Goal: Information Seeking & Learning: Learn about a topic

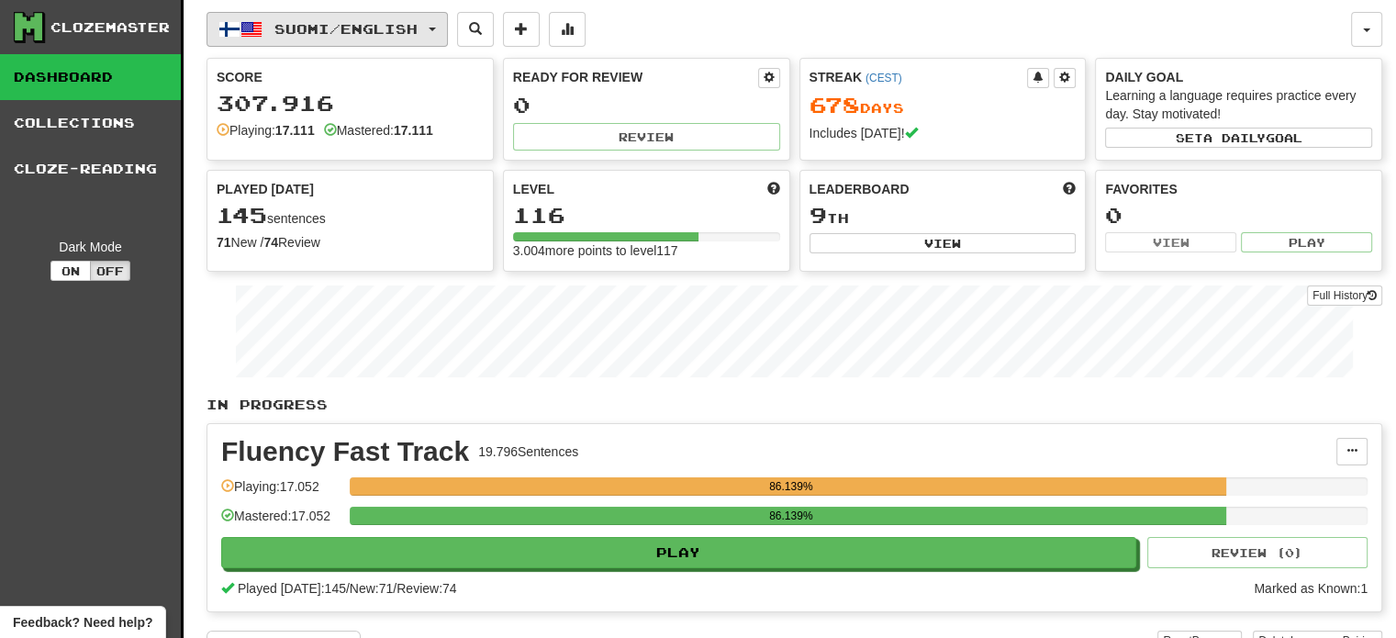
click at [406, 23] on span "Suomi / English" at bounding box center [345, 29] width 143 height 16
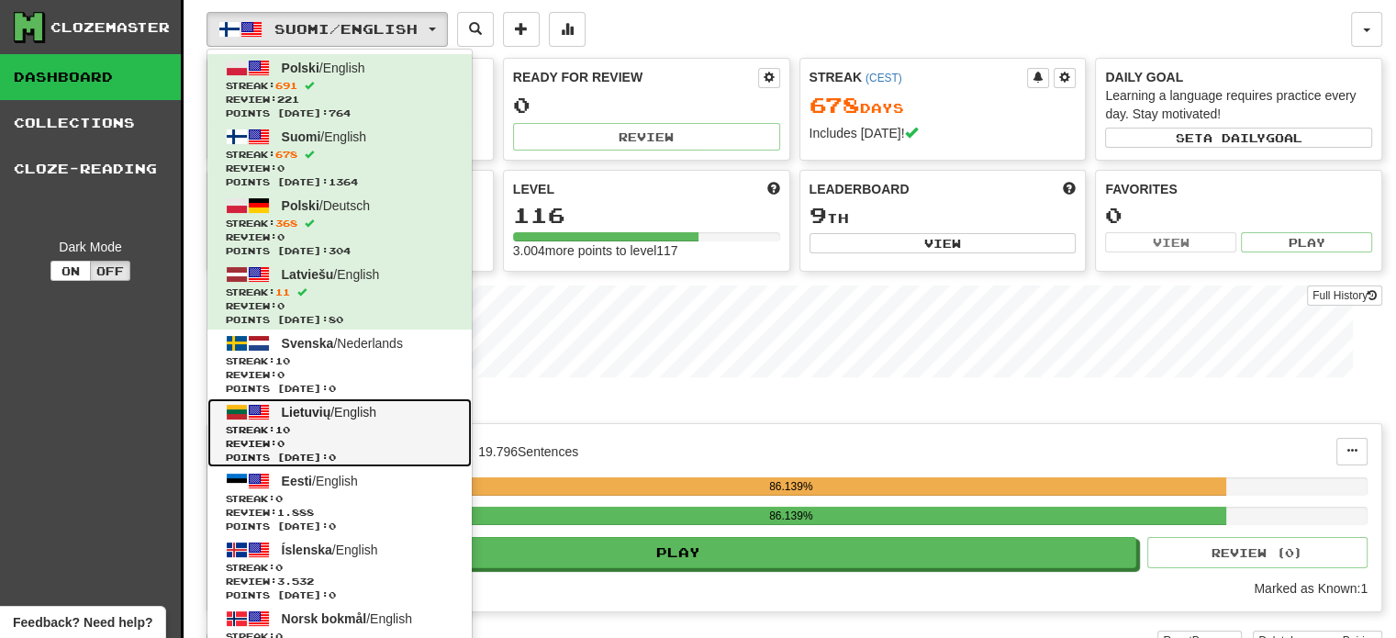
click at [401, 416] on link "Lietuvių / English Streak: 10 Review: 0 Points today: 0" at bounding box center [339, 432] width 264 height 69
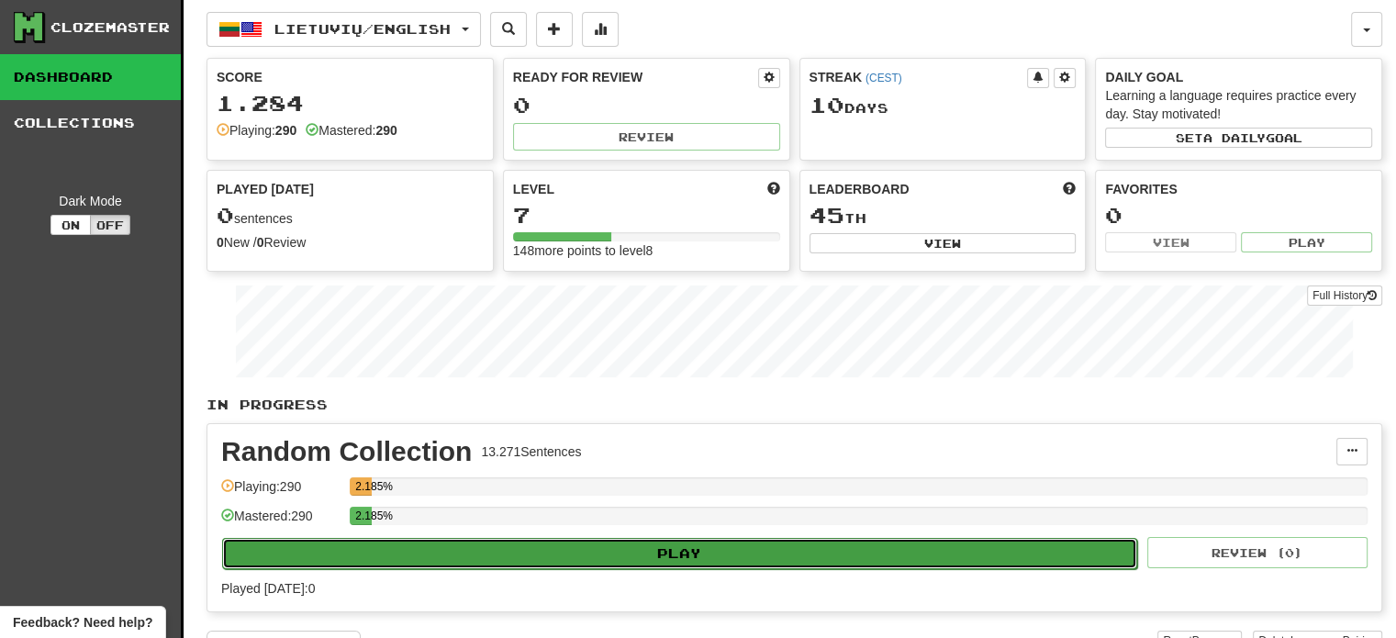
click at [739, 556] on button "Play" at bounding box center [679, 553] width 915 height 31
select select "**"
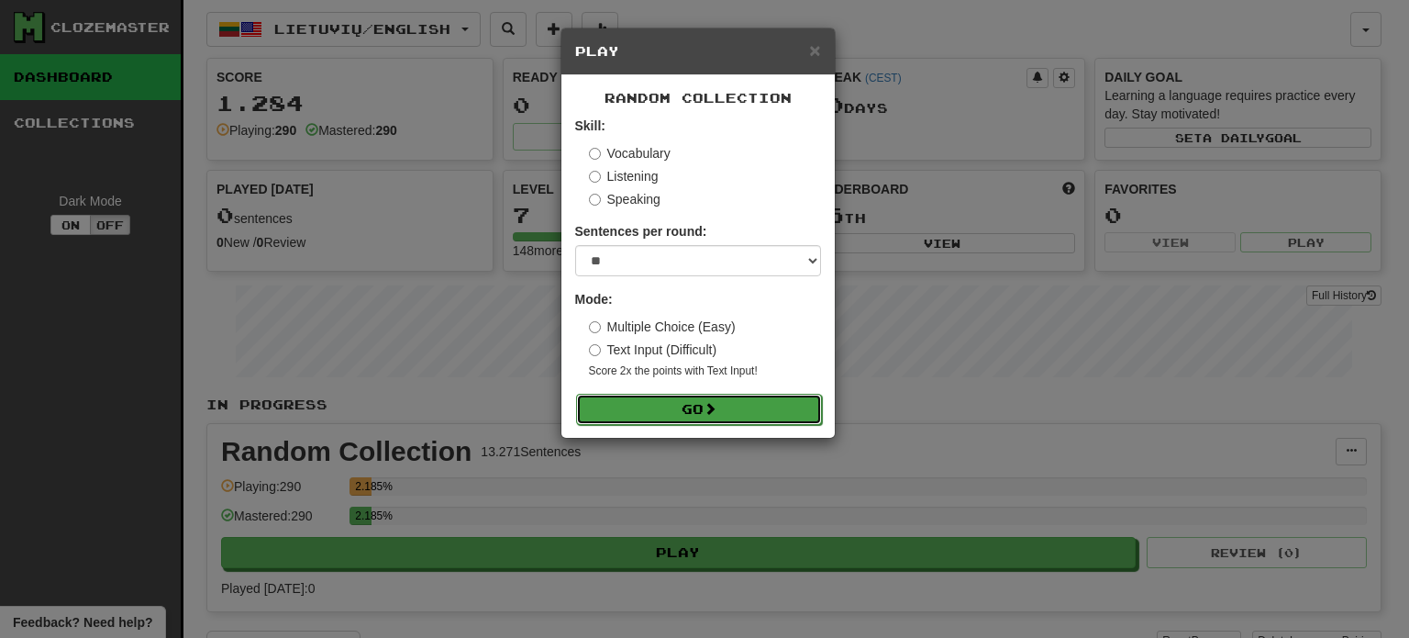
click at [675, 410] on button "Go" at bounding box center [699, 409] width 246 height 31
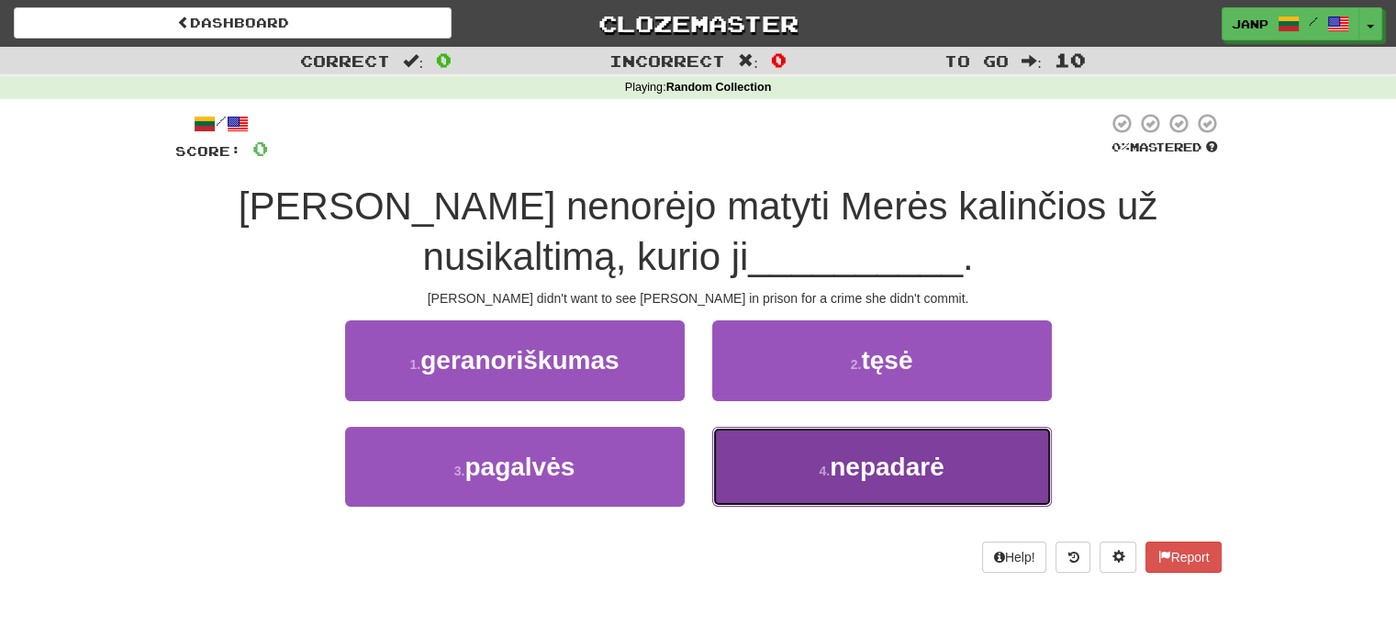
click at [869, 487] on button "4 . nepadarė" at bounding box center [881, 467] width 339 height 80
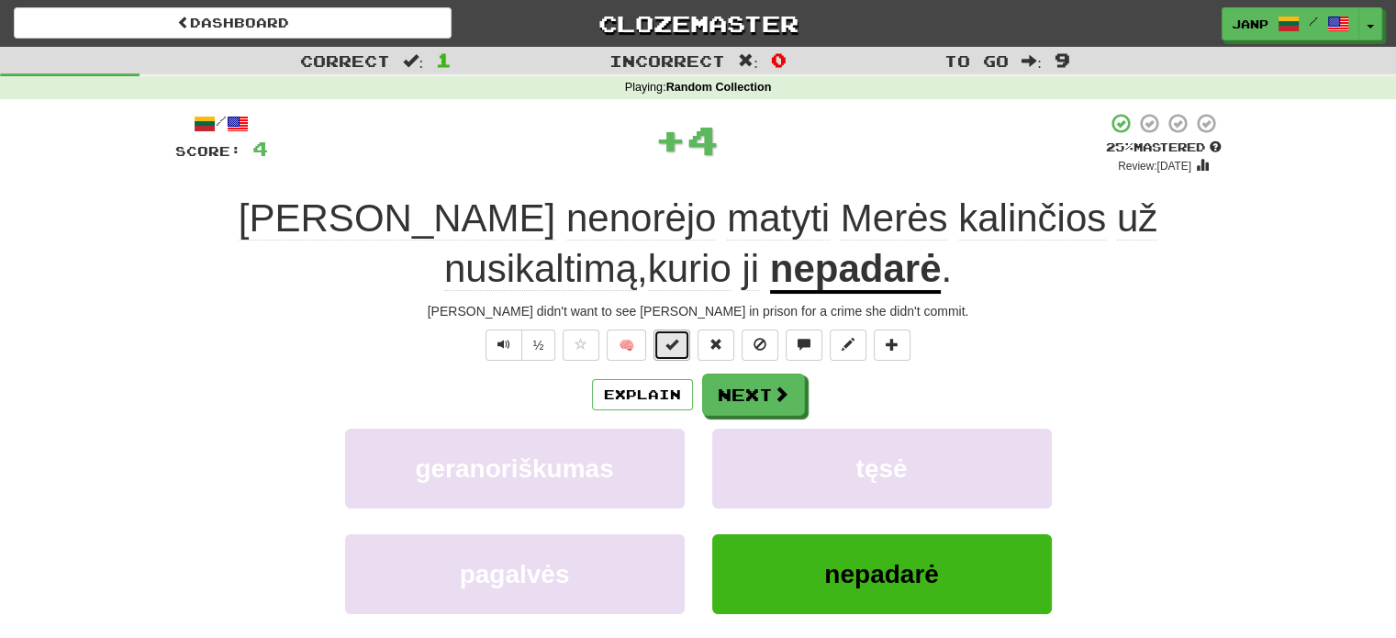
click at [678, 338] on span at bounding box center [671, 344] width 13 height 13
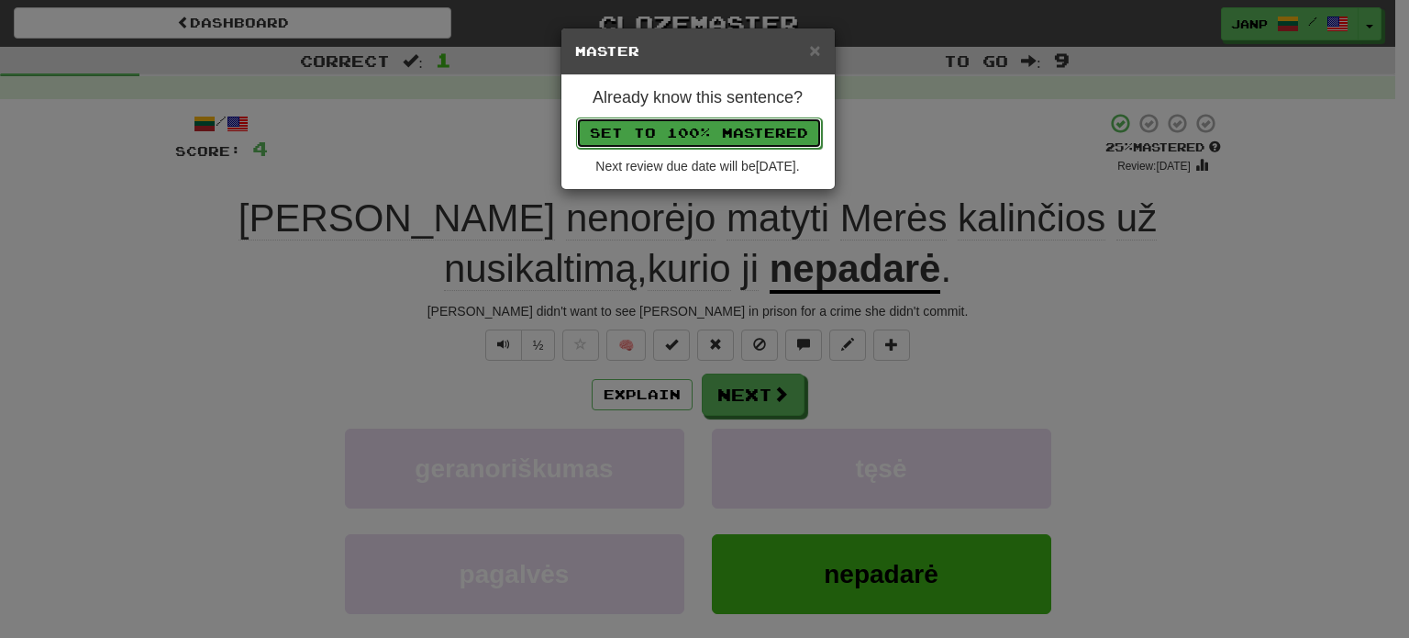
click at [750, 126] on button "Set to 100% Mastered" at bounding box center [699, 132] width 246 height 31
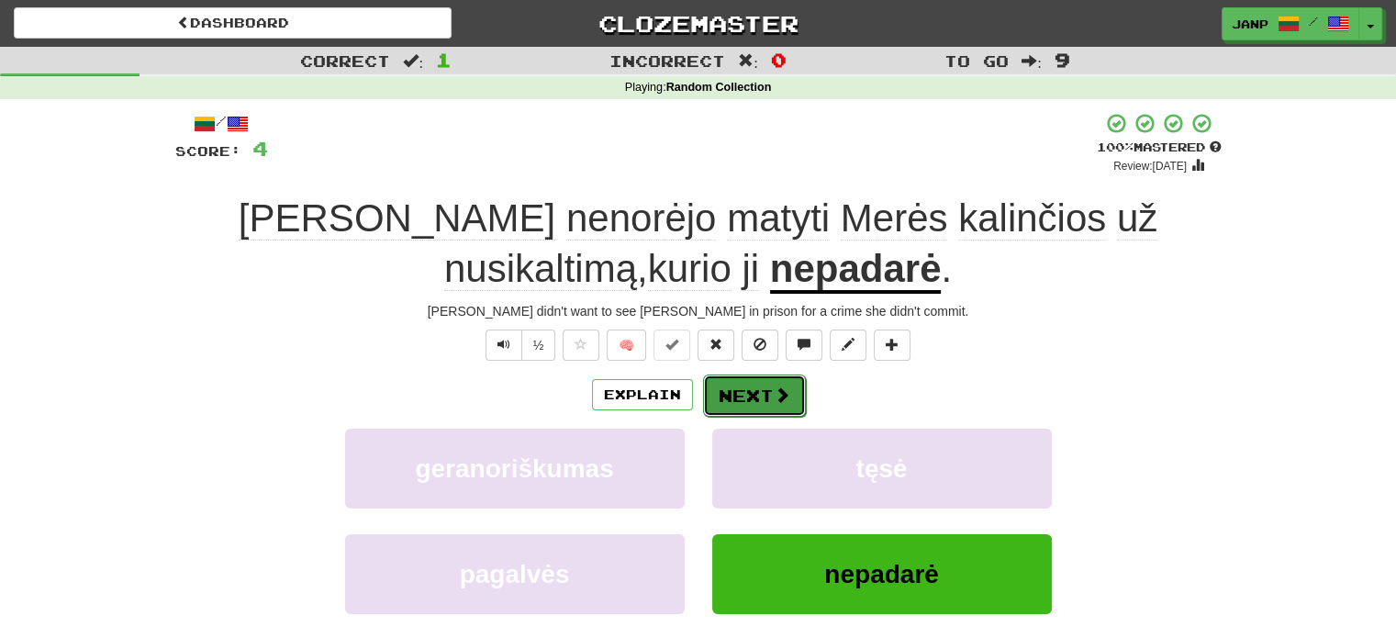
click at [778, 403] on span at bounding box center [781, 394] width 17 height 17
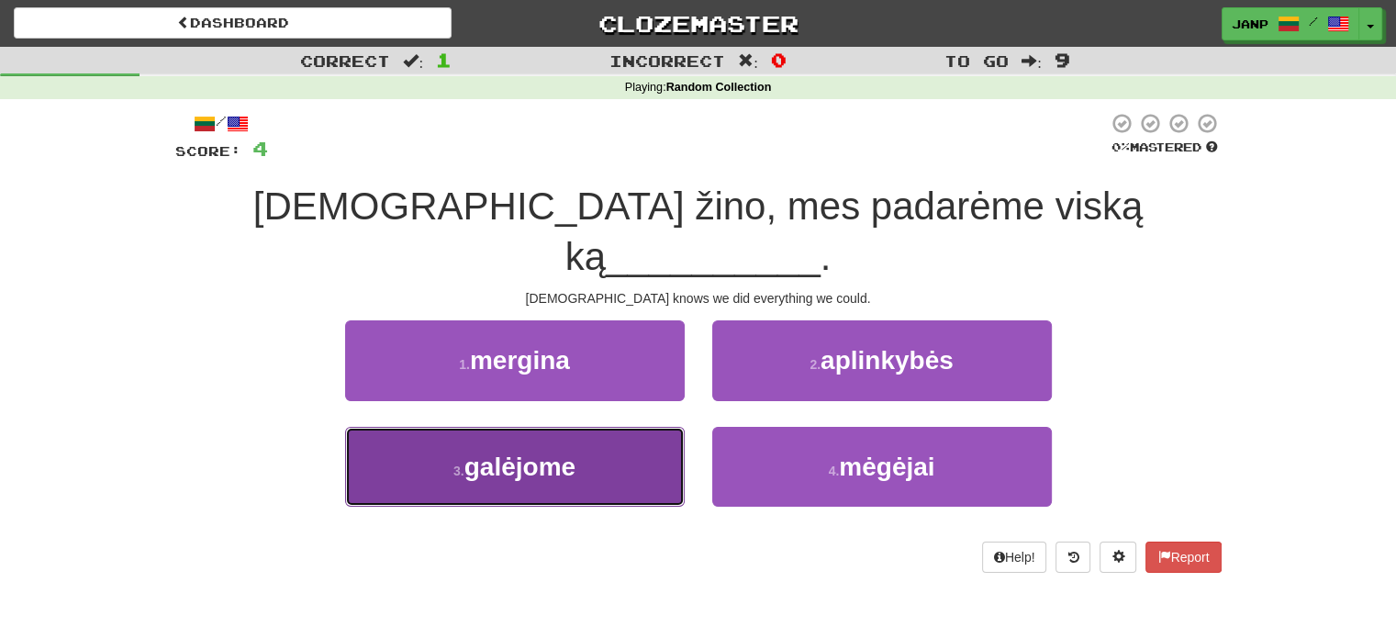
click at [608, 427] on button "3 . galėjome" at bounding box center [514, 467] width 339 height 80
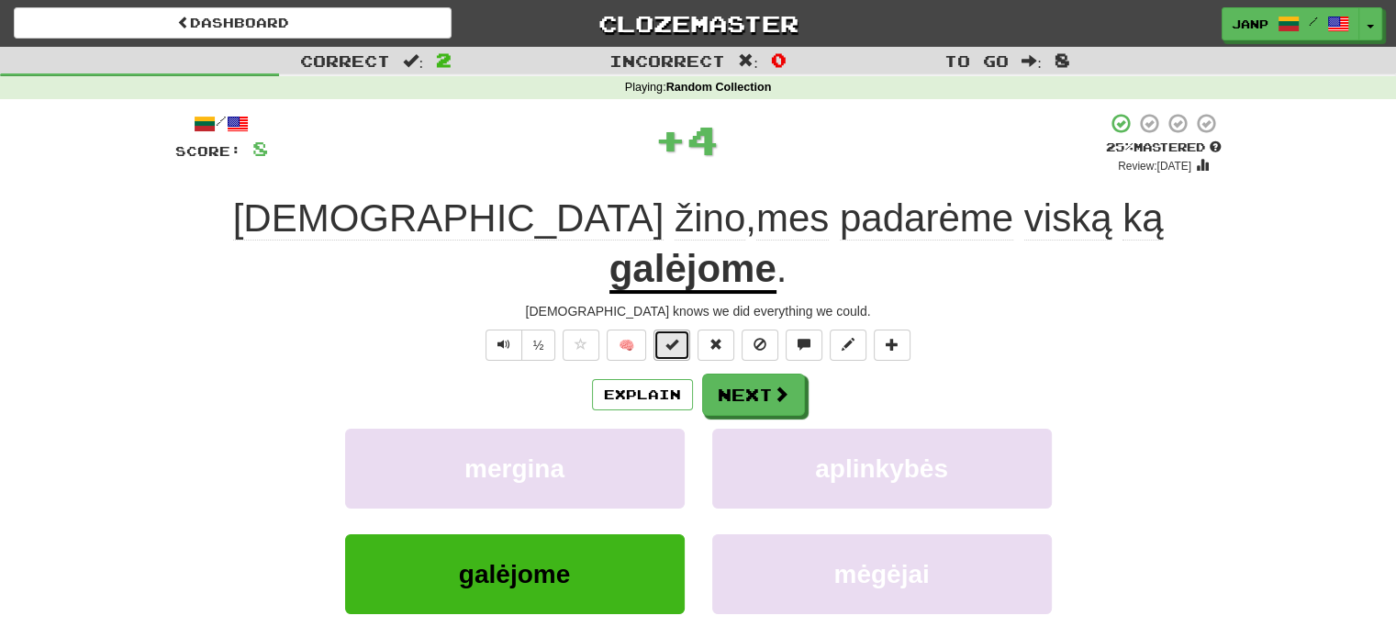
click at [671, 329] on button at bounding box center [671, 344] width 37 height 31
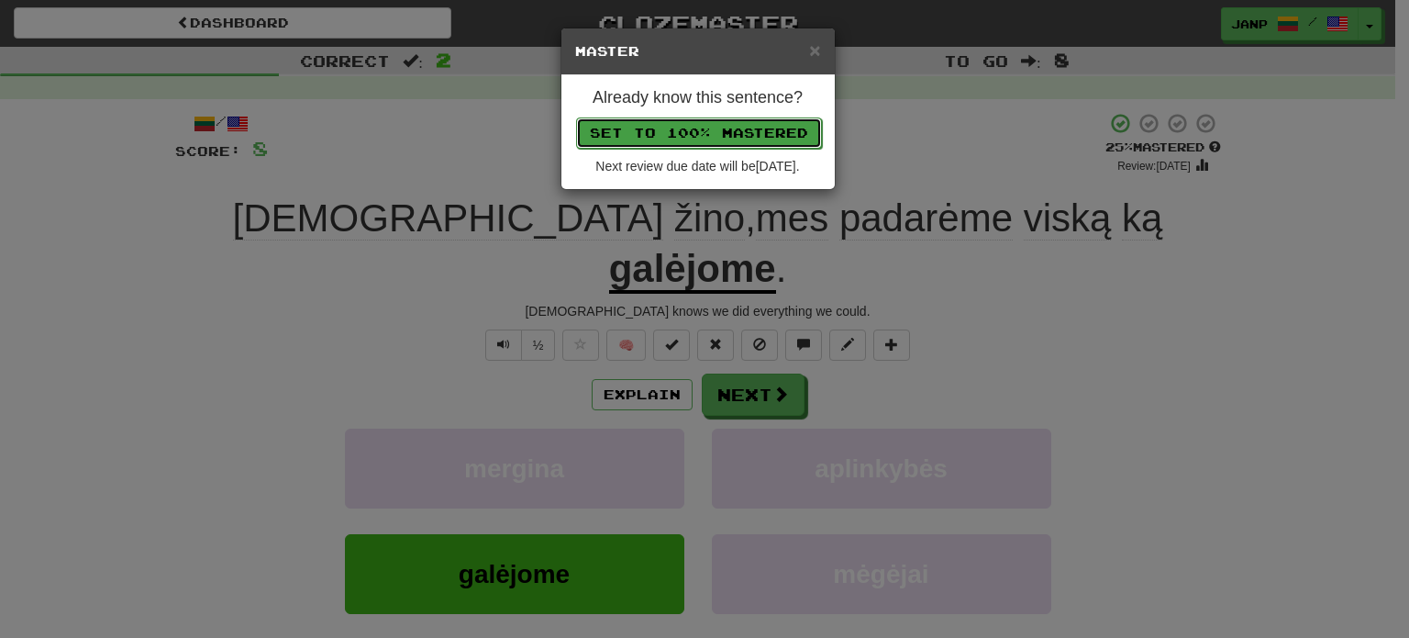
click at [714, 124] on button "Set to 100% Mastered" at bounding box center [699, 132] width 246 height 31
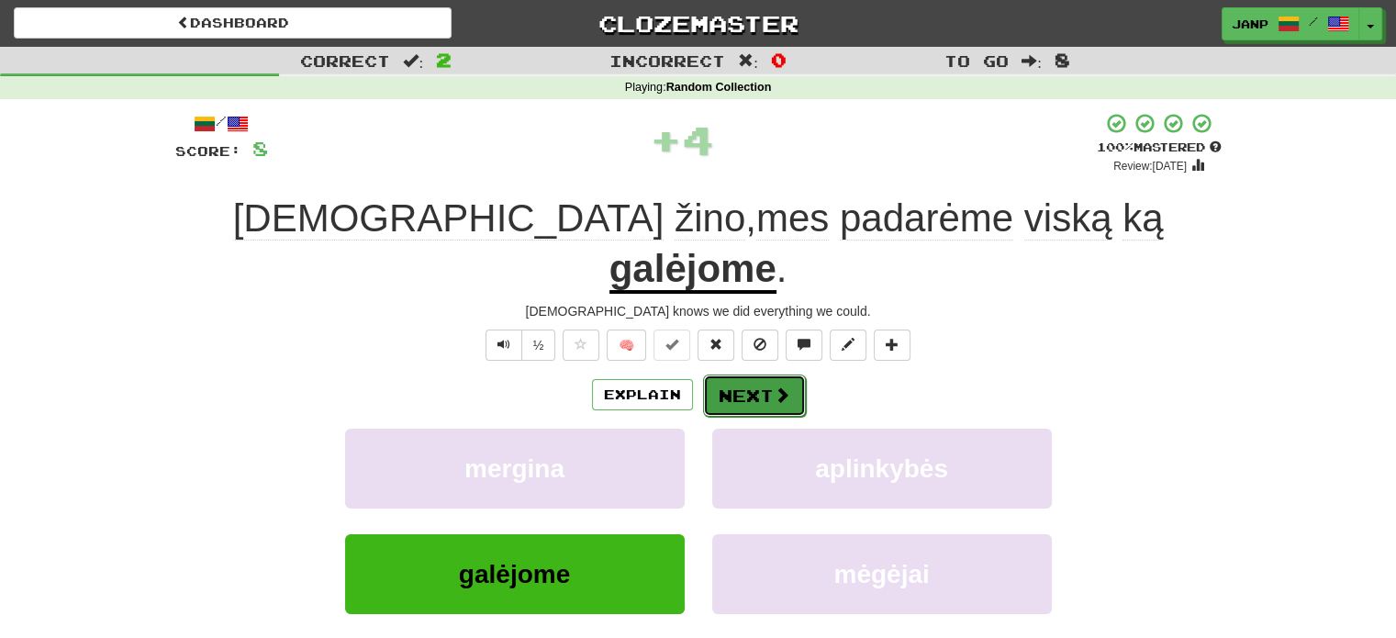
click at [773, 386] on span at bounding box center [781, 394] width 17 height 17
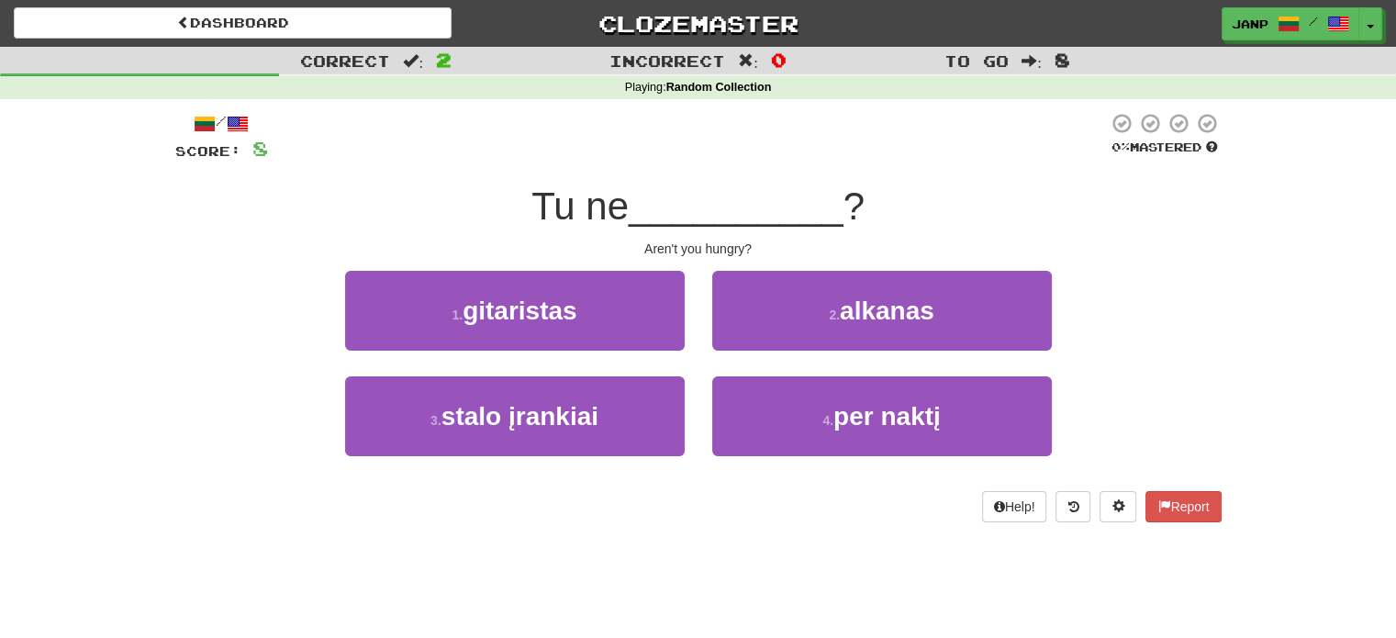
click at [687, 395] on div "3 . stalo įrankiai" at bounding box center [514, 429] width 367 height 106
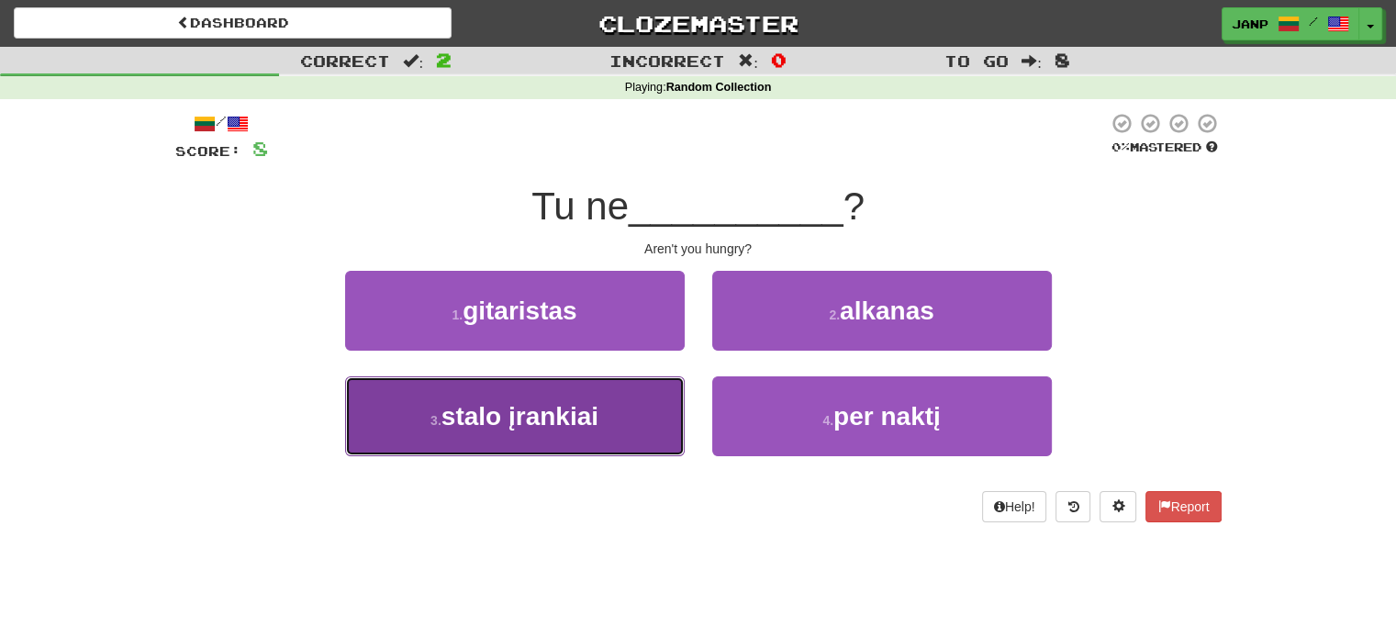
click at [646, 395] on button "3 . stalo įrankiai" at bounding box center [514, 416] width 339 height 80
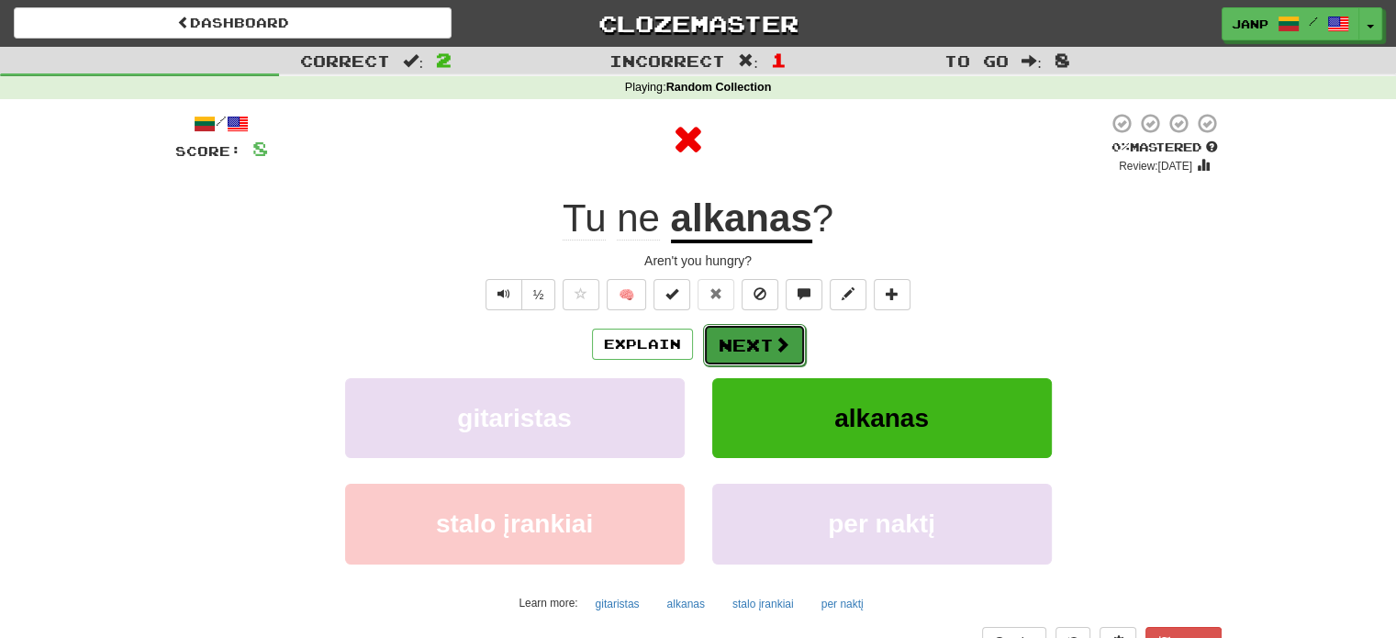
click at [787, 350] on span at bounding box center [781, 344] width 17 height 17
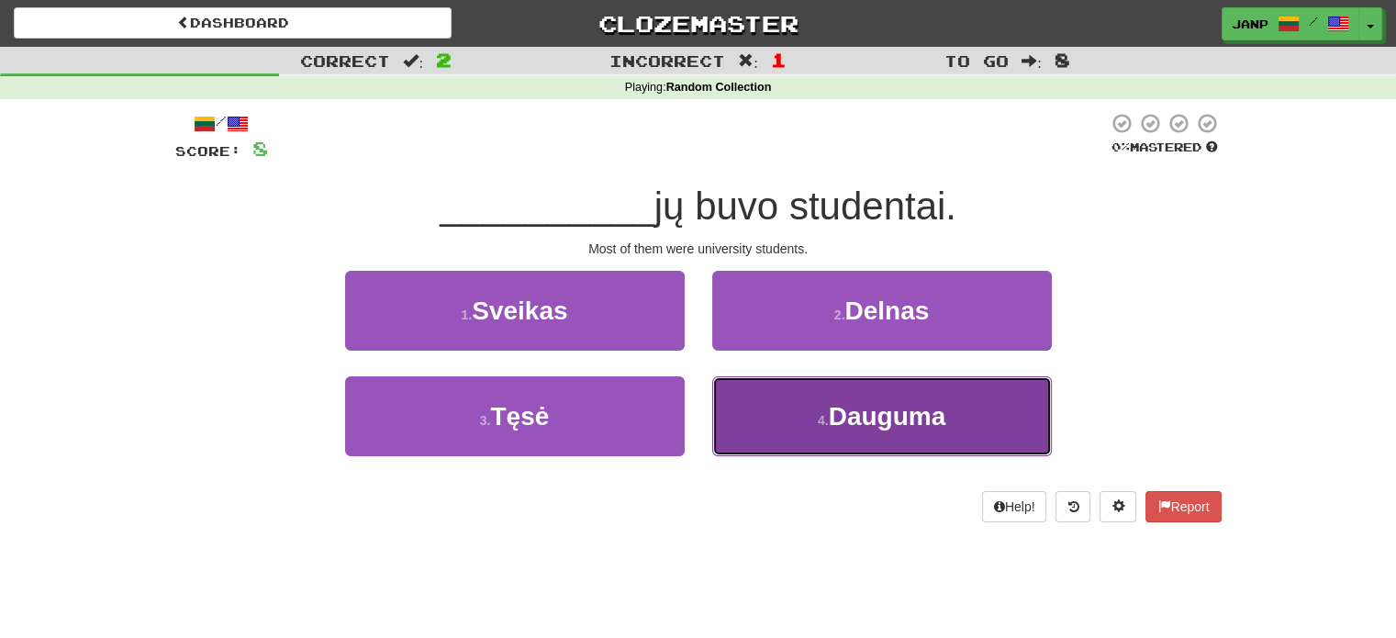
click at [779, 412] on button "4 . Dauguma" at bounding box center [881, 416] width 339 height 80
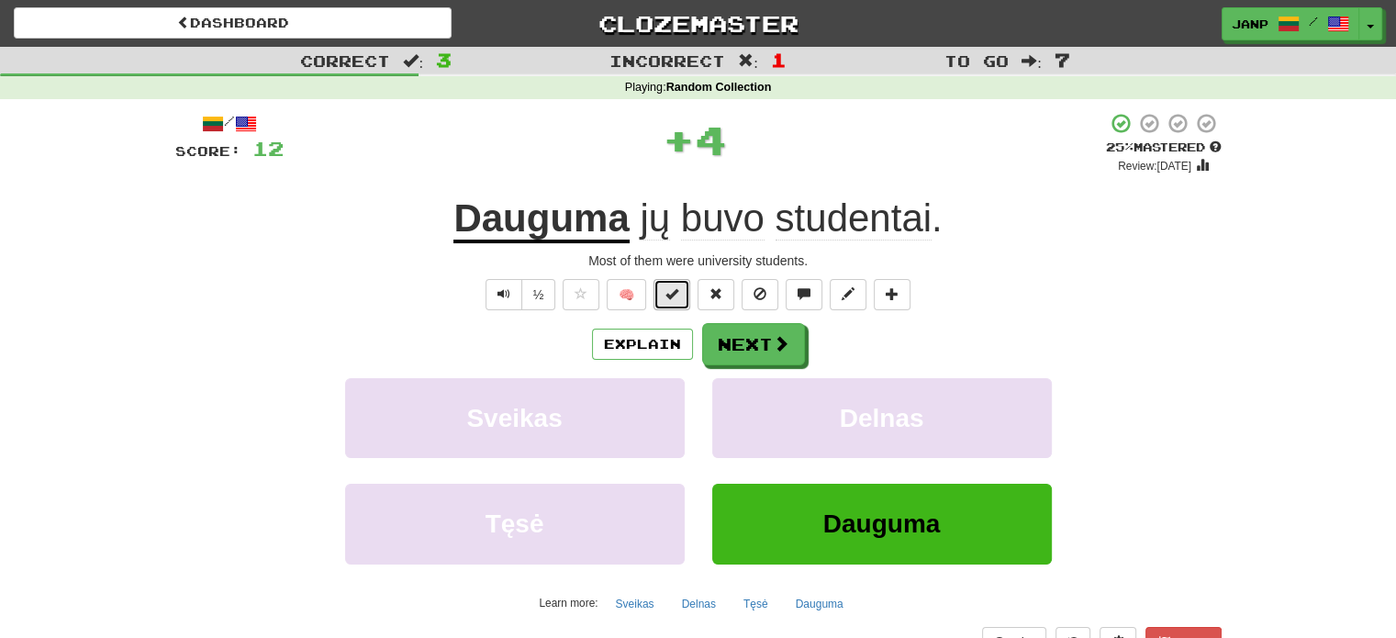
click at [662, 295] on button at bounding box center [671, 294] width 37 height 31
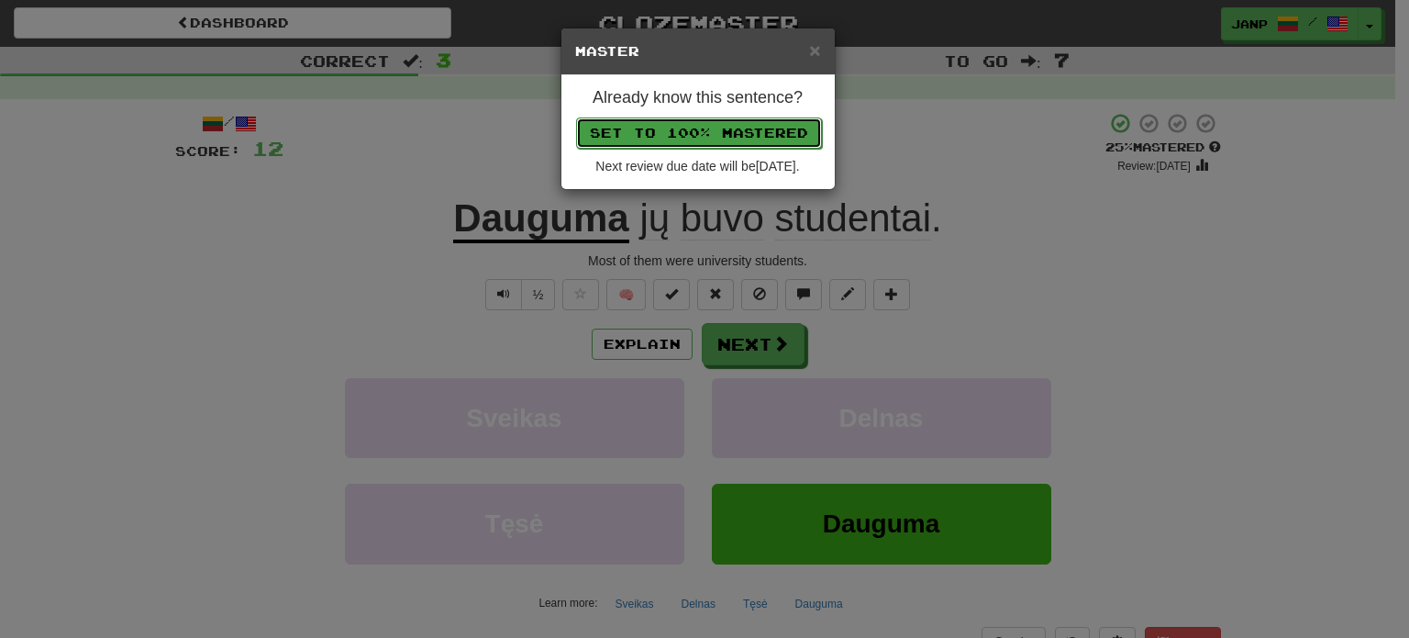
click at [722, 125] on button "Set to 100% Mastered" at bounding box center [699, 132] width 246 height 31
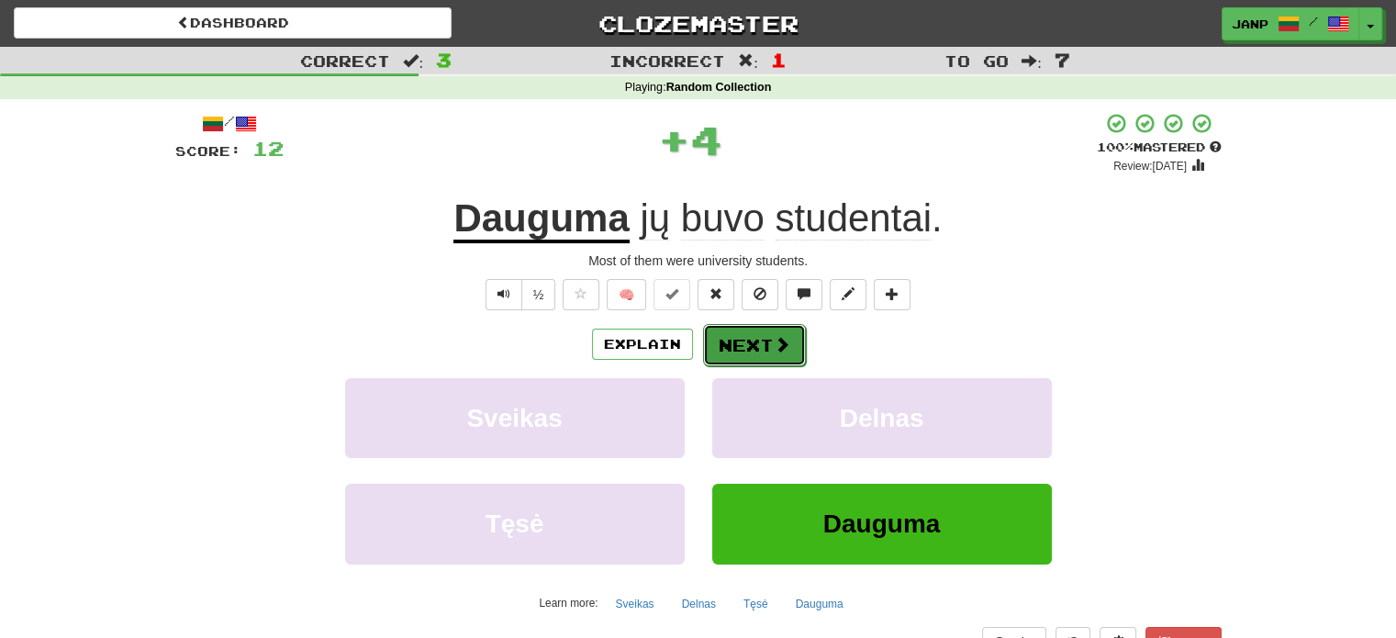
click at [728, 339] on button "Next" at bounding box center [754, 345] width 103 height 42
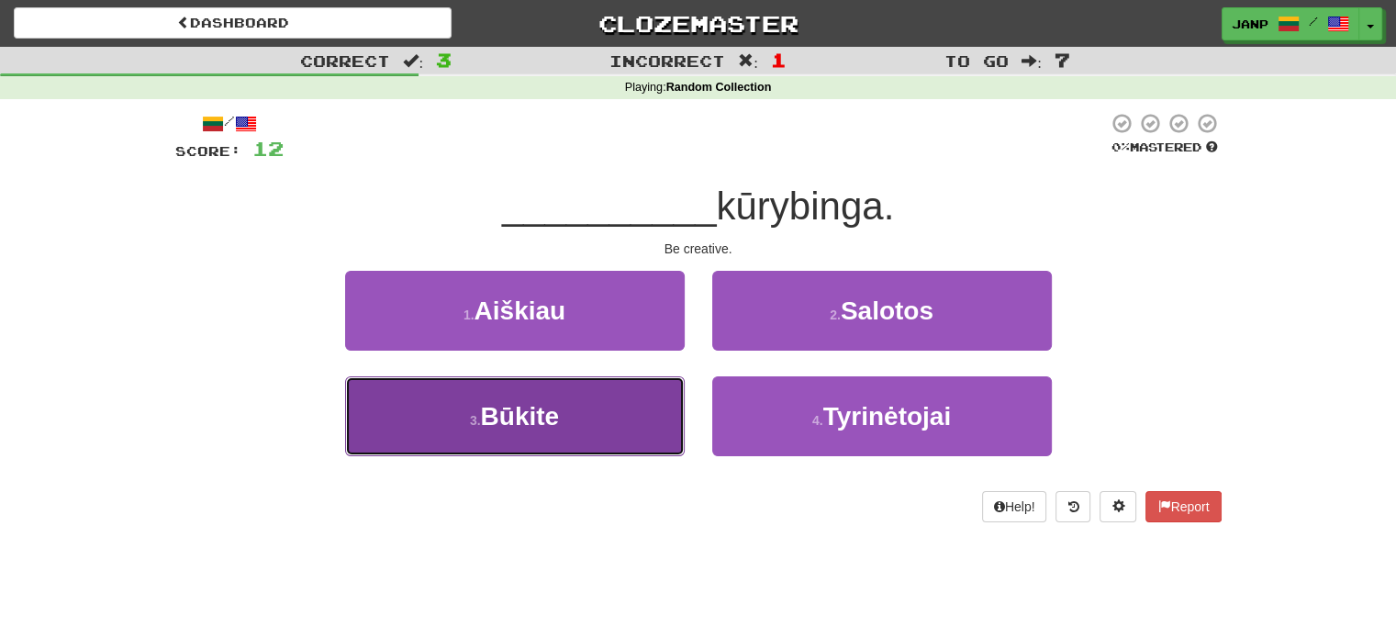
click at [580, 403] on button "3 . Būkite" at bounding box center [514, 416] width 339 height 80
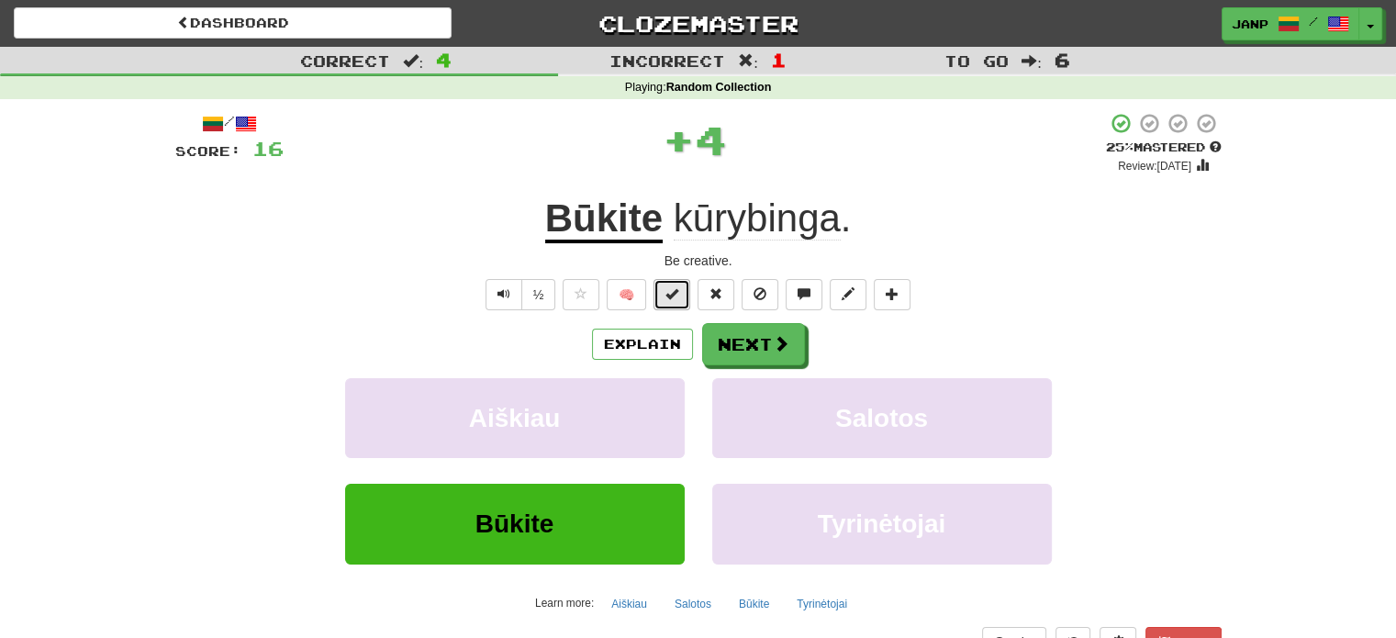
click at [666, 295] on span at bounding box center [671, 293] width 13 height 13
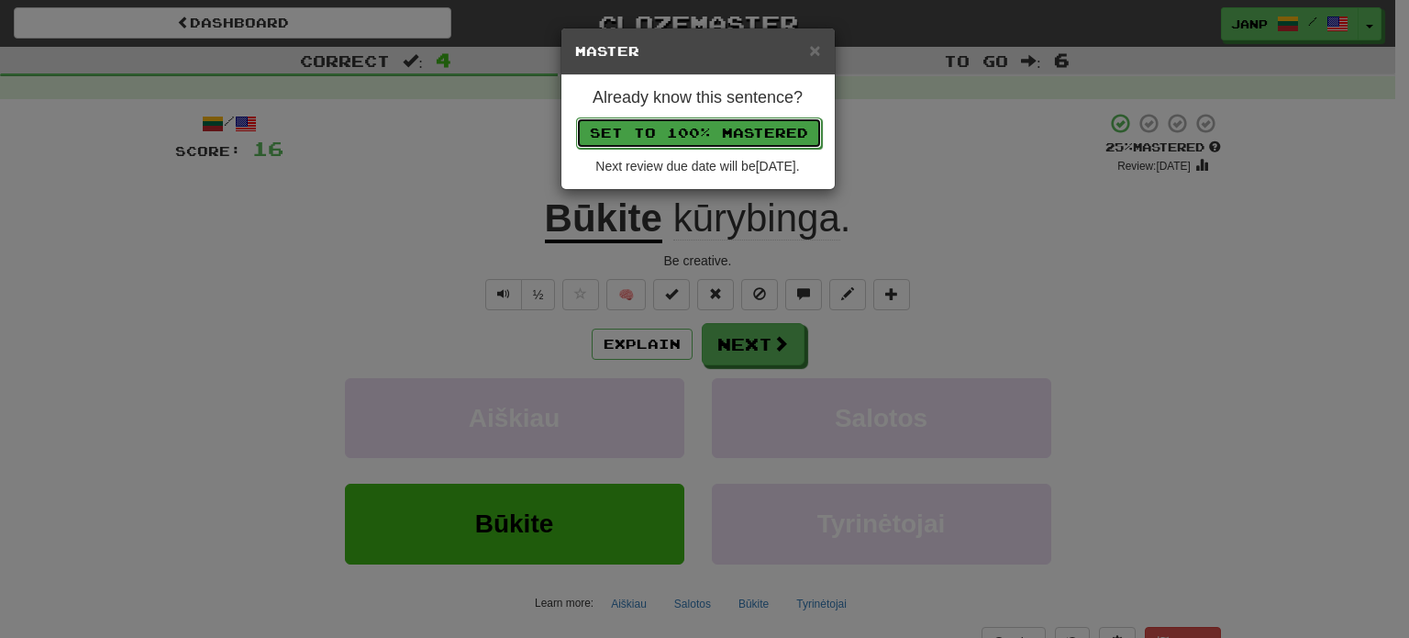
click at [750, 126] on button "Set to 100% Mastered" at bounding box center [699, 132] width 246 height 31
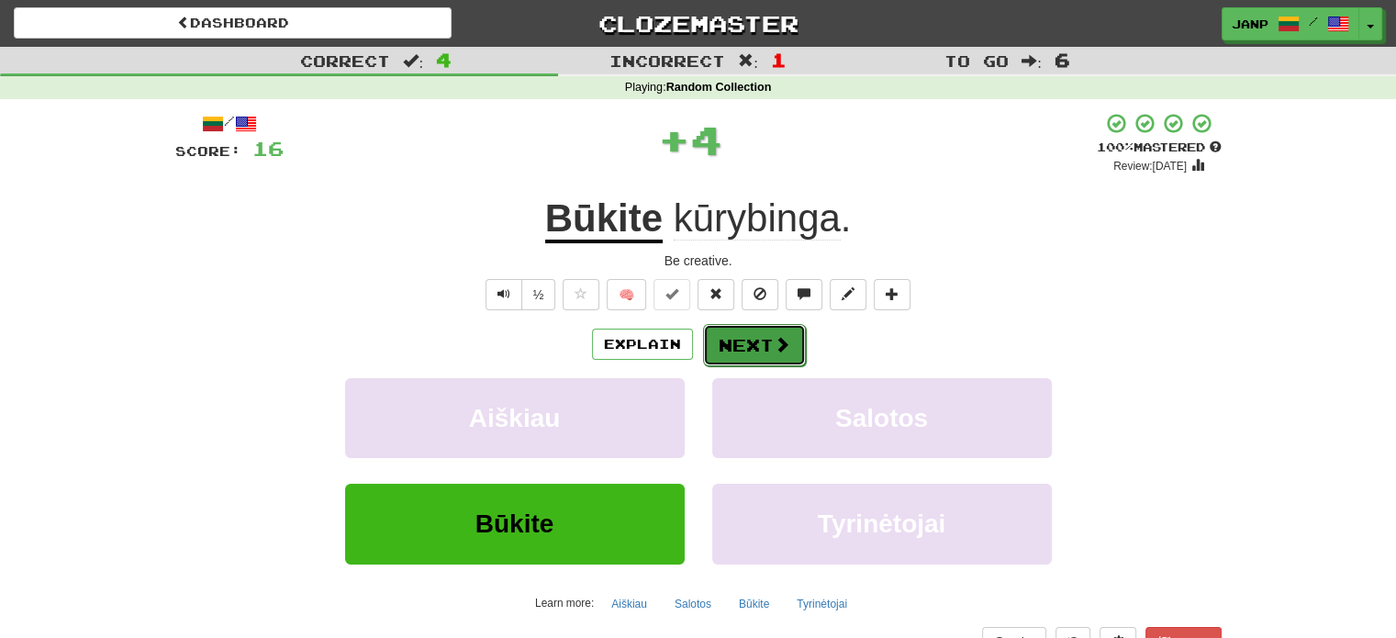
click at [745, 337] on button "Next" at bounding box center [754, 345] width 103 height 42
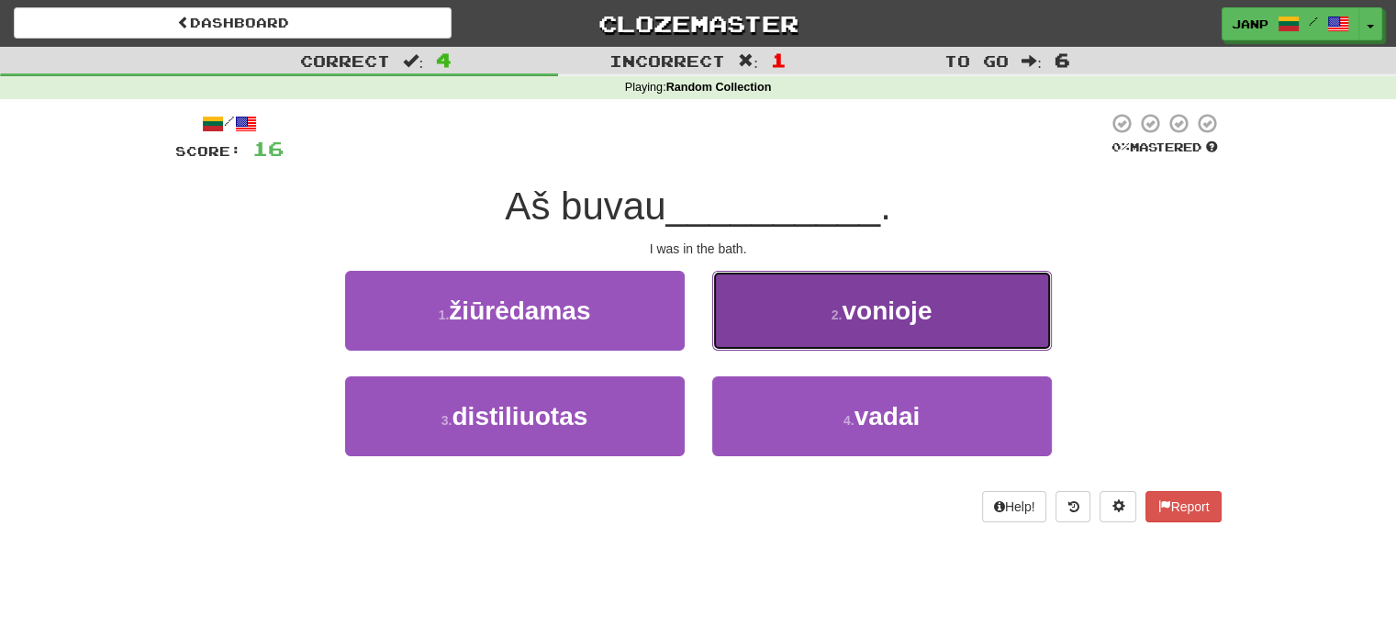
click at [806, 307] on button "2 . vonioje" at bounding box center [881, 311] width 339 height 80
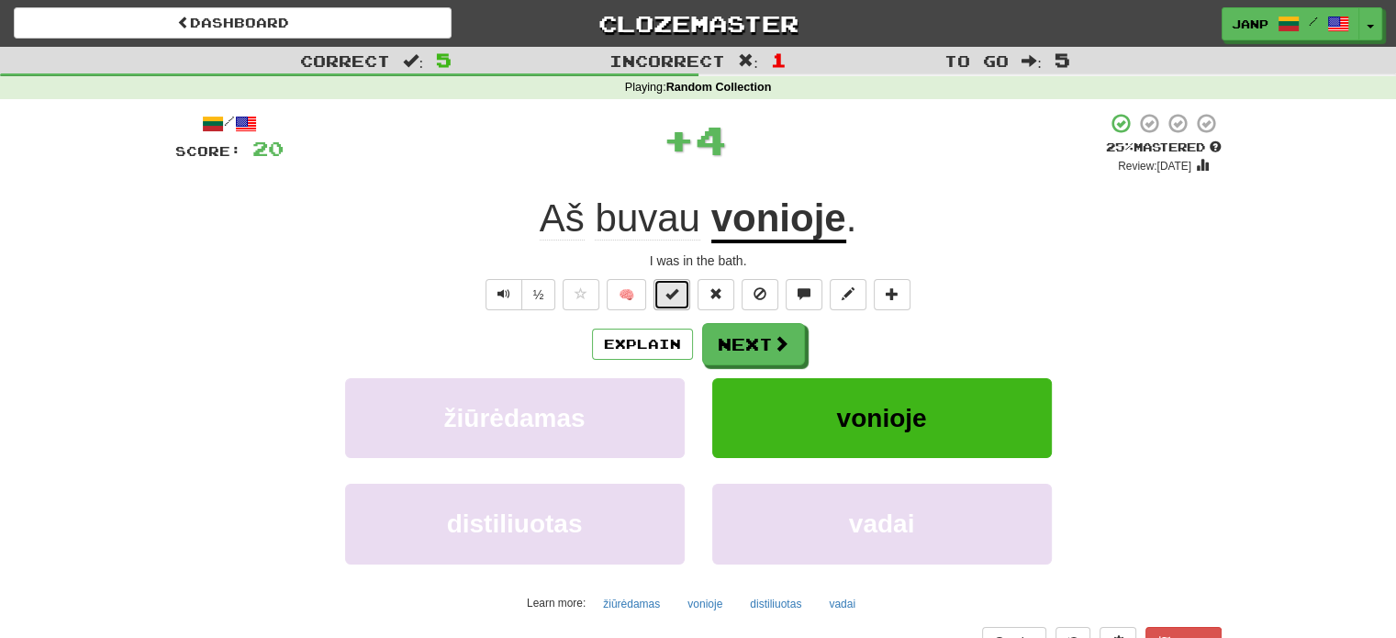
click at [673, 289] on span at bounding box center [671, 293] width 13 height 13
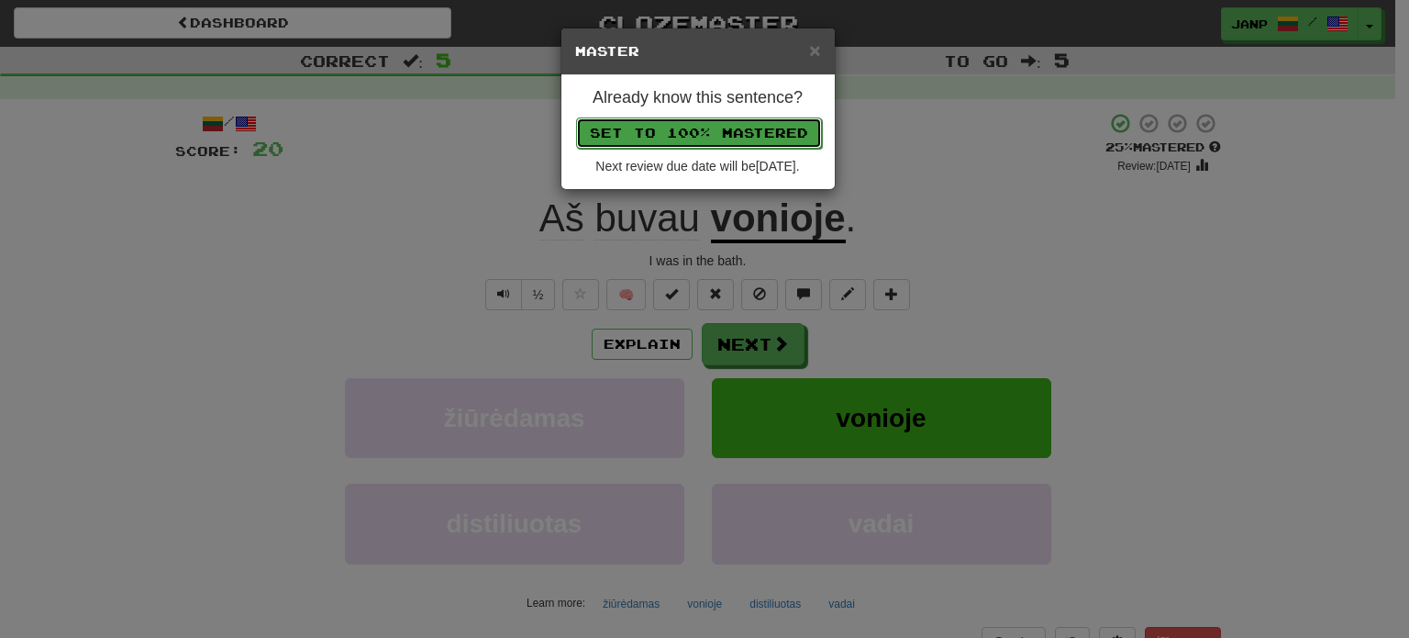
click at [727, 130] on button "Set to 100% Mastered" at bounding box center [699, 132] width 246 height 31
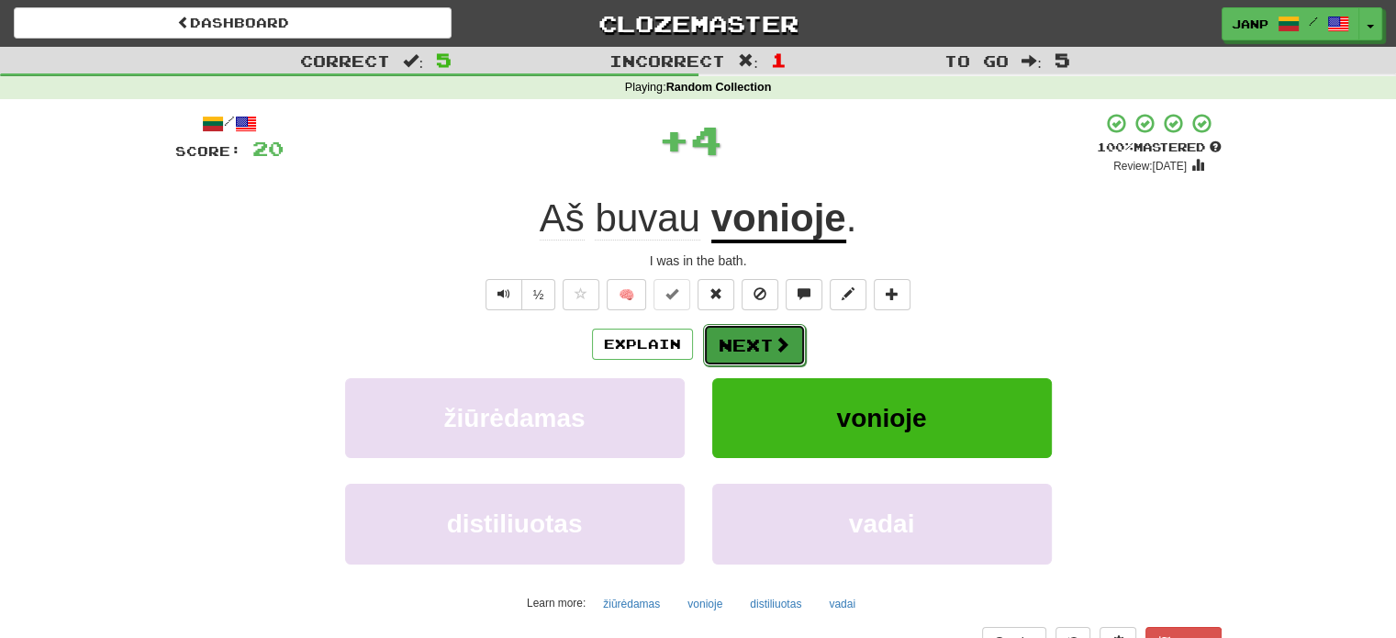
click at [756, 350] on button "Next" at bounding box center [754, 345] width 103 height 42
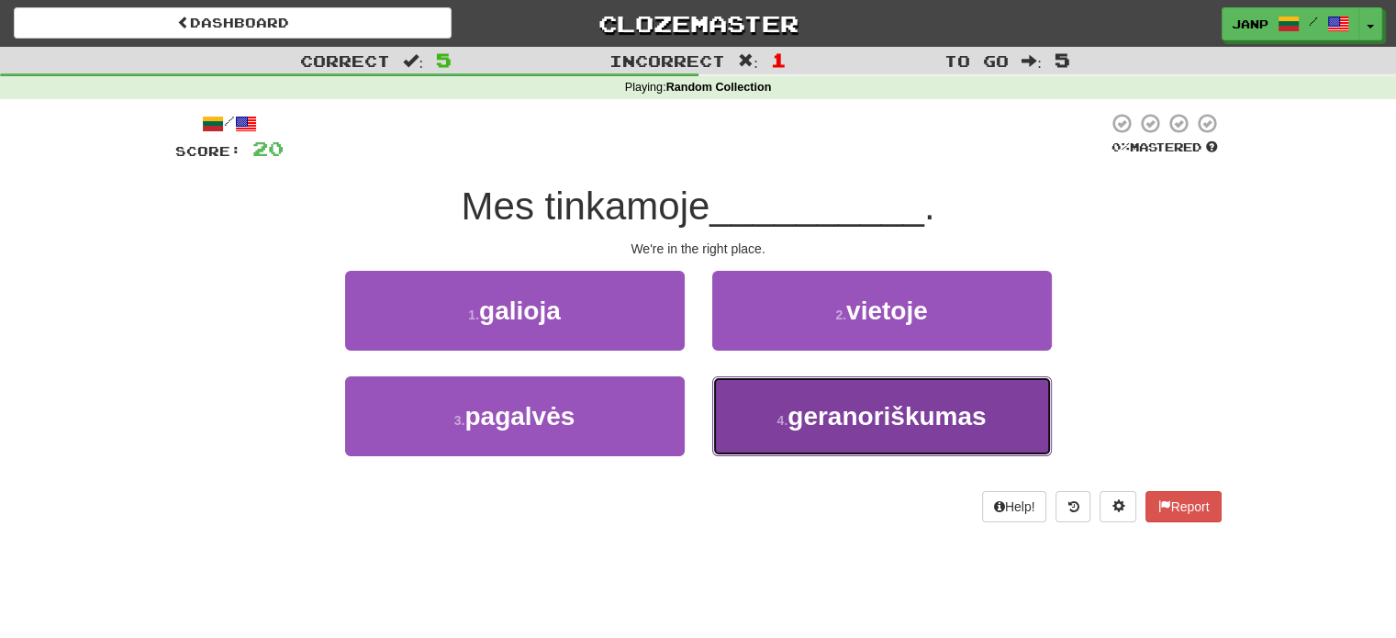
click at [762, 429] on button "4 . geranoriškumas" at bounding box center [881, 416] width 339 height 80
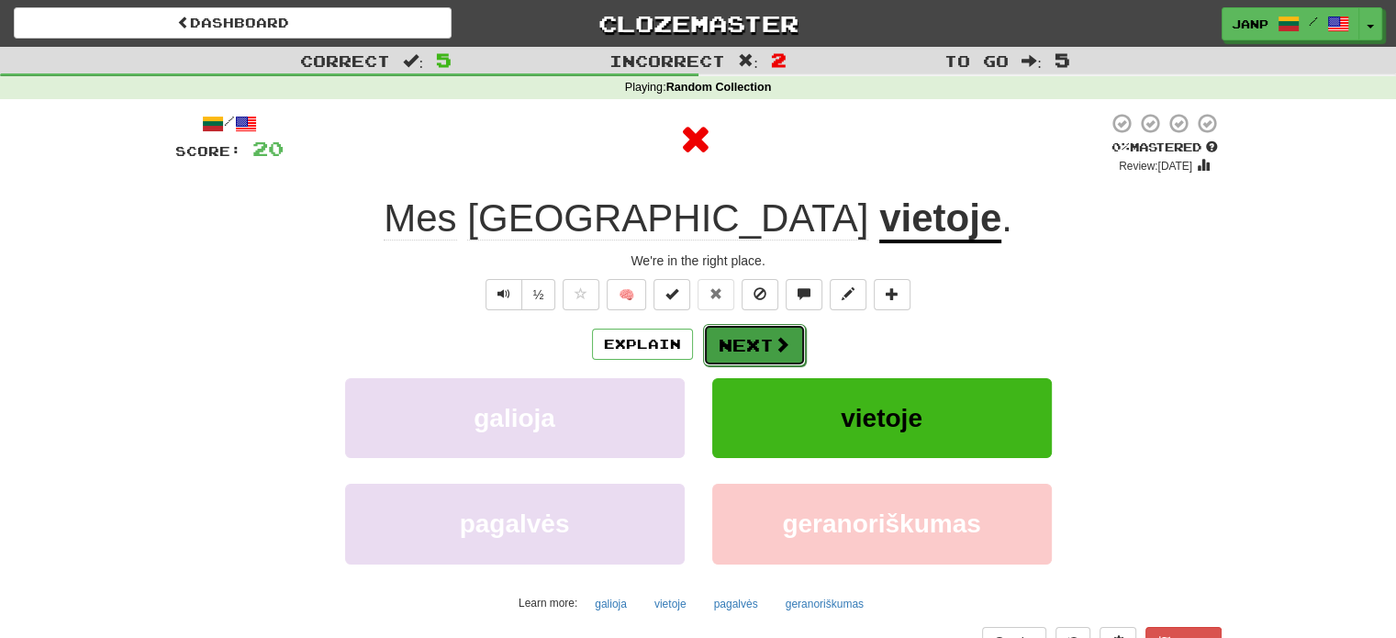
click at [737, 342] on button "Next" at bounding box center [754, 345] width 103 height 42
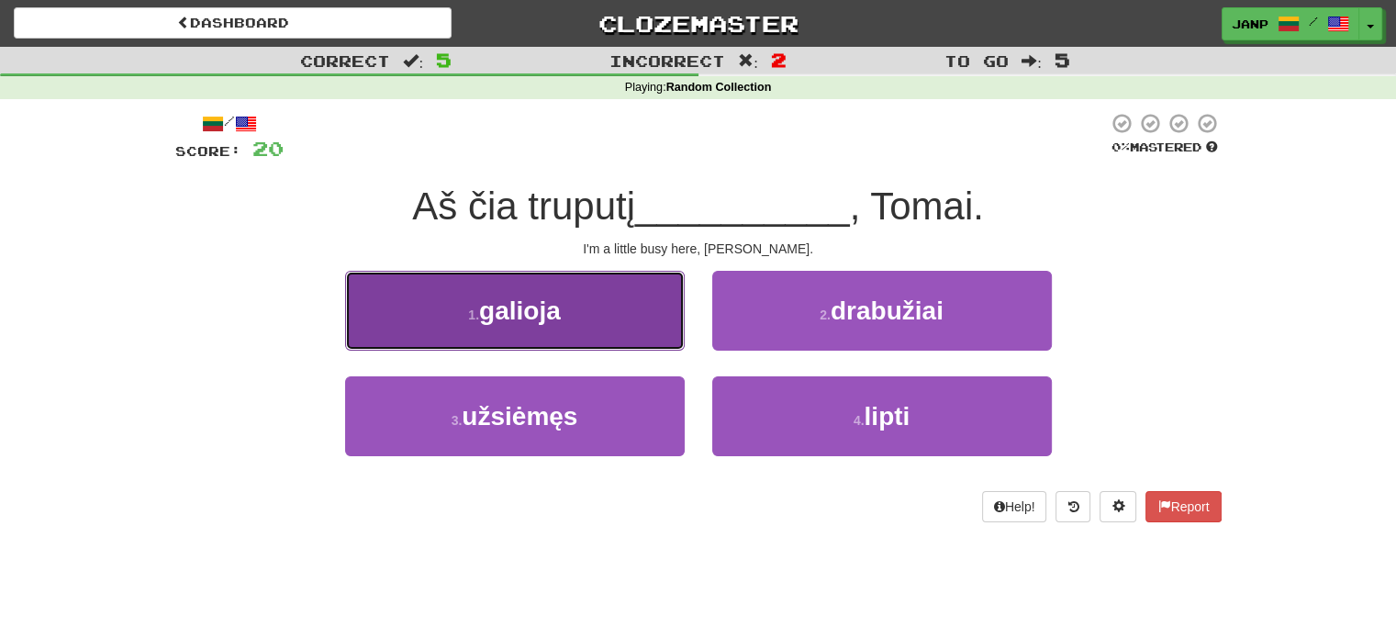
click at [624, 328] on button "1 . galioja" at bounding box center [514, 311] width 339 height 80
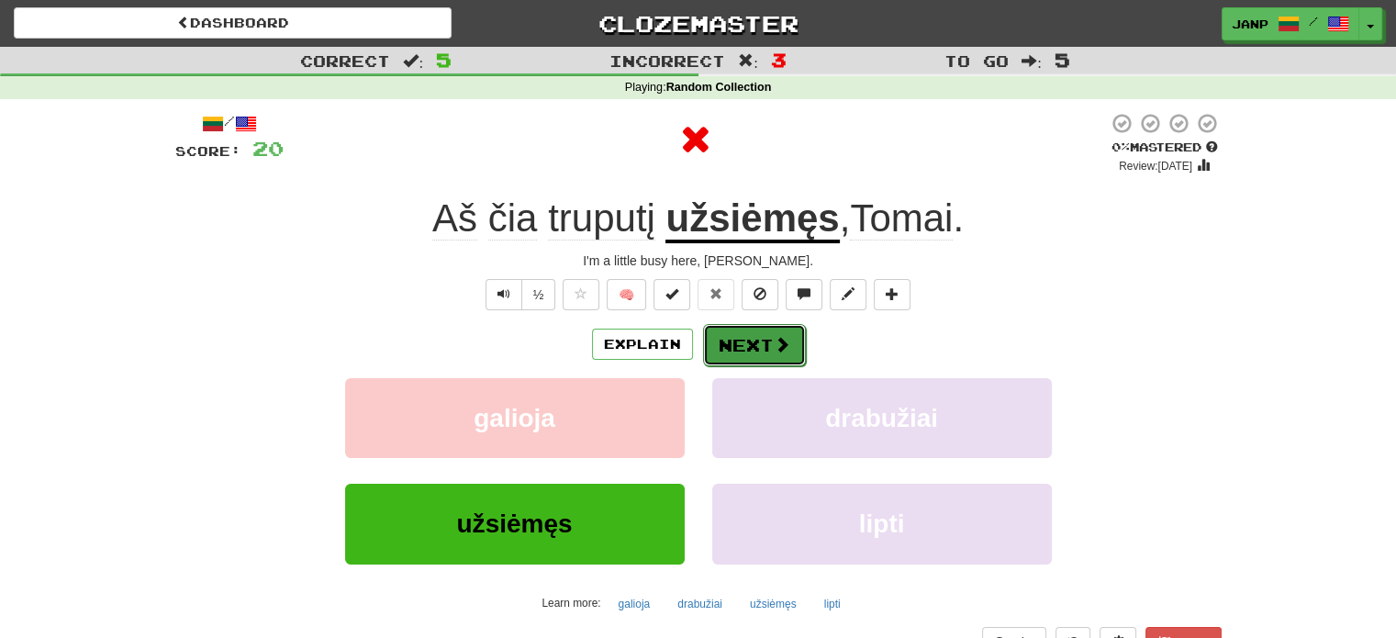
click at [752, 357] on button "Next" at bounding box center [754, 345] width 103 height 42
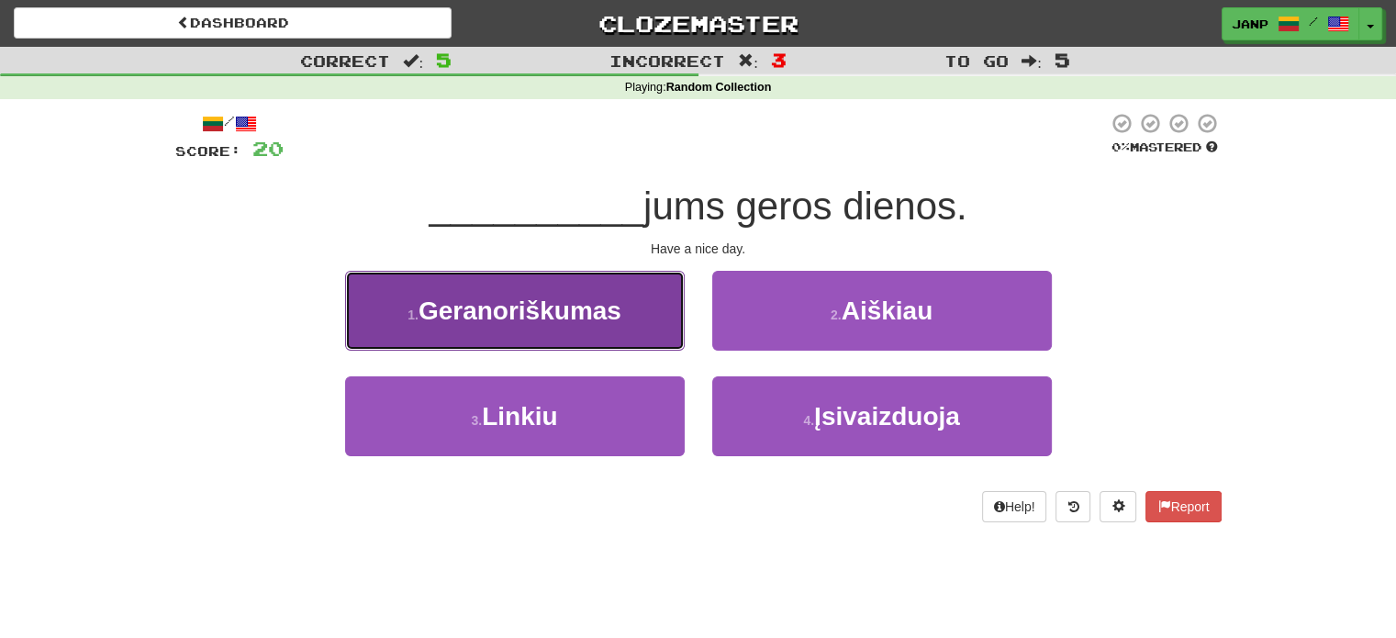
click at [628, 335] on button "1 . Geranoriškumas" at bounding box center [514, 311] width 339 height 80
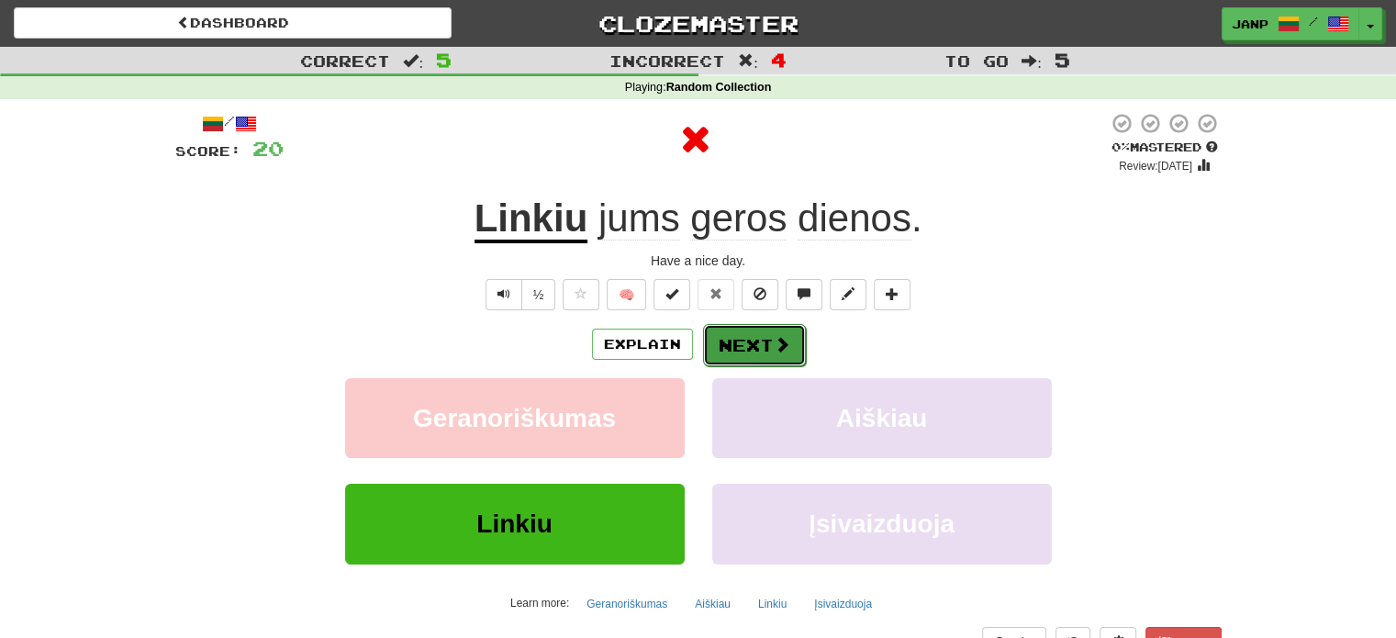
click at [739, 353] on button "Next" at bounding box center [754, 345] width 103 height 42
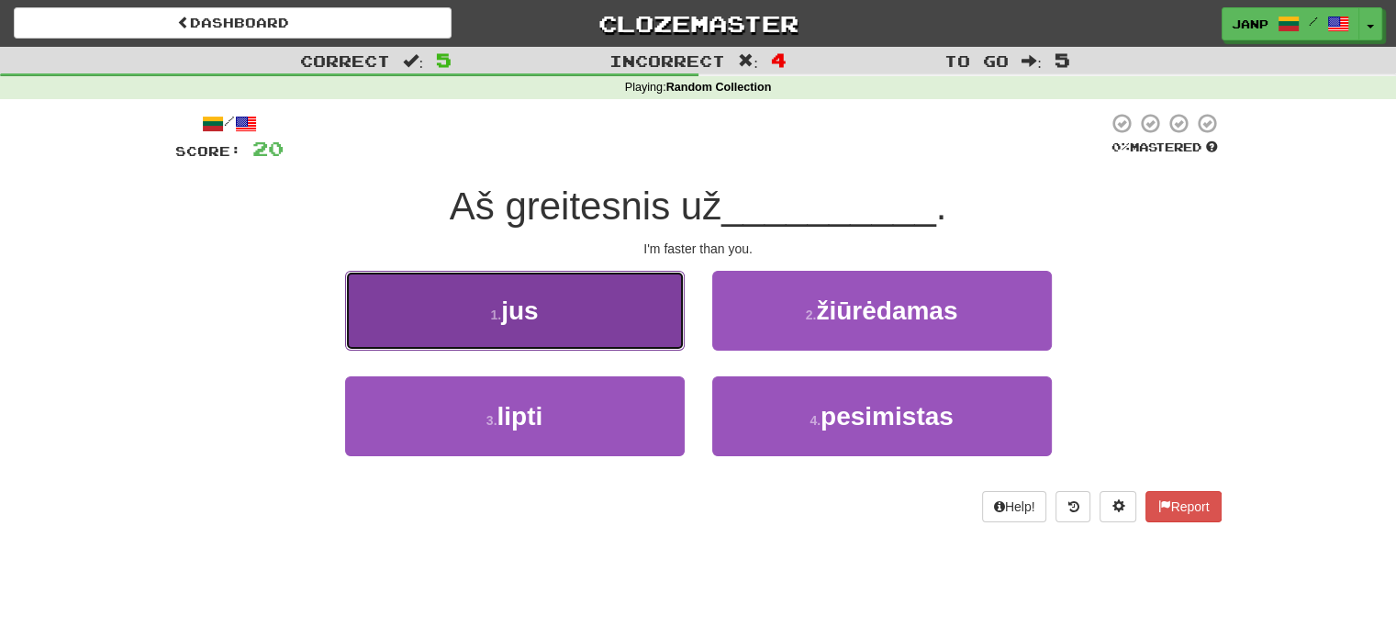
click at [590, 337] on button "1 . jus" at bounding box center [514, 311] width 339 height 80
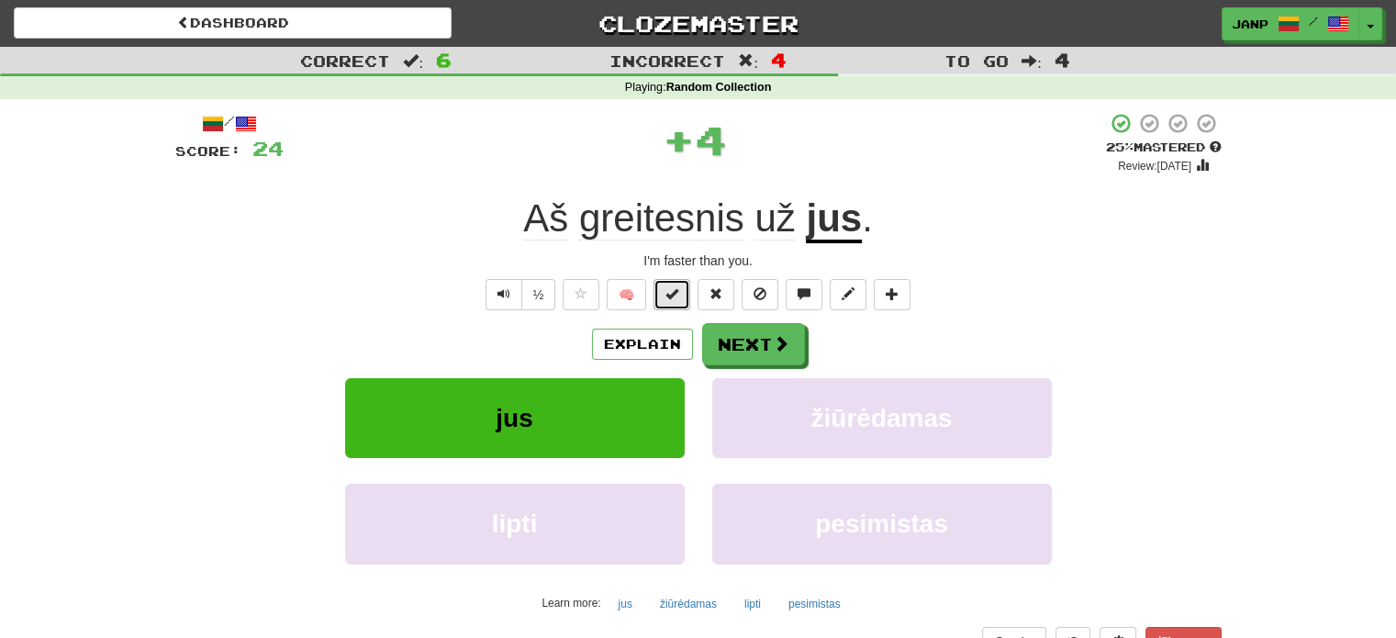
click at [674, 296] on span at bounding box center [671, 293] width 13 height 13
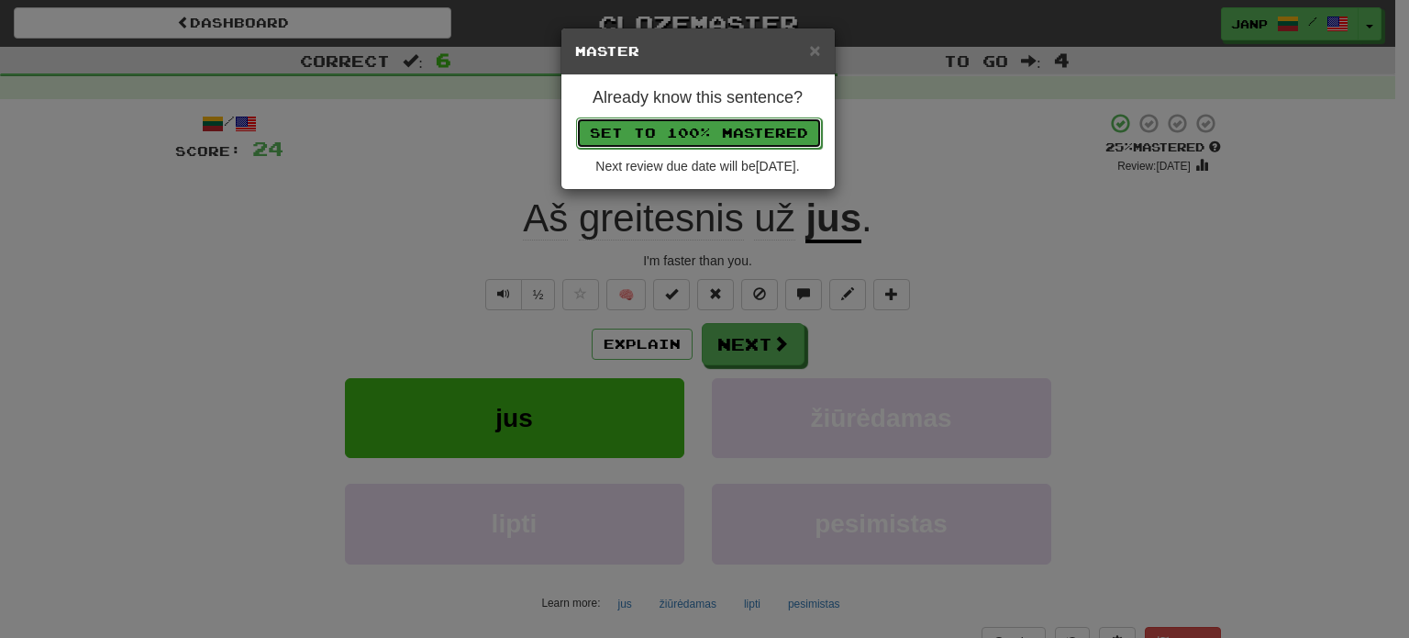
click at [748, 134] on button "Set to 100% Mastered" at bounding box center [699, 132] width 246 height 31
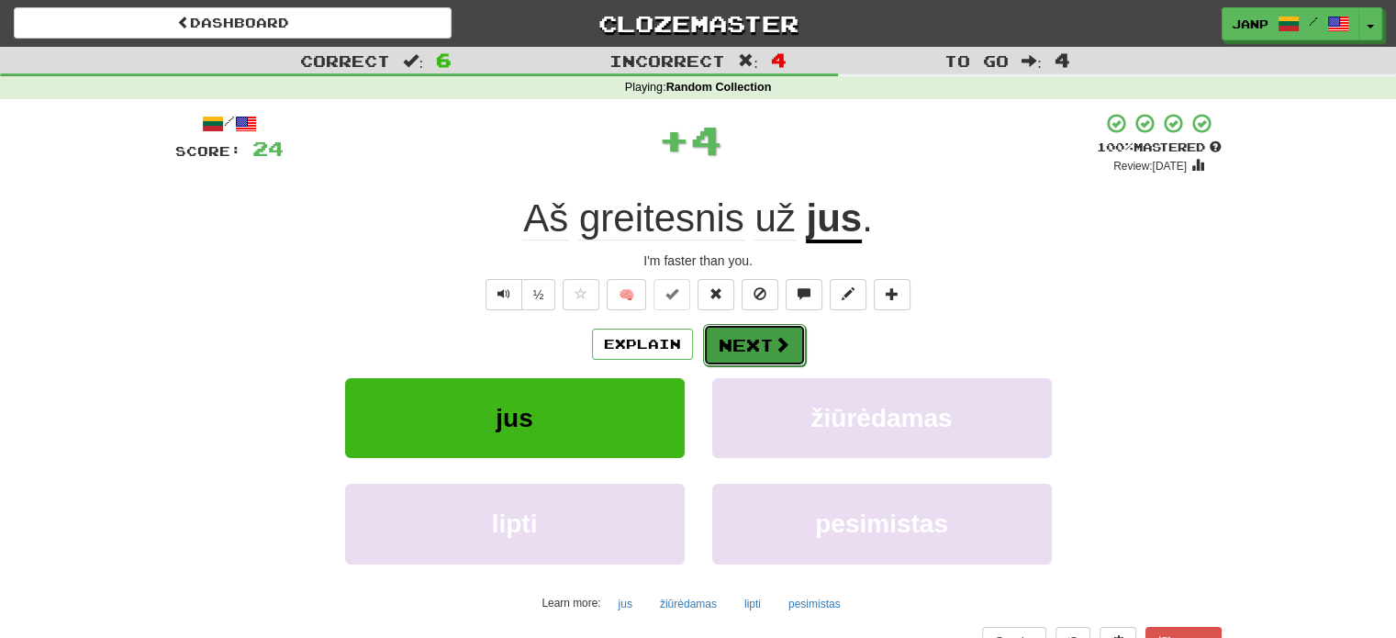
click at [738, 334] on button "Next" at bounding box center [754, 345] width 103 height 42
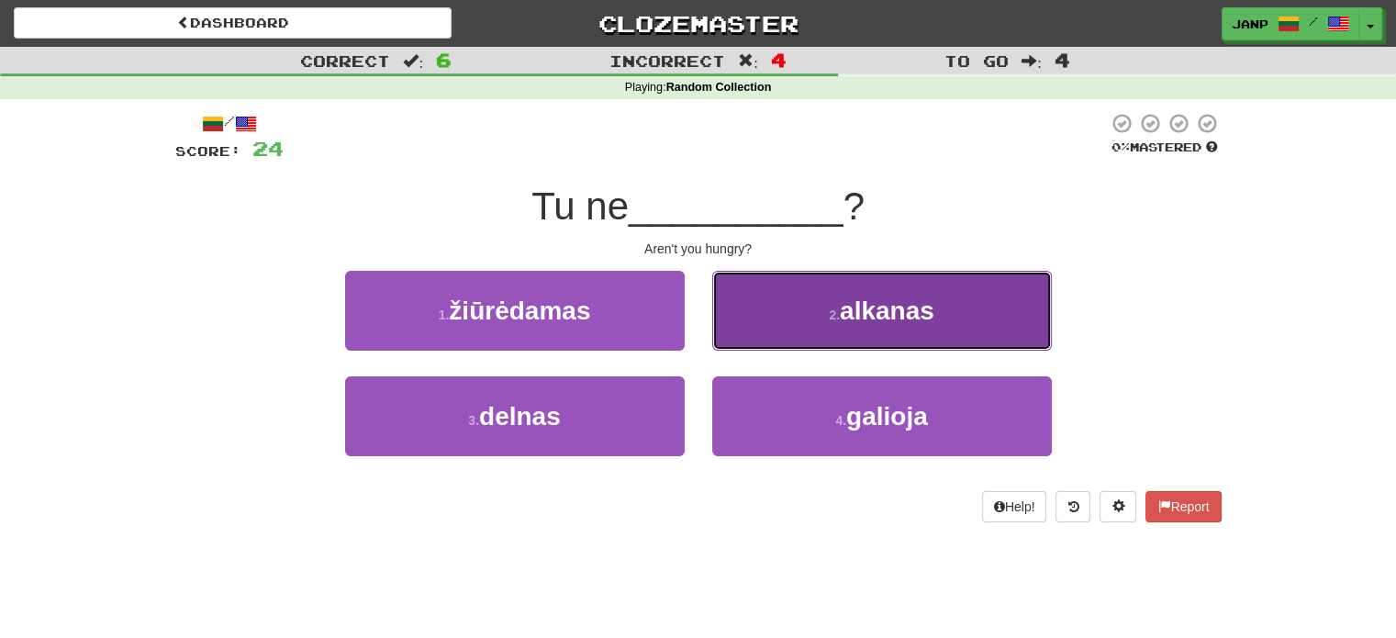
click at [738, 336] on button "2 . alkanas" at bounding box center [881, 311] width 339 height 80
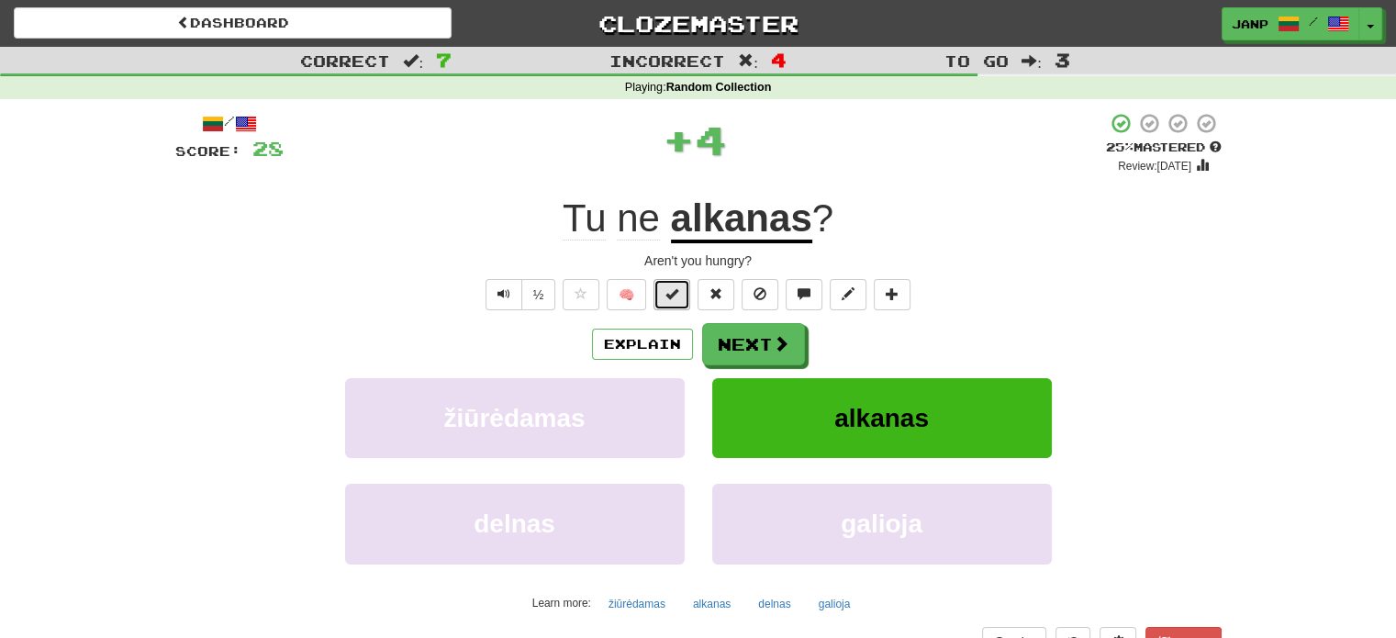
click at [662, 295] on button at bounding box center [671, 294] width 37 height 31
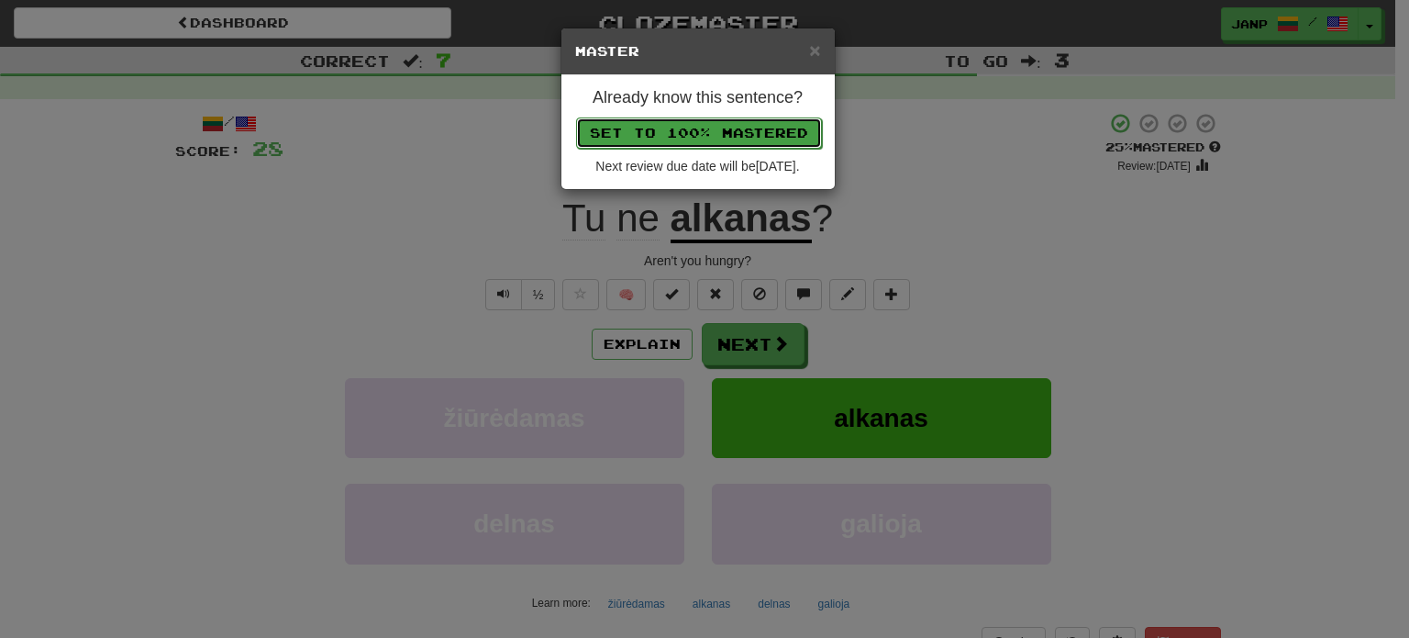
click at [719, 124] on button "Set to 100% Mastered" at bounding box center [699, 132] width 246 height 31
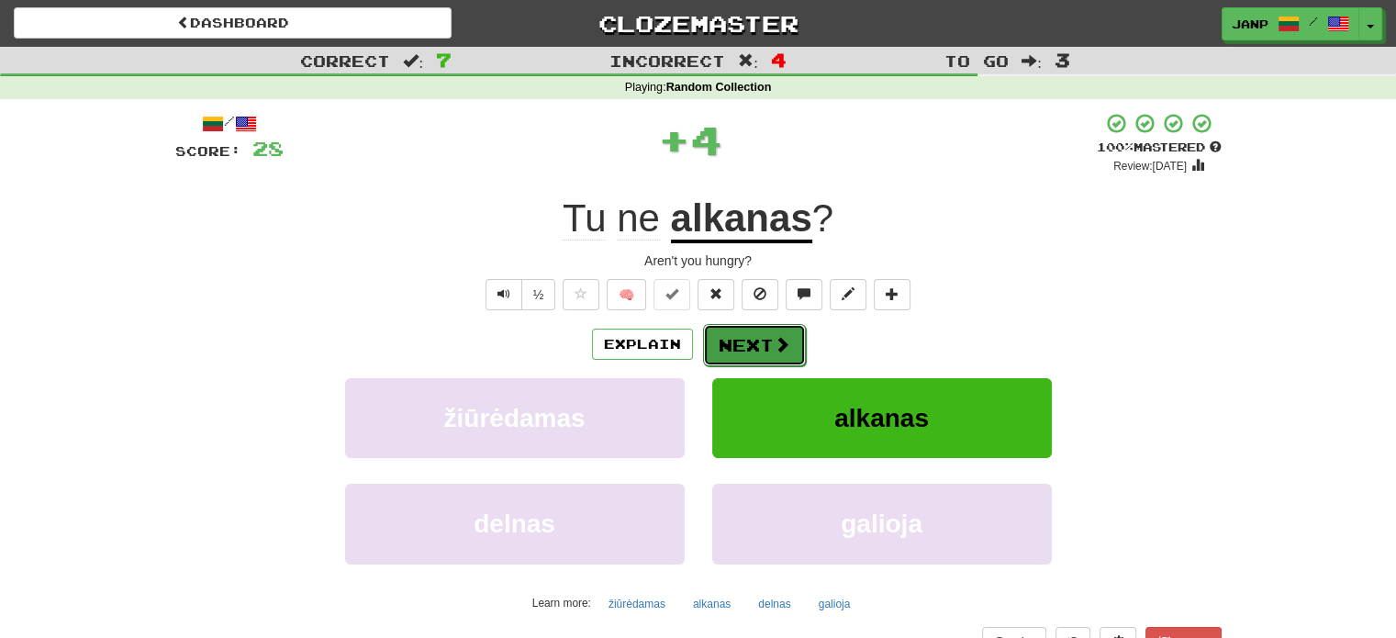
click at [739, 361] on button "Next" at bounding box center [754, 345] width 103 height 42
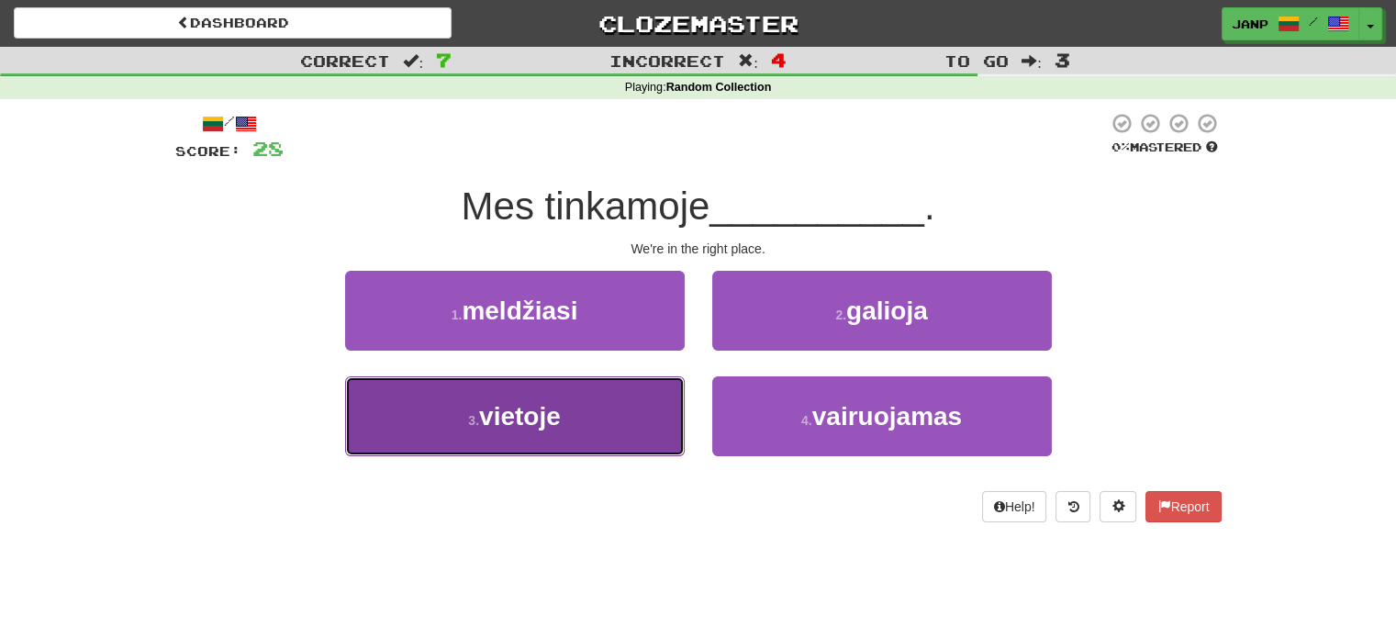
click at [621, 426] on button "3 . vietoje" at bounding box center [514, 416] width 339 height 80
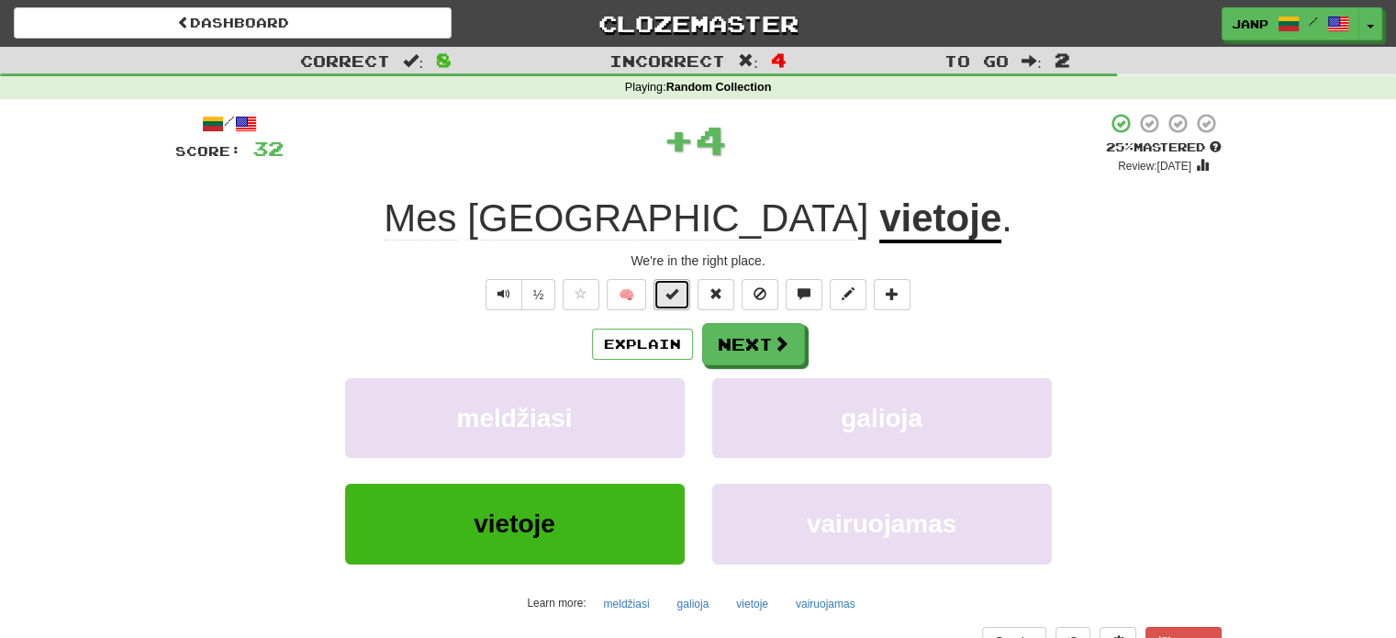
click at [683, 291] on button at bounding box center [671, 294] width 37 height 31
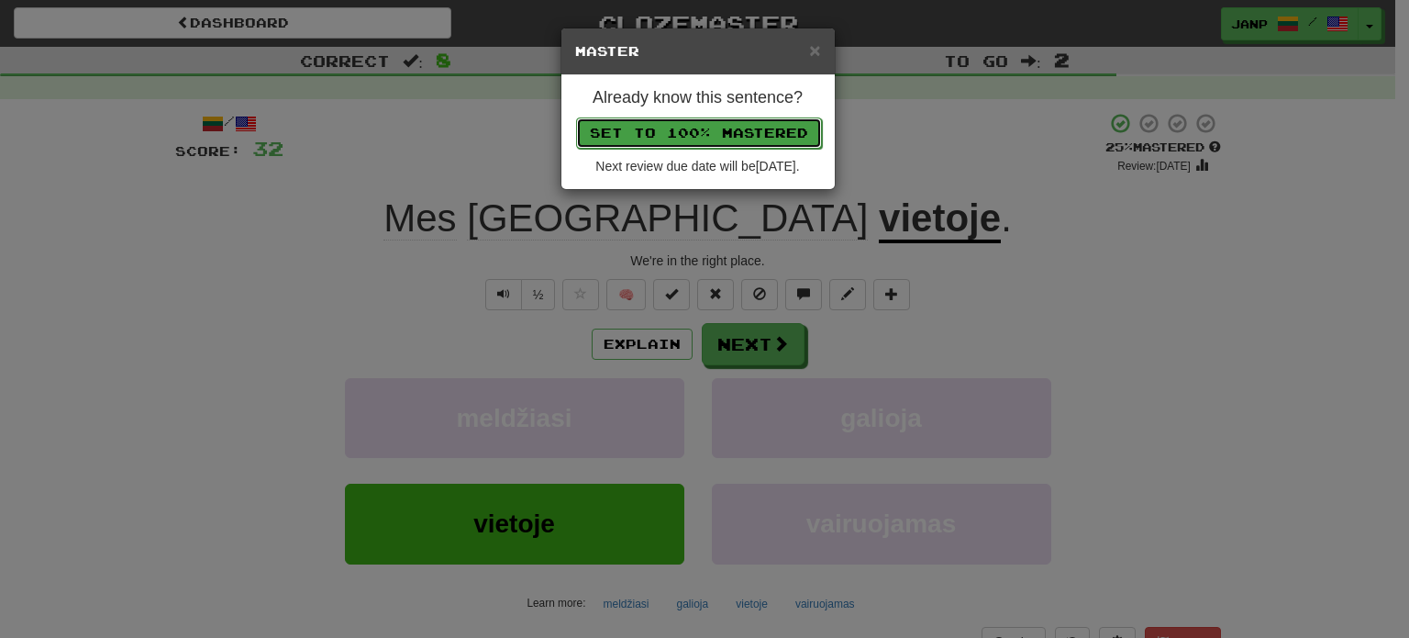
click at [736, 132] on button "Set to 100% Mastered" at bounding box center [699, 132] width 246 height 31
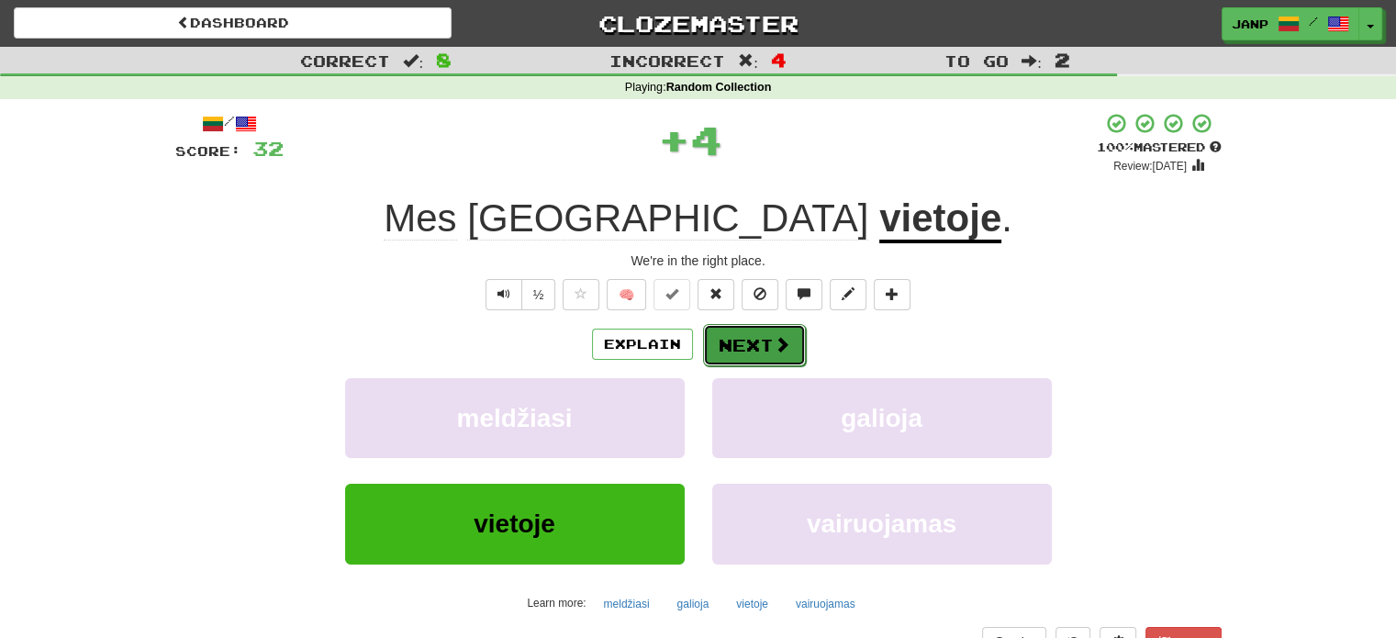
click at [741, 347] on button "Next" at bounding box center [754, 345] width 103 height 42
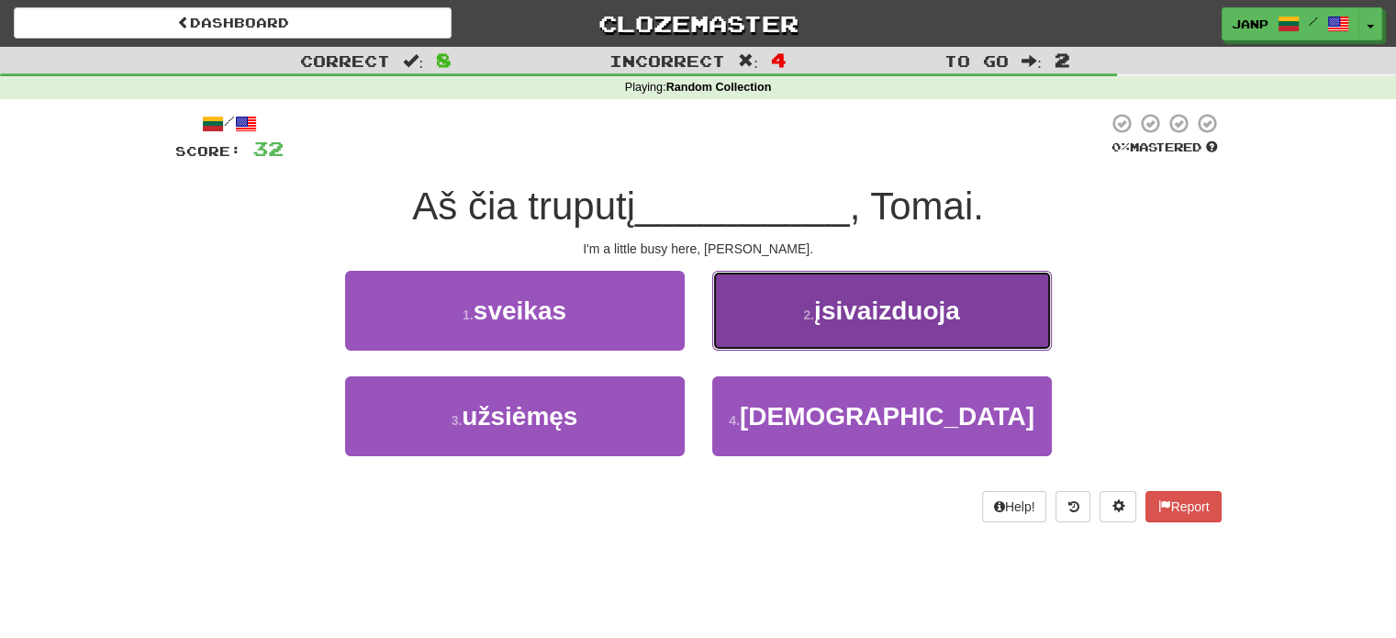
click at [762, 329] on button "2 . įsivaizduoja" at bounding box center [881, 311] width 339 height 80
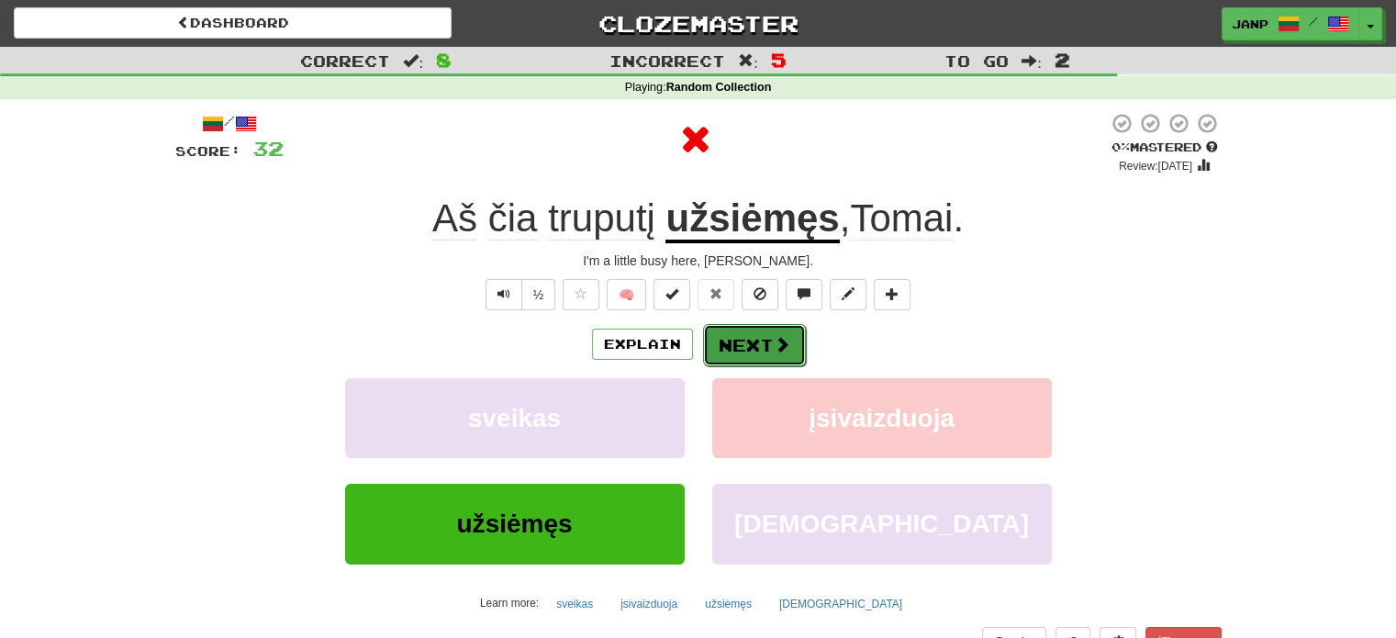
click at [759, 351] on button "Next" at bounding box center [754, 345] width 103 height 42
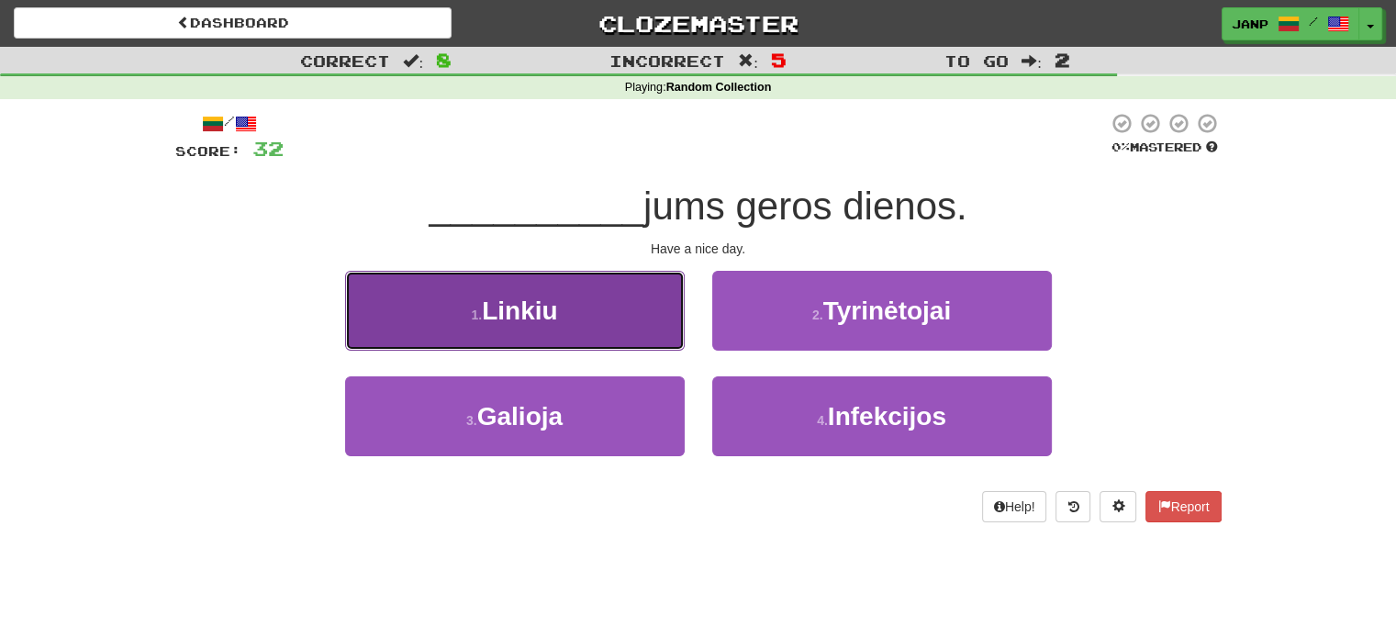
click at [619, 326] on button "1 . Linkiu" at bounding box center [514, 311] width 339 height 80
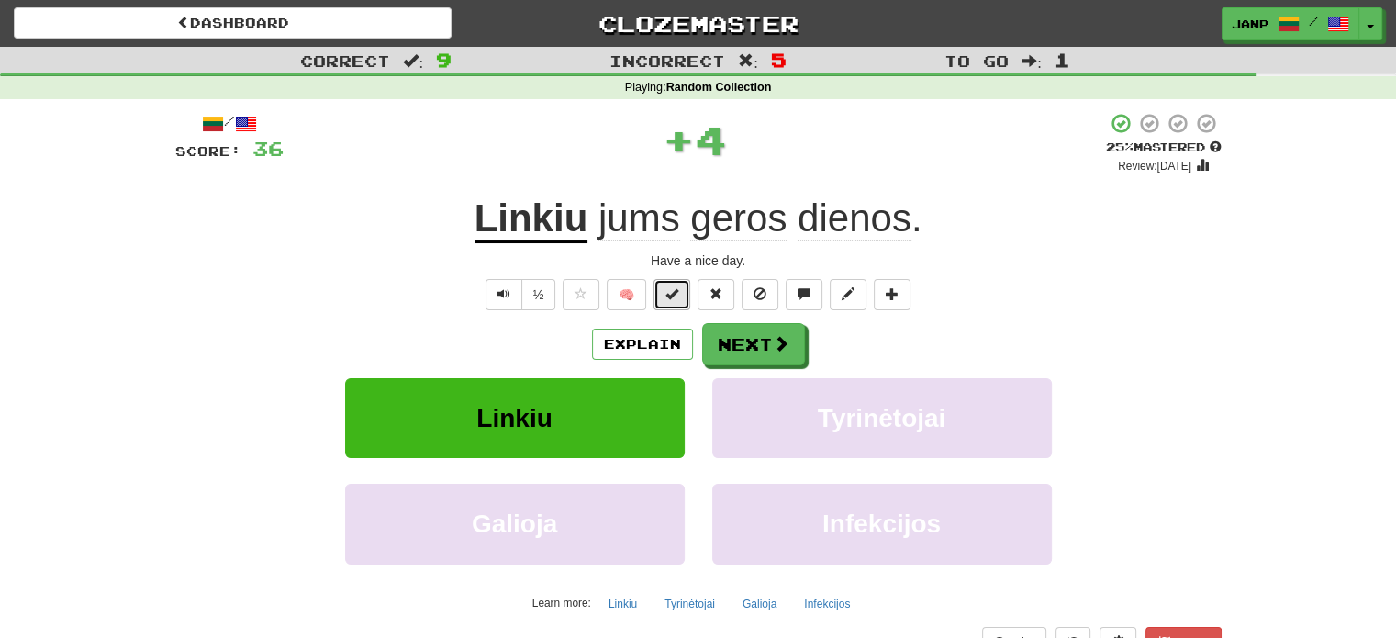
click at [667, 289] on span at bounding box center [671, 293] width 13 height 13
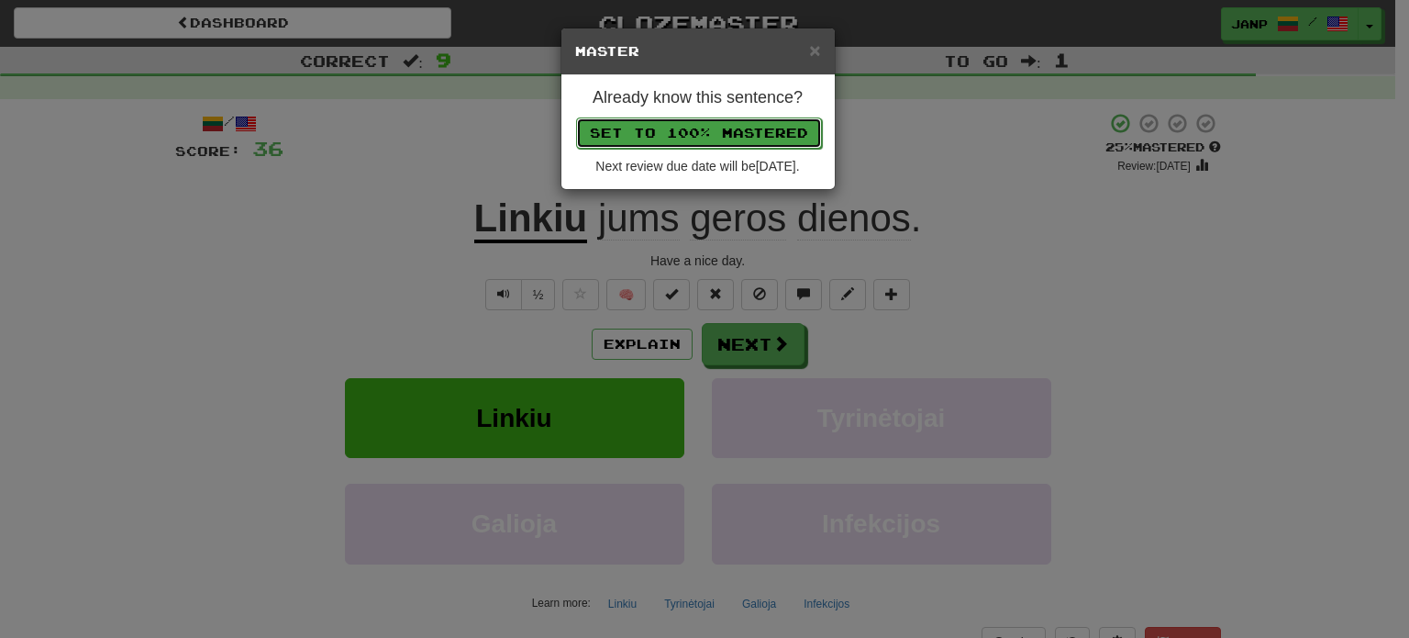
click at [727, 130] on button "Set to 100% Mastered" at bounding box center [699, 132] width 246 height 31
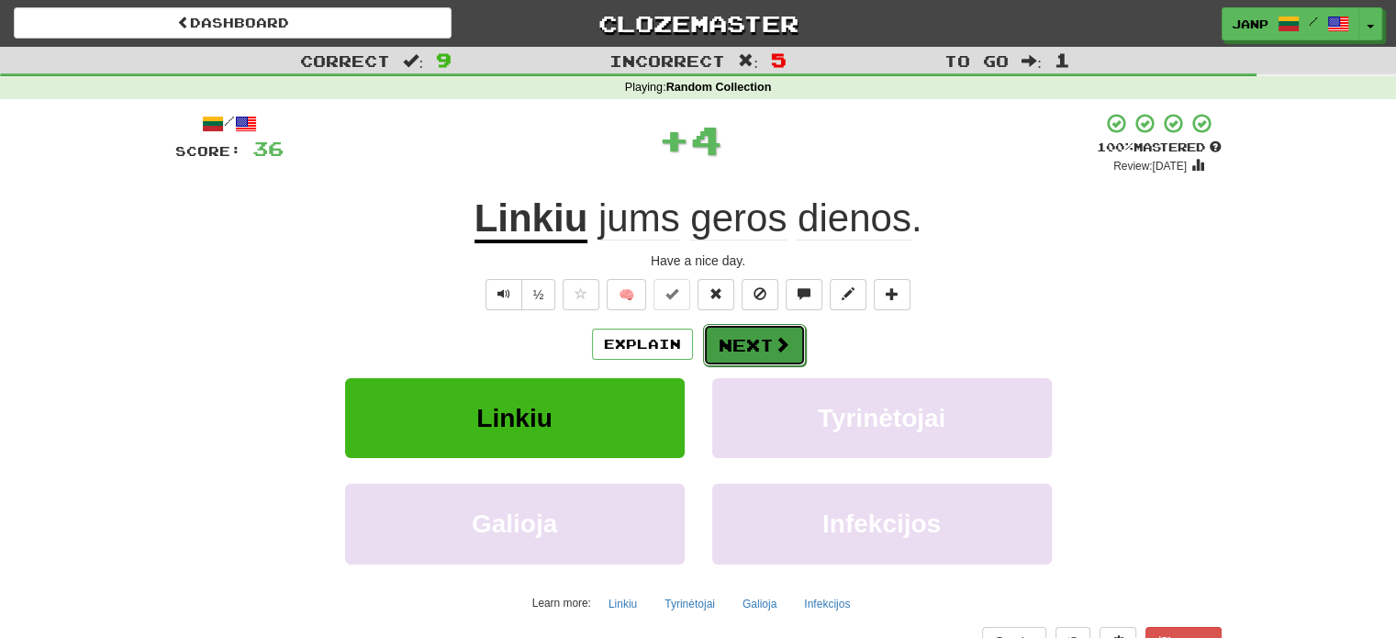
click at [732, 349] on button "Next" at bounding box center [754, 345] width 103 height 42
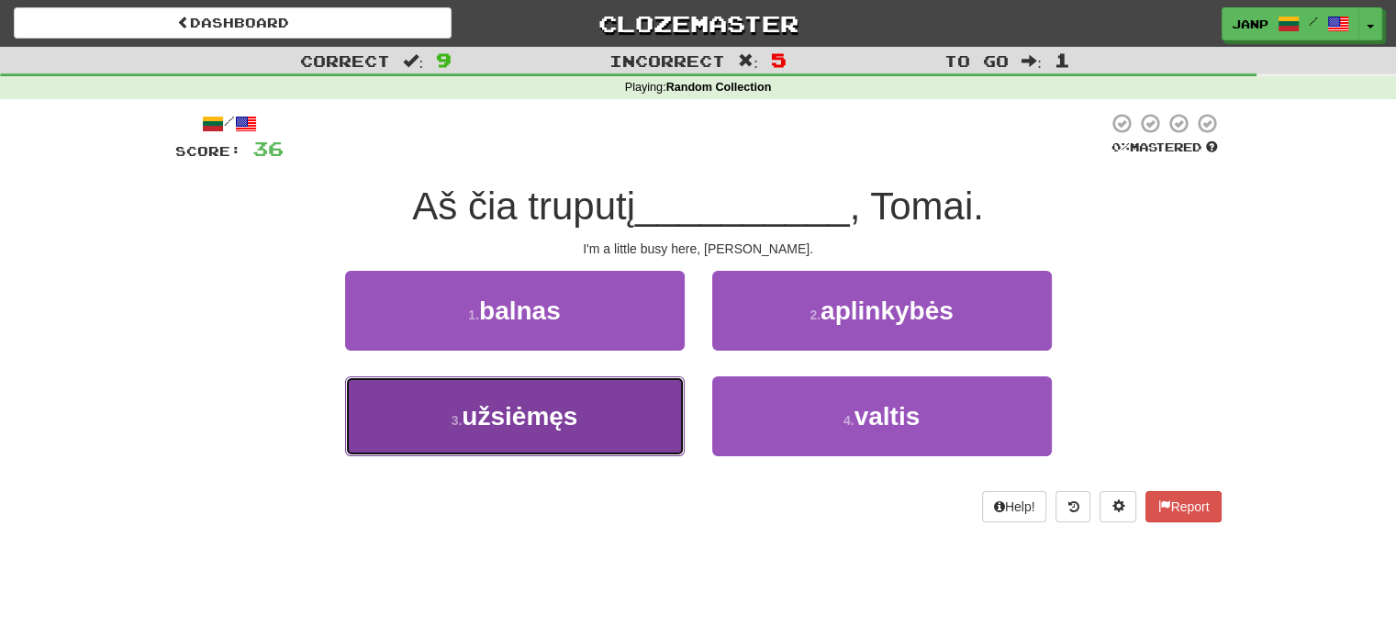
click at [638, 424] on button "3 . užsiėmęs" at bounding box center [514, 416] width 339 height 80
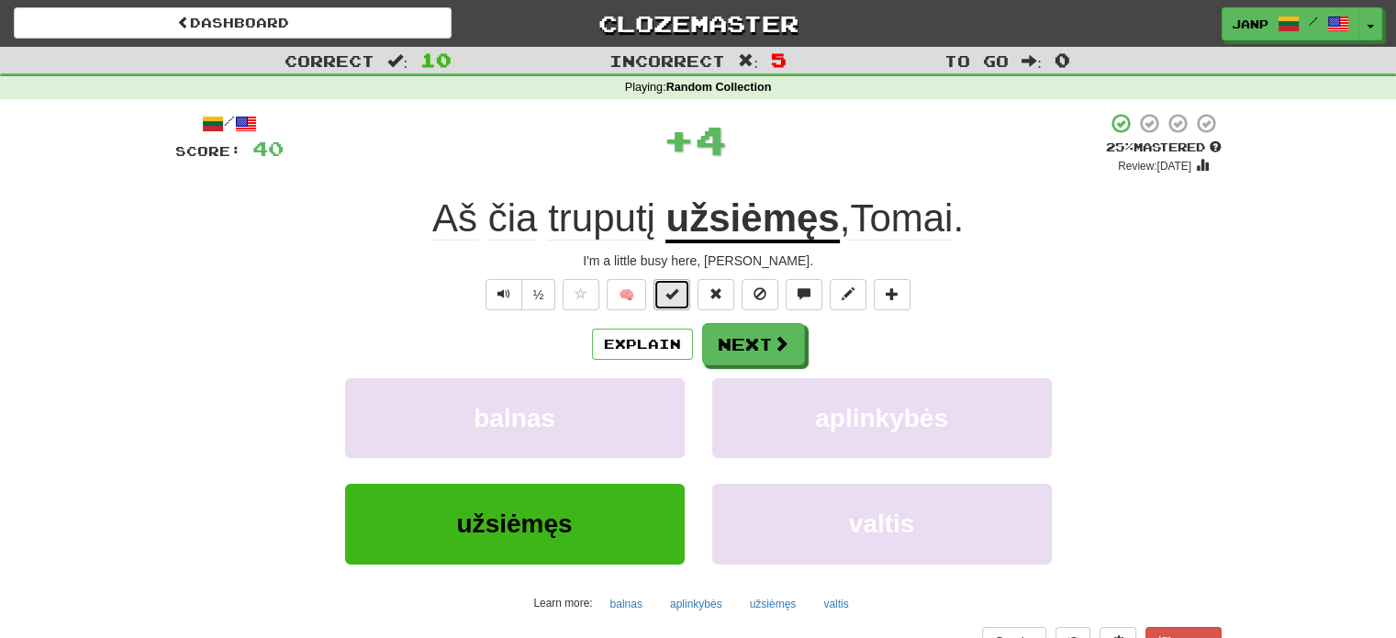
click at [673, 298] on span at bounding box center [671, 293] width 13 height 13
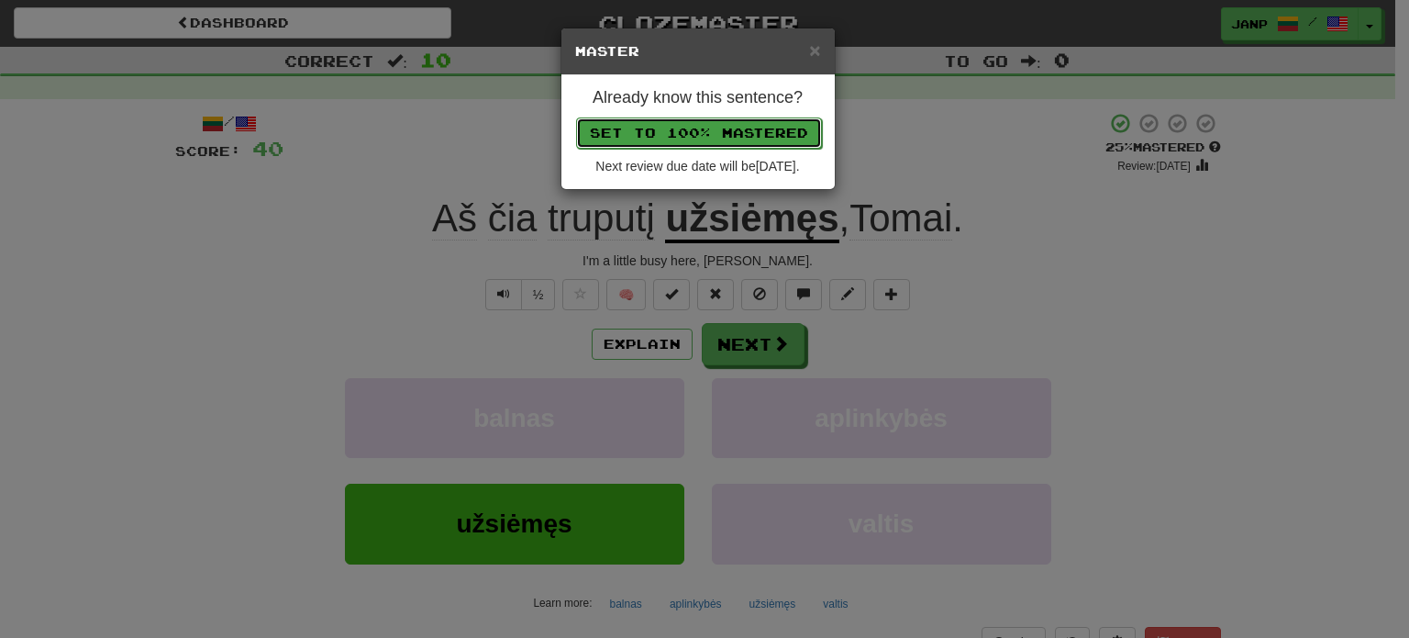
click at [738, 131] on button "Set to 100% Mastered" at bounding box center [699, 132] width 246 height 31
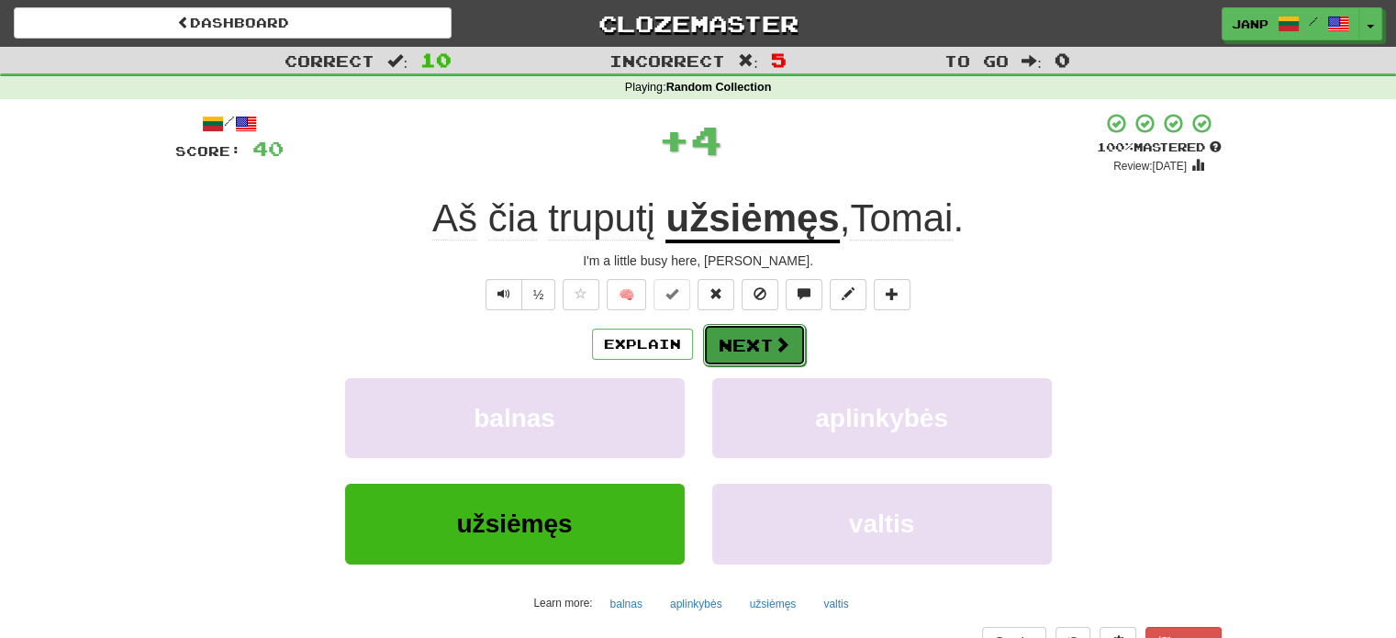
click at [745, 342] on button "Next" at bounding box center [754, 345] width 103 height 42
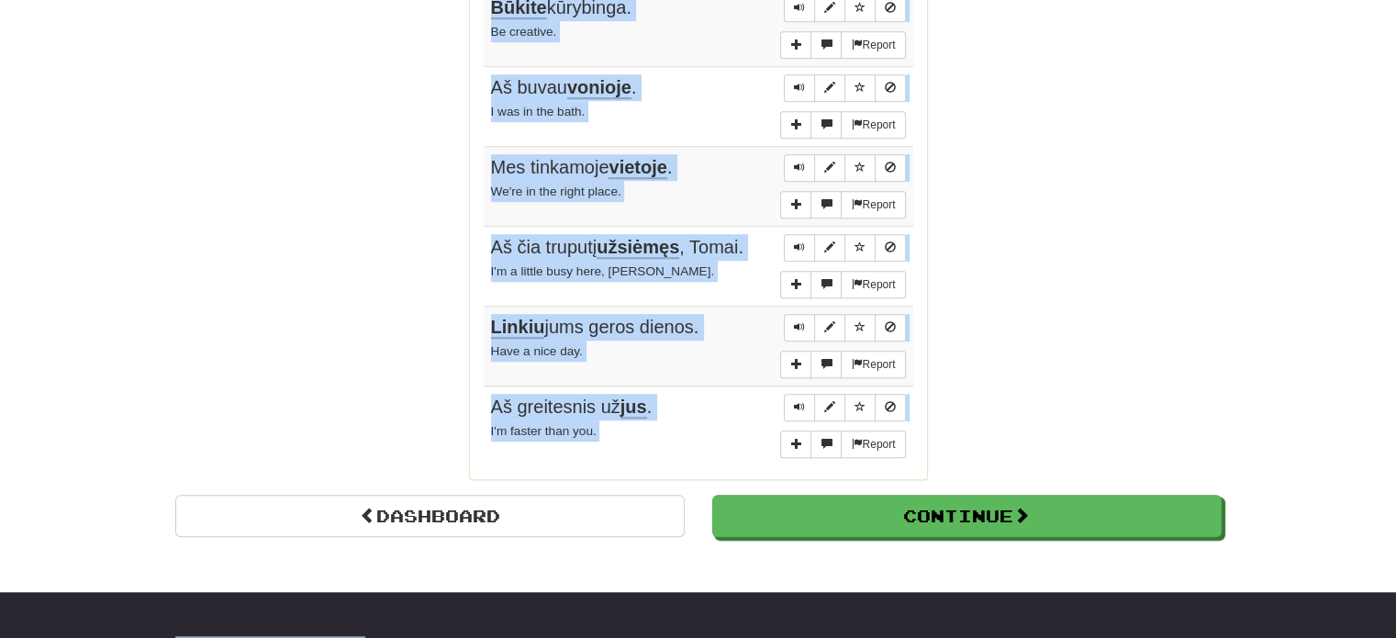
scroll to position [1437, 0]
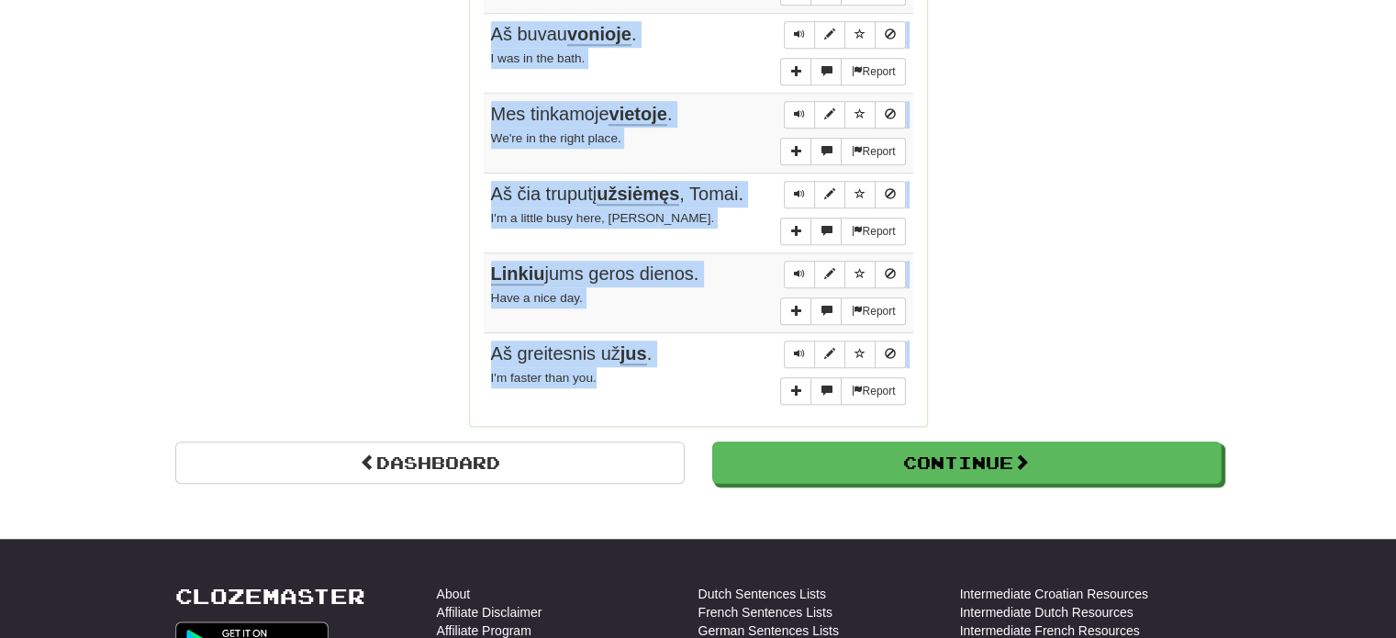
drag, startPoint x: 490, startPoint y: 243, endPoint x: 679, endPoint y: 322, distance: 204.8
copy tbody "Tomas nenorėjo matyti Merės kalinčios už nusikaltimą, kurio ji nepadarė . Tom d…"
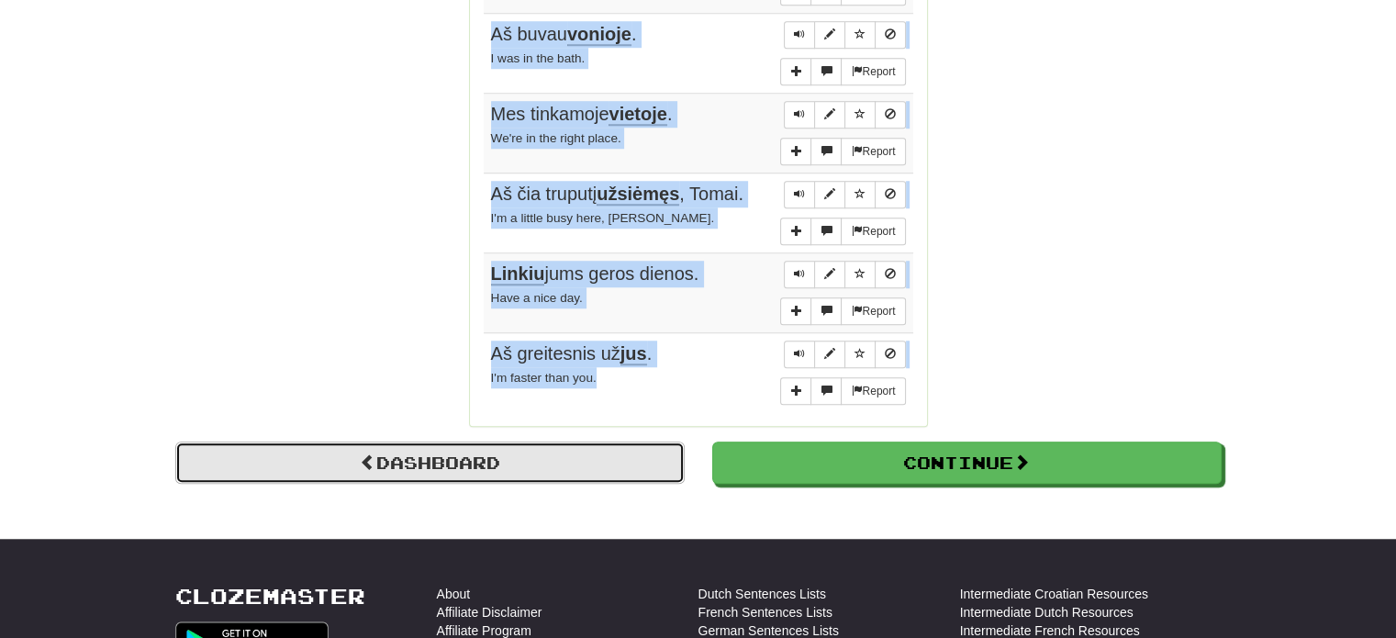
click at [472, 441] on link "Dashboard" at bounding box center [429, 462] width 509 height 42
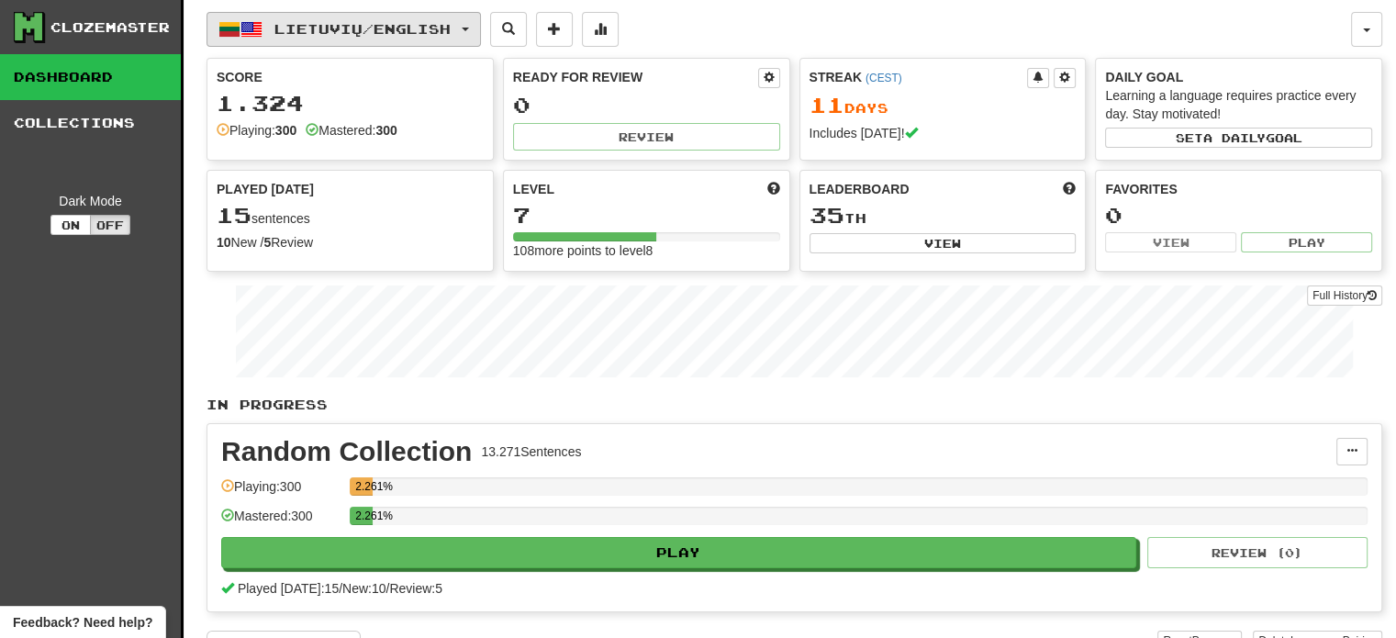
click at [385, 39] on button "Lietuvių / English" at bounding box center [343, 29] width 274 height 35
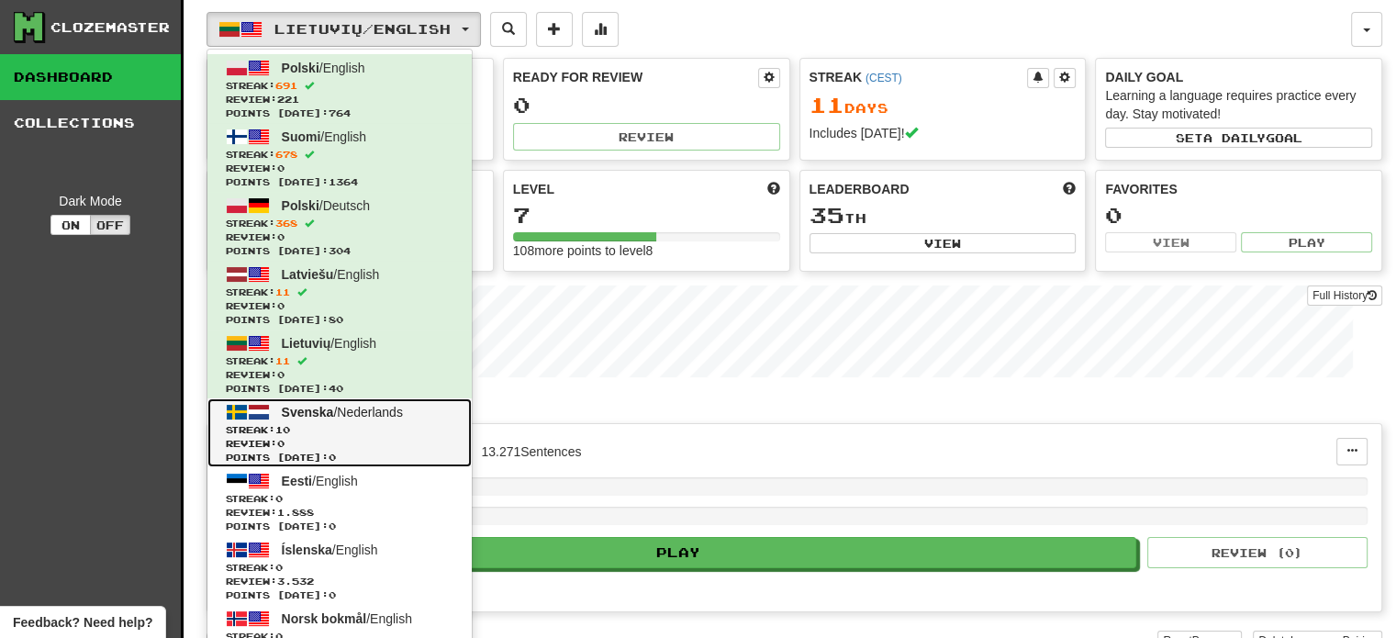
click at [366, 423] on span "Streak: 10" at bounding box center [340, 430] width 228 height 14
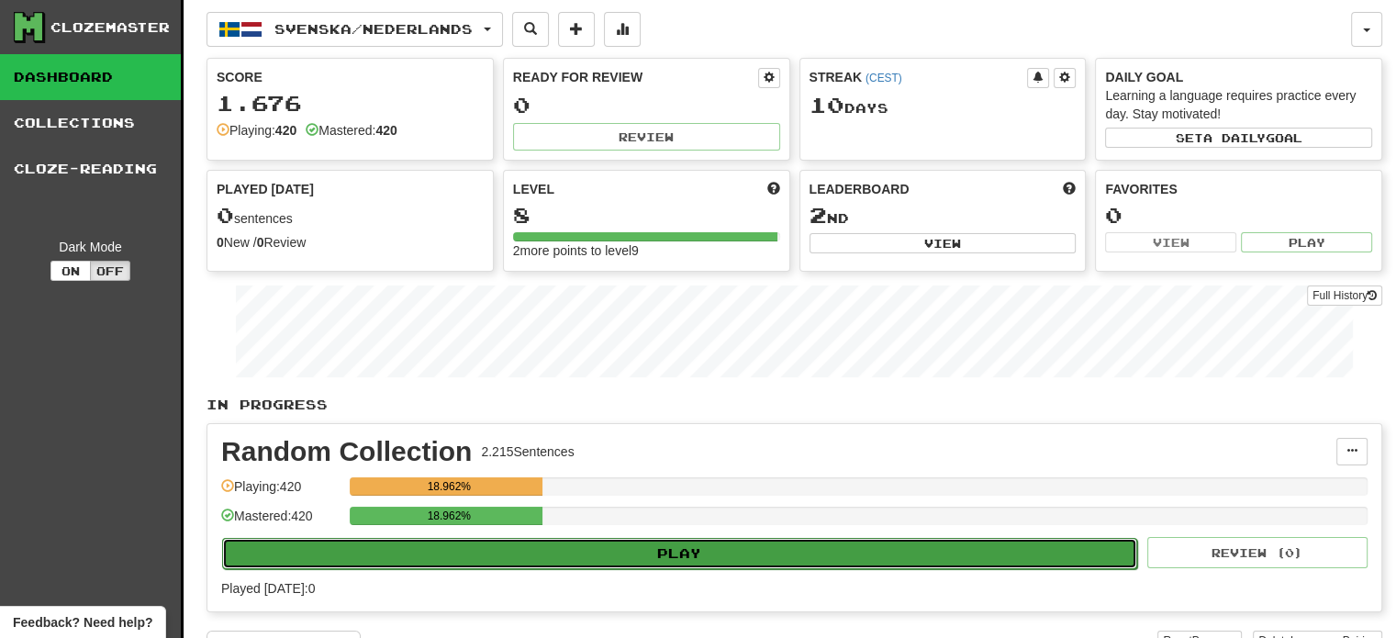
click at [594, 557] on button "Play" at bounding box center [679, 553] width 915 height 31
select select "**"
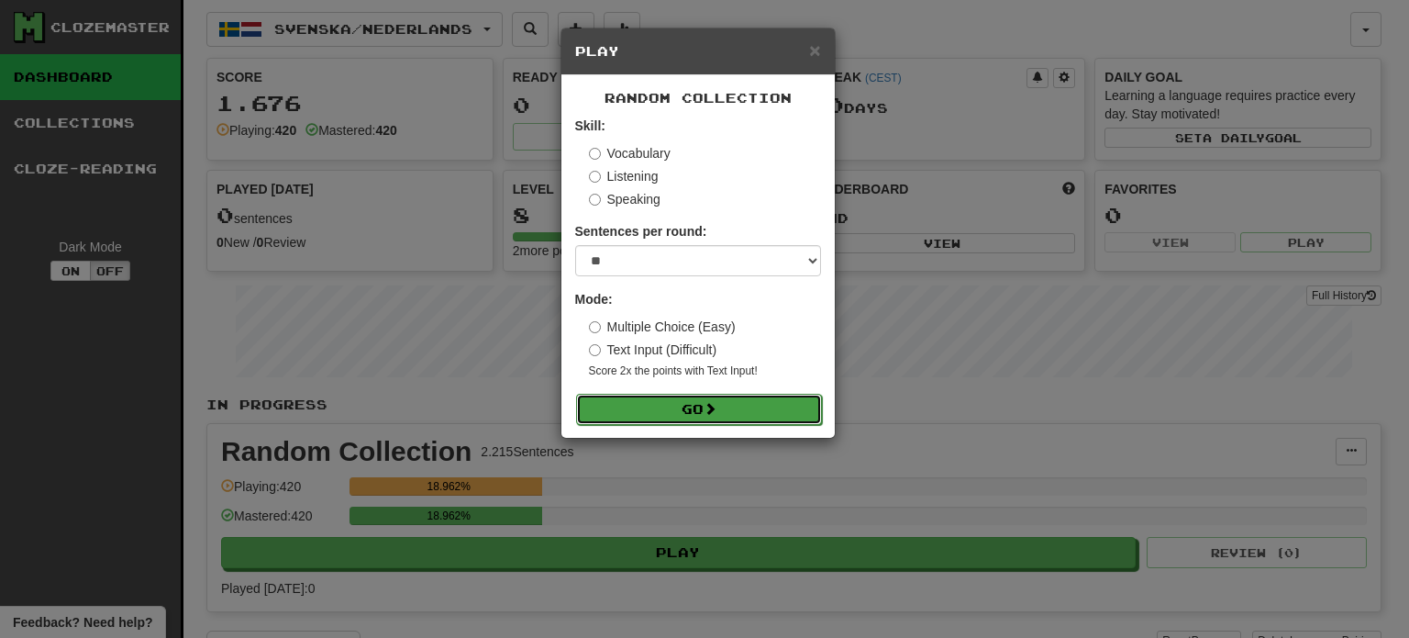
click at [653, 403] on button "Go" at bounding box center [699, 409] width 246 height 31
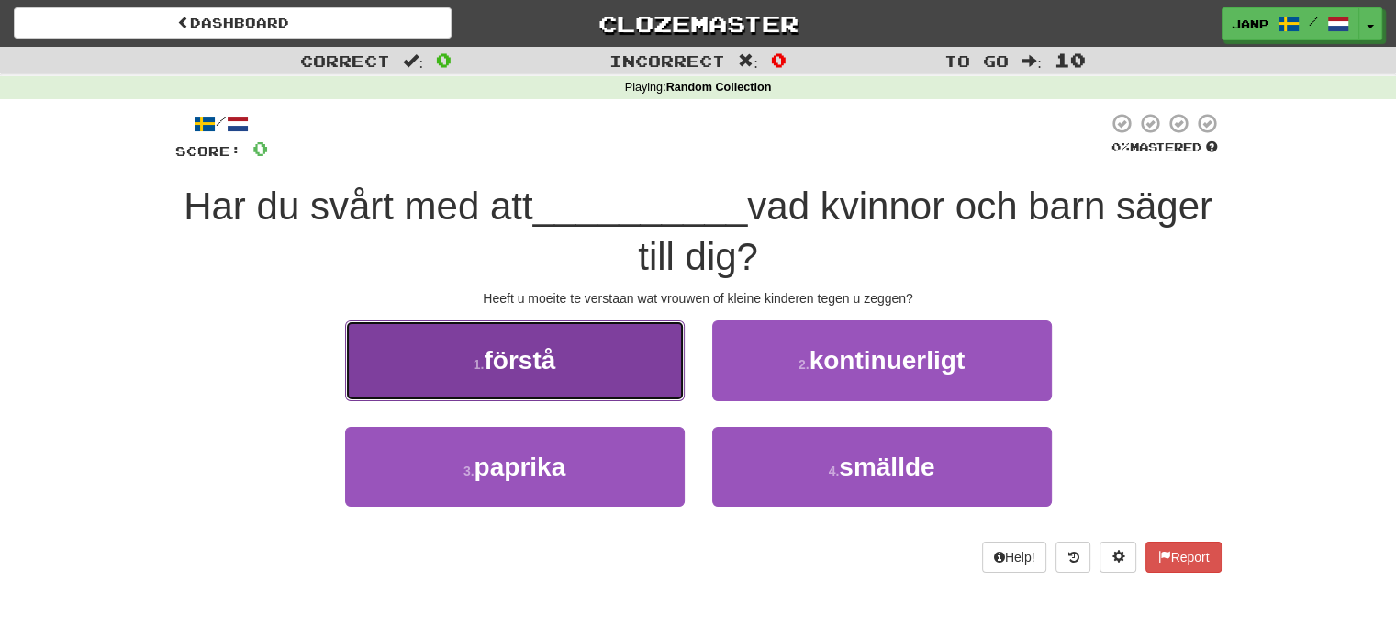
click at [614, 365] on button "1 . förstå" at bounding box center [514, 360] width 339 height 80
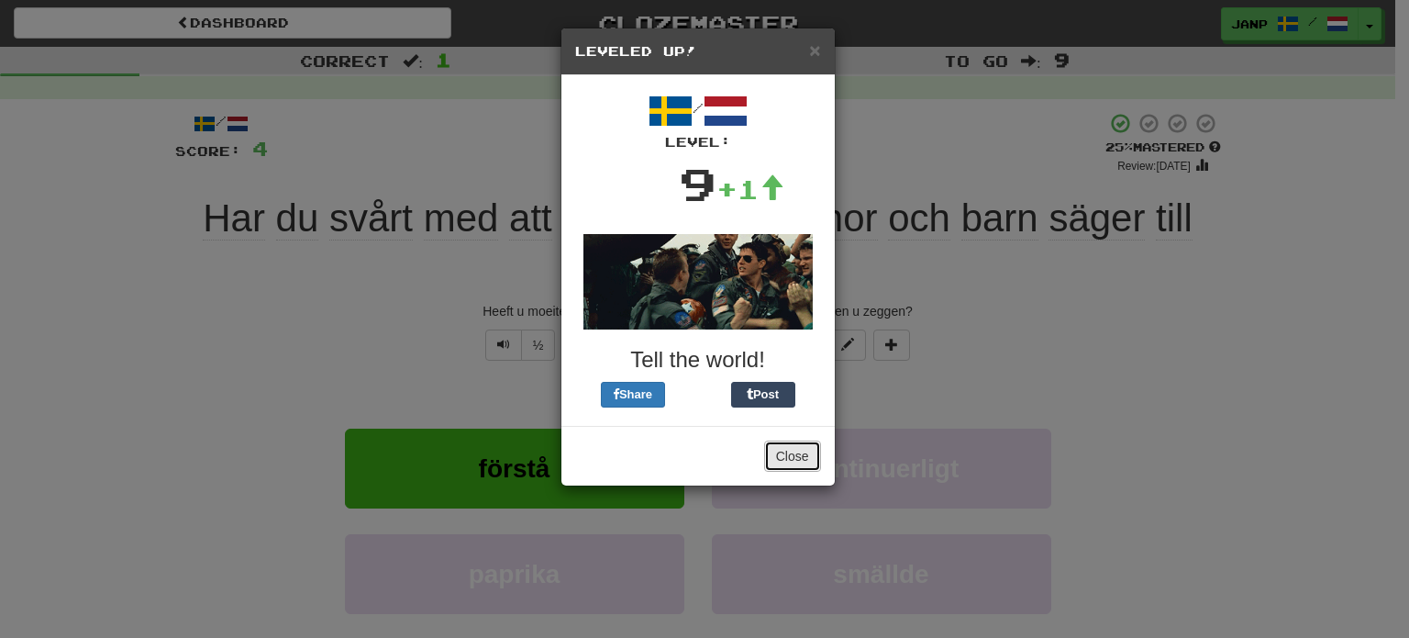
click at [774, 451] on button "Close" at bounding box center [792, 455] width 57 height 31
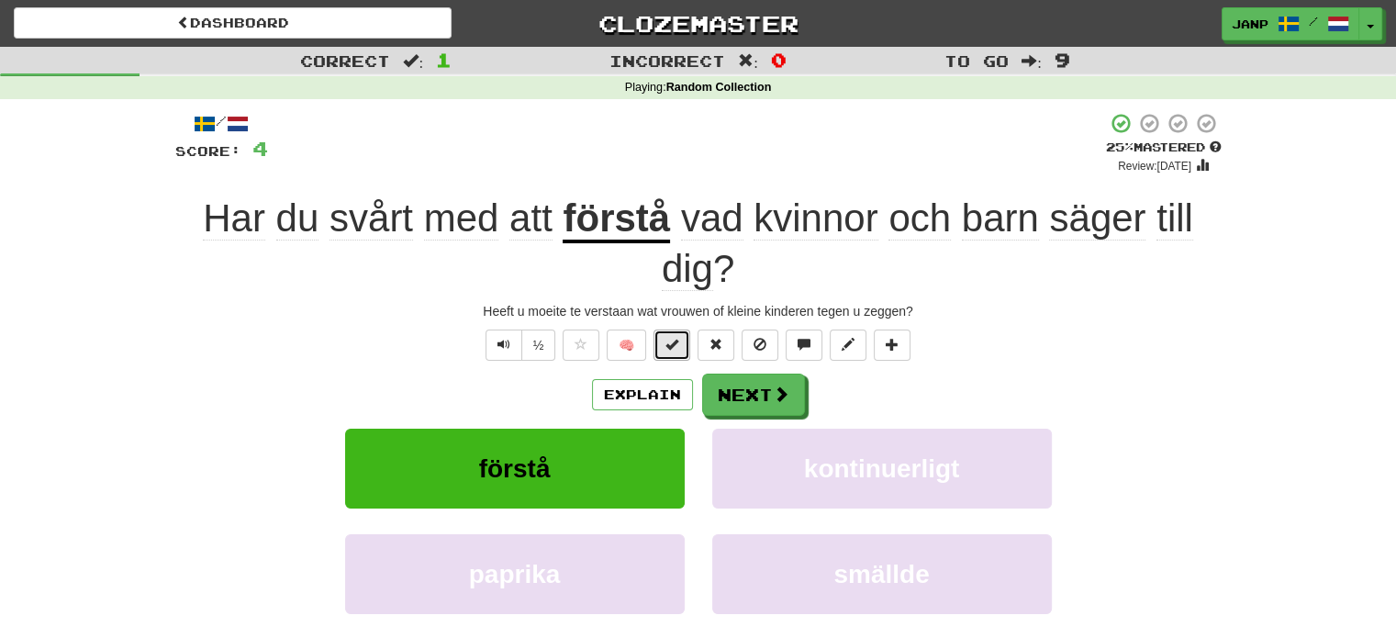
click at [676, 348] on span at bounding box center [671, 344] width 13 height 13
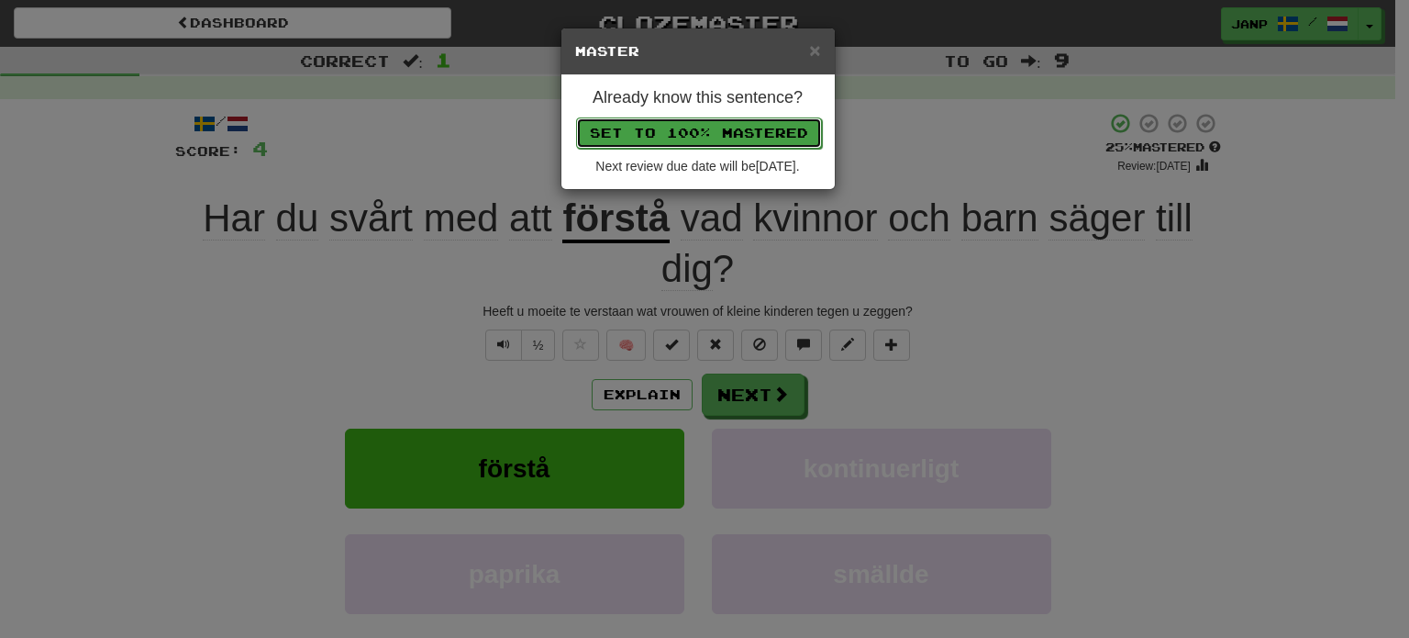
click at [726, 139] on button "Set to 100% Mastered" at bounding box center [699, 132] width 246 height 31
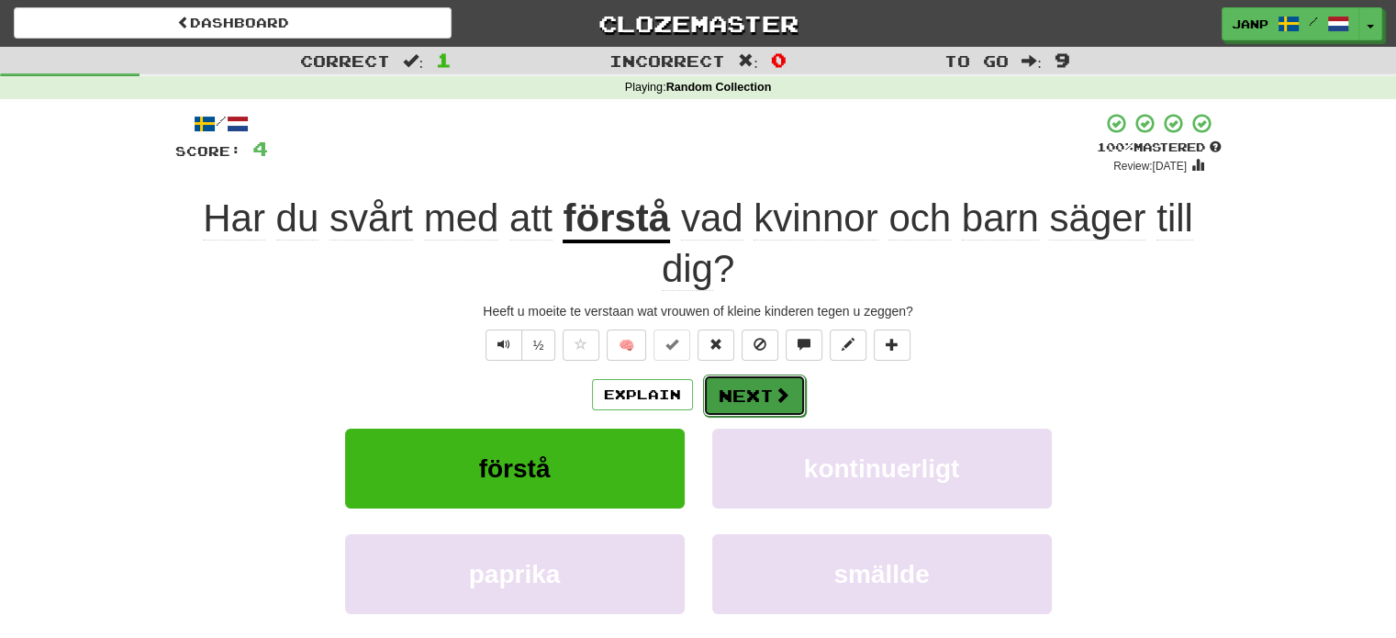
click at [749, 396] on button "Next" at bounding box center [754, 395] width 103 height 42
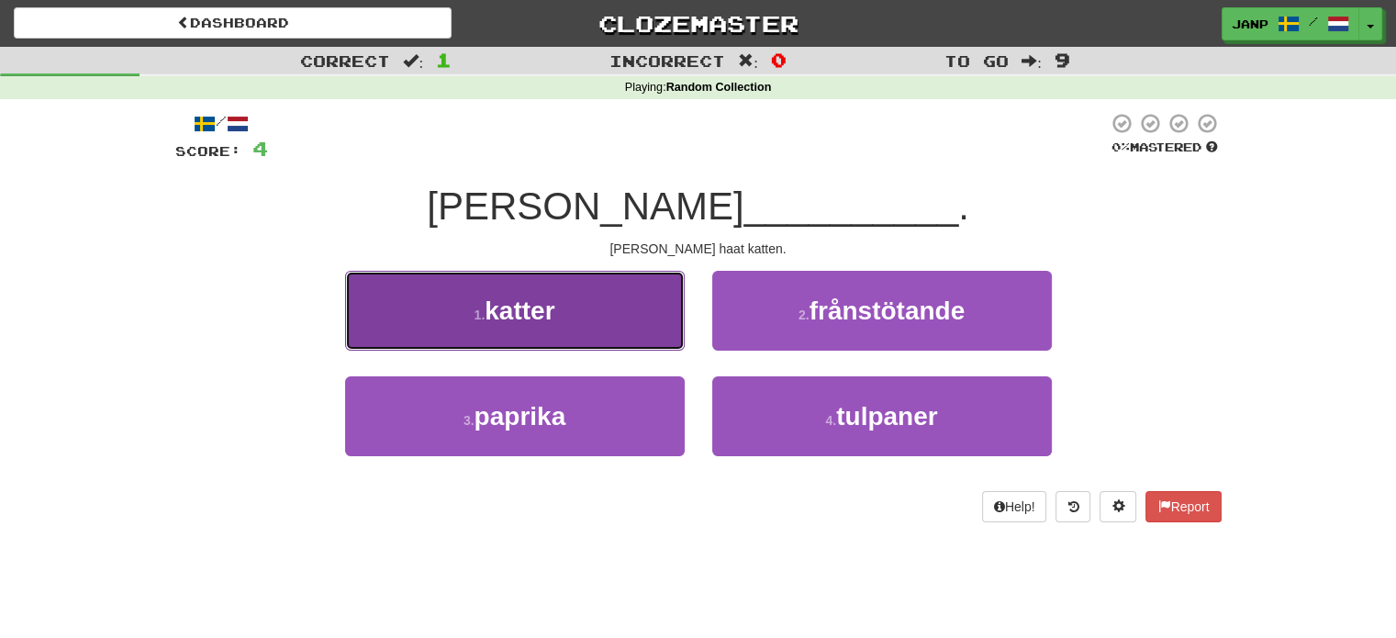
click at [617, 344] on button "1 . katter" at bounding box center [514, 311] width 339 height 80
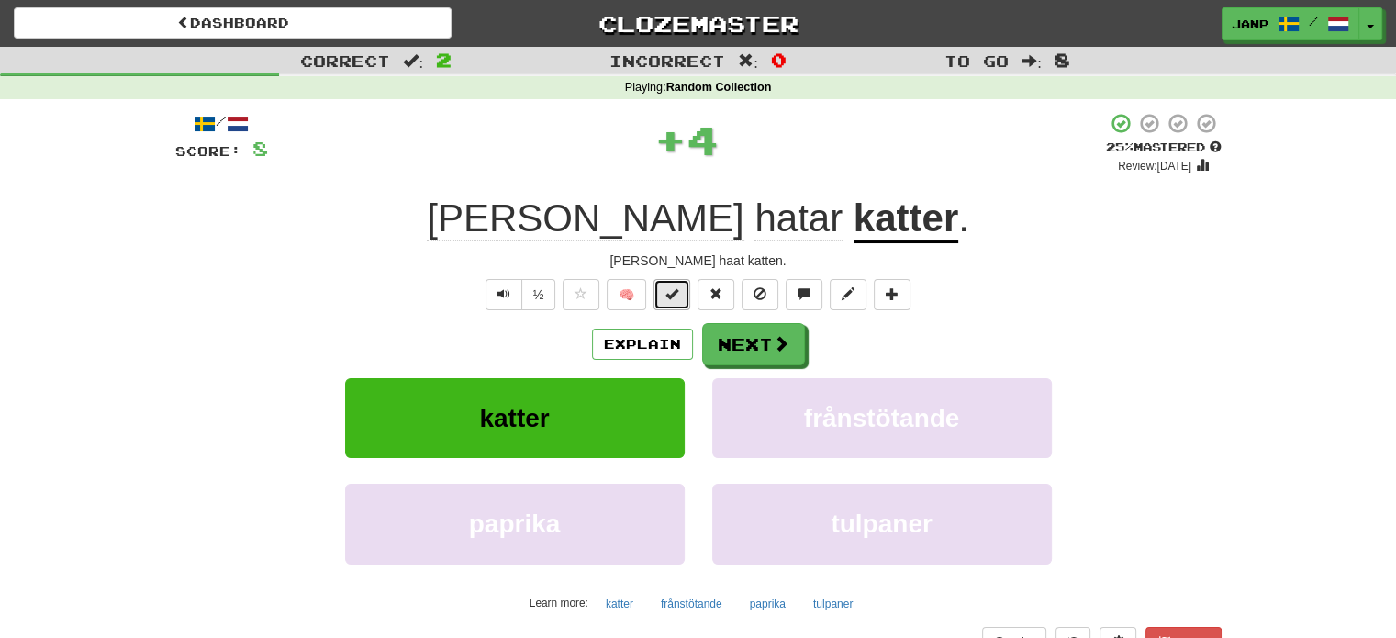
click at [668, 293] on span at bounding box center [671, 293] width 13 height 13
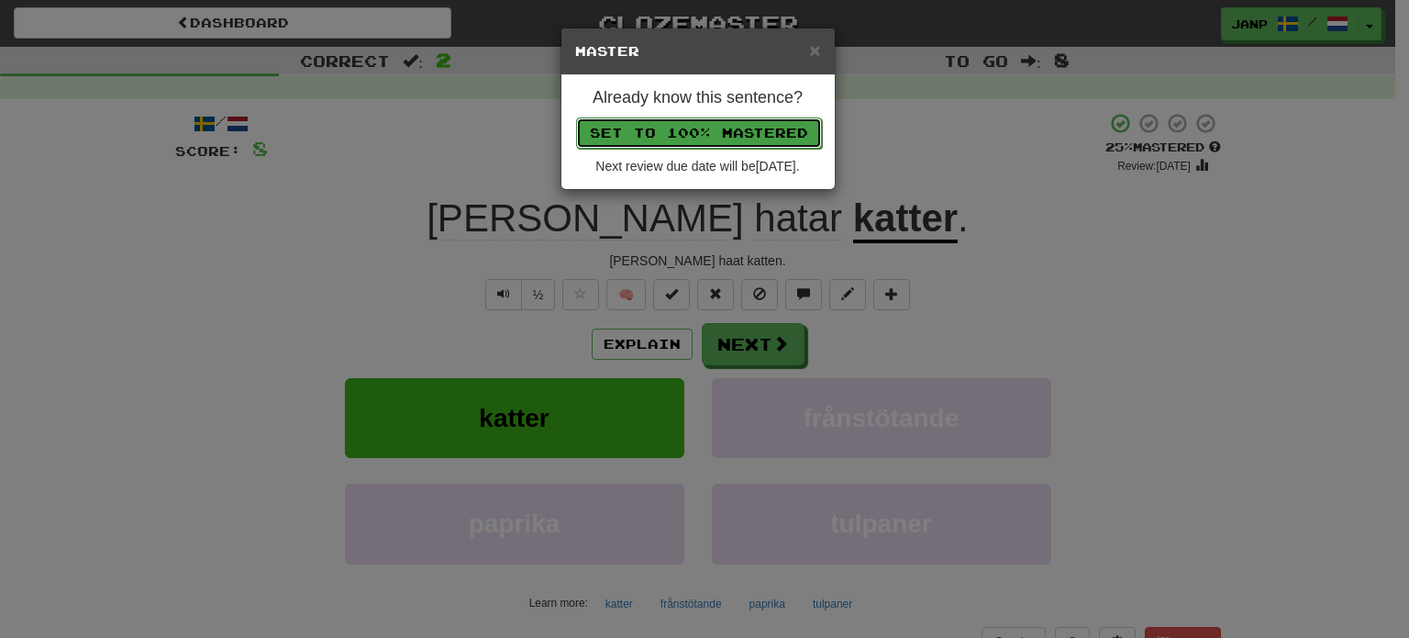
click at [747, 128] on button "Set to 100% Mastered" at bounding box center [699, 132] width 246 height 31
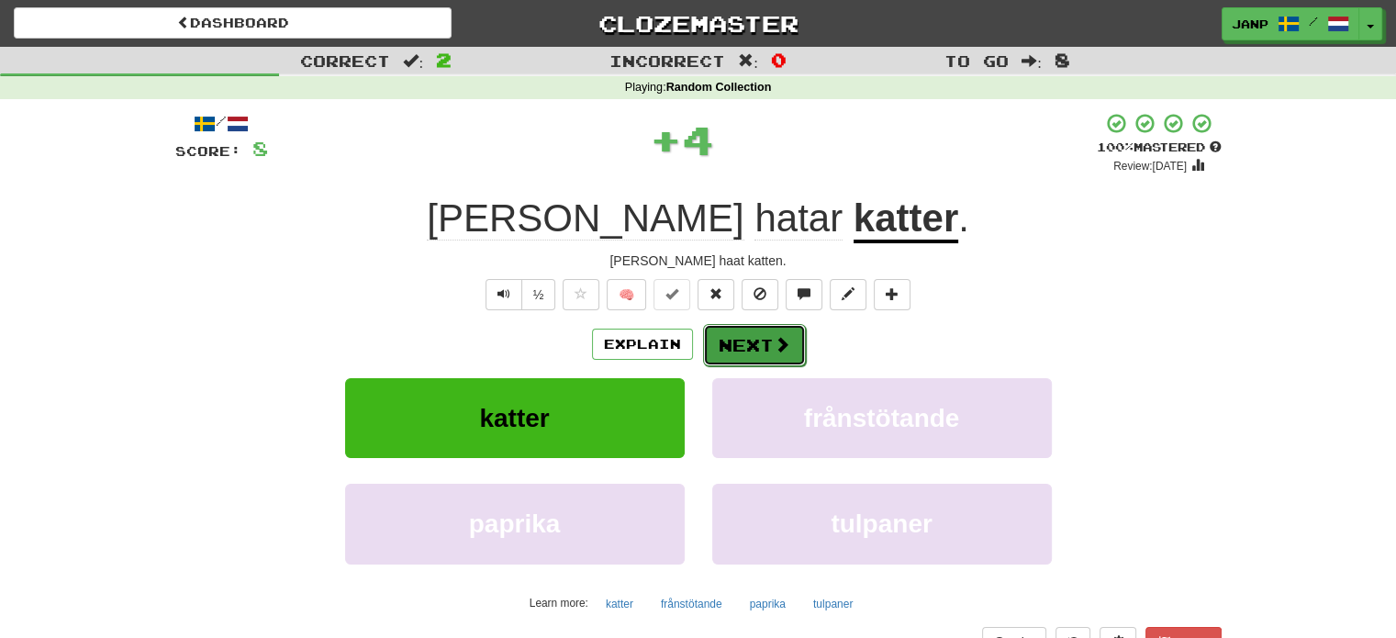
click at [751, 351] on button "Next" at bounding box center [754, 345] width 103 height 42
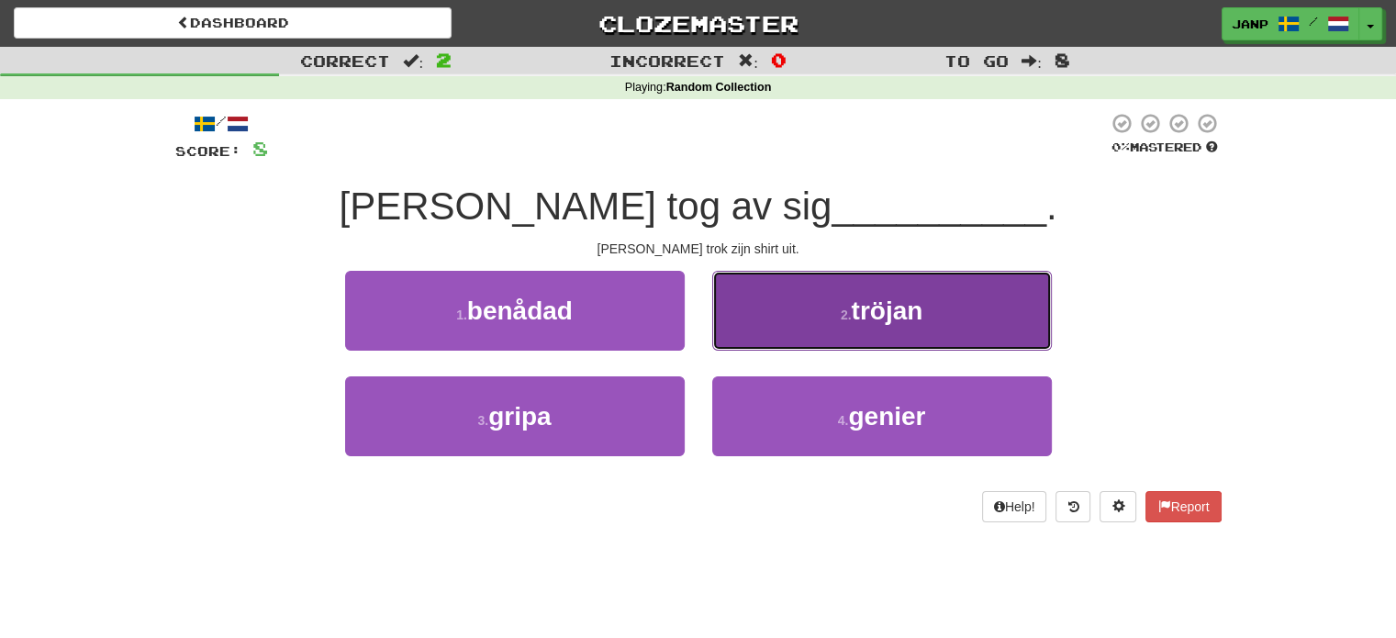
click at [775, 318] on button "2 . tröjan" at bounding box center [881, 311] width 339 height 80
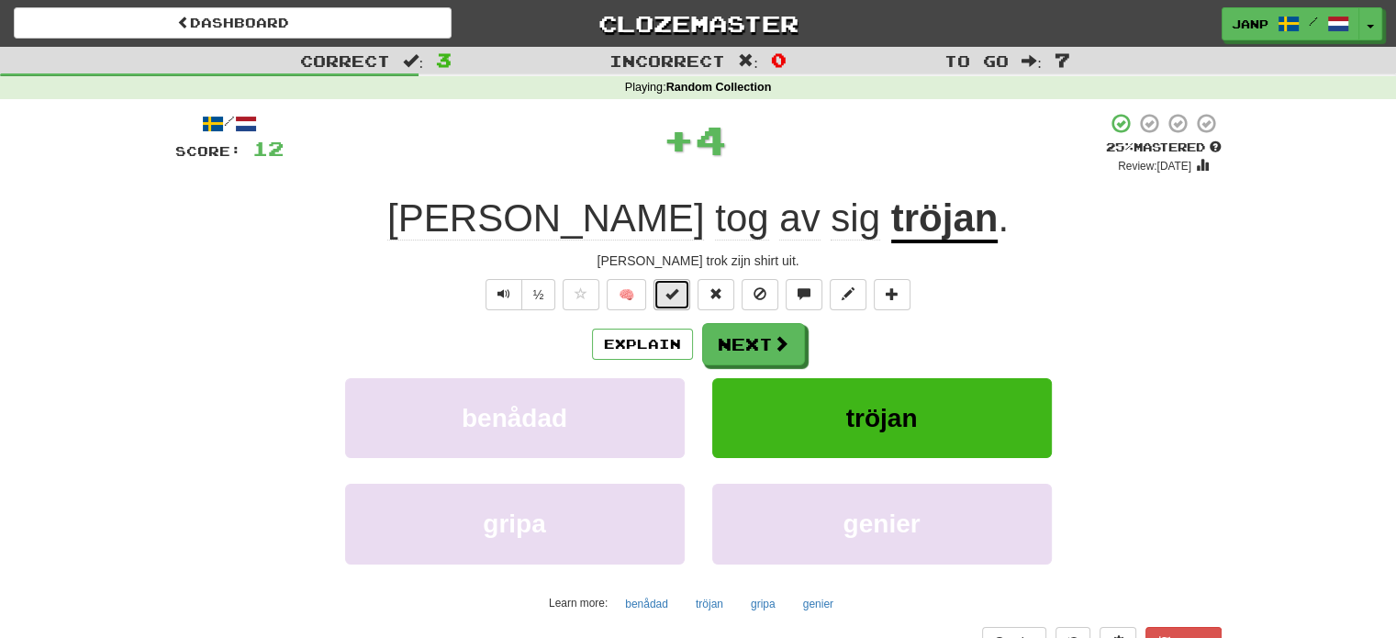
click at [670, 301] on button at bounding box center [671, 294] width 37 height 31
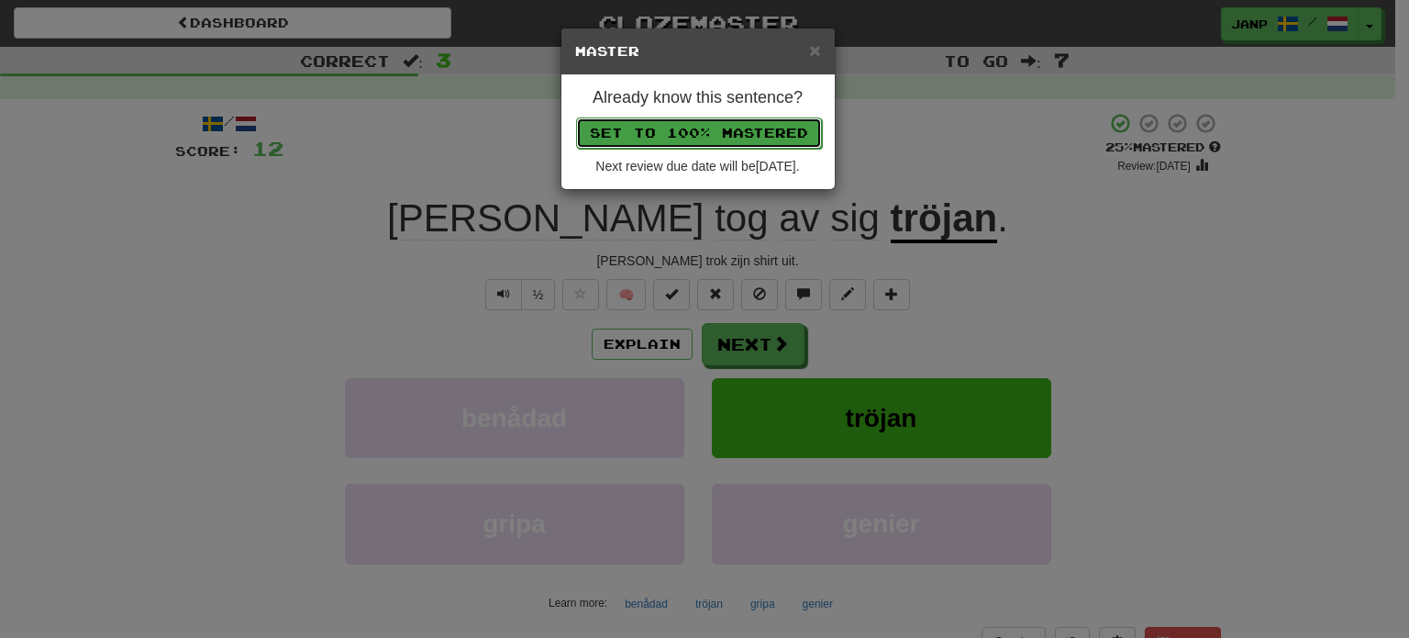
click at [709, 138] on button "Set to 100% Mastered" at bounding box center [699, 132] width 246 height 31
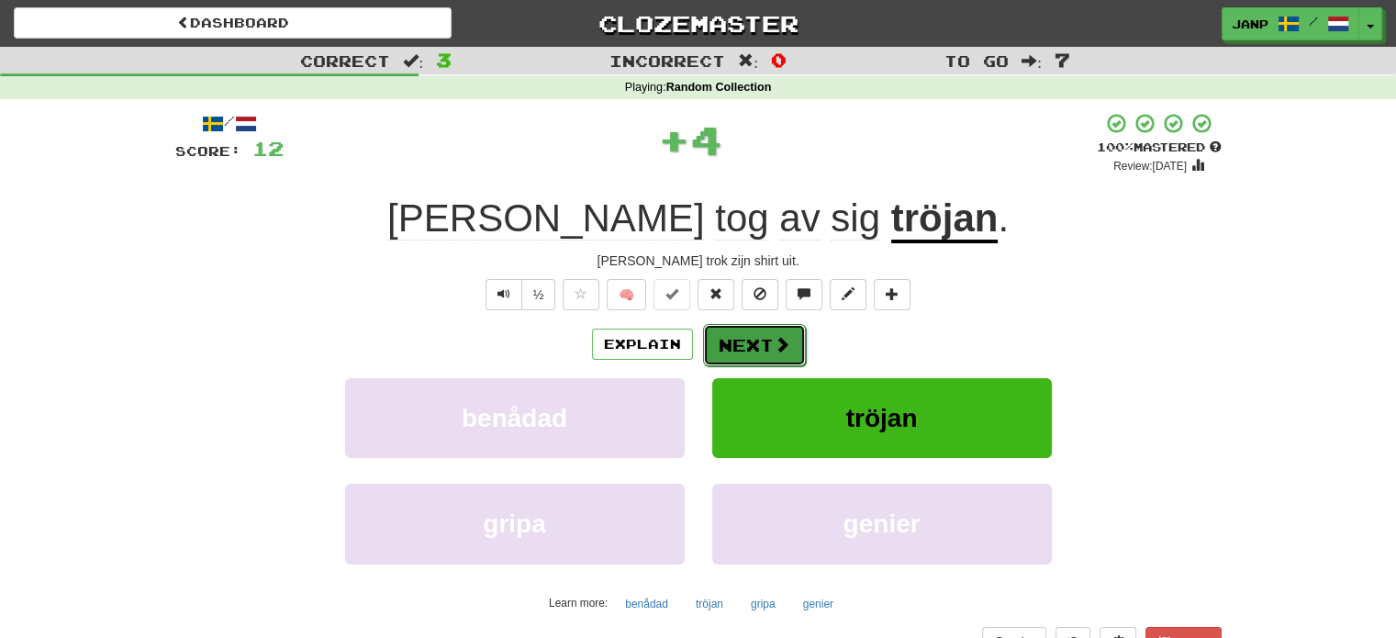
click at [752, 344] on button "Next" at bounding box center [754, 345] width 103 height 42
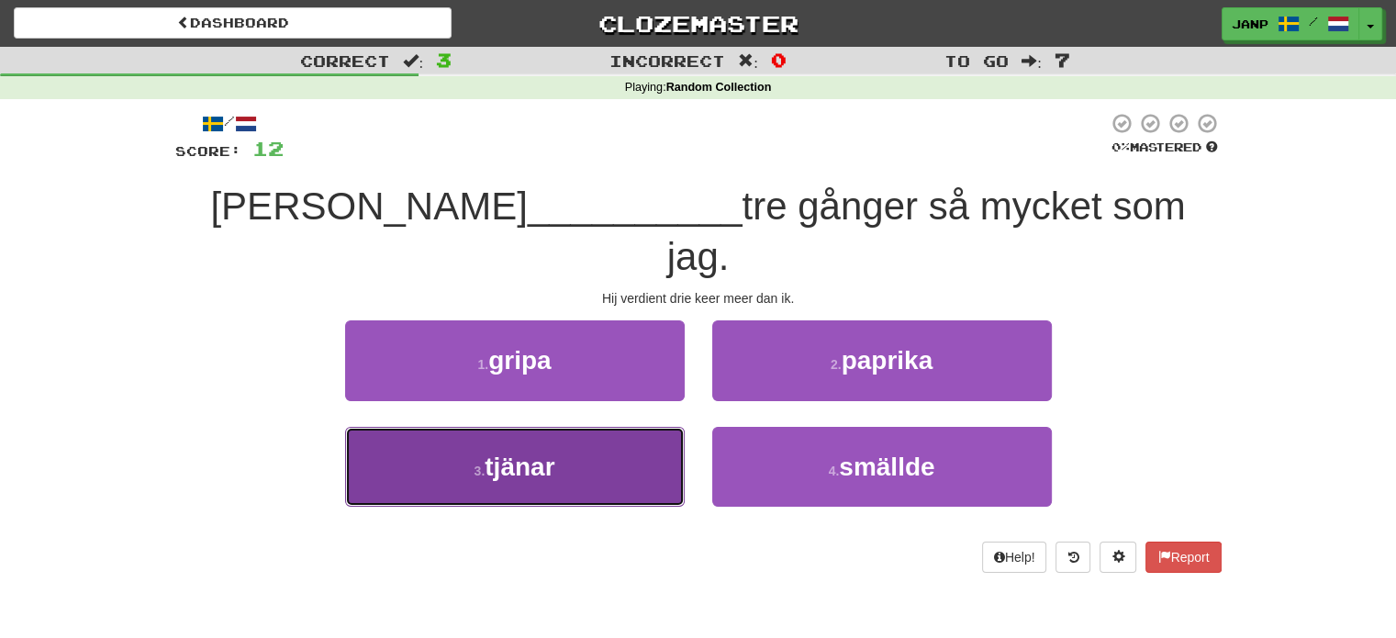
click at [545, 452] on span "tjänar" at bounding box center [519, 466] width 70 height 28
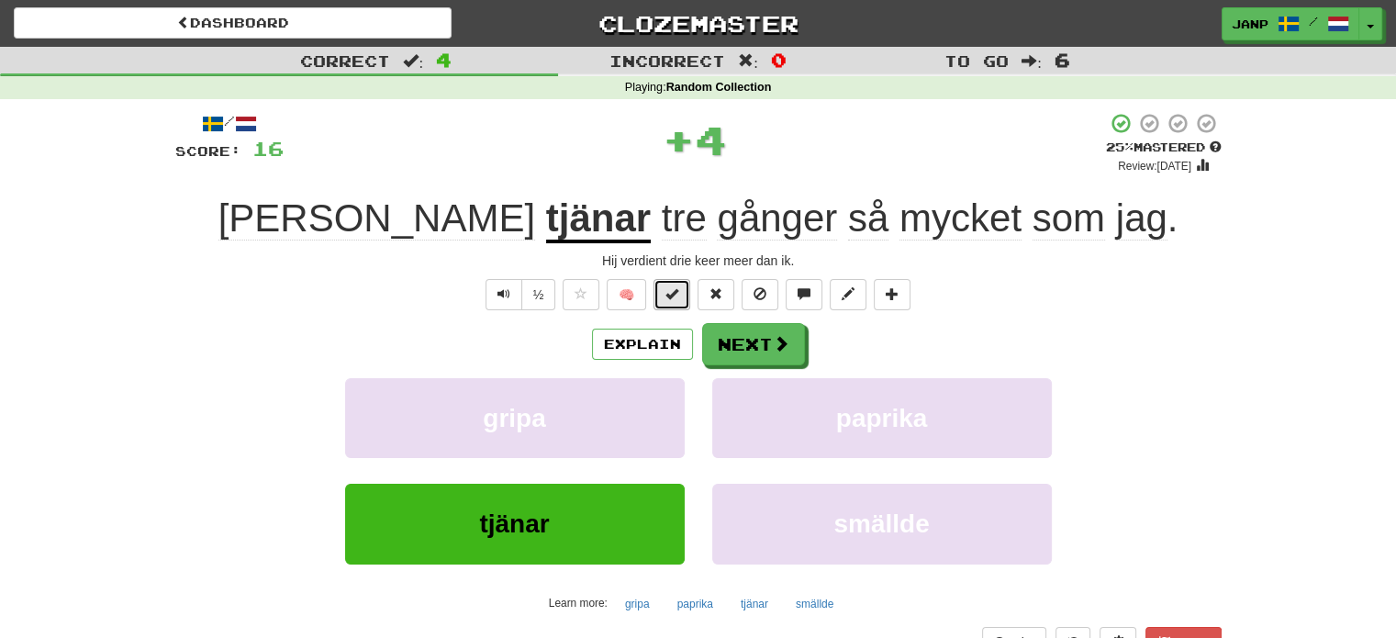
click at [676, 297] on span at bounding box center [671, 293] width 13 height 13
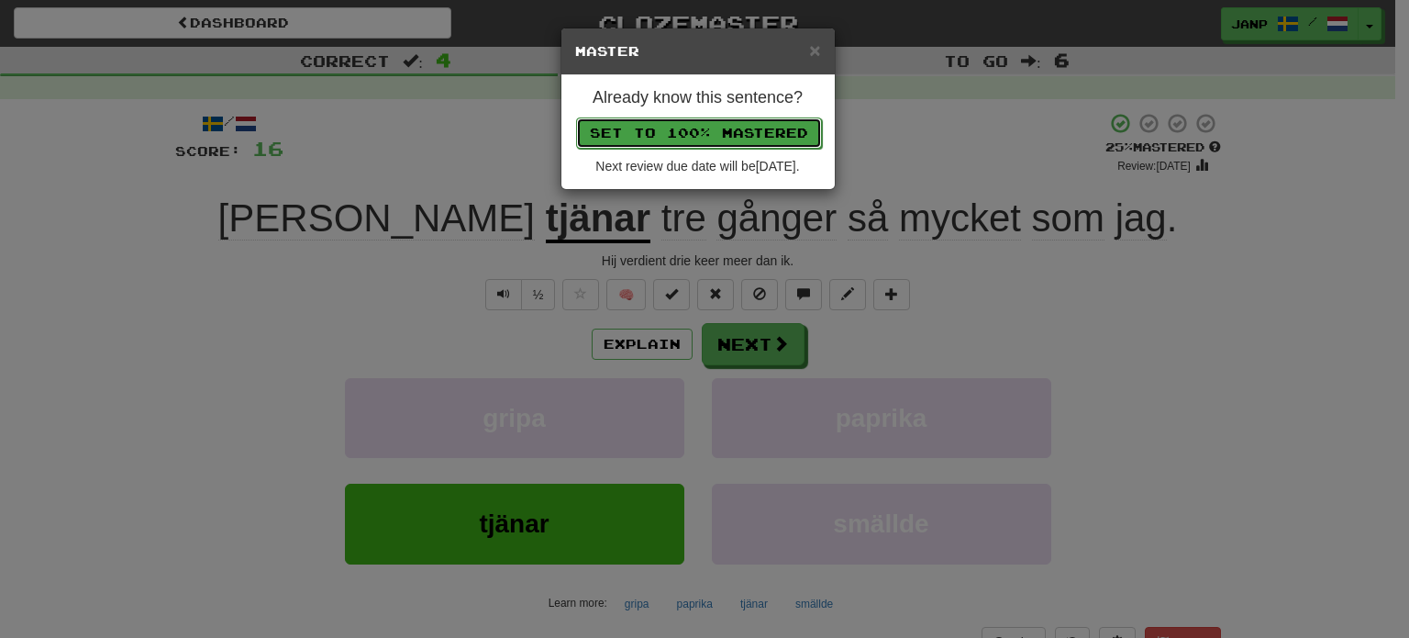
click at [692, 131] on button "Set to 100% Mastered" at bounding box center [699, 132] width 246 height 31
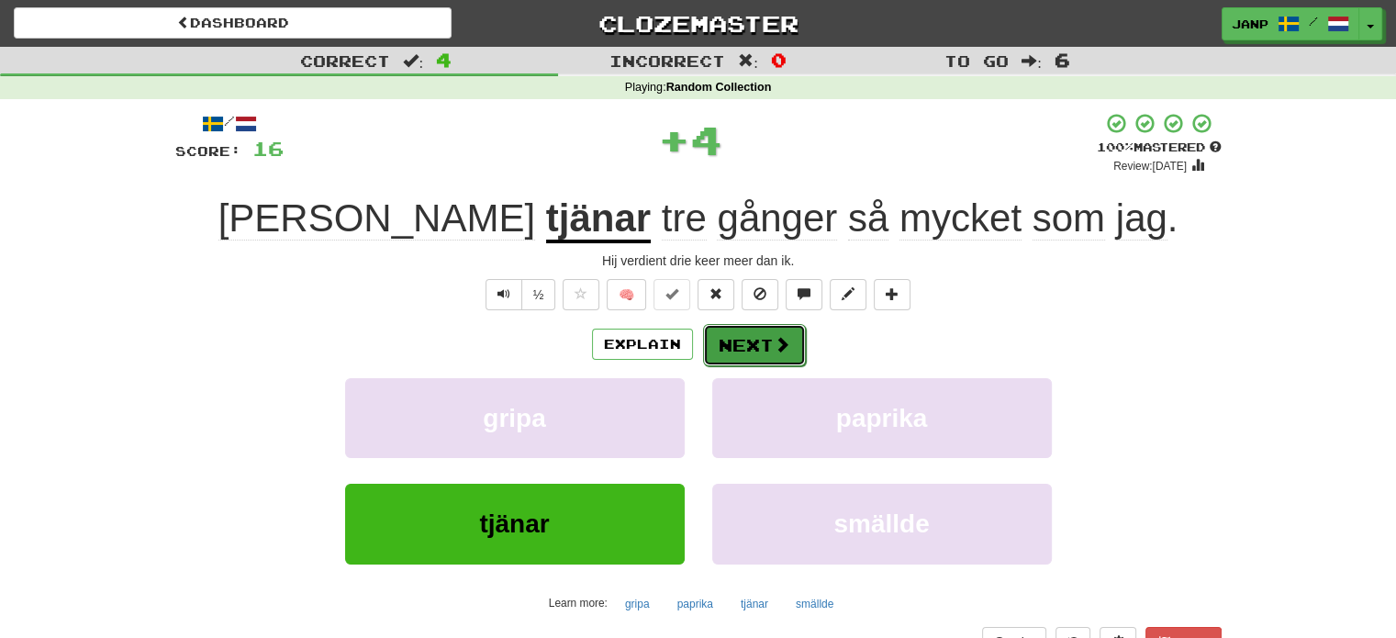
click at [756, 353] on button "Next" at bounding box center [754, 345] width 103 height 42
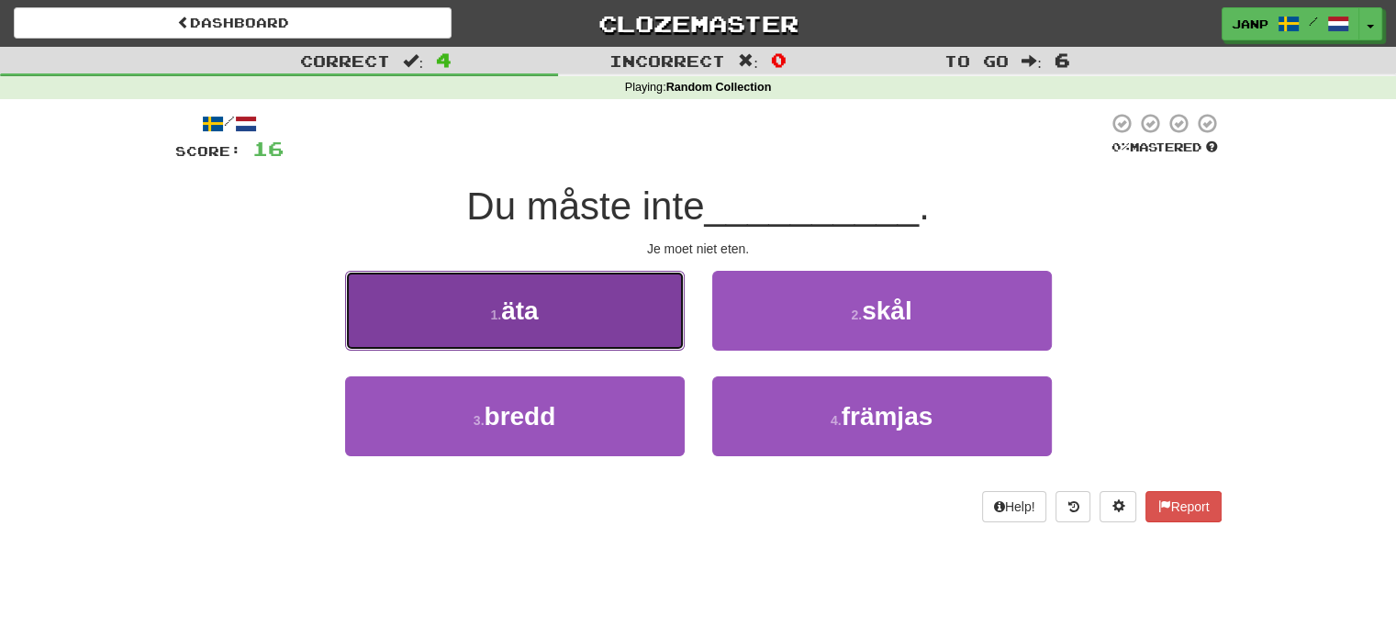
click at [606, 326] on button "1 . äta" at bounding box center [514, 311] width 339 height 80
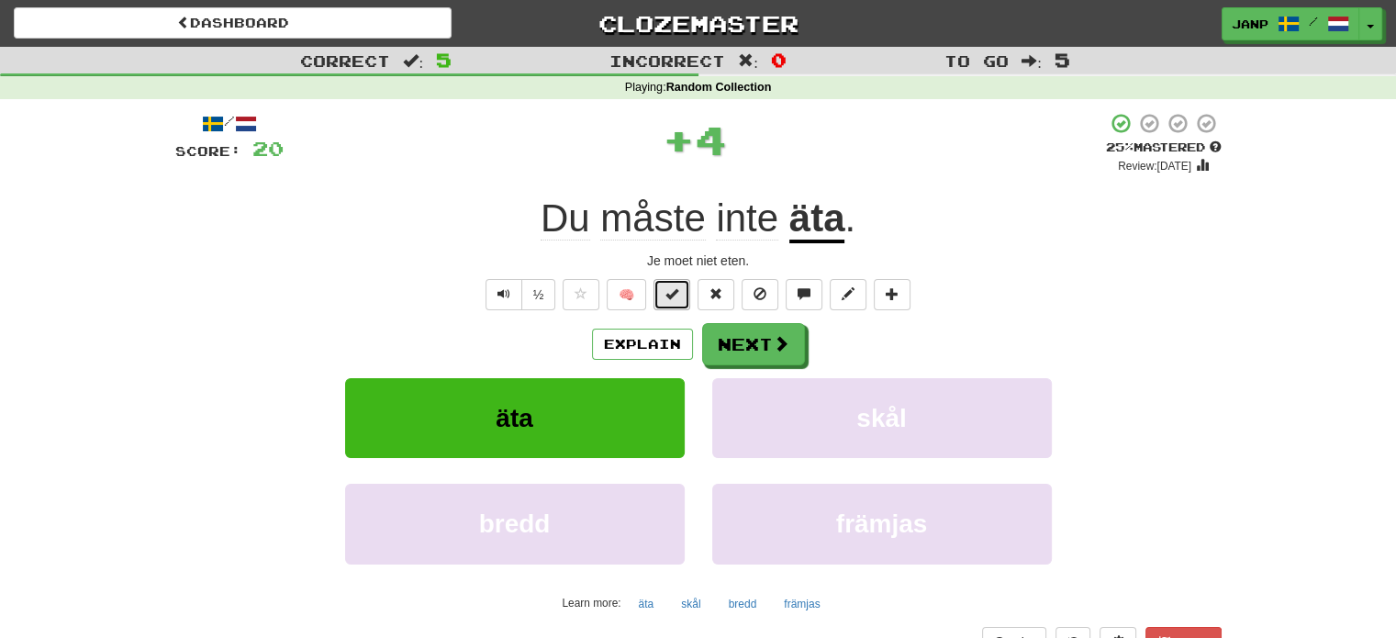
click at [684, 282] on button at bounding box center [671, 294] width 37 height 31
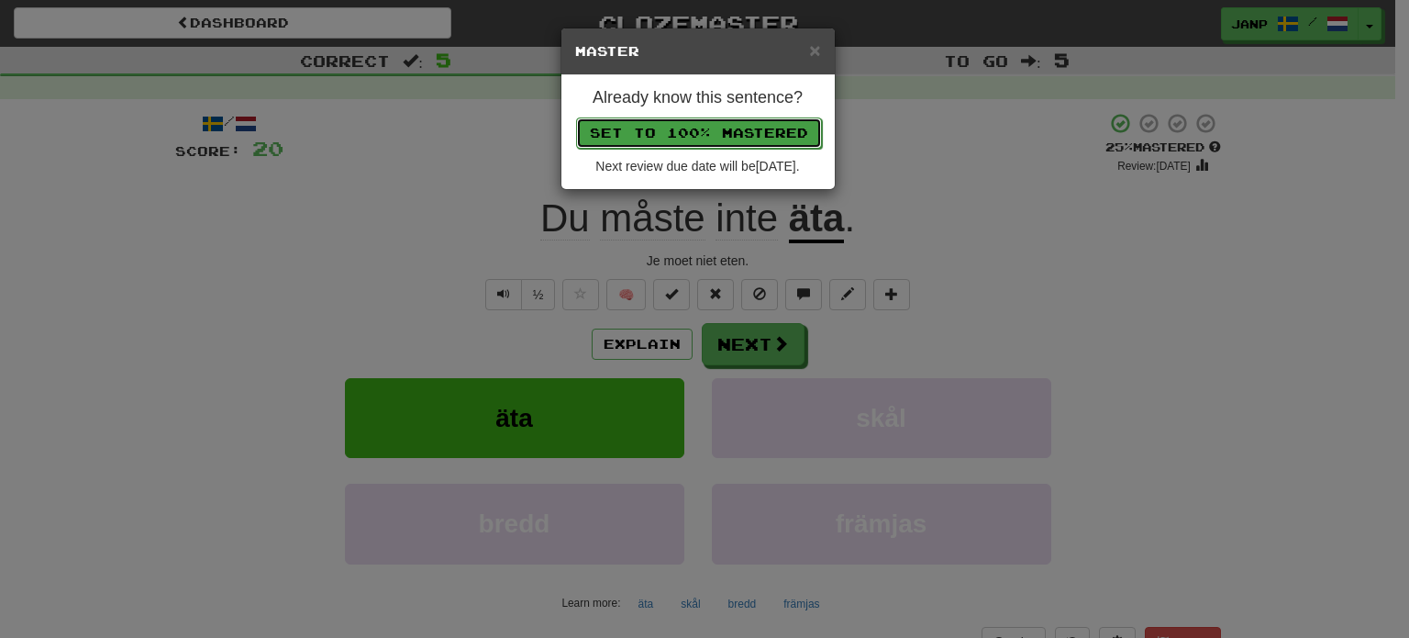
click at [740, 131] on button "Set to 100% Mastered" at bounding box center [699, 132] width 246 height 31
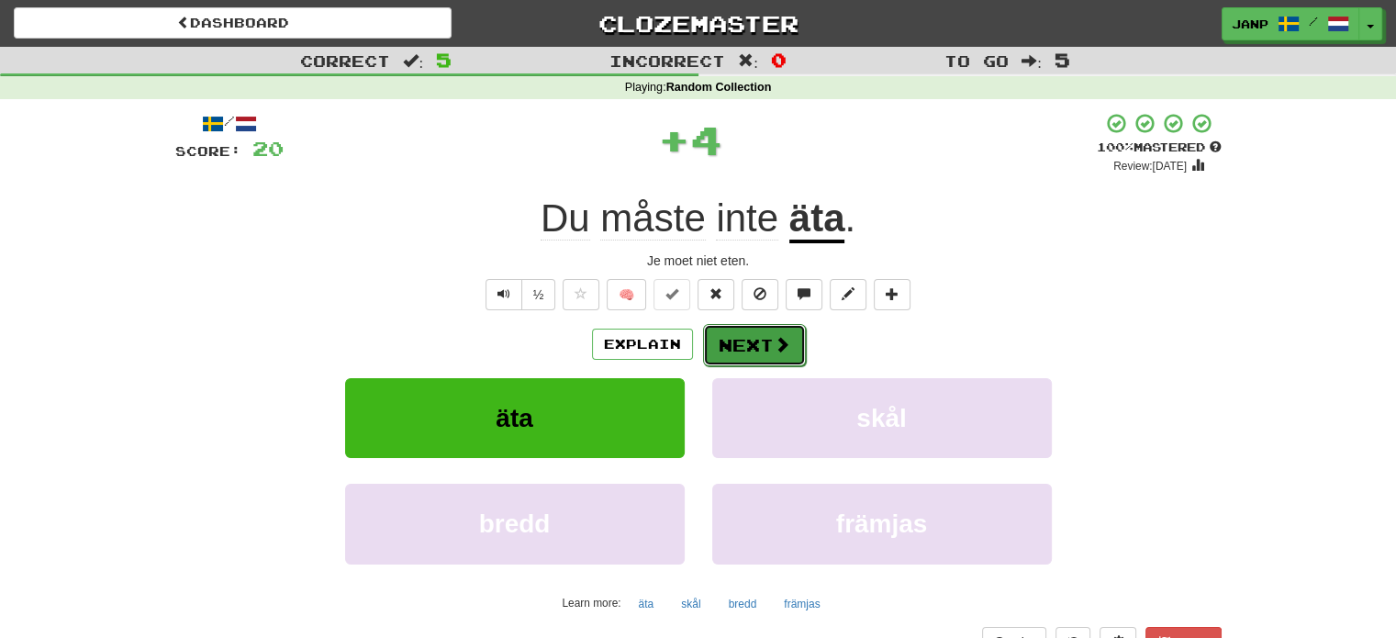
click at [758, 340] on button "Next" at bounding box center [754, 345] width 103 height 42
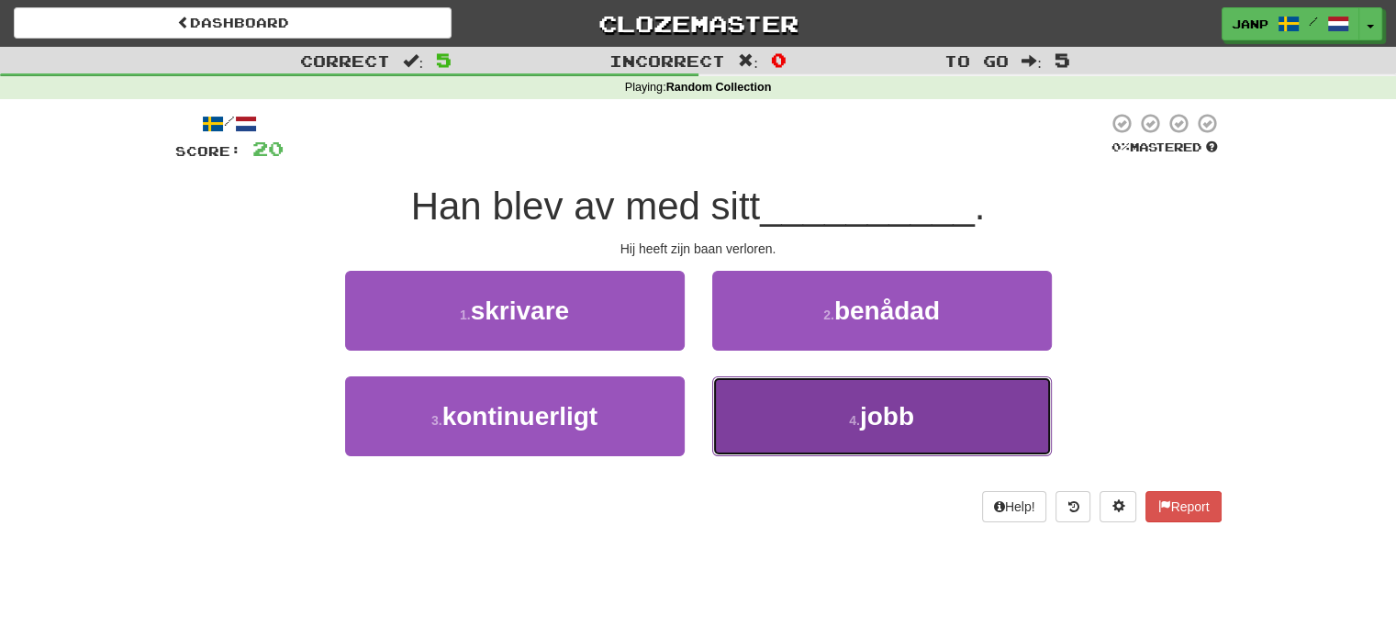
click at [782, 428] on button "4 . jobb" at bounding box center [881, 416] width 339 height 80
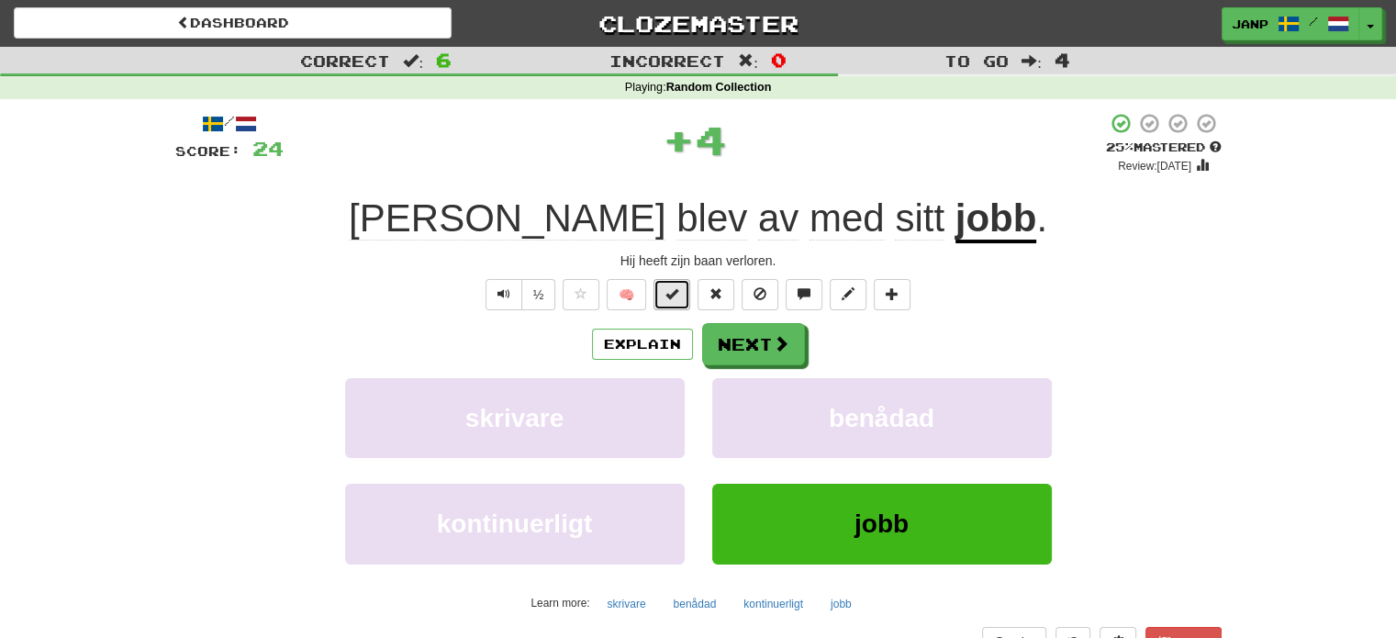
click at [668, 289] on span at bounding box center [671, 293] width 13 height 13
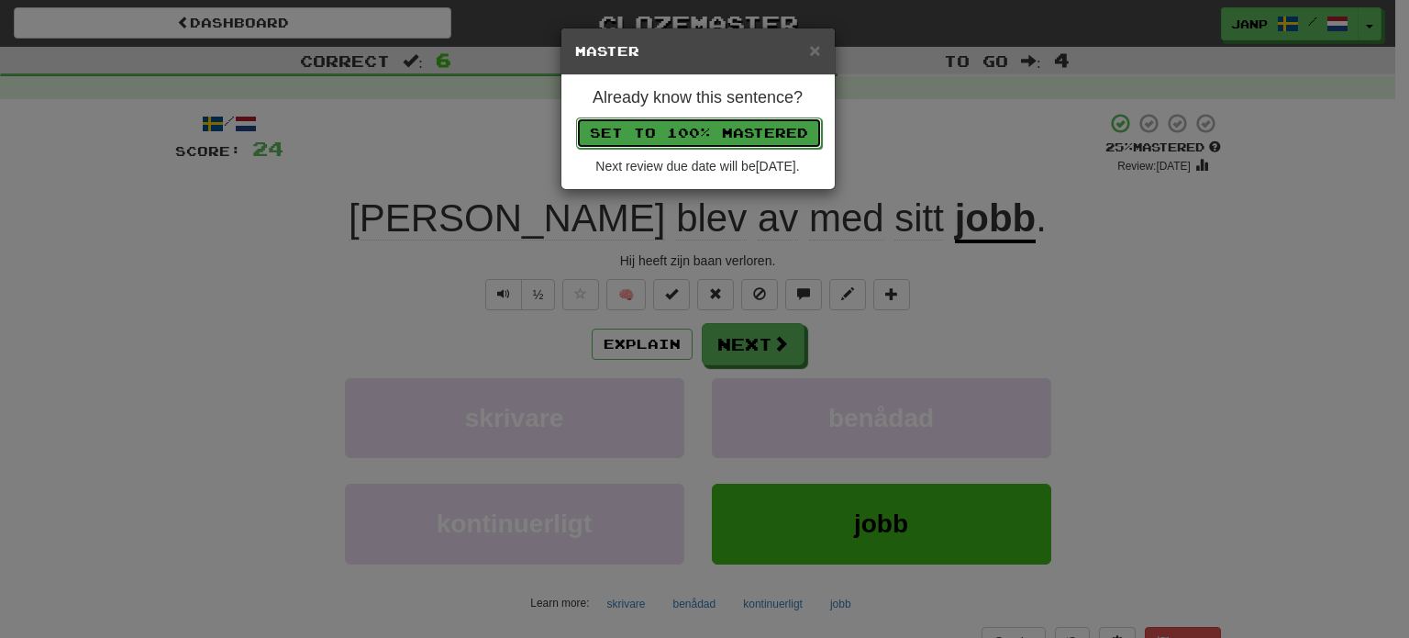
click at [686, 135] on button "Set to 100% Mastered" at bounding box center [699, 132] width 246 height 31
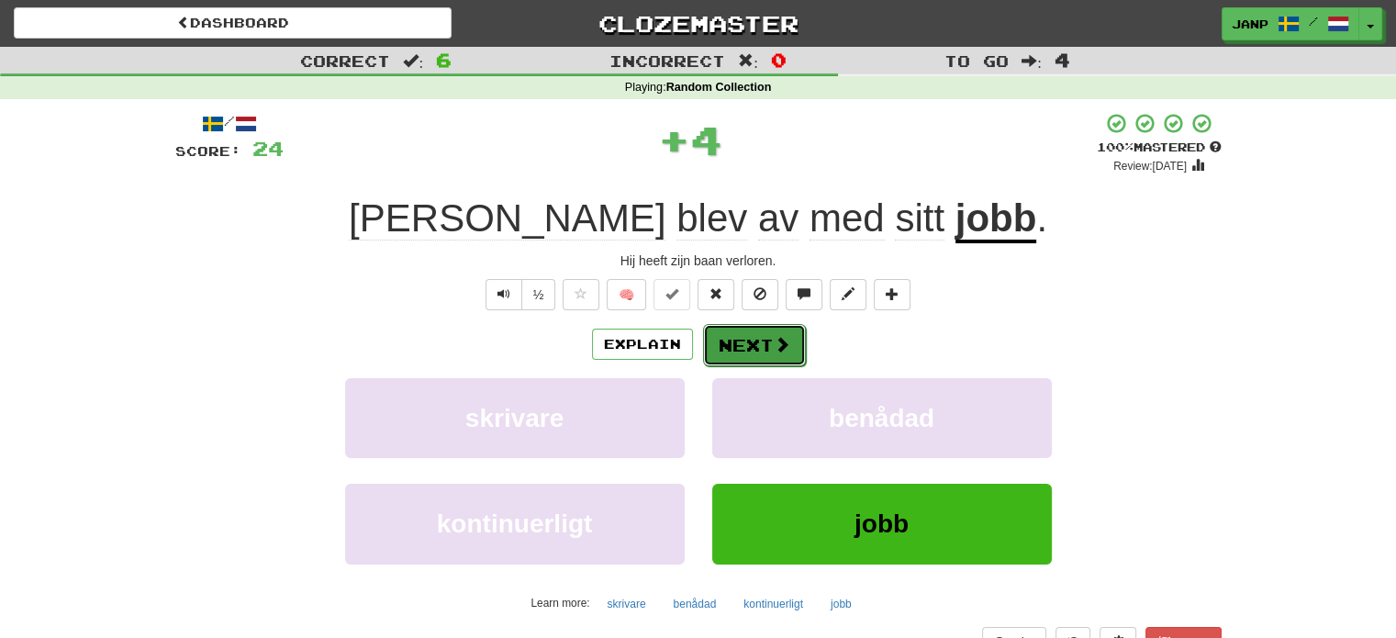
click at [739, 341] on button "Next" at bounding box center [754, 345] width 103 height 42
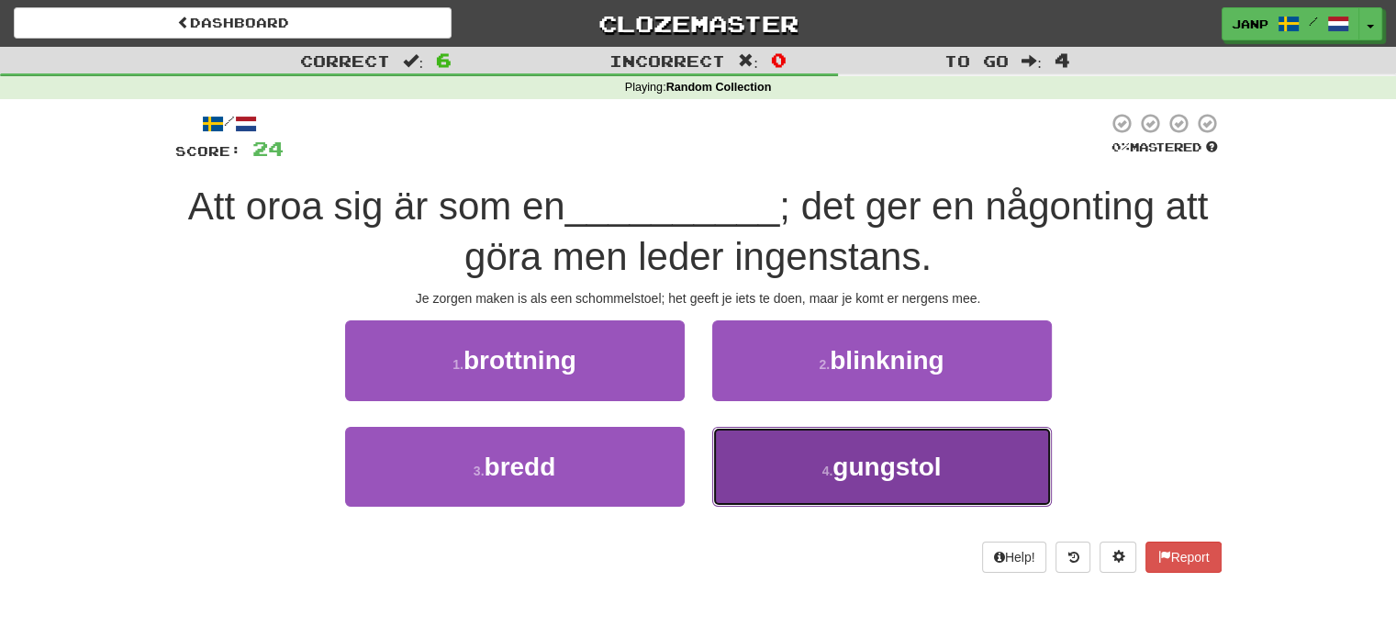
click at [795, 480] on button "4 . gungstol" at bounding box center [881, 467] width 339 height 80
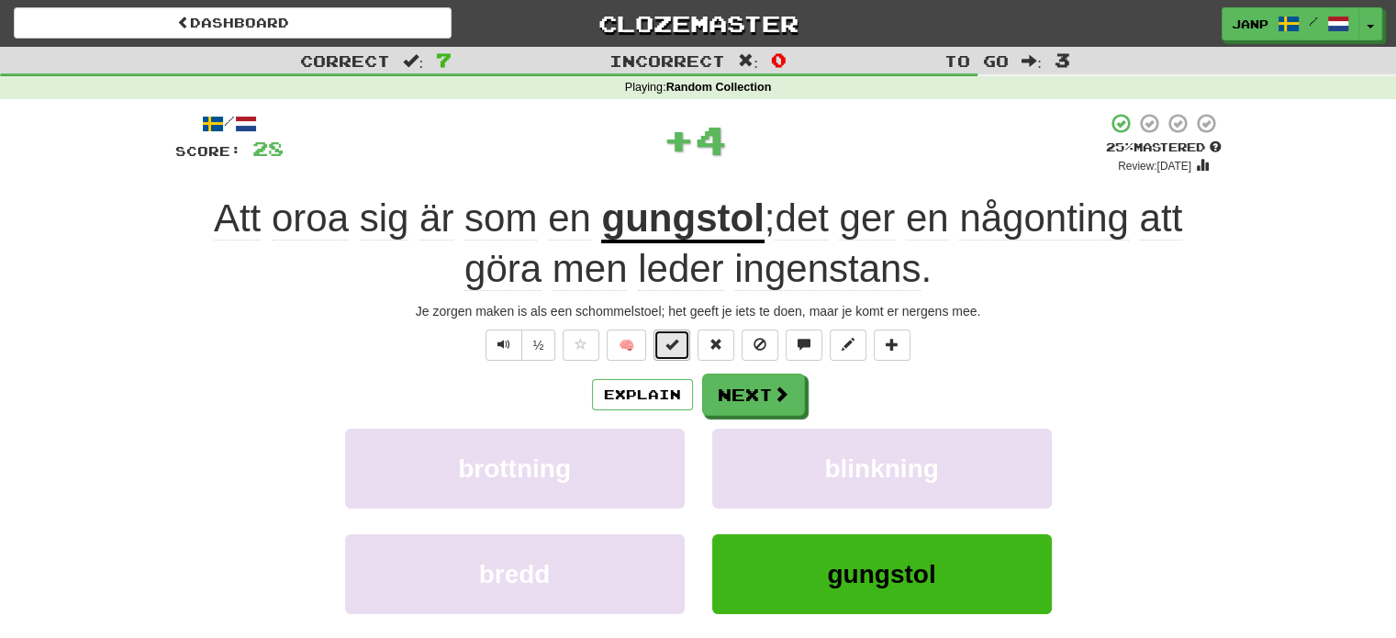
click at [672, 342] on span at bounding box center [671, 344] width 13 height 13
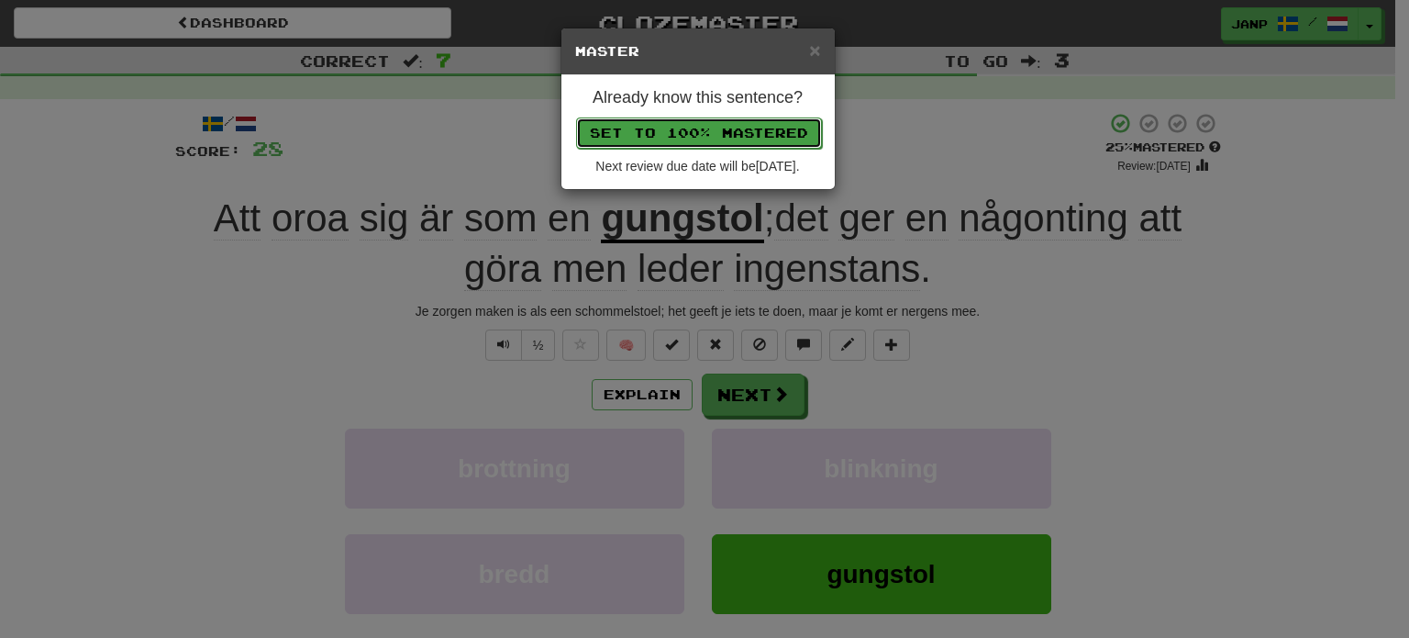
click at [697, 128] on button "Set to 100% Mastered" at bounding box center [699, 132] width 246 height 31
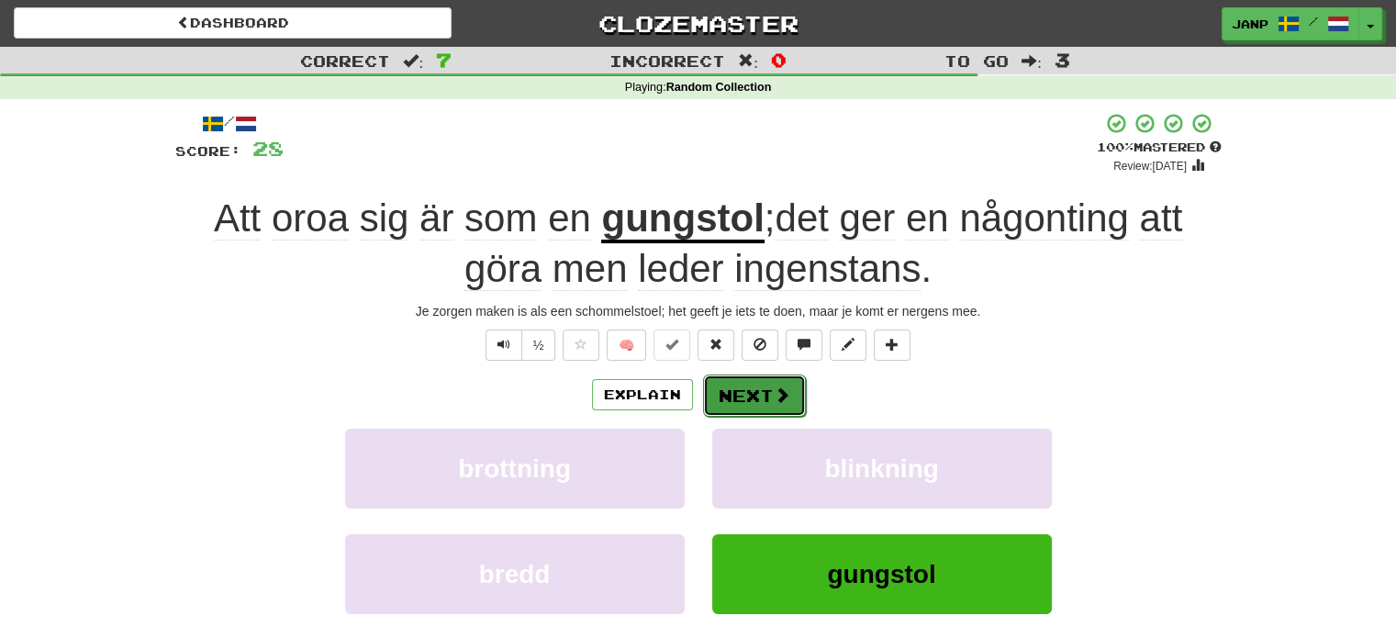
click at [772, 406] on button "Next" at bounding box center [754, 395] width 103 height 42
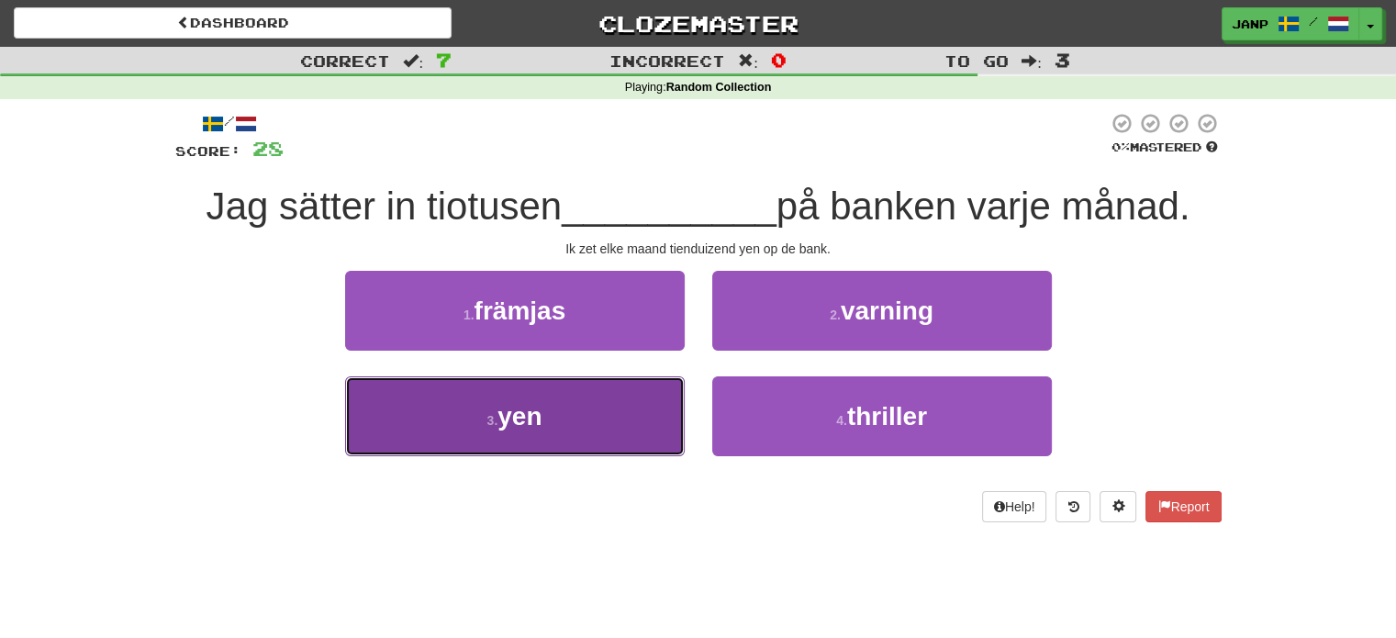
click at [594, 410] on button "3 . yen" at bounding box center [514, 416] width 339 height 80
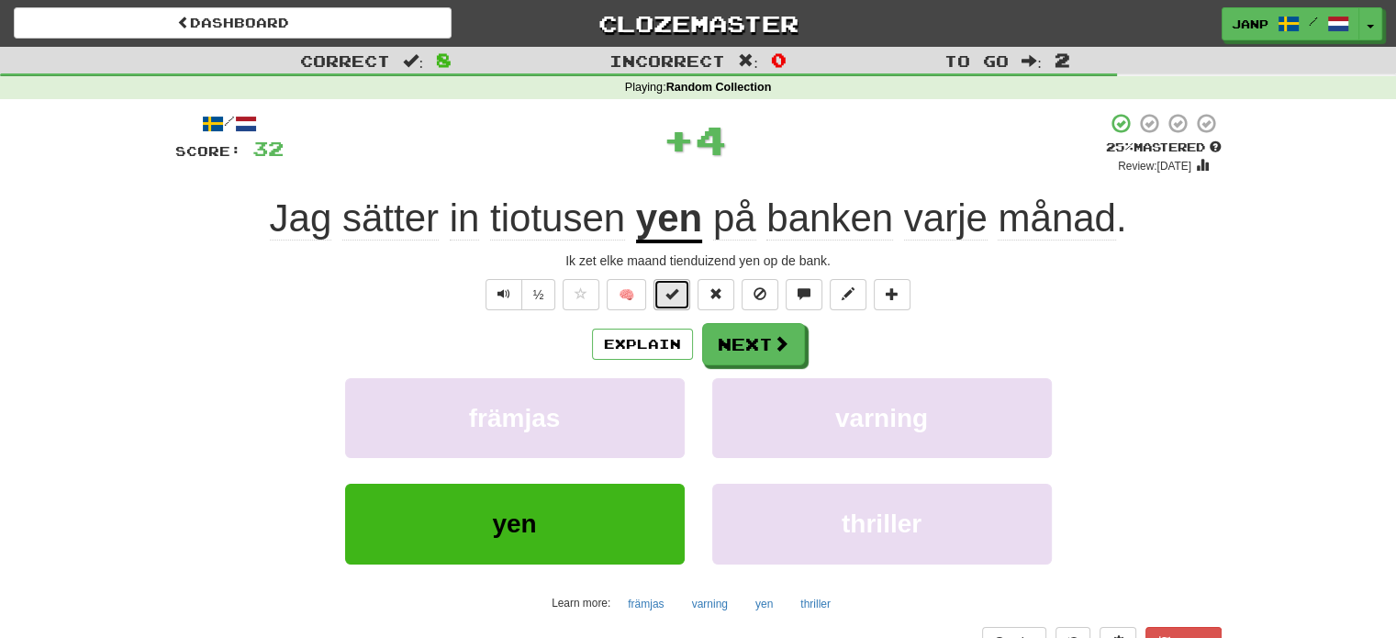
click at [664, 292] on button at bounding box center [671, 294] width 37 height 31
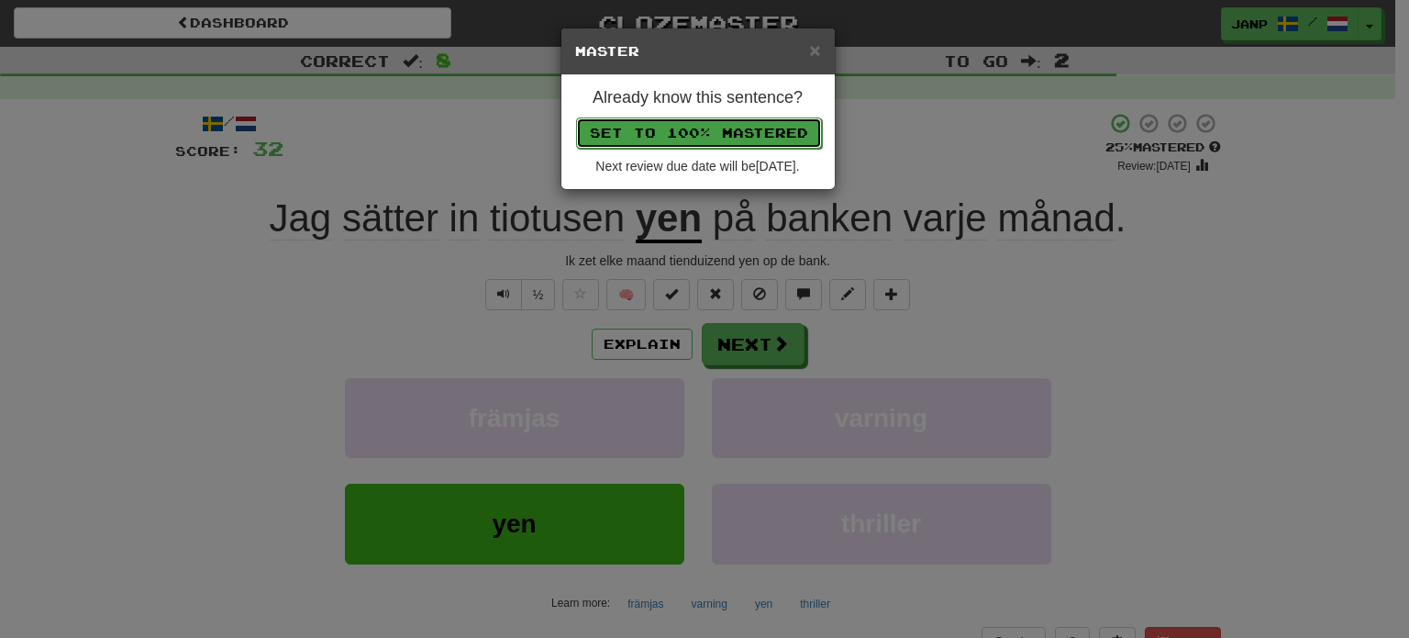
click at [712, 134] on button "Set to 100% Mastered" at bounding box center [699, 132] width 246 height 31
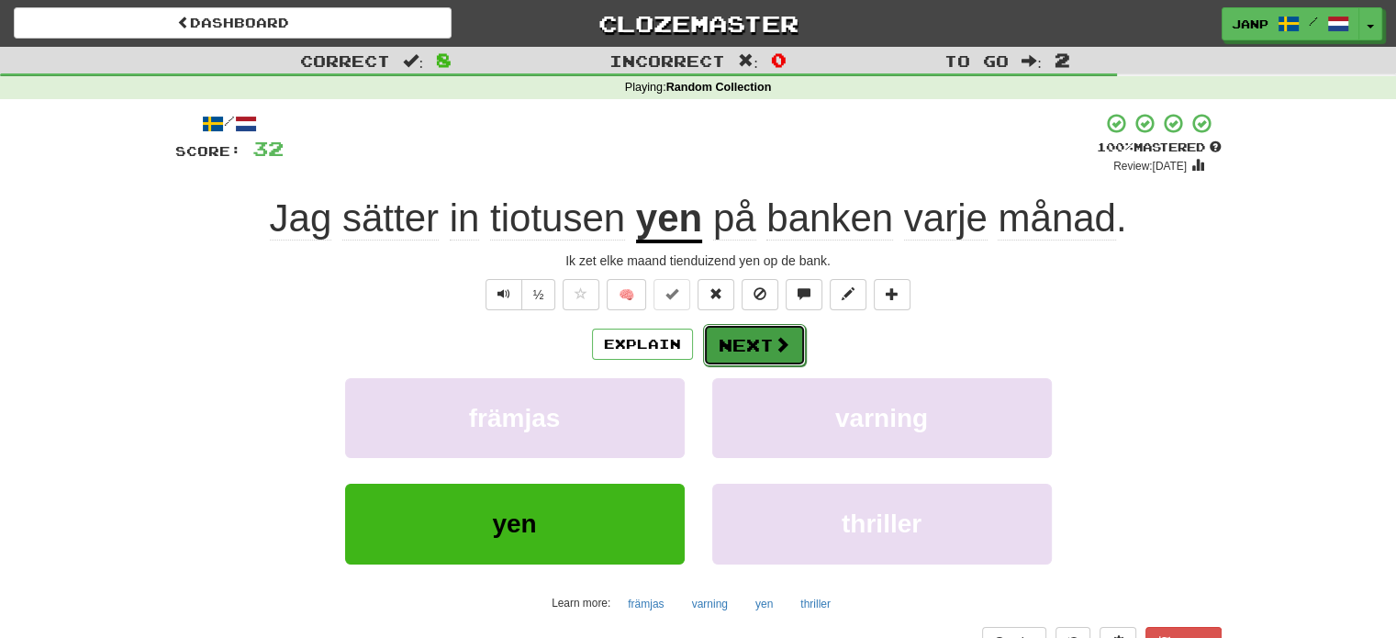
click at [775, 339] on span at bounding box center [781, 344] width 17 height 17
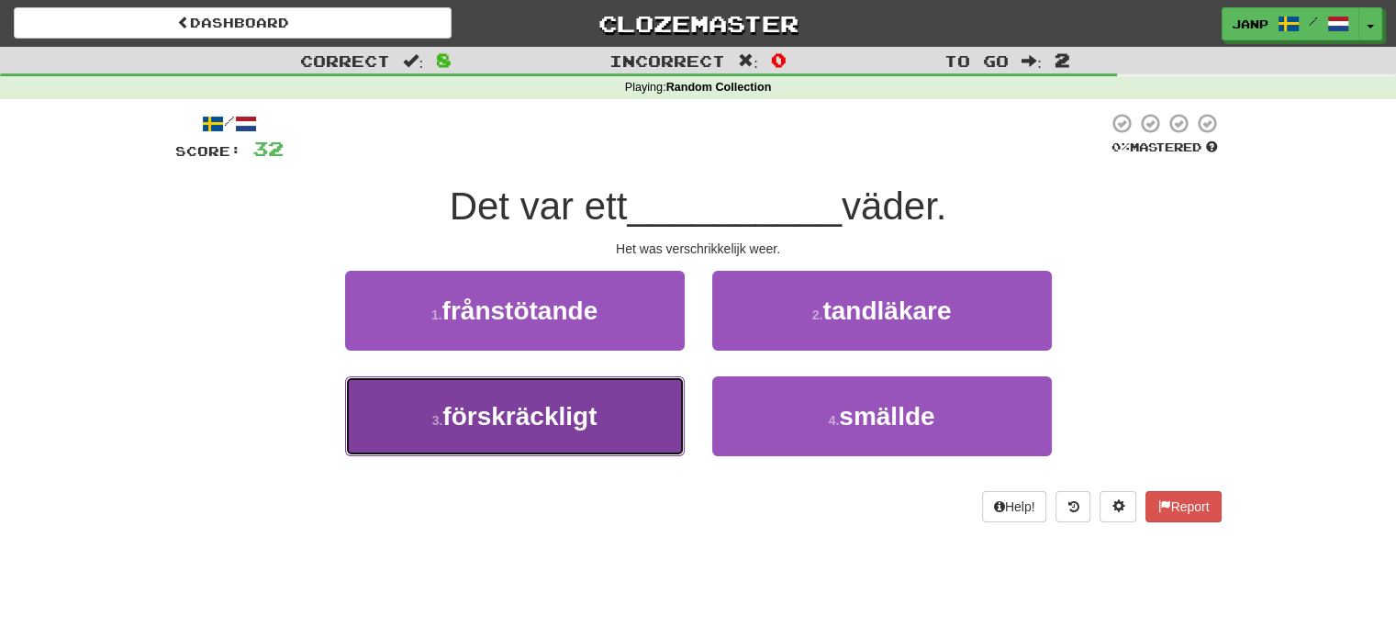
click at [626, 402] on button "3 . förskräckligt" at bounding box center [514, 416] width 339 height 80
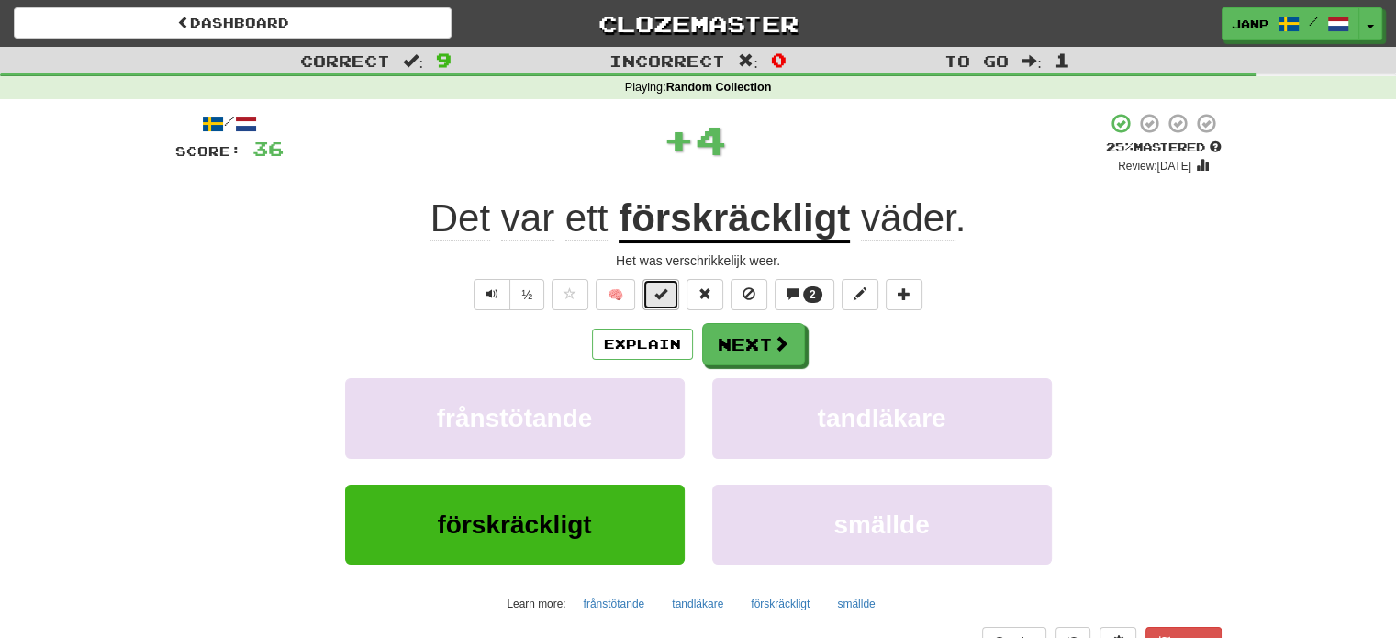
click at [672, 292] on button at bounding box center [660, 294] width 37 height 31
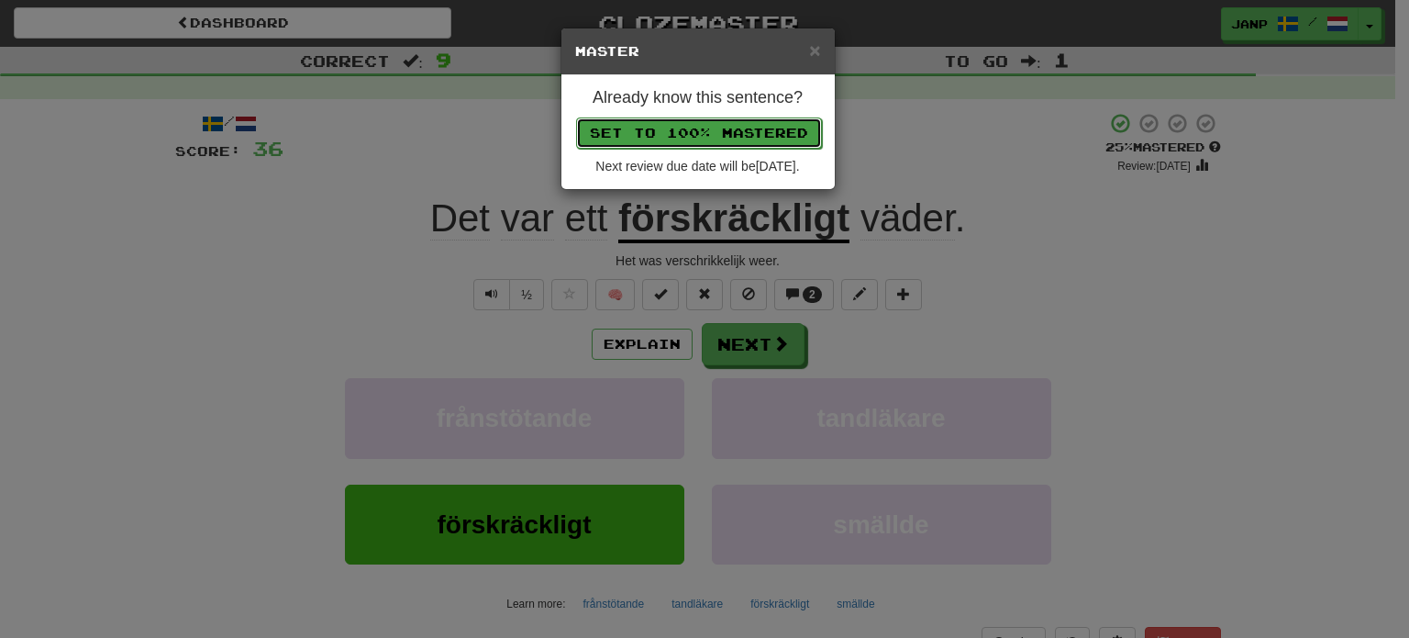
click at [732, 139] on button "Set to 100% Mastered" at bounding box center [699, 132] width 246 height 31
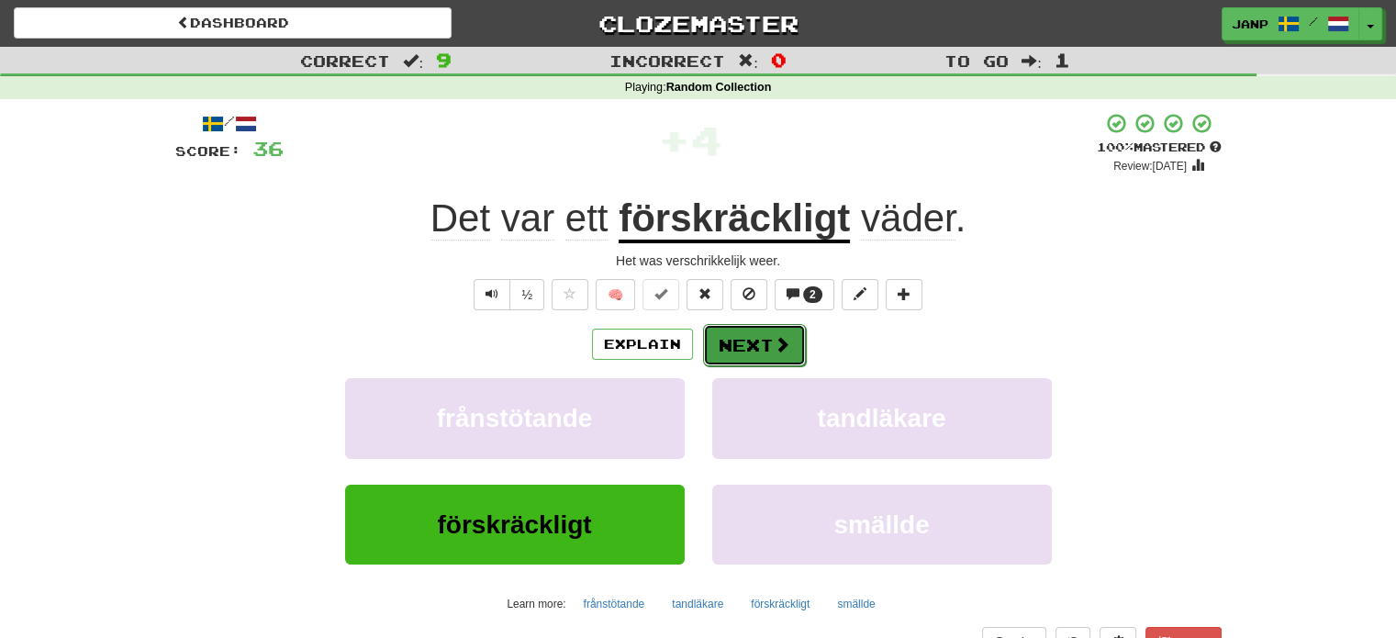
click at [737, 345] on button "Next" at bounding box center [754, 345] width 103 height 42
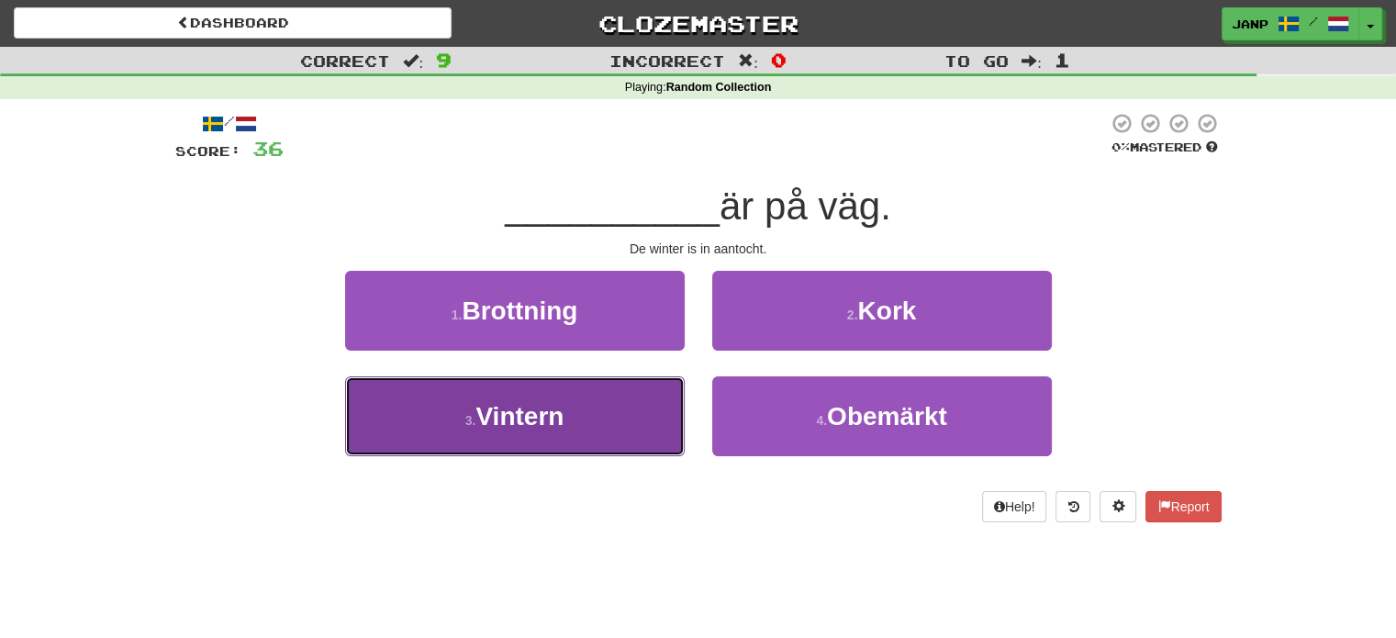
click at [610, 442] on button "3 . Vintern" at bounding box center [514, 416] width 339 height 80
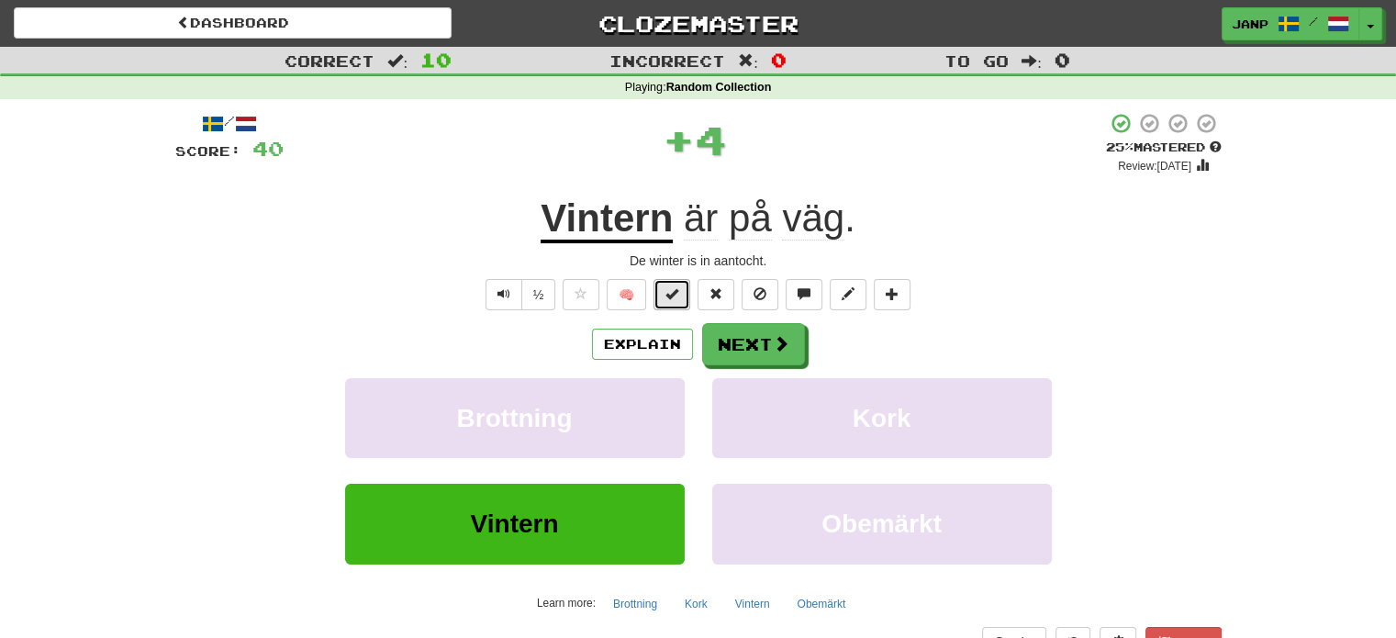
click at [686, 295] on button at bounding box center [671, 294] width 37 height 31
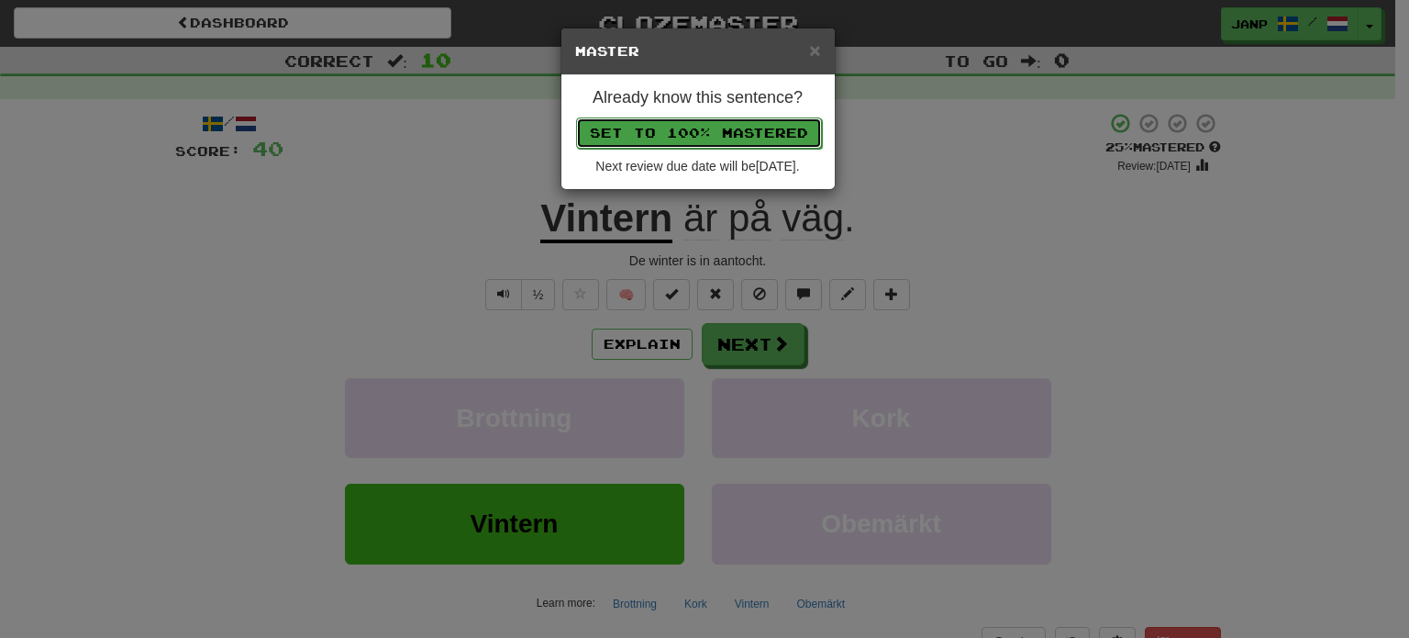
click at [711, 131] on button "Set to 100% Mastered" at bounding box center [699, 132] width 246 height 31
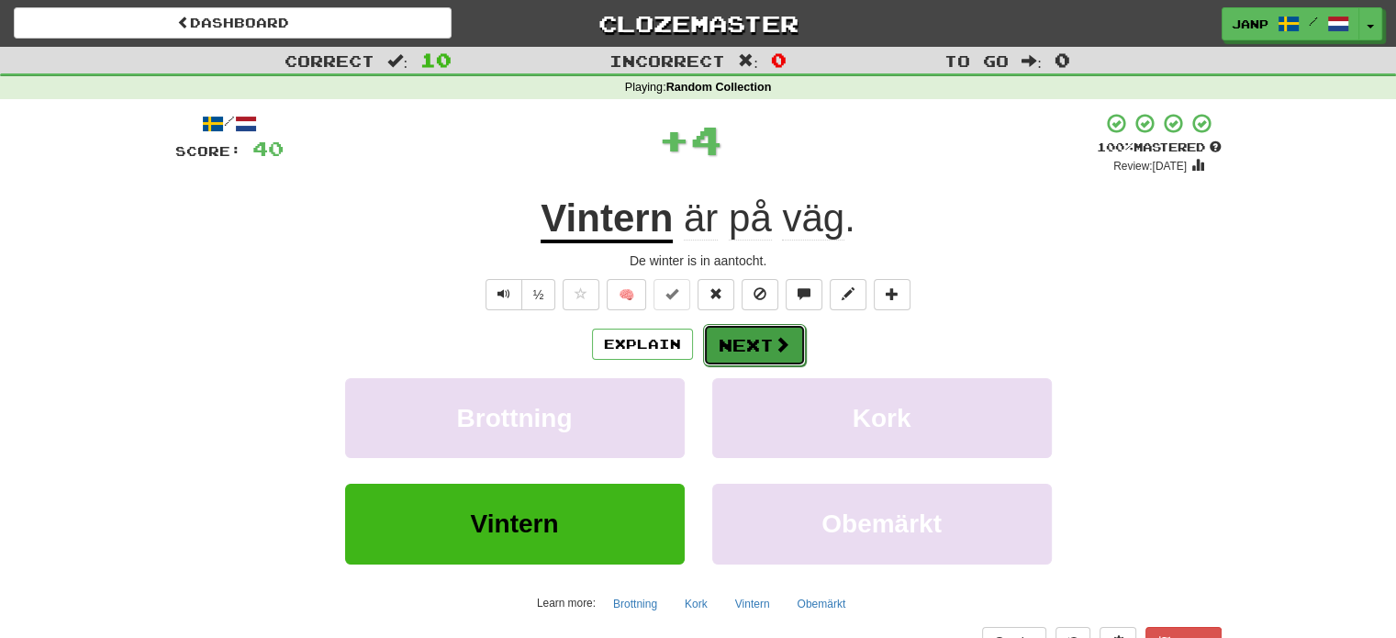
click at [785, 355] on button "Next" at bounding box center [754, 345] width 103 height 42
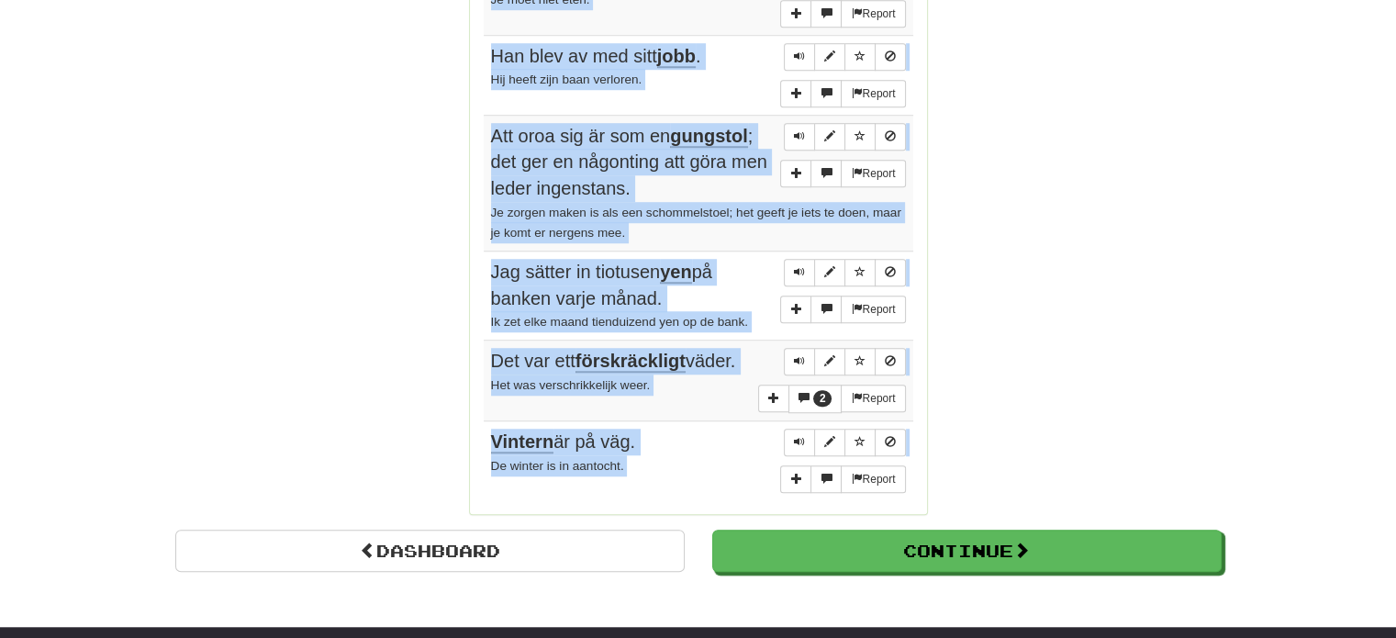
scroll to position [1444, 0]
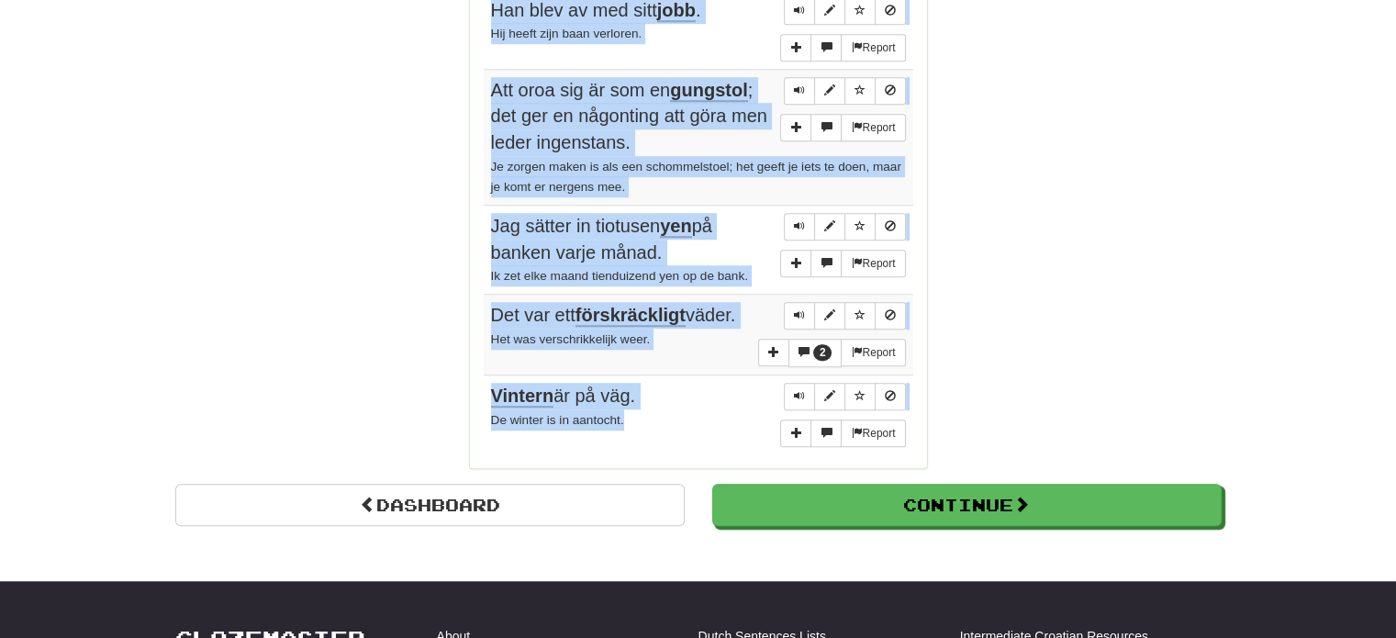
drag, startPoint x: 489, startPoint y: 75, endPoint x: 670, endPoint y: 410, distance: 380.5
copy tbody "Har du svårt med att förstå vad kvinnor och barn säger till dig? Heeft u moeite…"
click at [823, 344] on span "2" at bounding box center [822, 352] width 19 height 17
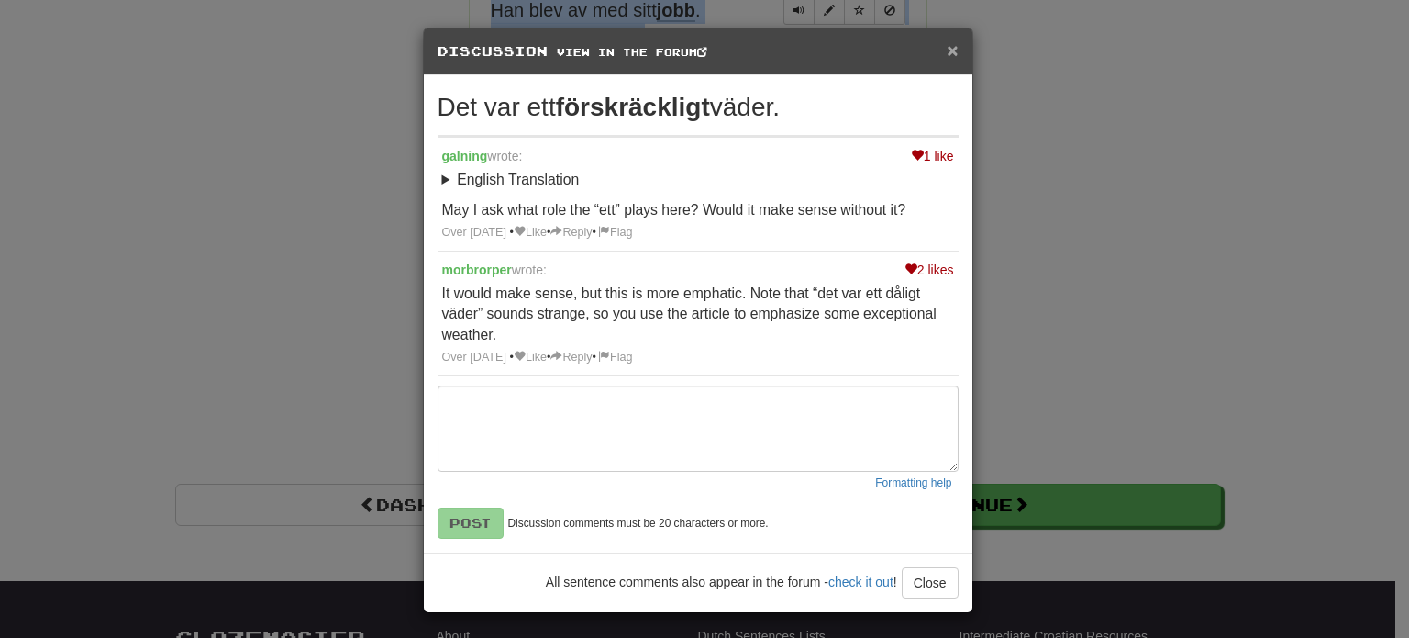
click at [948, 50] on span "×" at bounding box center [952, 49] width 11 height 21
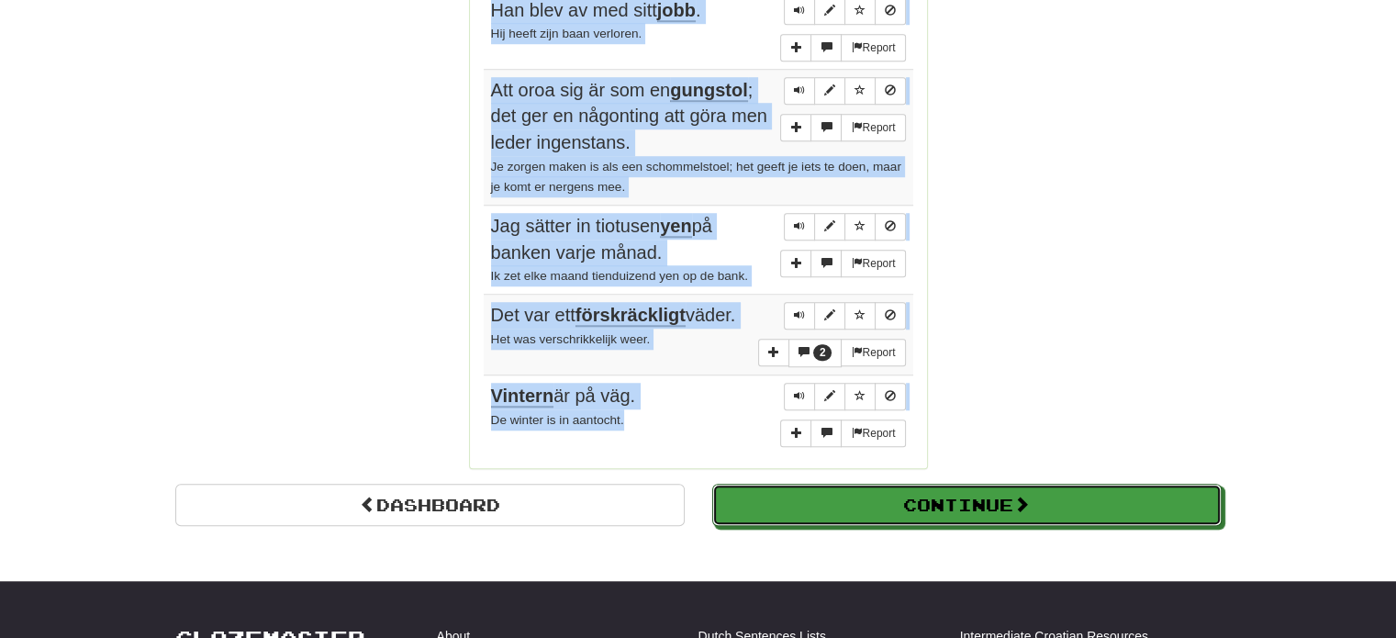
click at [995, 494] on button "Continue" at bounding box center [966, 505] width 509 height 42
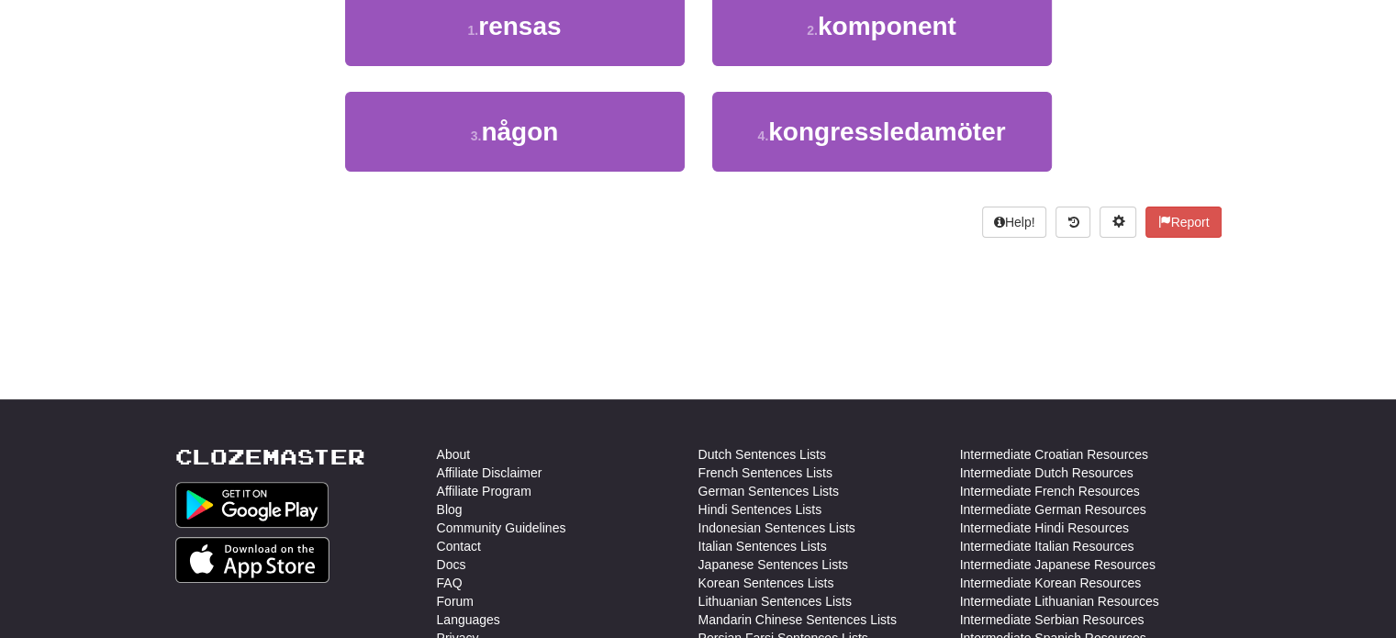
scroll to position [9, 0]
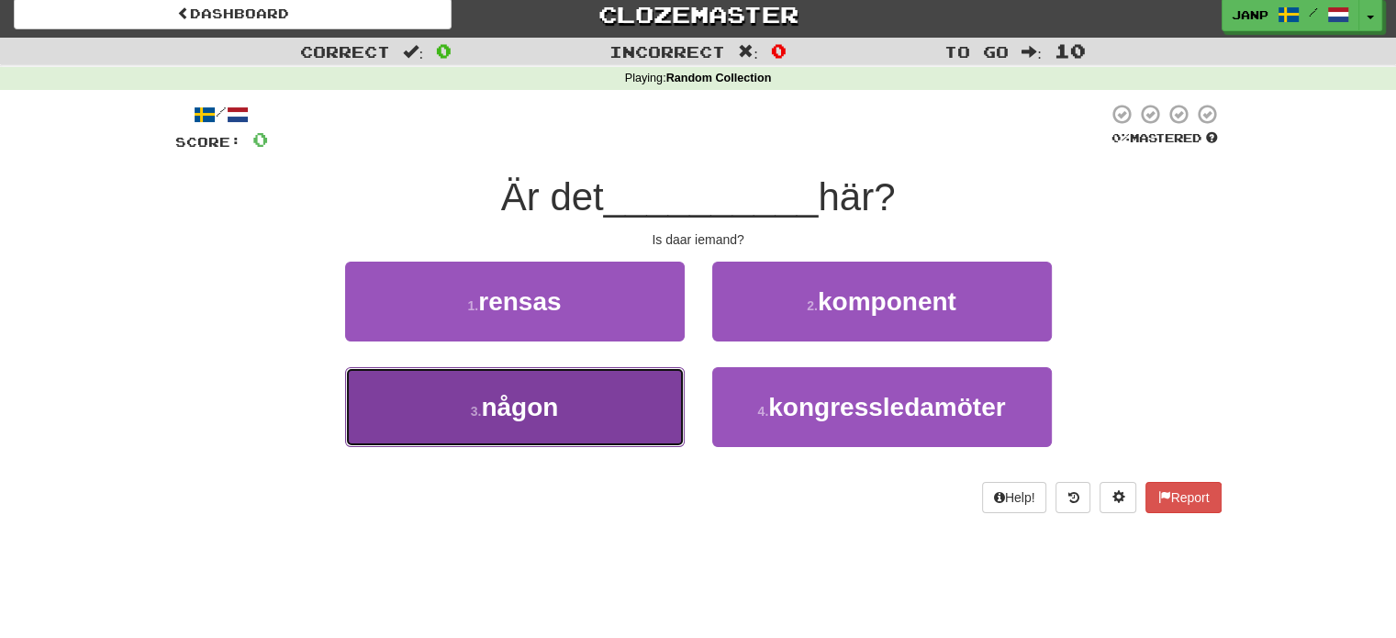
click at [547, 401] on span "någon" at bounding box center [519, 407] width 77 height 28
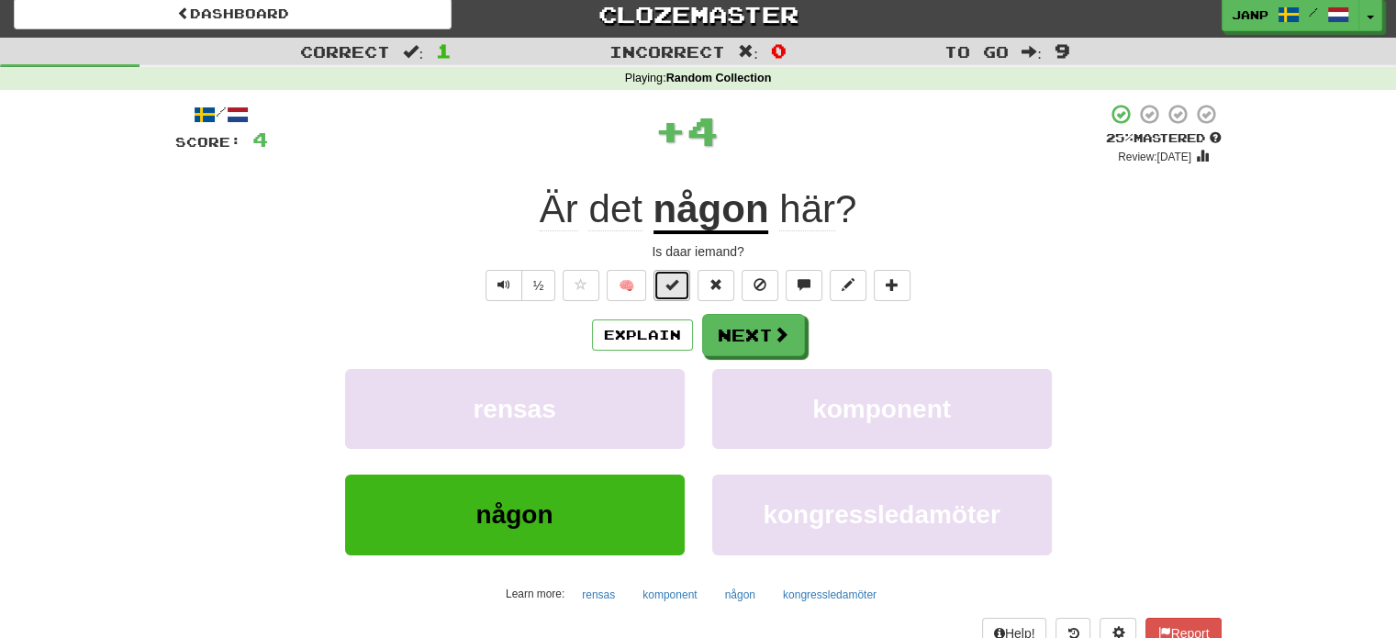
click at [682, 287] on button at bounding box center [671, 285] width 37 height 31
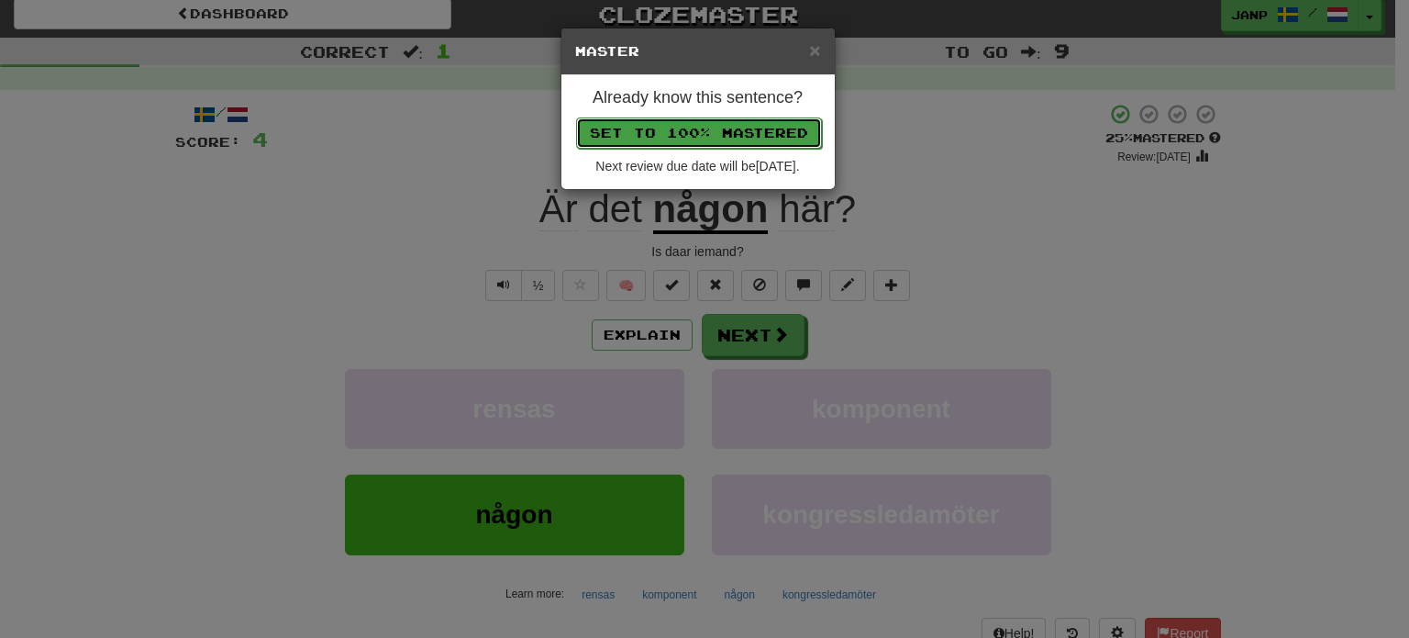
click at [716, 132] on button "Set to 100% Mastered" at bounding box center [699, 132] width 246 height 31
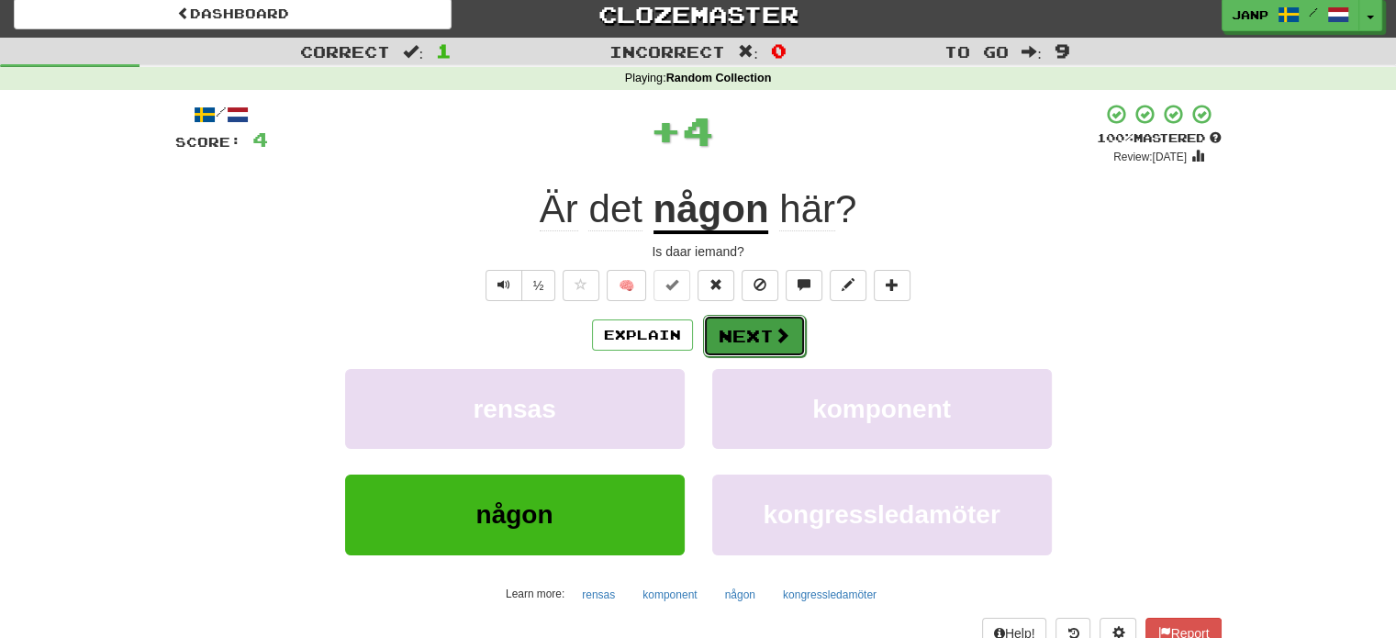
click at [781, 342] on span at bounding box center [781, 335] width 17 height 17
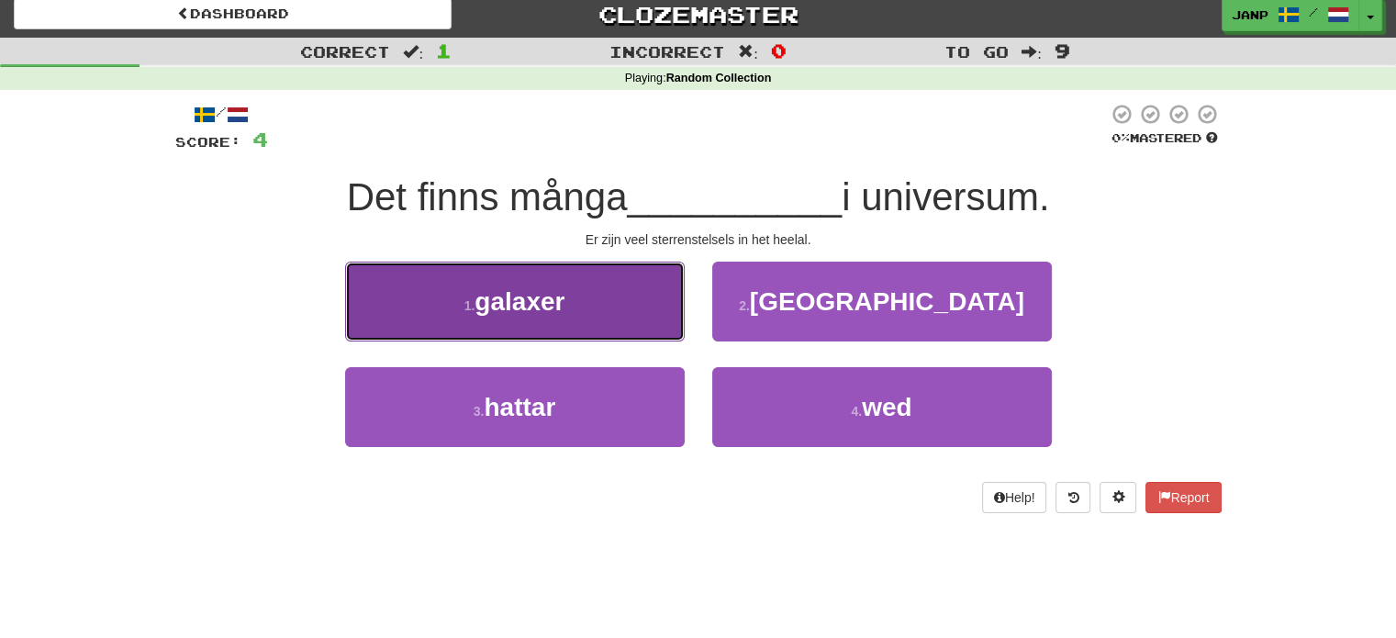
click at [598, 318] on button "1 . galaxer" at bounding box center [514, 301] width 339 height 80
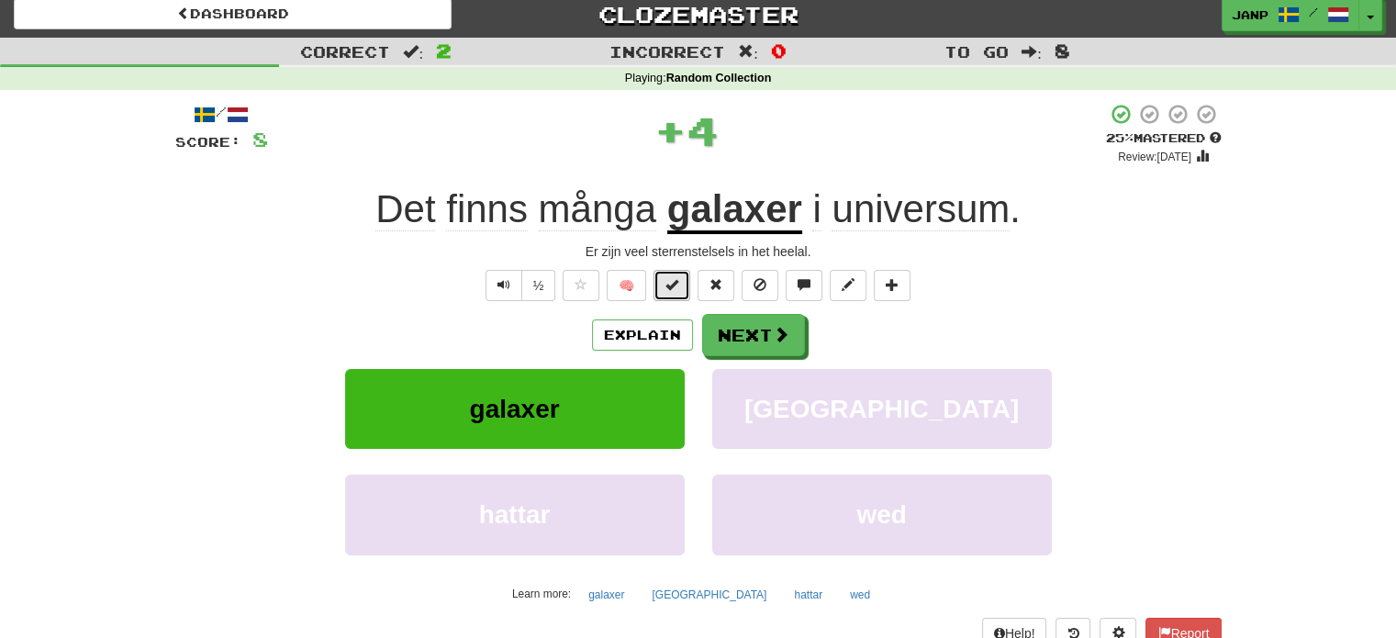
click at [669, 289] on span at bounding box center [671, 284] width 13 height 13
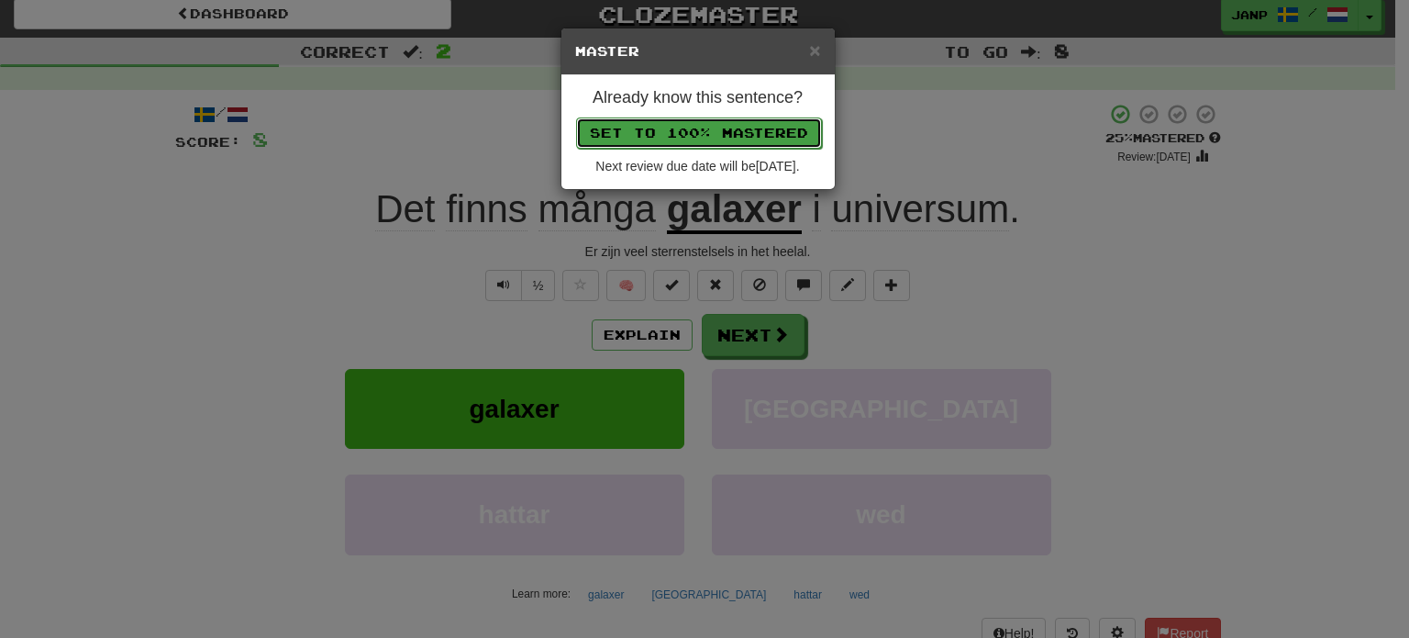
click at [690, 128] on button "Set to 100% Mastered" at bounding box center [699, 132] width 246 height 31
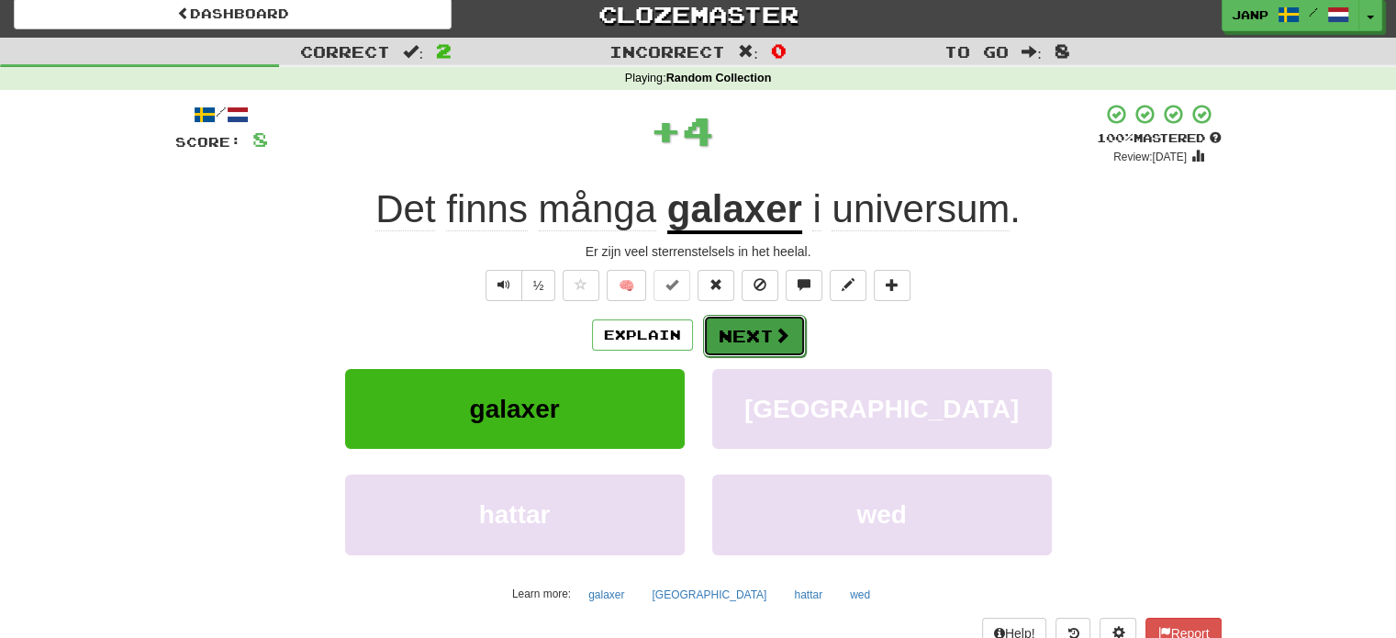
click at [775, 336] on span at bounding box center [781, 335] width 17 height 17
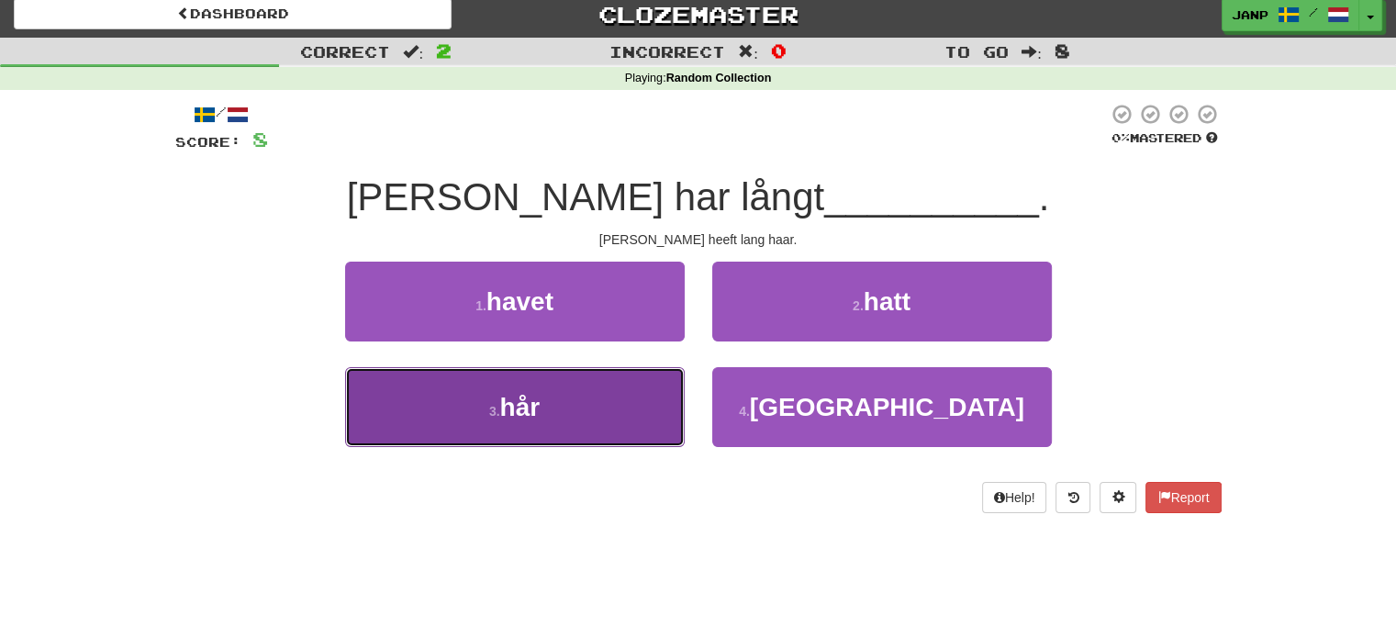
click at [571, 419] on button "3 . hår" at bounding box center [514, 407] width 339 height 80
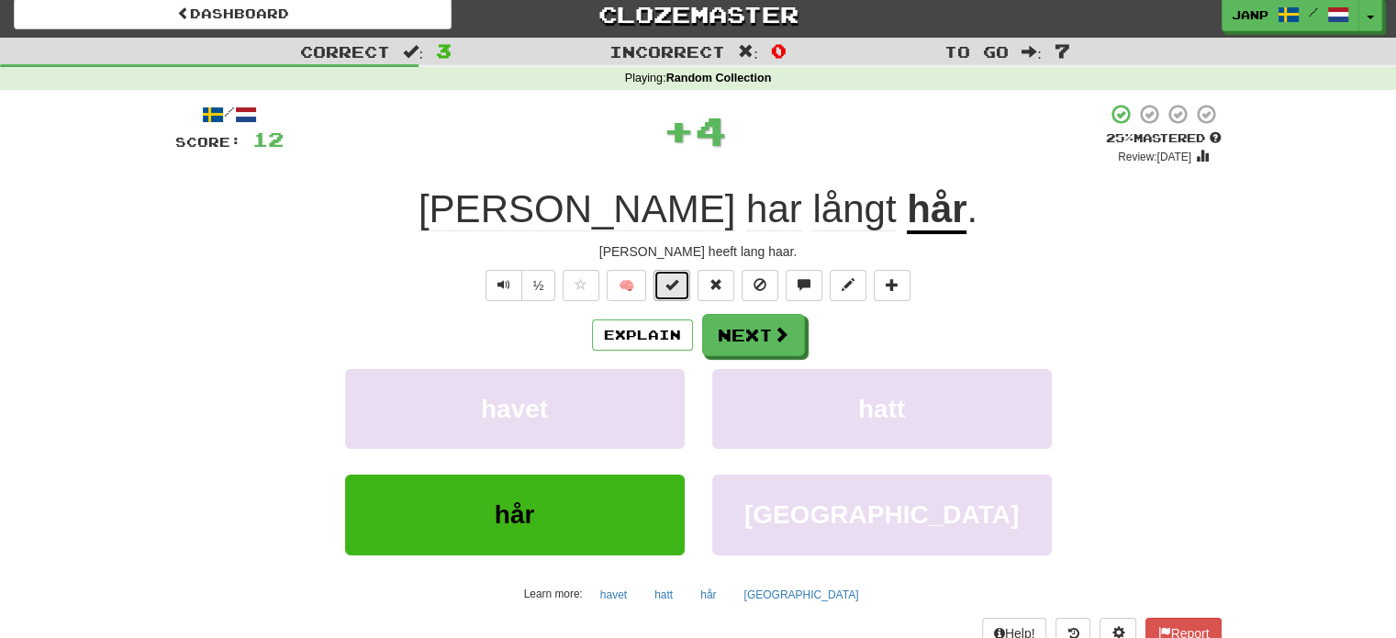
click at [676, 273] on button at bounding box center [671, 285] width 37 height 31
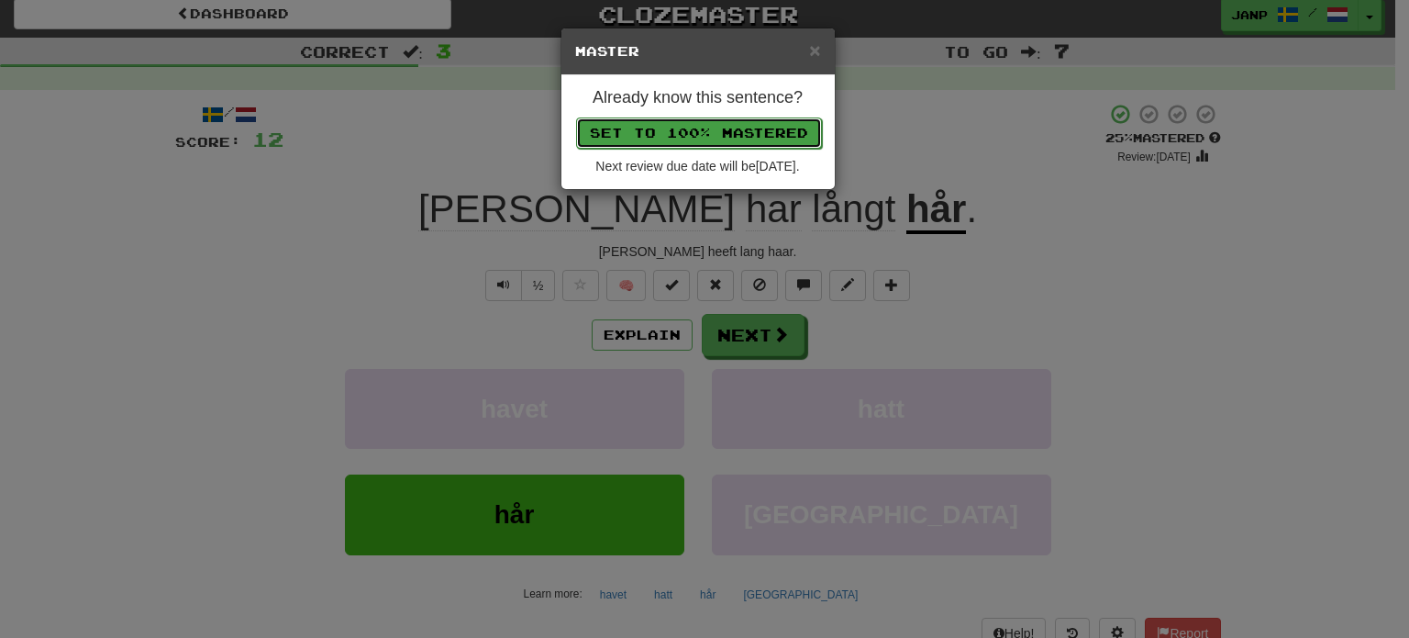
click at [697, 129] on button "Set to 100% Mastered" at bounding box center [699, 132] width 246 height 31
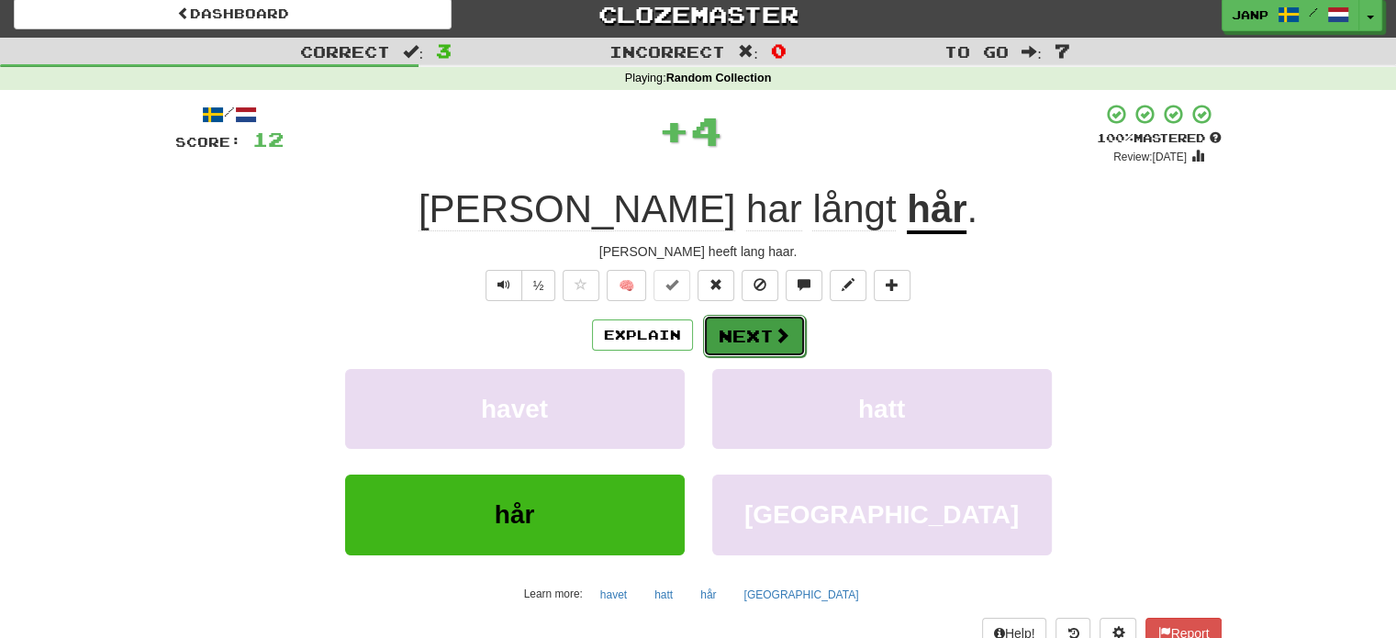
click at [766, 343] on button "Next" at bounding box center [754, 336] width 103 height 42
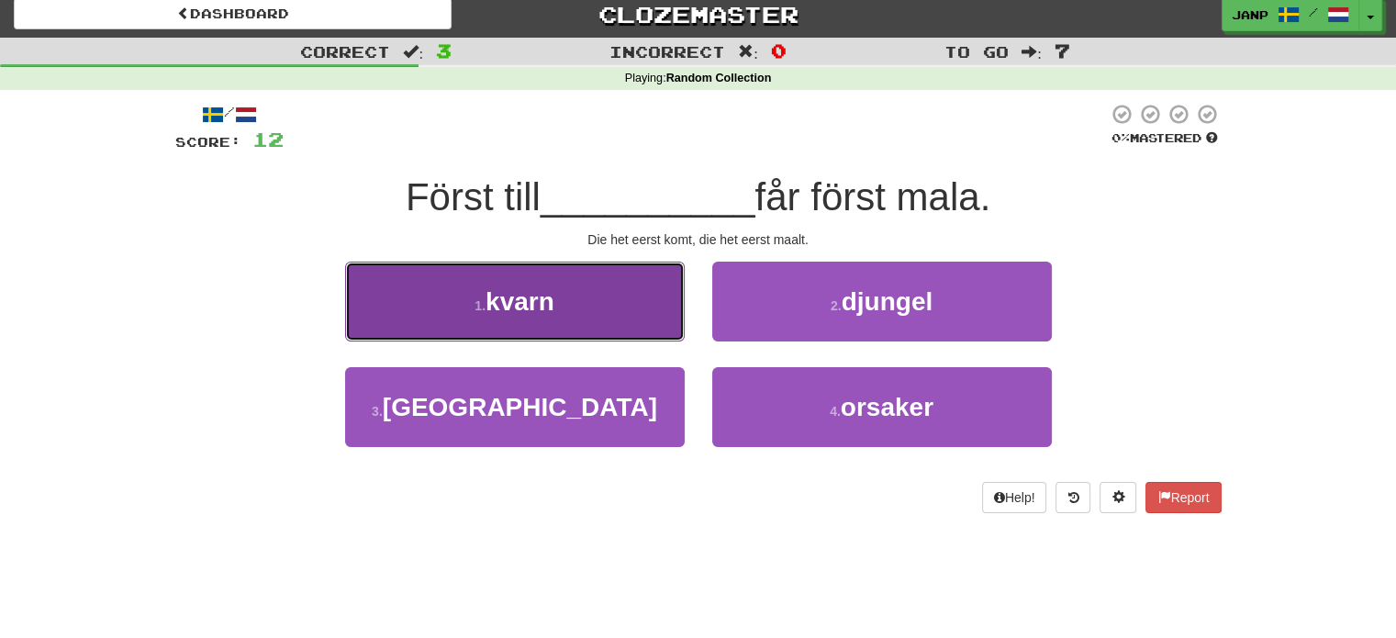
click at [562, 311] on button "1 . kvarn" at bounding box center [514, 301] width 339 height 80
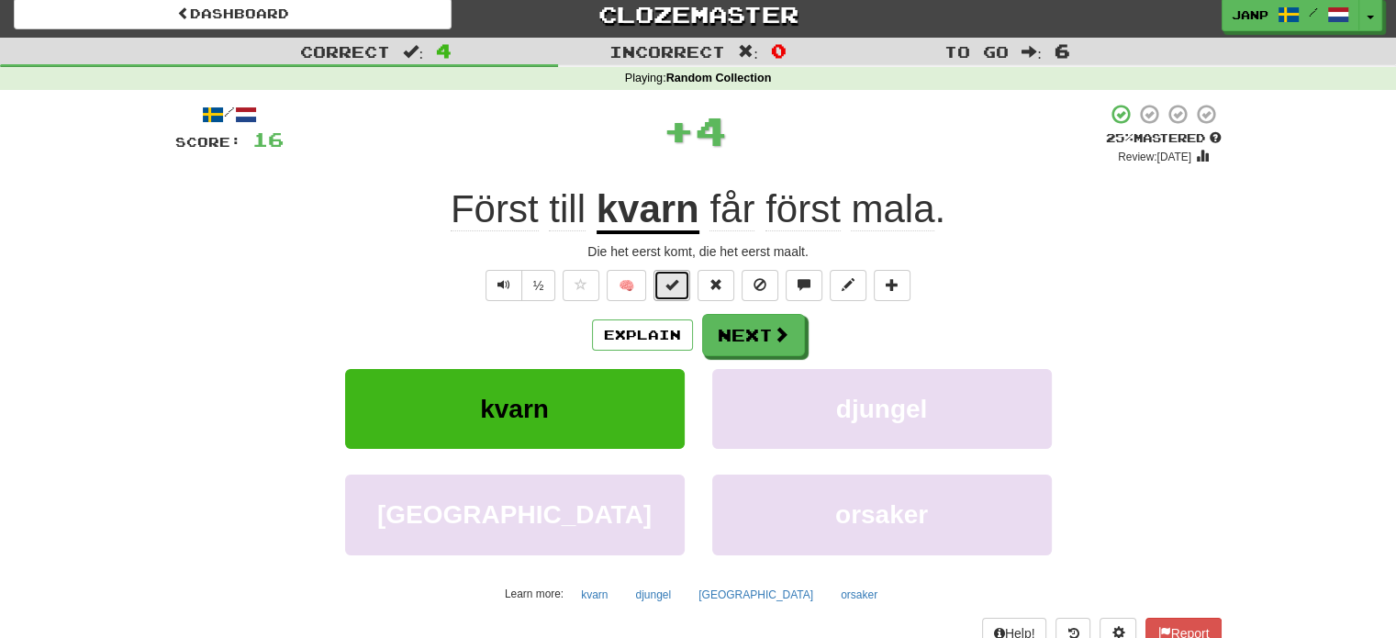
click at [672, 285] on span at bounding box center [671, 284] width 13 height 13
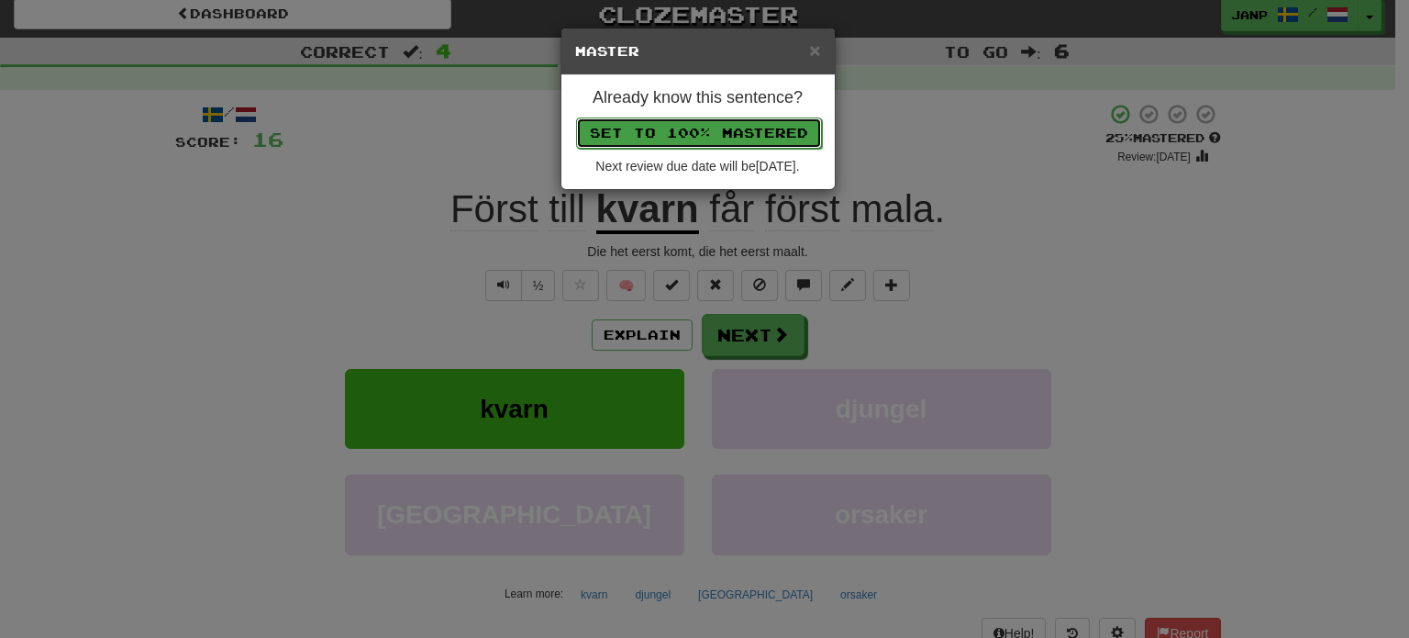
click at [765, 128] on button "Set to 100% Mastered" at bounding box center [699, 132] width 246 height 31
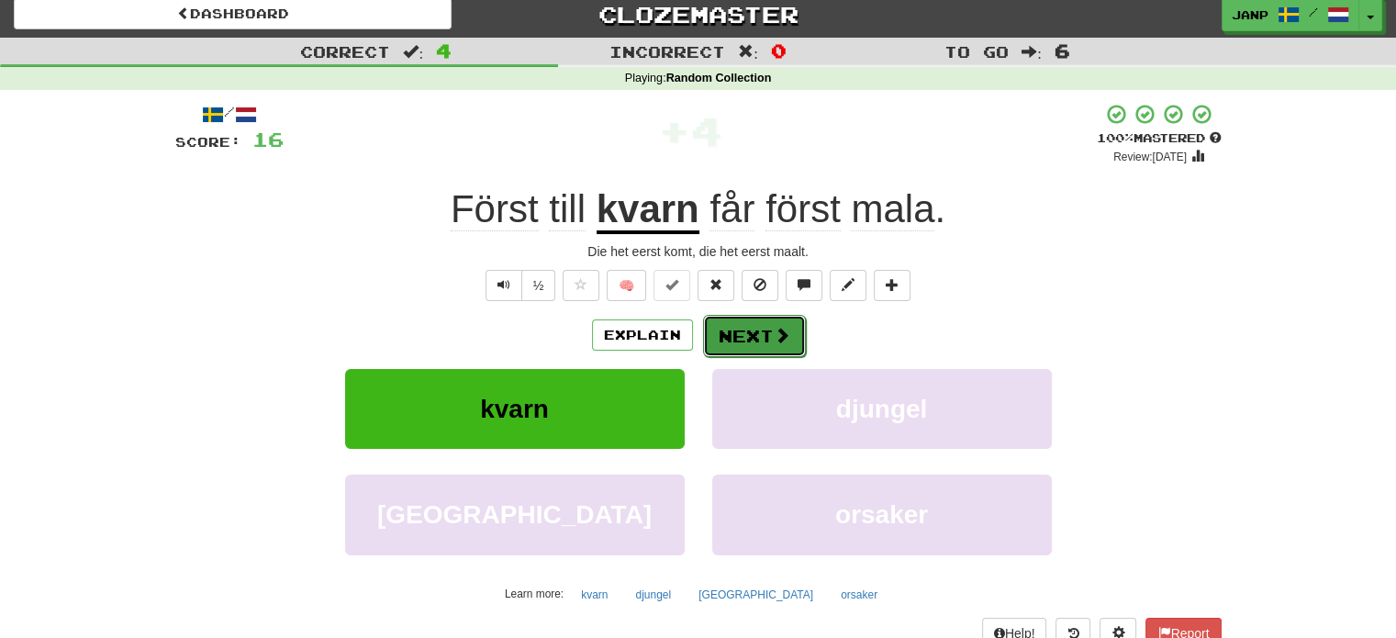
click at [763, 335] on button "Next" at bounding box center [754, 336] width 103 height 42
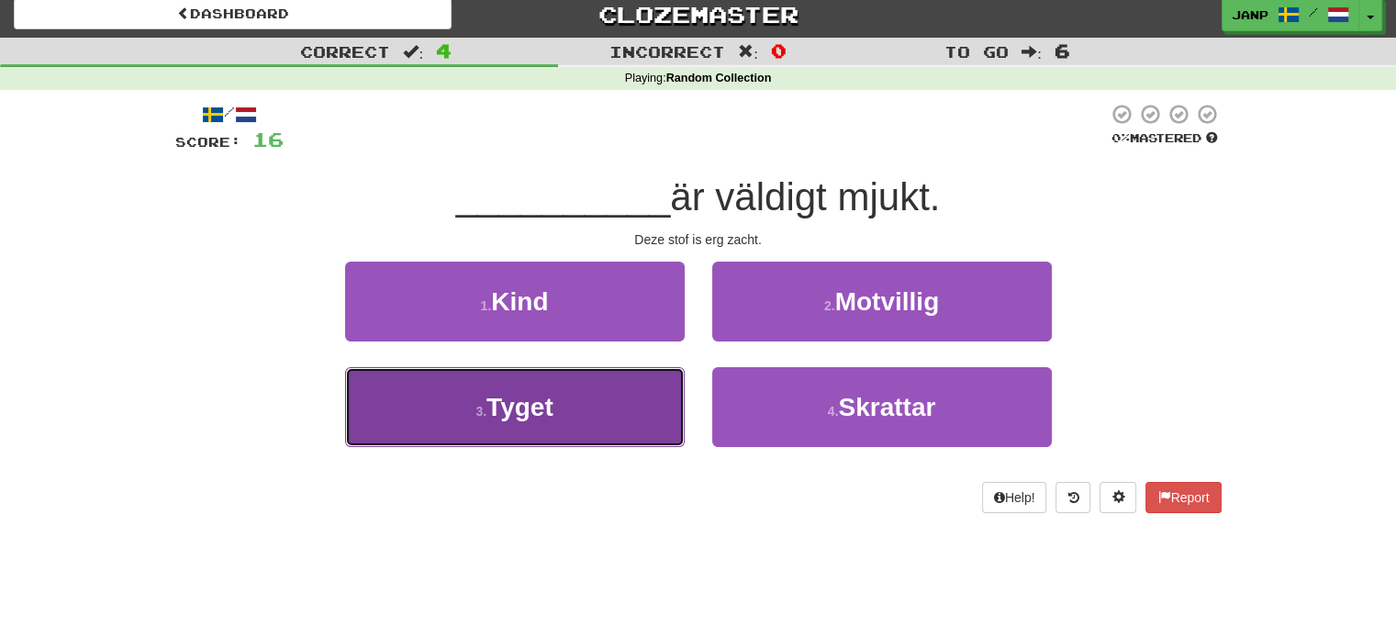
click at [606, 400] on button "3 . Tyget" at bounding box center [514, 407] width 339 height 80
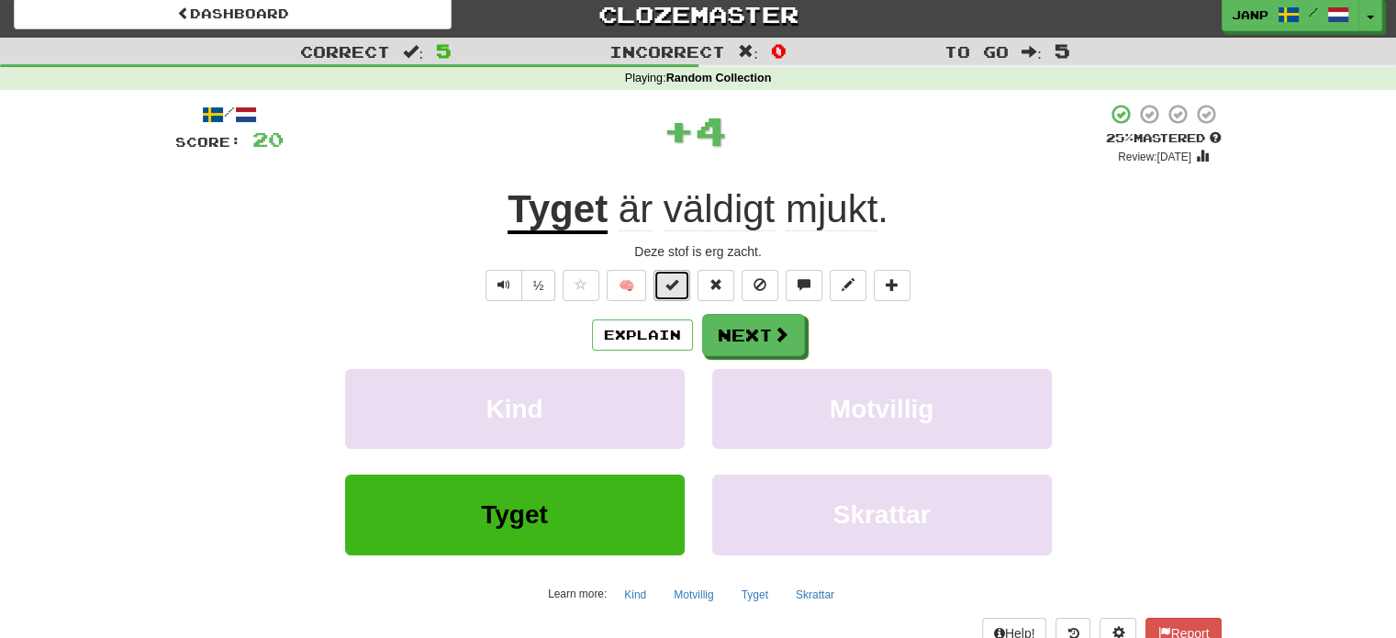
click at [672, 285] on span at bounding box center [671, 284] width 13 height 13
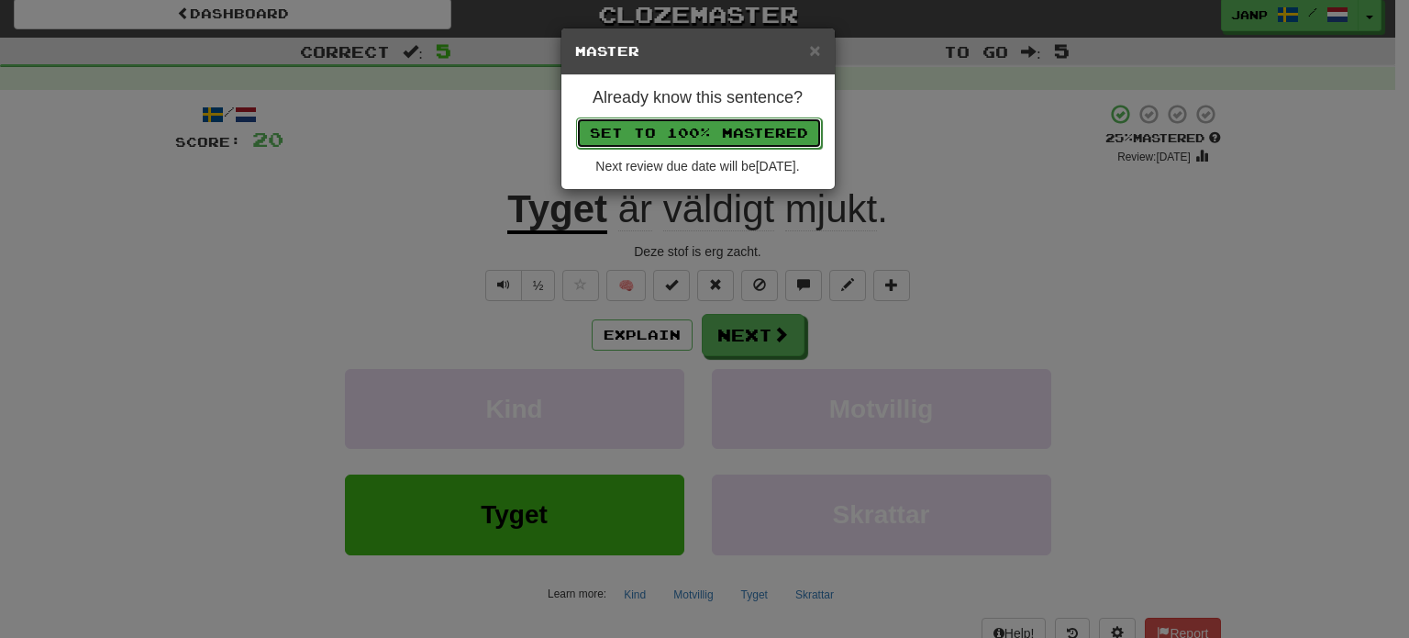
click at [693, 129] on button "Set to 100% Mastered" at bounding box center [699, 132] width 246 height 31
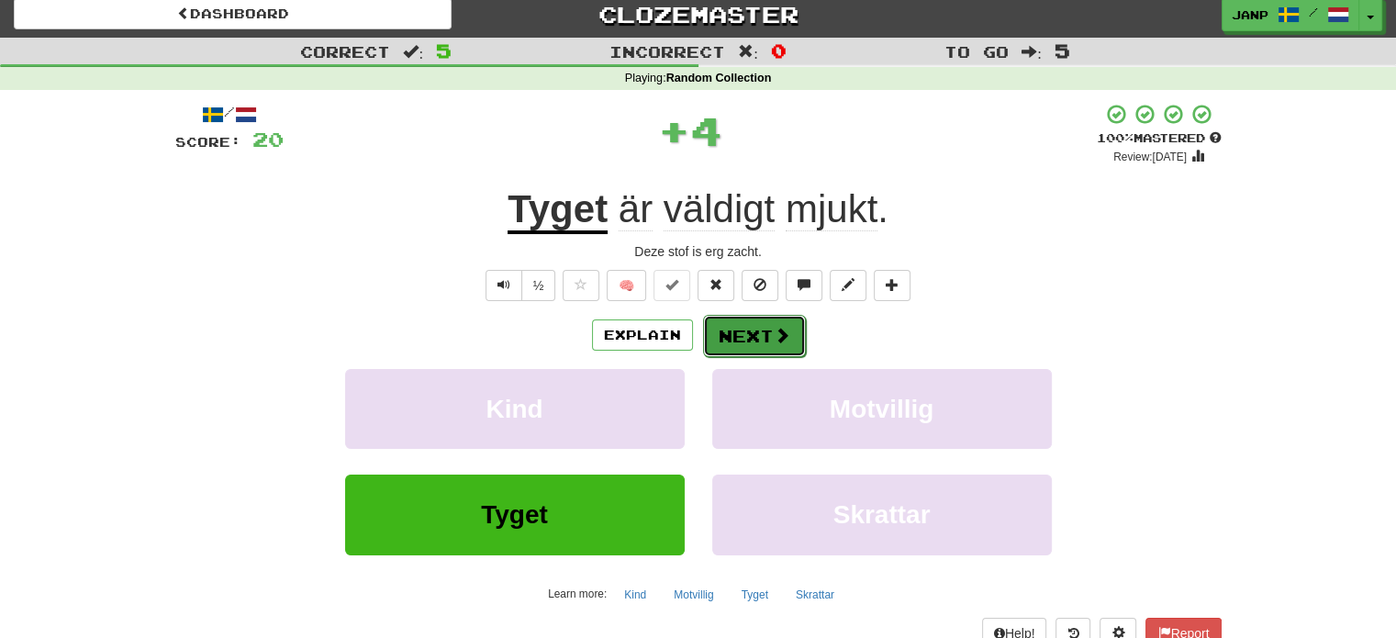
click at [753, 337] on button "Next" at bounding box center [754, 336] width 103 height 42
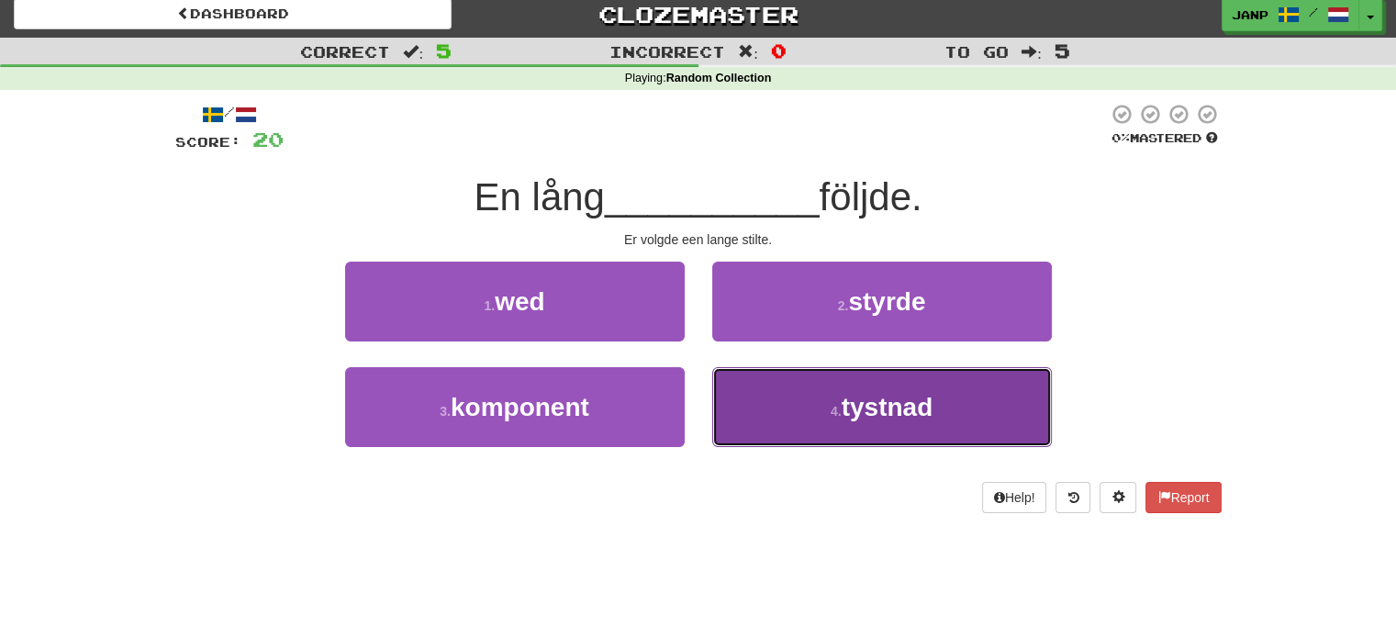
click at [748, 406] on button "4 . tystnad" at bounding box center [881, 407] width 339 height 80
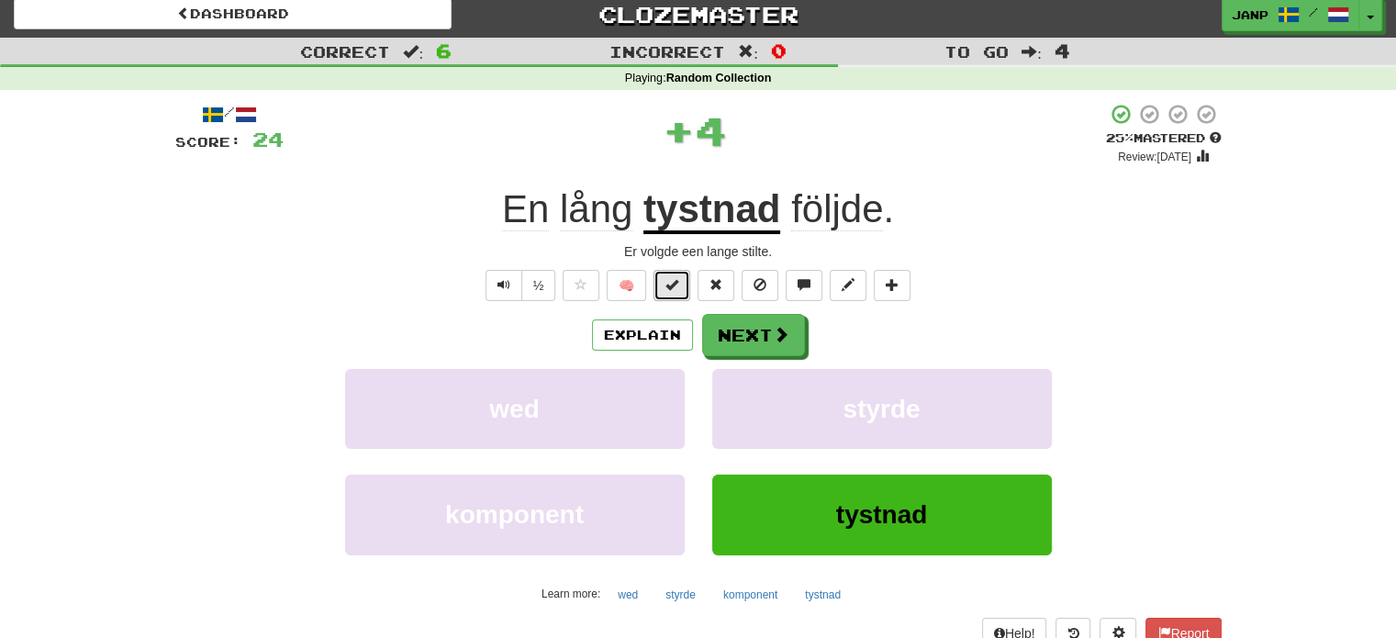
click at [684, 283] on button at bounding box center [671, 285] width 37 height 31
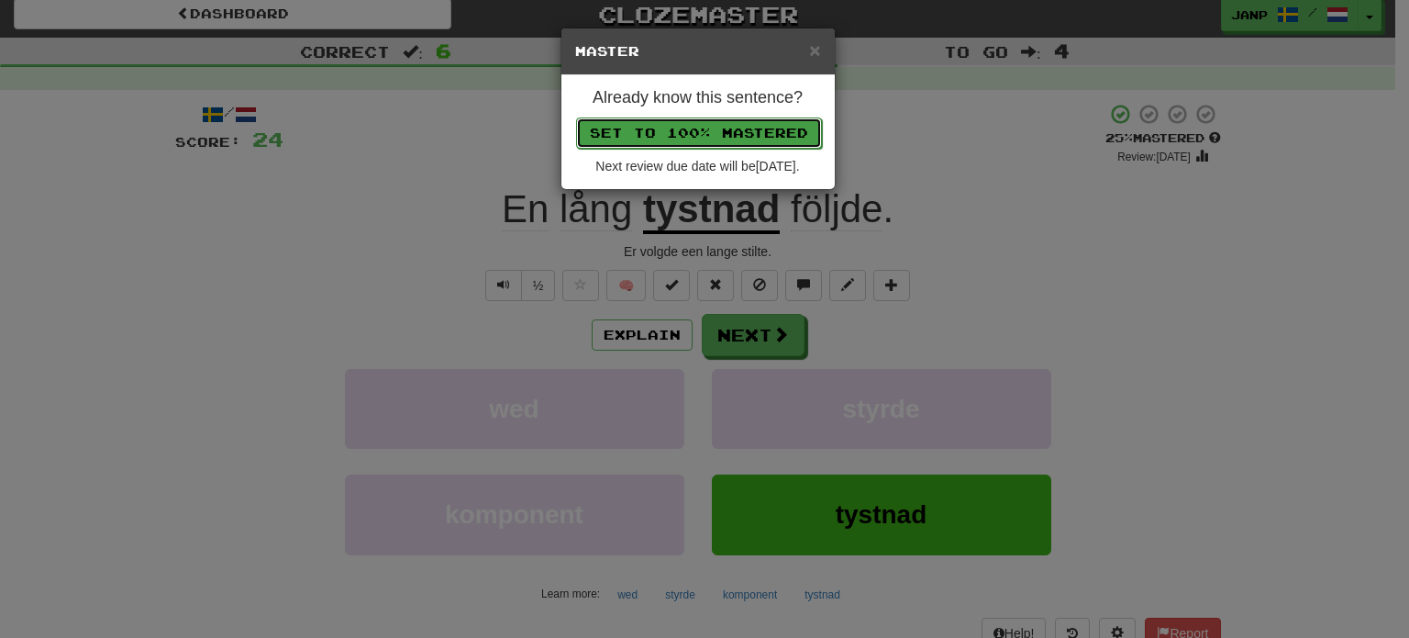
click at [643, 142] on button "Set to 100% Mastered" at bounding box center [699, 132] width 246 height 31
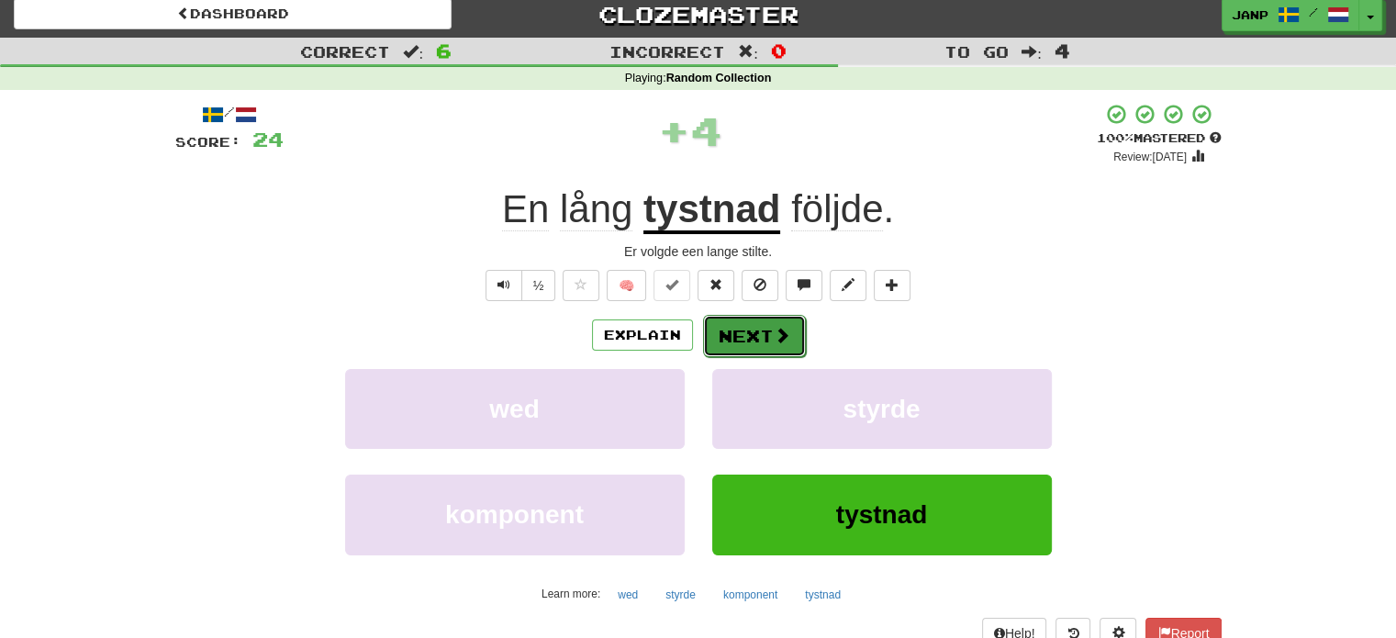
click at [746, 345] on button "Next" at bounding box center [754, 336] width 103 height 42
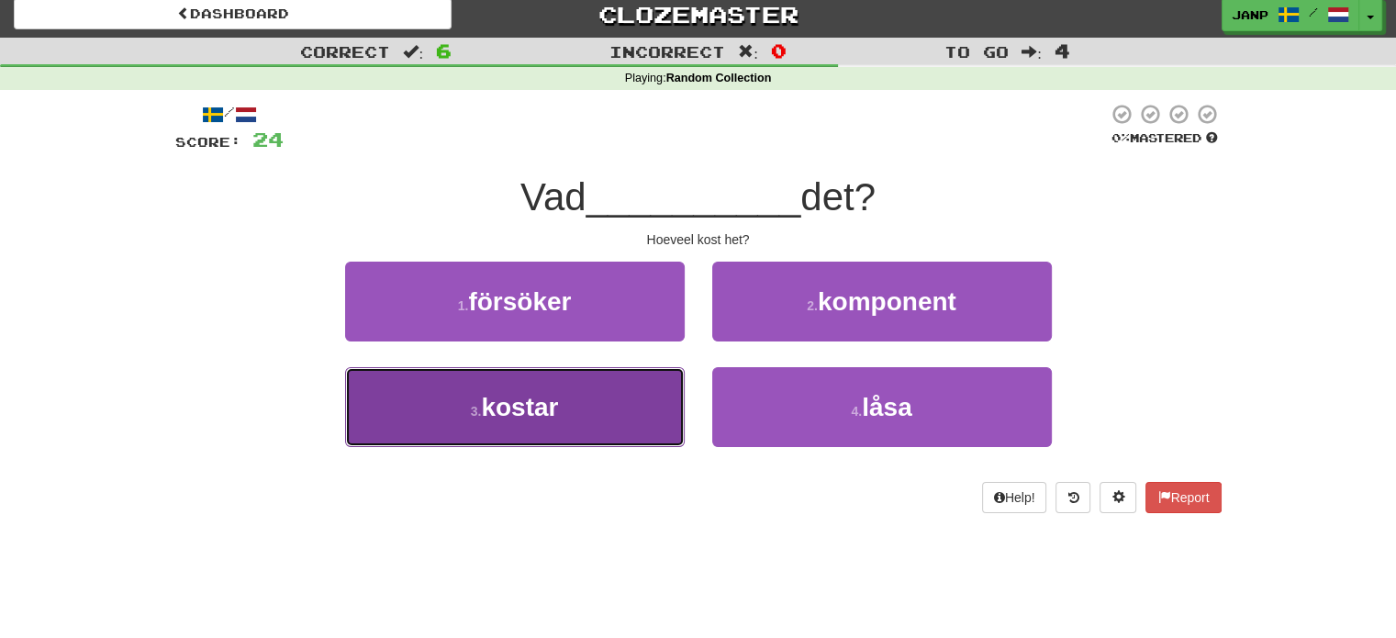
click at [614, 399] on button "3 . kostar" at bounding box center [514, 407] width 339 height 80
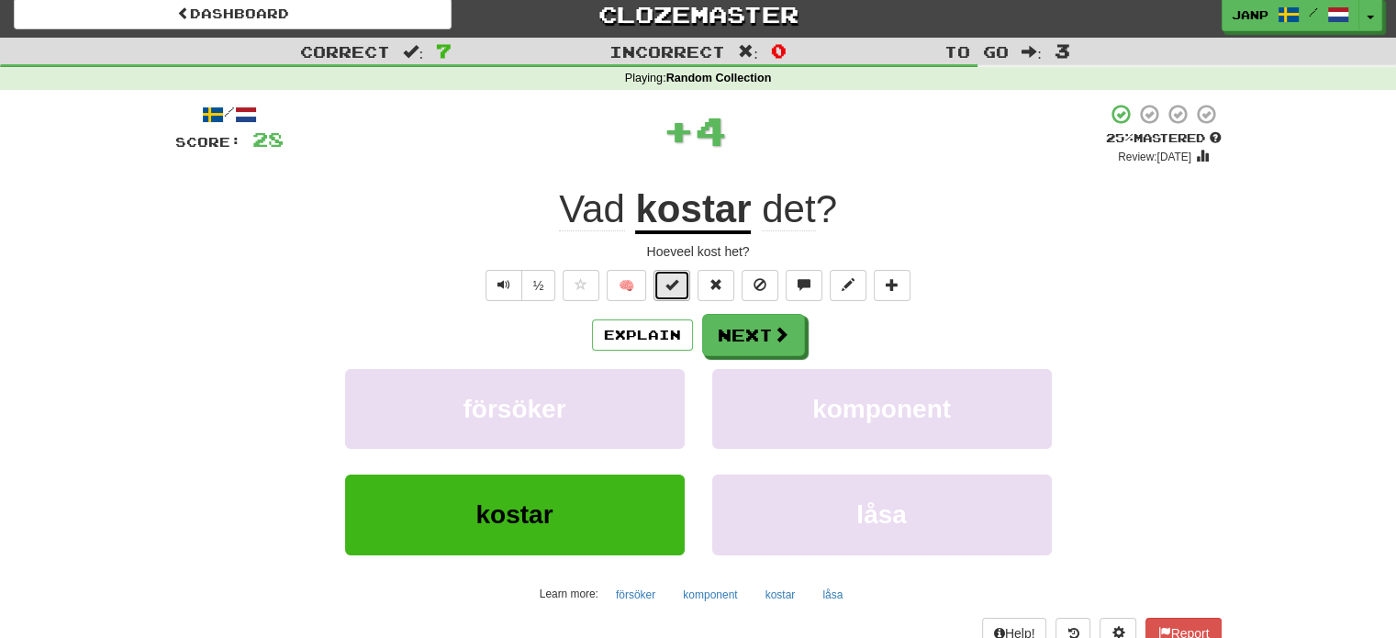
click at [670, 278] on span at bounding box center [671, 284] width 13 height 13
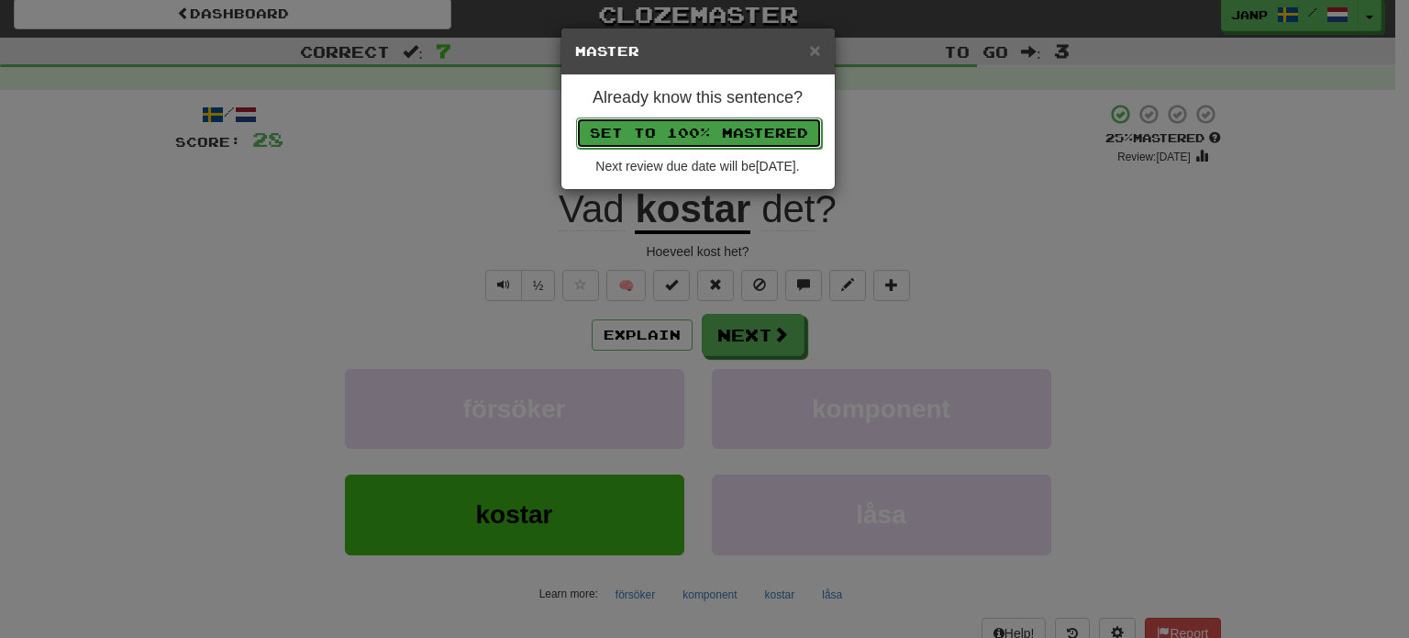
click at [687, 140] on button "Set to 100% Mastered" at bounding box center [699, 132] width 246 height 31
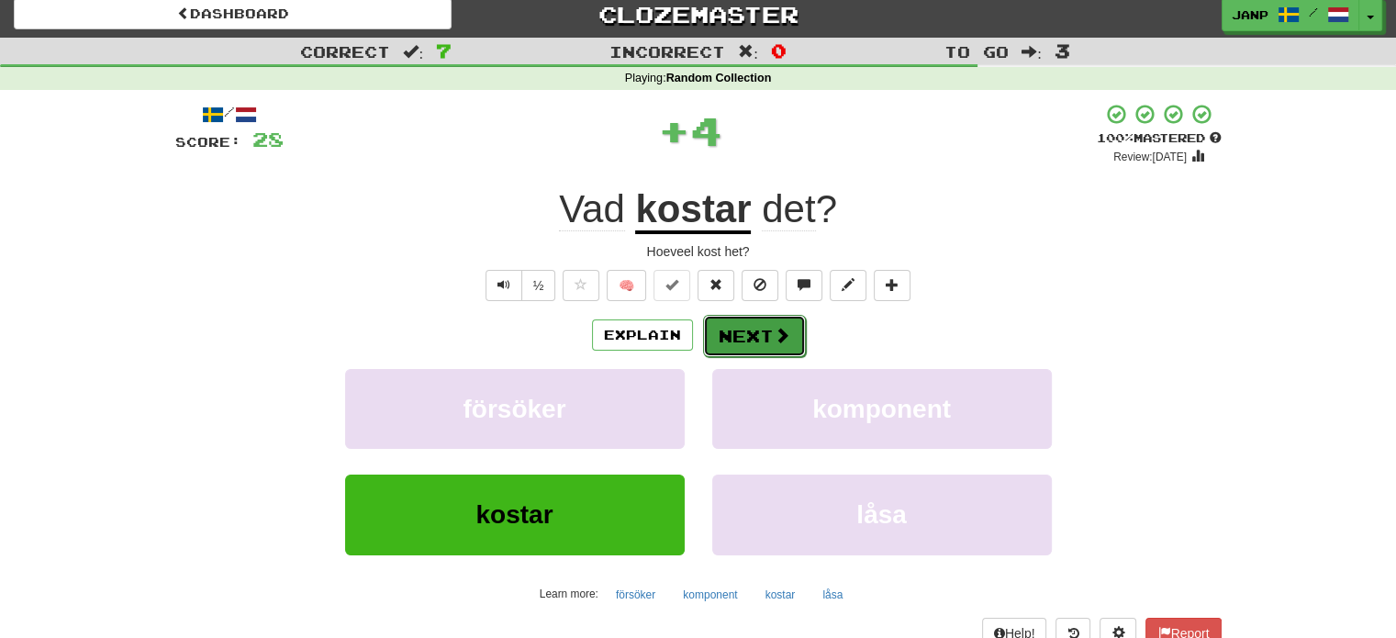
click at [770, 340] on button "Next" at bounding box center [754, 336] width 103 height 42
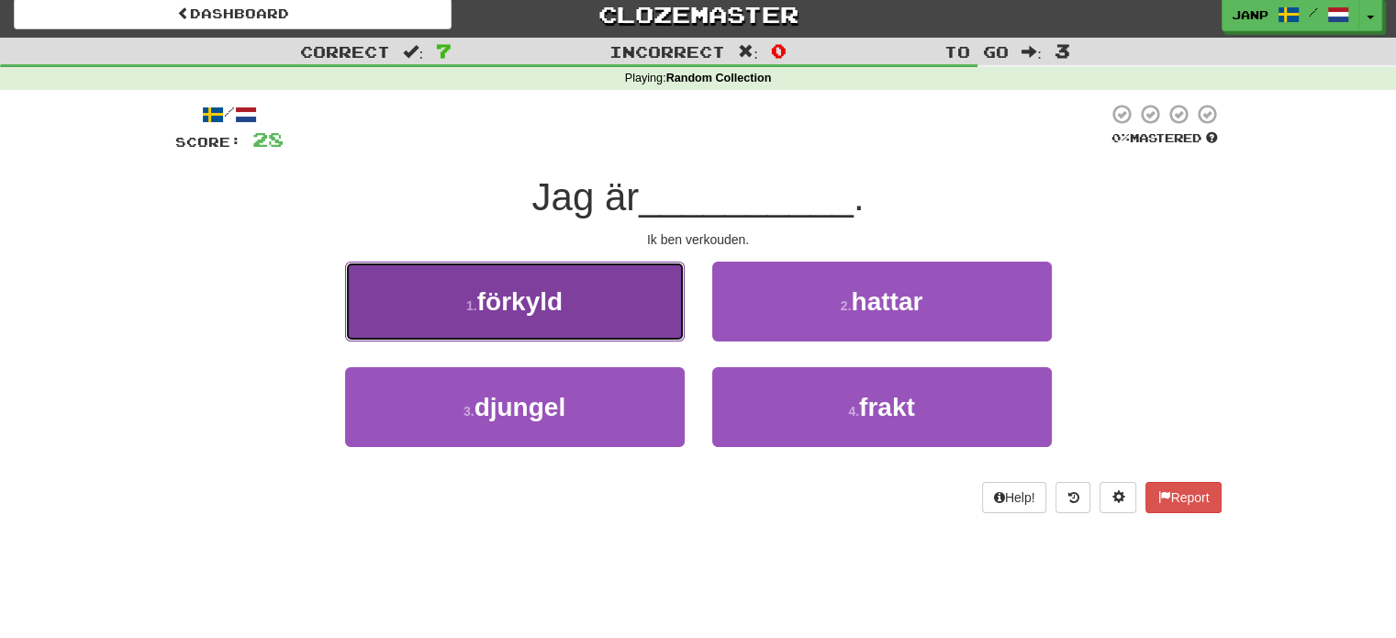
click at [609, 331] on button "1 . förkyld" at bounding box center [514, 301] width 339 height 80
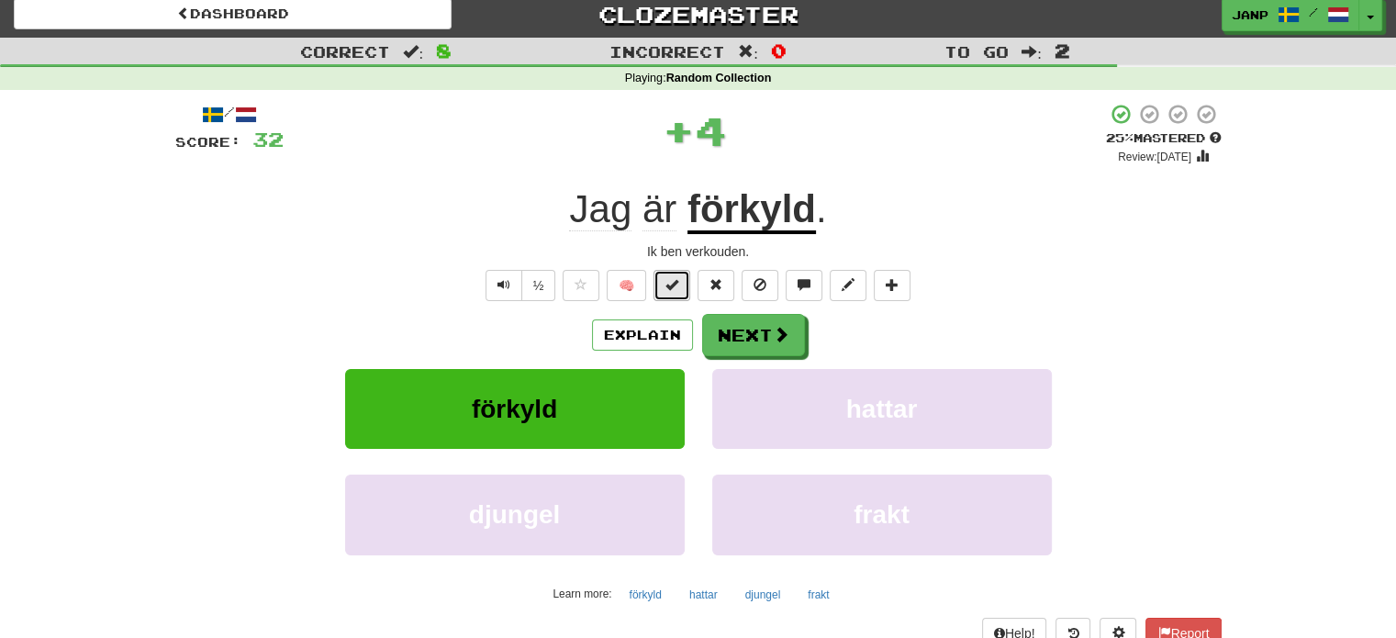
click at [681, 286] on button at bounding box center [671, 285] width 37 height 31
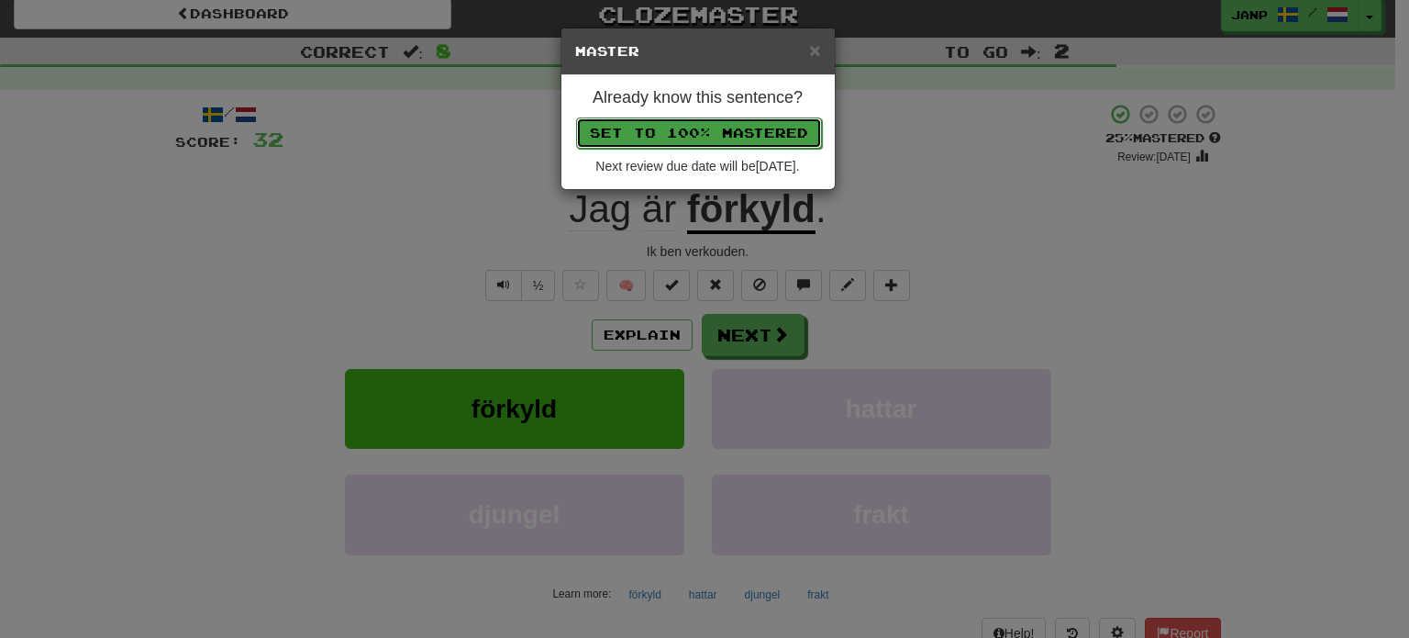
click at [752, 138] on button "Set to 100% Mastered" at bounding box center [699, 132] width 246 height 31
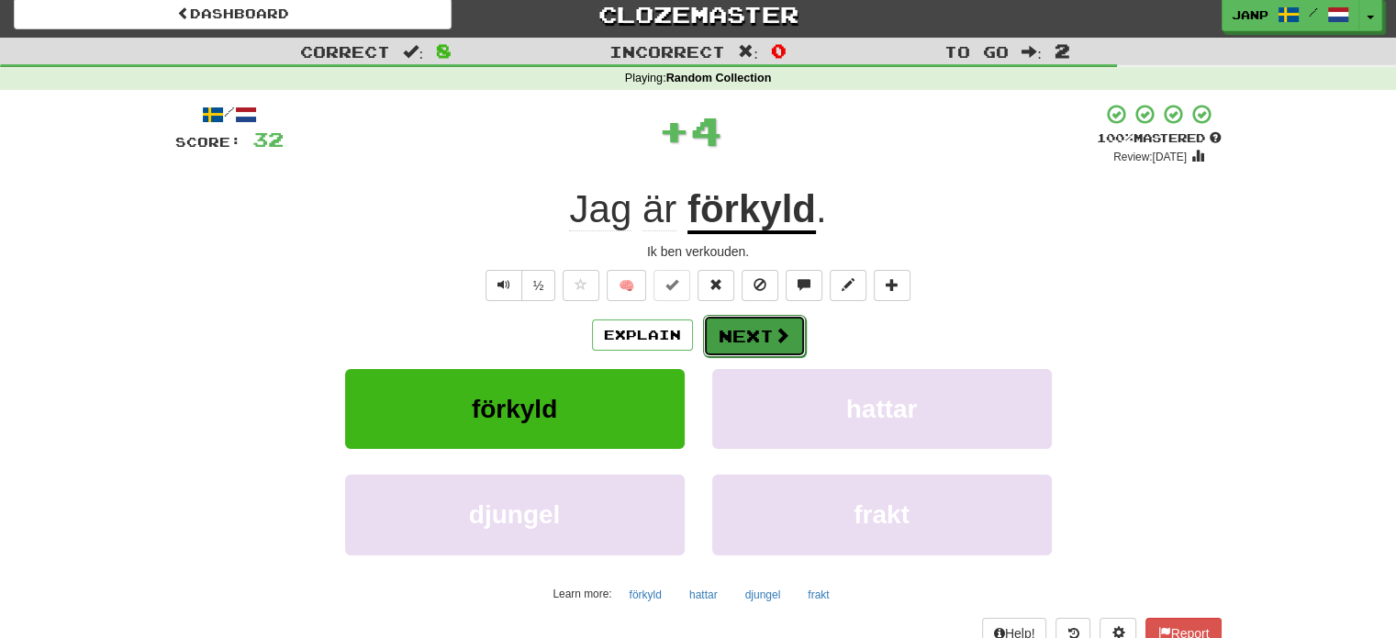
click at [780, 344] on button "Next" at bounding box center [754, 336] width 103 height 42
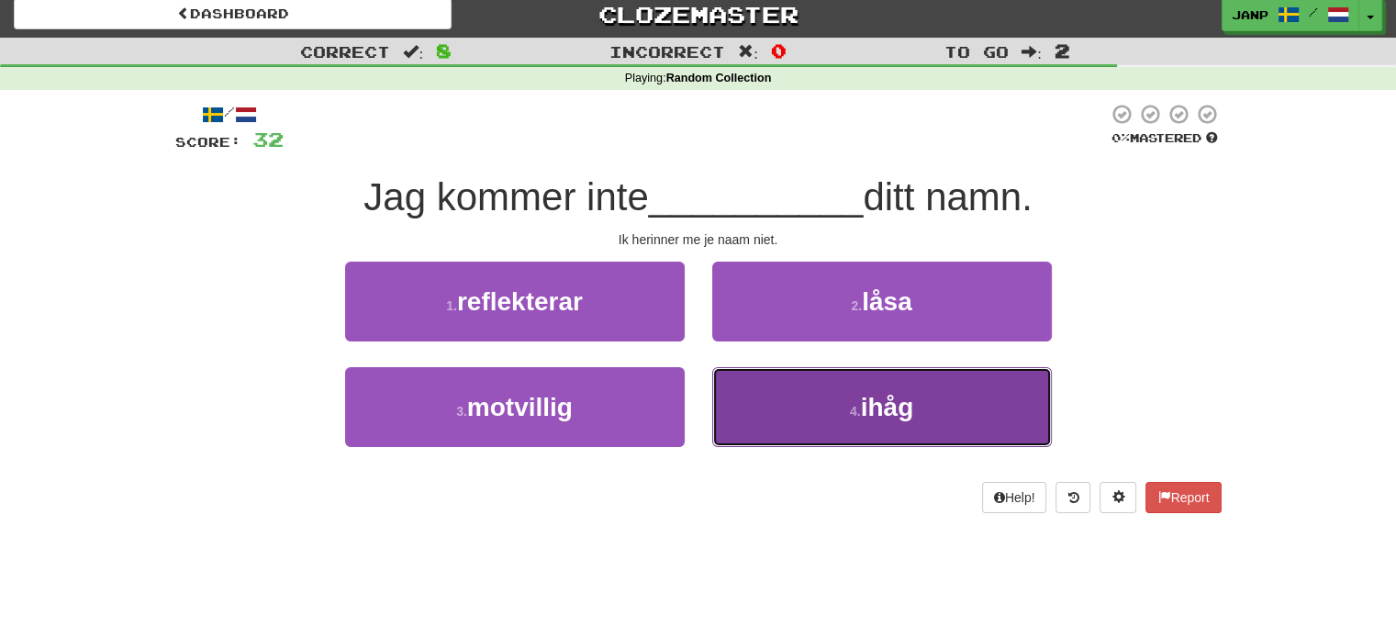
click at [786, 406] on button "4 . ihåg" at bounding box center [881, 407] width 339 height 80
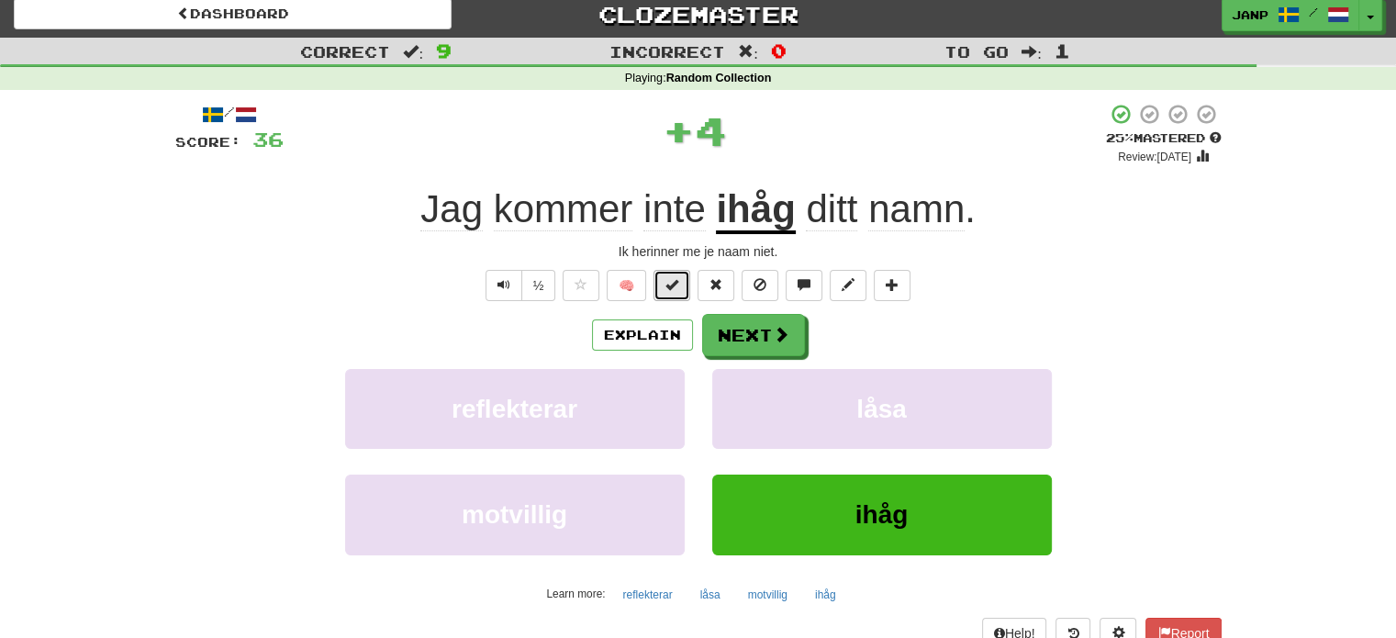
click at [672, 281] on span at bounding box center [671, 284] width 13 height 13
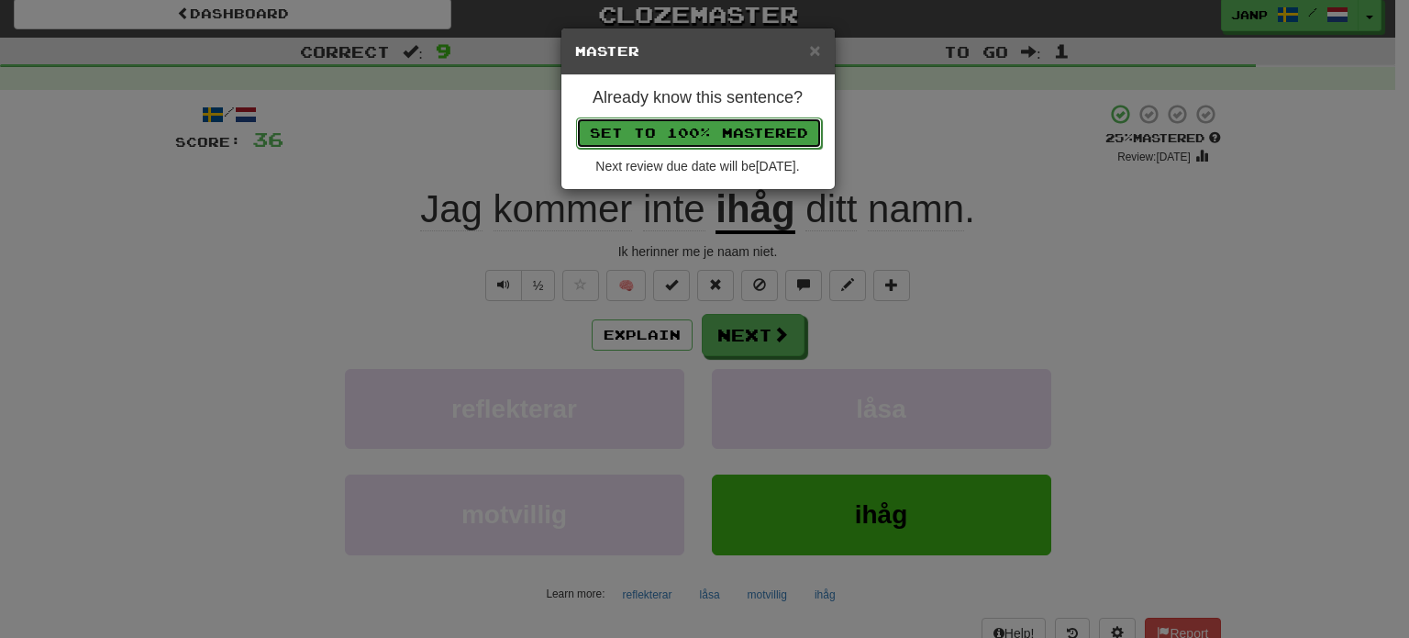
click at [688, 136] on button "Set to 100% Mastered" at bounding box center [699, 132] width 246 height 31
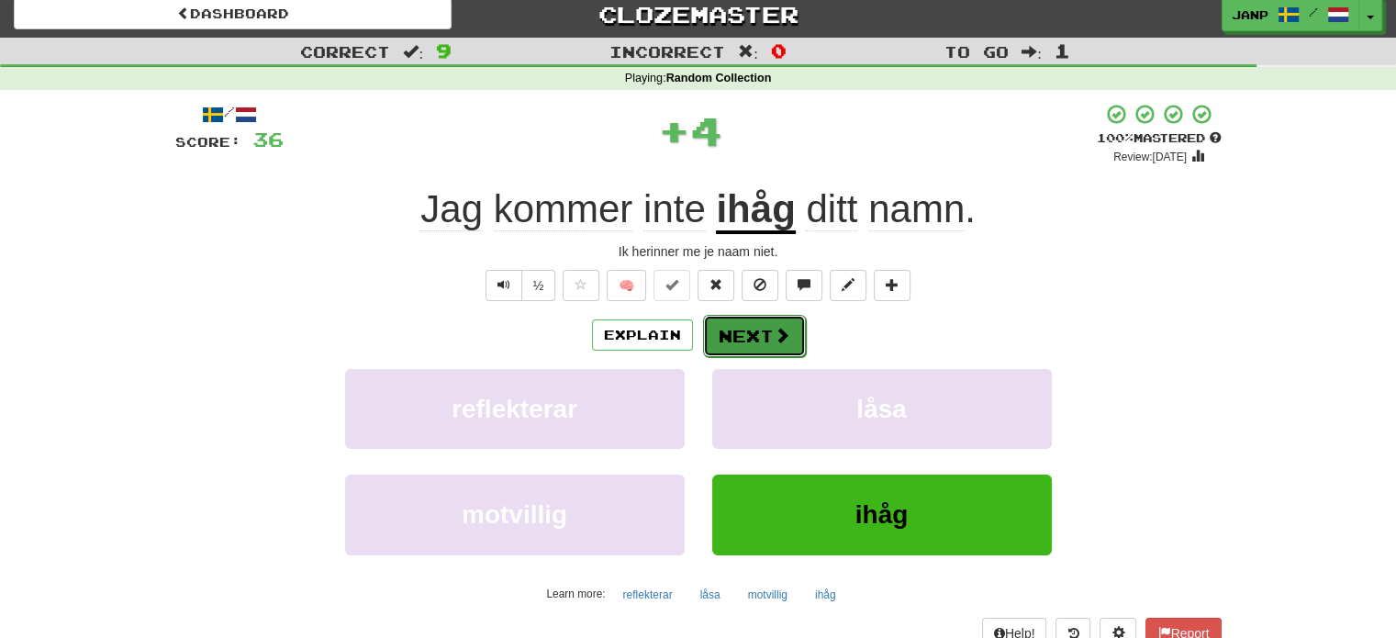
click at [761, 348] on button "Next" at bounding box center [754, 336] width 103 height 42
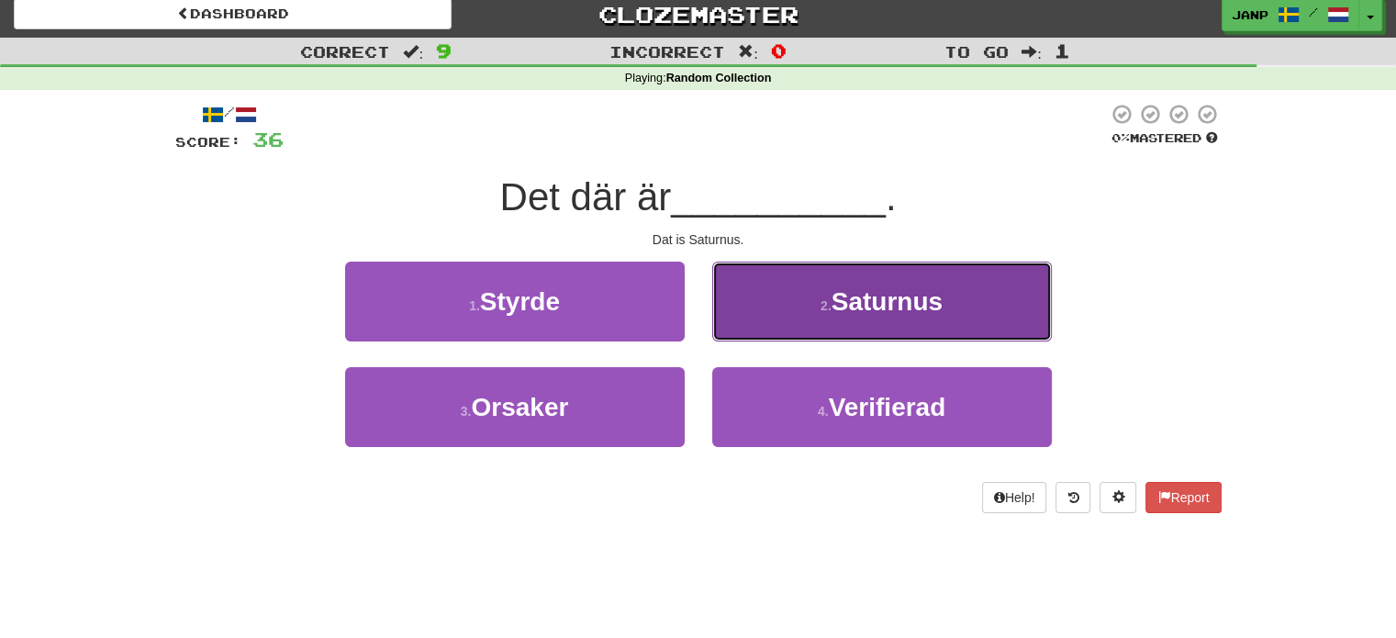
click at [804, 307] on button "2 . Saturnus" at bounding box center [881, 301] width 339 height 80
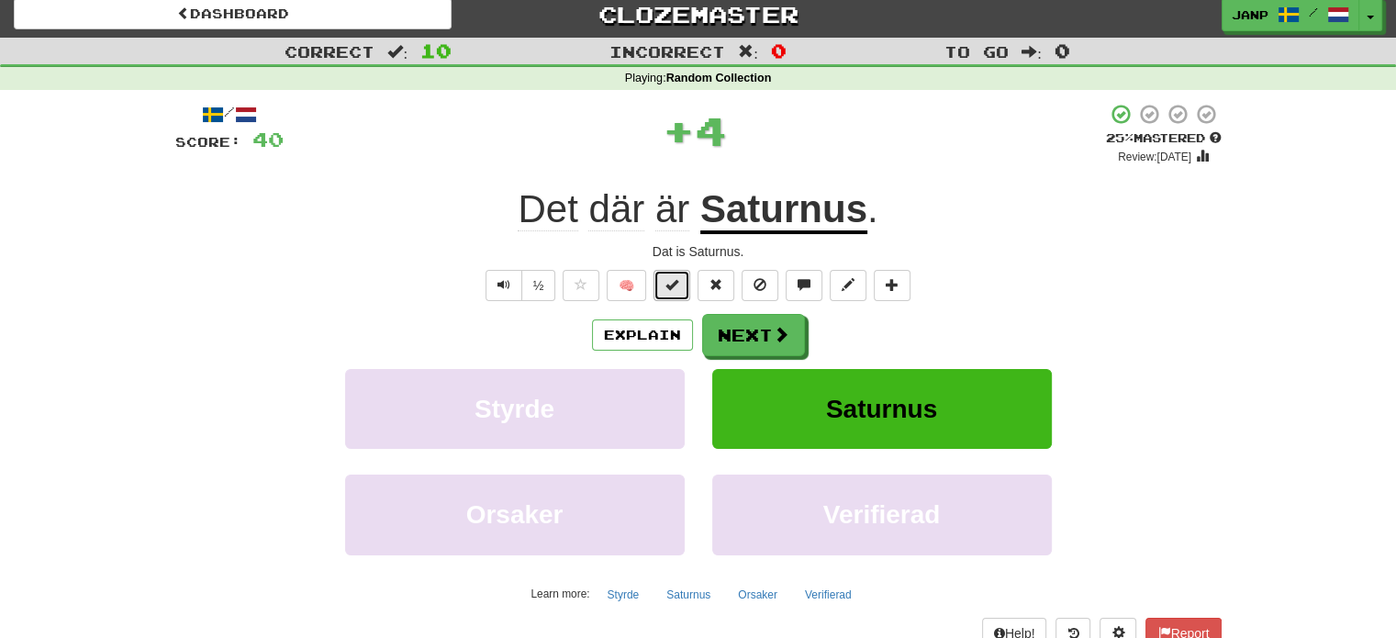
click at [678, 271] on button at bounding box center [671, 285] width 37 height 31
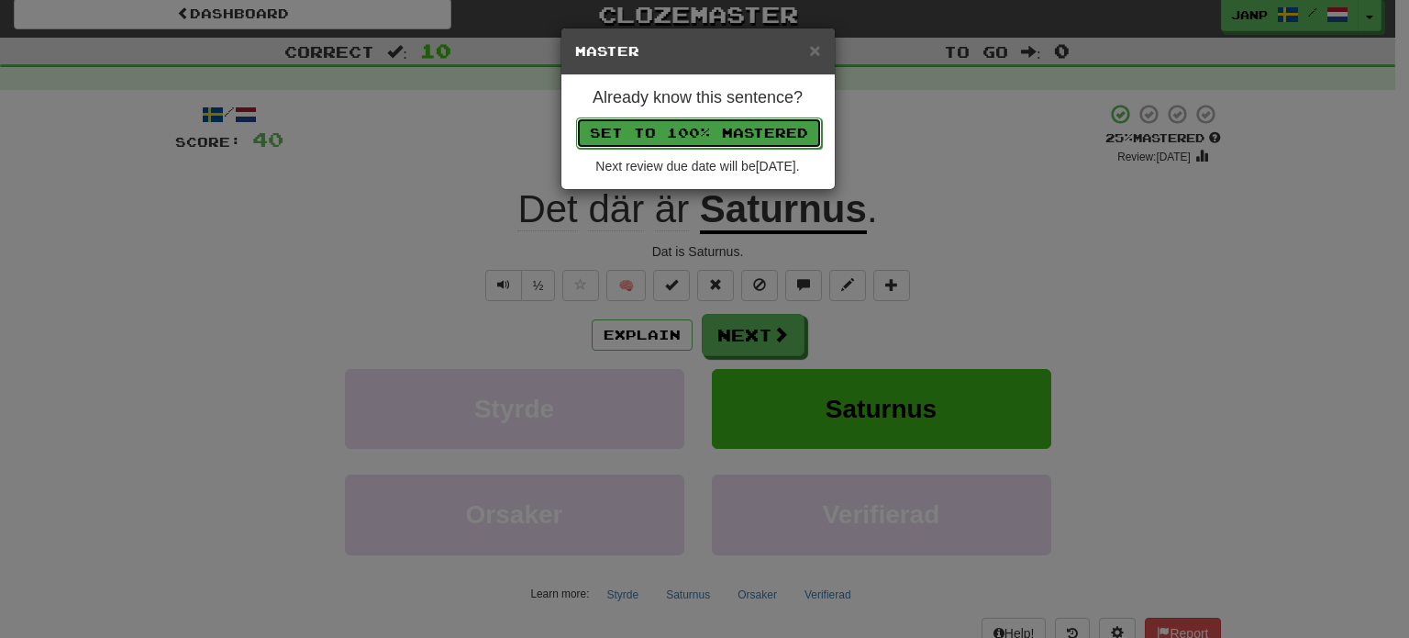
click at [695, 135] on button "Set to 100% Mastered" at bounding box center [699, 132] width 246 height 31
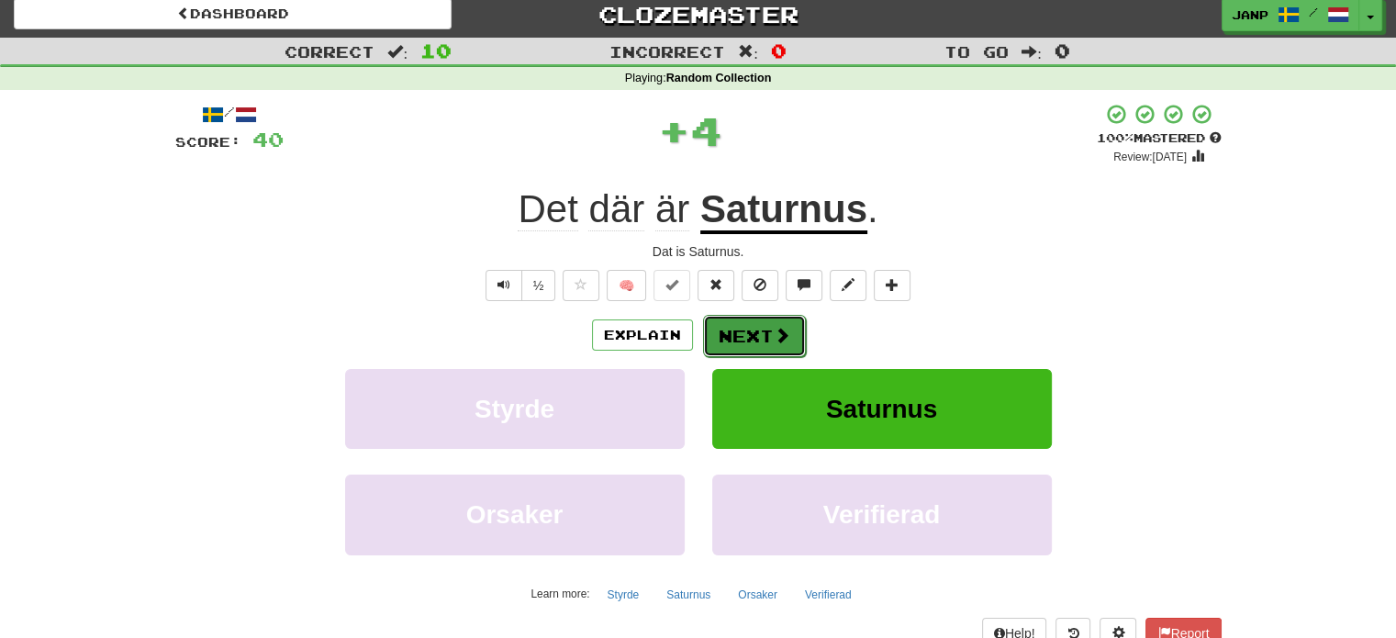
click at [754, 328] on button "Next" at bounding box center [754, 336] width 103 height 42
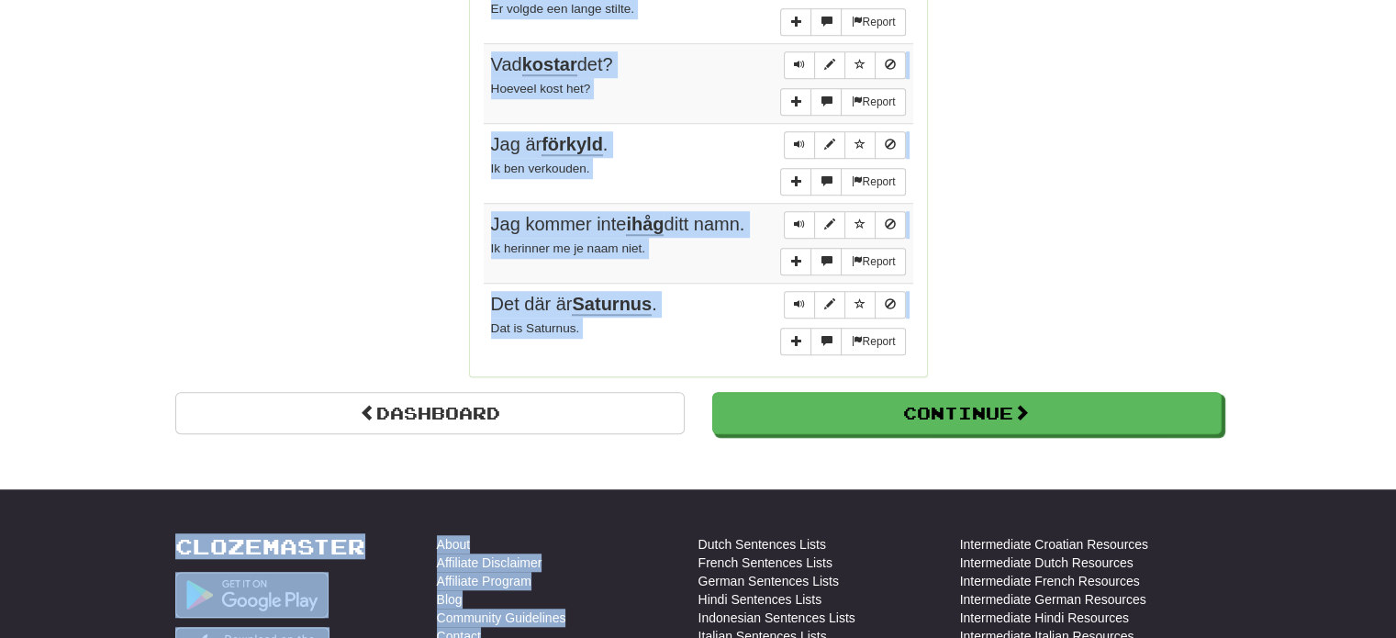
scroll to position [1415, 0]
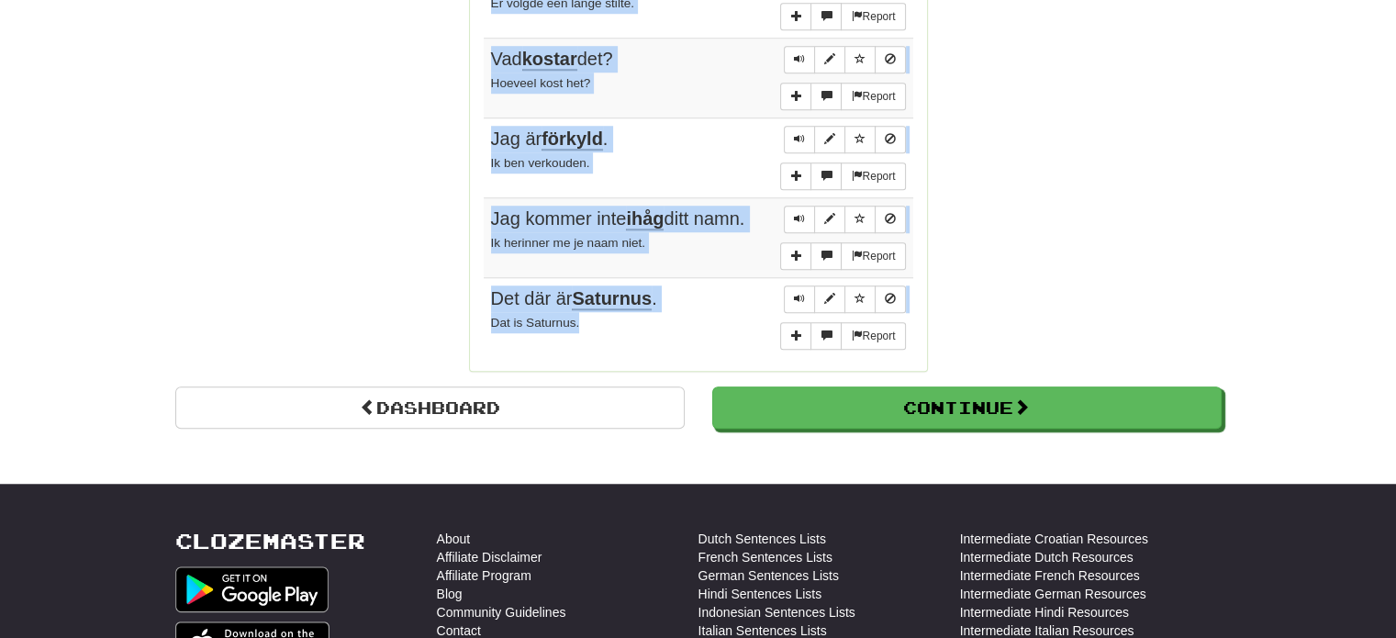
drag, startPoint x: 491, startPoint y: 224, endPoint x: 670, endPoint y: 325, distance: 205.4
copy tbody "Är det någon här? Is daar iemand? Report Det finns många galaxer i universum. E…"
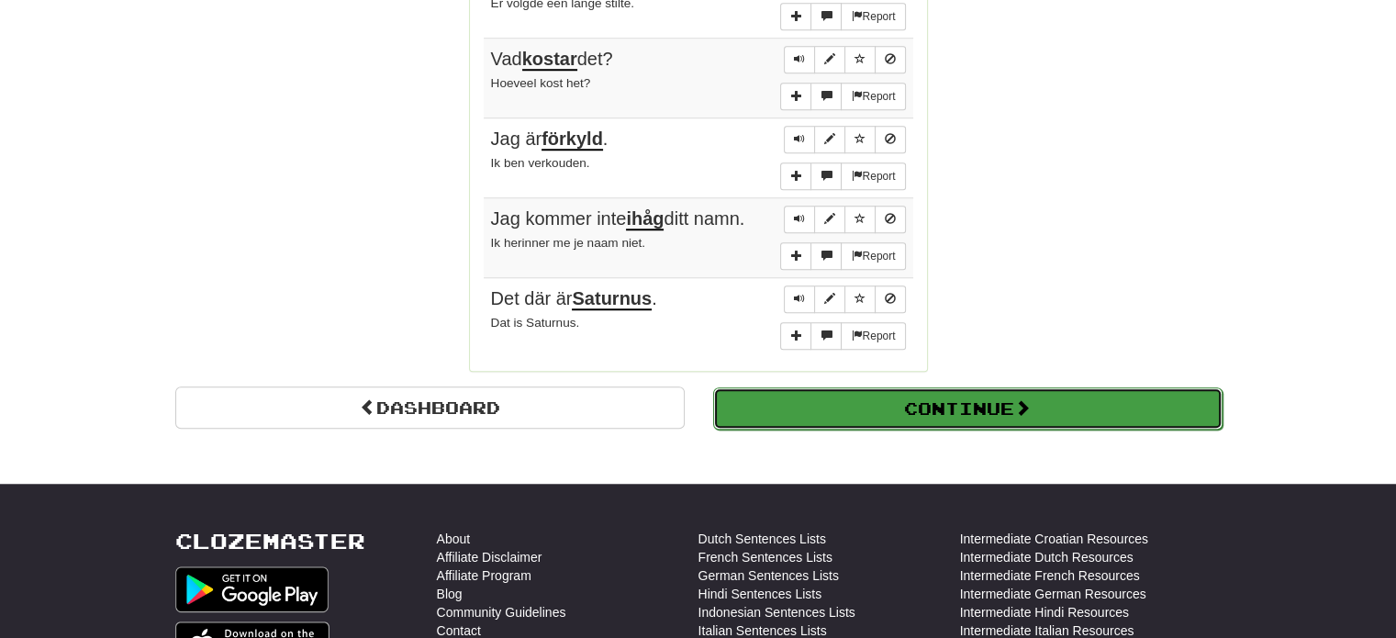
click at [1037, 399] on button "Continue" at bounding box center [967, 408] width 509 height 42
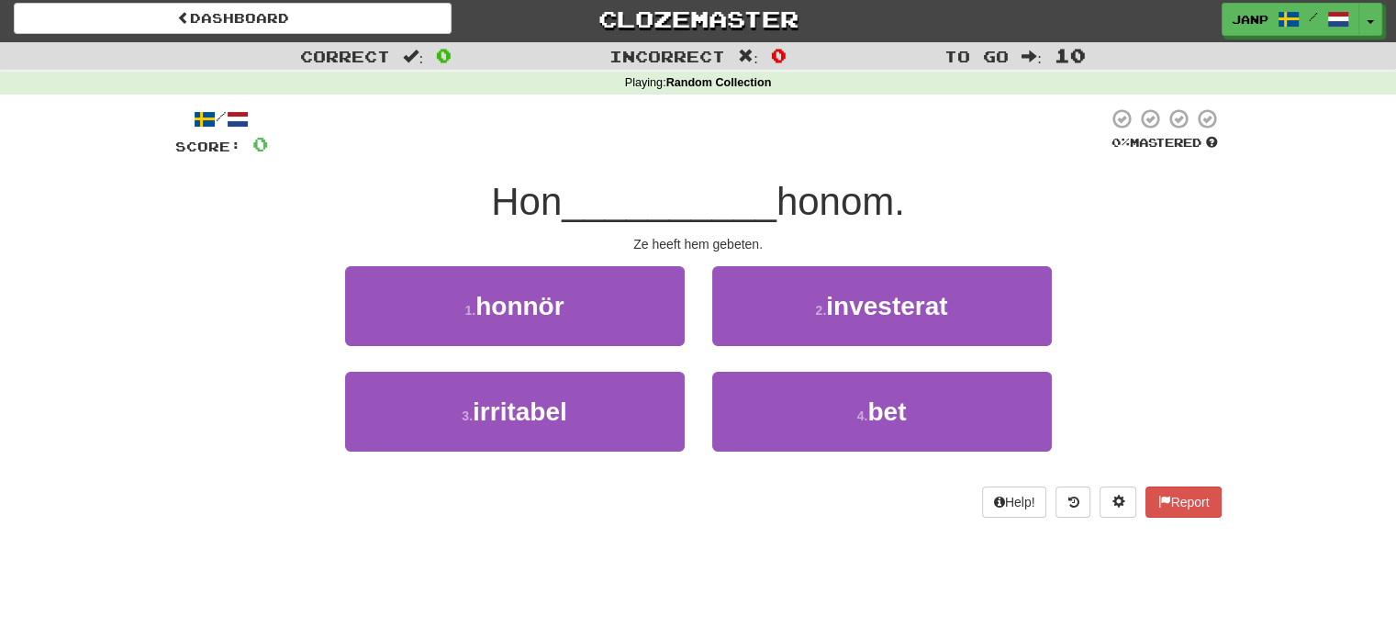
scroll to position [0, 0]
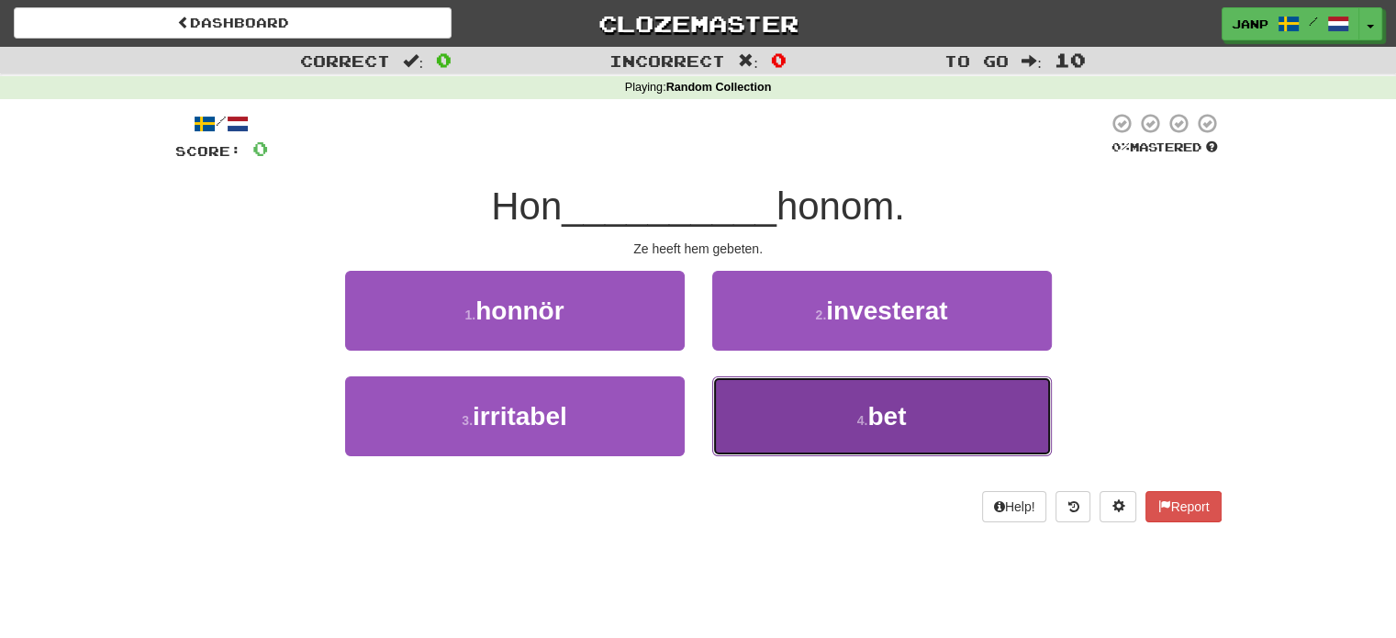
click at [862, 426] on small "4 ." at bounding box center [862, 420] width 11 height 15
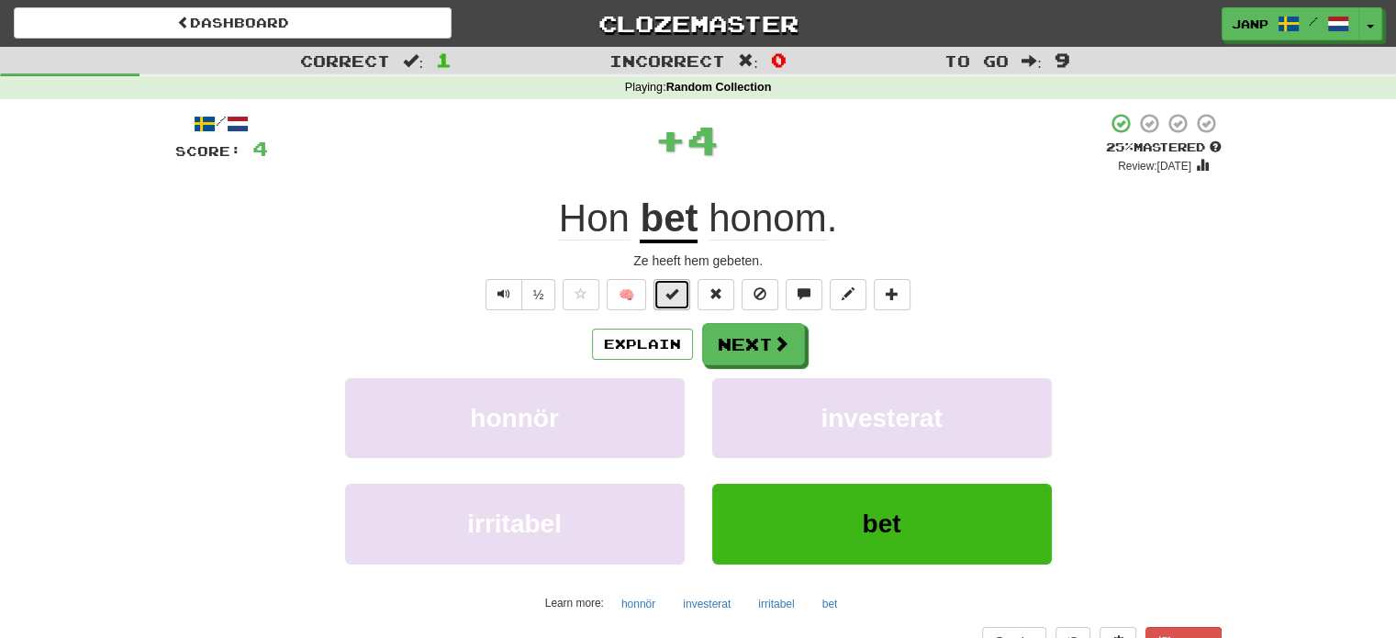
click at [671, 300] on span at bounding box center [671, 293] width 13 height 13
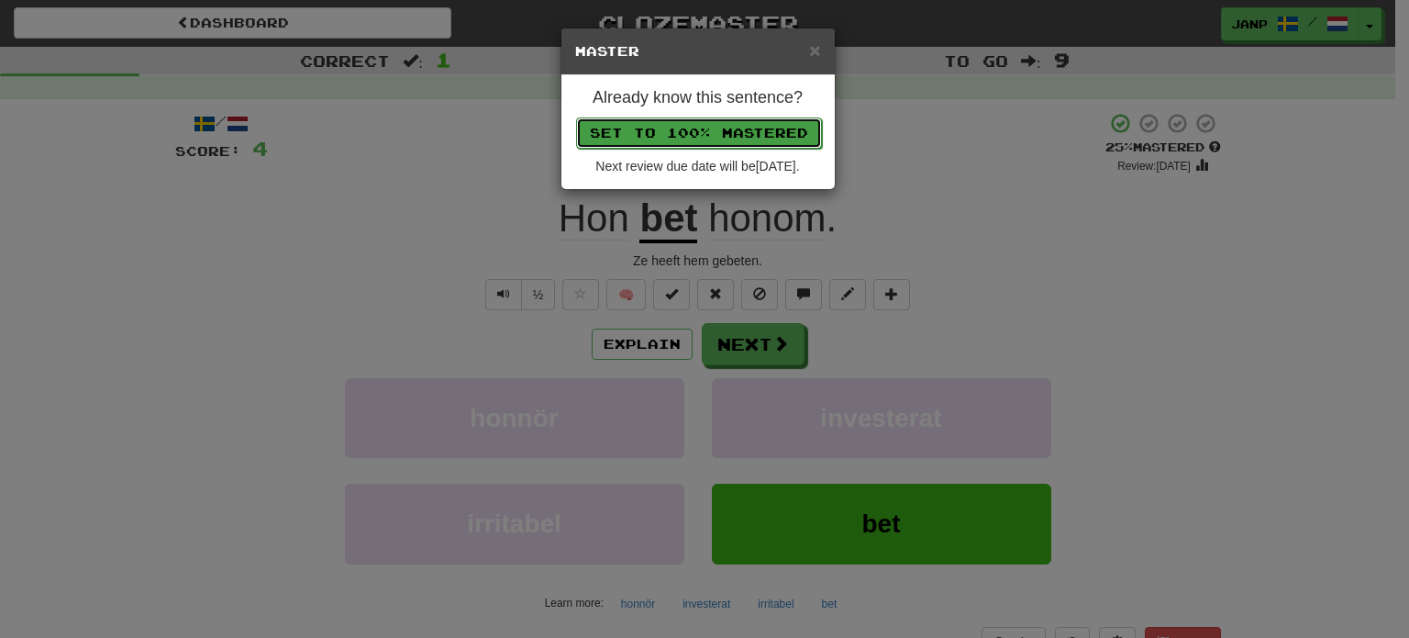
click at [738, 120] on button "Set to 100% Mastered" at bounding box center [699, 132] width 246 height 31
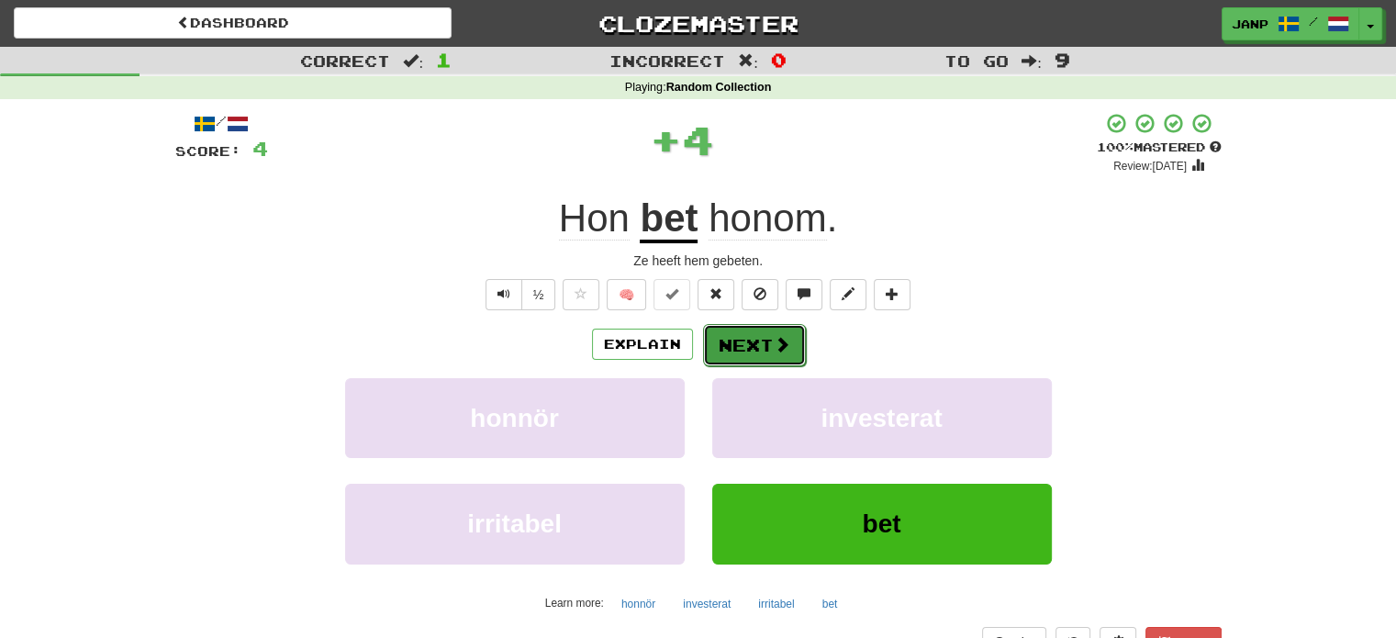
click at [792, 352] on button "Next" at bounding box center [754, 345] width 103 height 42
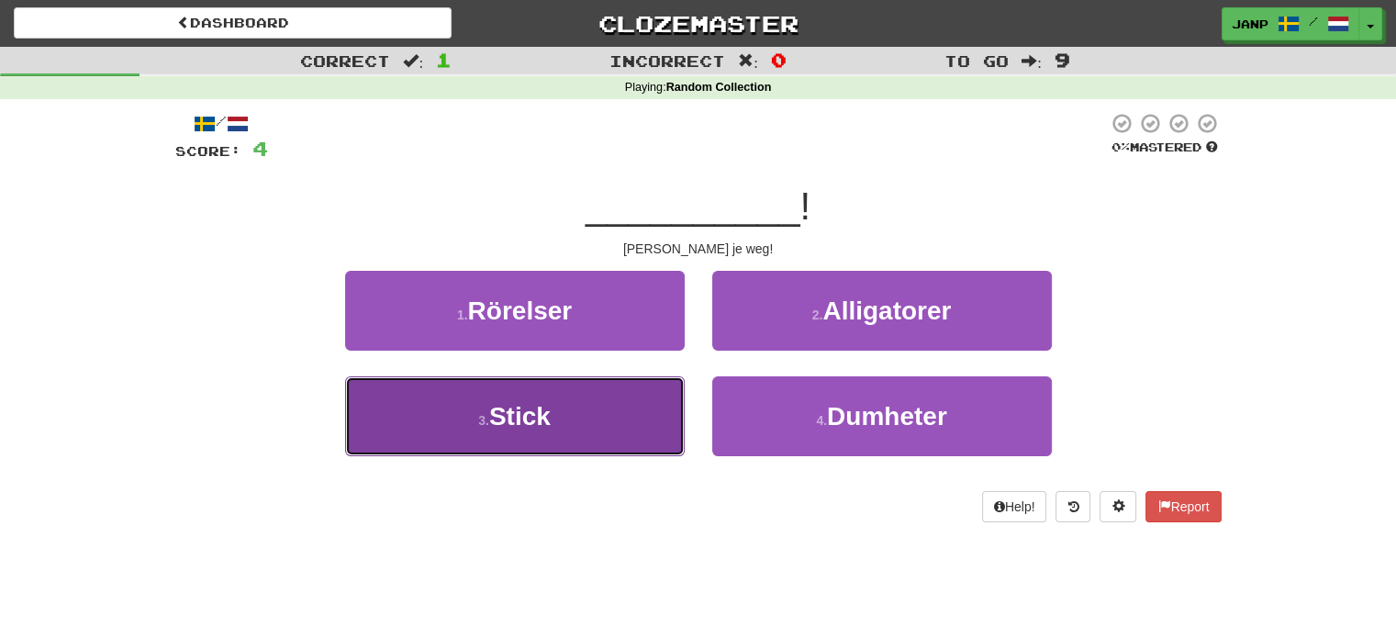
click at [584, 410] on button "3 . Stick" at bounding box center [514, 416] width 339 height 80
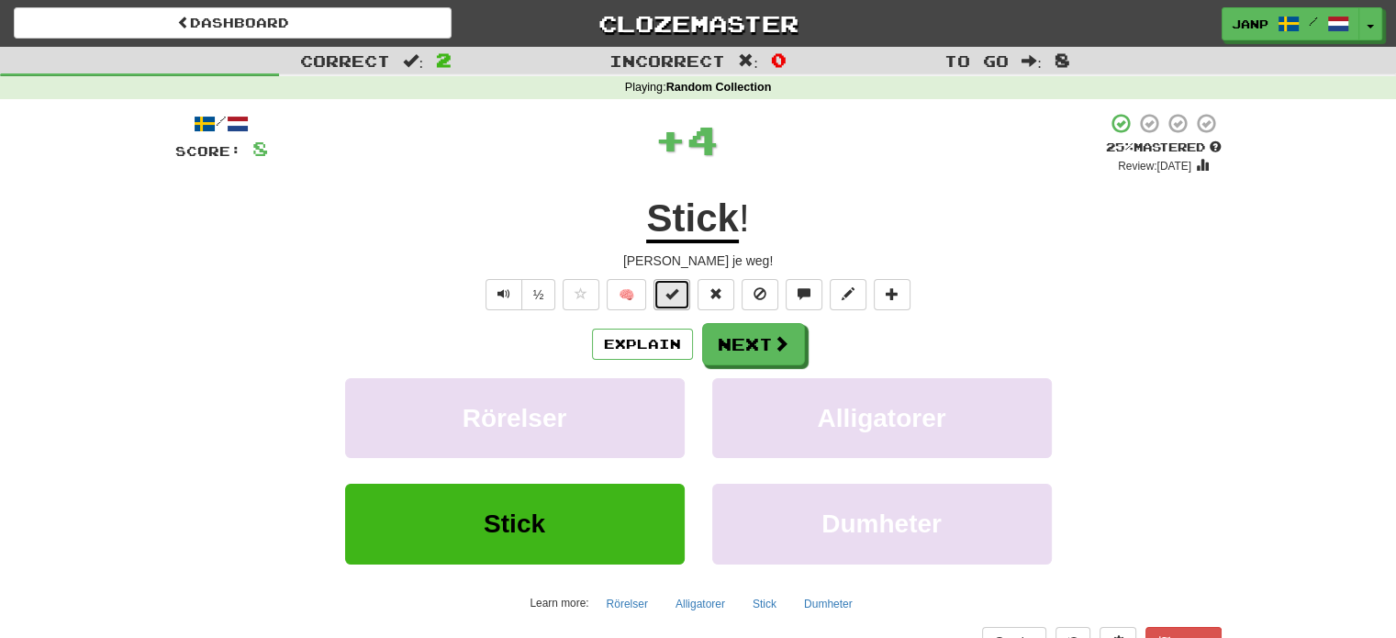
click at [680, 296] on button at bounding box center [671, 294] width 37 height 31
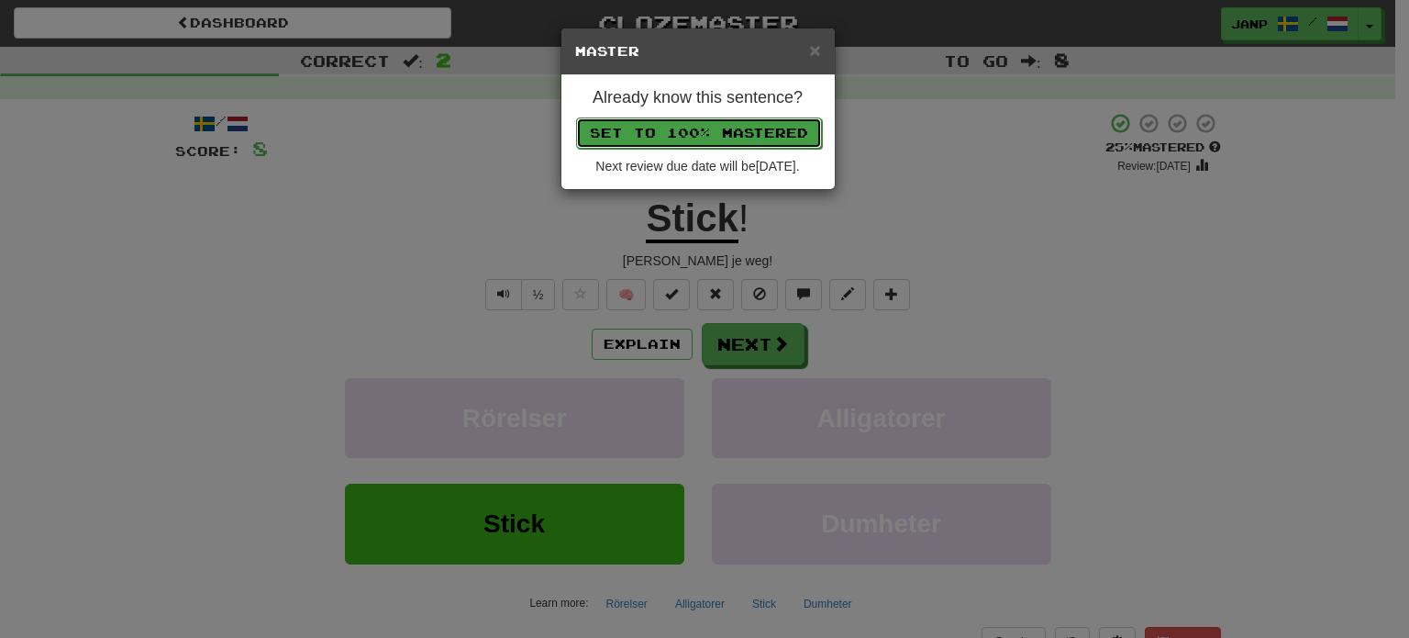
click at [705, 118] on button "Set to 100% Mastered" at bounding box center [699, 132] width 246 height 31
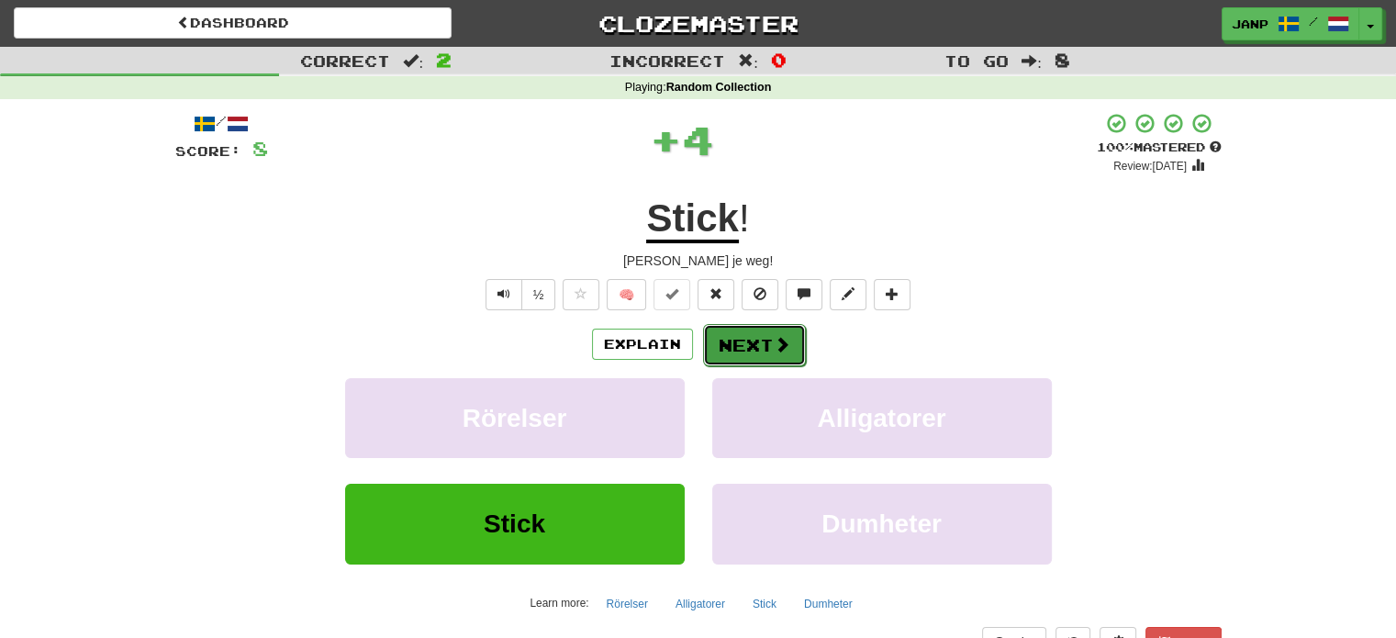
click at [745, 344] on button "Next" at bounding box center [754, 345] width 103 height 42
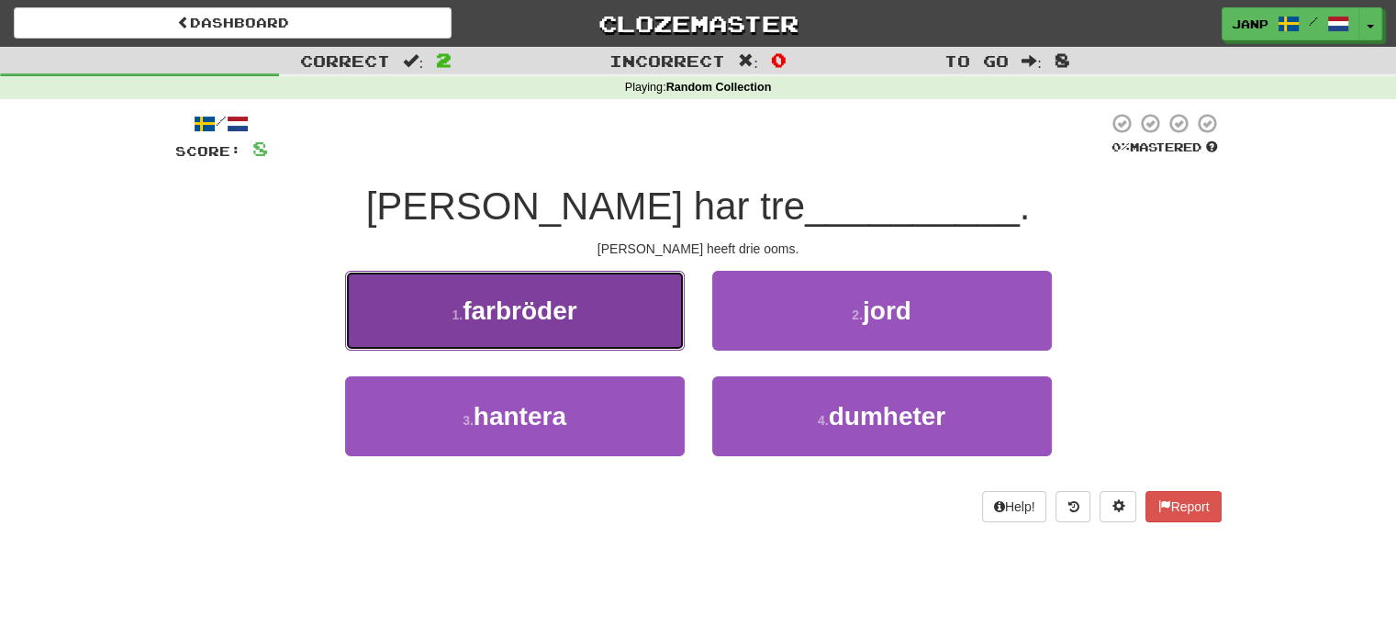
click at [584, 326] on button "1 . farbröder" at bounding box center [514, 311] width 339 height 80
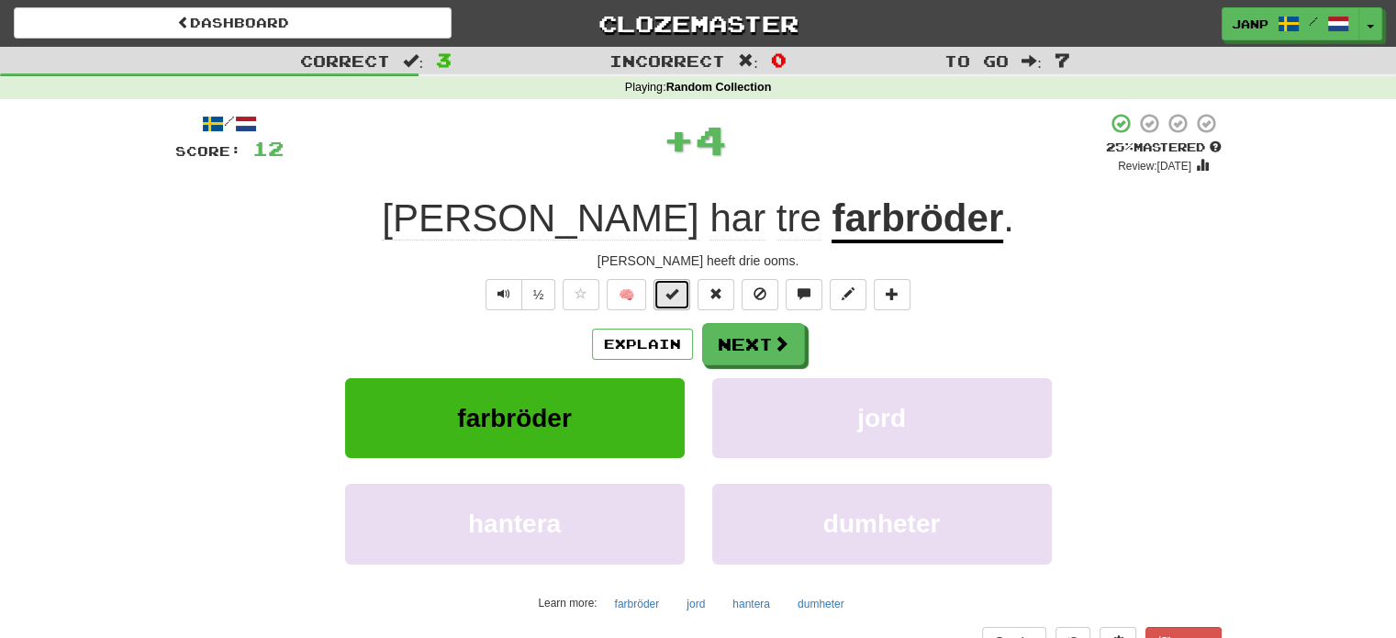
click at [664, 294] on button at bounding box center [671, 294] width 37 height 31
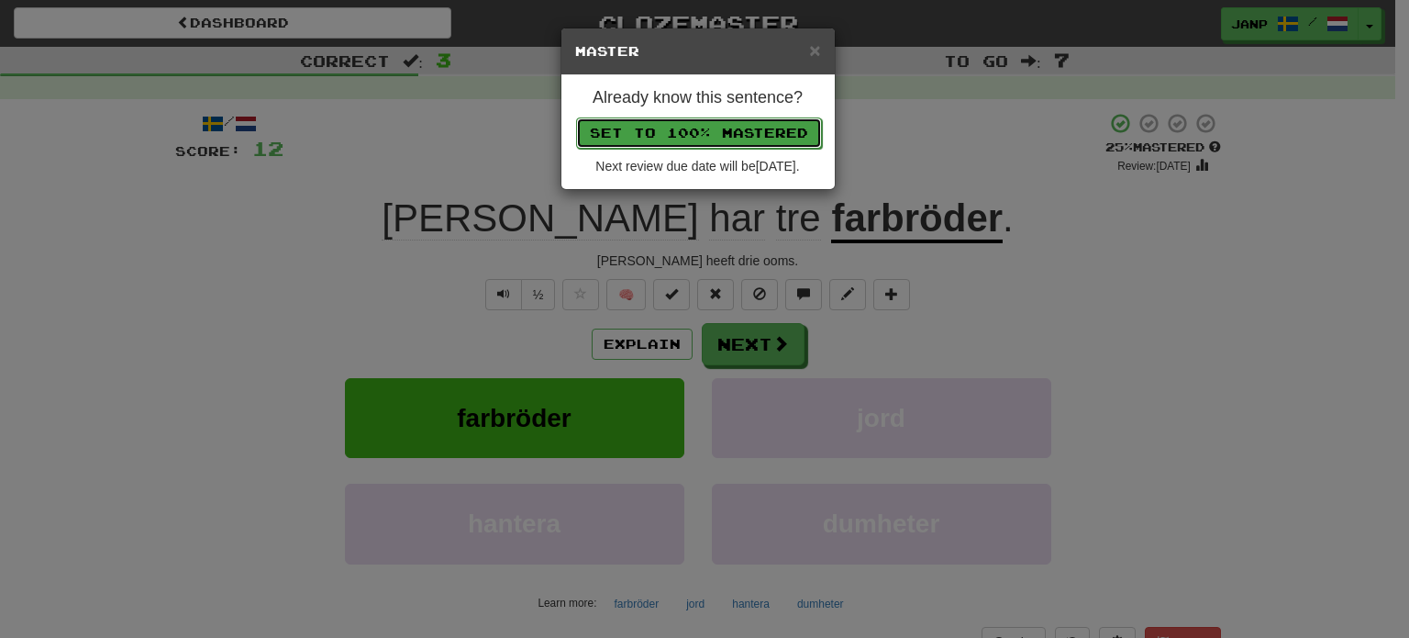
click at [694, 127] on button "Set to 100% Mastered" at bounding box center [699, 132] width 246 height 31
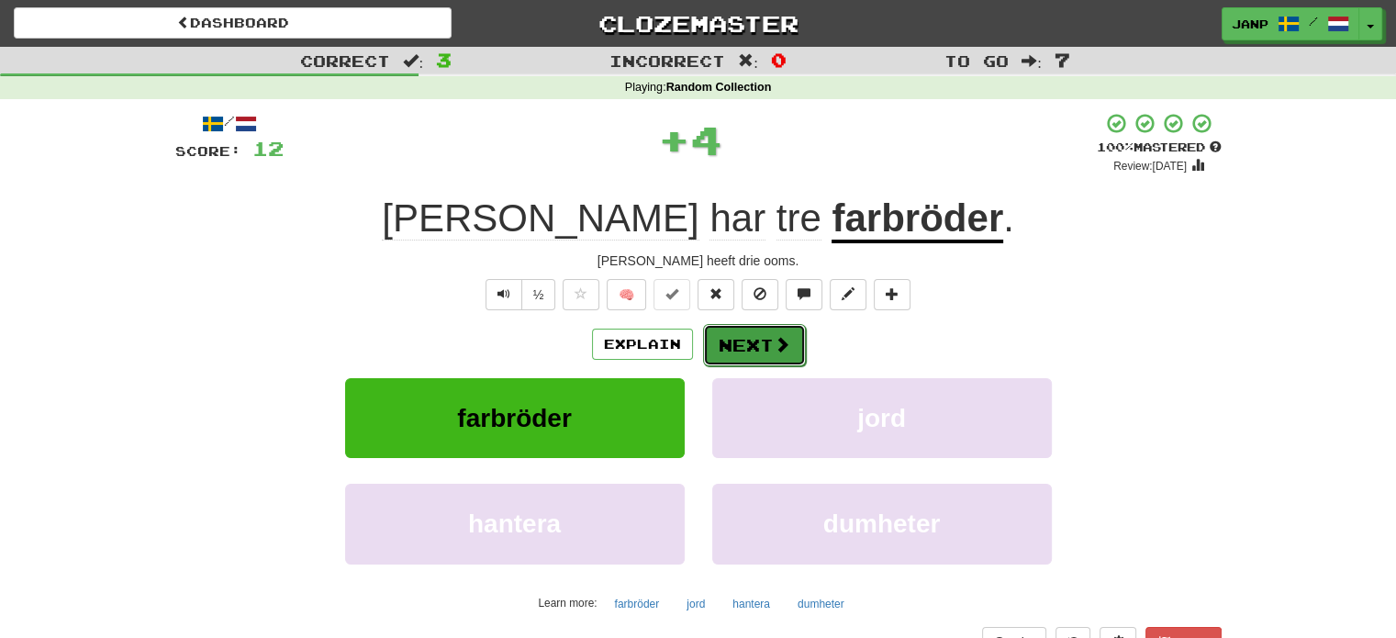
click at [785, 349] on span at bounding box center [781, 344] width 17 height 17
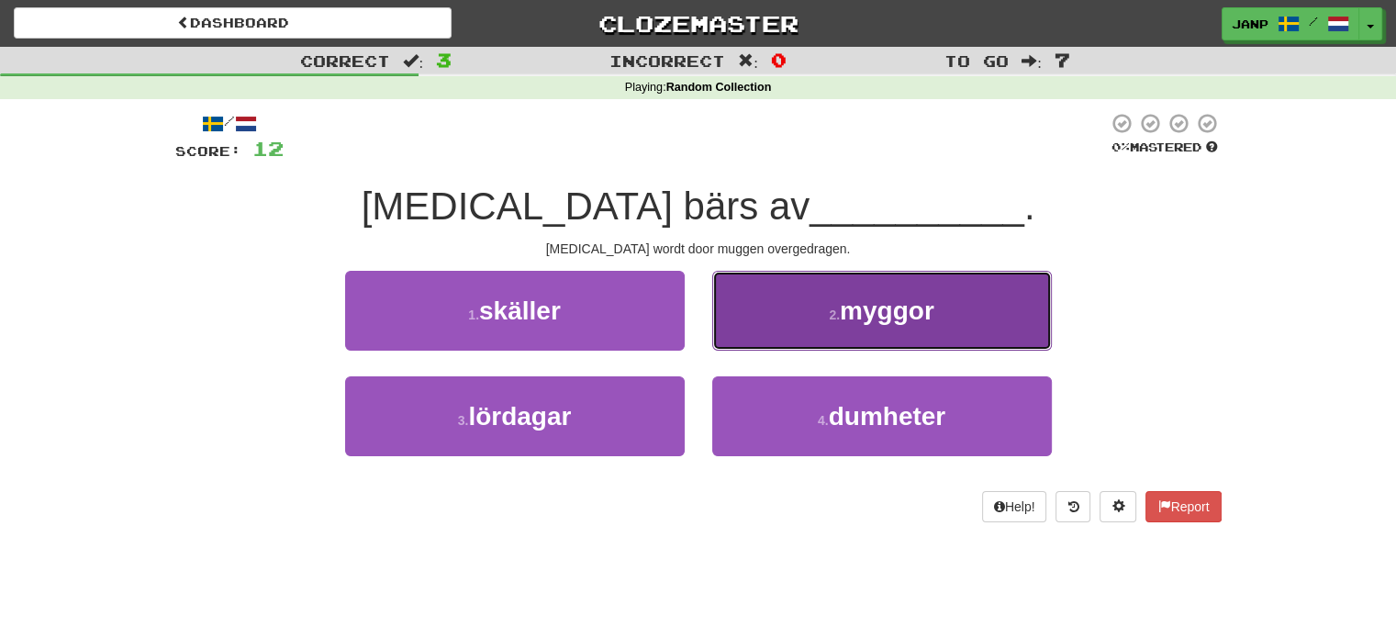
click at [800, 322] on button "2 . myggor" at bounding box center [881, 311] width 339 height 80
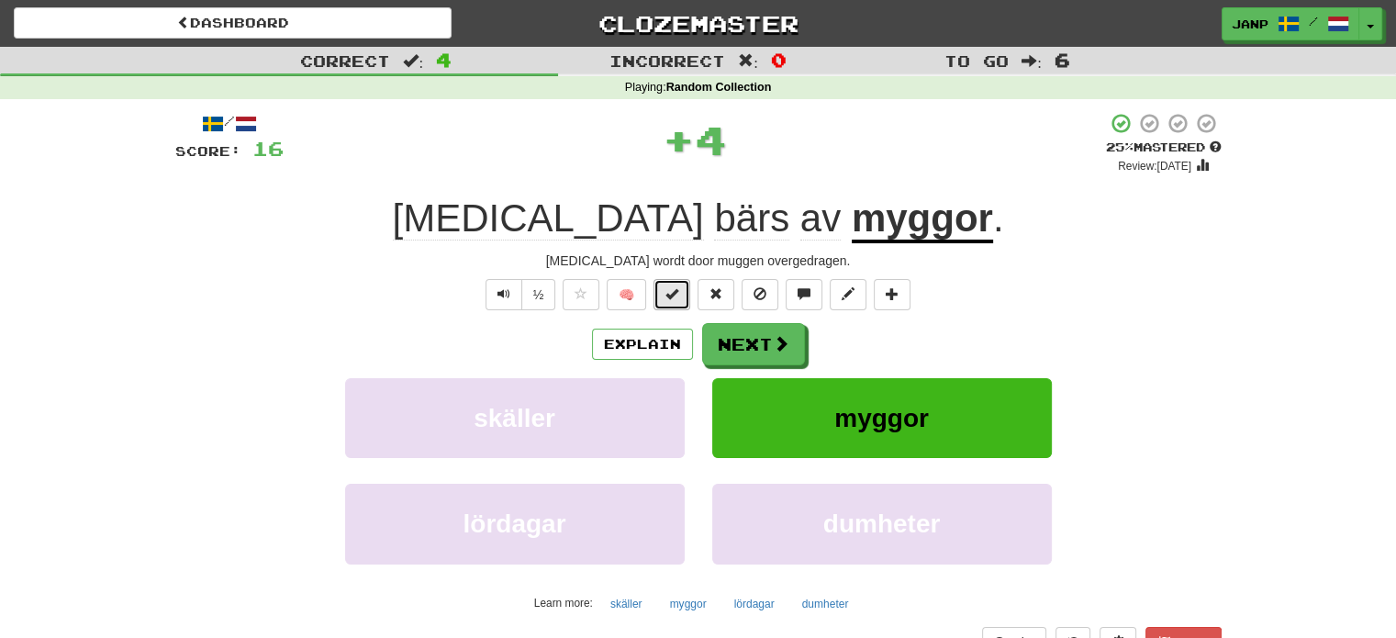
click at [678, 289] on span at bounding box center [671, 293] width 13 height 13
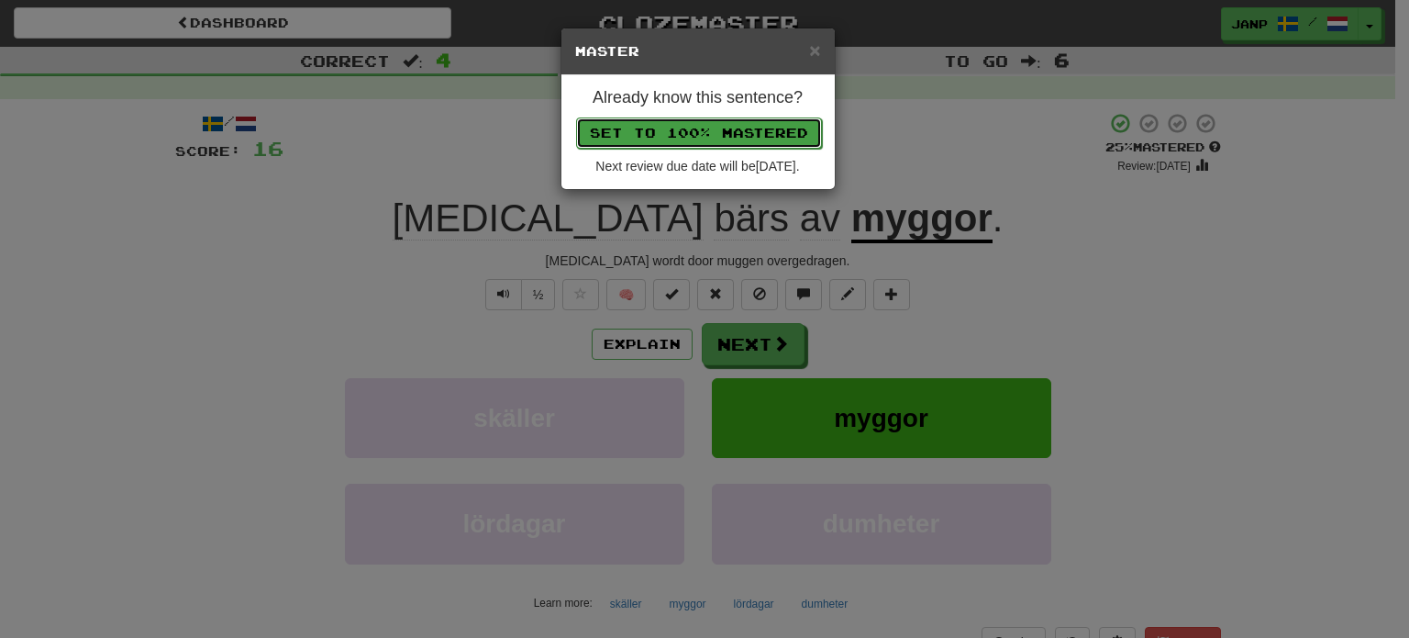
click at [695, 133] on button "Set to 100% Mastered" at bounding box center [699, 132] width 246 height 31
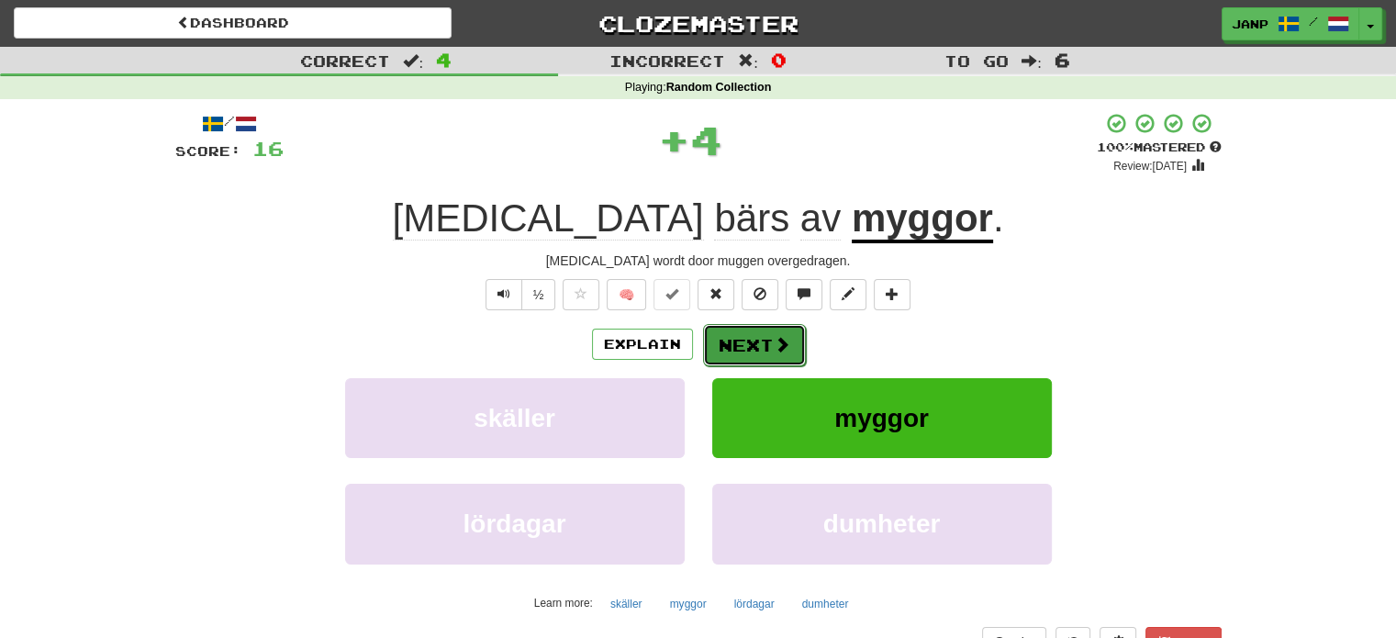
click at [789, 350] on button "Next" at bounding box center [754, 345] width 103 height 42
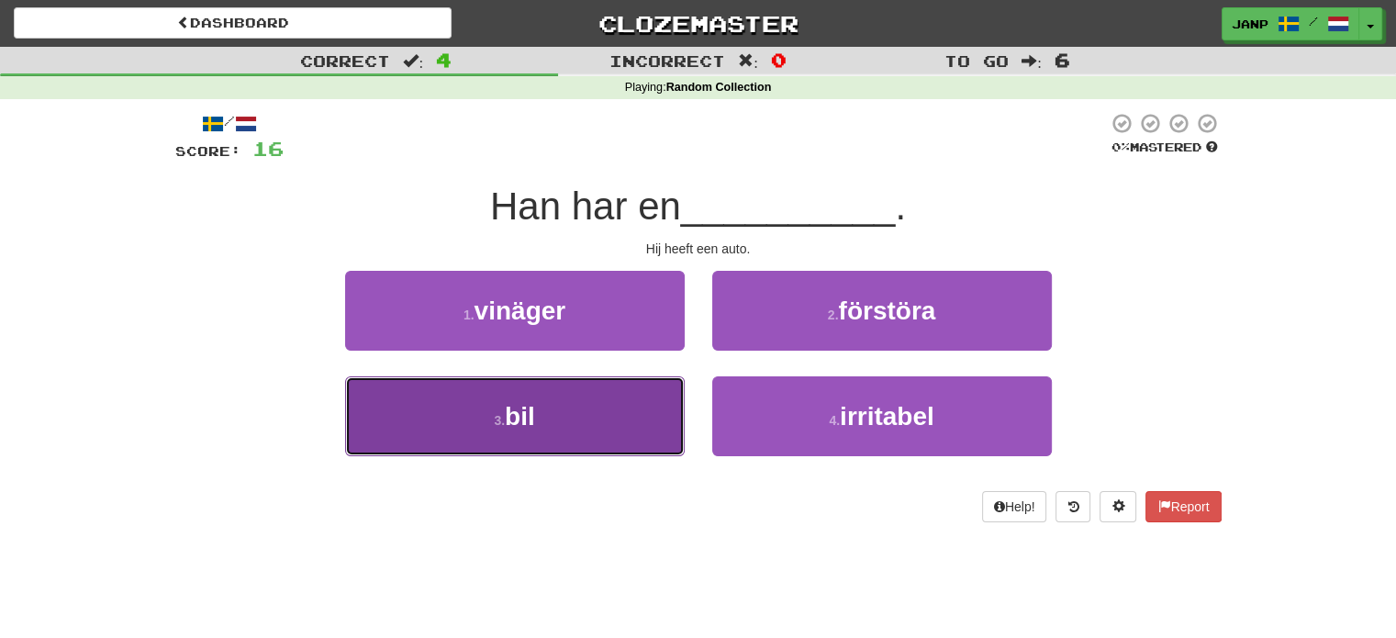
click at [598, 417] on button "3 . bil" at bounding box center [514, 416] width 339 height 80
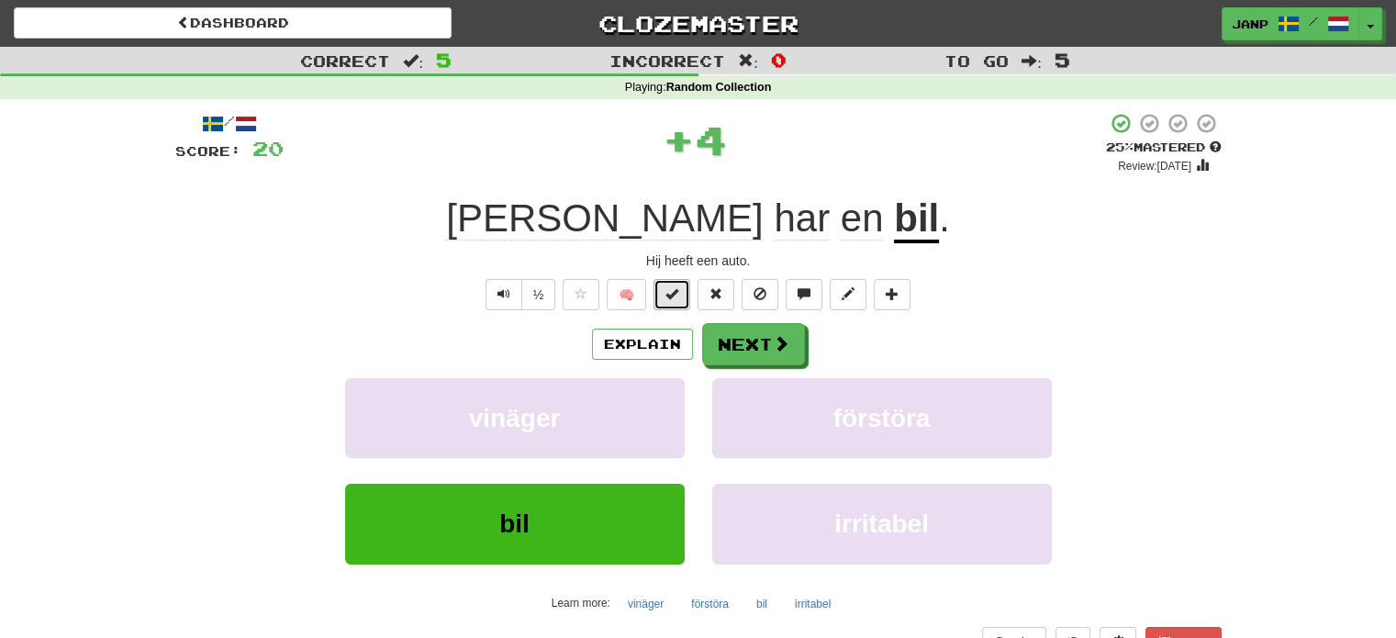
click at [673, 288] on span at bounding box center [671, 293] width 13 height 13
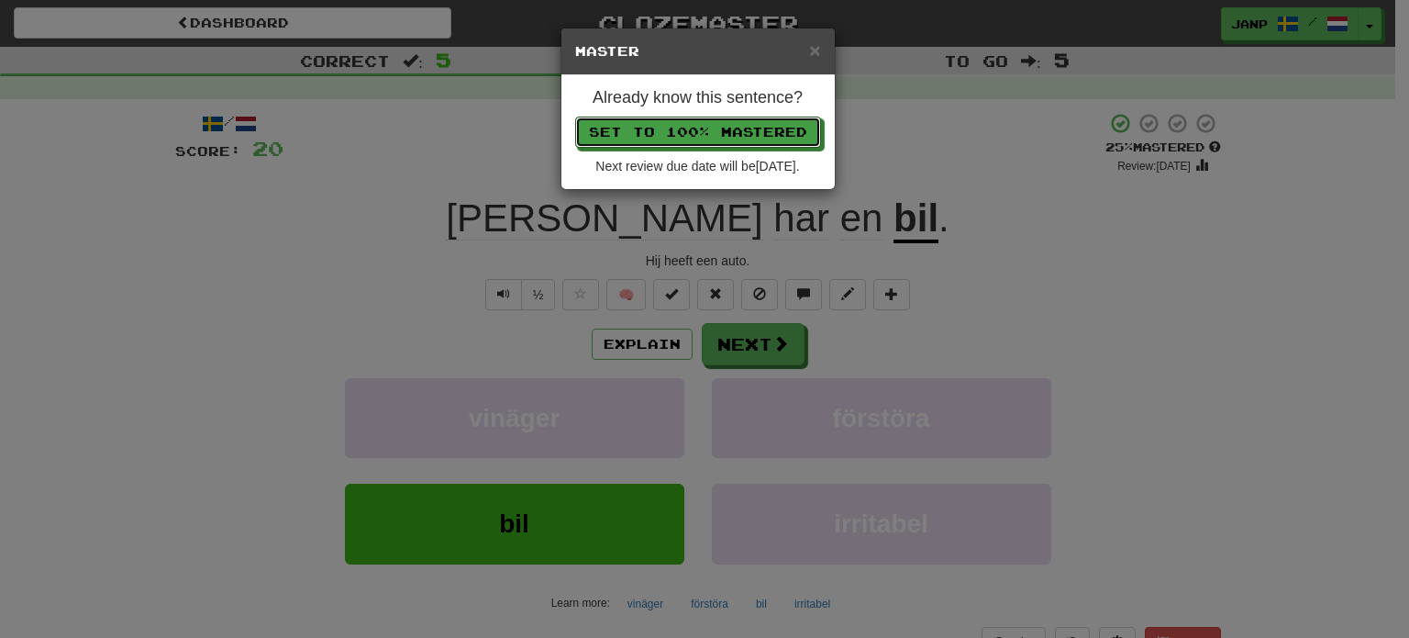
click at [698, 139] on button "Set to 100% Mastered" at bounding box center [698, 132] width 246 height 31
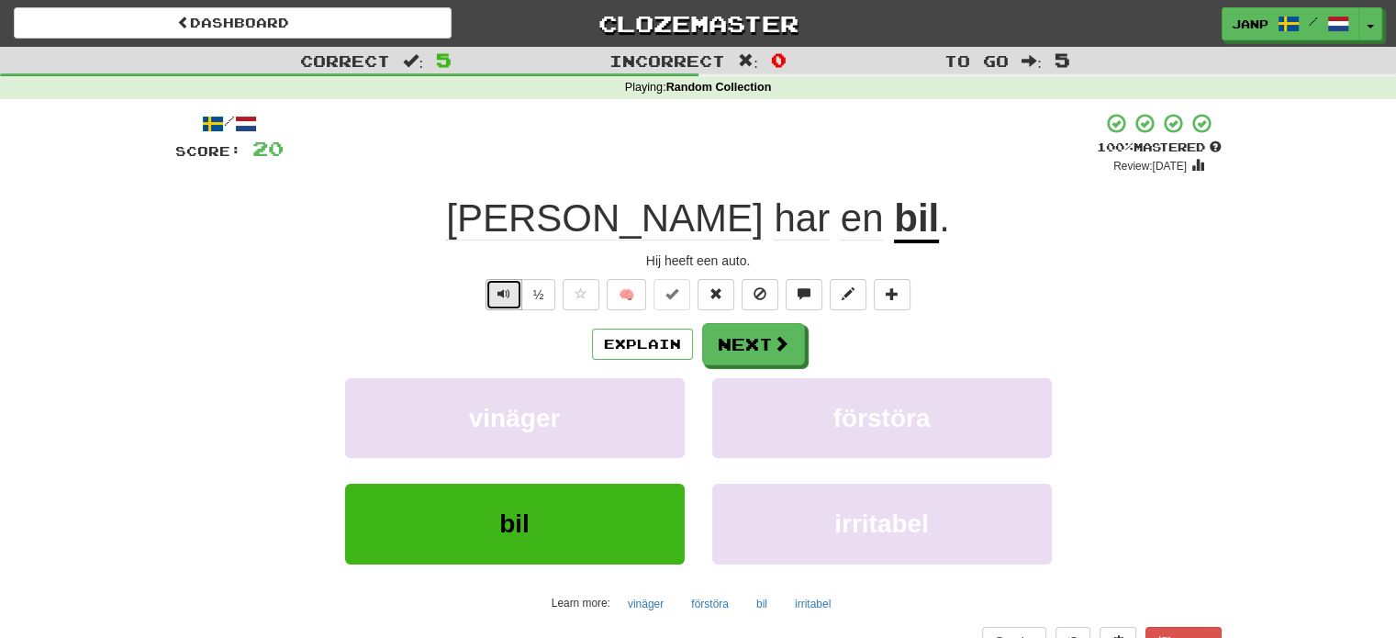
click at [497, 290] on span "Text-to-speech controls" at bounding box center [503, 293] width 13 height 13
click at [747, 335] on button "Next" at bounding box center [754, 345] width 103 height 42
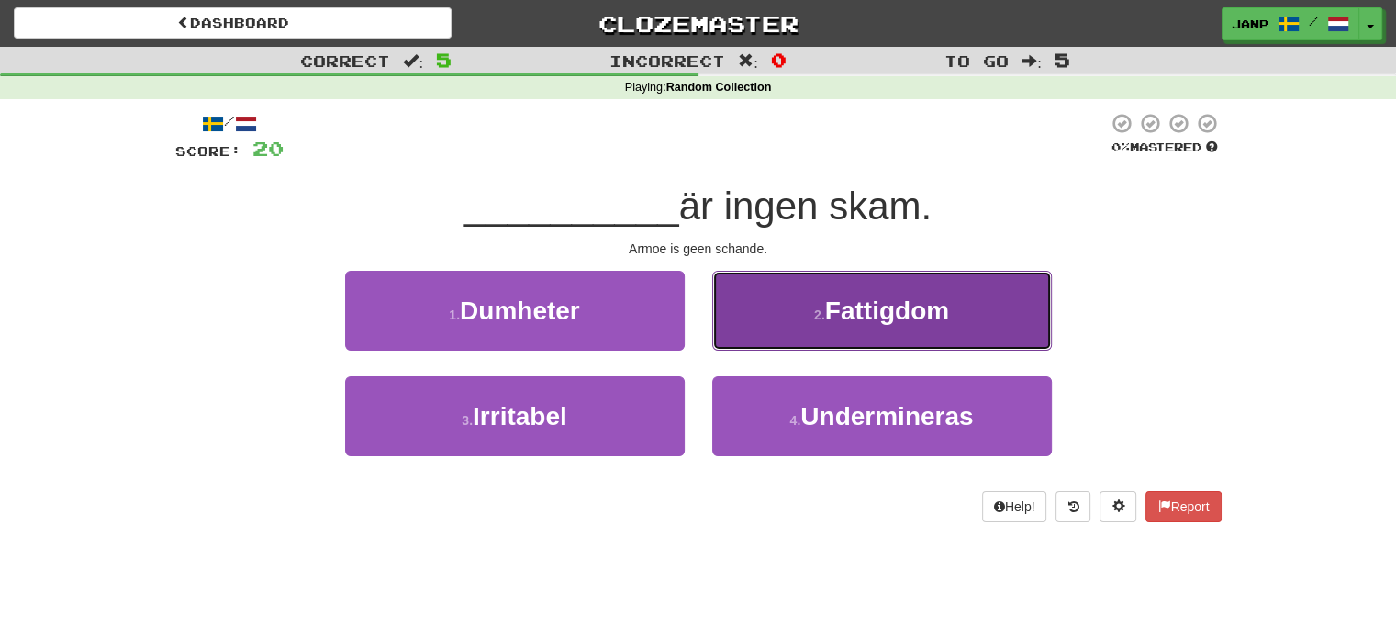
click at [827, 321] on span "Fattigdom" at bounding box center [887, 310] width 124 height 28
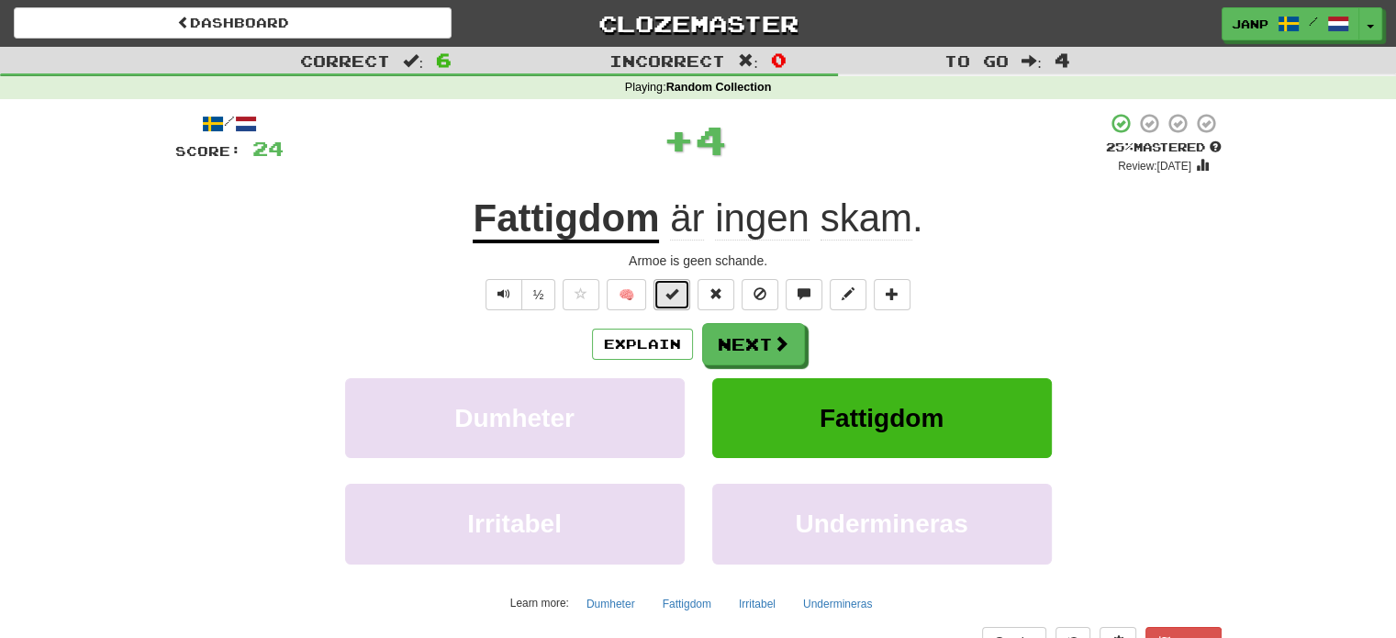
click at [679, 296] on button at bounding box center [671, 294] width 37 height 31
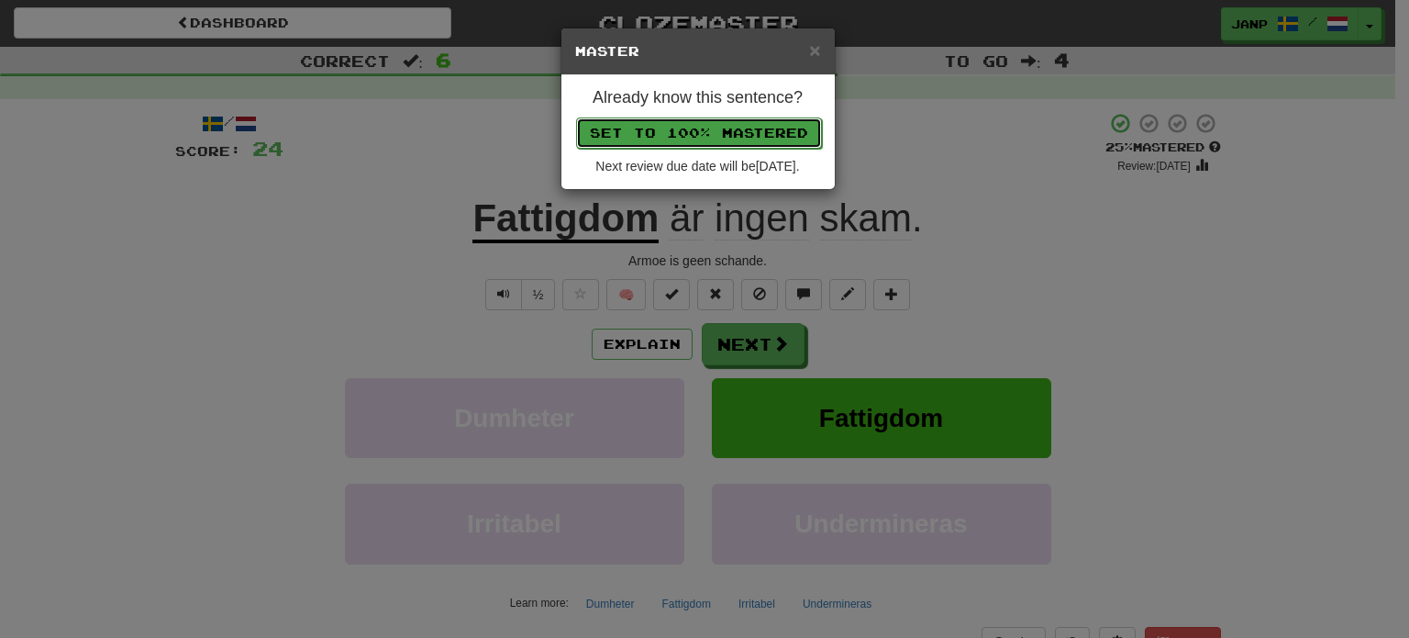
click at [728, 133] on button "Set to 100% Mastered" at bounding box center [699, 132] width 246 height 31
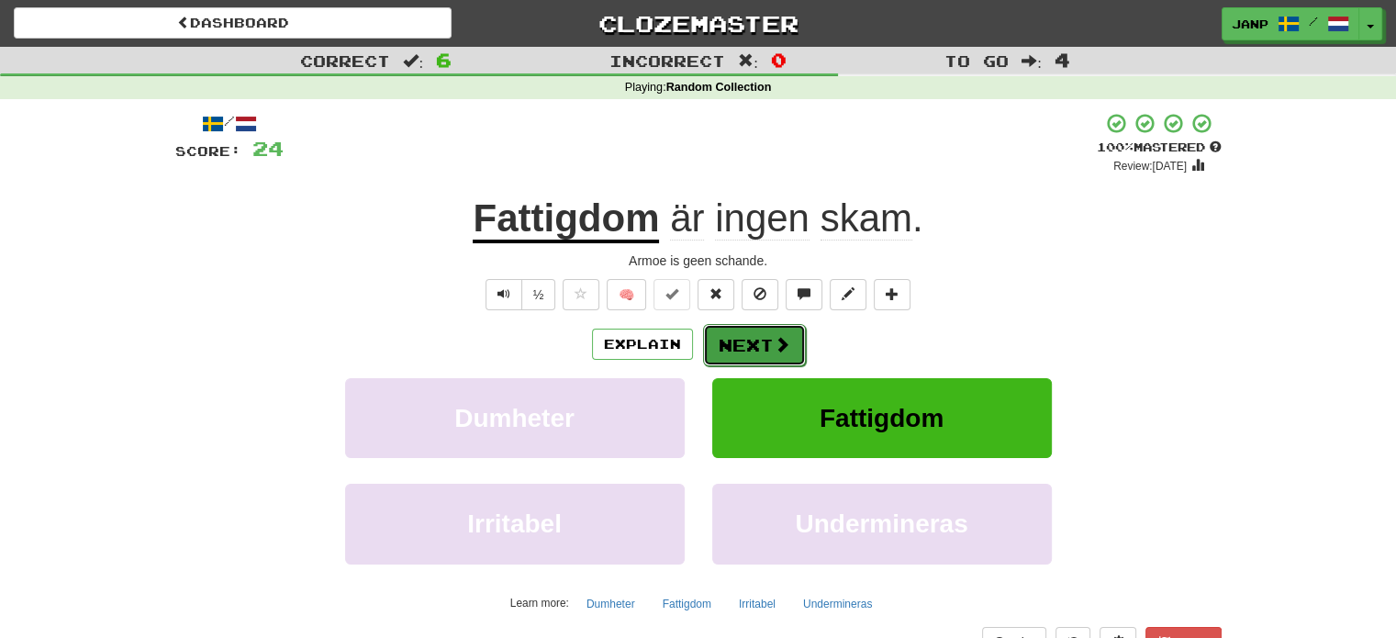
click at [748, 339] on button "Next" at bounding box center [754, 345] width 103 height 42
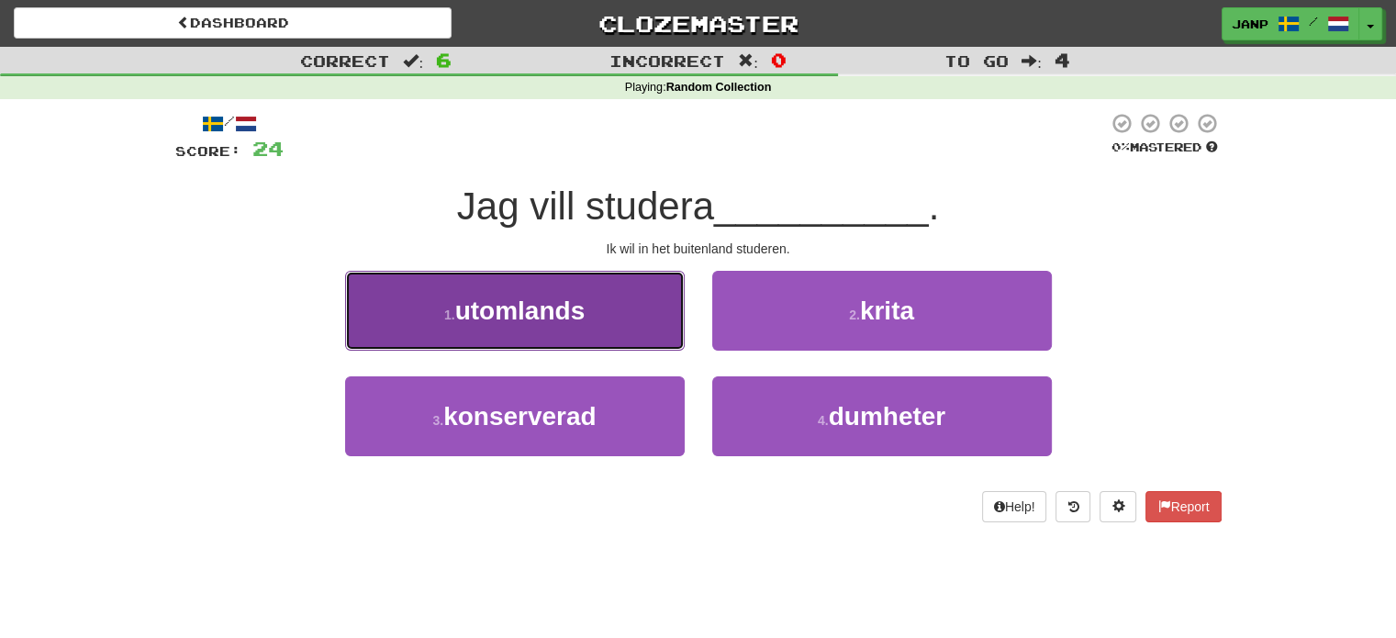
click at [650, 332] on button "1 . utomlands" at bounding box center [514, 311] width 339 height 80
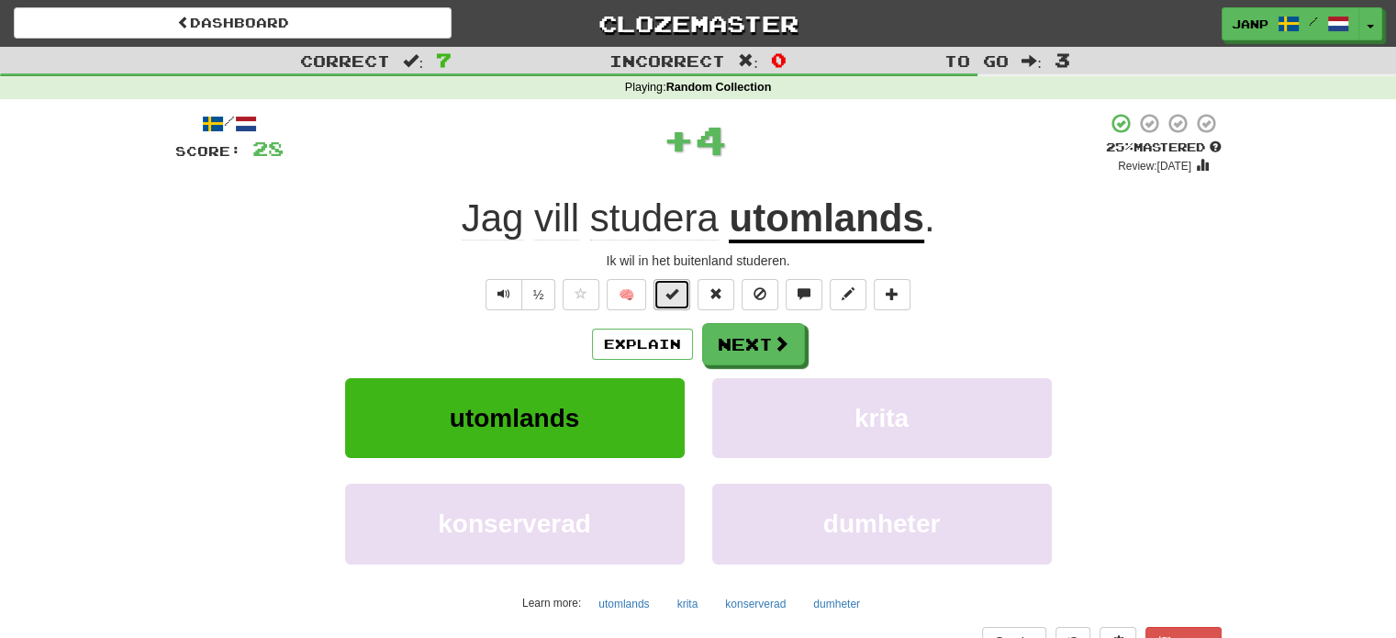
click at [680, 301] on button at bounding box center [671, 294] width 37 height 31
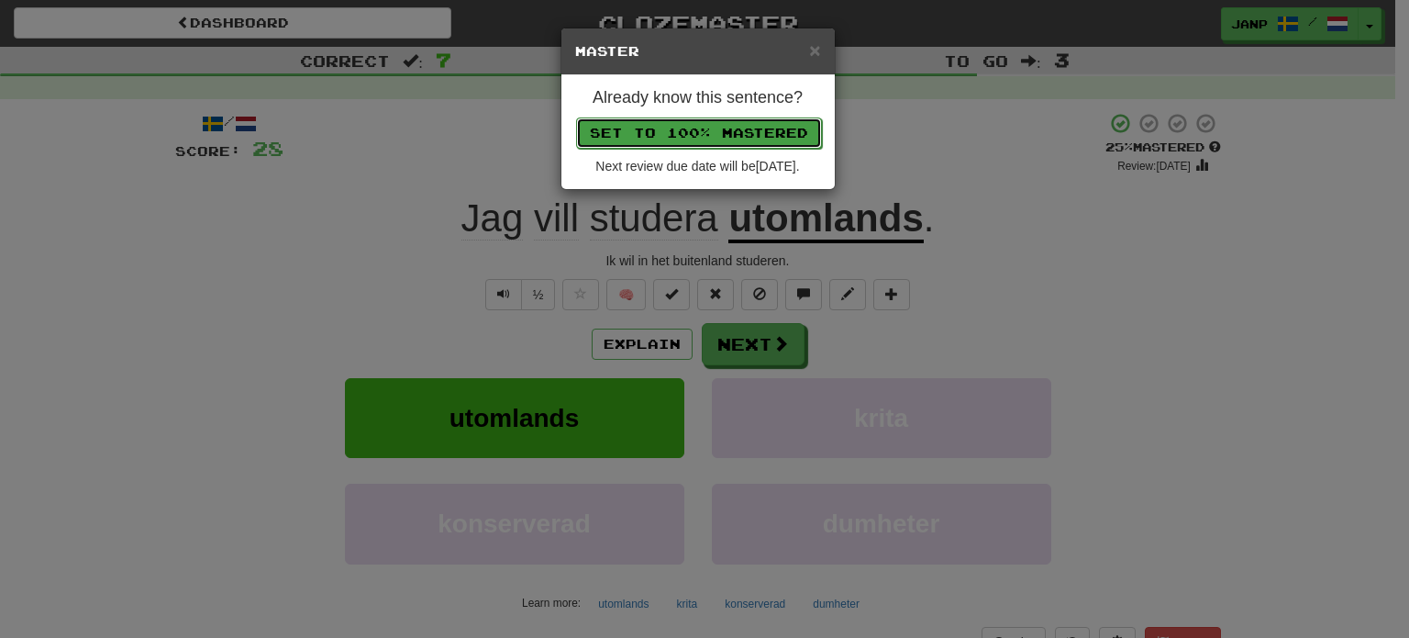
click at [730, 135] on button "Set to 100% Mastered" at bounding box center [699, 132] width 246 height 31
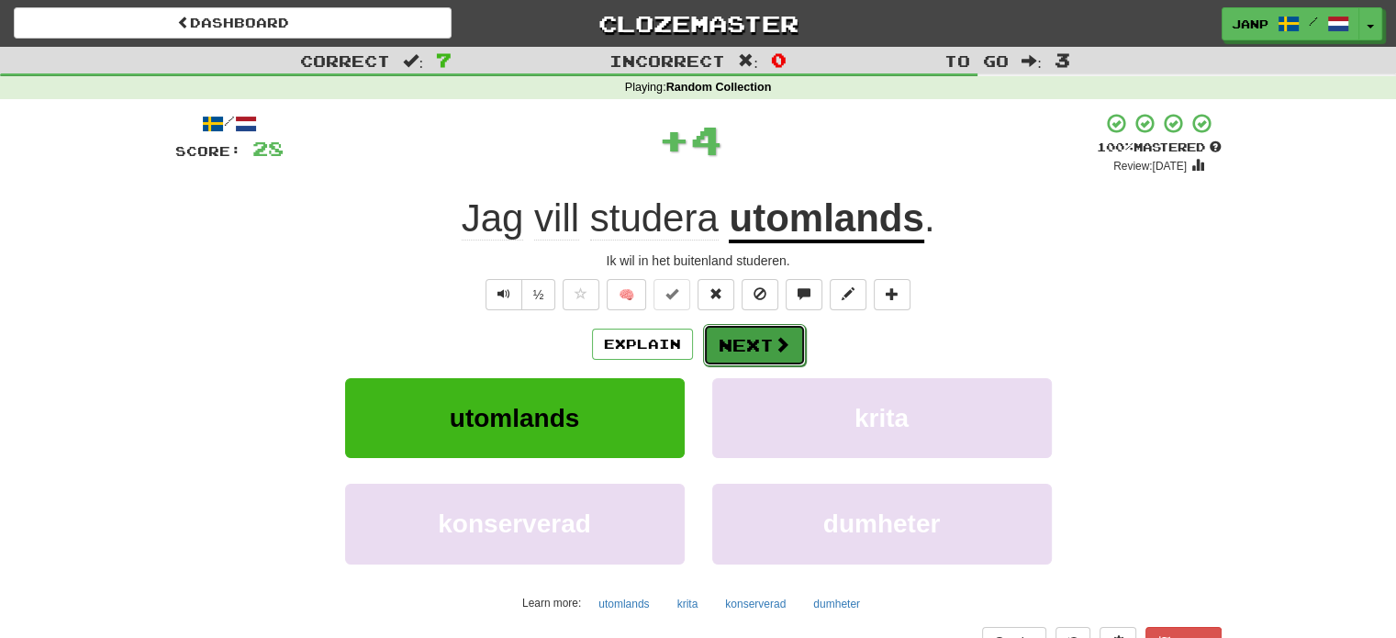
click at [746, 342] on button "Next" at bounding box center [754, 345] width 103 height 42
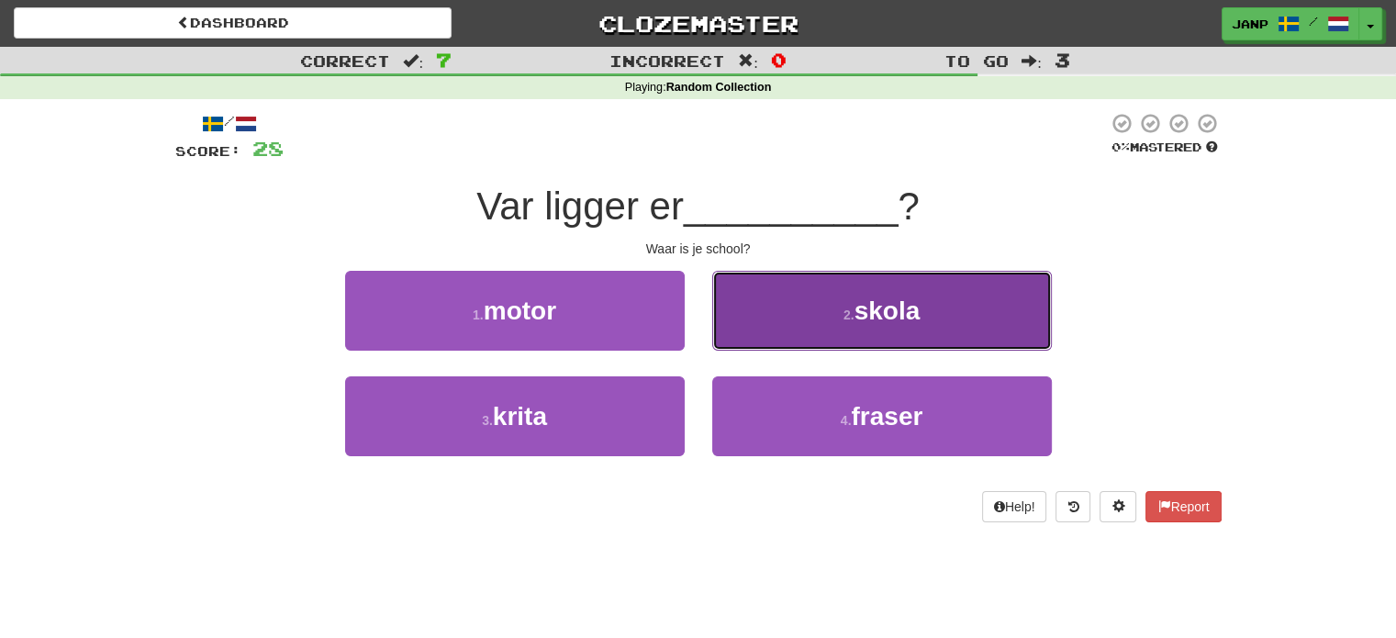
click at [818, 317] on button "2 . skola" at bounding box center [881, 311] width 339 height 80
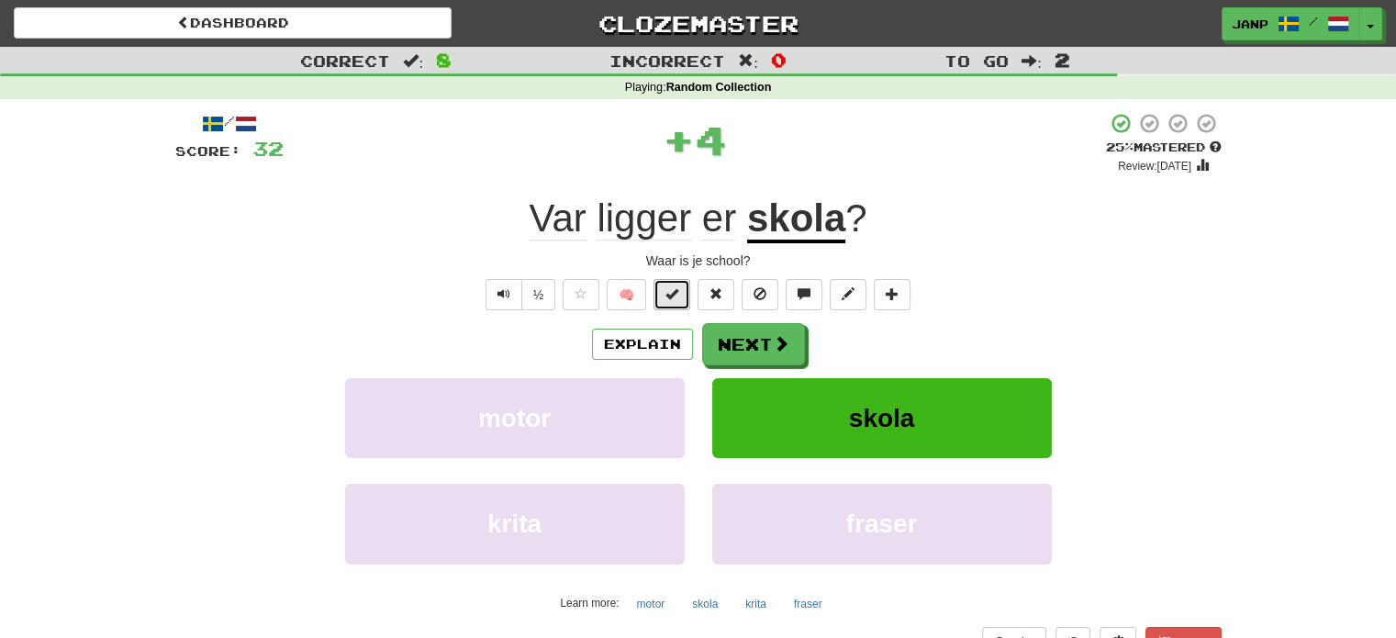
click at [675, 295] on span at bounding box center [671, 293] width 13 height 13
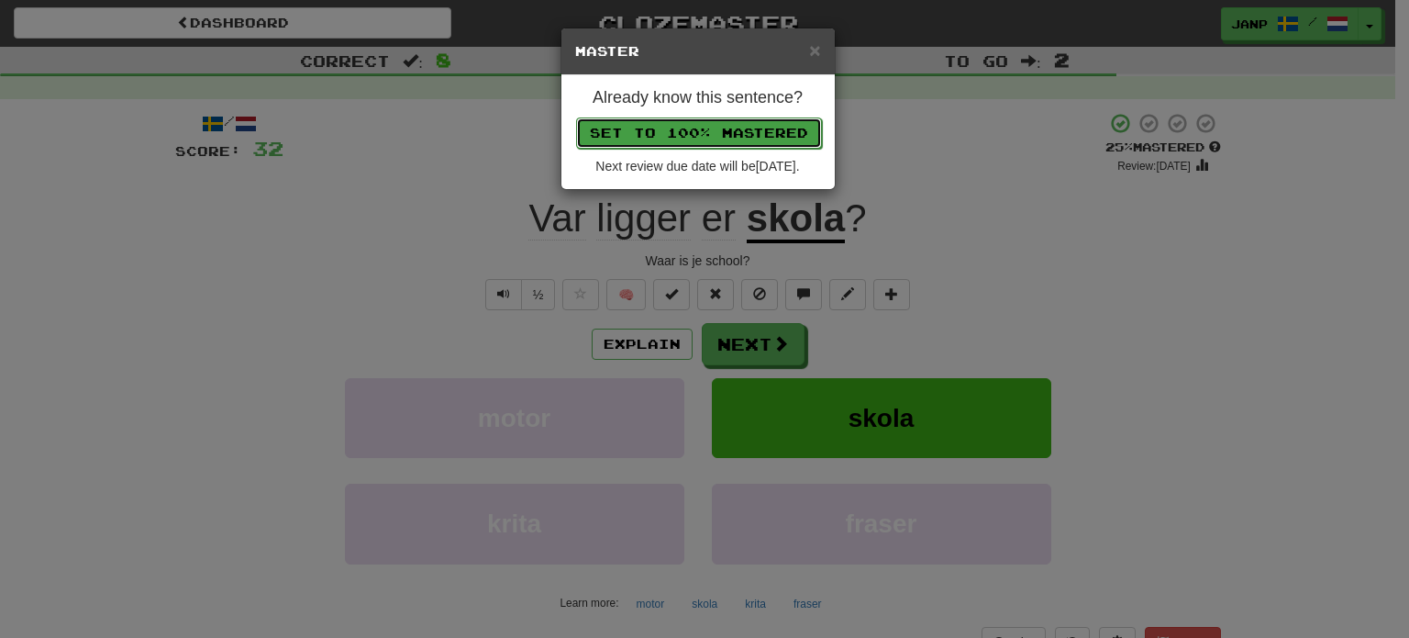
click at [704, 130] on button "Set to 100% Mastered" at bounding box center [699, 132] width 246 height 31
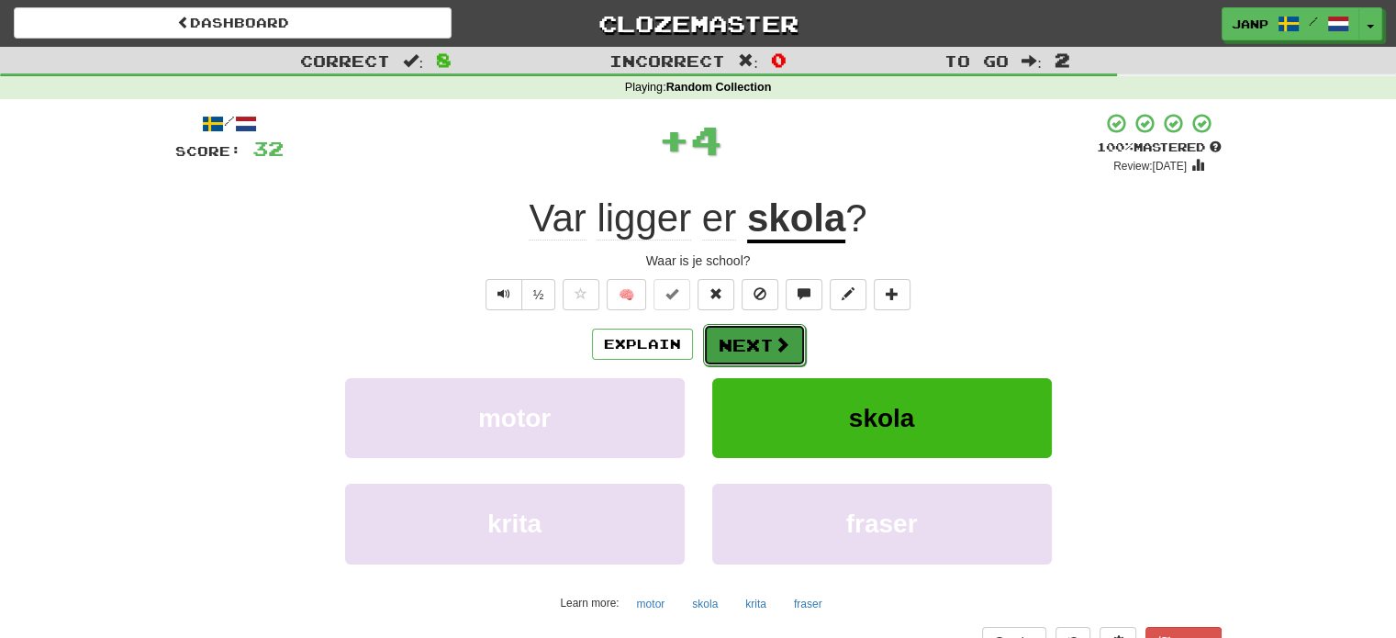
click at [783, 343] on span at bounding box center [781, 344] width 17 height 17
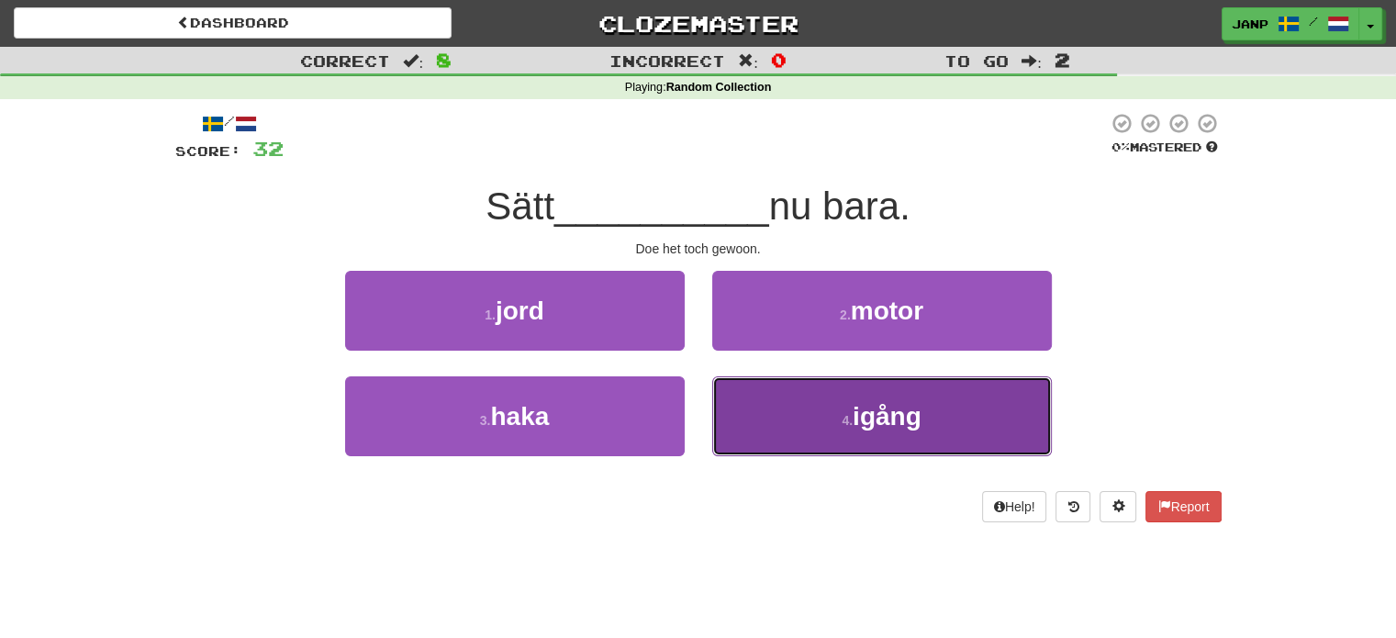
click at [797, 421] on button "4 . igång" at bounding box center [881, 416] width 339 height 80
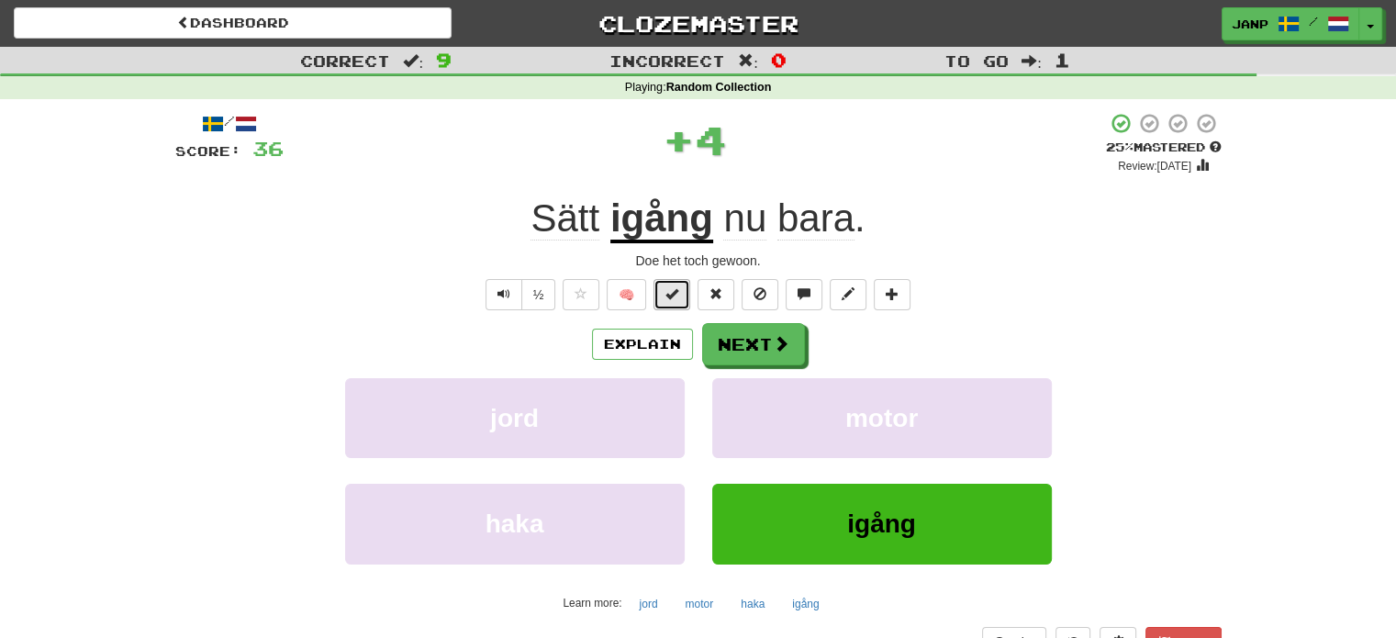
click at [688, 290] on button at bounding box center [671, 294] width 37 height 31
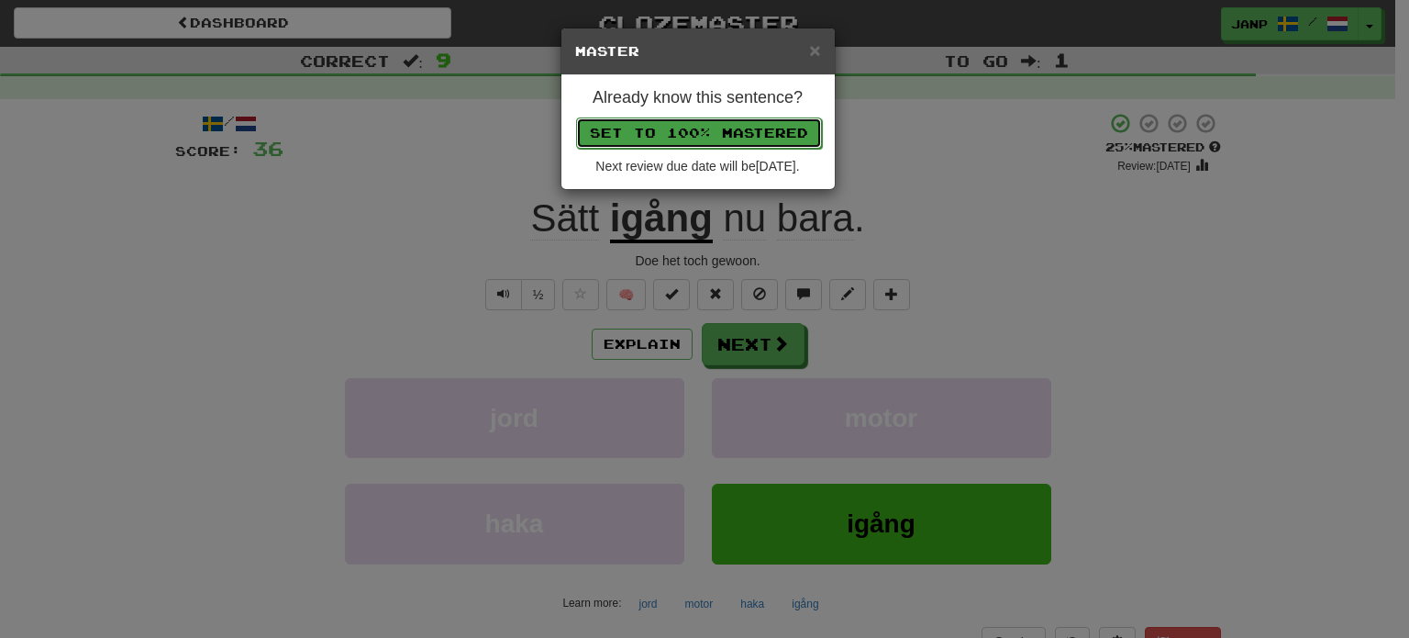
click at [720, 123] on button "Set to 100% Mastered" at bounding box center [699, 132] width 246 height 31
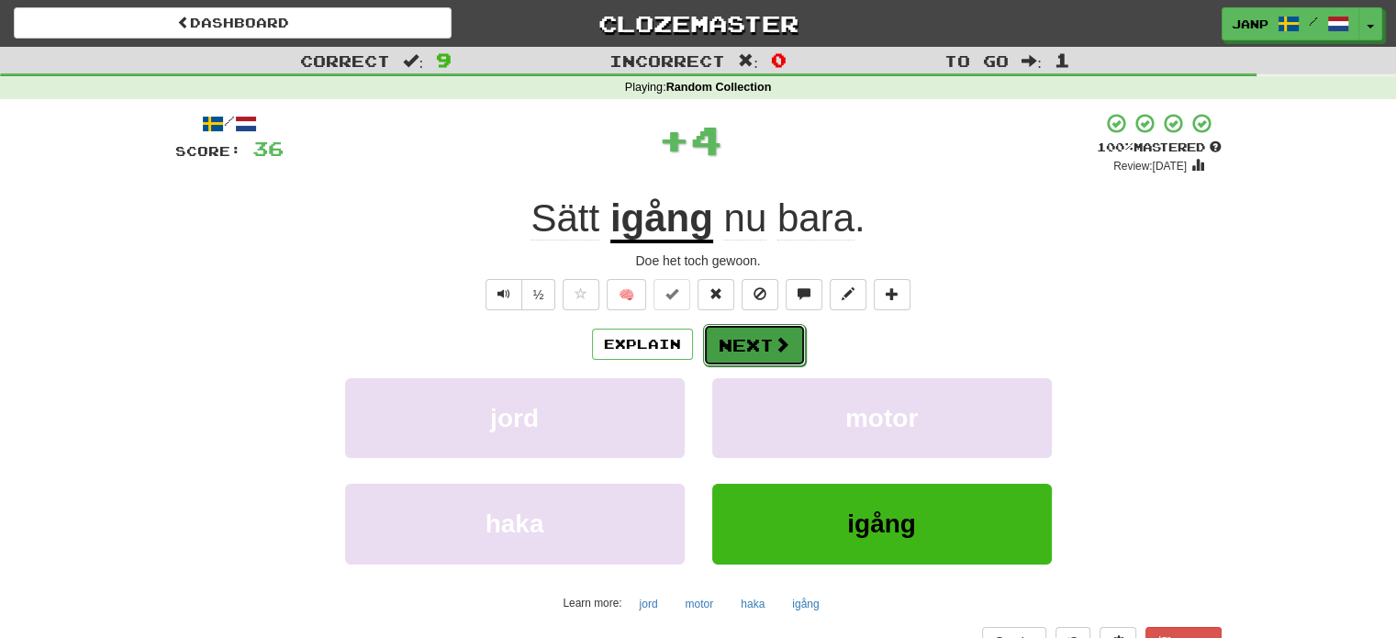
click at [773, 341] on span at bounding box center [781, 344] width 17 height 17
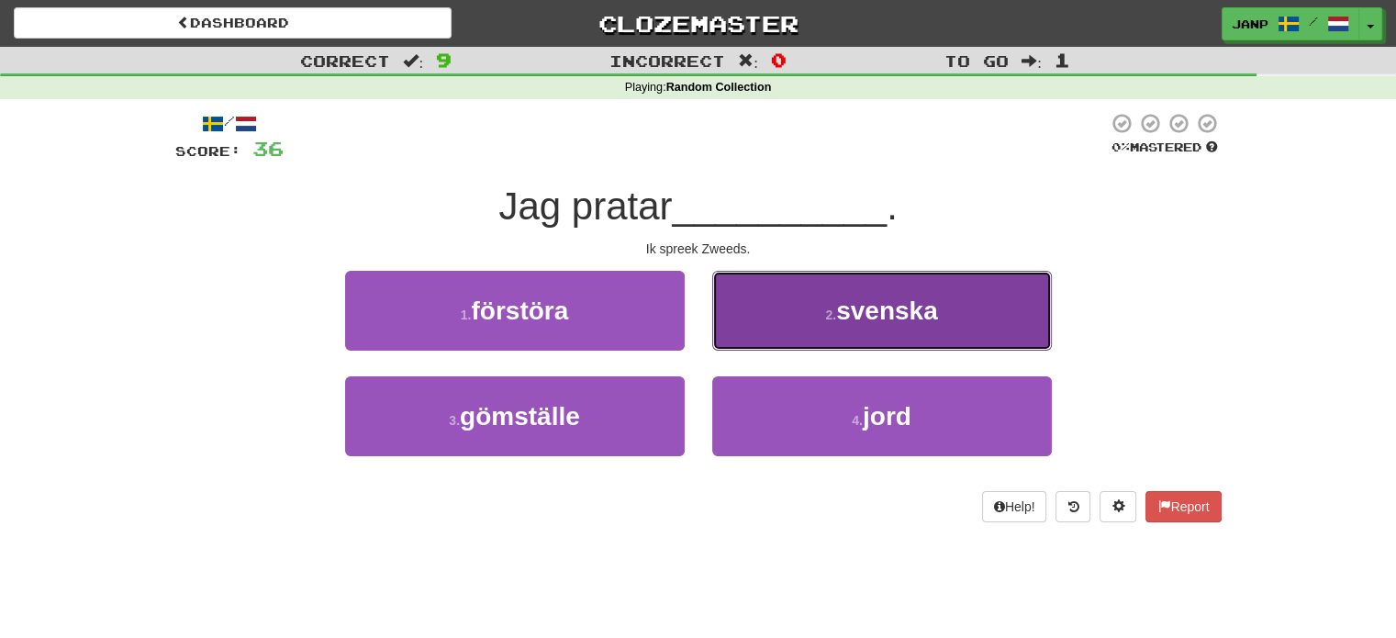
click at [862, 311] on span "svenska" at bounding box center [887, 310] width 102 height 28
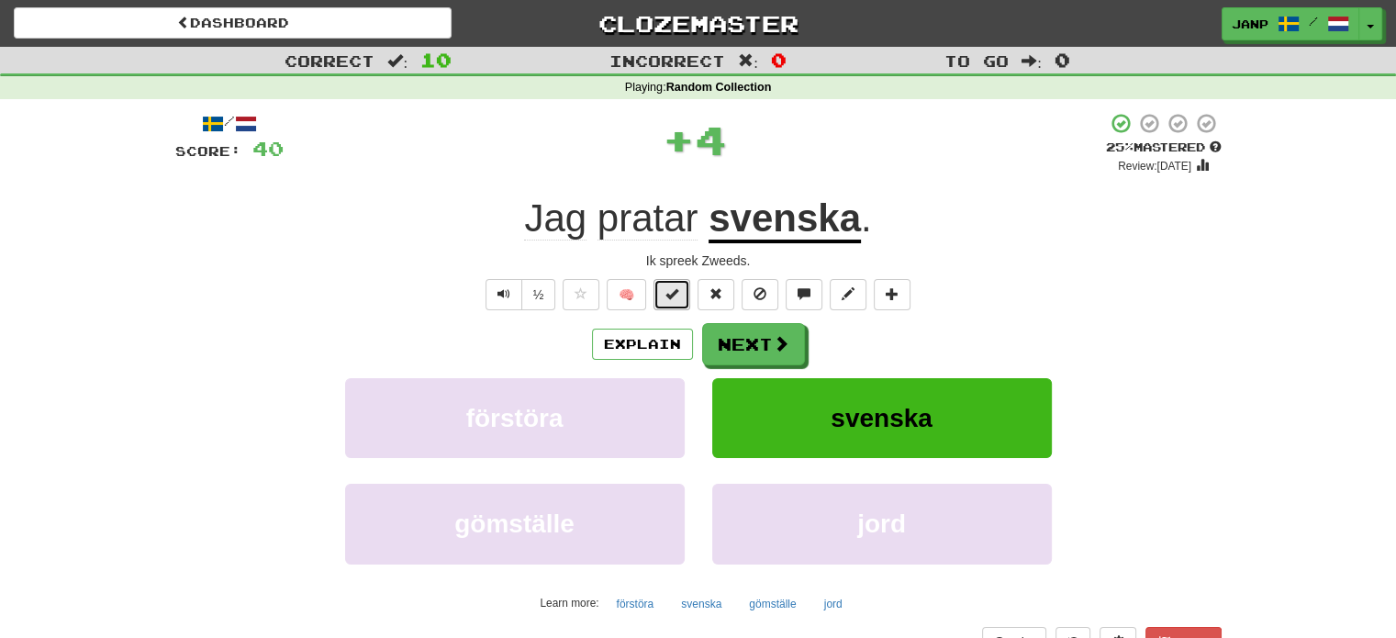
click at [682, 293] on button at bounding box center [671, 294] width 37 height 31
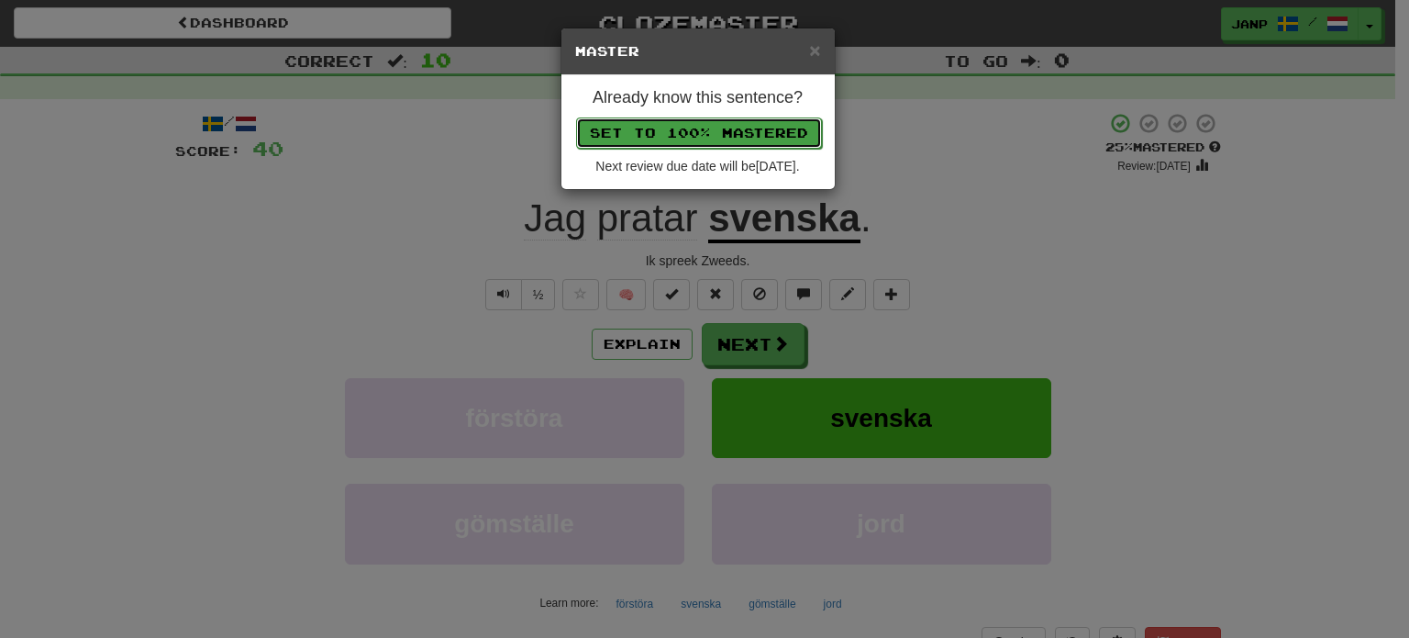
click at [729, 123] on button "Set to 100% Mastered" at bounding box center [699, 132] width 246 height 31
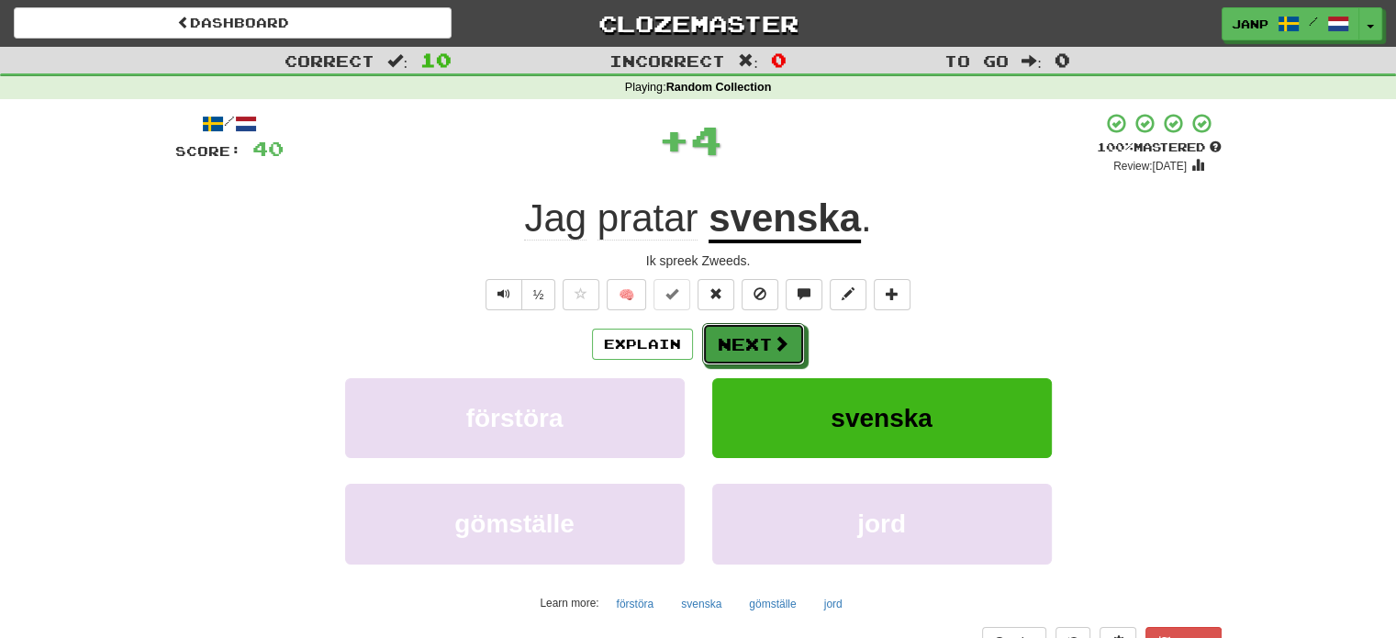
click at [773, 334] on button "Next" at bounding box center [753, 344] width 103 height 42
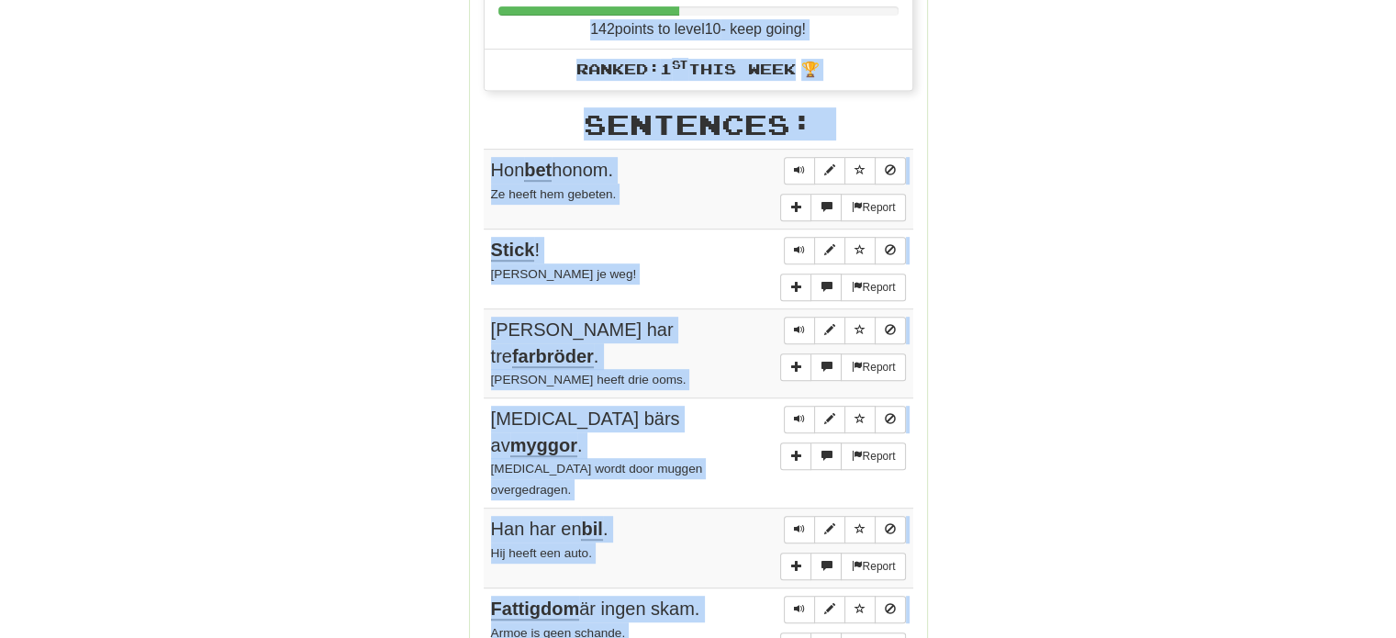
scroll to position [785, 0]
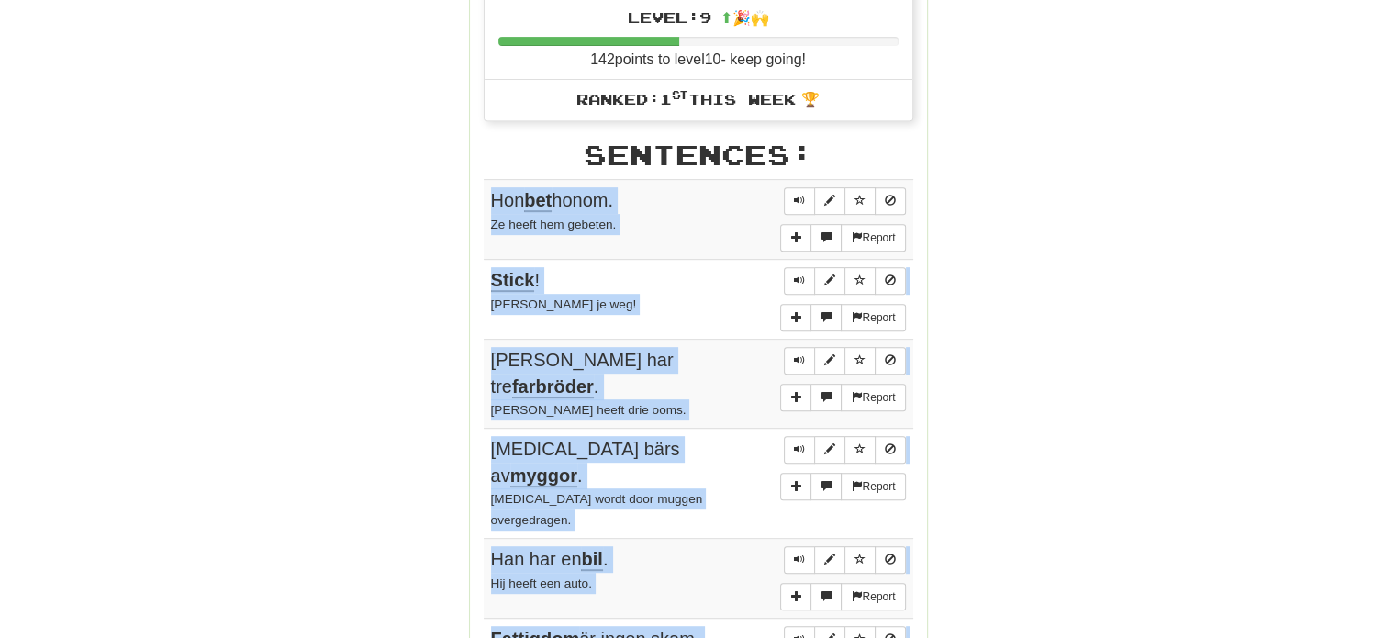
drag, startPoint x: 479, startPoint y: 323, endPoint x: 484, endPoint y: 190, distance: 133.1
click at [484, 190] on div "Stats: Score: + 40 Time: 0 : 23 New: 10 Review: 0 Correct: 10 Incorrect: 0 Prog…" at bounding box center [698, 258] width 457 height 1543
copy body "Hon bet honom. Ze heeft hem gebeten. Report Stick ! [PERSON_NAME] je weg! Repor…"
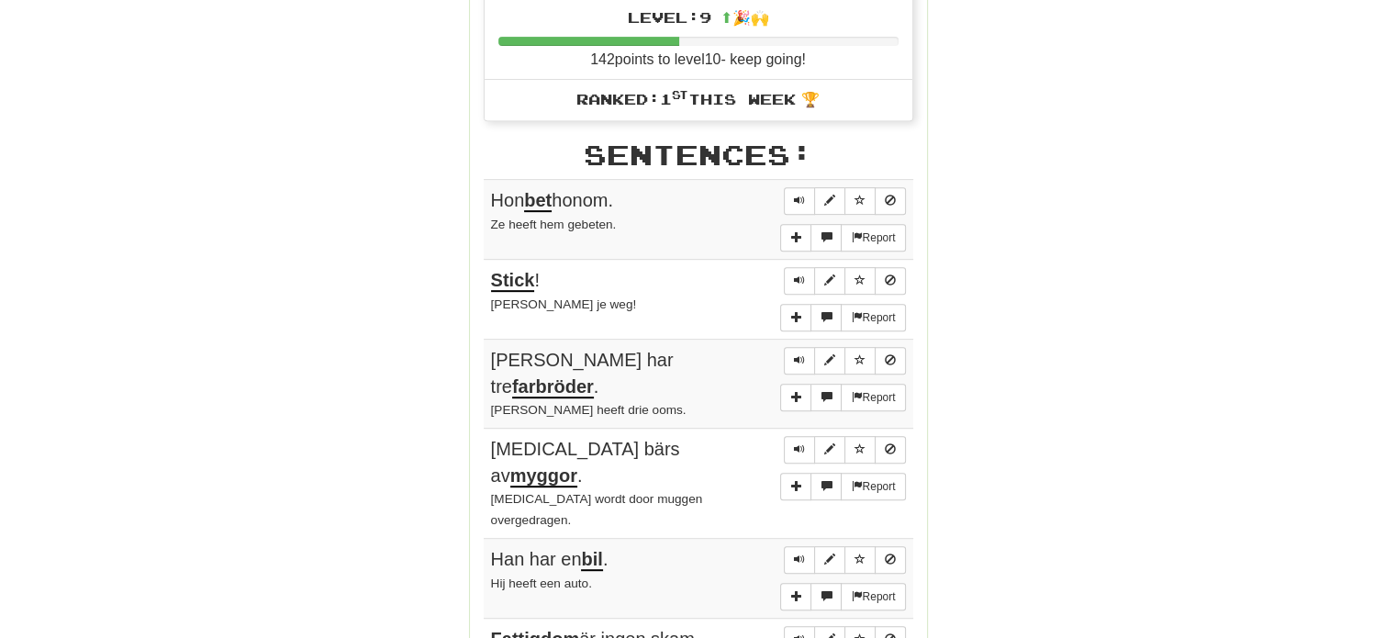
click at [1010, 159] on div "Round Results Stats: Score: + 40 Time: 0 : 23 New: 10 Review: 0 Correct: 10 Inc…" at bounding box center [698, 246] width 1046 height 1600
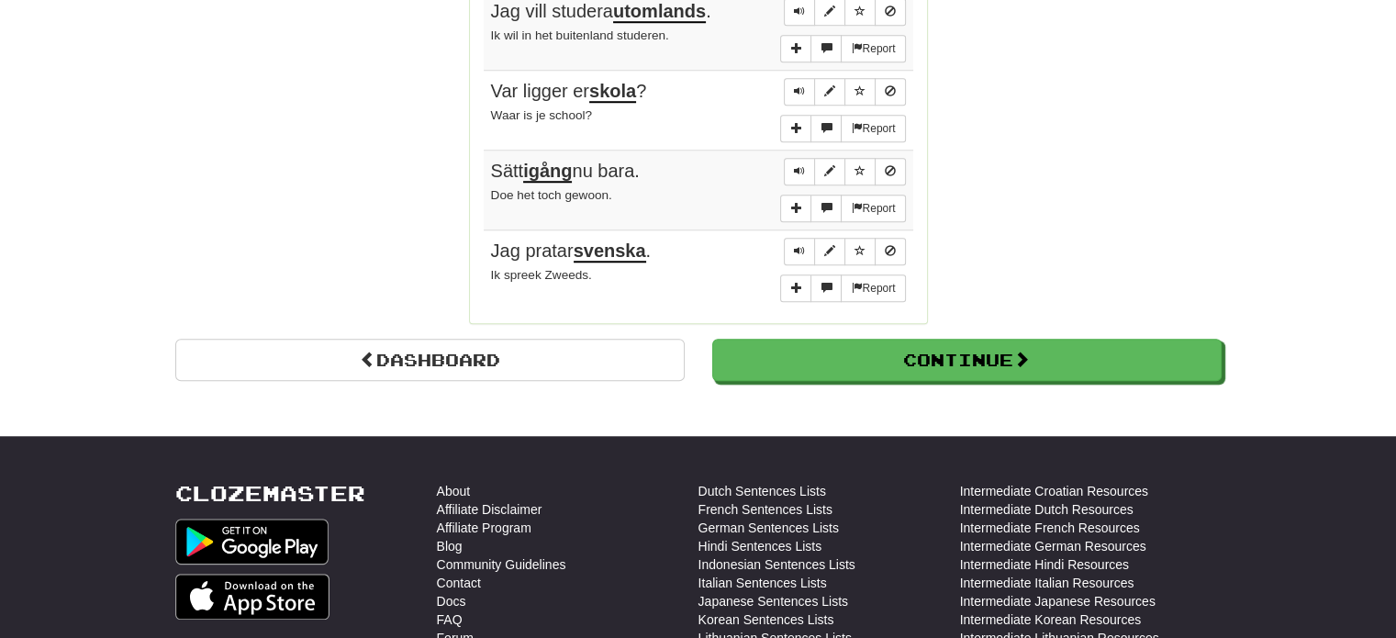
scroll to position [1519, 0]
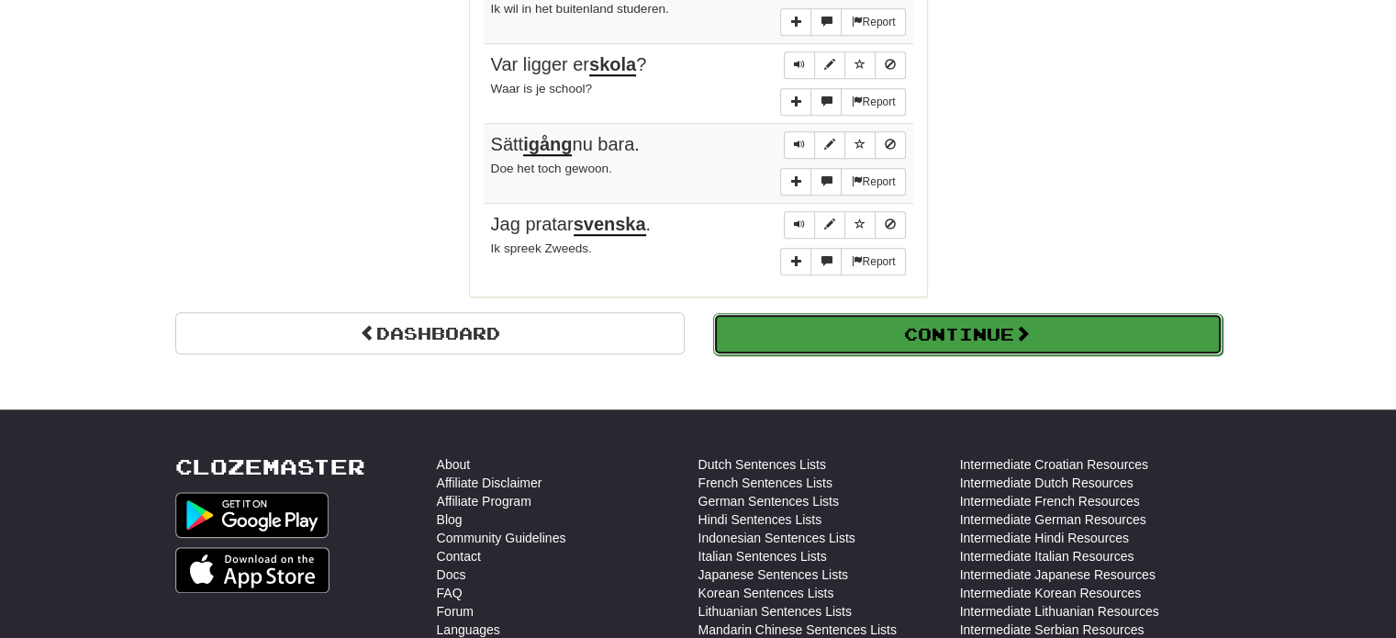
click at [862, 313] on button "Continue" at bounding box center [967, 334] width 509 height 42
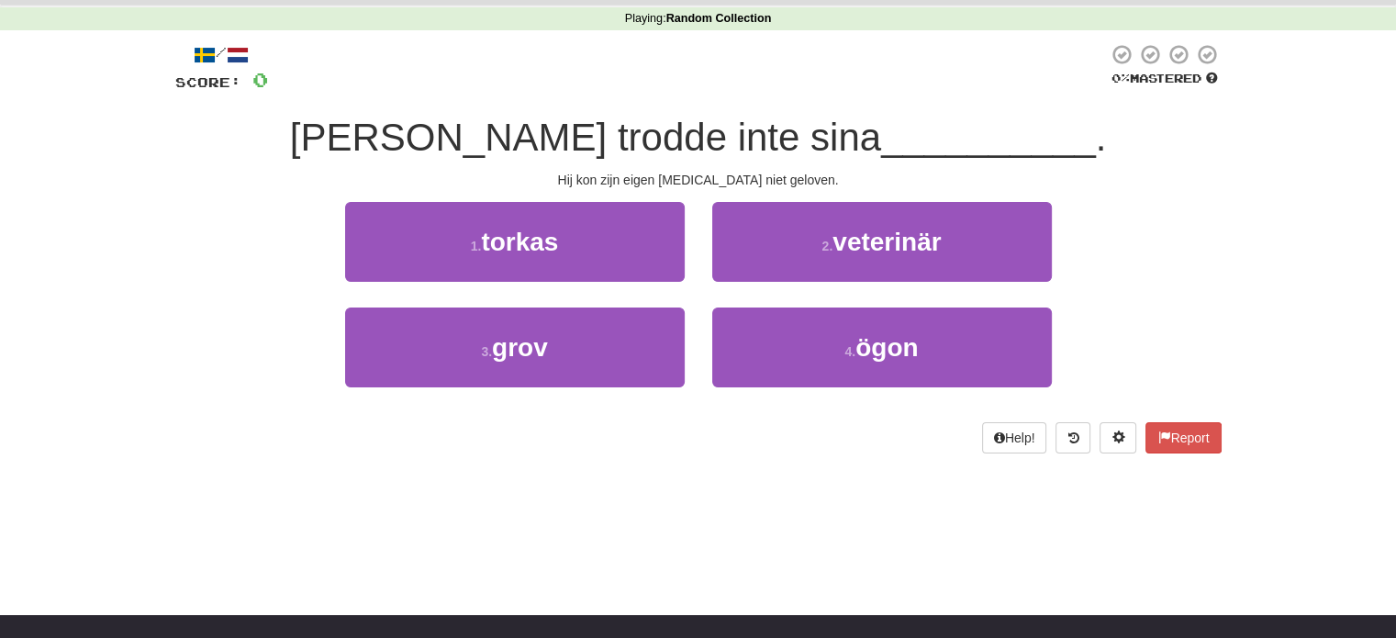
scroll to position [0, 0]
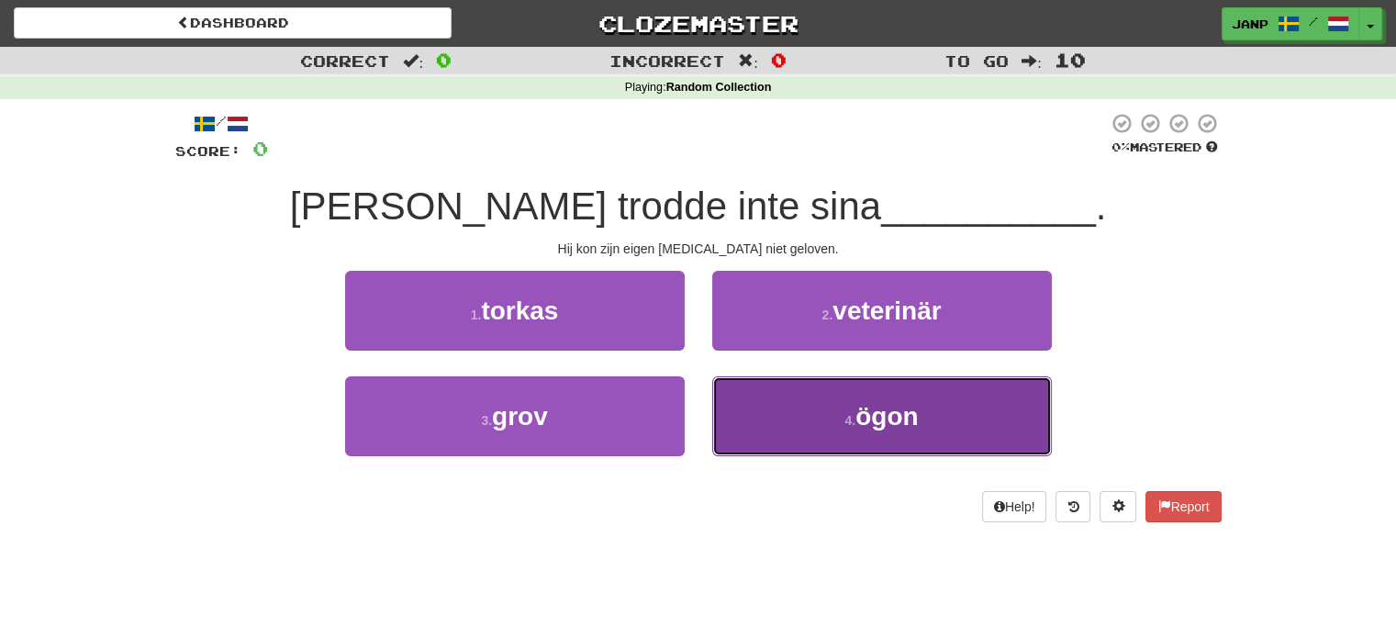
click at [799, 421] on button "4 . ögon" at bounding box center [881, 416] width 339 height 80
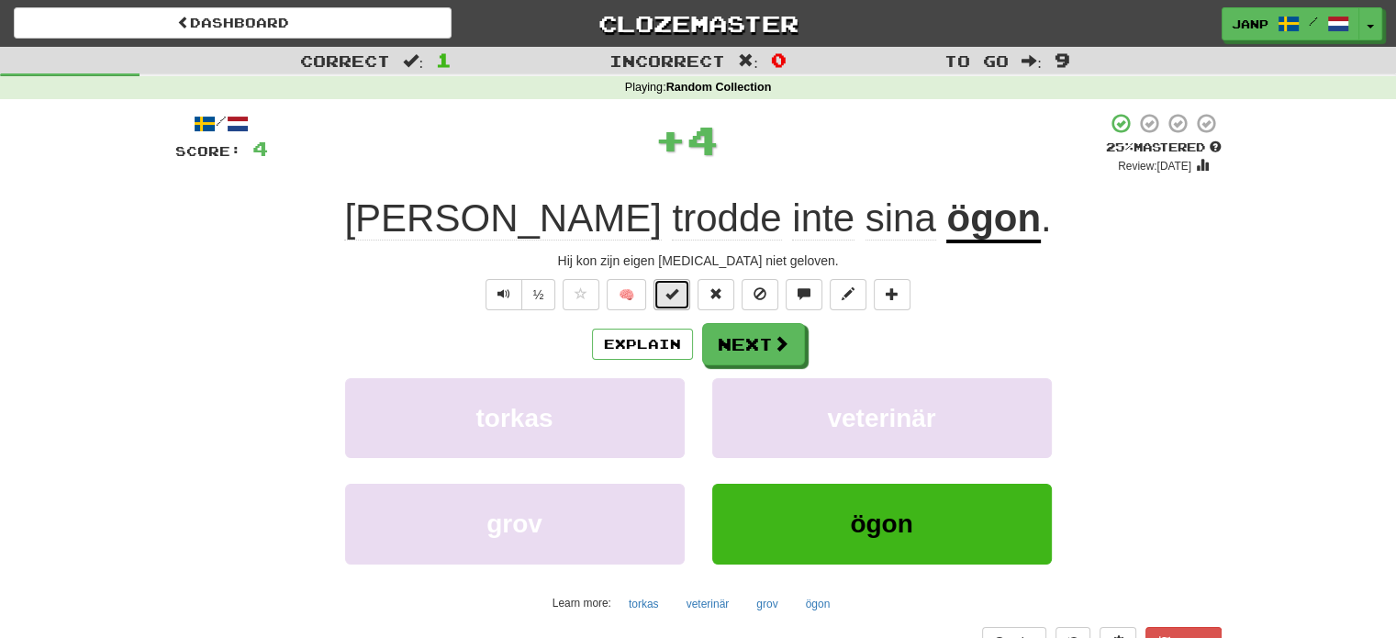
click at [672, 284] on button at bounding box center [671, 294] width 37 height 31
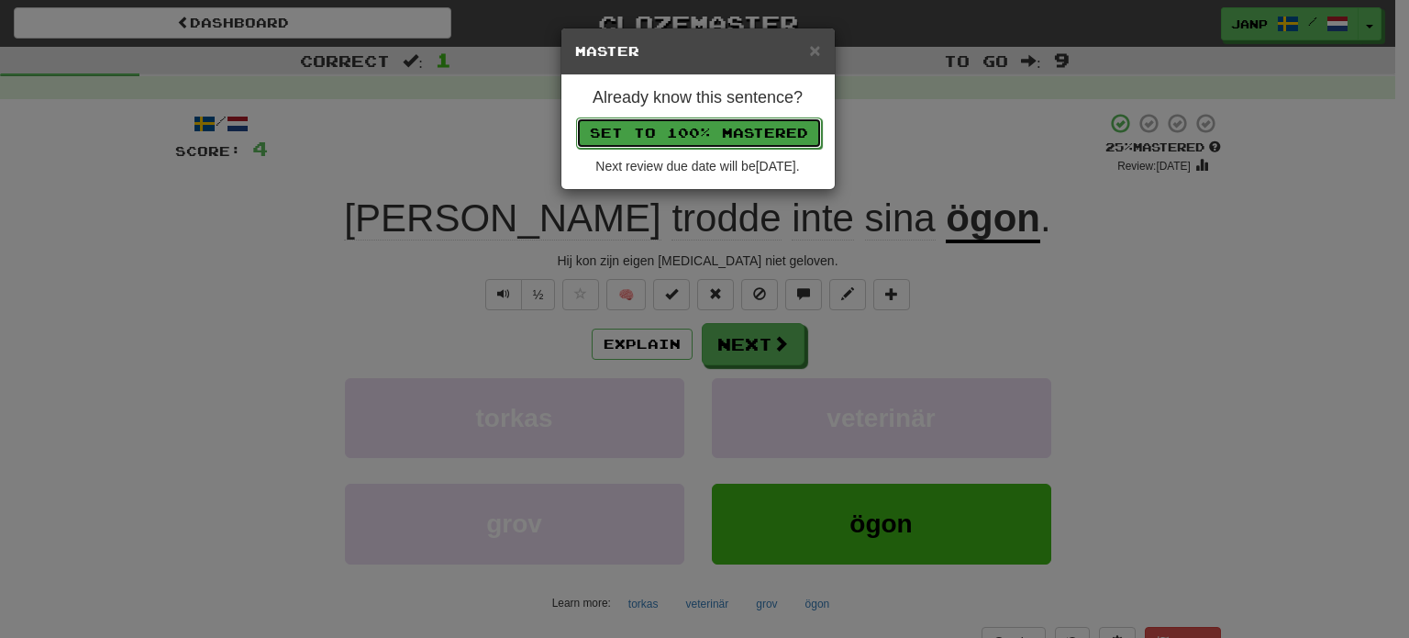
click at [692, 138] on button "Set to 100% Mastered" at bounding box center [699, 132] width 246 height 31
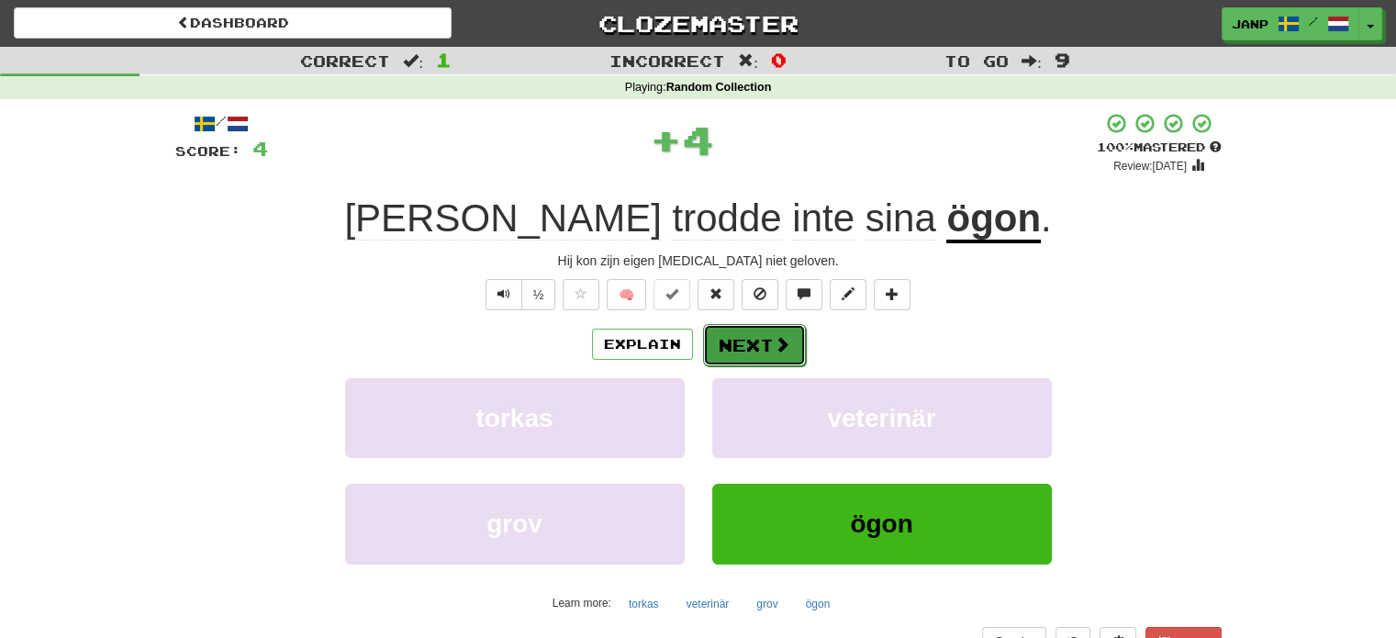
click at [741, 348] on button "Next" at bounding box center [754, 345] width 103 height 42
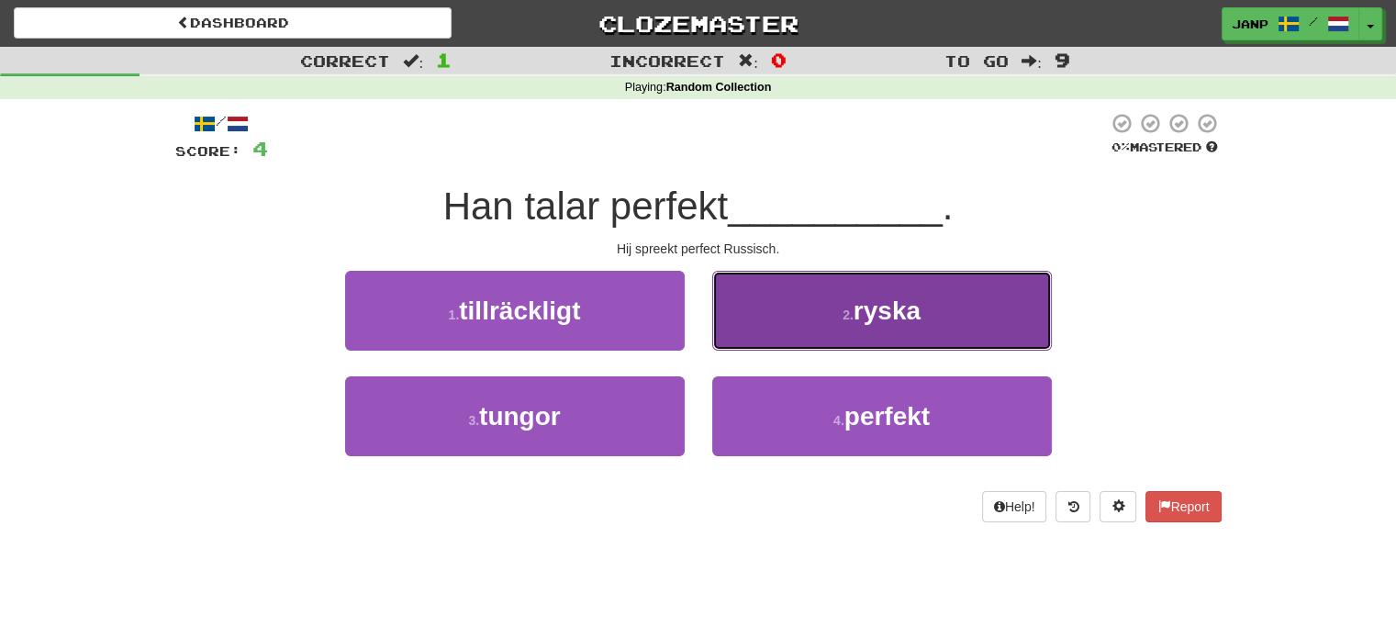
click at [787, 320] on button "2 . ryska" at bounding box center [881, 311] width 339 height 80
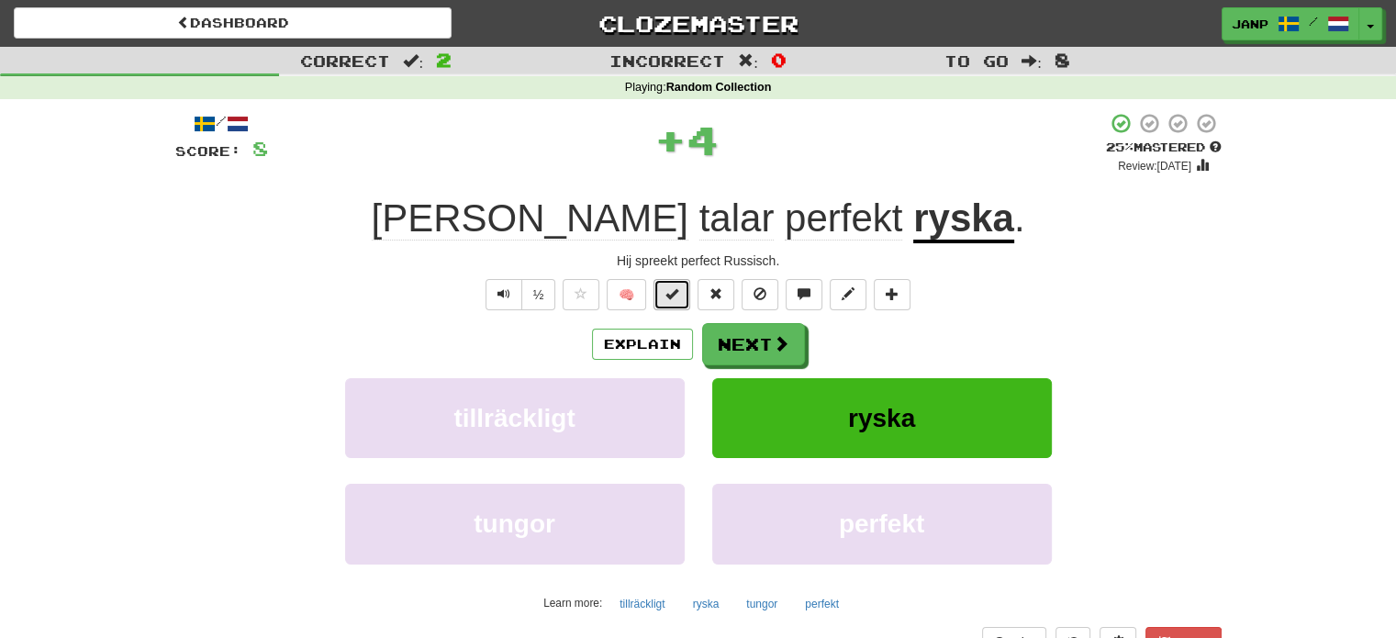
click at [679, 295] on button at bounding box center [671, 294] width 37 height 31
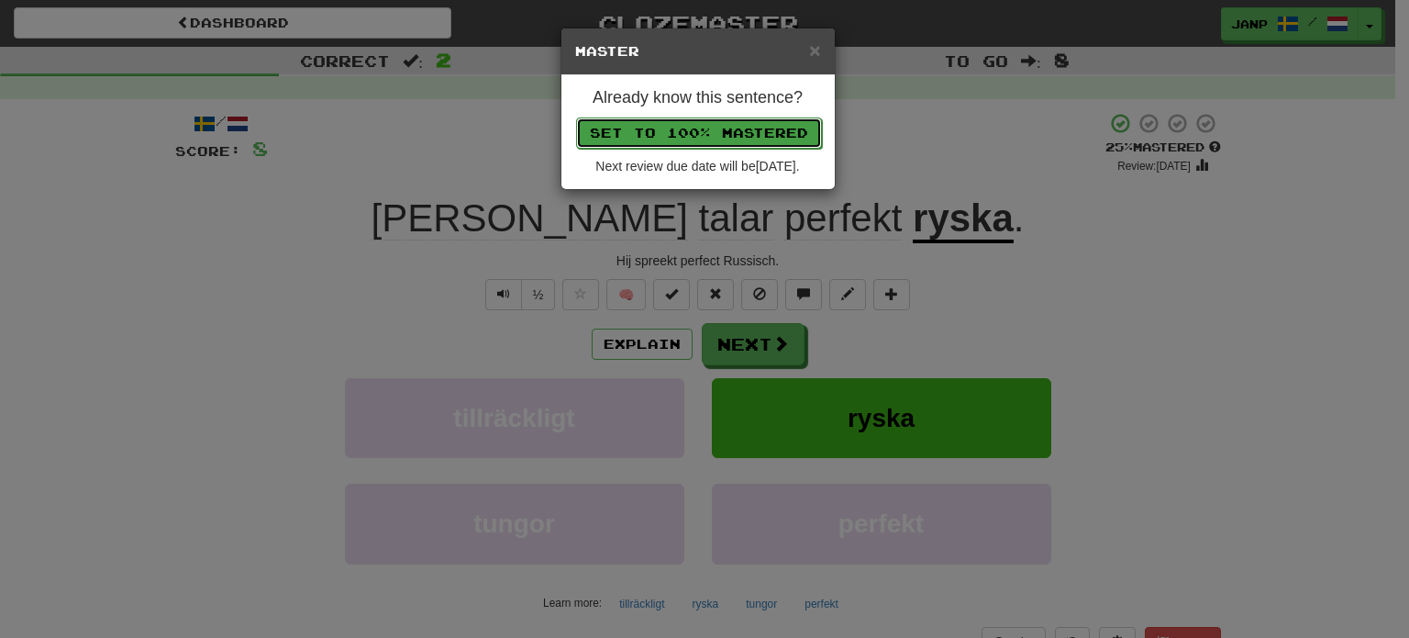
click at [713, 133] on button "Set to 100% Mastered" at bounding box center [699, 132] width 246 height 31
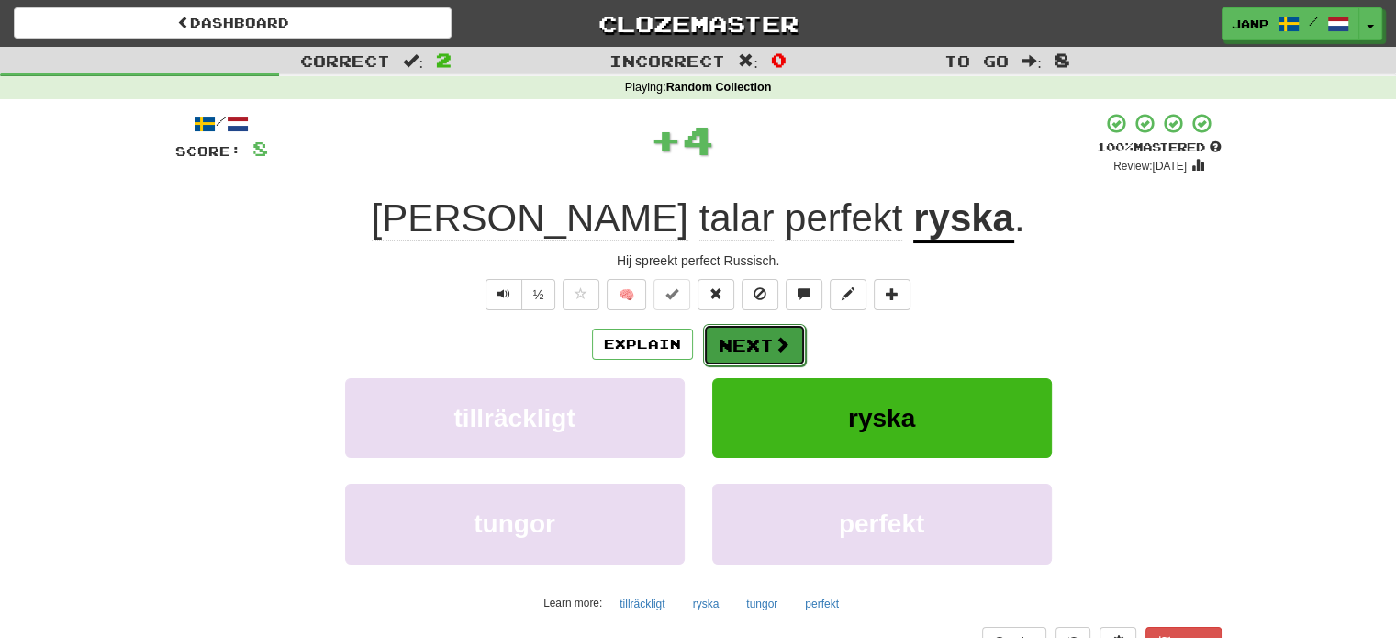
click at [767, 344] on button "Next" at bounding box center [754, 345] width 103 height 42
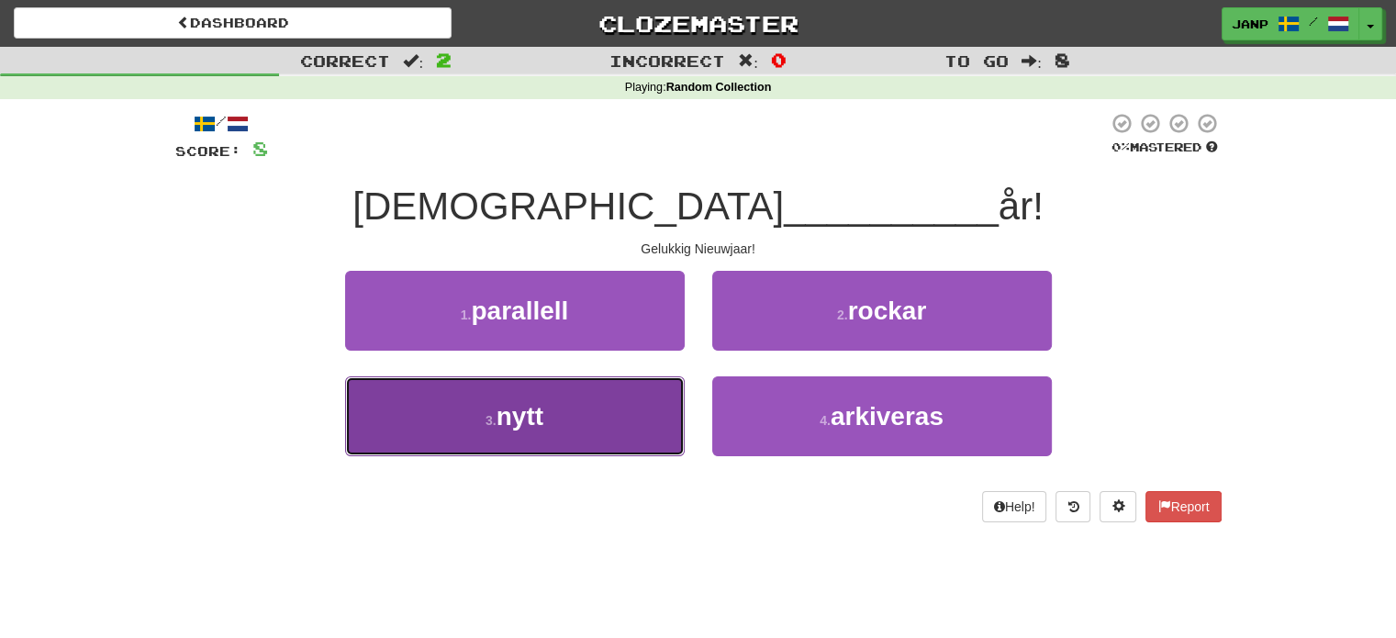
click at [650, 428] on button "3 . nytt" at bounding box center [514, 416] width 339 height 80
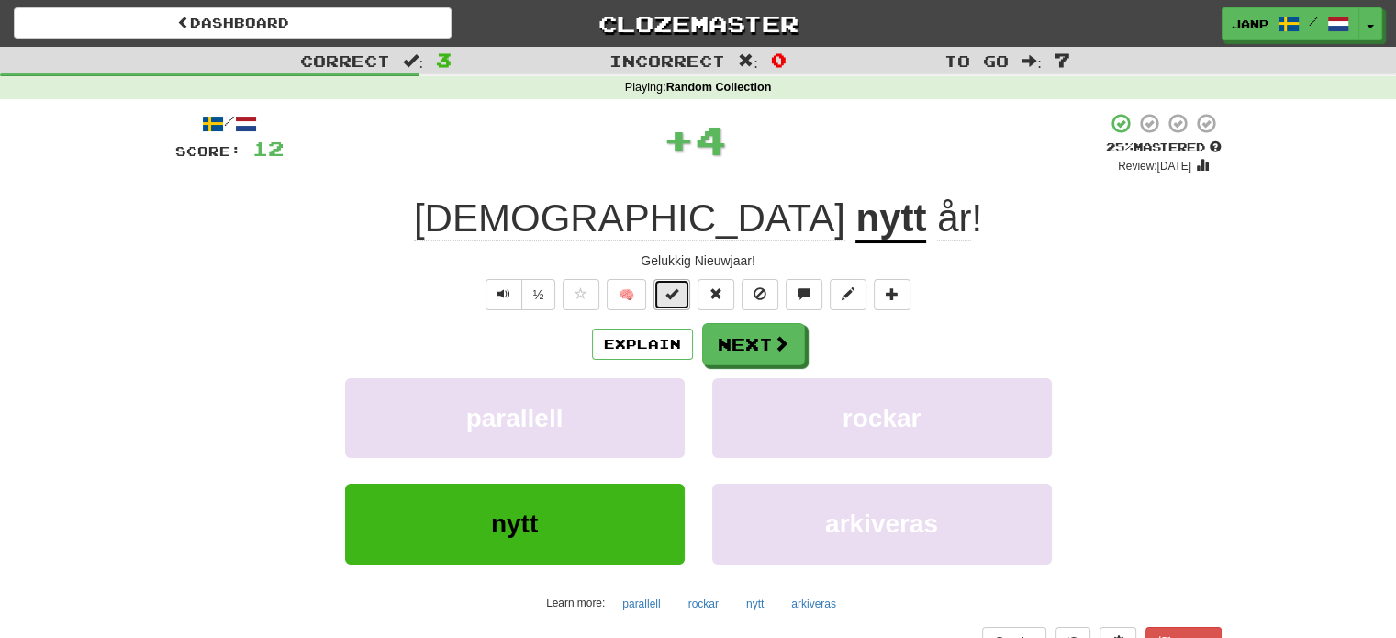
click at [678, 290] on span at bounding box center [671, 293] width 13 height 13
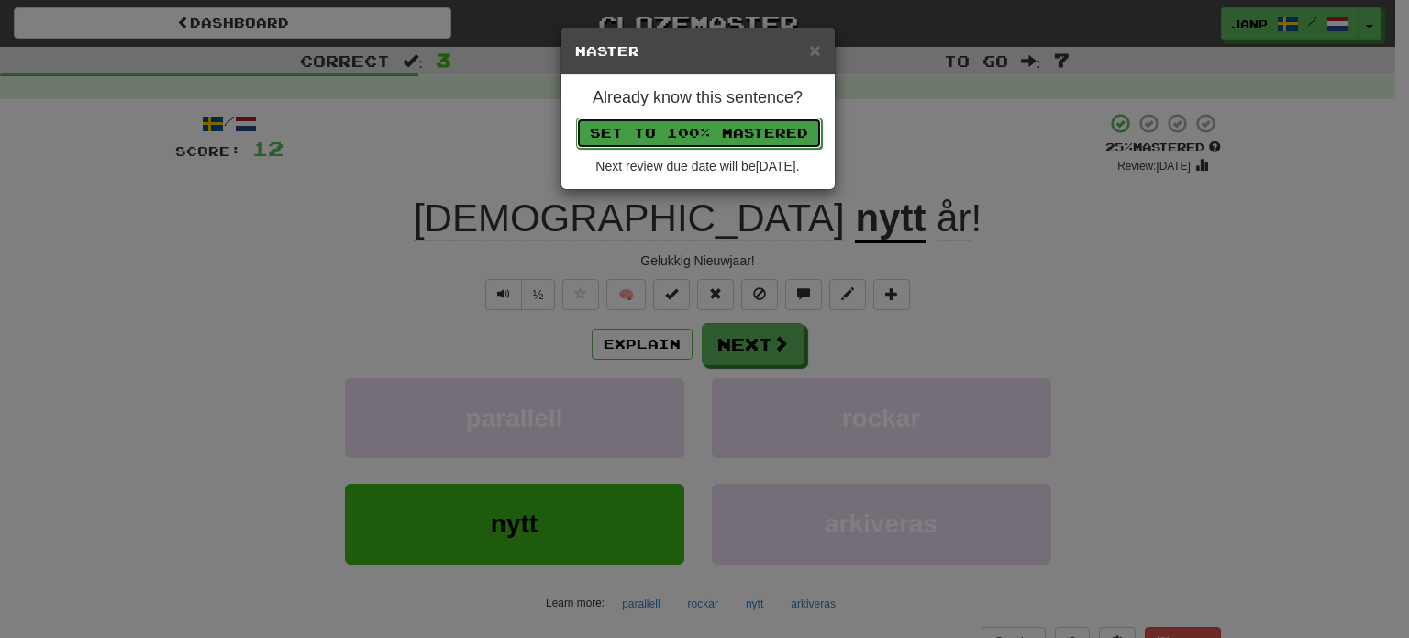
click at [713, 128] on button "Set to 100% Mastered" at bounding box center [699, 132] width 246 height 31
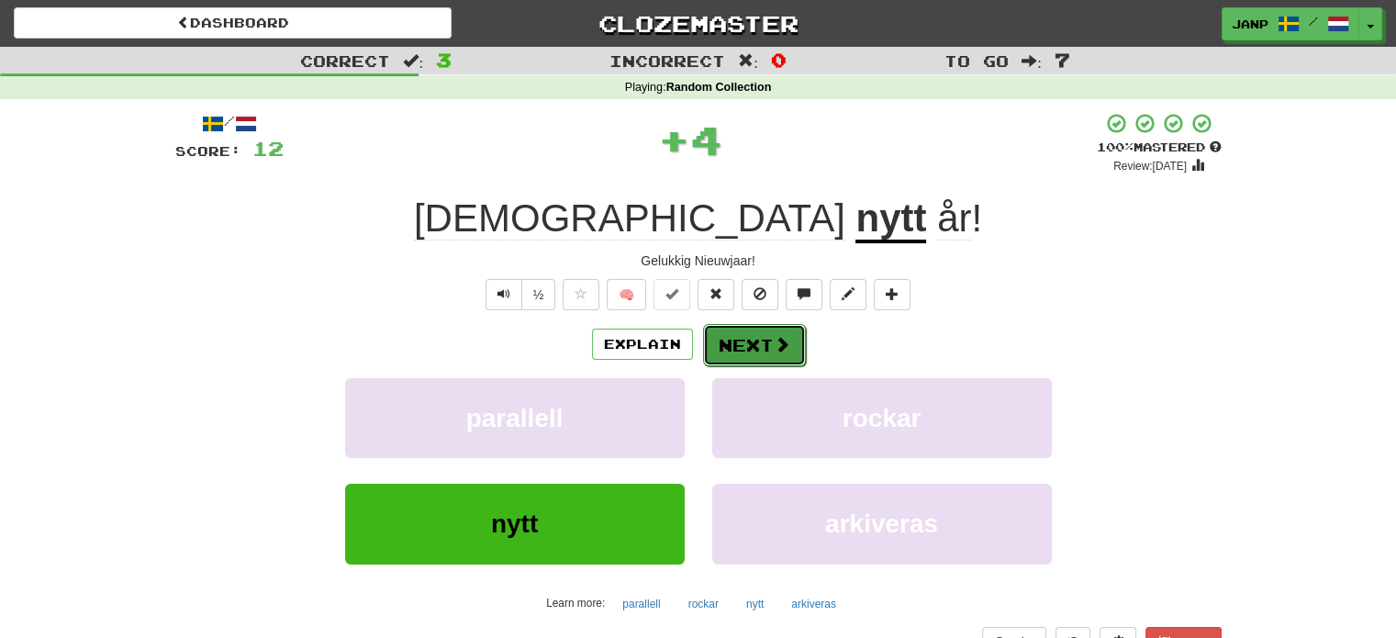
click at [749, 344] on button "Next" at bounding box center [754, 345] width 103 height 42
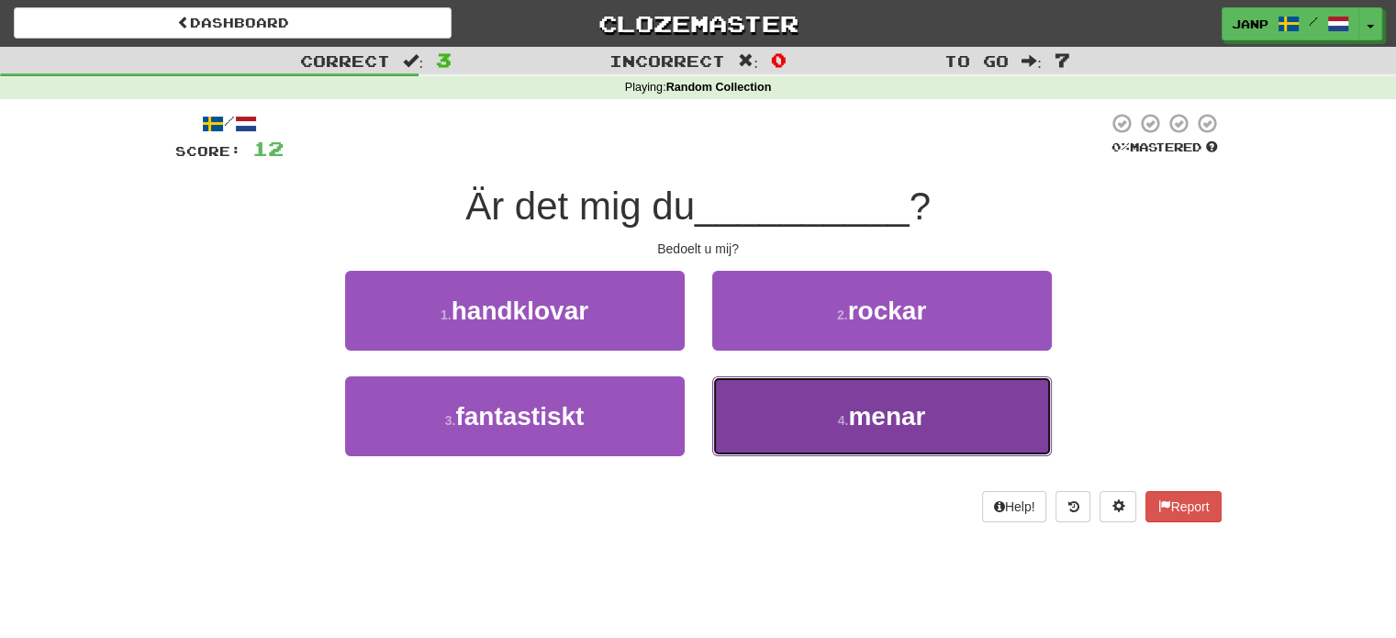
click at [778, 416] on button "4 . menar" at bounding box center [881, 416] width 339 height 80
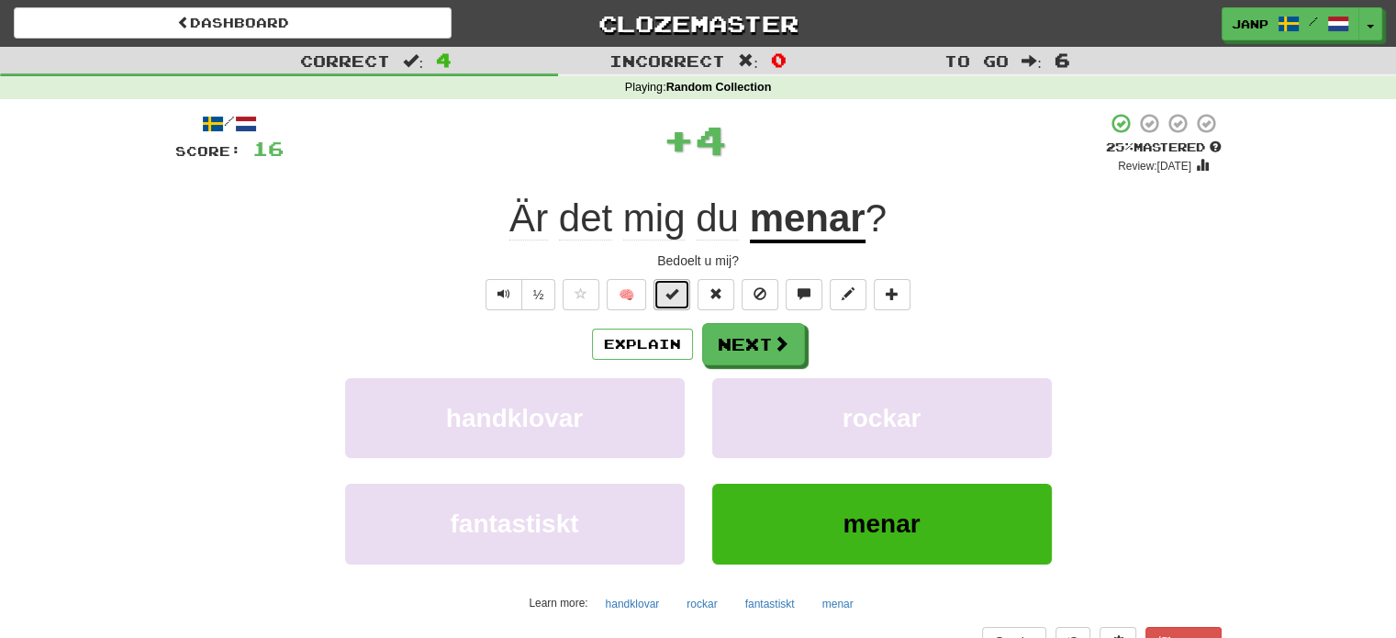
click at [677, 290] on span at bounding box center [671, 293] width 13 height 13
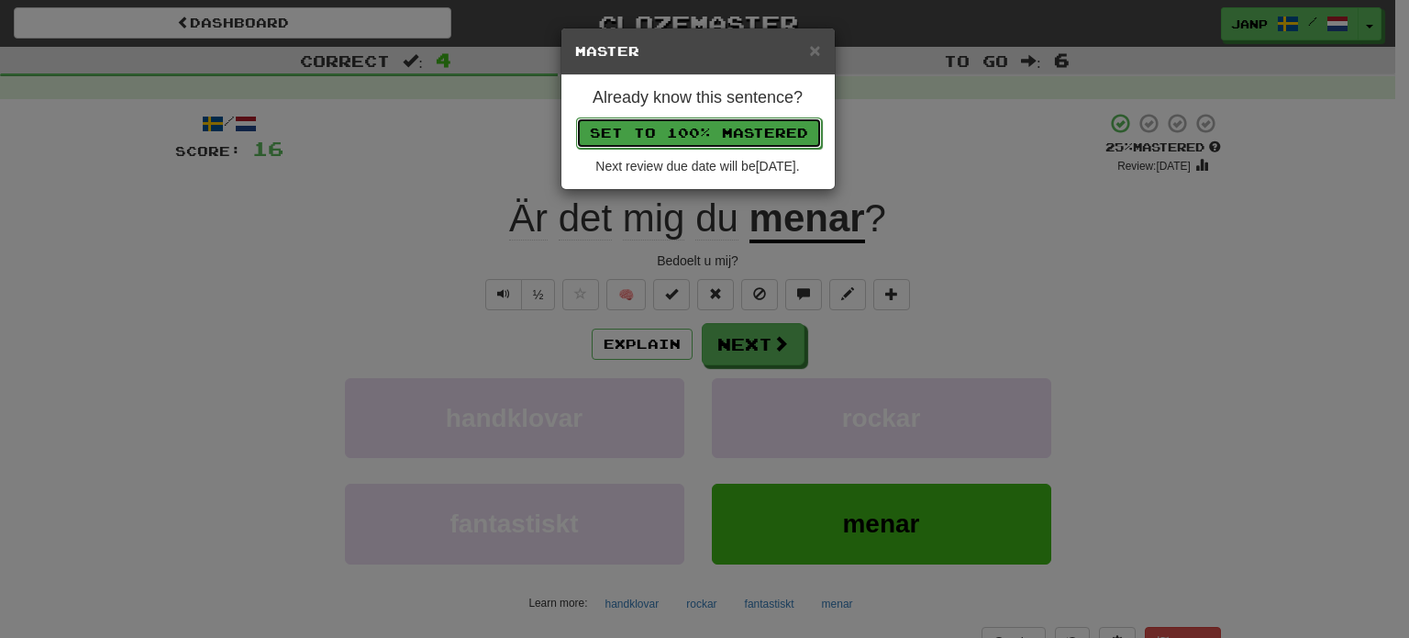
click at [719, 119] on button "Set to 100% Mastered" at bounding box center [699, 132] width 246 height 31
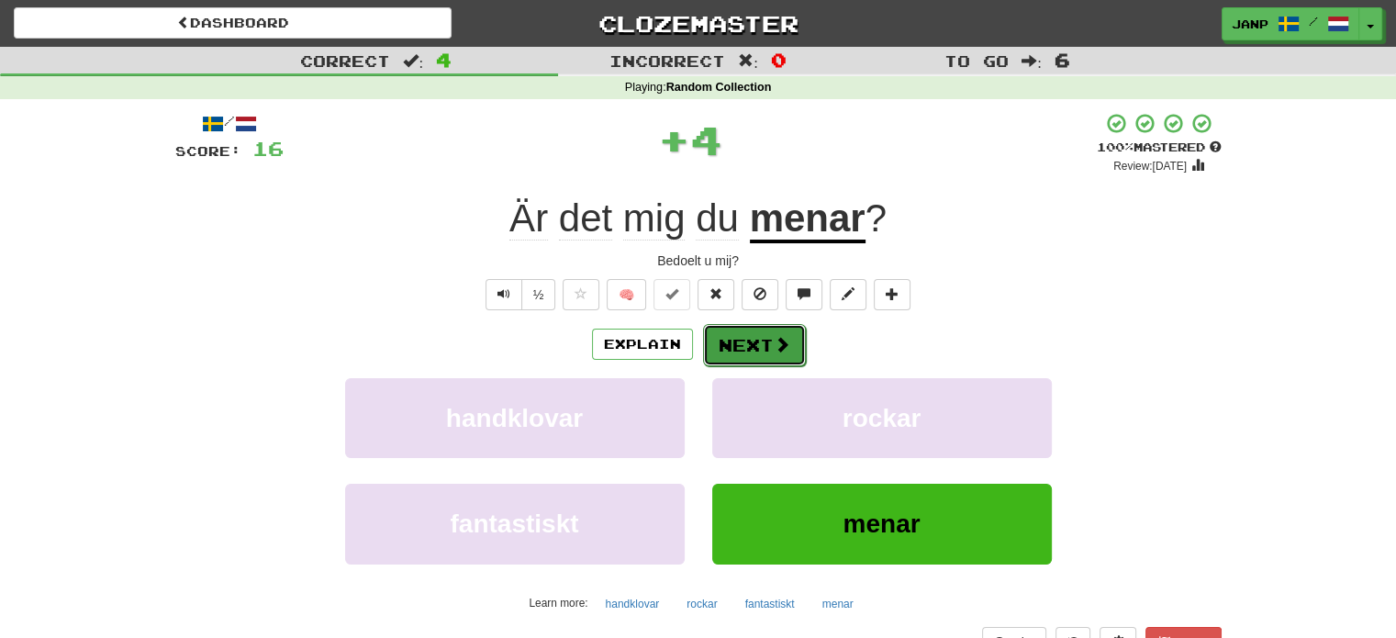
click at [786, 351] on span at bounding box center [781, 344] width 17 height 17
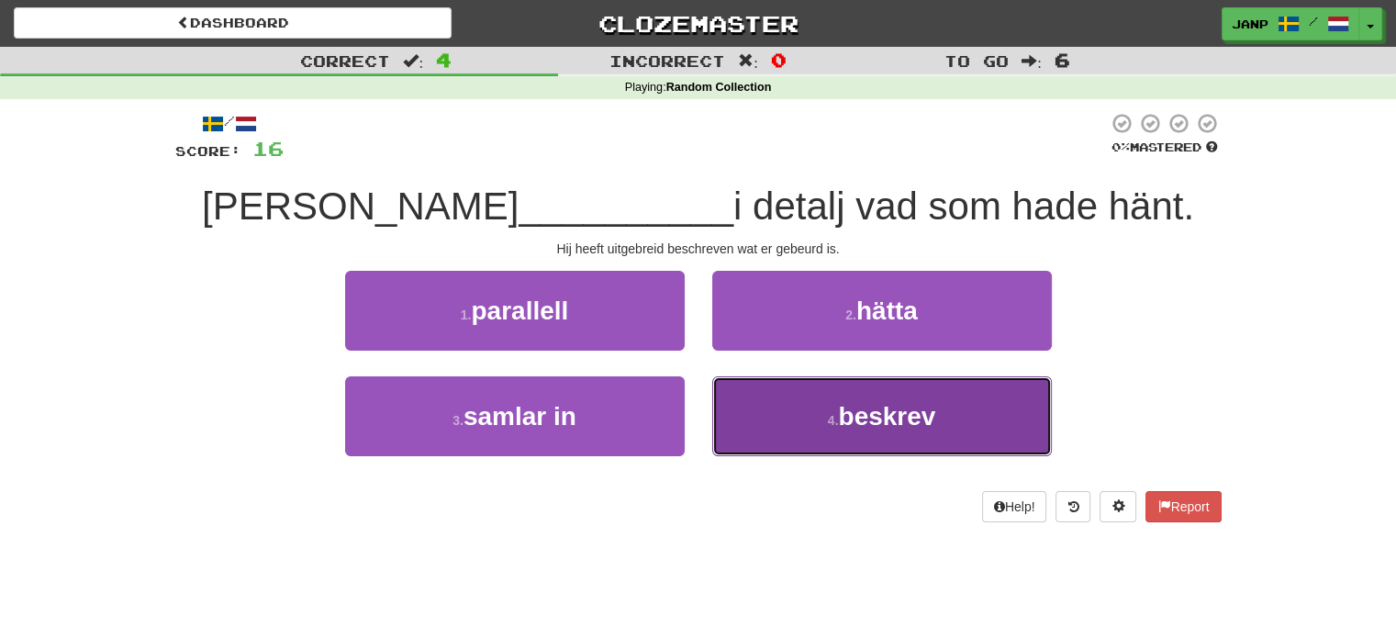
click at [816, 444] on button "4 . beskrev" at bounding box center [881, 416] width 339 height 80
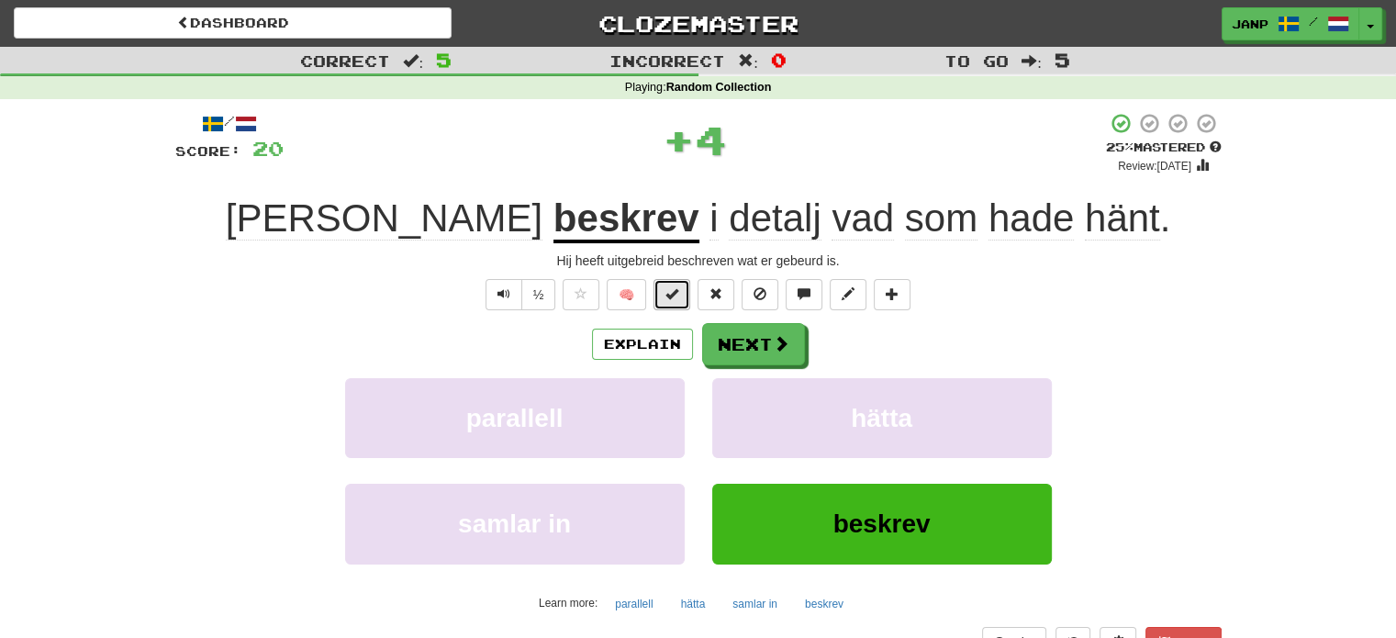
click at [681, 296] on button at bounding box center [671, 294] width 37 height 31
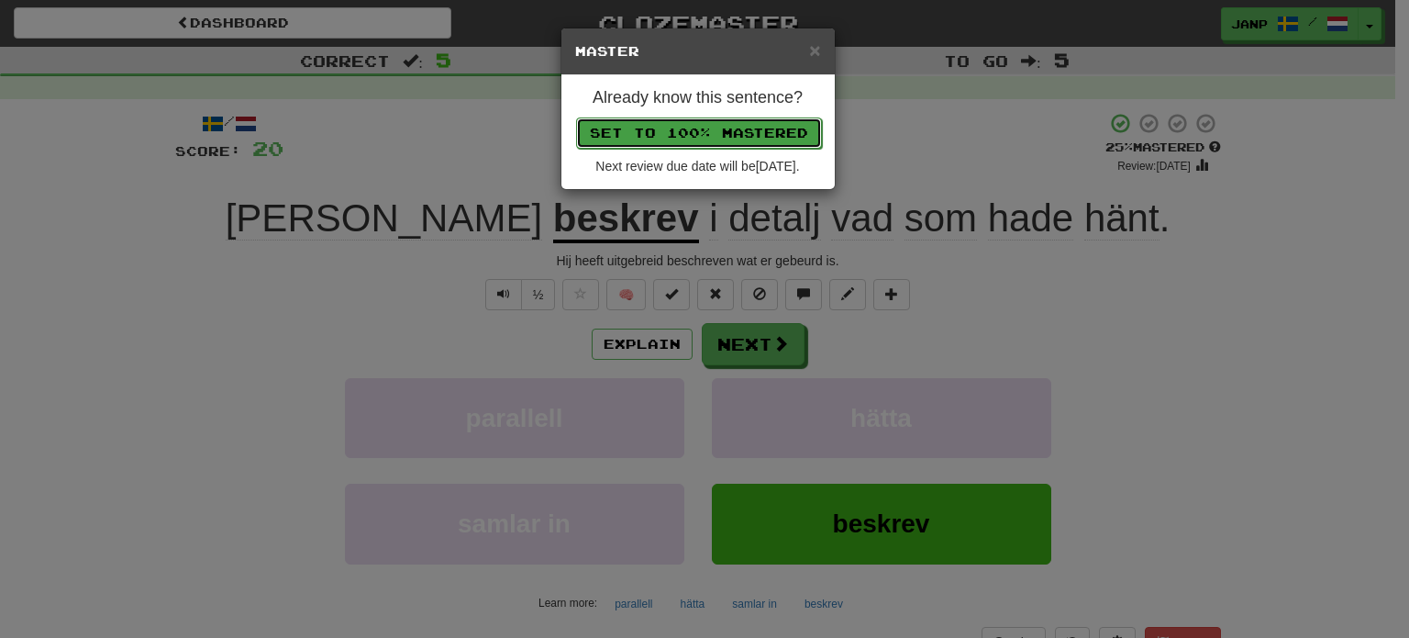
click at [688, 132] on button "Set to 100% Mastered" at bounding box center [699, 132] width 246 height 31
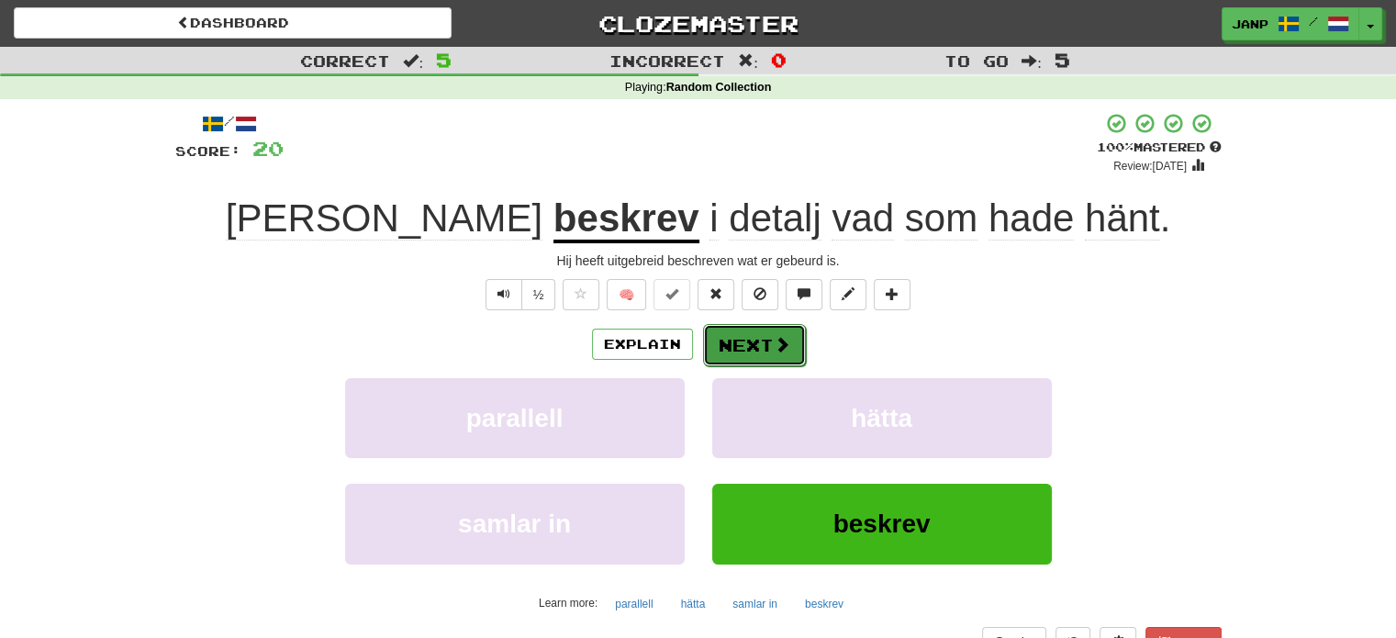
click at [750, 347] on button "Next" at bounding box center [754, 345] width 103 height 42
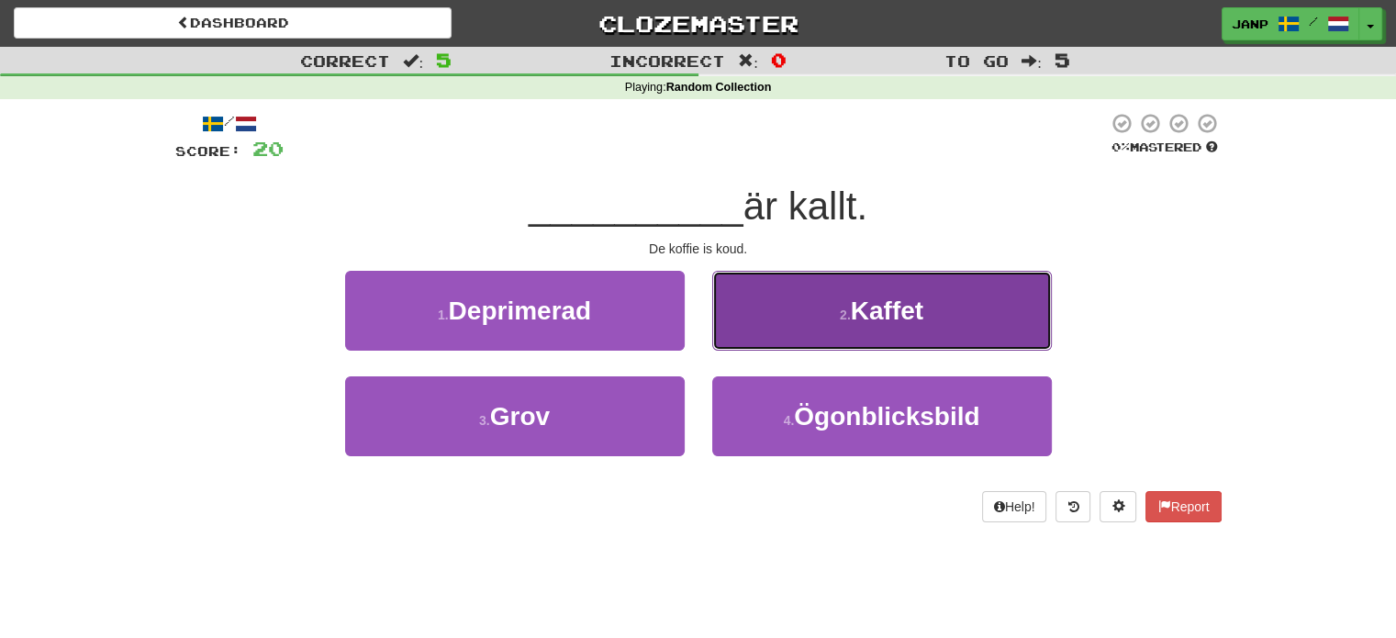
click at [800, 301] on button "2 . Kaffet" at bounding box center [881, 311] width 339 height 80
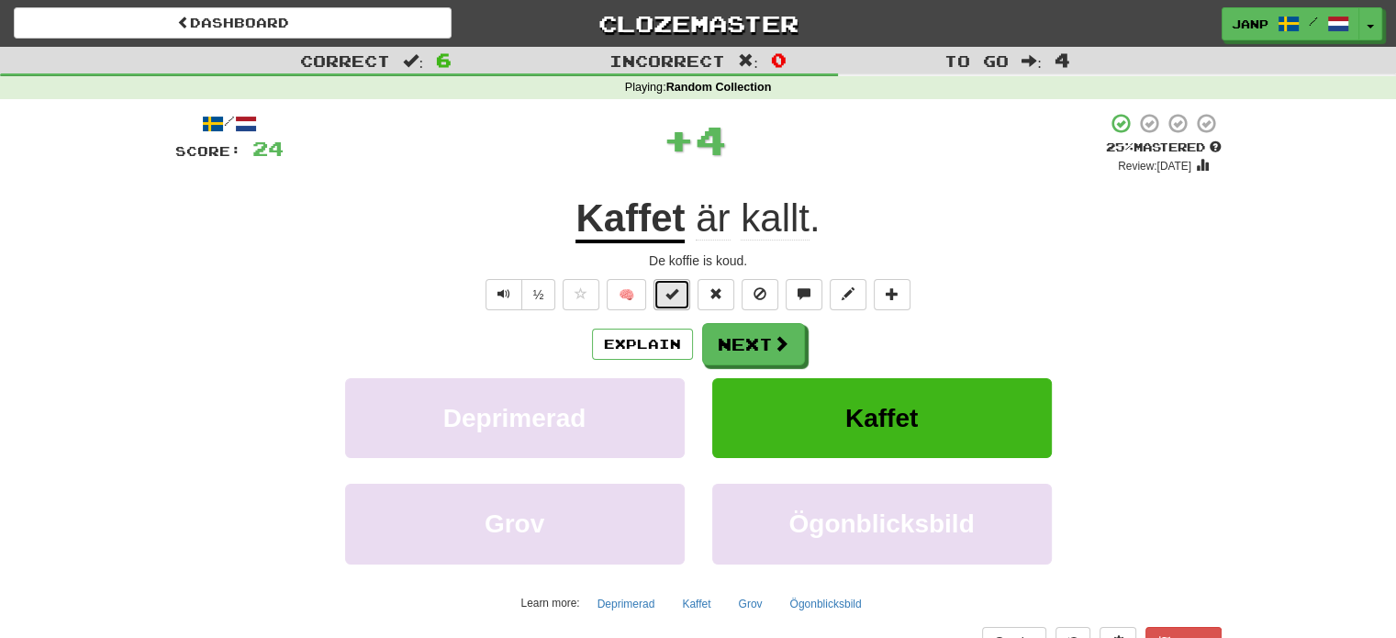
click at [675, 289] on span at bounding box center [671, 293] width 13 height 13
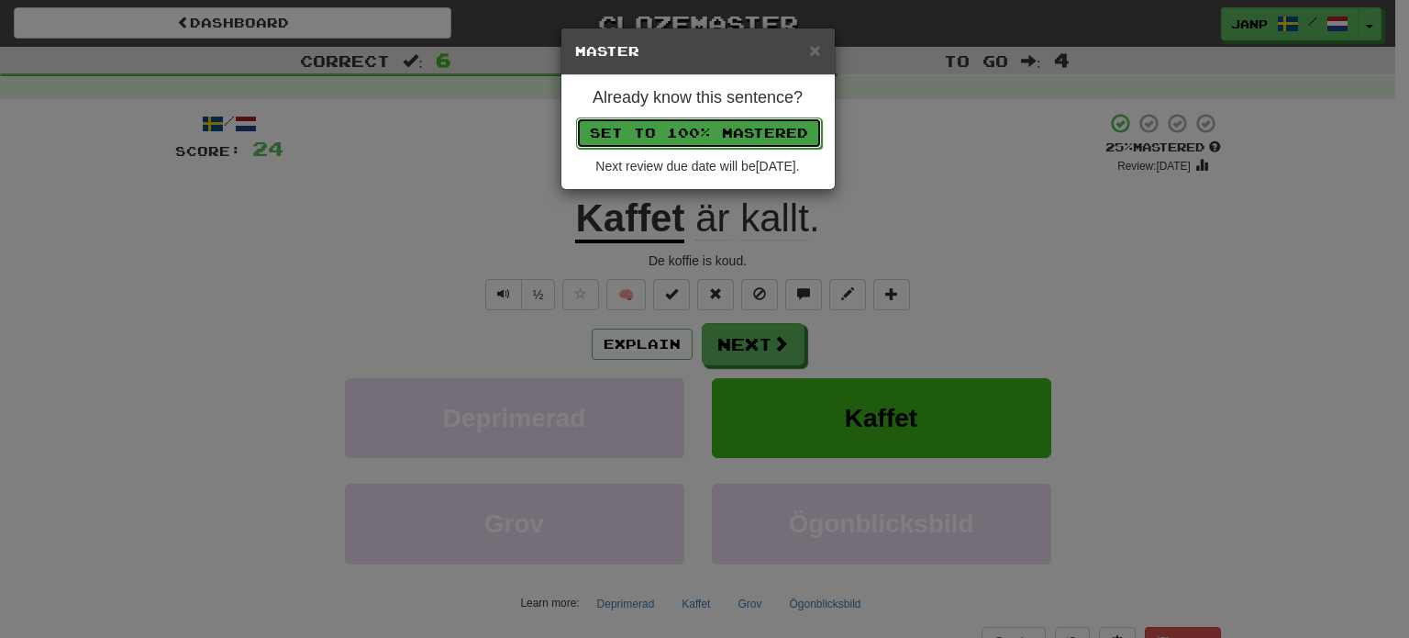
click at [705, 118] on button "Set to 100% Mastered" at bounding box center [699, 132] width 246 height 31
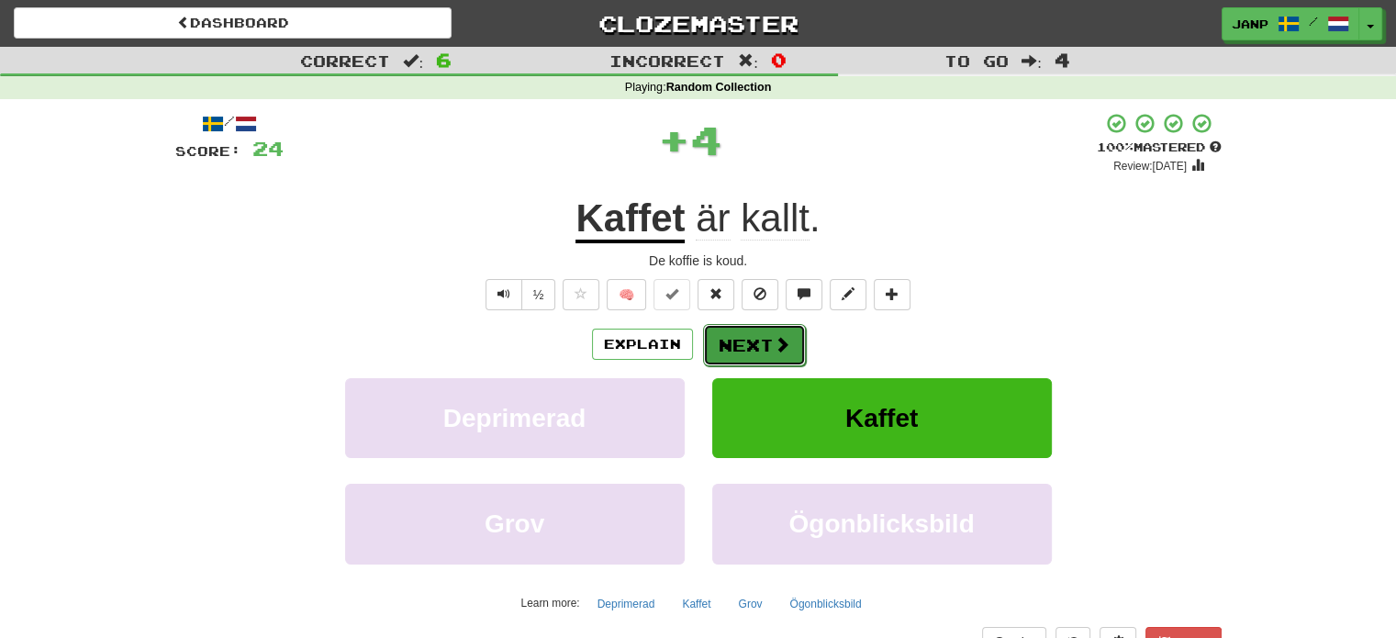
click at [773, 346] on span at bounding box center [781, 344] width 17 height 17
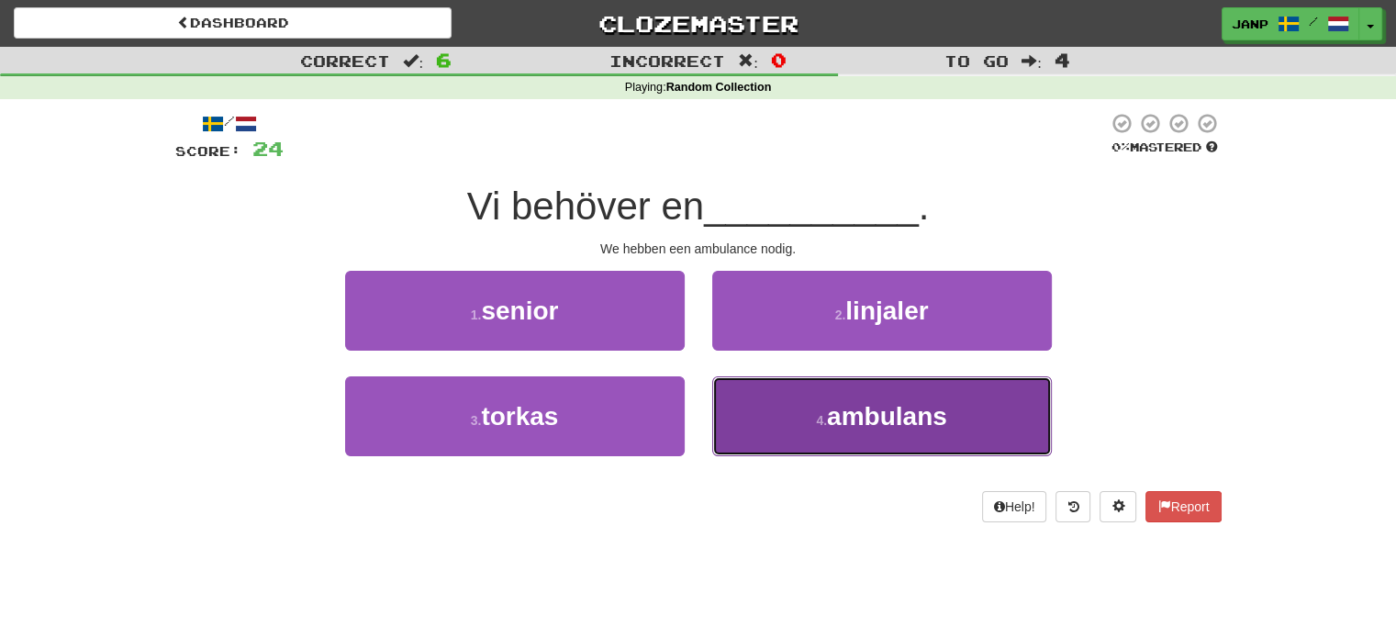
click at [788, 414] on button "4 . ambulans" at bounding box center [881, 416] width 339 height 80
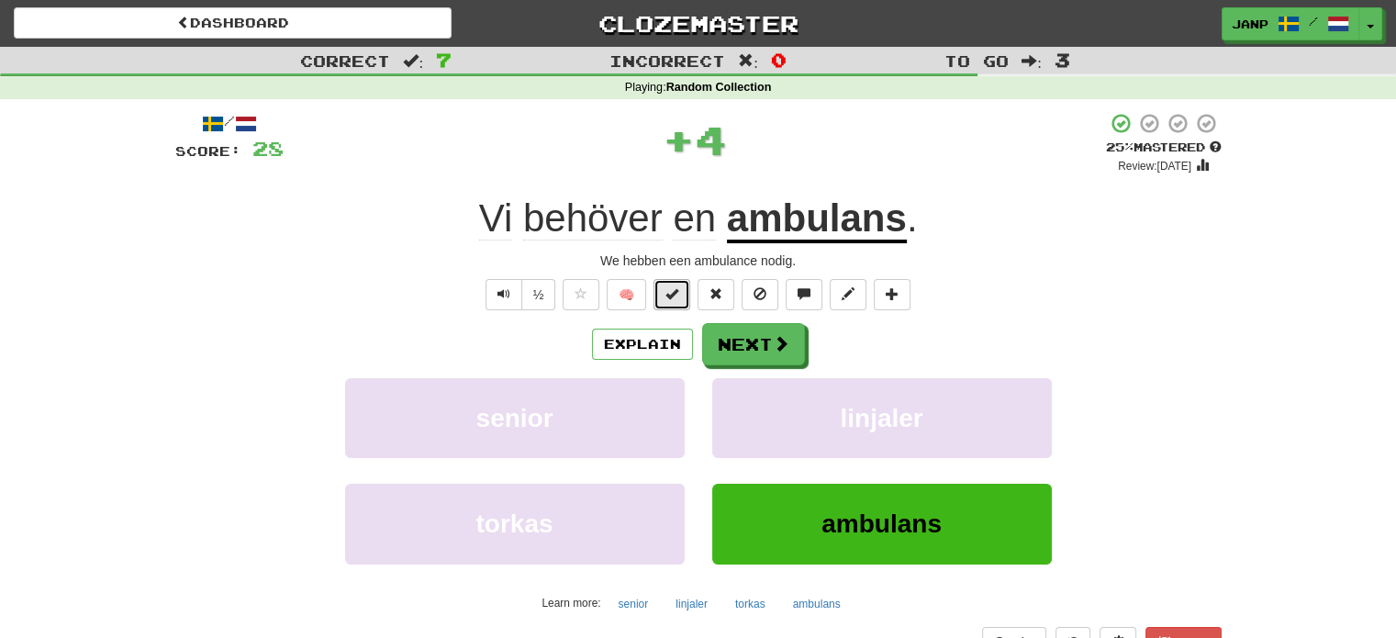
click at [681, 291] on button at bounding box center [671, 294] width 37 height 31
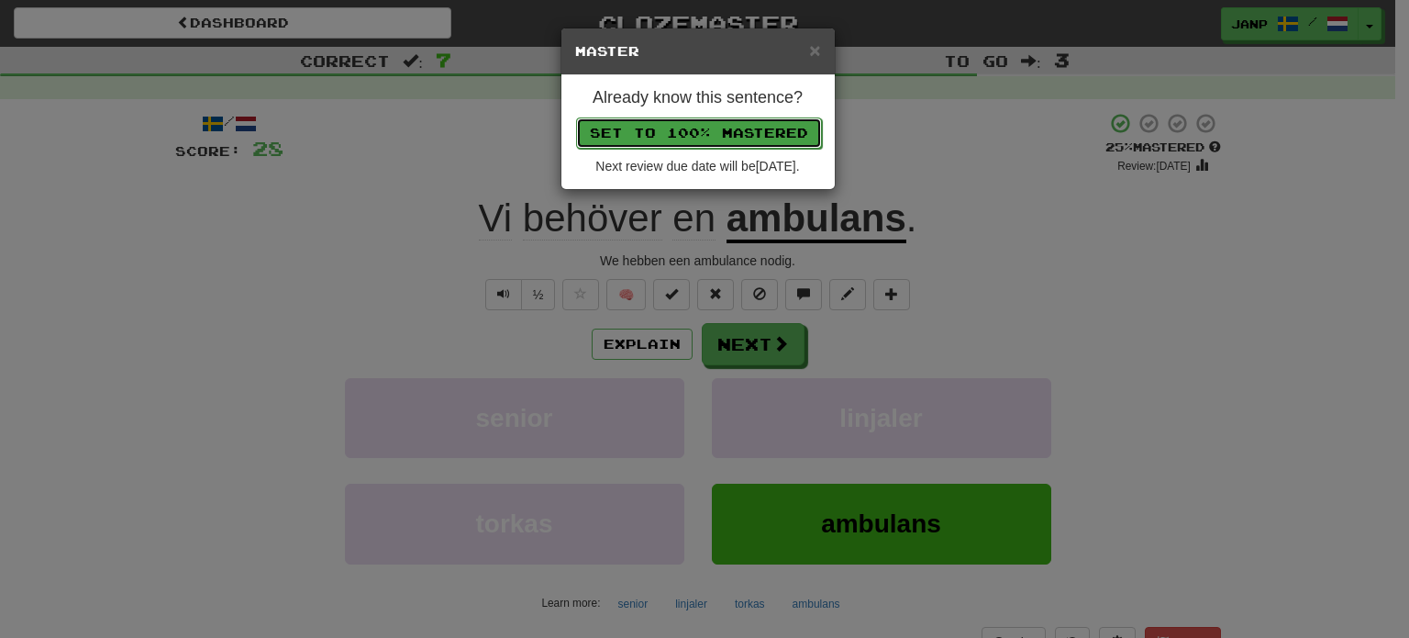
click at [728, 129] on button "Set to 100% Mastered" at bounding box center [699, 132] width 246 height 31
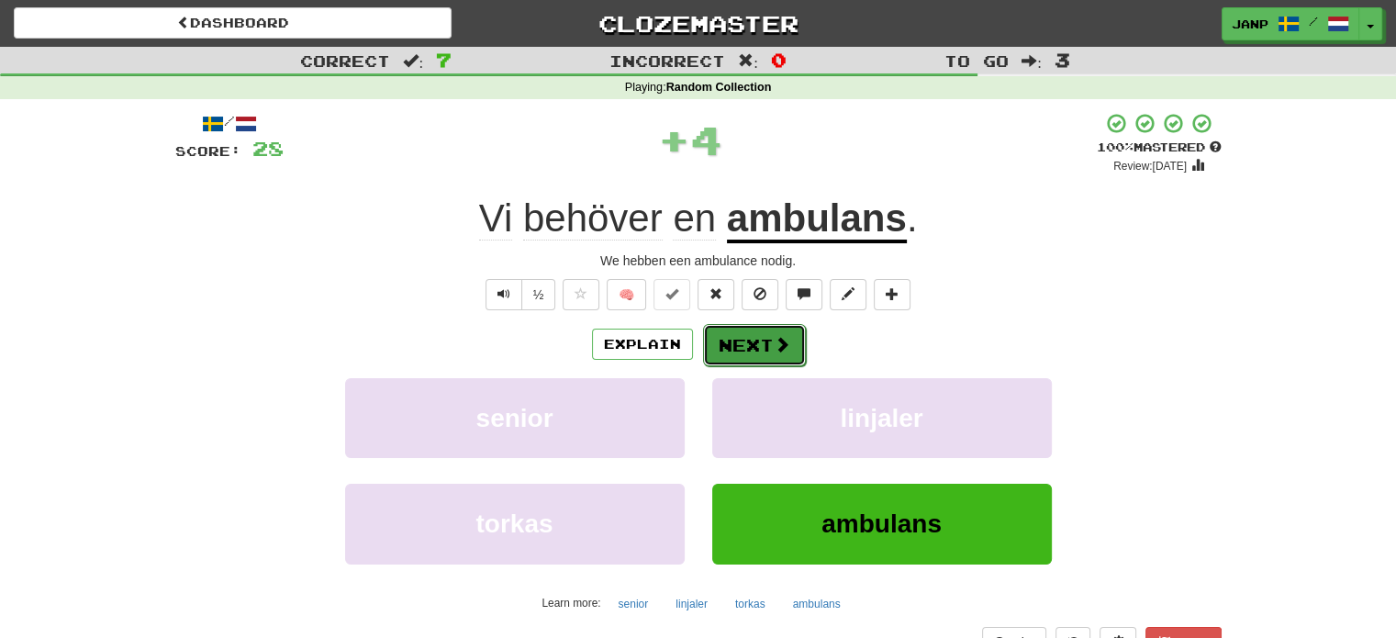
click at [775, 338] on span at bounding box center [781, 344] width 17 height 17
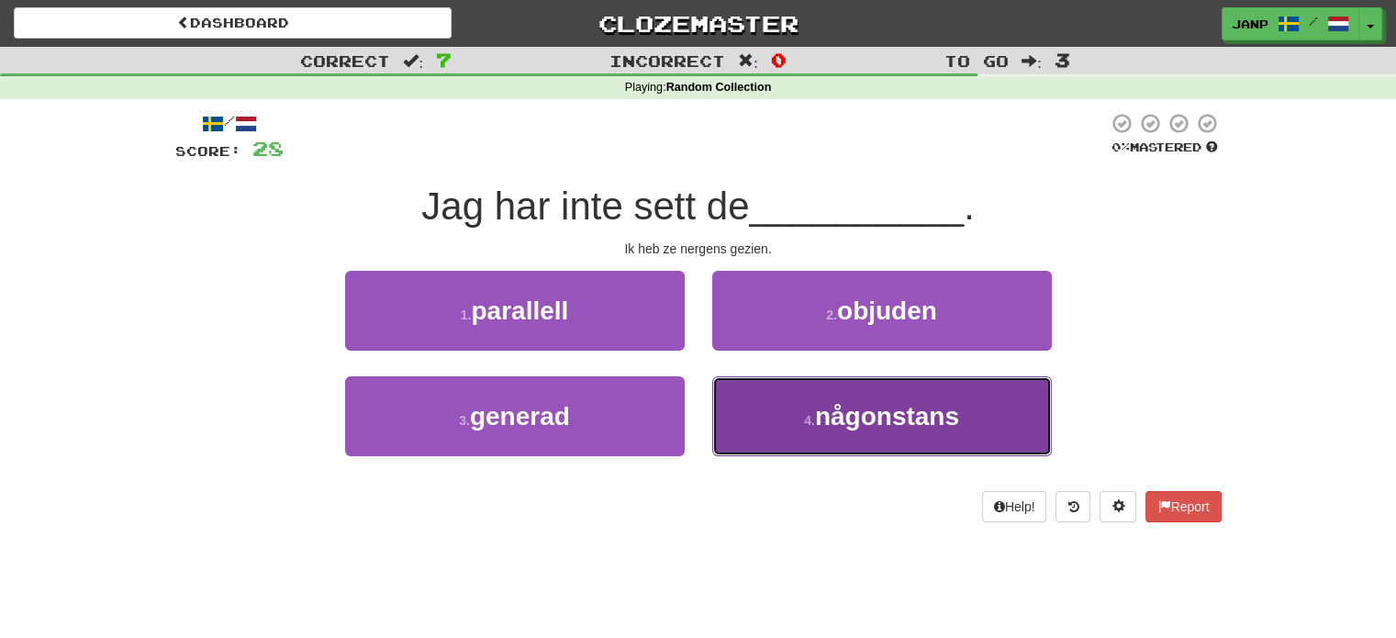
click at [787, 399] on button "4 . någonstans" at bounding box center [881, 416] width 339 height 80
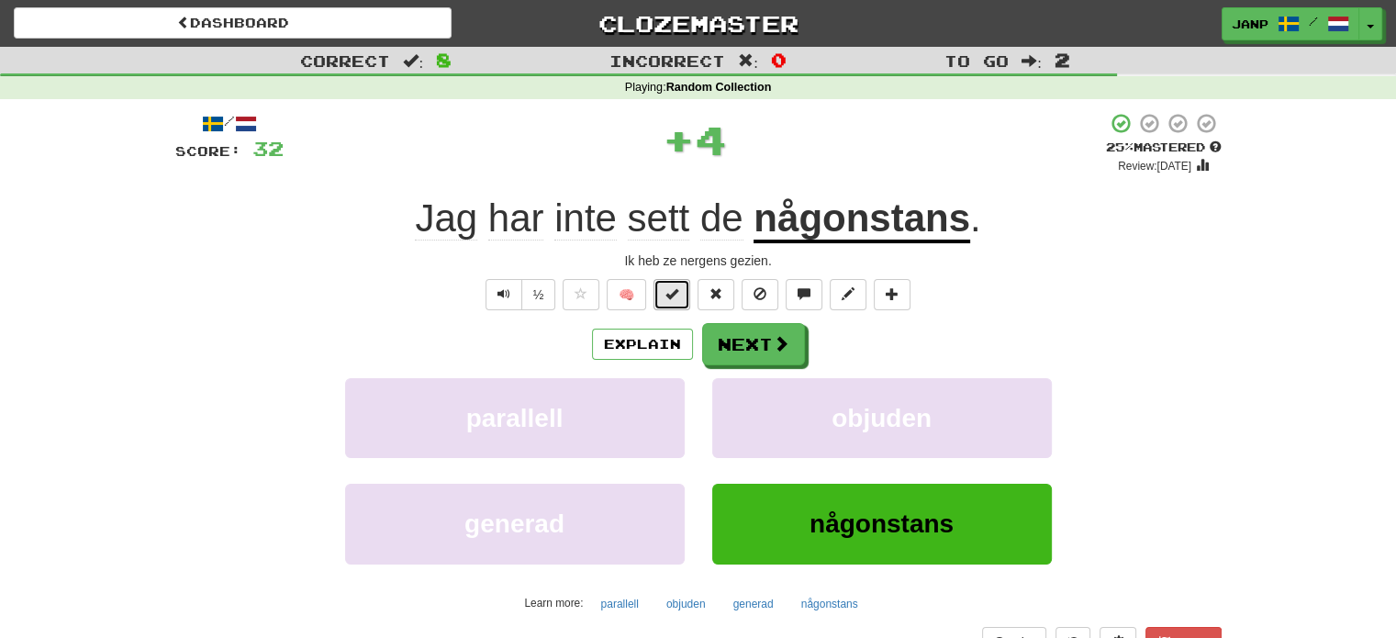
click at [681, 291] on button at bounding box center [671, 294] width 37 height 31
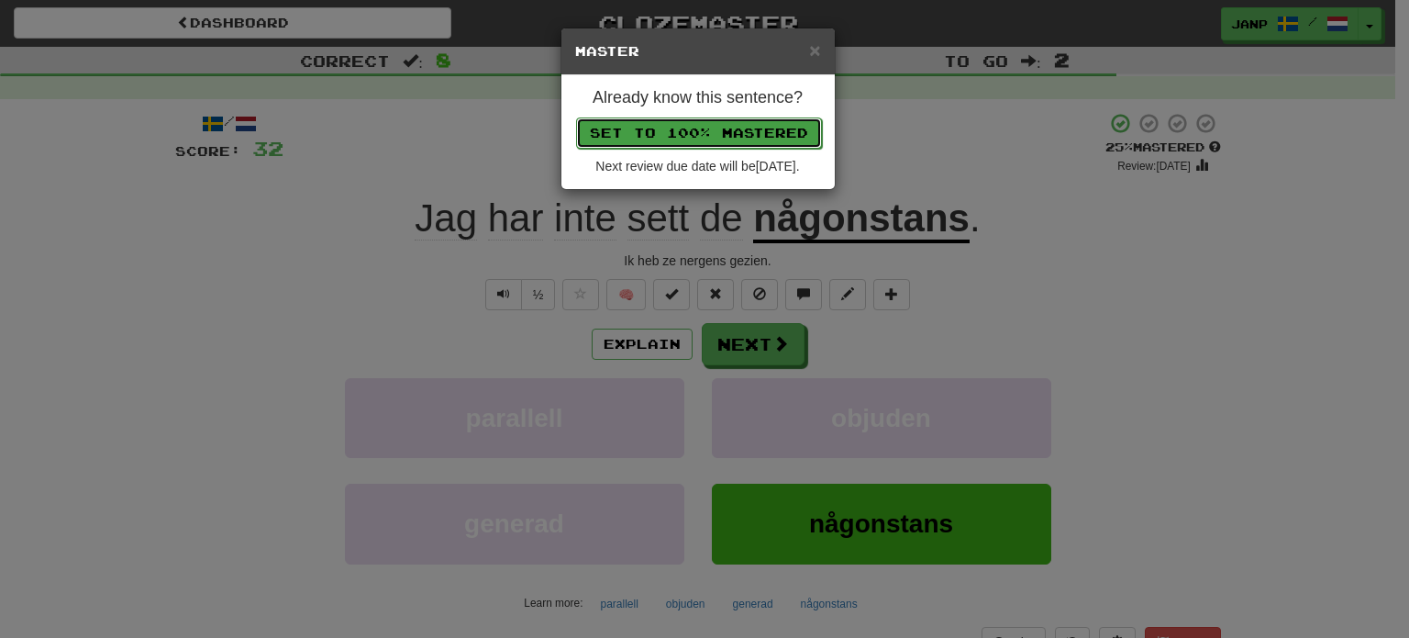
click at [711, 133] on button "Set to 100% Mastered" at bounding box center [699, 132] width 246 height 31
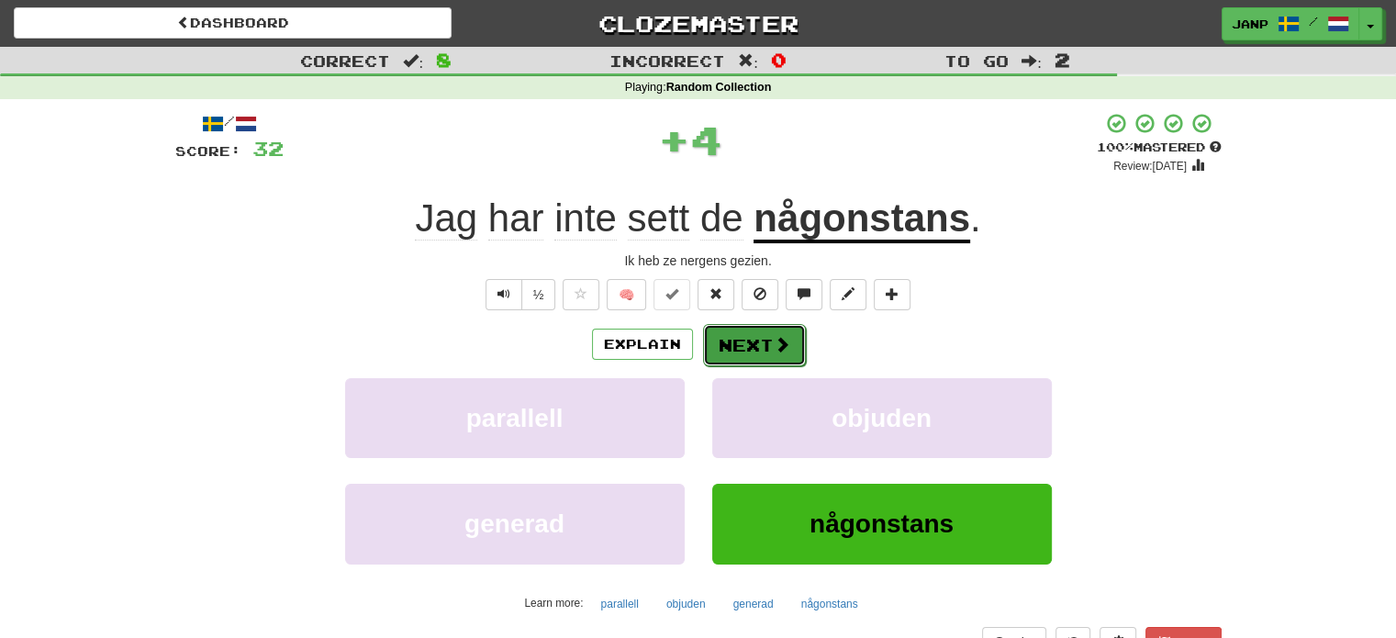
click at [782, 339] on span at bounding box center [781, 344] width 17 height 17
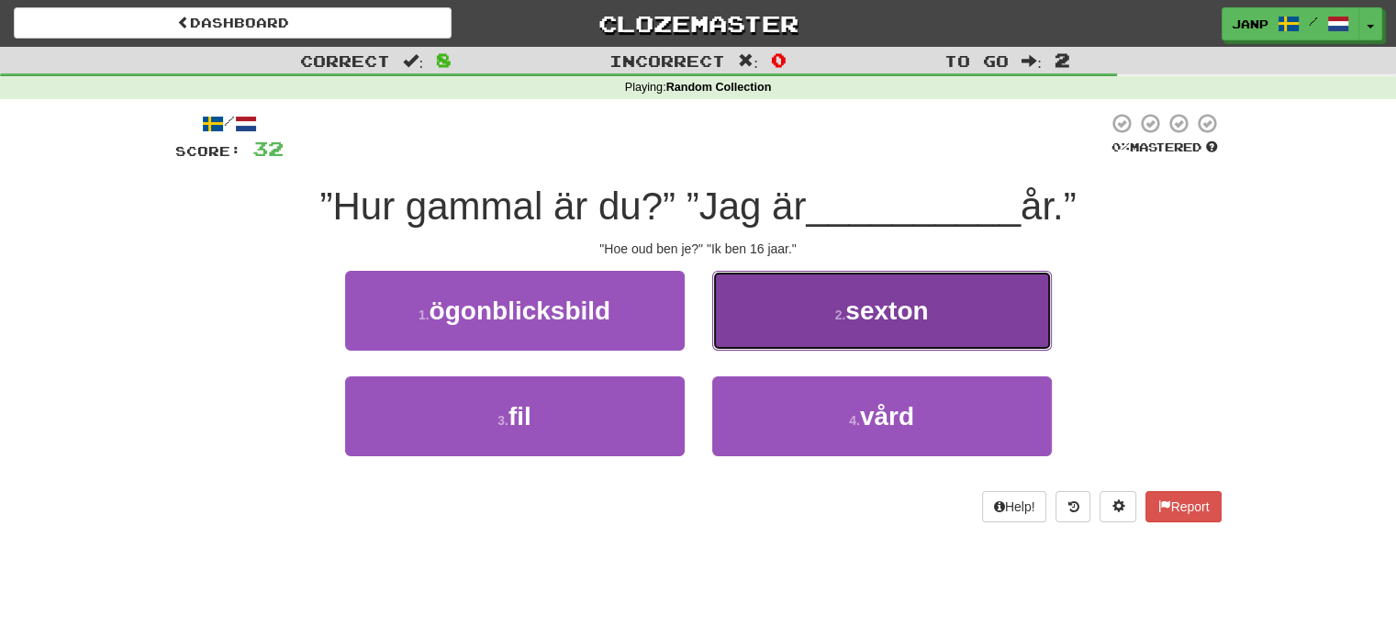
click at [790, 337] on button "2 . sexton" at bounding box center [881, 311] width 339 height 80
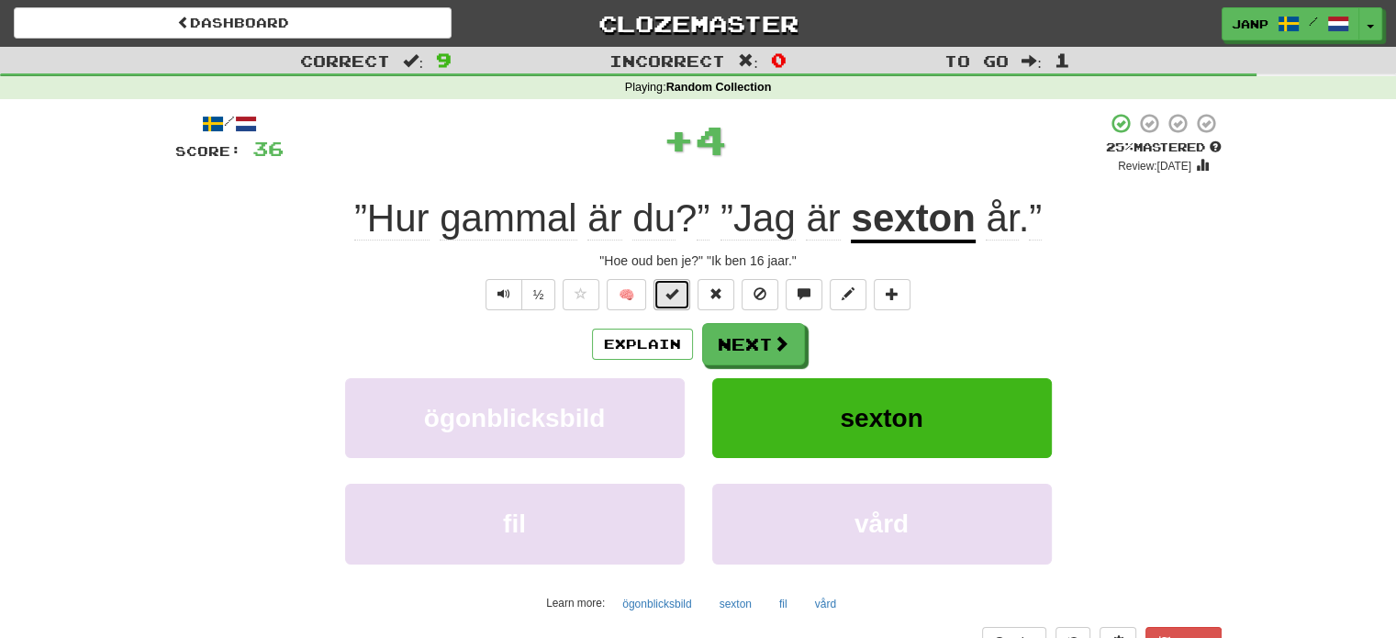
click at [675, 294] on span at bounding box center [671, 293] width 13 height 13
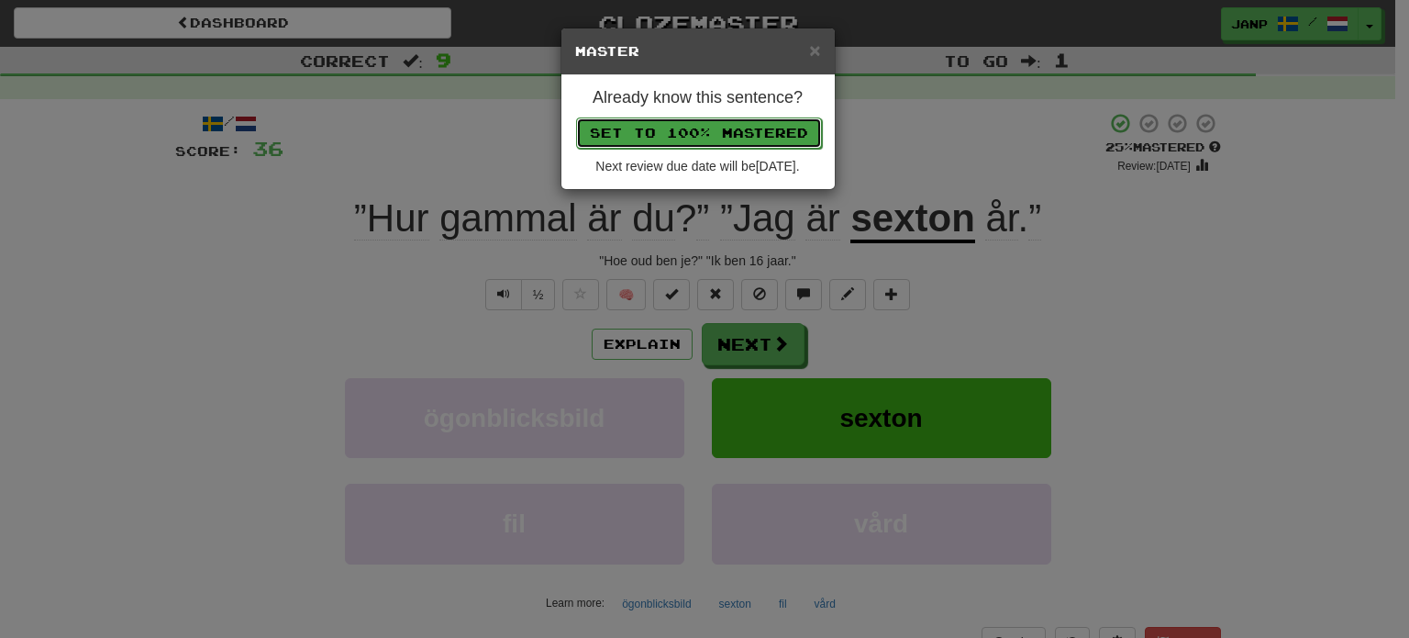
click at [717, 125] on button "Set to 100% Mastered" at bounding box center [699, 132] width 246 height 31
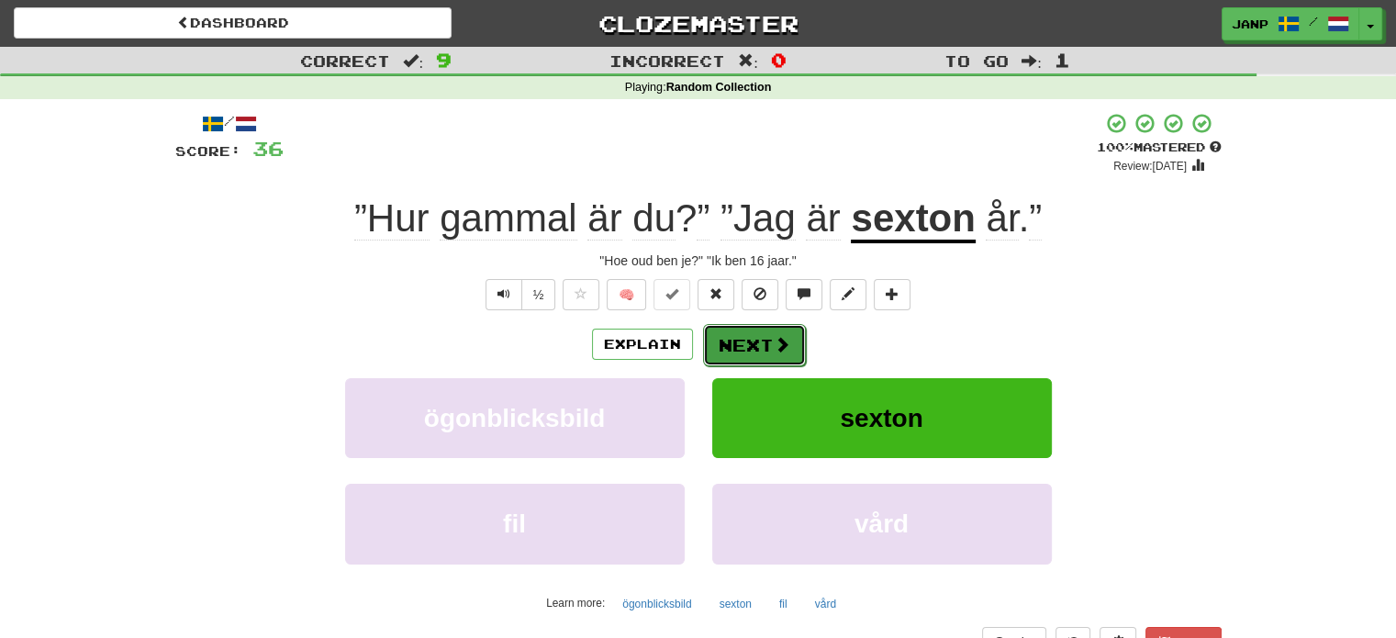
click at [774, 337] on span at bounding box center [781, 344] width 17 height 17
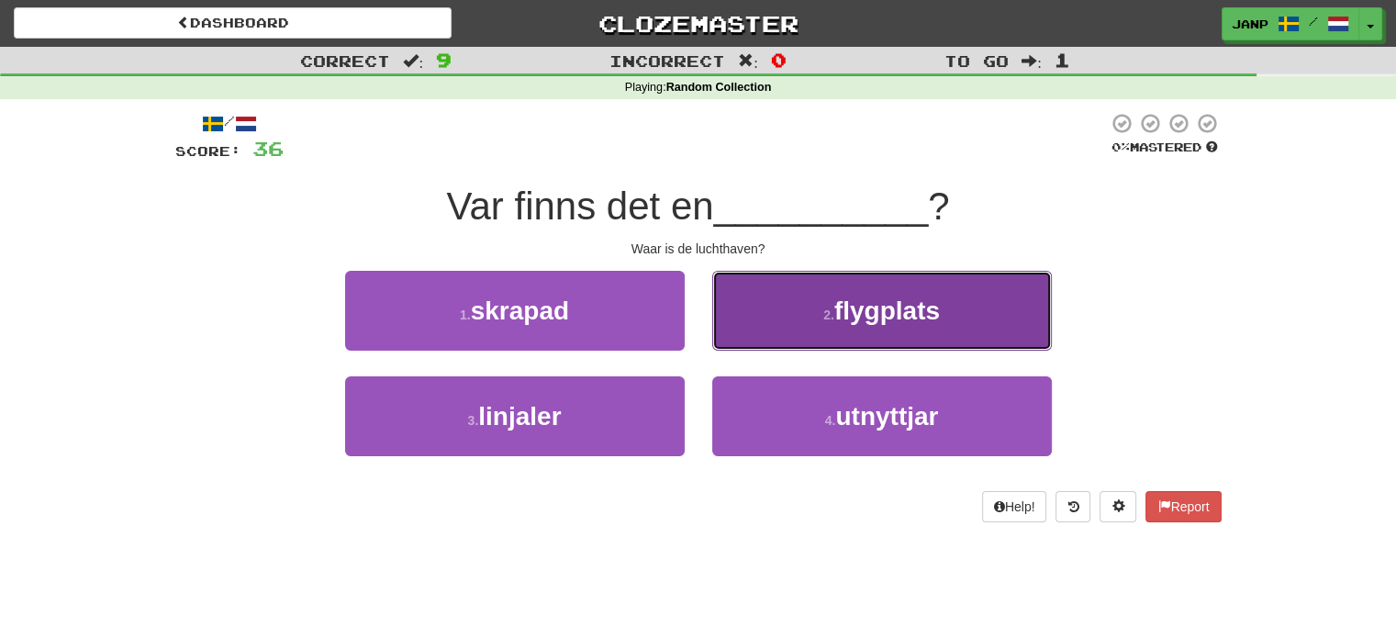
click at [775, 340] on button "2 . flygplats" at bounding box center [881, 311] width 339 height 80
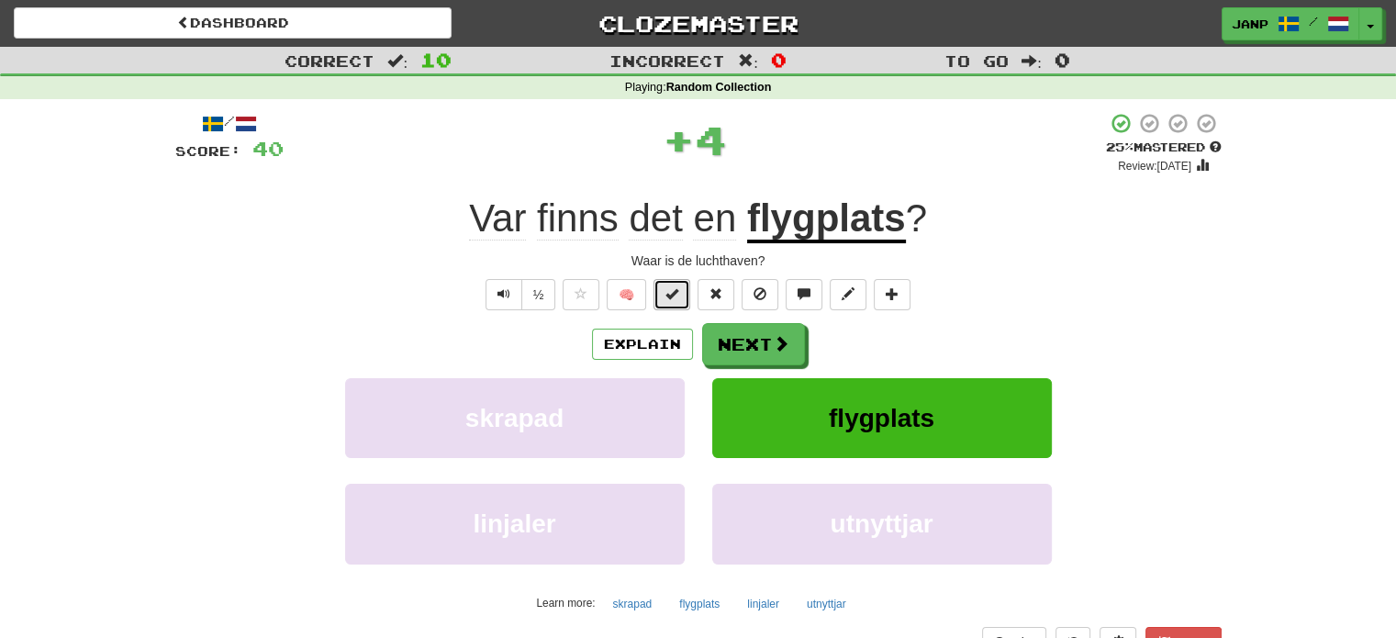
click at [679, 285] on button at bounding box center [671, 294] width 37 height 31
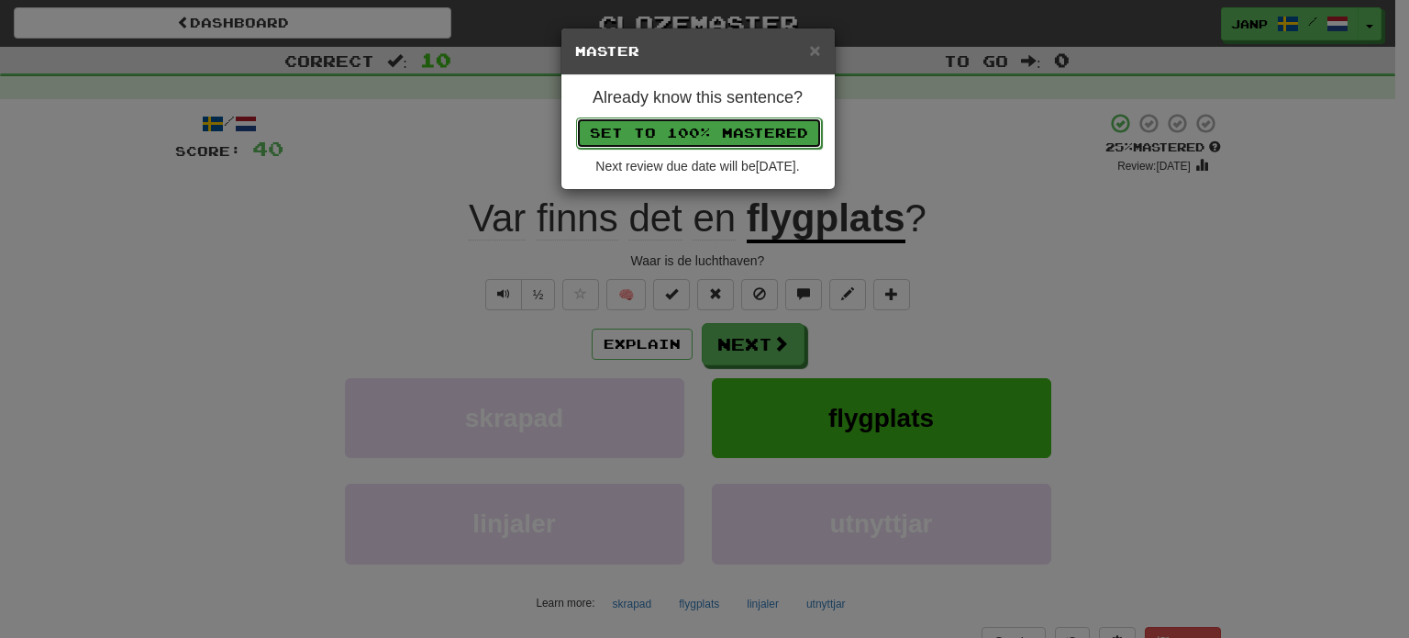
click at [721, 120] on button "Set to 100% Mastered" at bounding box center [699, 132] width 246 height 31
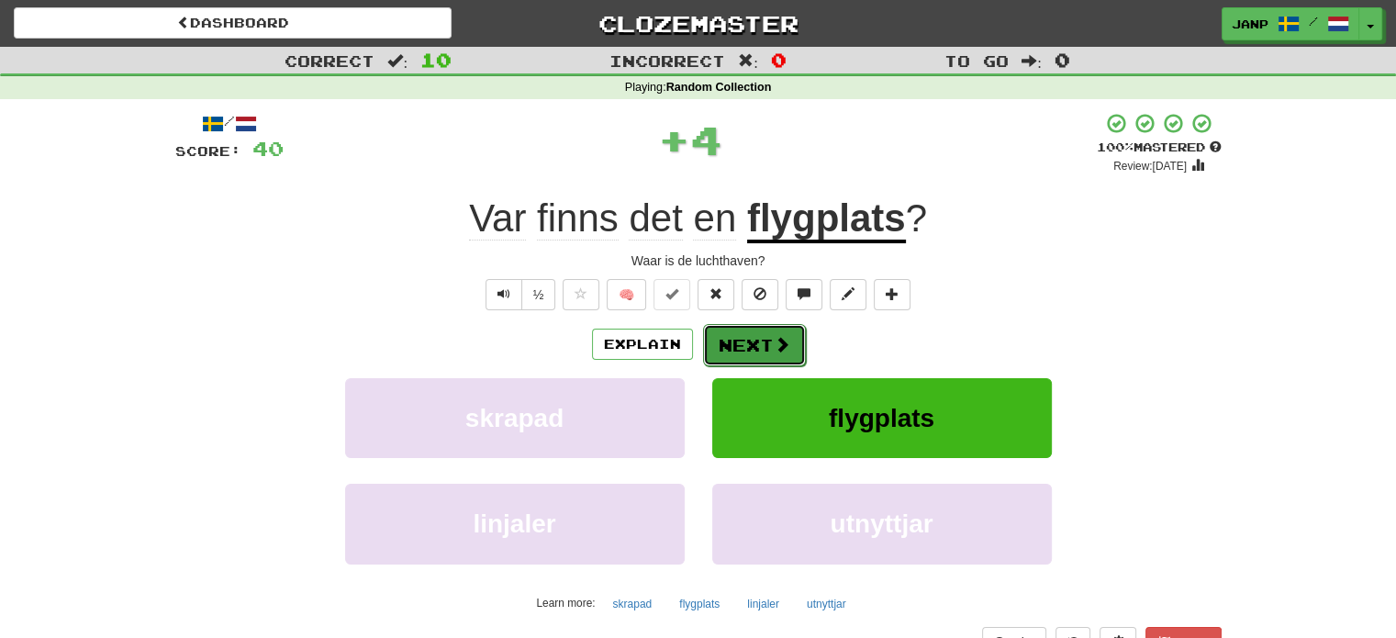
click at [770, 342] on button "Next" at bounding box center [754, 345] width 103 height 42
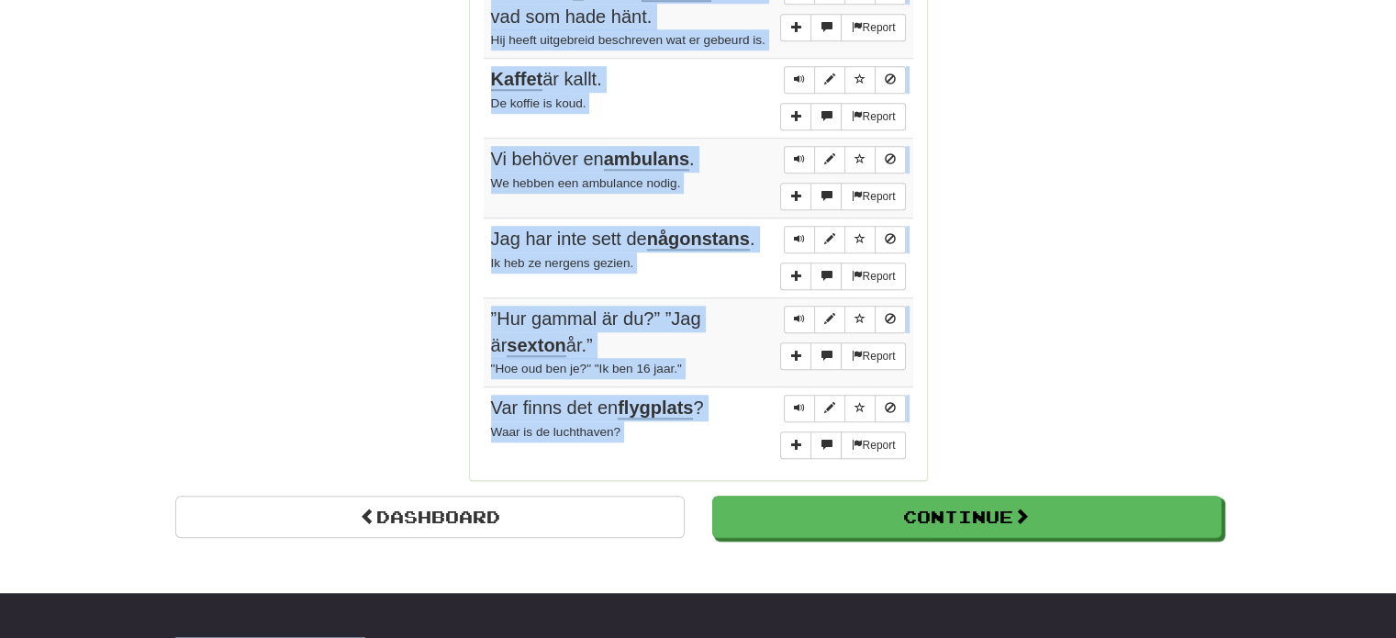
scroll to position [1326, 0]
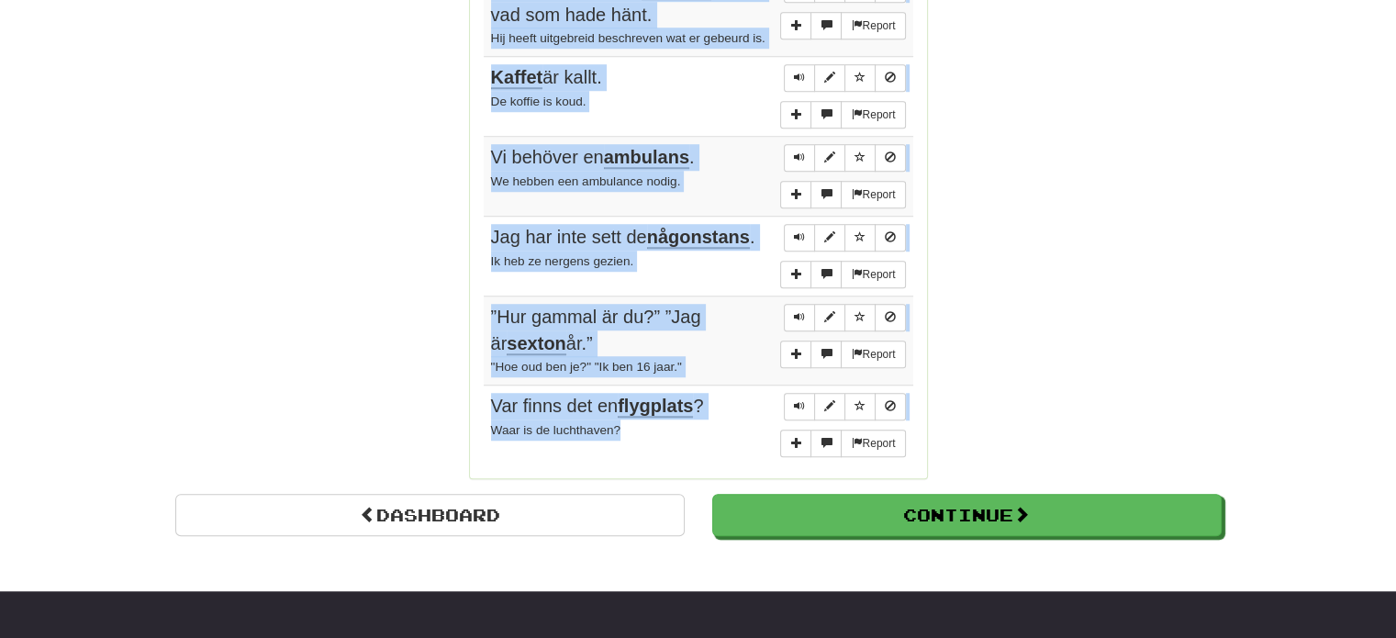
drag, startPoint x: 480, startPoint y: 230, endPoint x: 714, endPoint y: 411, distance: 295.6
copy div "Sentences: Report [PERSON_NAME] trodde inte sina ögon . Hij kon zijn eigen [MED…"
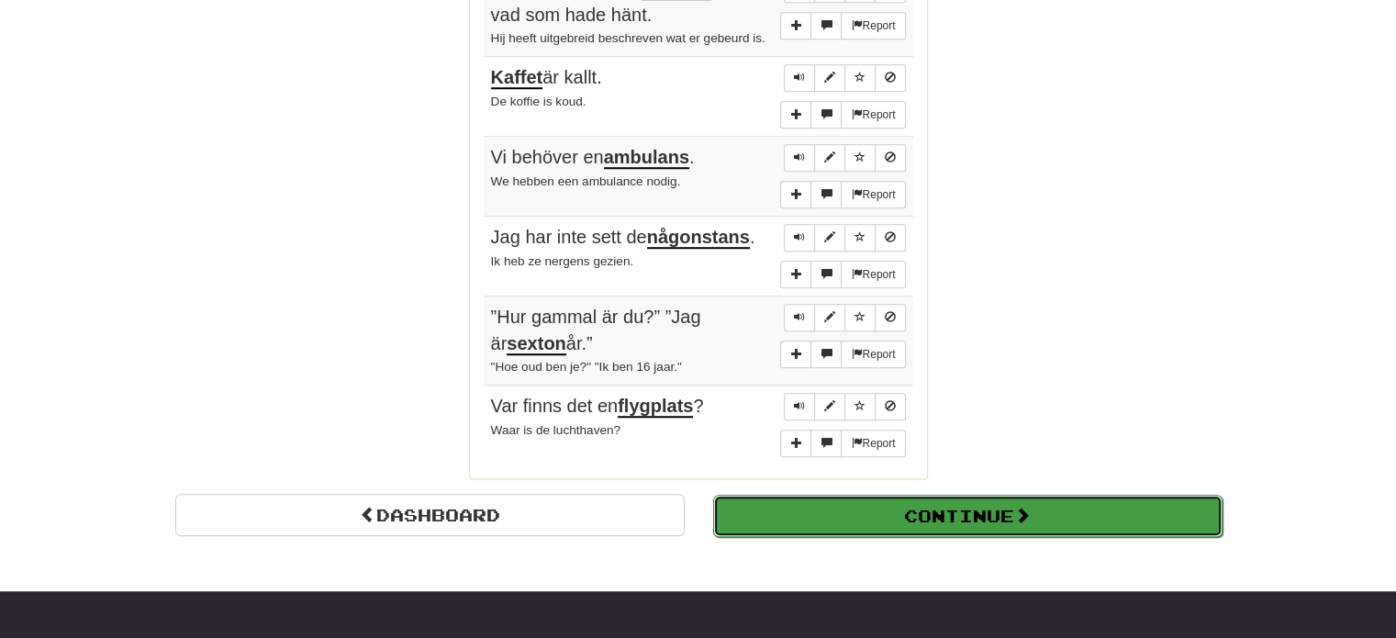
click at [948, 500] on button "Continue" at bounding box center [967, 516] width 509 height 42
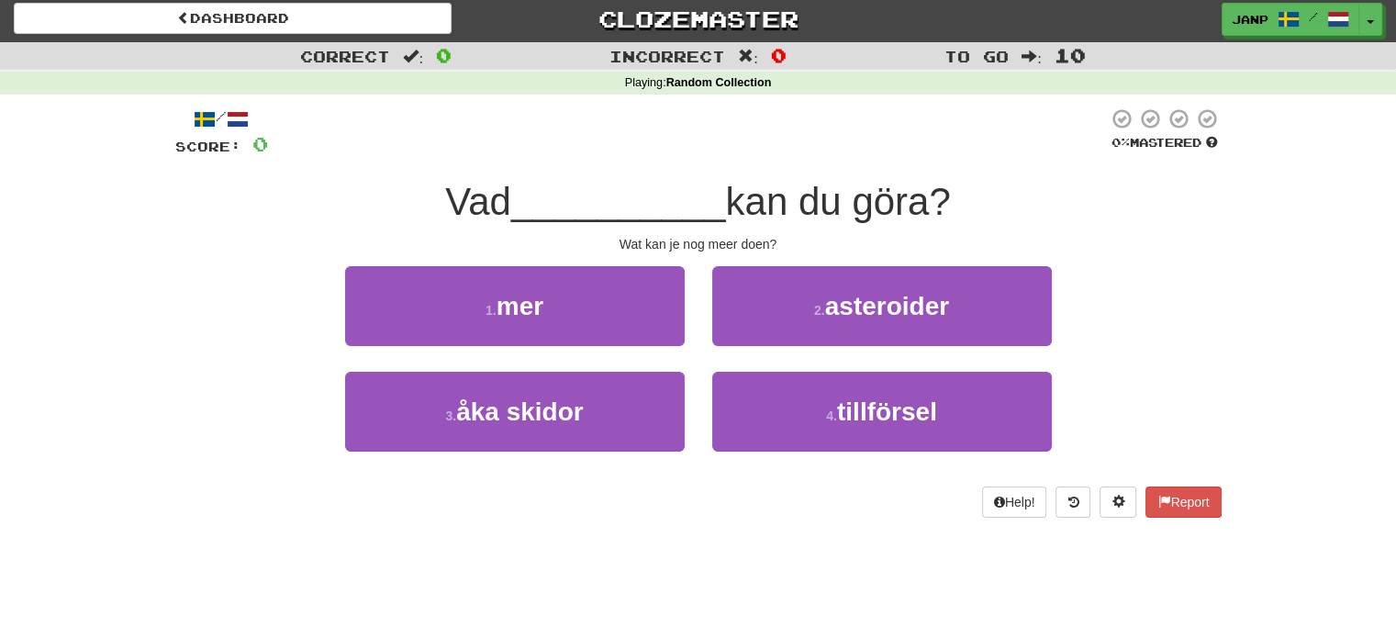
scroll to position [0, 0]
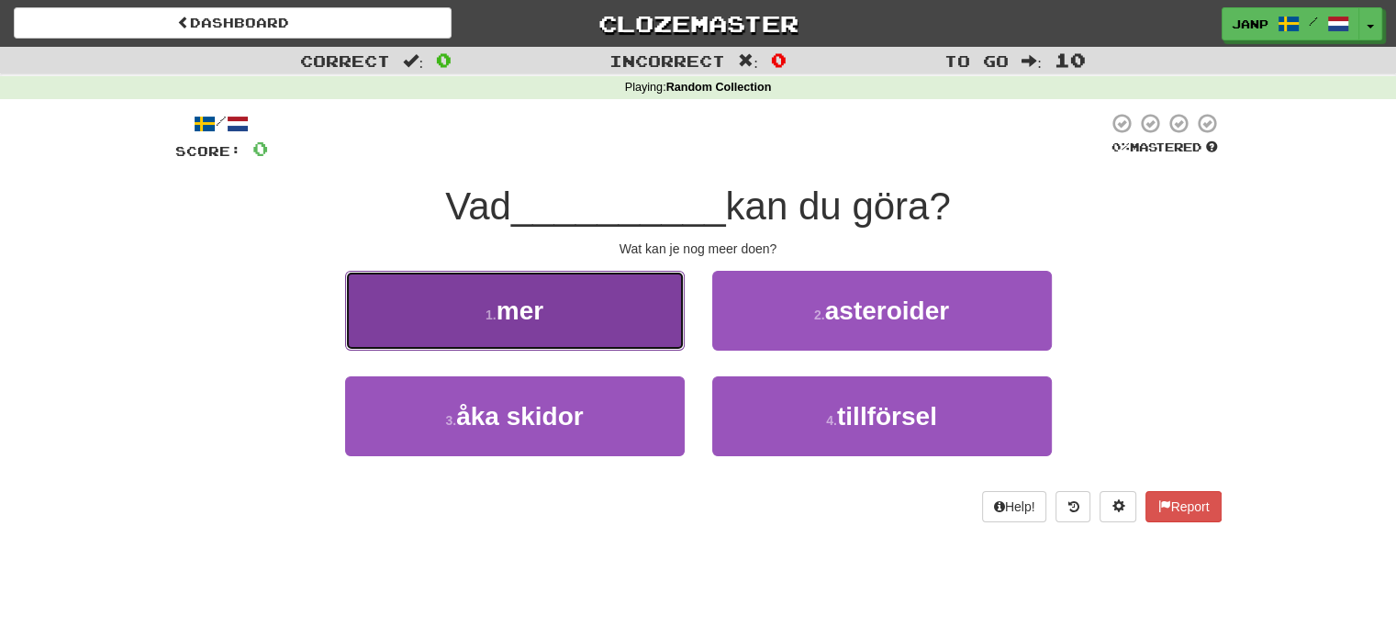
click at [606, 304] on button "1 . mer" at bounding box center [514, 311] width 339 height 80
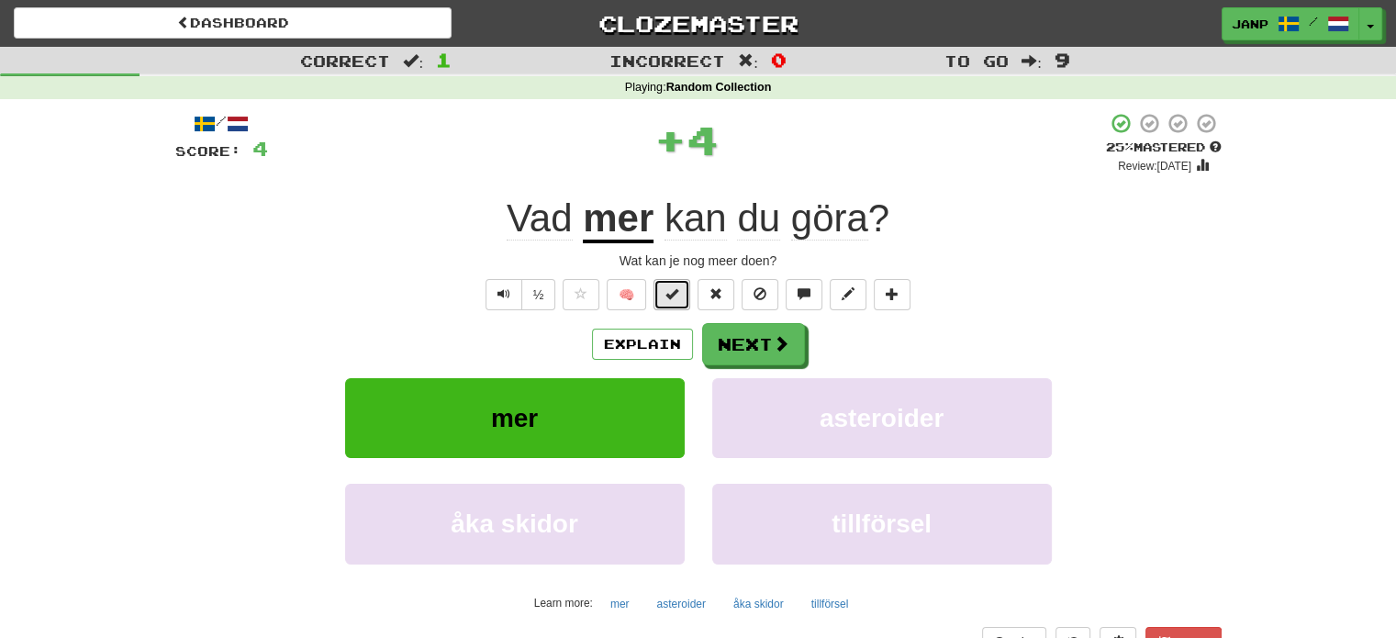
click at [661, 290] on button at bounding box center [671, 294] width 37 height 31
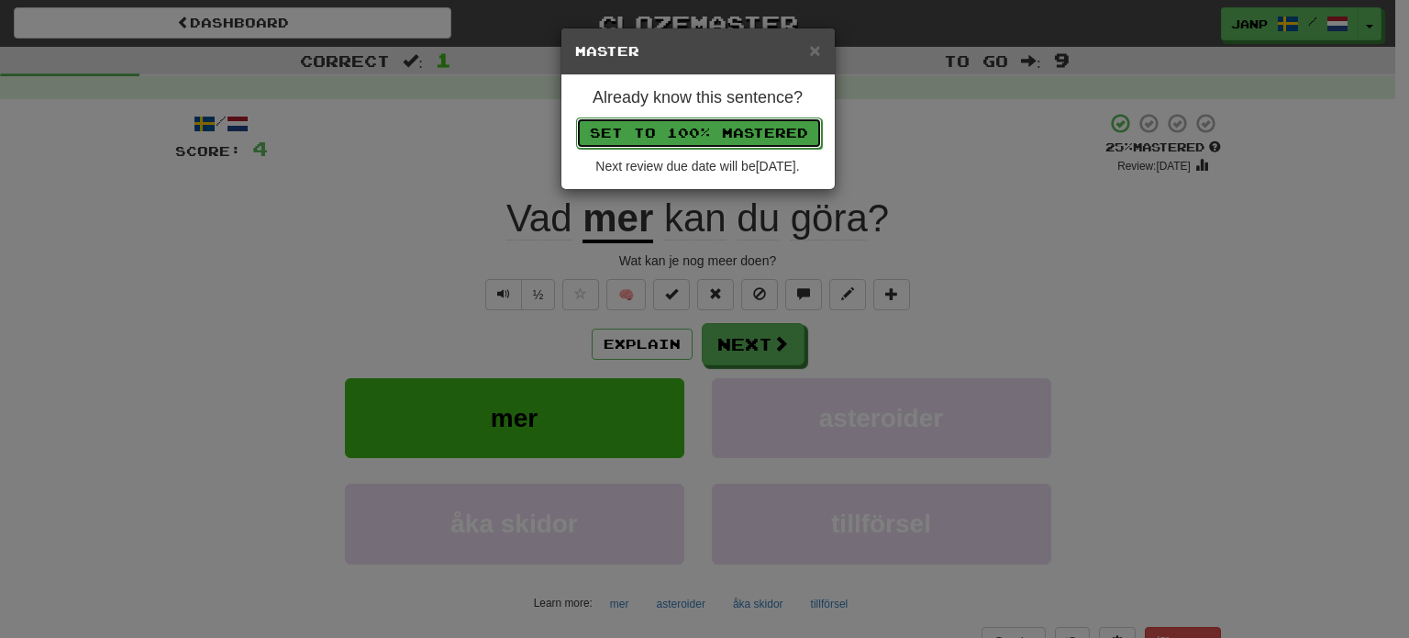
click at [719, 133] on button "Set to 100% Mastered" at bounding box center [699, 132] width 246 height 31
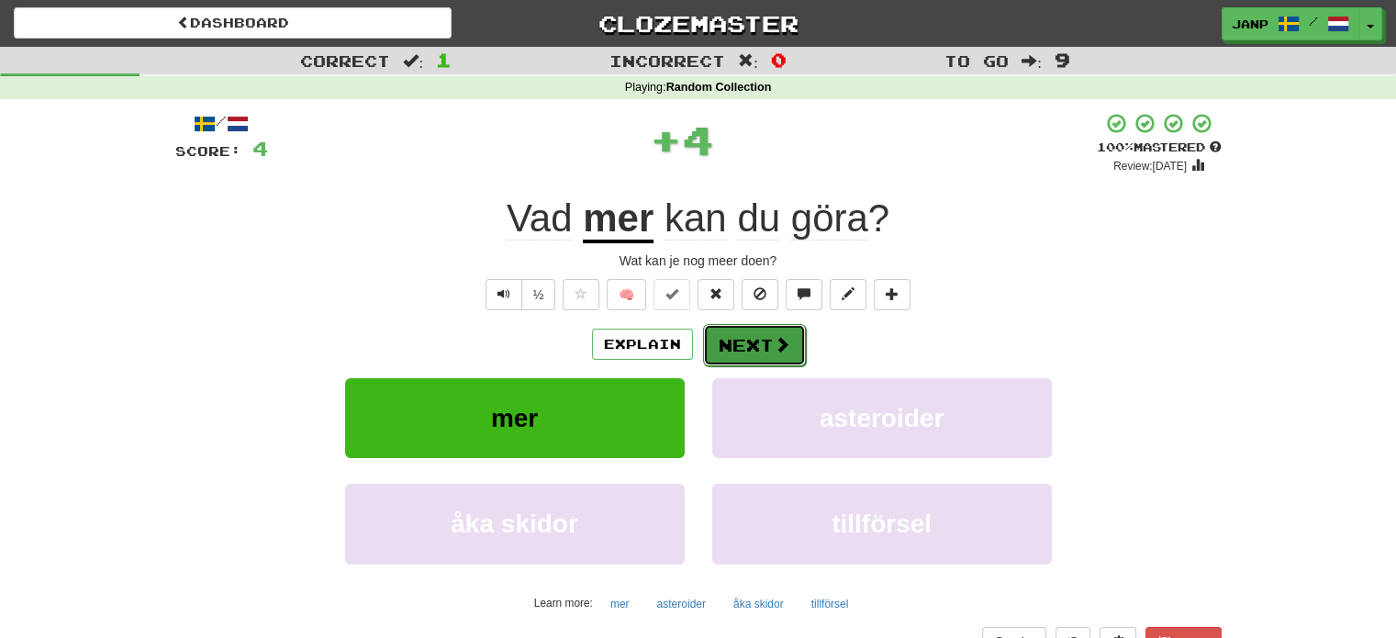
click at [755, 344] on button "Next" at bounding box center [754, 345] width 103 height 42
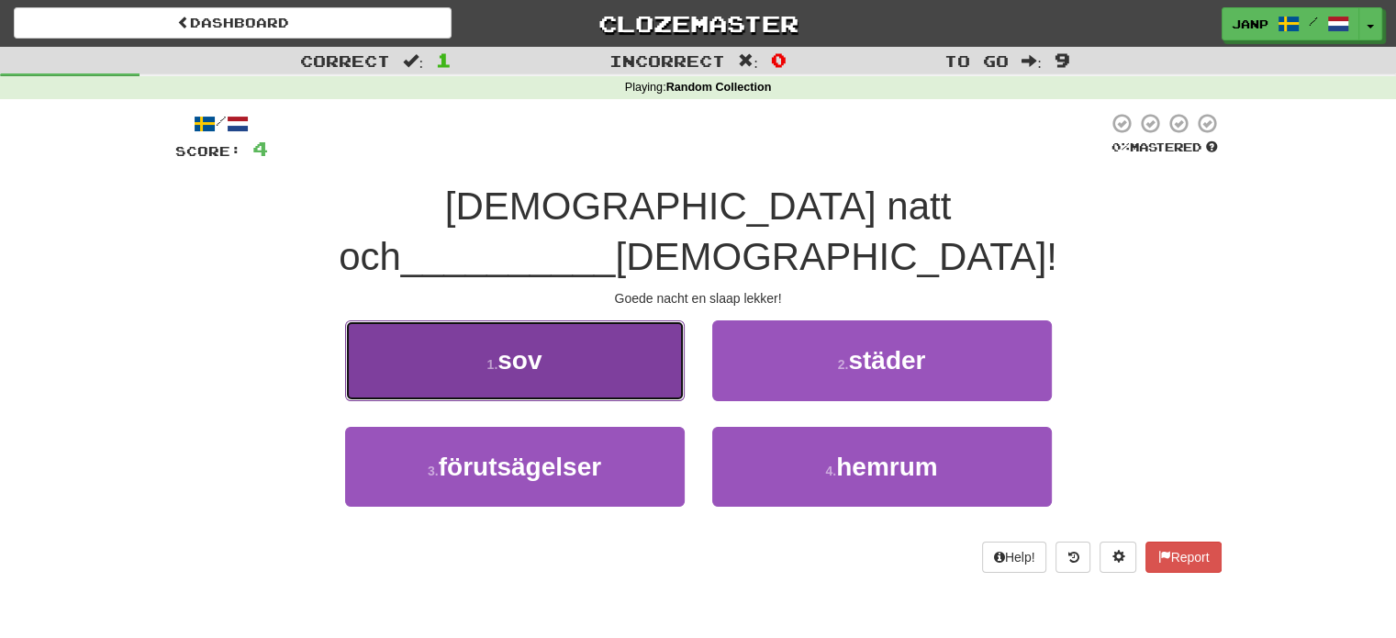
click at [629, 331] on button "1 . sov" at bounding box center [514, 360] width 339 height 80
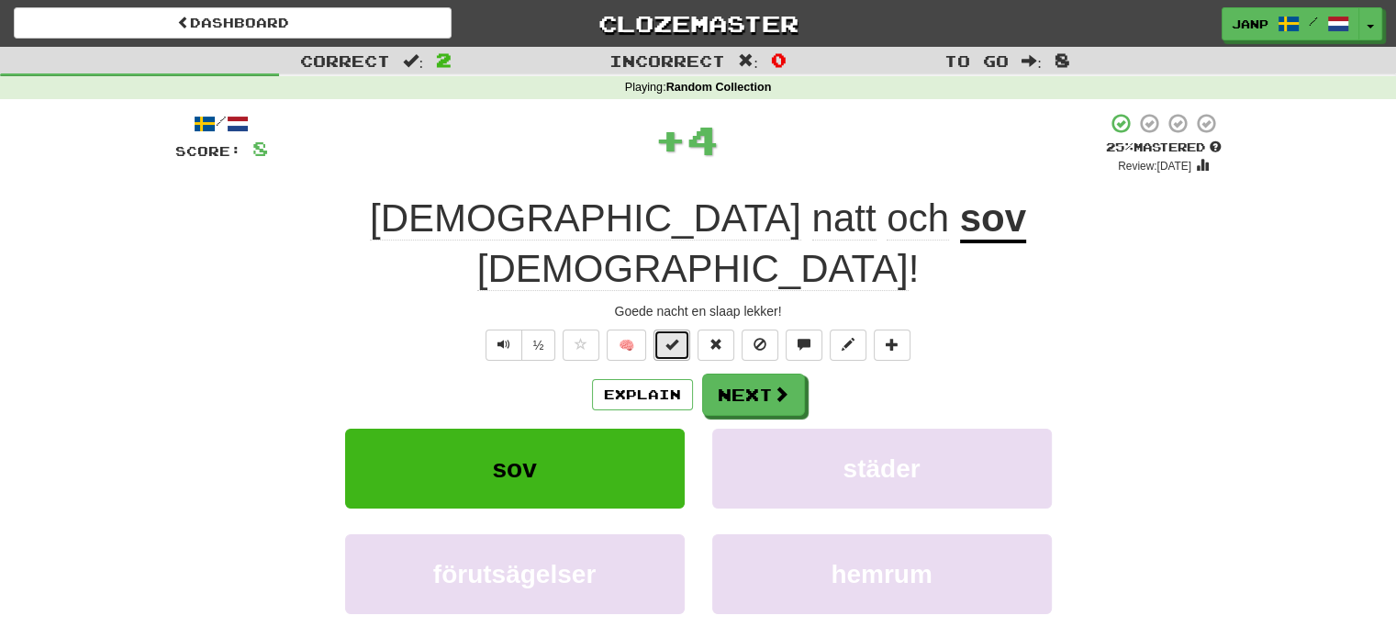
click at [670, 338] on span at bounding box center [671, 344] width 13 height 13
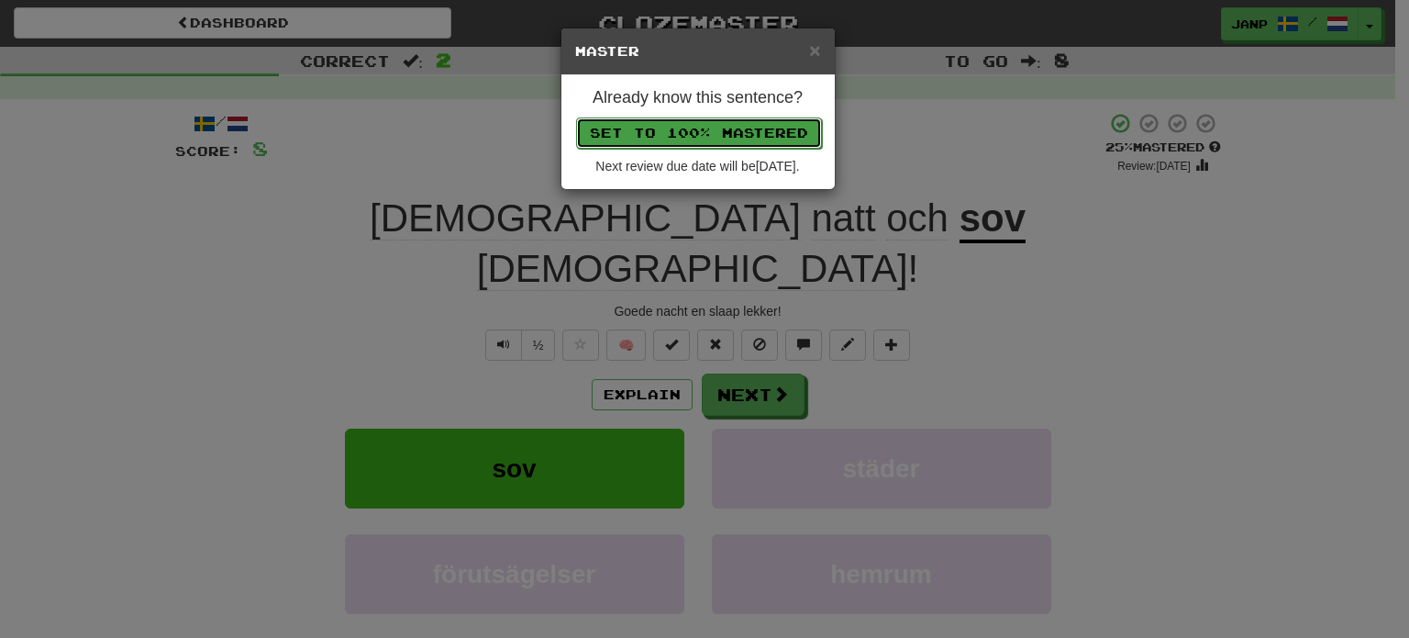
click at [735, 128] on button "Set to 100% Mastered" at bounding box center [699, 132] width 246 height 31
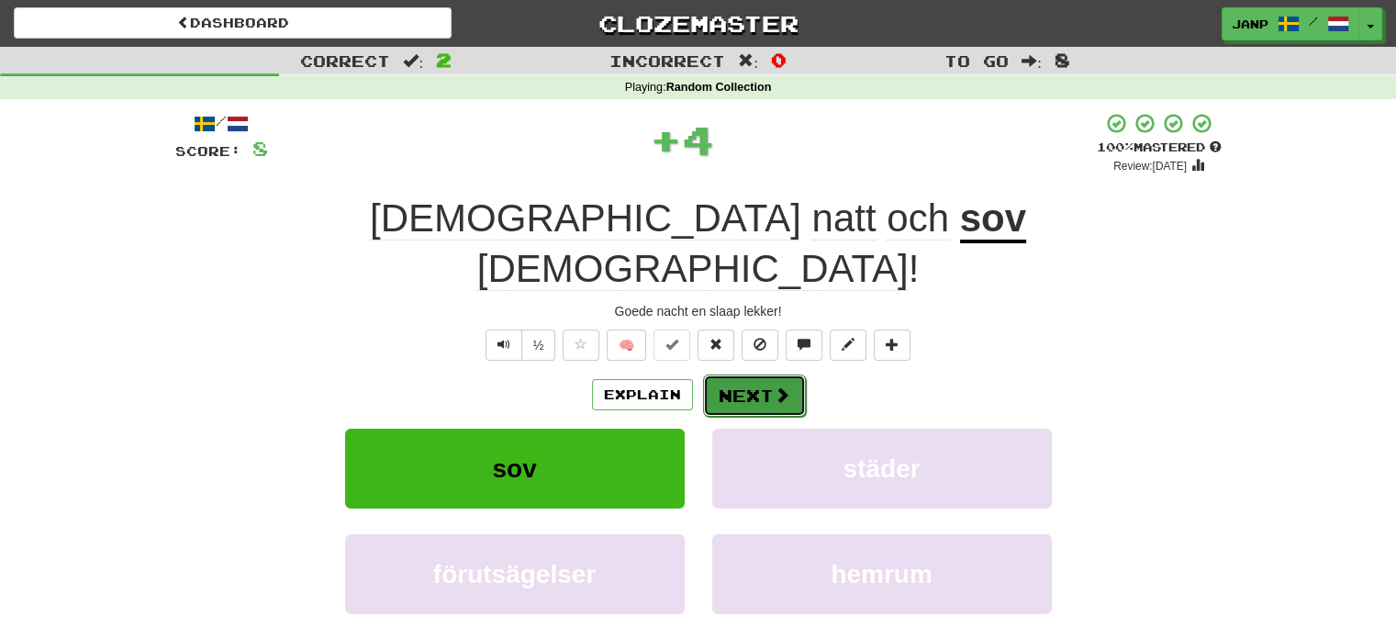
click at [769, 374] on button "Next" at bounding box center [754, 395] width 103 height 42
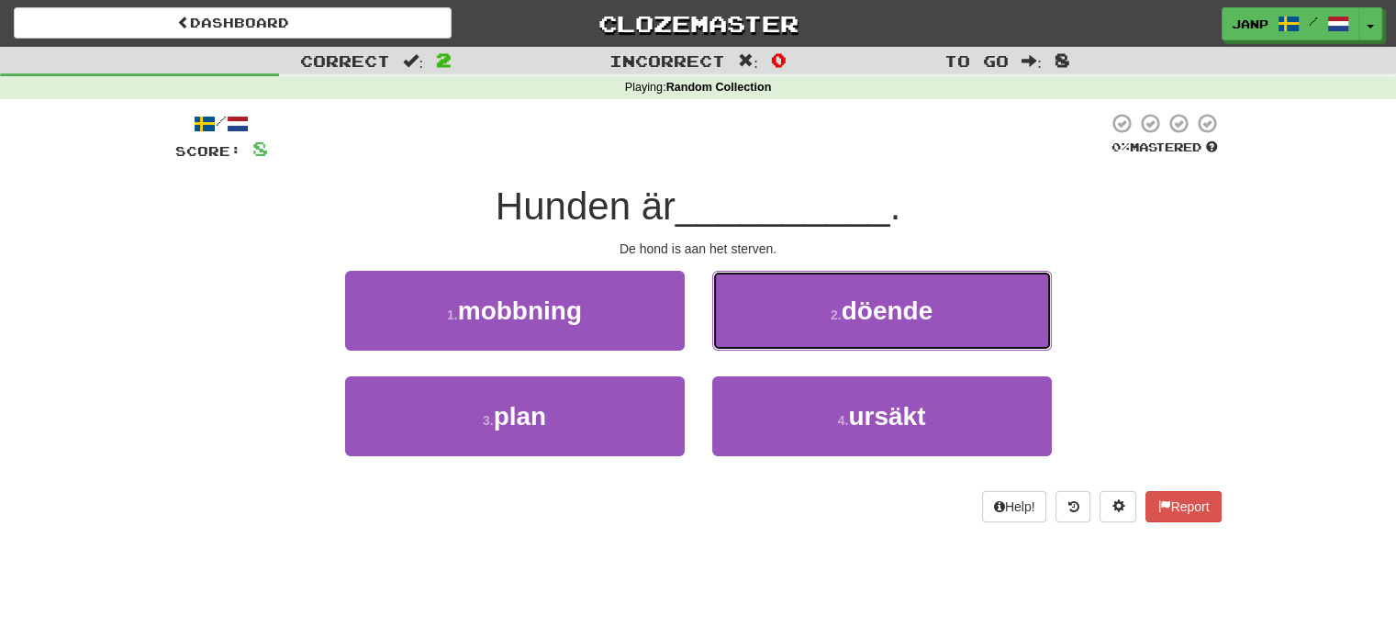
click at [769, 339] on button "2 . döende" at bounding box center [881, 311] width 339 height 80
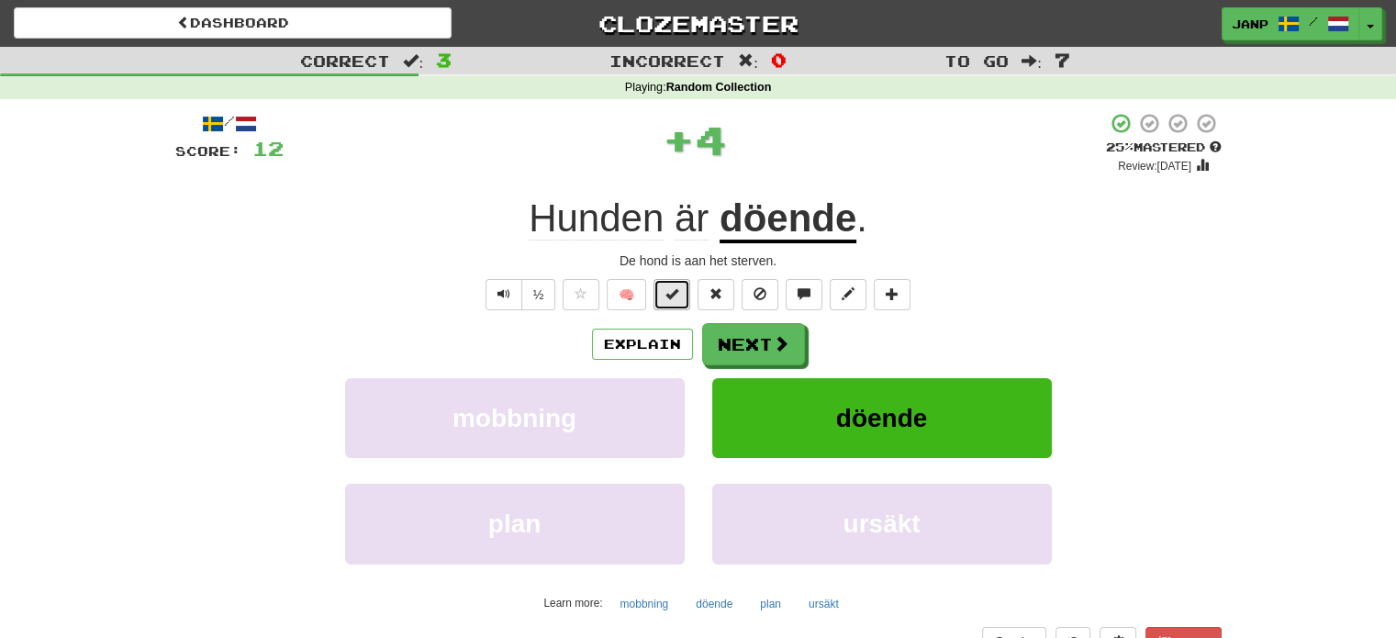
click at [680, 293] on button at bounding box center [671, 294] width 37 height 31
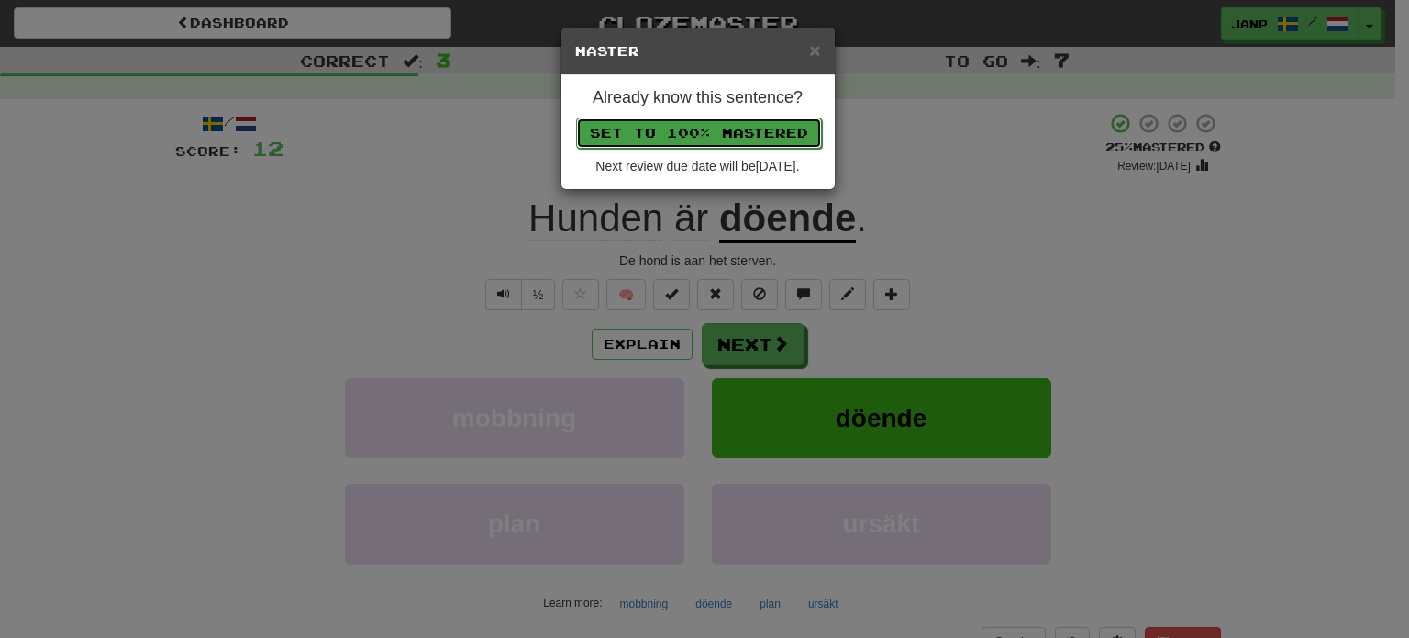
click at [730, 127] on button "Set to 100% Mastered" at bounding box center [699, 132] width 246 height 31
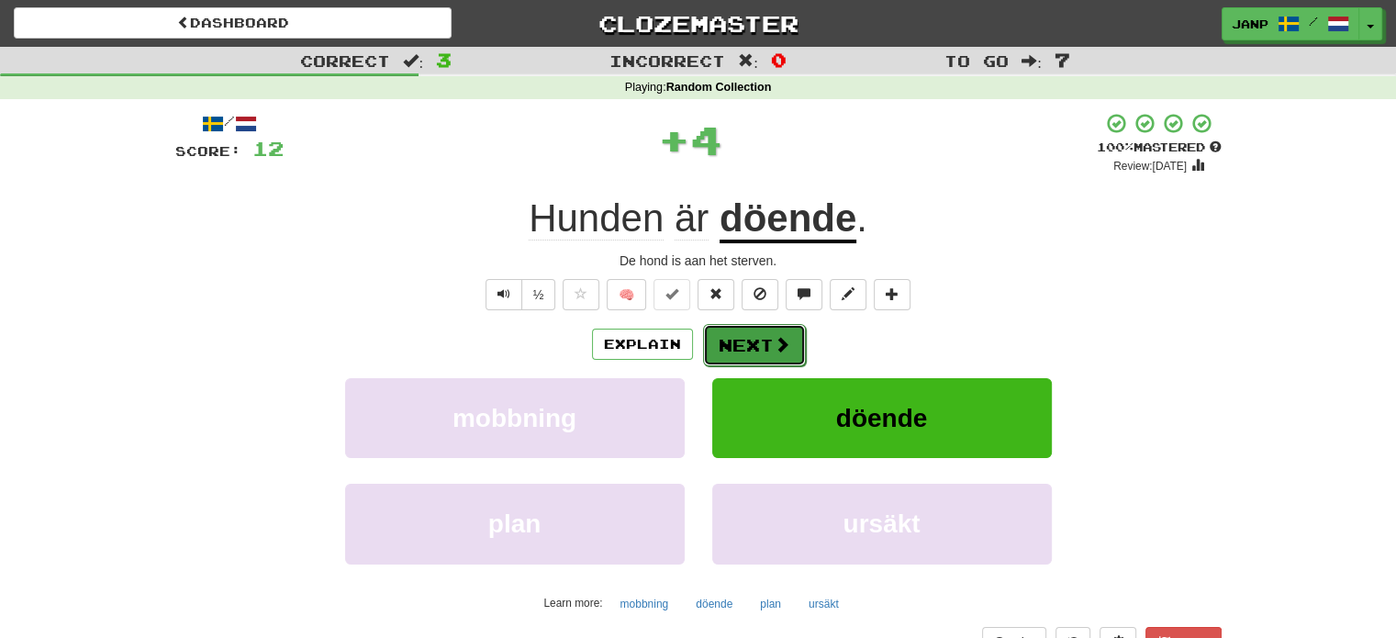
click at [742, 346] on button "Next" at bounding box center [754, 345] width 103 height 42
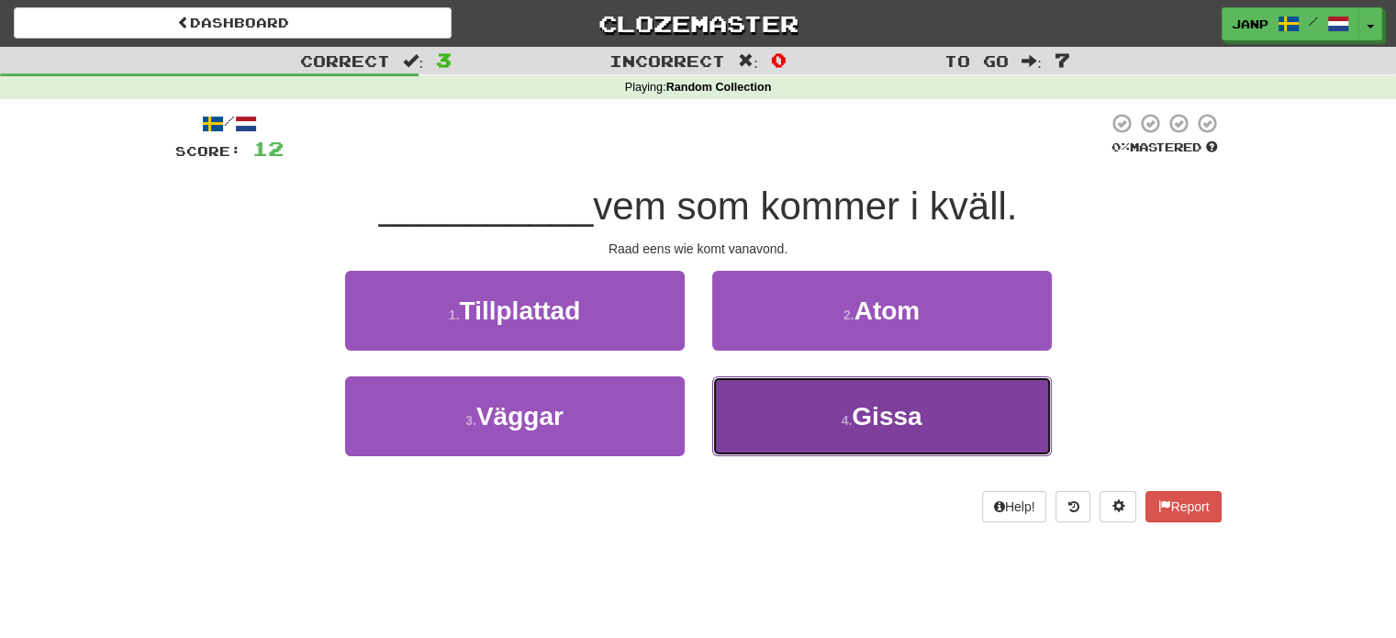
click at [782, 410] on button "4 . [GEOGRAPHIC_DATA]" at bounding box center [881, 416] width 339 height 80
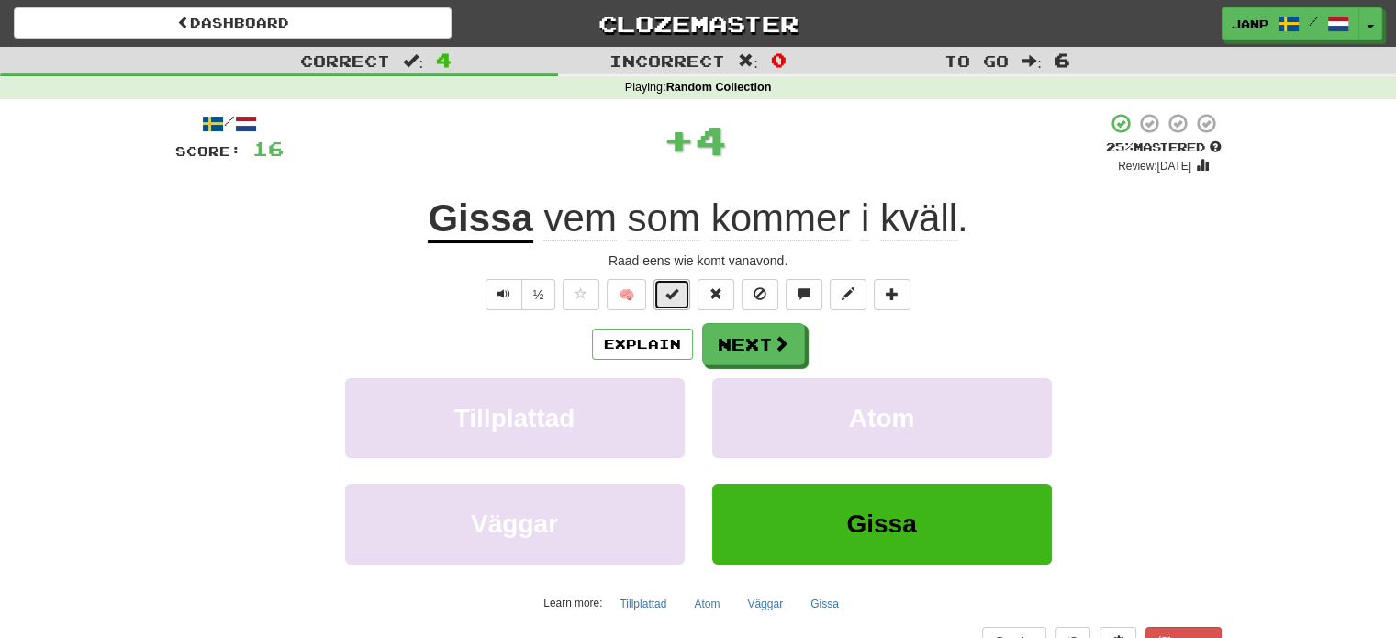
click at [667, 303] on button at bounding box center [671, 294] width 37 height 31
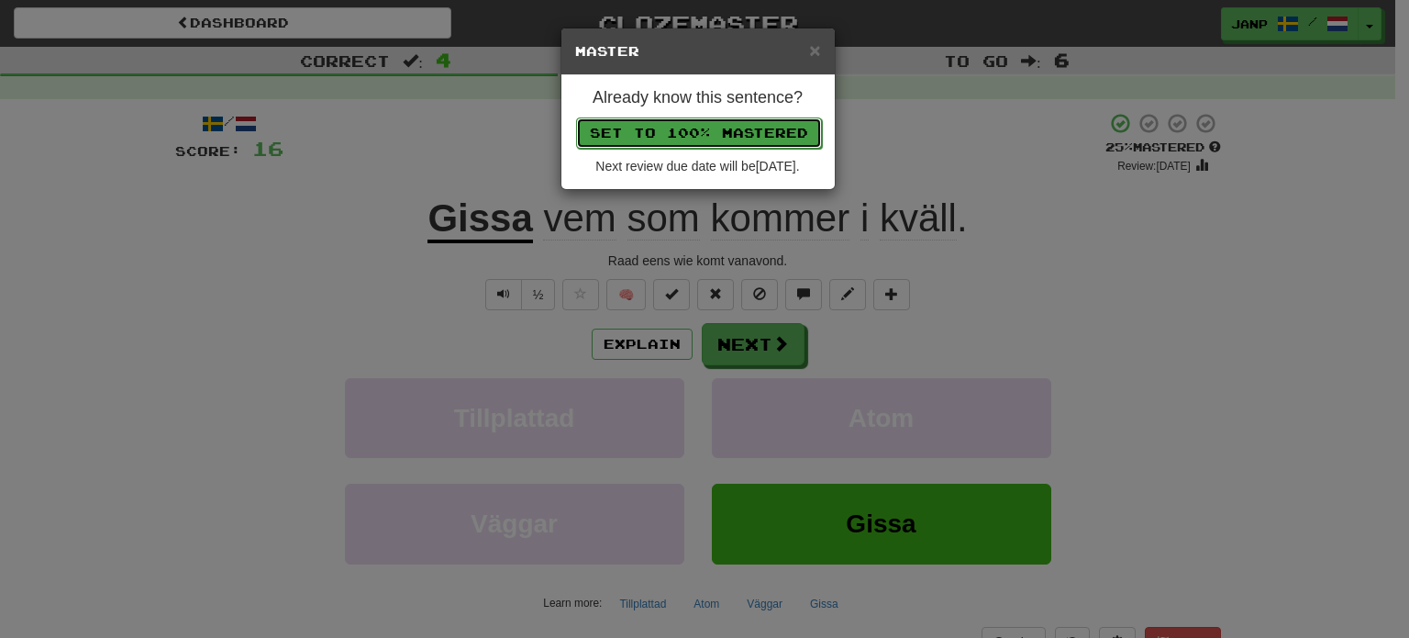
click at [705, 134] on button "Set to 100% Mastered" at bounding box center [699, 132] width 246 height 31
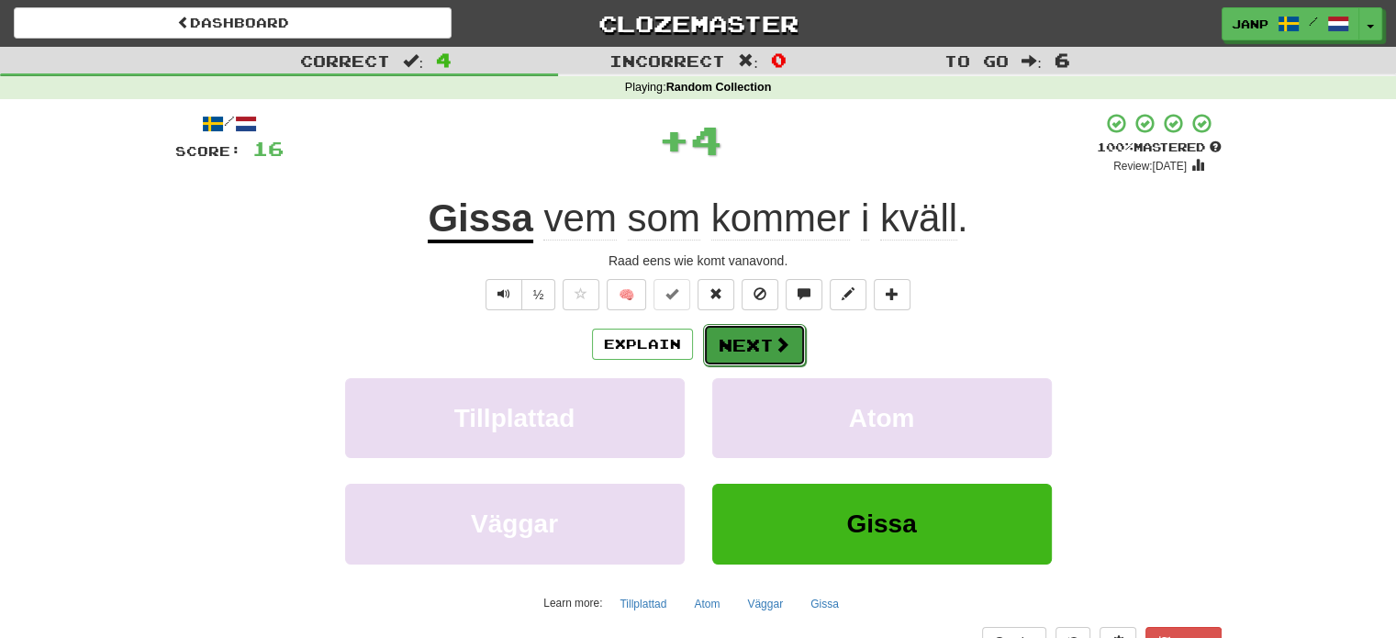
click at [757, 348] on button "Next" at bounding box center [754, 345] width 103 height 42
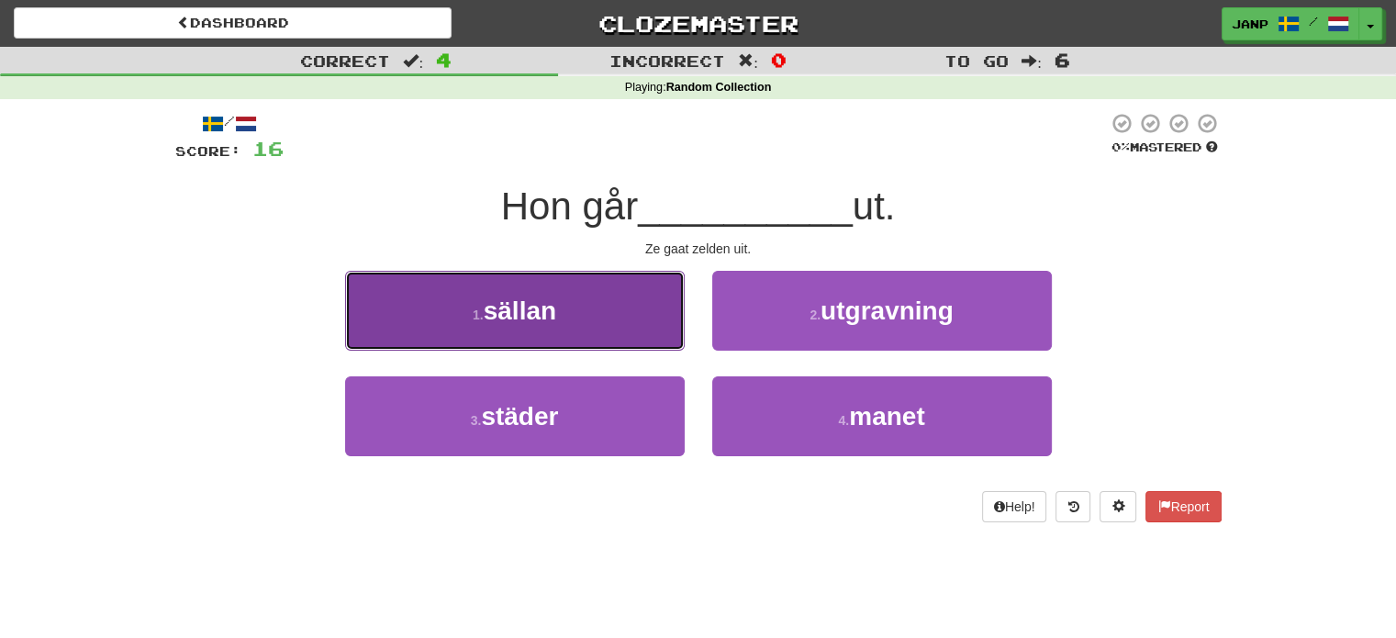
click at [575, 307] on button "1 . sällan" at bounding box center [514, 311] width 339 height 80
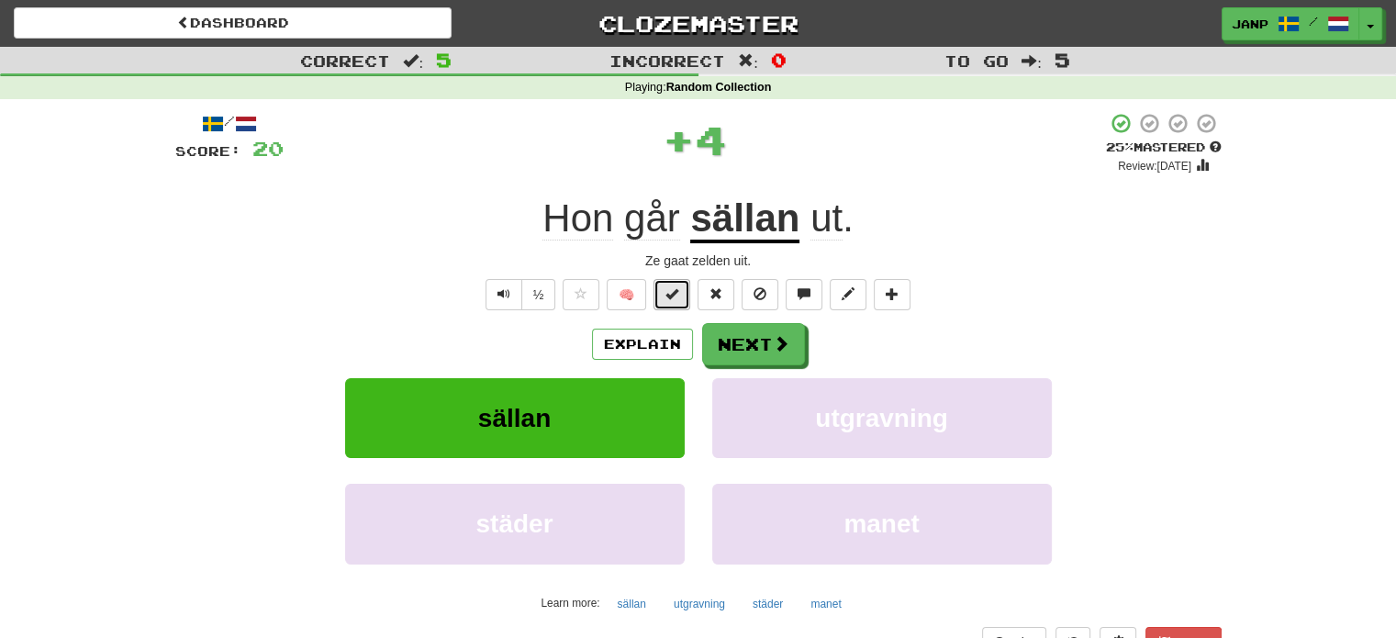
click at [678, 300] on span at bounding box center [671, 293] width 13 height 13
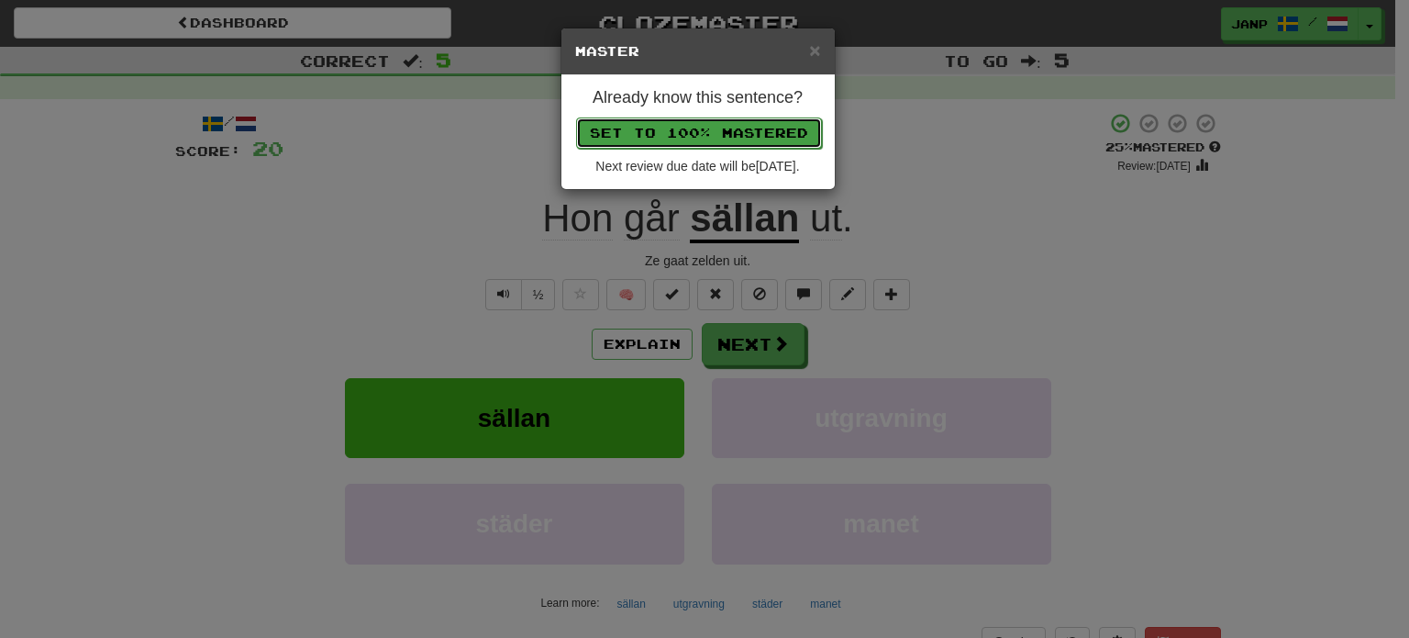
click at [690, 135] on button "Set to 100% Mastered" at bounding box center [699, 132] width 246 height 31
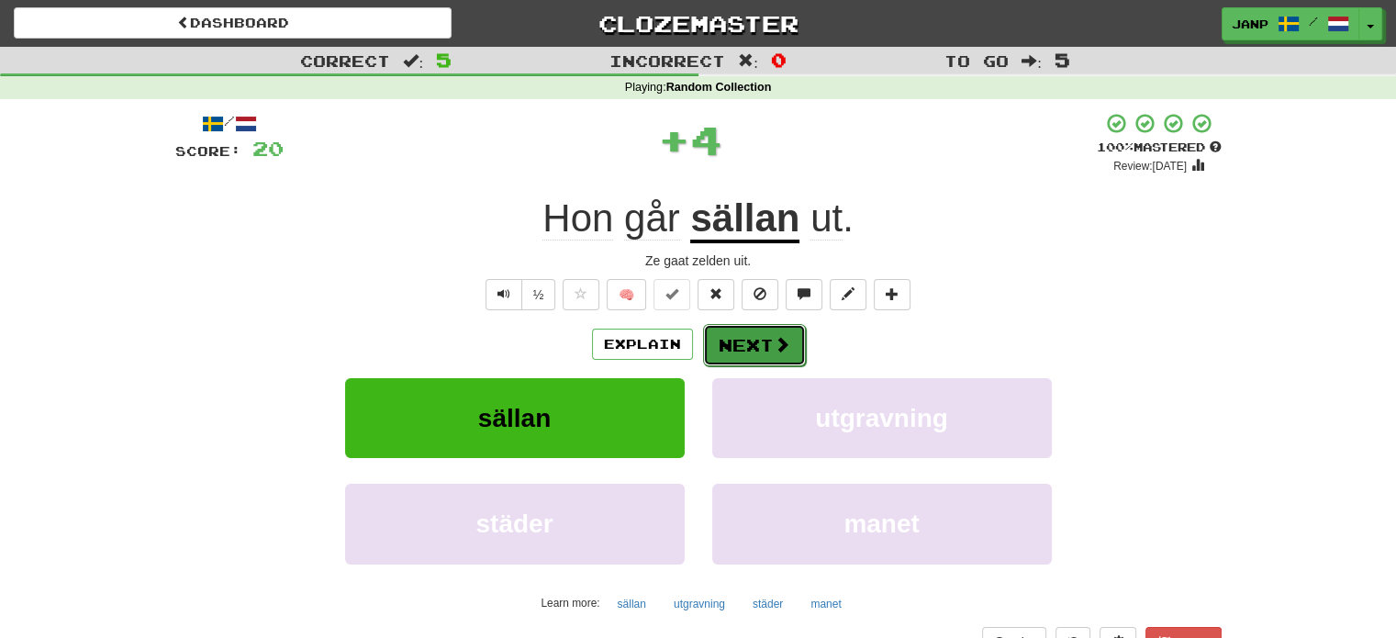
click at [765, 349] on button "Next" at bounding box center [754, 345] width 103 height 42
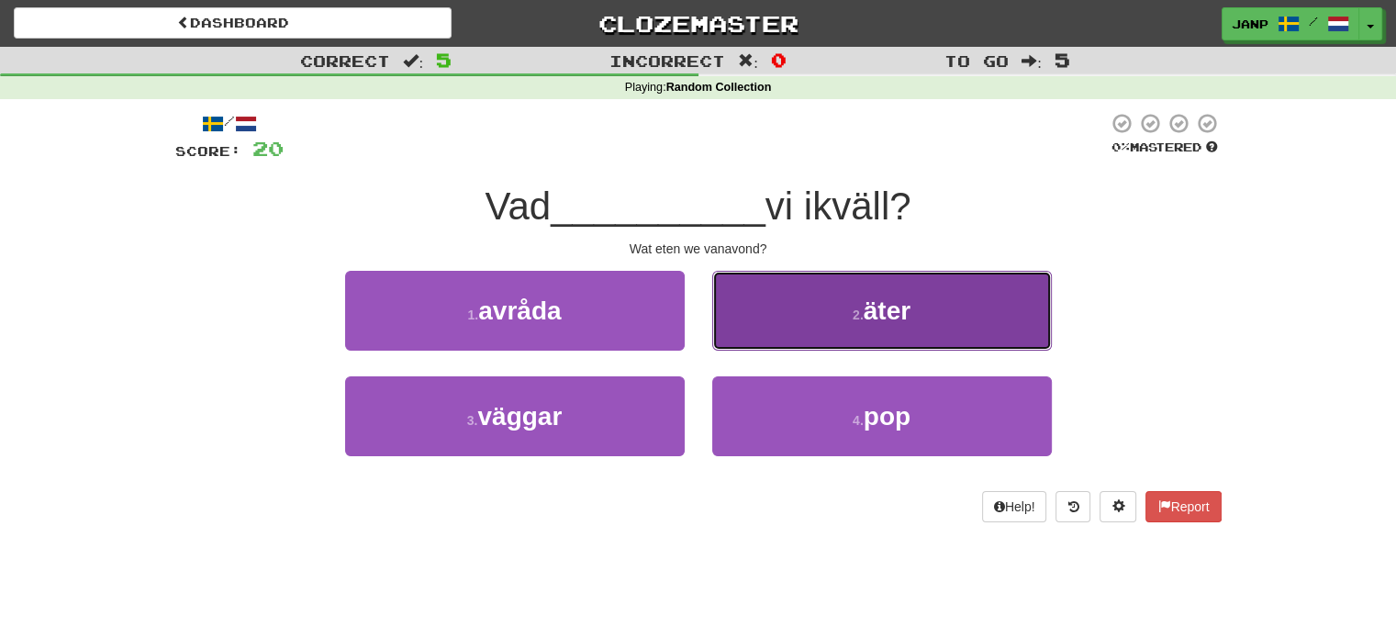
click at [798, 326] on button "2 . äter" at bounding box center [881, 311] width 339 height 80
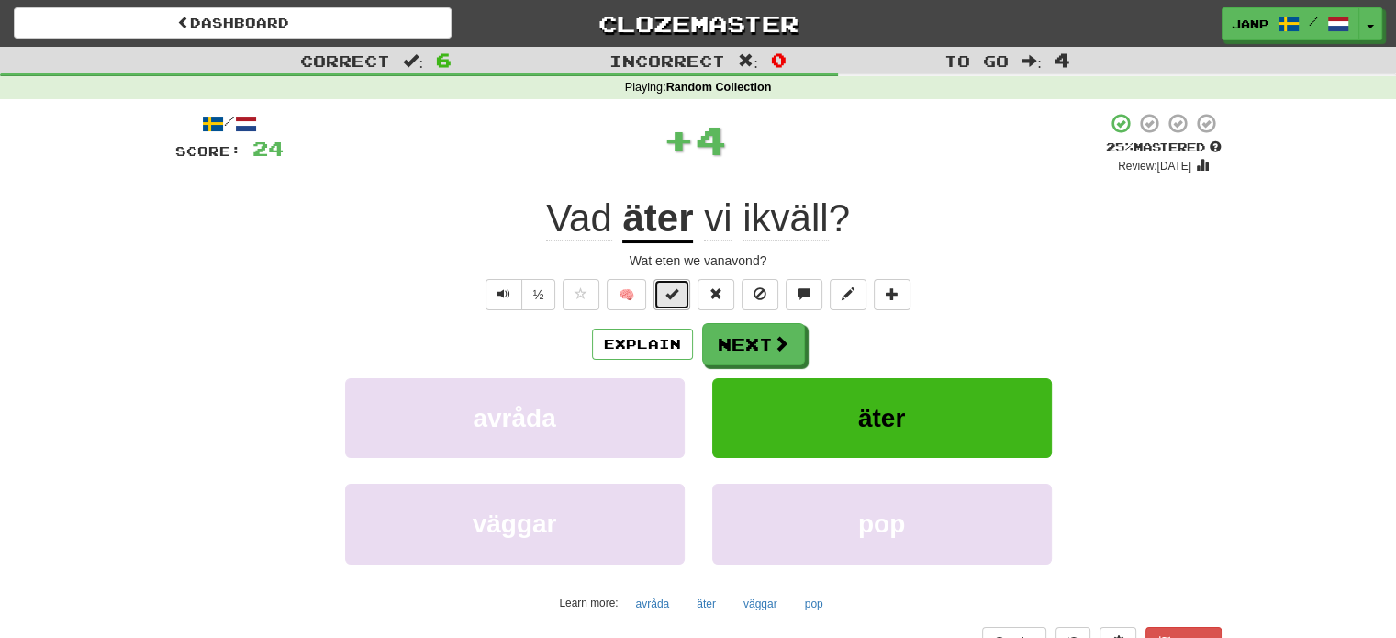
click at [674, 296] on span at bounding box center [671, 293] width 13 height 13
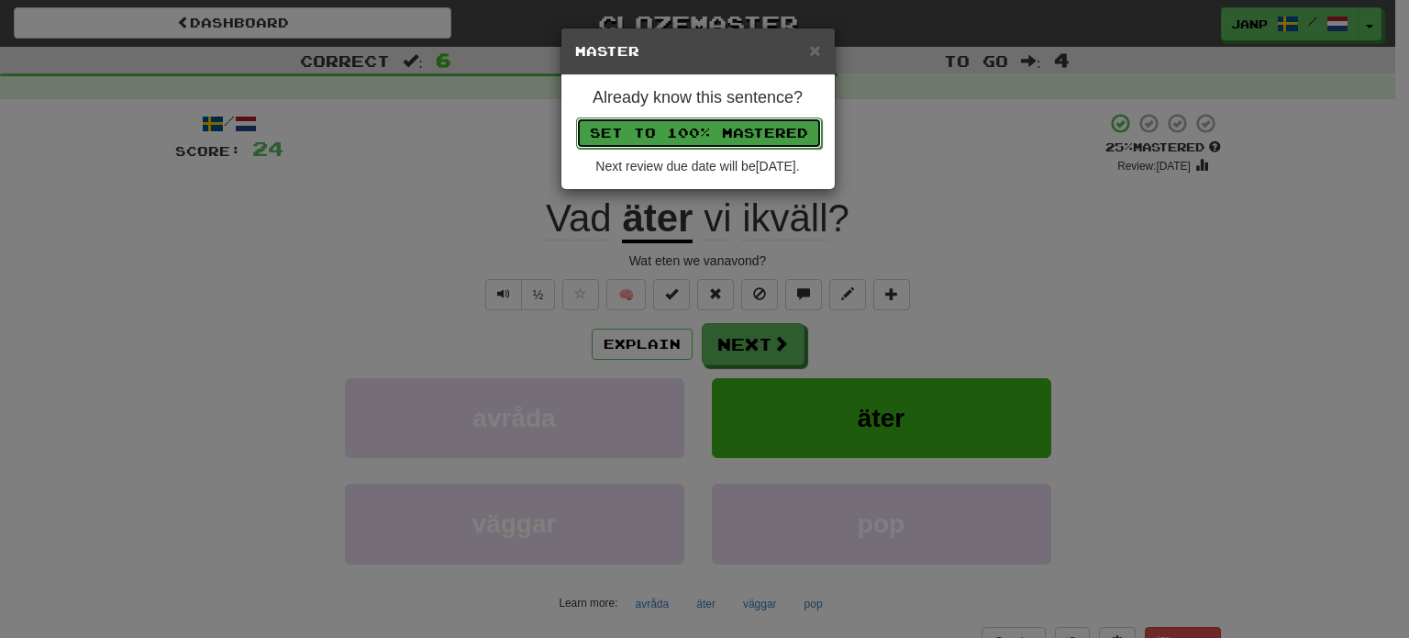
click at [720, 133] on button "Set to 100% Mastered" at bounding box center [699, 132] width 246 height 31
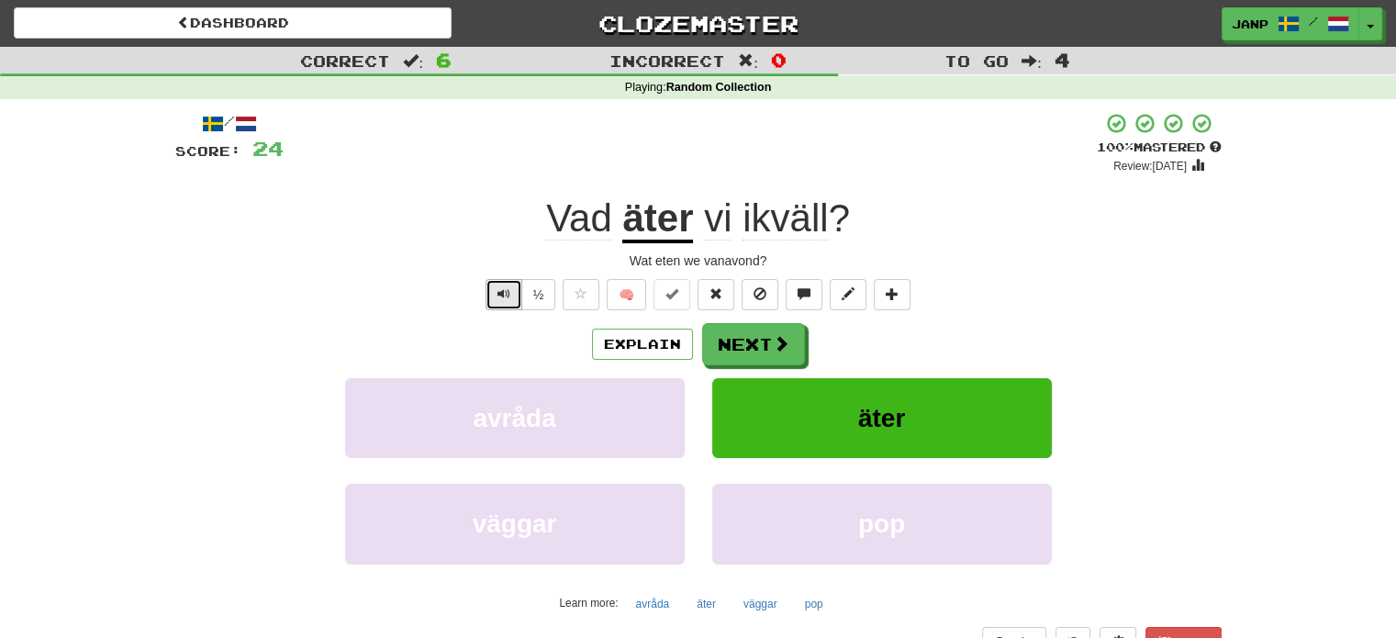
click at [507, 284] on button "Text-to-speech controls" at bounding box center [503, 294] width 37 height 31
click at [741, 333] on button "Next" at bounding box center [754, 345] width 103 height 42
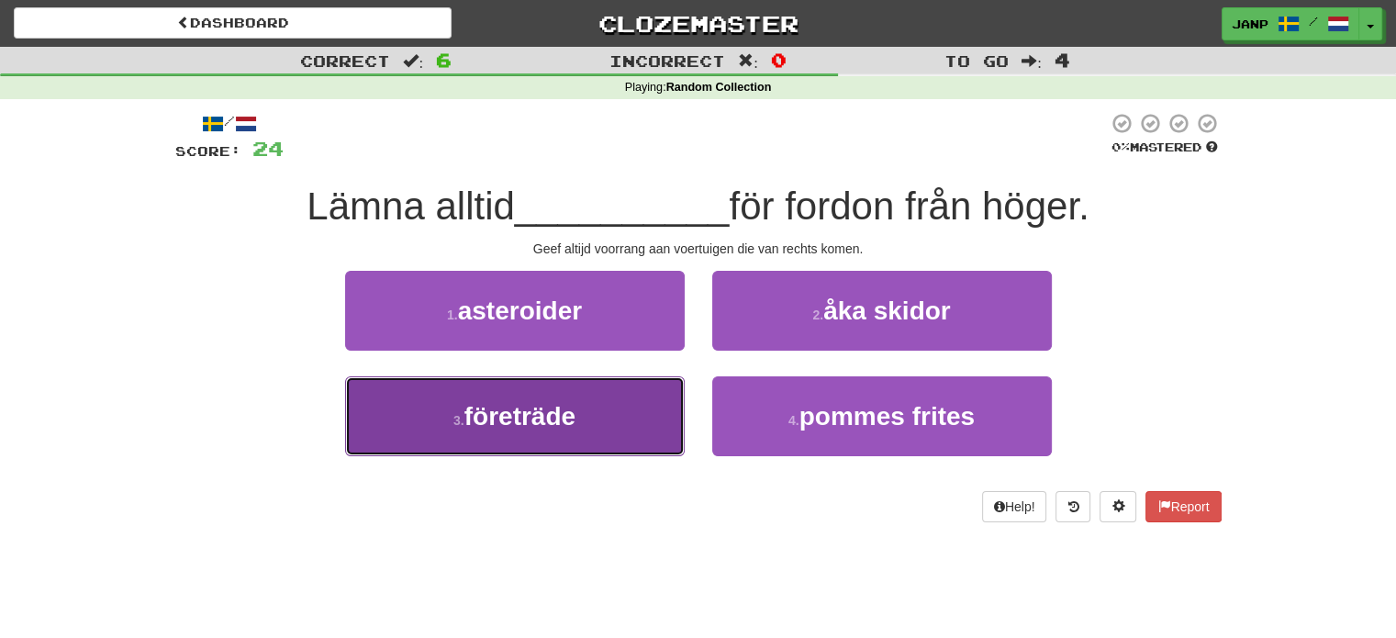
click at [629, 429] on button "3 . företräde" at bounding box center [514, 416] width 339 height 80
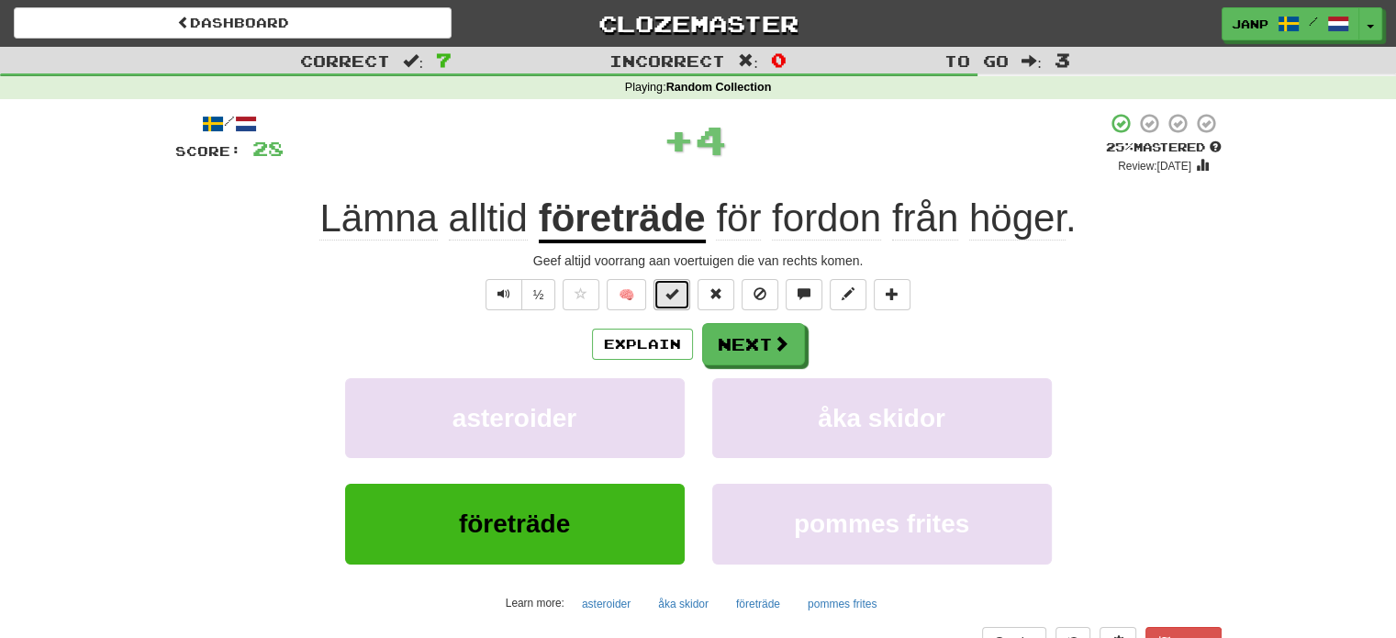
click at [672, 291] on span at bounding box center [671, 293] width 13 height 13
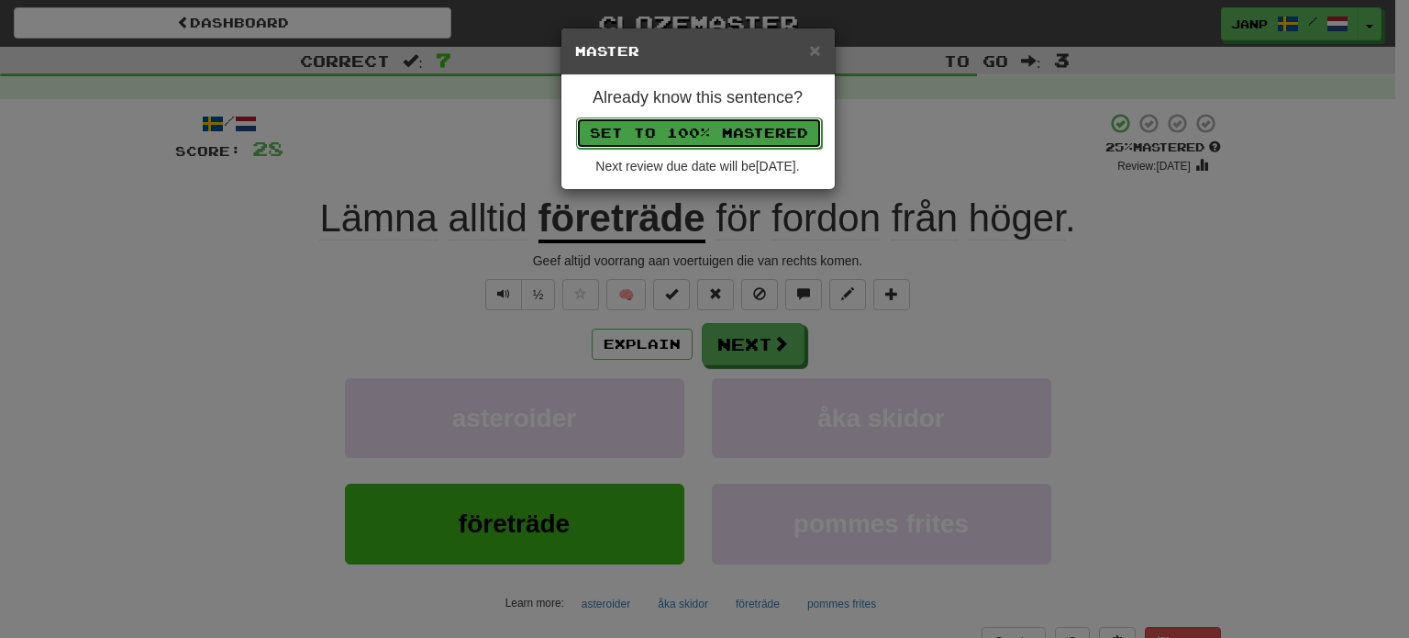
click at [717, 132] on button "Set to 100% Mastered" at bounding box center [699, 132] width 246 height 31
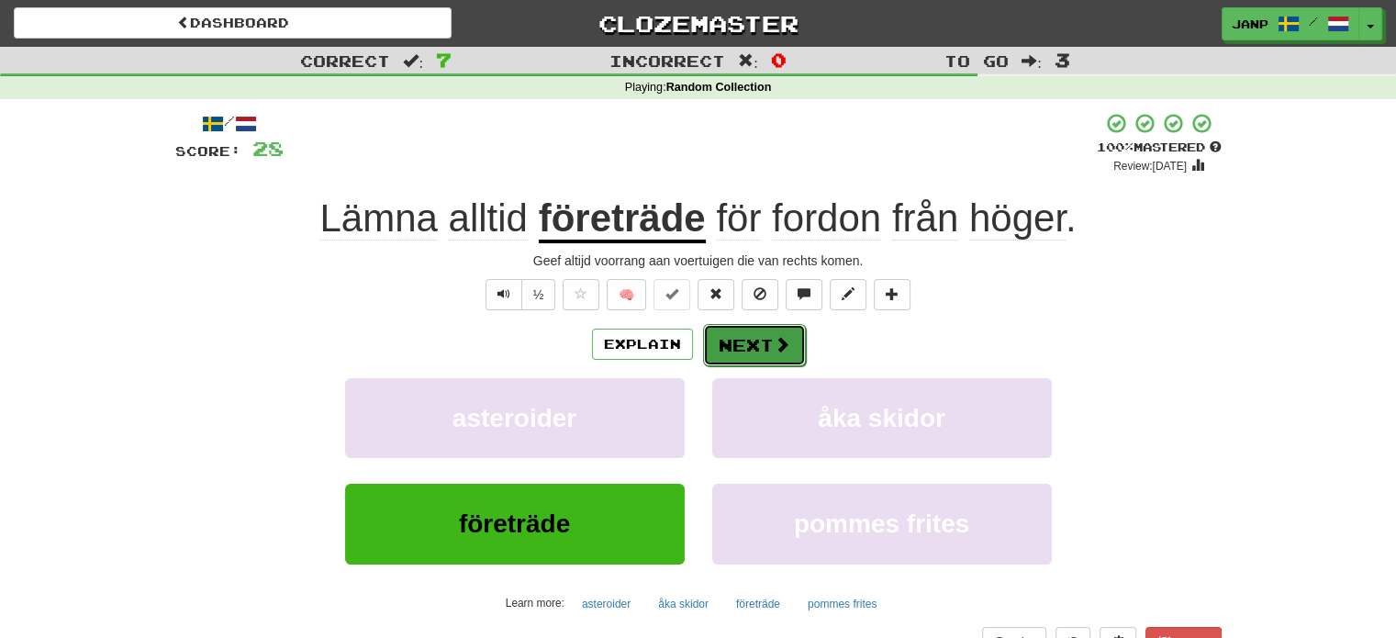
click at [734, 345] on button "Next" at bounding box center [754, 345] width 103 height 42
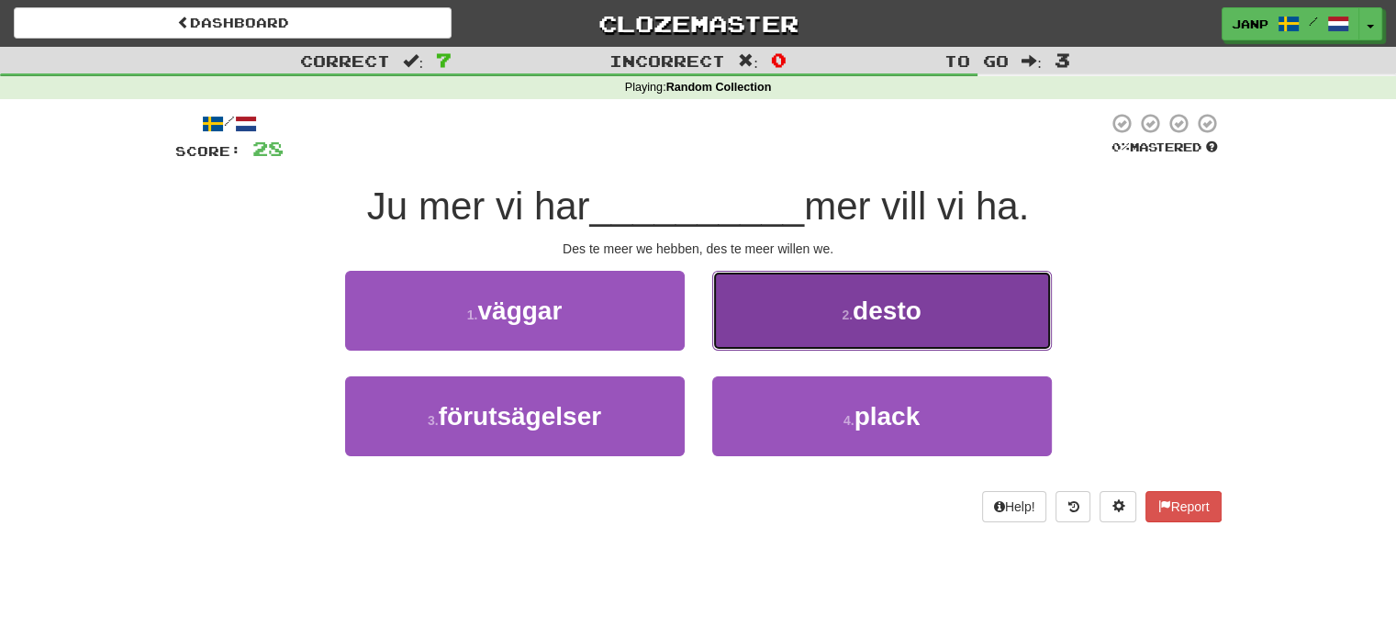
click at [793, 337] on button "2 . desto" at bounding box center [881, 311] width 339 height 80
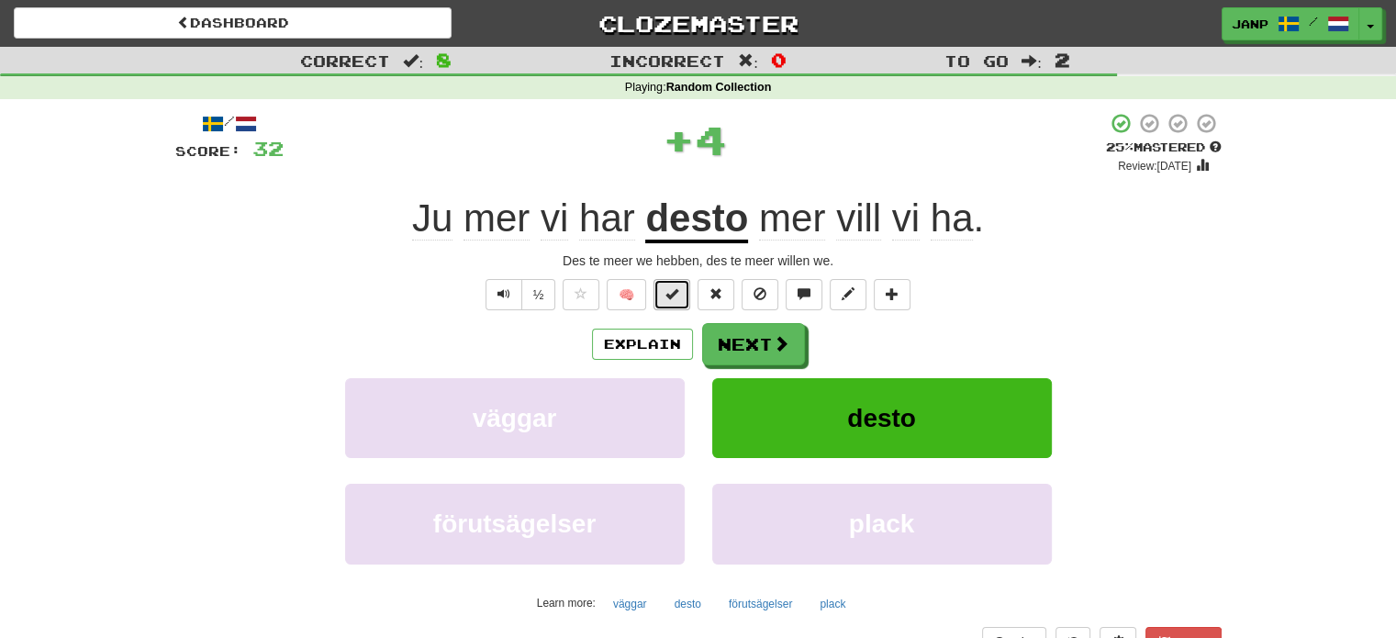
click at [682, 296] on button at bounding box center [671, 294] width 37 height 31
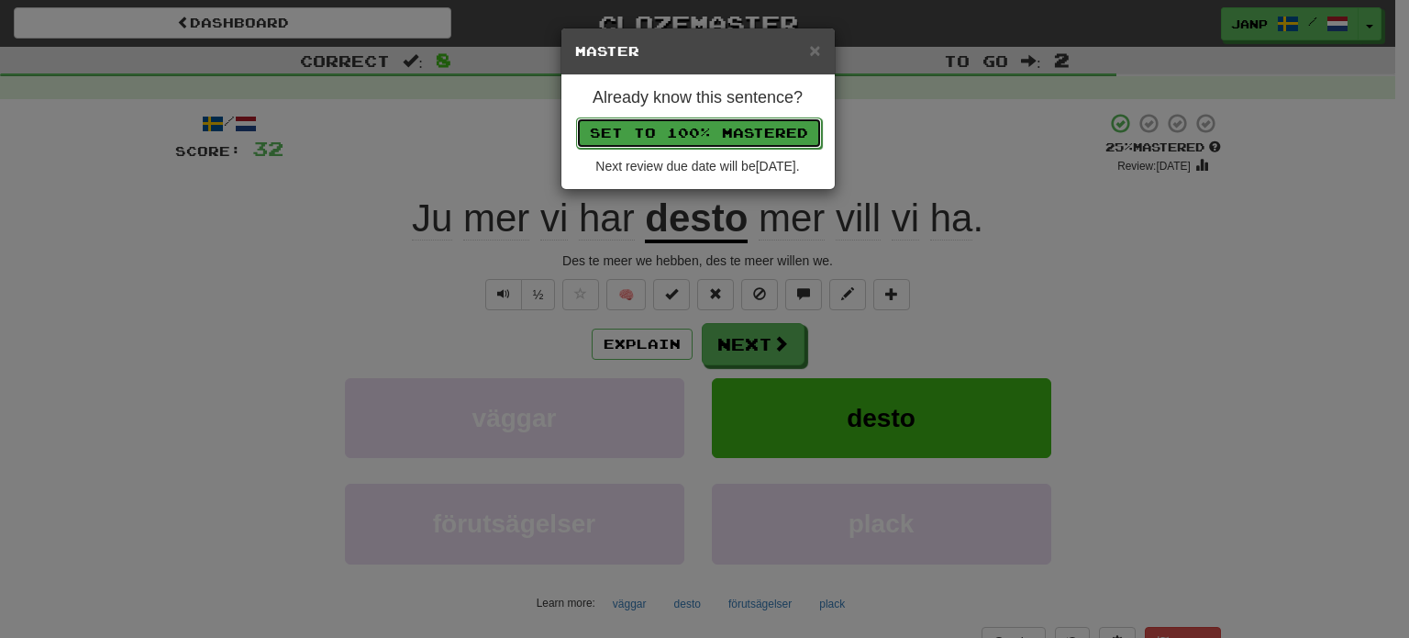
click at [706, 135] on button "Set to 100% Mastered" at bounding box center [699, 132] width 246 height 31
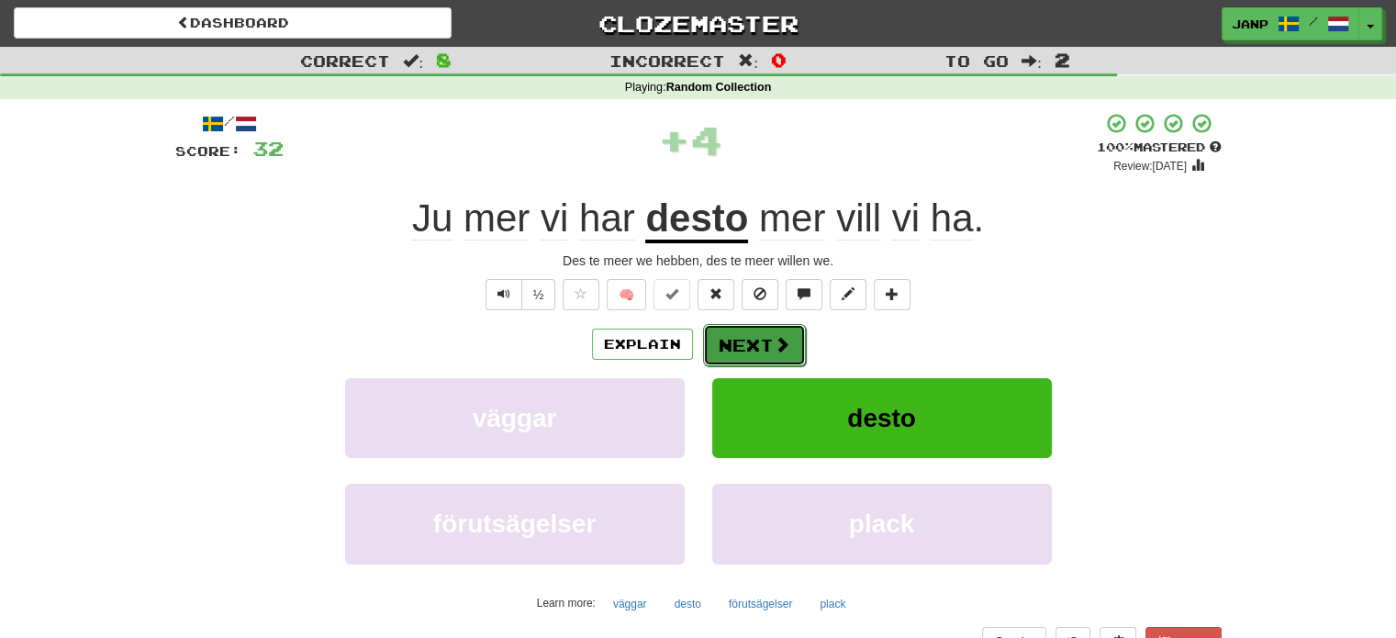
click at [748, 346] on button "Next" at bounding box center [754, 345] width 103 height 42
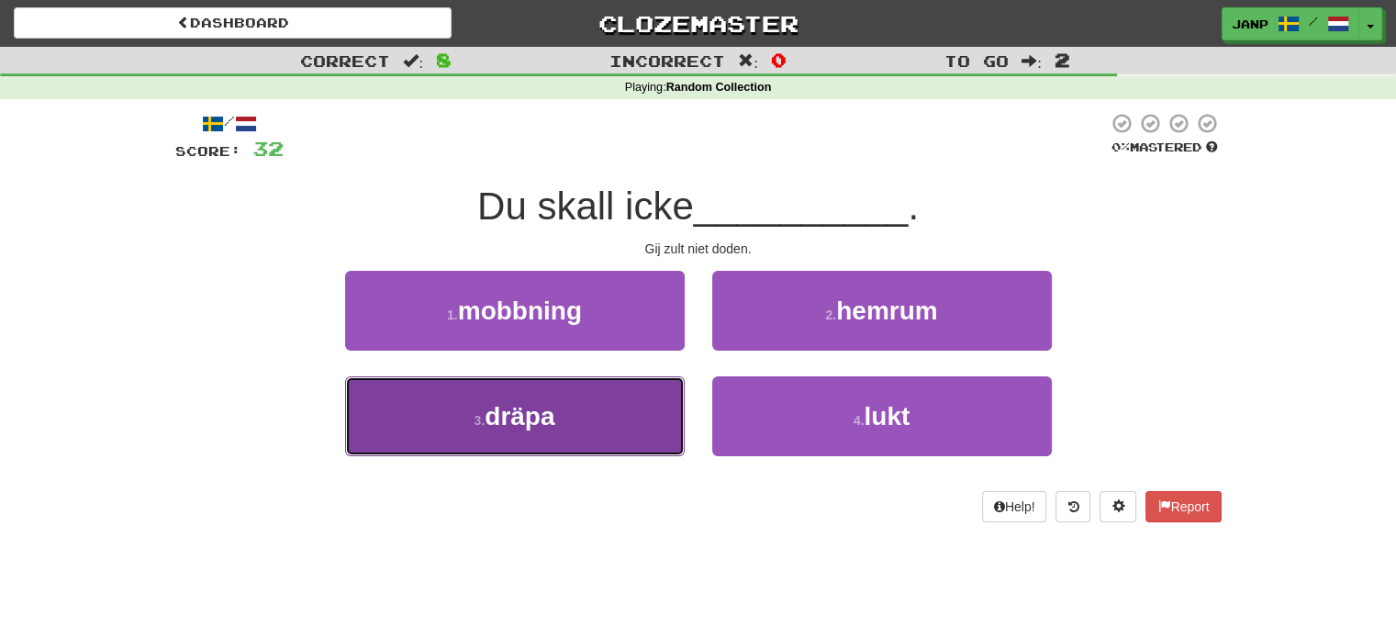
click at [631, 417] on button "3 . dräpa" at bounding box center [514, 416] width 339 height 80
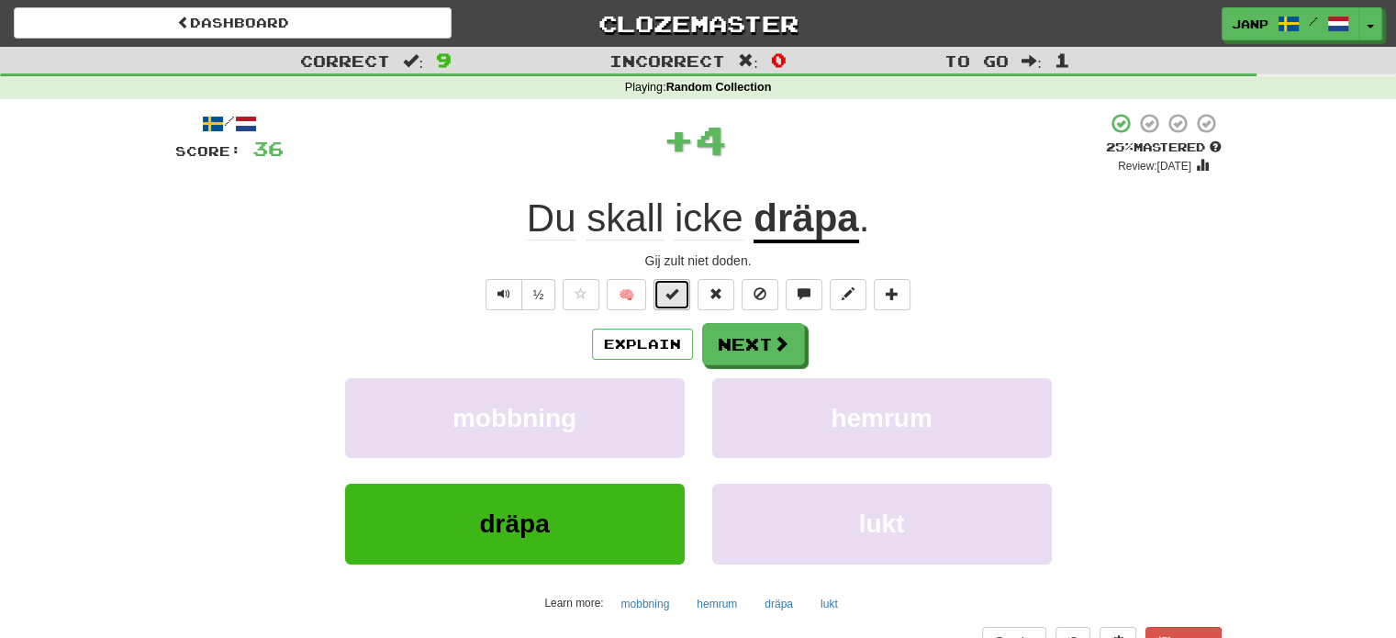
click at [675, 294] on span at bounding box center [671, 293] width 13 height 13
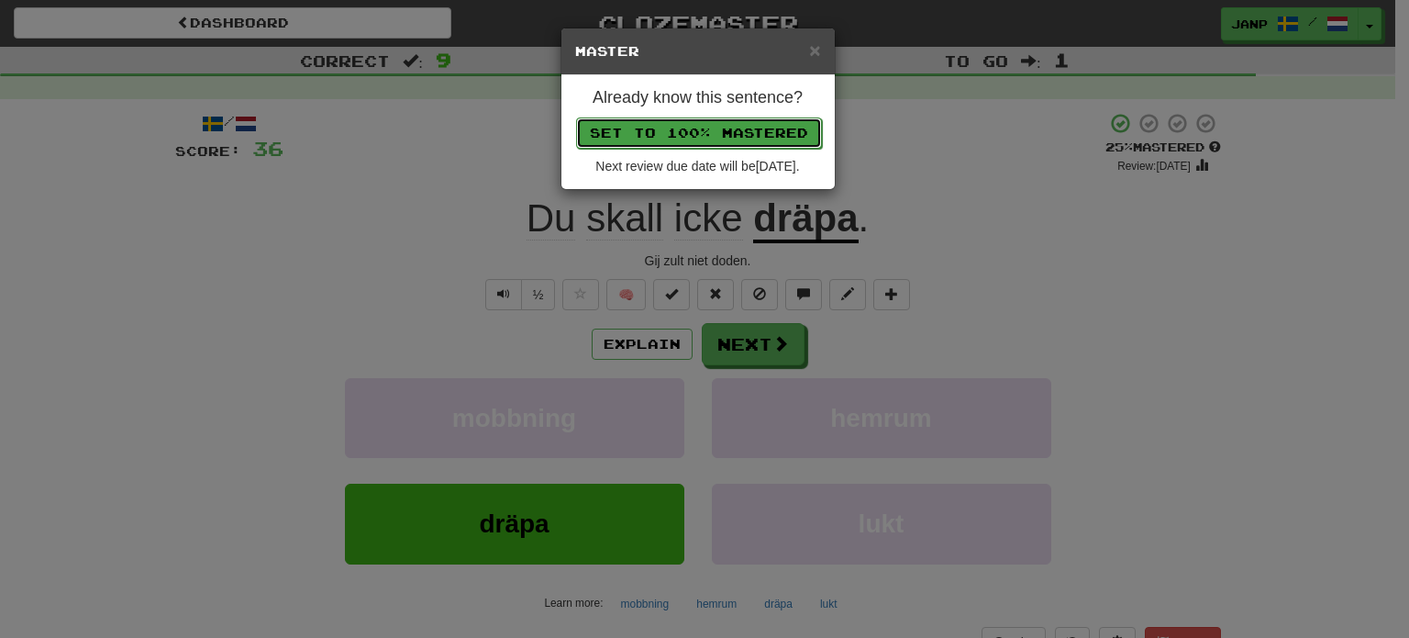
click at [723, 131] on button "Set to 100% Mastered" at bounding box center [699, 132] width 246 height 31
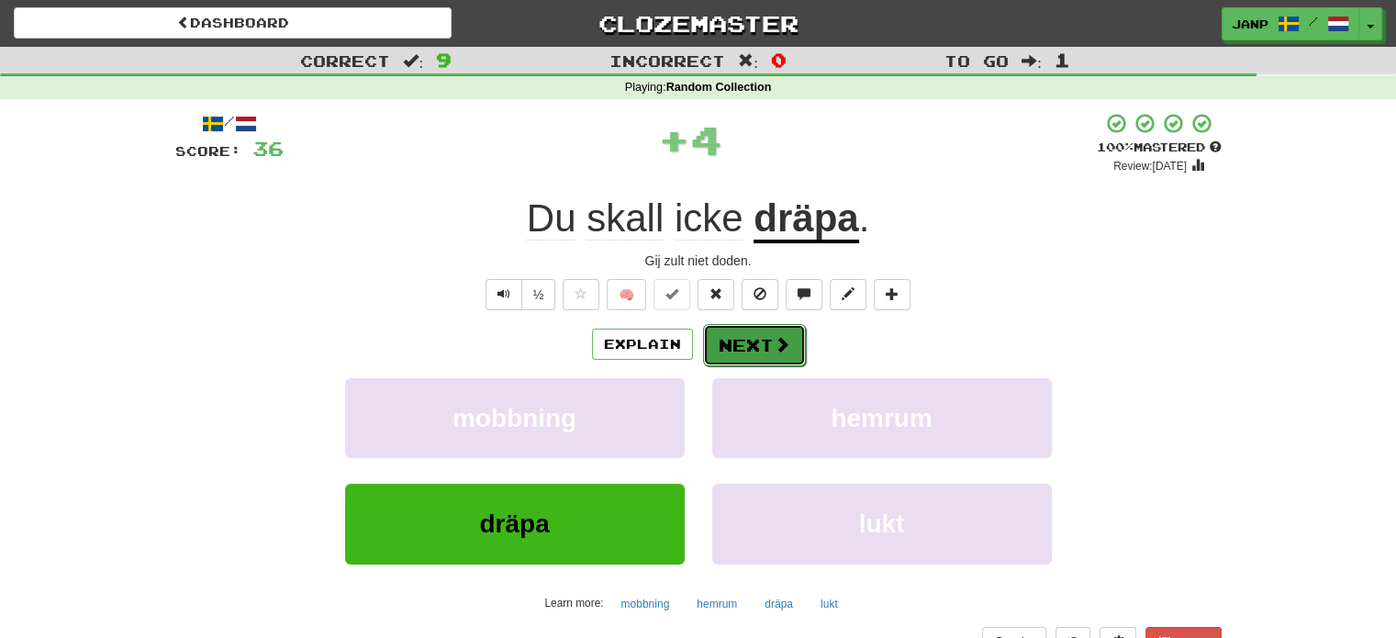
click at [784, 343] on span at bounding box center [781, 344] width 17 height 17
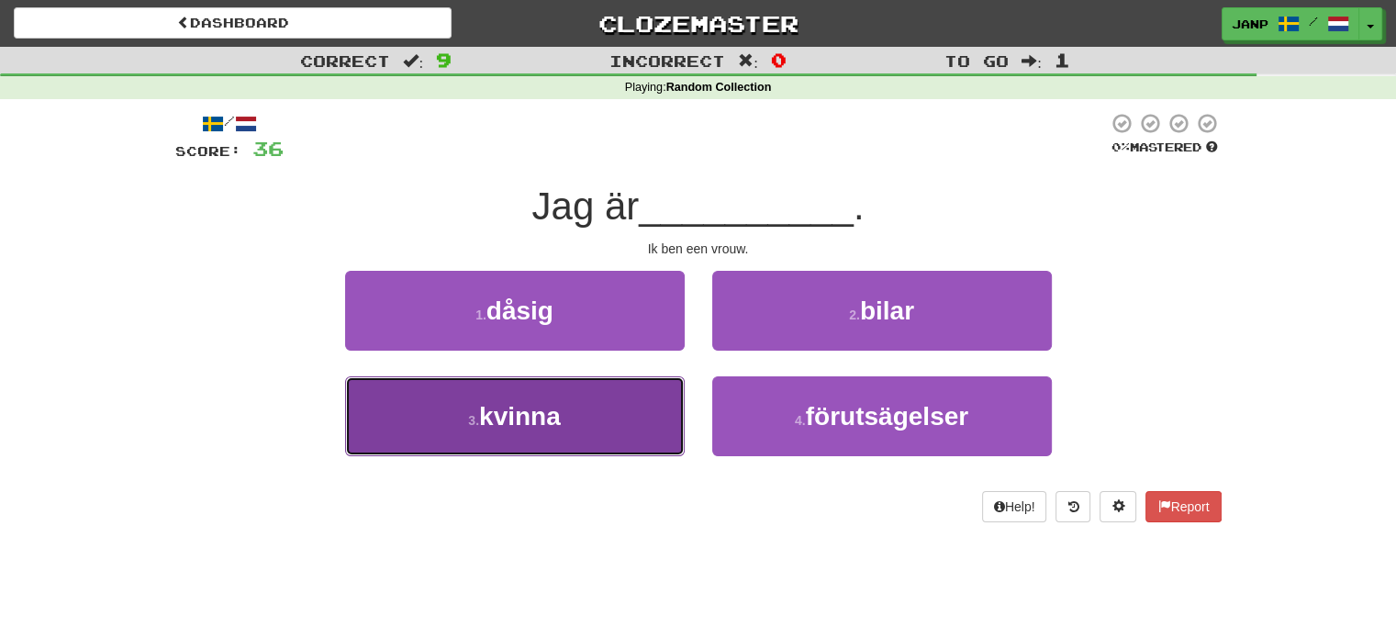
click at [620, 406] on button "3 . kvinna" at bounding box center [514, 416] width 339 height 80
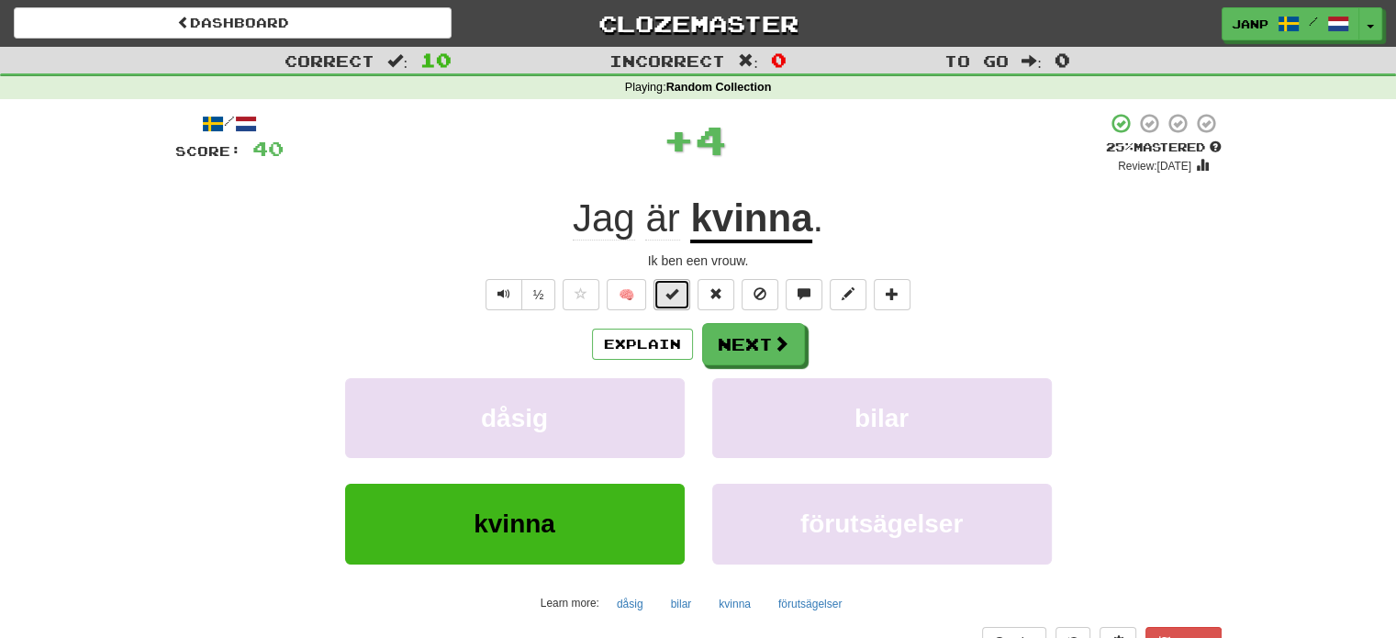
click at [674, 295] on span at bounding box center [671, 293] width 13 height 13
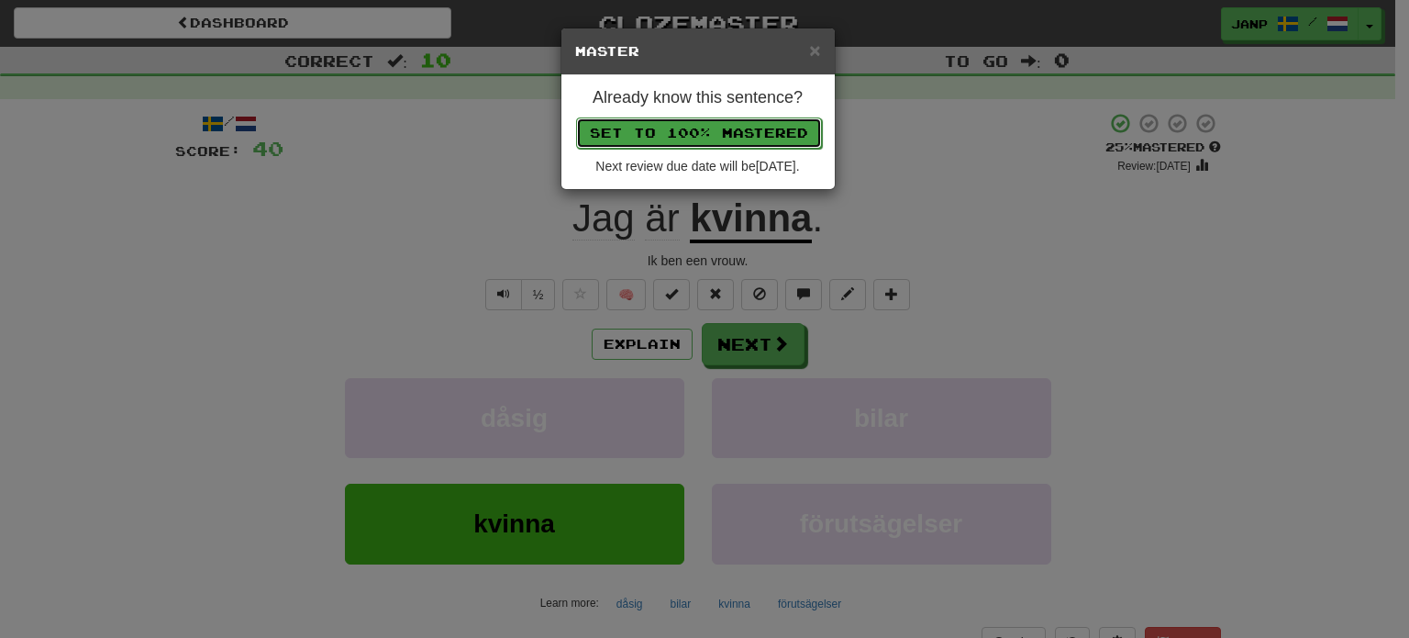
click at [729, 133] on button "Set to 100% Mastered" at bounding box center [699, 132] width 246 height 31
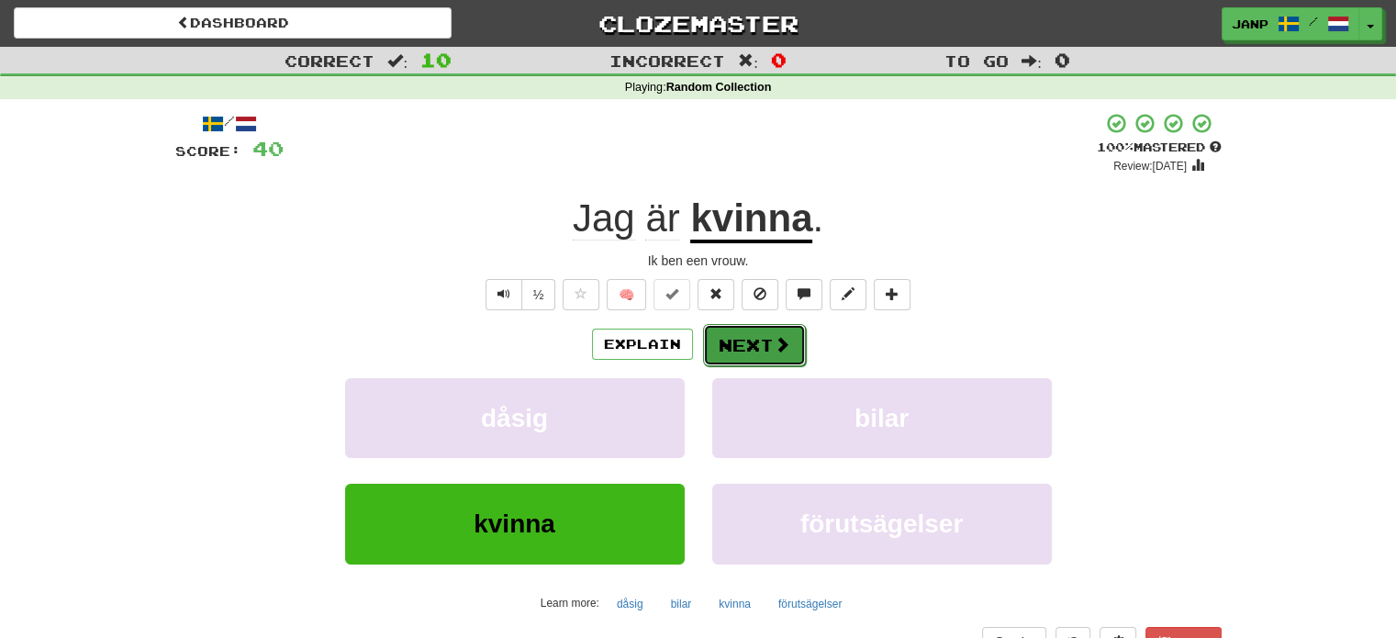
click at [777, 355] on button "Next" at bounding box center [754, 345] width 103 height 42
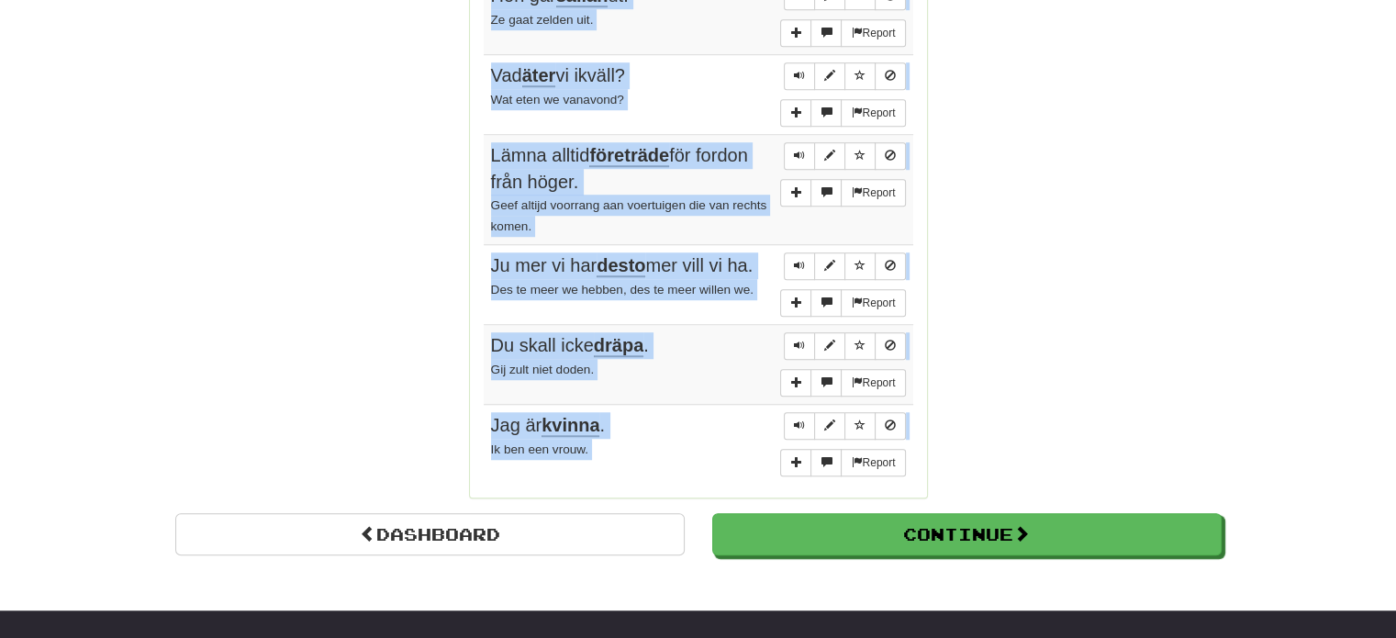
scroll to position [1398, 0]
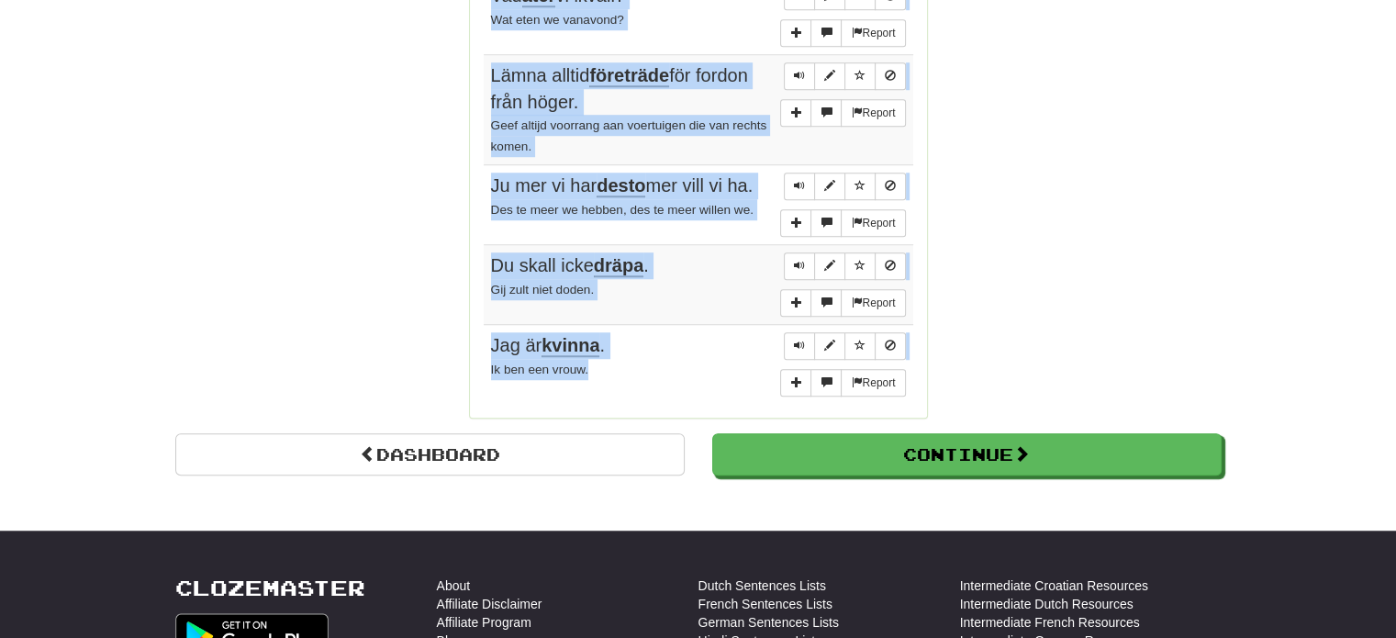
drag, startPoint x: 492, startPoint y: 150, endPoint x: 716, endPoint y: 344, distance: 296.0
copy tbody "Vad mer kan du göra? Wat kan je nog meer doen? Report [DEMOGRAPHIC_DATA] natt o…"
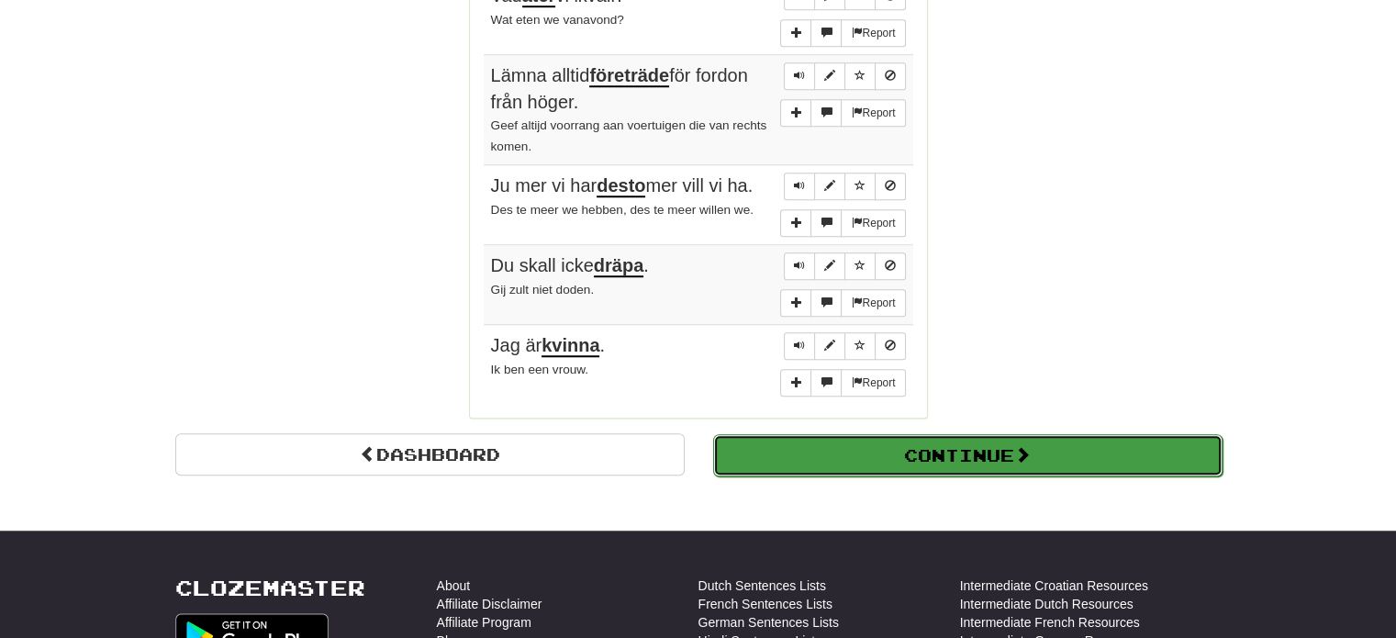
click at [1061, 434] on button "Continue" at bounding box center [967, 455] width 509 height 42
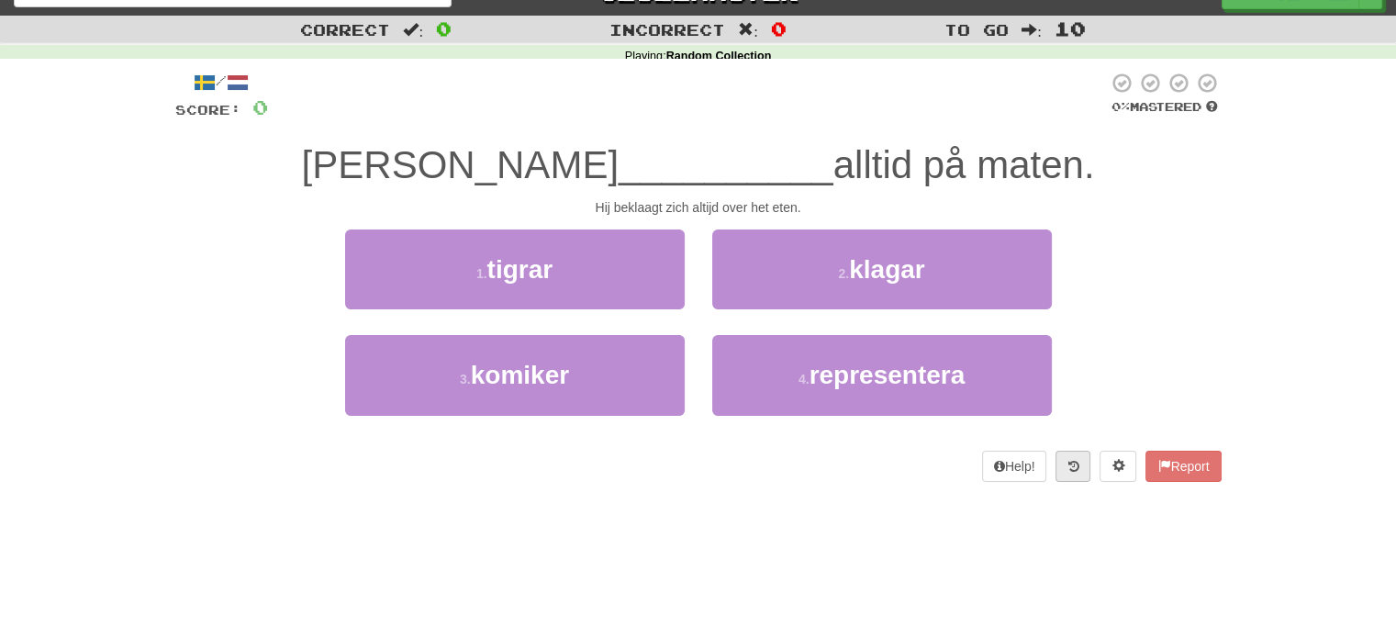
scroll to position [28, 0]
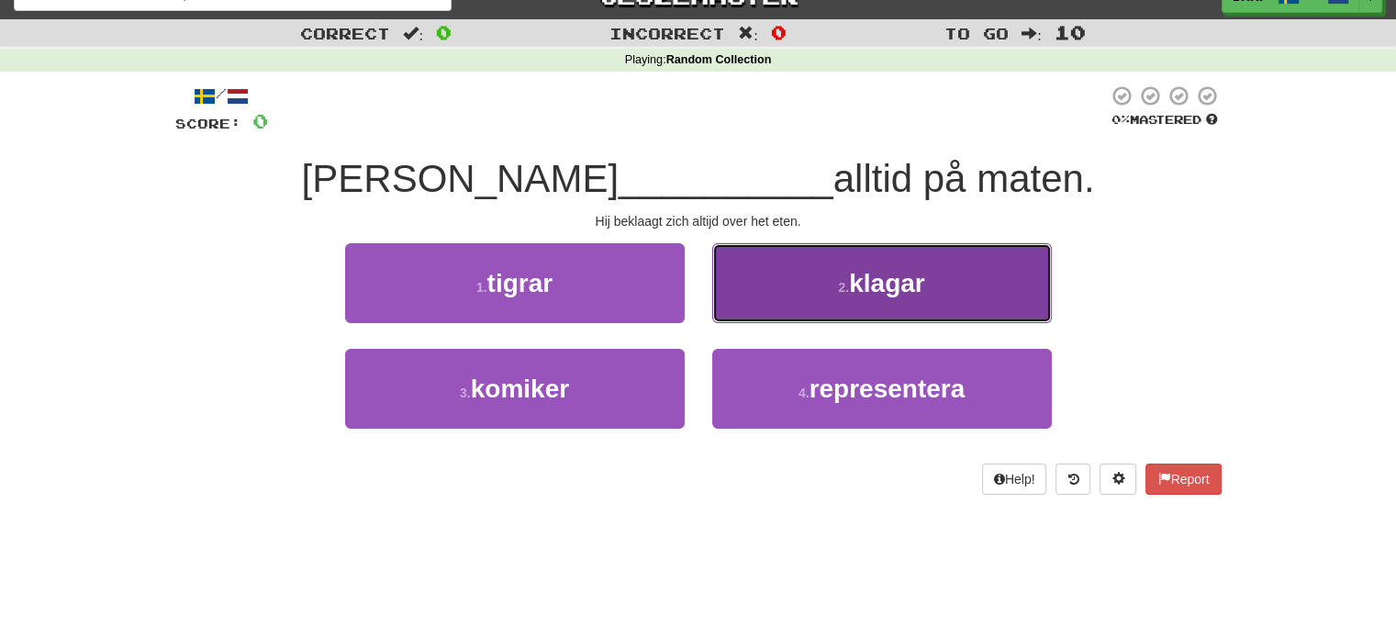
click at [853, 306] on button "2 . klagar" at bounding box center [881, 283] width 339 height 80
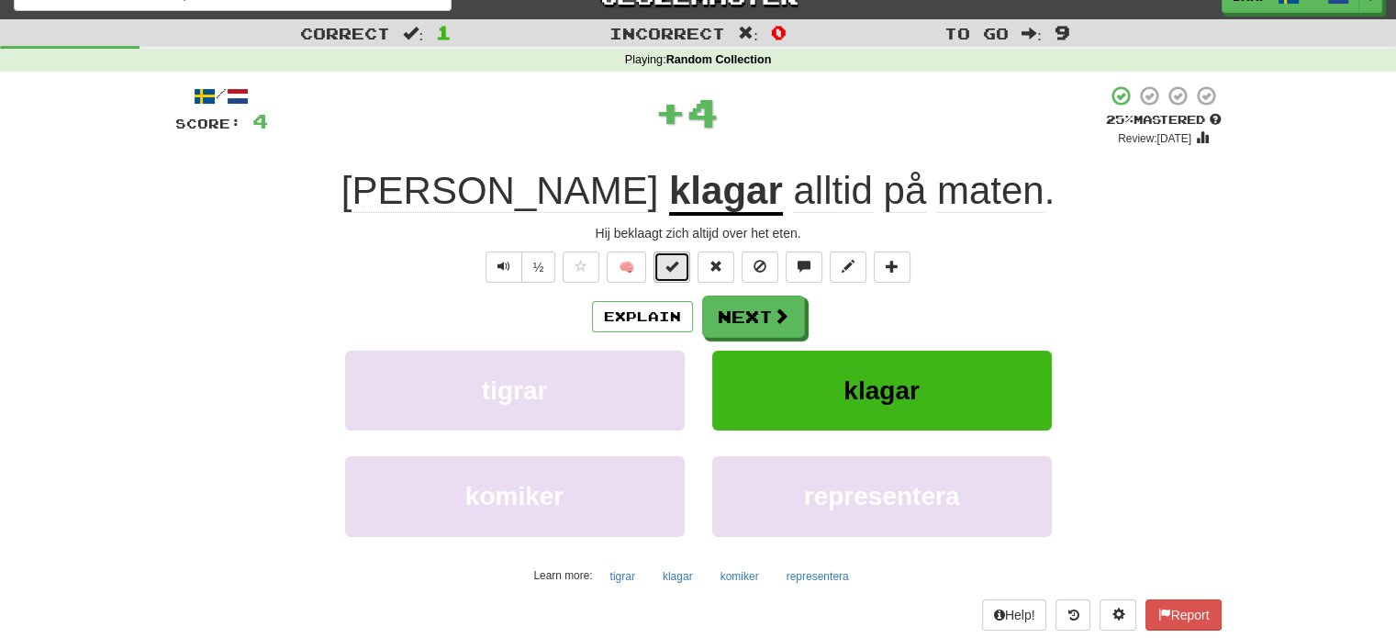
click at [668, 268] on span at bounding box center [671, 266] width 13 height 13
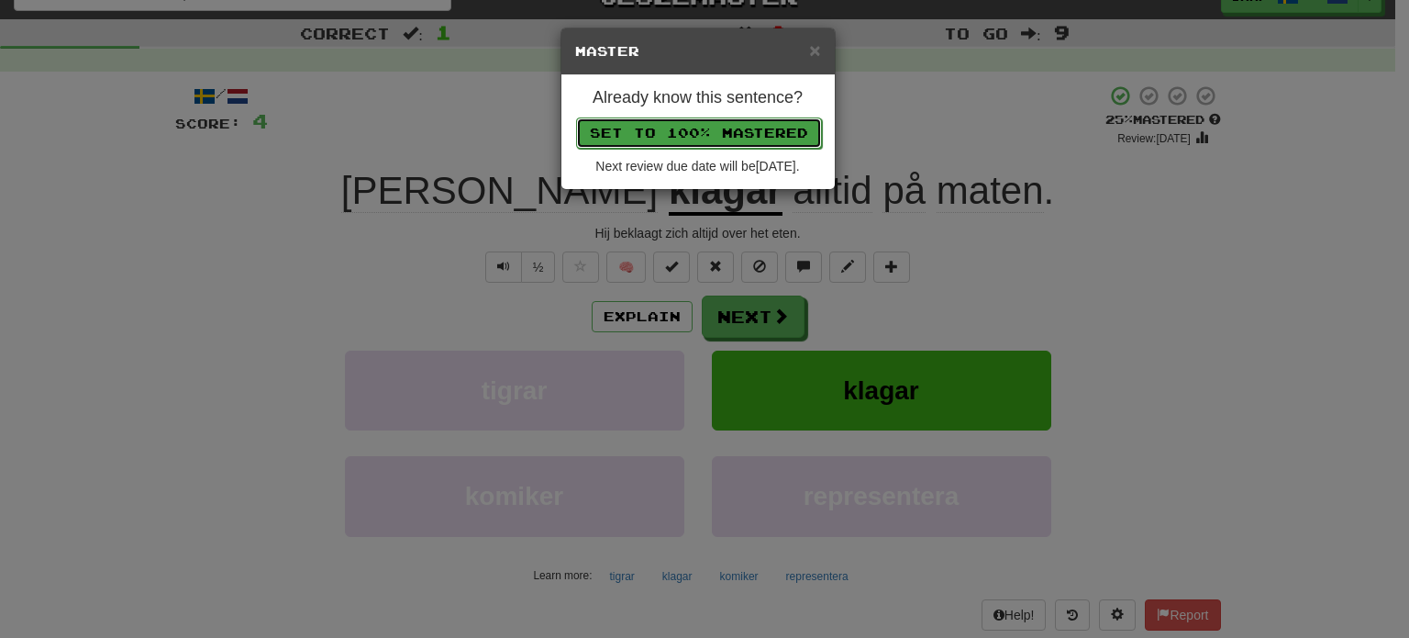
click at [687, 121] on button "Set to 100% Mastered" at bounding box center [699, 132] width 246 height 31
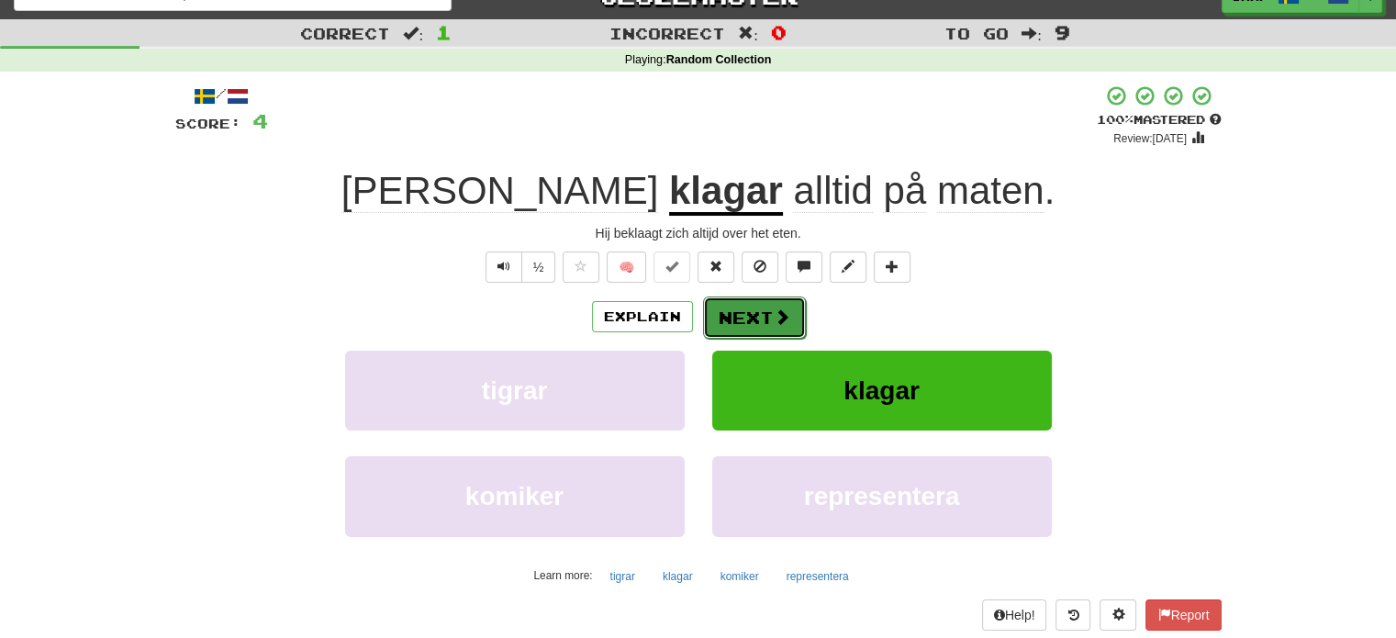
click at [773, 317] on span at bounding box center [781, 316] width 17 height 17
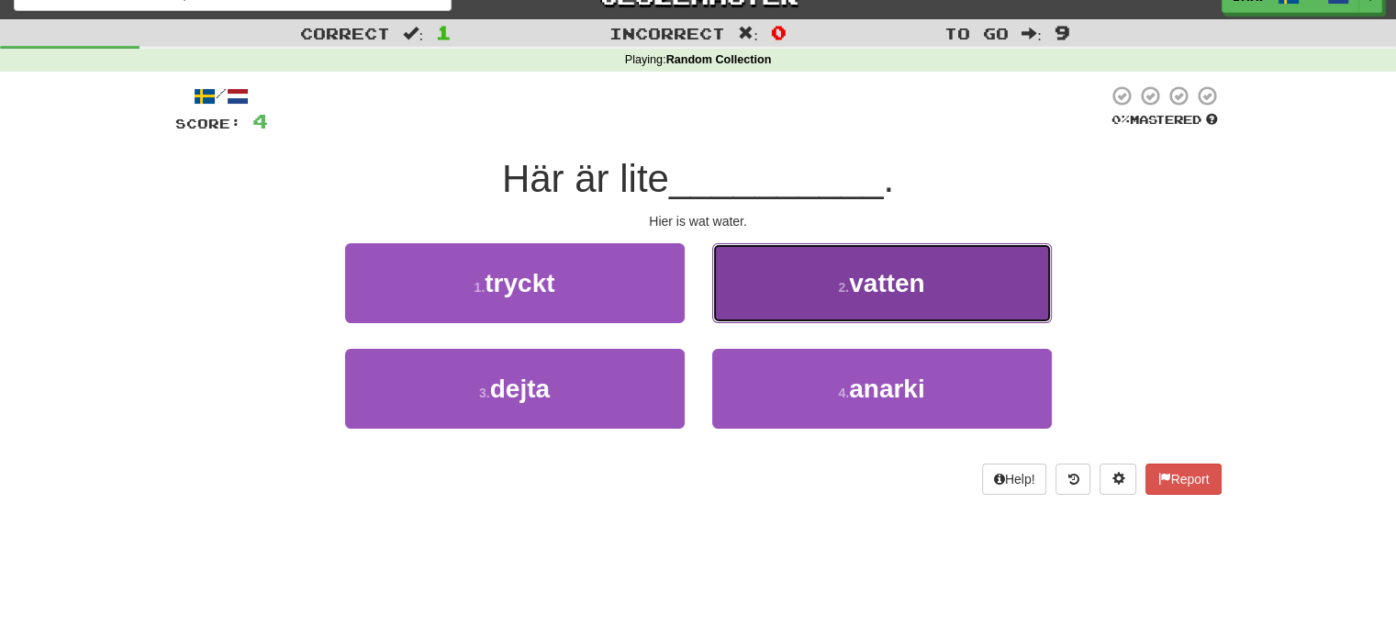
click at [817, 307] on button "2 . vatten" at bounding box center [881, 283] width 339 height 80
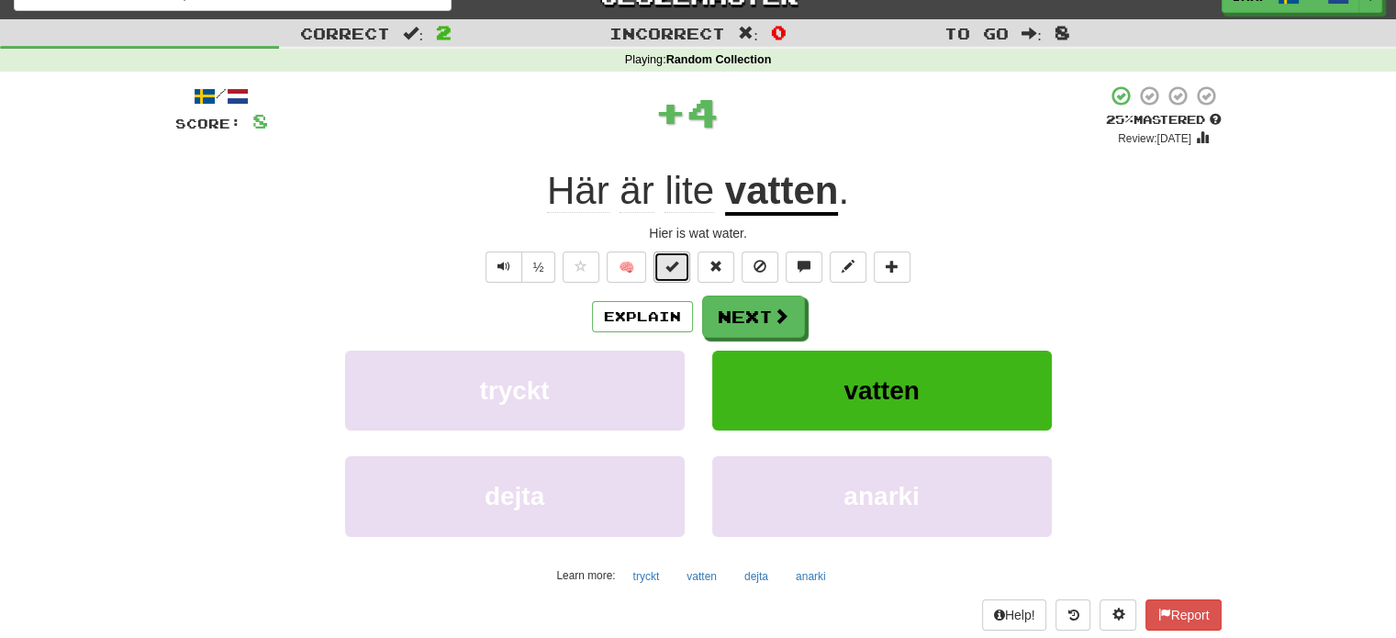
click at [676, 267] on span at bounding box center [671, 266] width 13 height 13
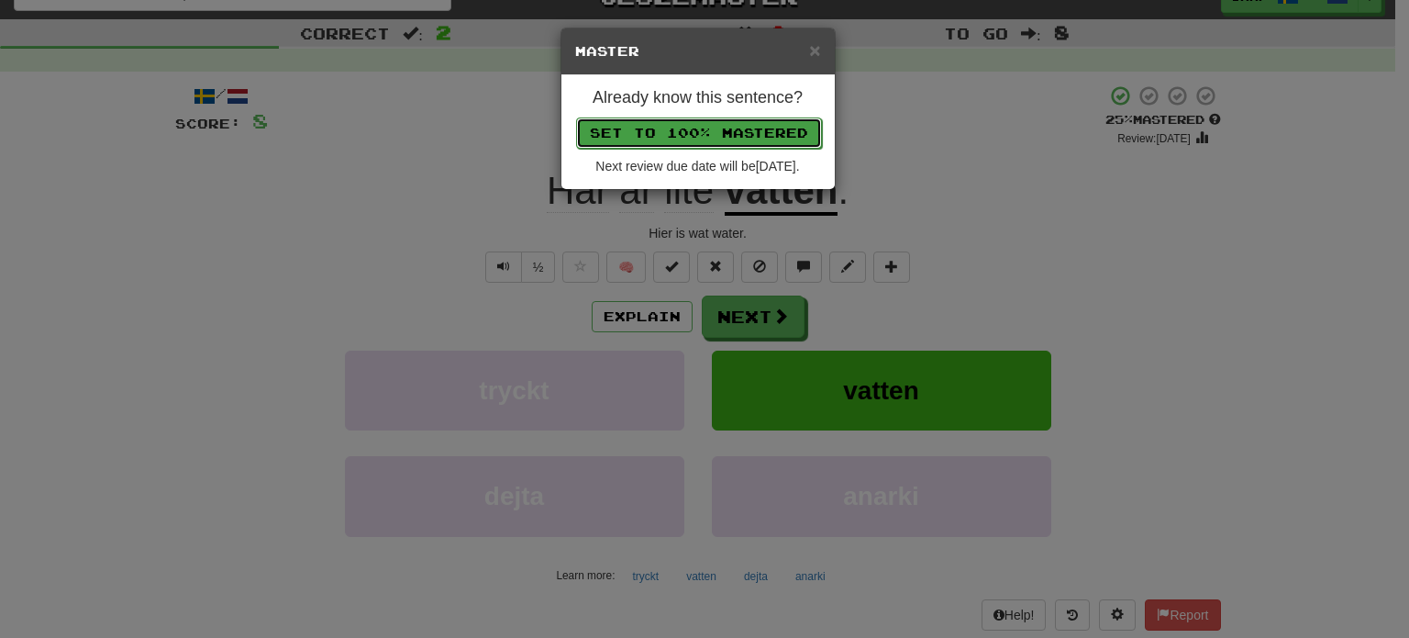
click at [684, 124] on button "Set to 100% Mastered" at bounding box center [699, 132] width 246 height 31
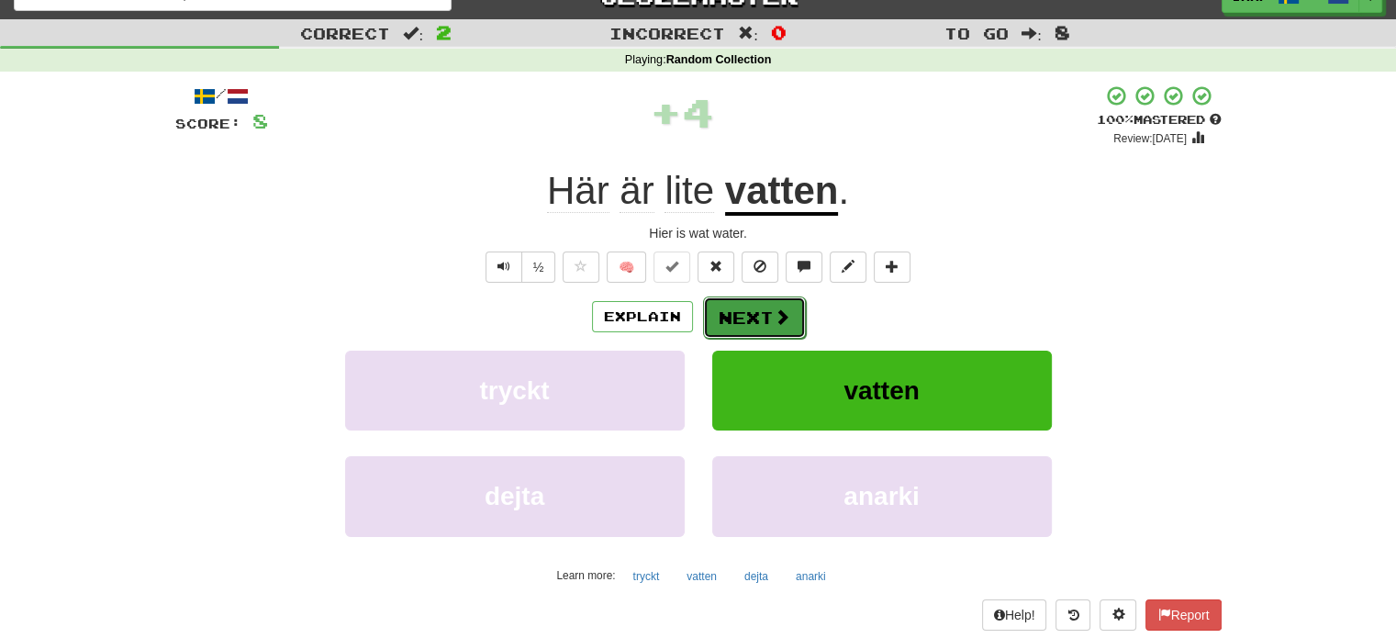
click at [763, 312] on button "Next" at bounding box center [754, 317] width 103 height 42
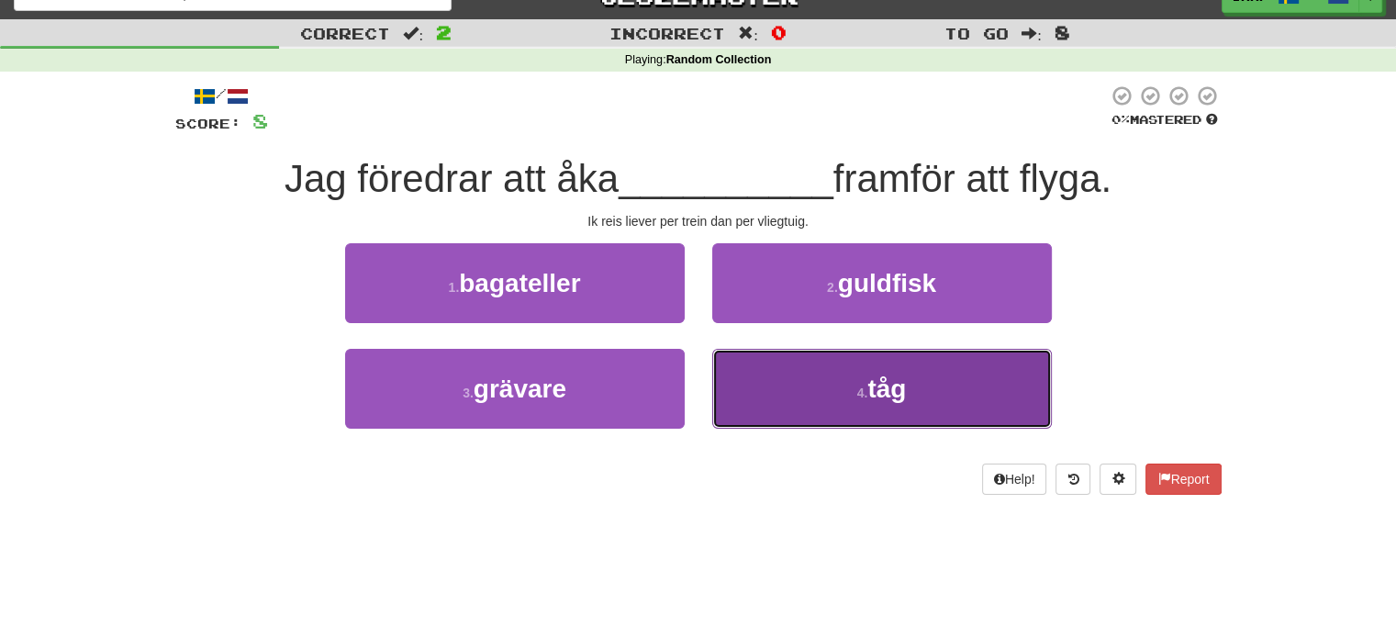
click at [788, 378] on button "4 . tåg" at bounding box center [881, 389] width 339 height 80
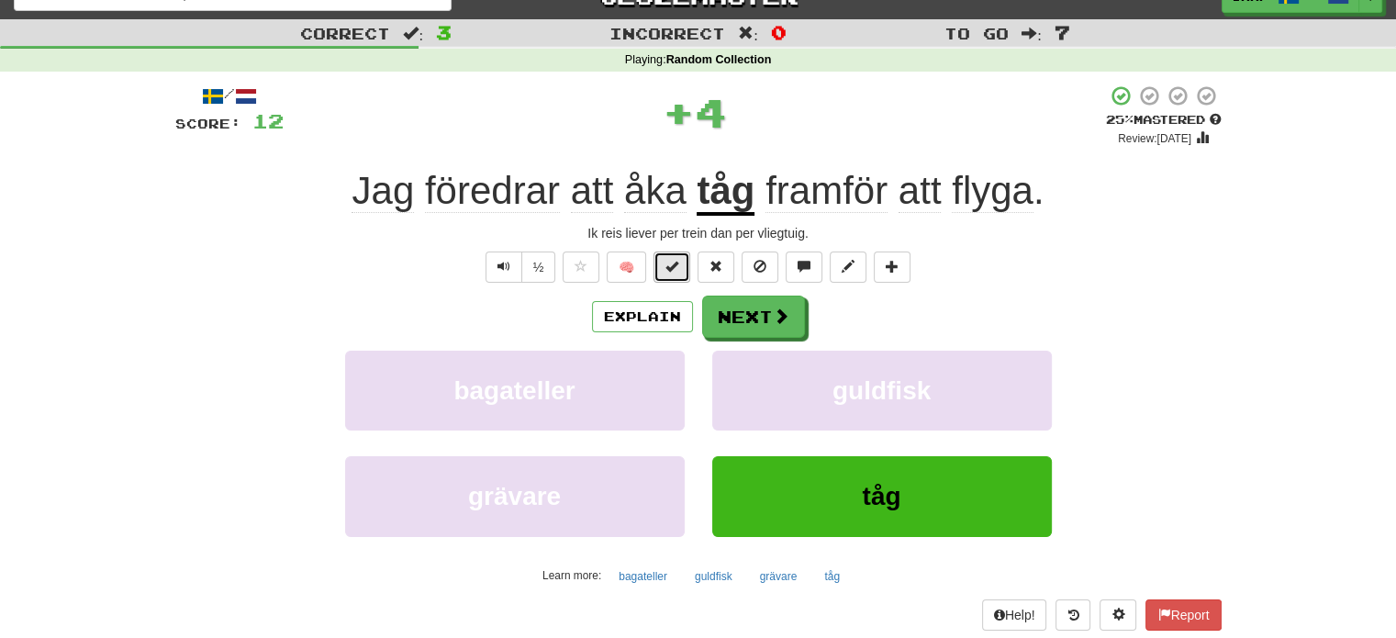
click at [671, 256] on button at bounding box center [671, 266] width 37 height 31
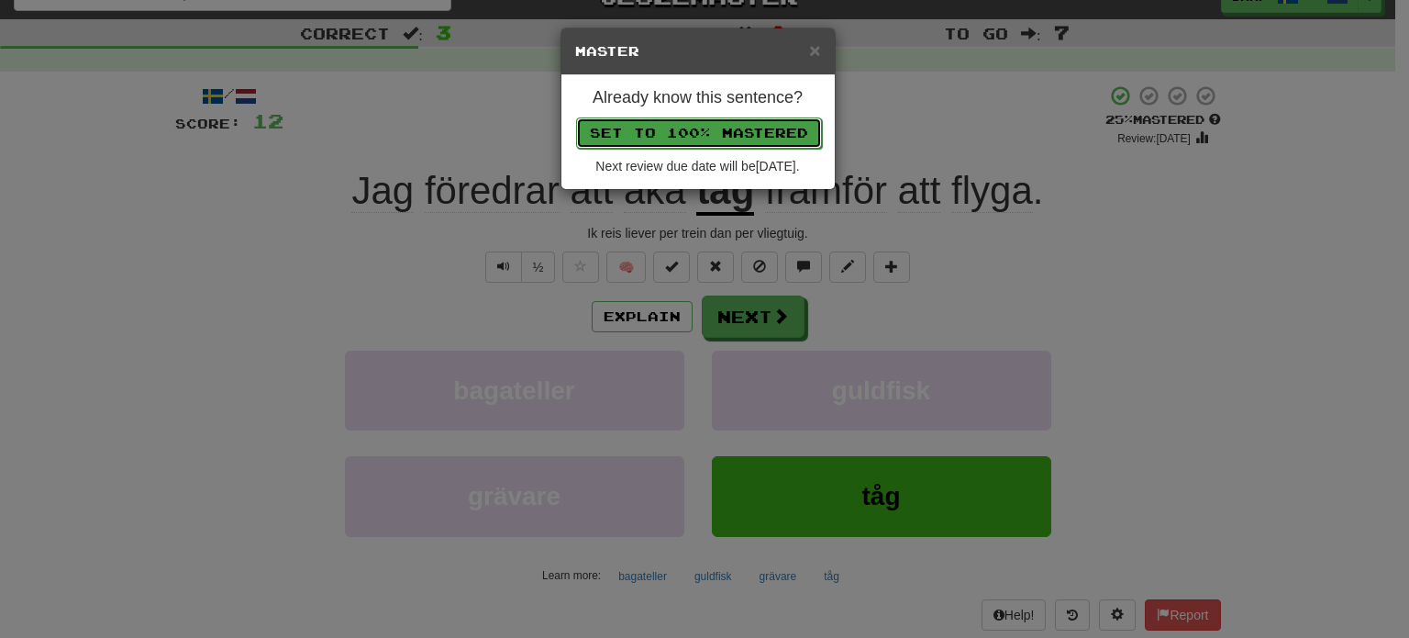
click at [686, 118] on button "Set to 100% Mastered" at bounding box center [699, 132] width 246 height 31
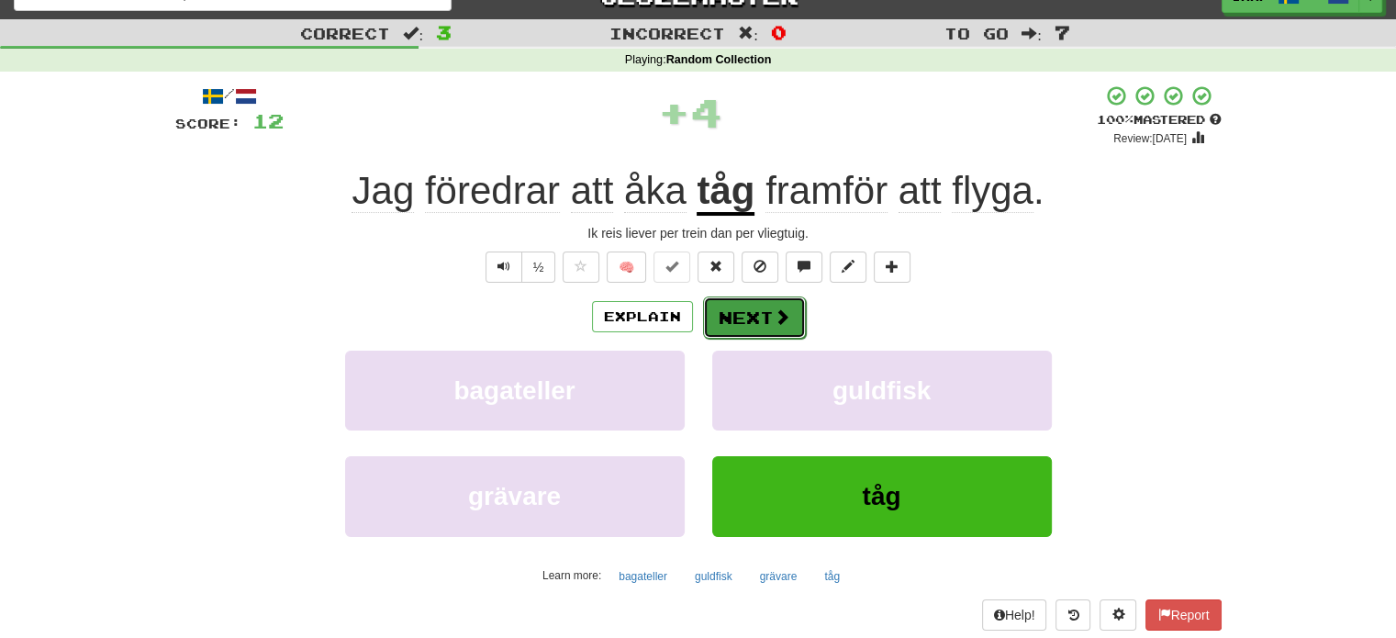
click at [760, 319] on button "Next" at bounding box center [754, 317] width 103 height 42
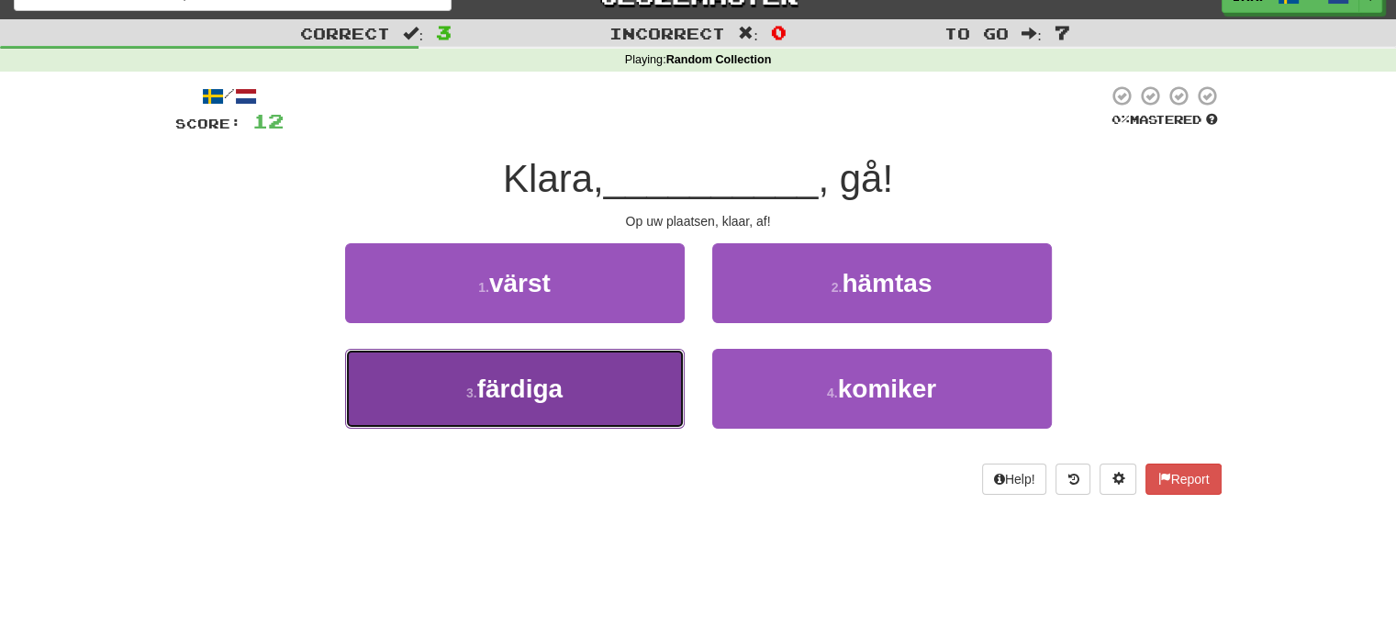
click at [628, 374] on button "3 . färdiga" at bounding box center [514, 389] width 339 height 80
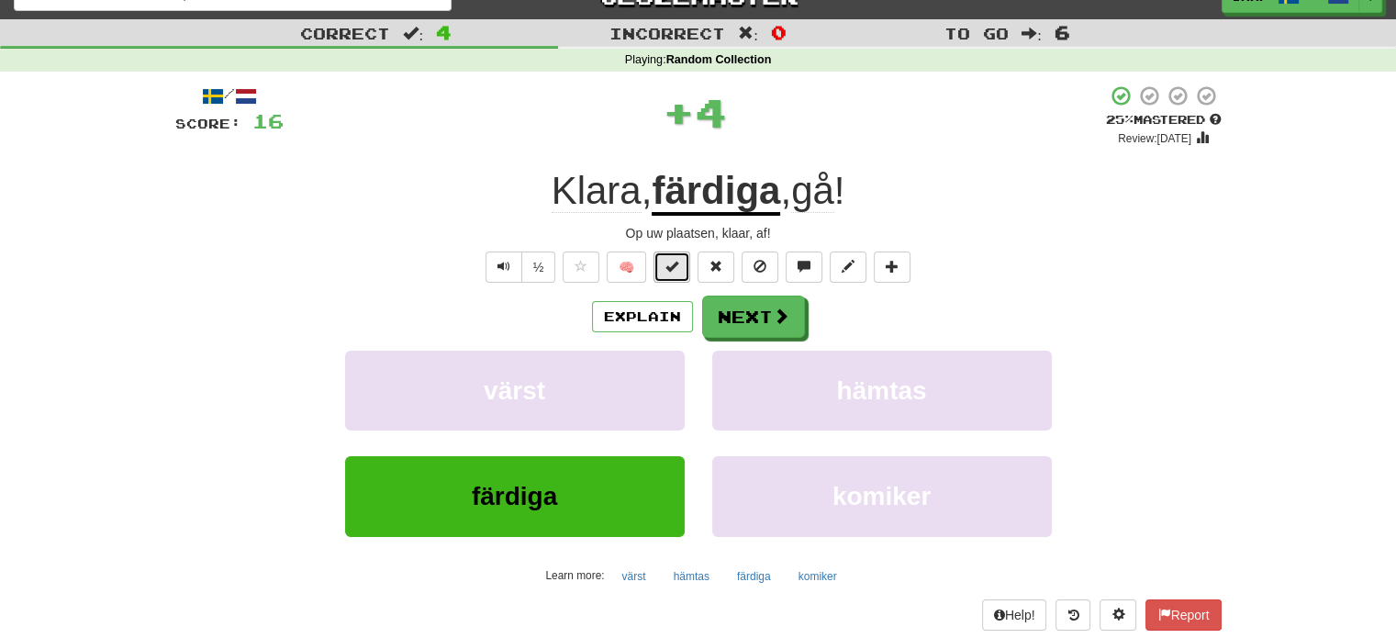
click at [684, 263] on button at bounding box center [671, 266] width 37 height 31
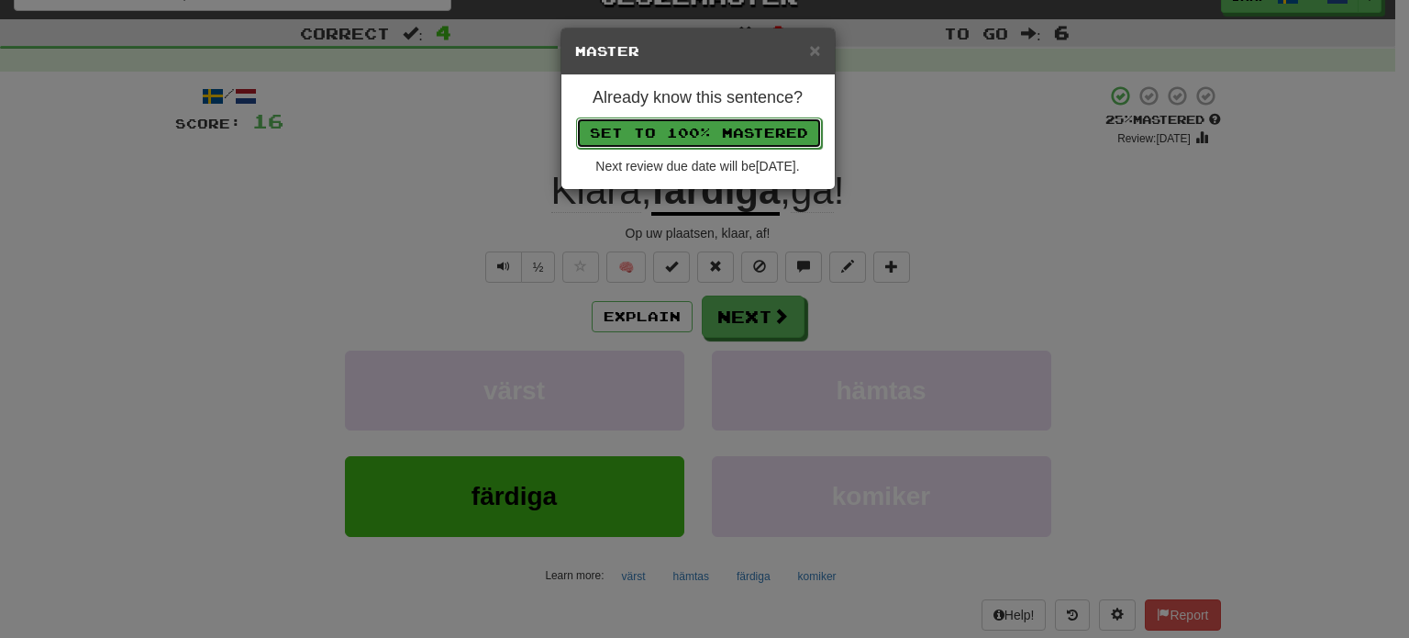
click at [717, 124] on button "Set to 100% Mastered" at bounding box center [699, 132] width 246 height 31
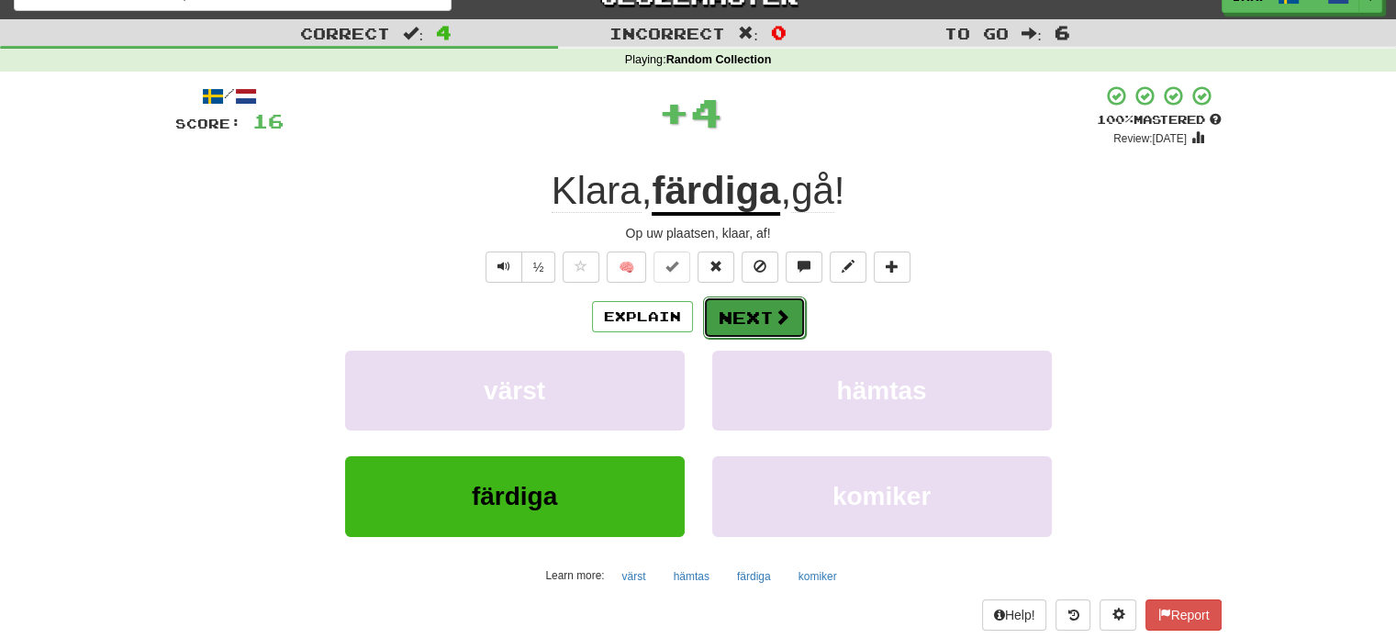
click at [759, 320] on button "Next" at bounding box center [754, 317] width 103 height 42
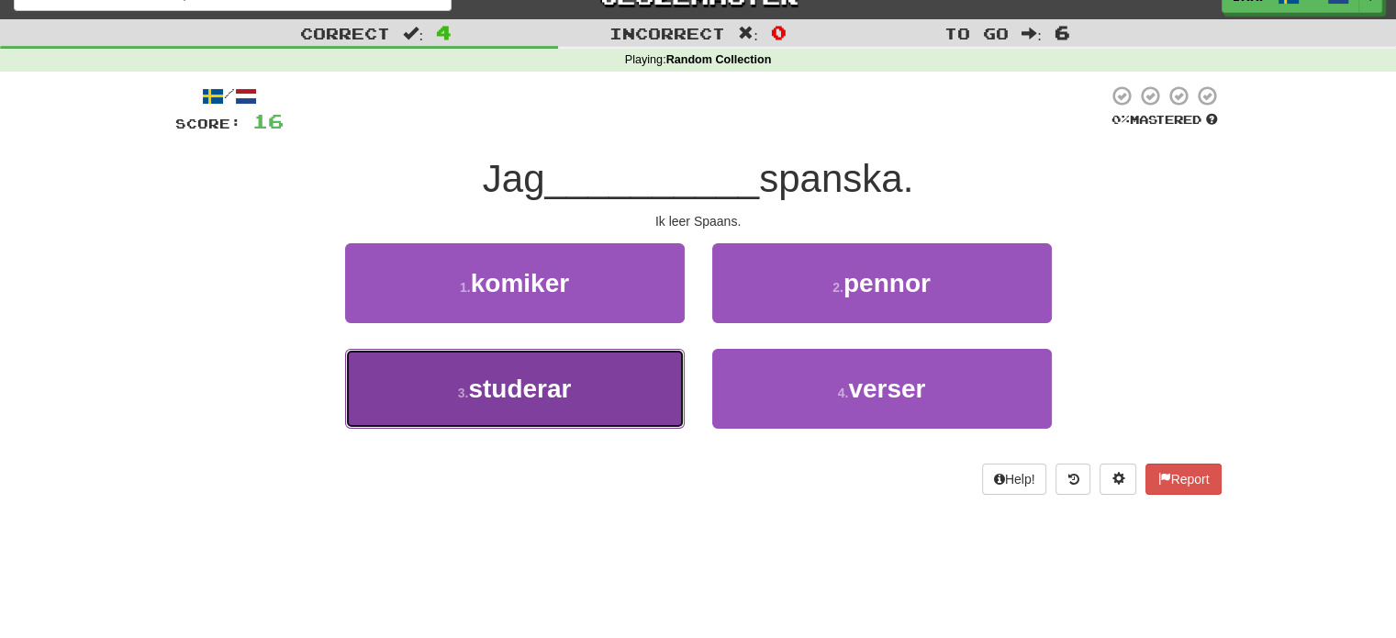
click at [613, 380] on button "3 . studerar" at bounding box center [514, 389] width 339 height 80
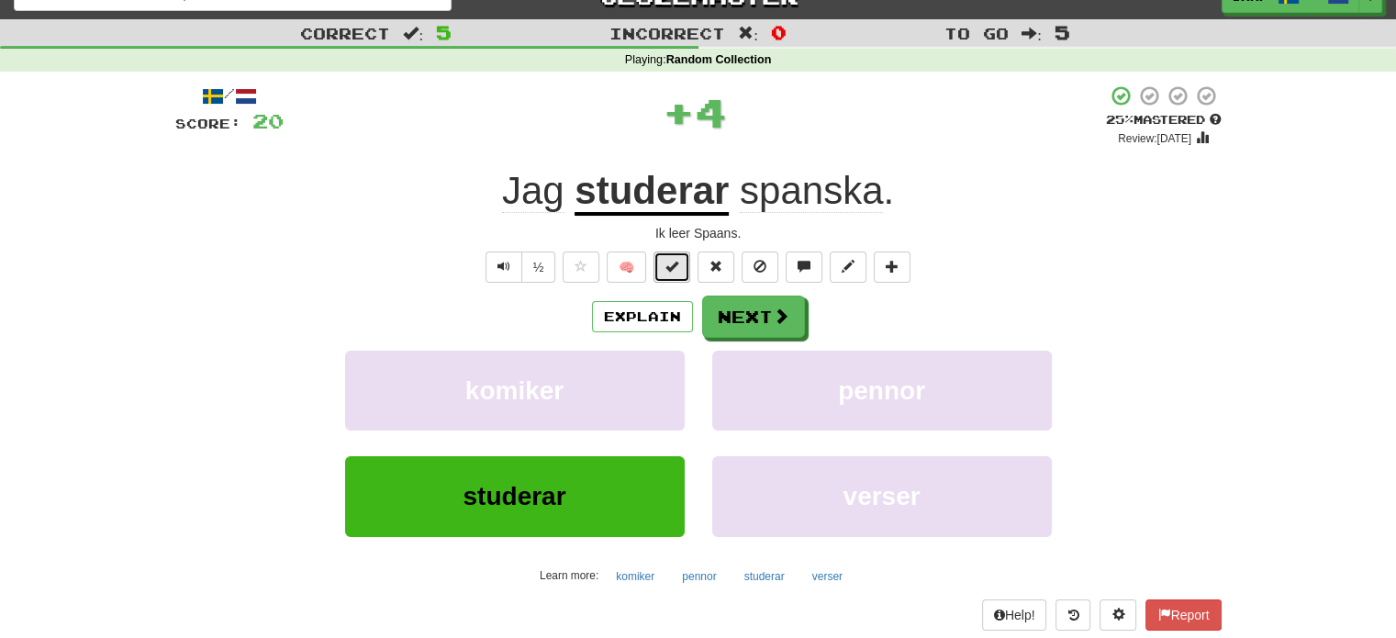
click at [673, 265] on span at bounding box center [671, 266] width 13 height 13
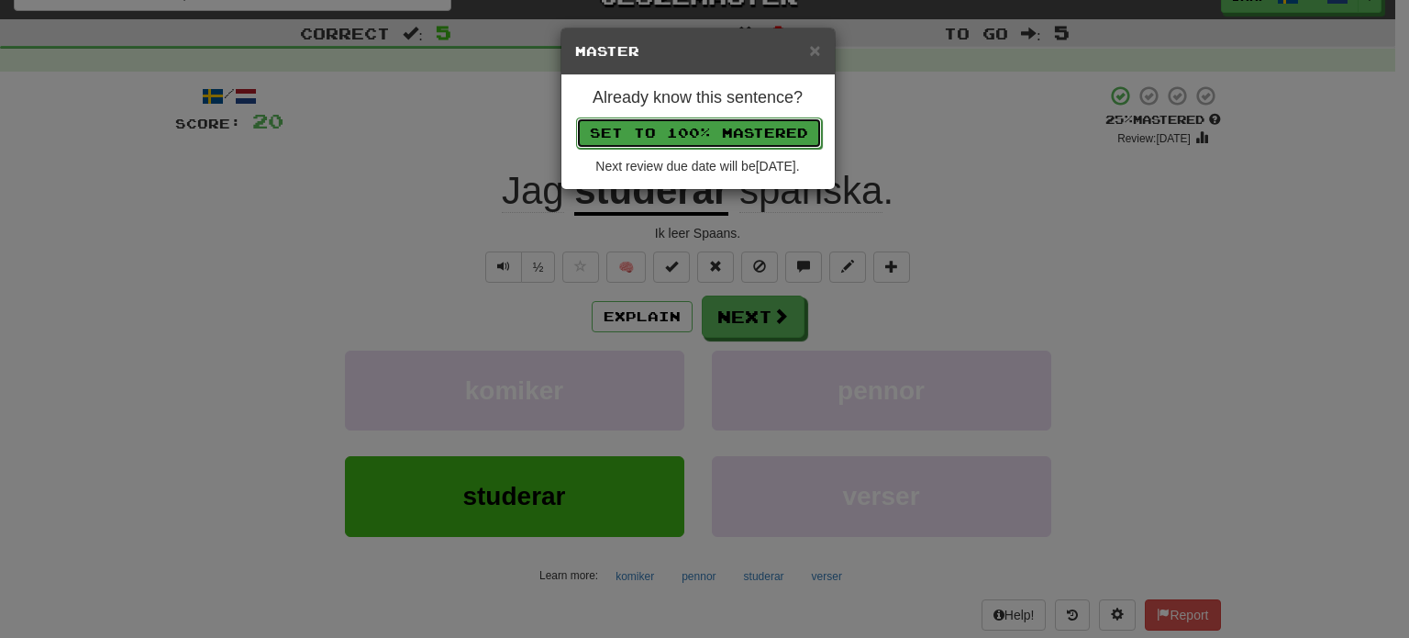
click at [719, 127] on button "Set to 100% Mastered" at bounding box center [699, 132] width 246 height 31
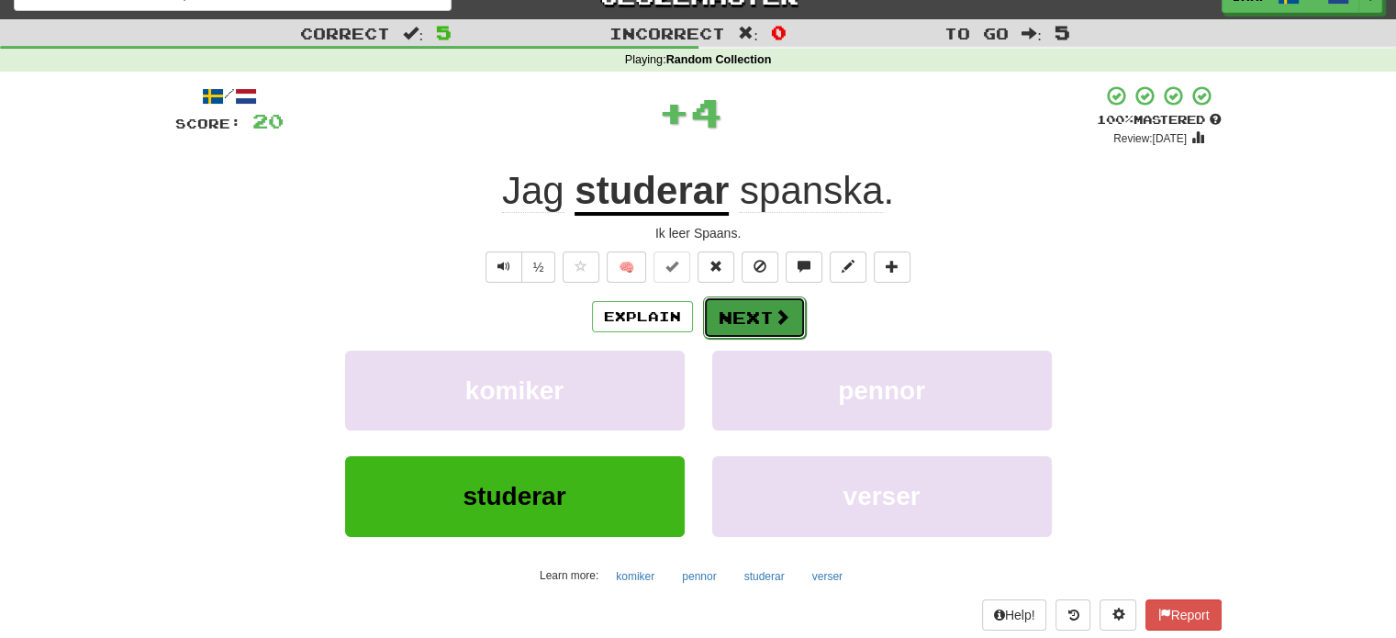
click at [743, 312] on button "Next" at bounding box center [754, 317] width 103 height 42
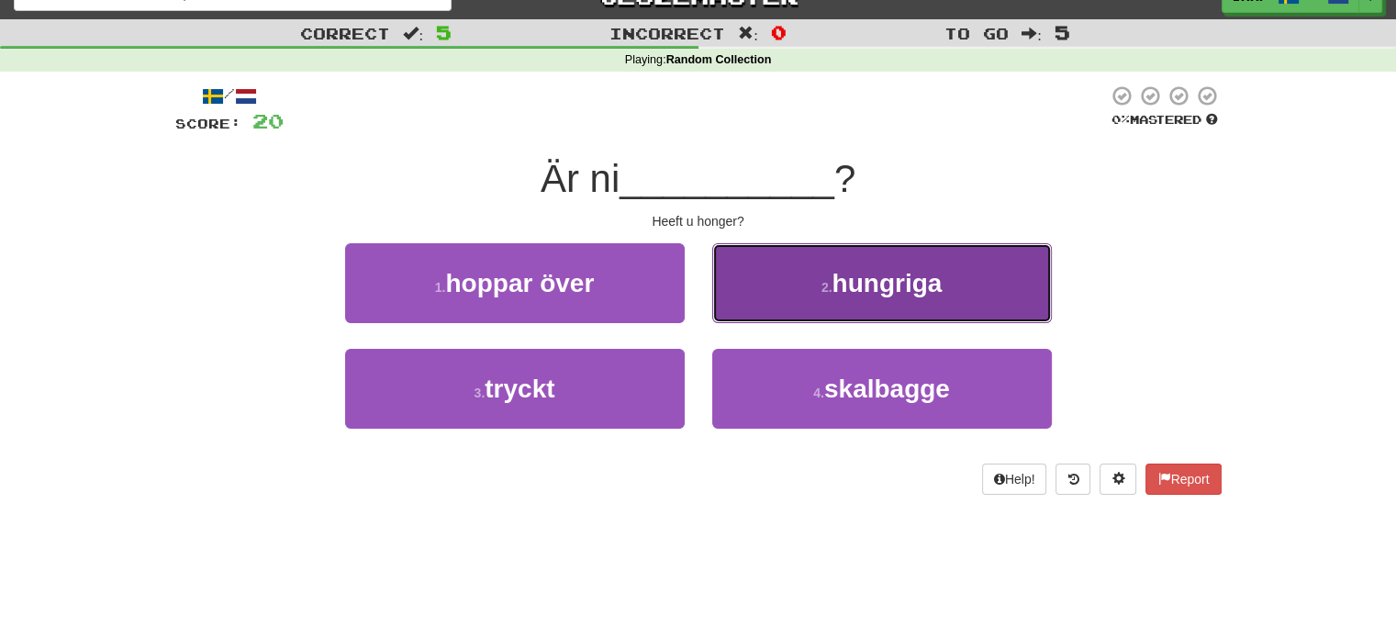
click at [815, 282] on button "2 . hungriga" at bounding box center [881, 283] width 339 height 80
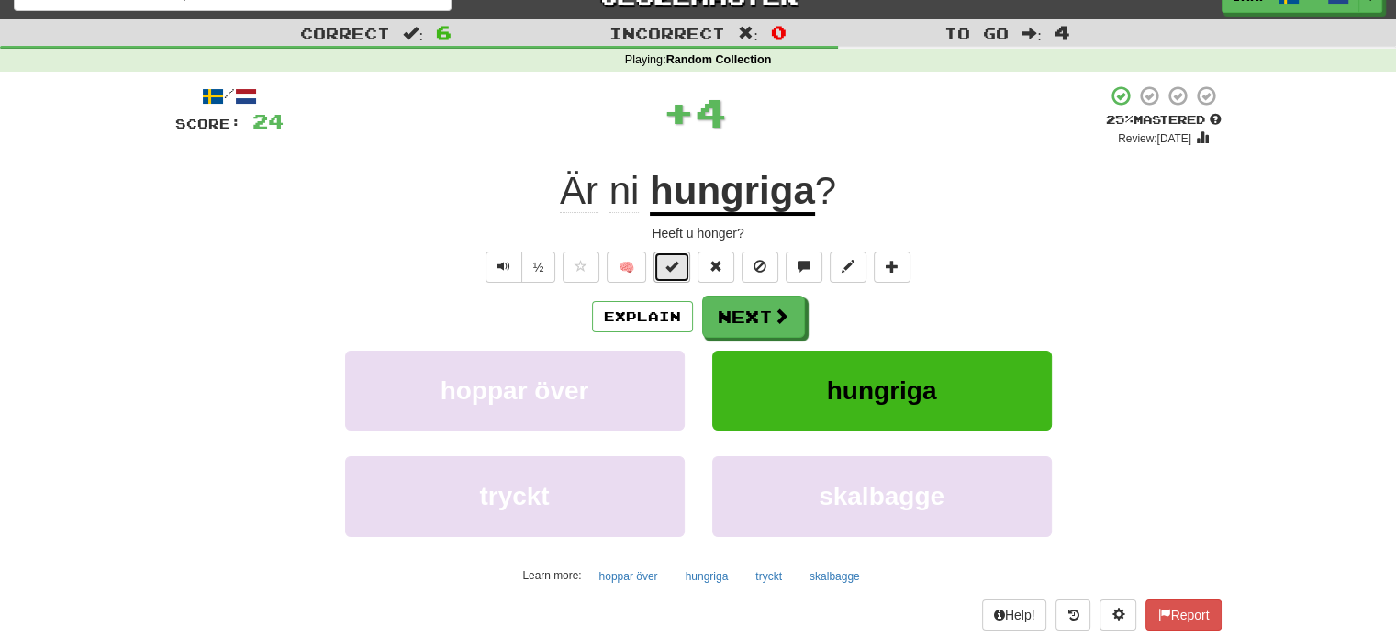
click at [671, 266] on span at bounding box center [671, 266] width 13 height 13
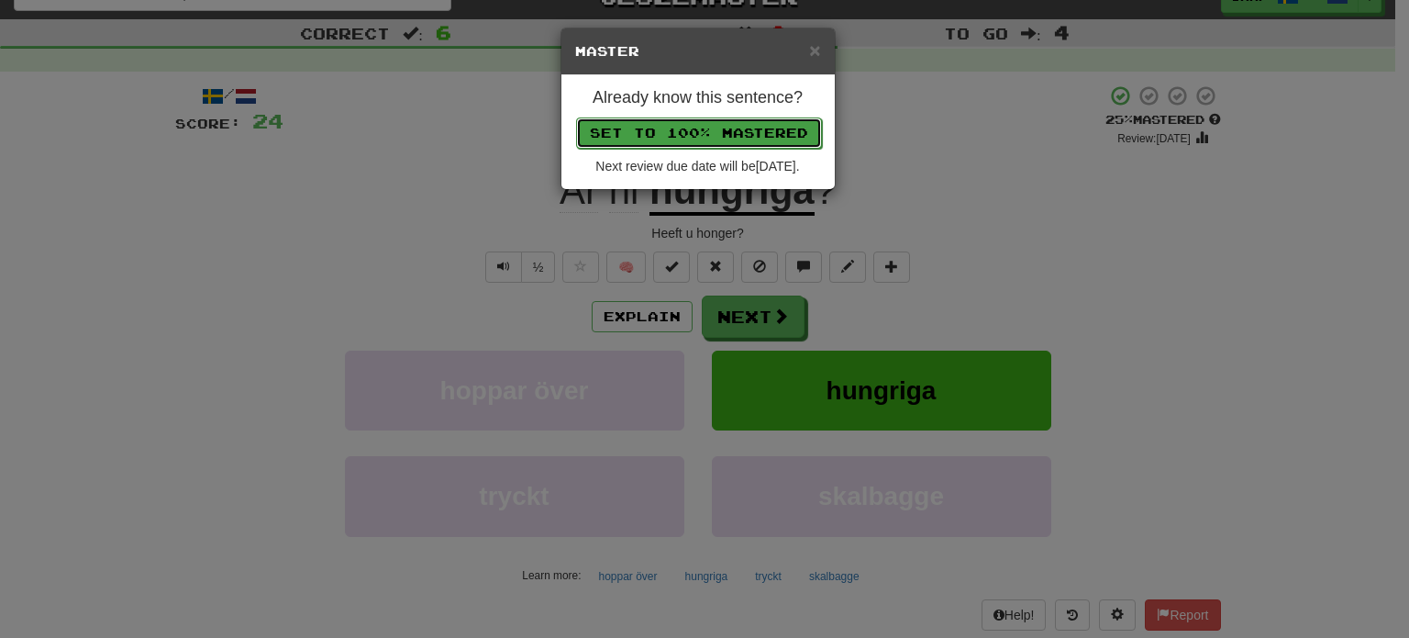
click at [696, 123] on button "Set to 100% Mastered" at bounding box center [699, 132] width 246 height 31
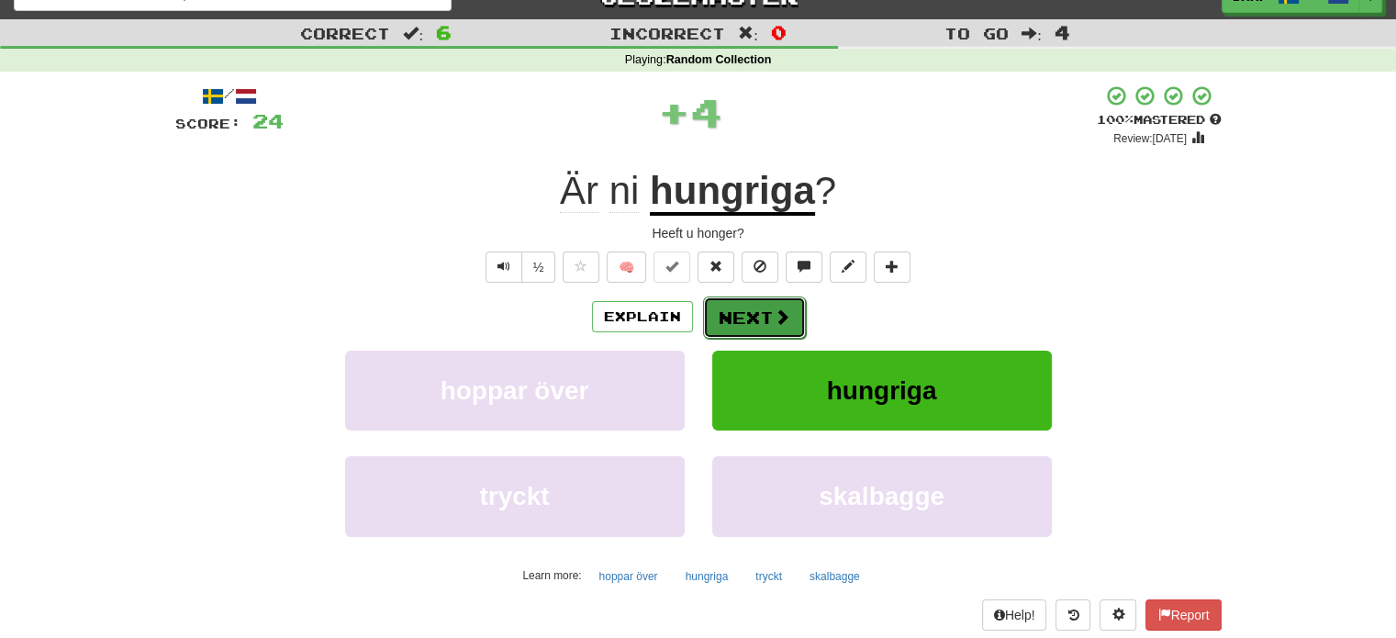
click at [753, 315] on button "Next" at bounding box center [754, 317] width 103 height 42
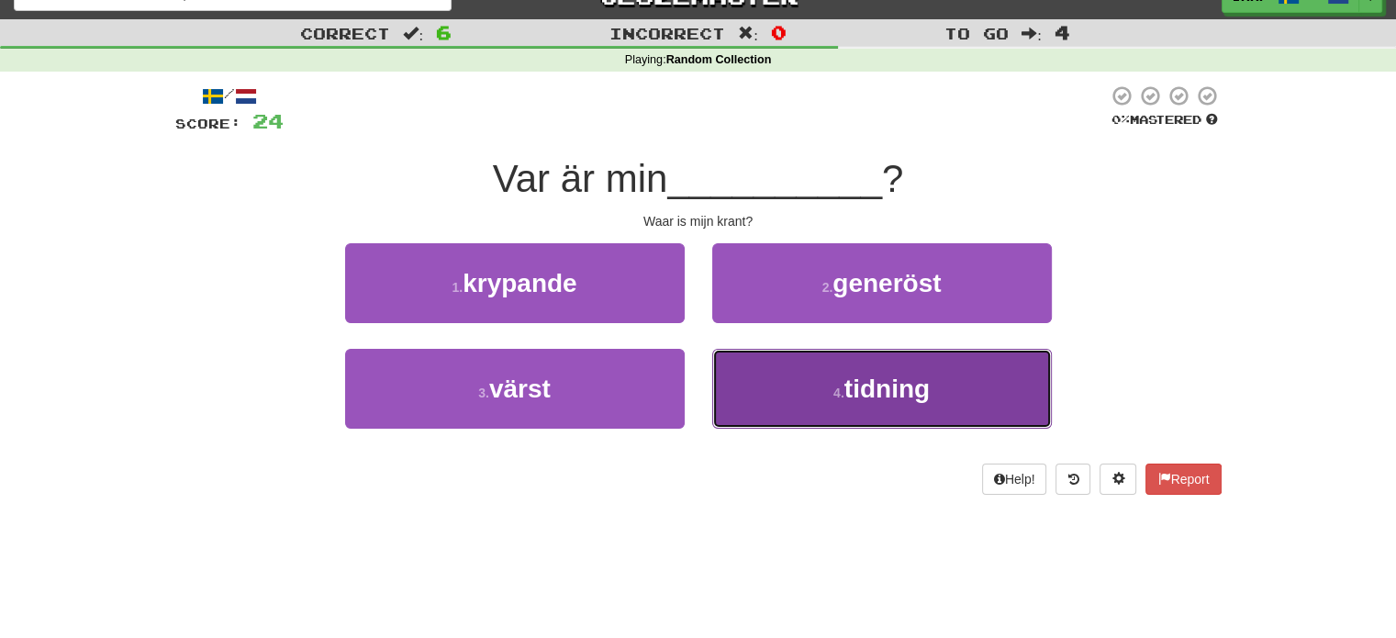
click at [802, 377] on button "4 . tidning" at bounding box center [881, 389] width 339 height 80
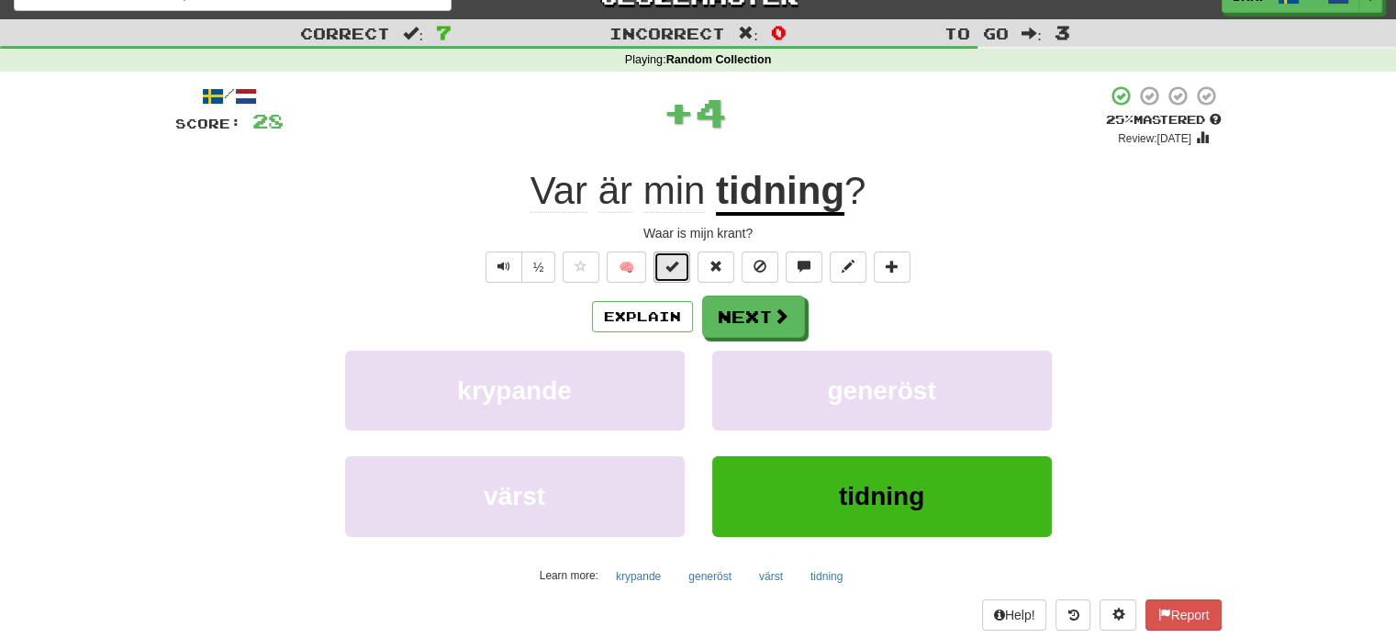
click at [684, 260] on button at bounding box center [671, 266] width 37 height 31
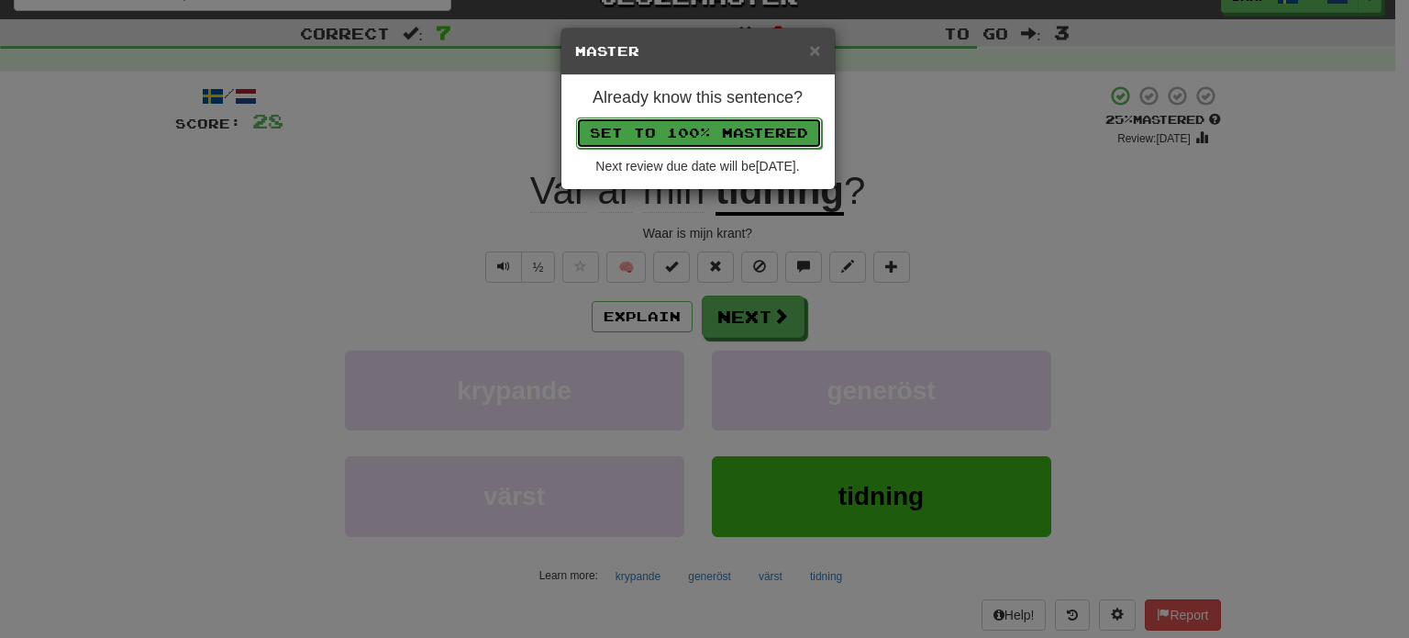
click at [708, 124] on button "Set to 100% Mastered" at bounding box center [699, 132] width 246 height 31
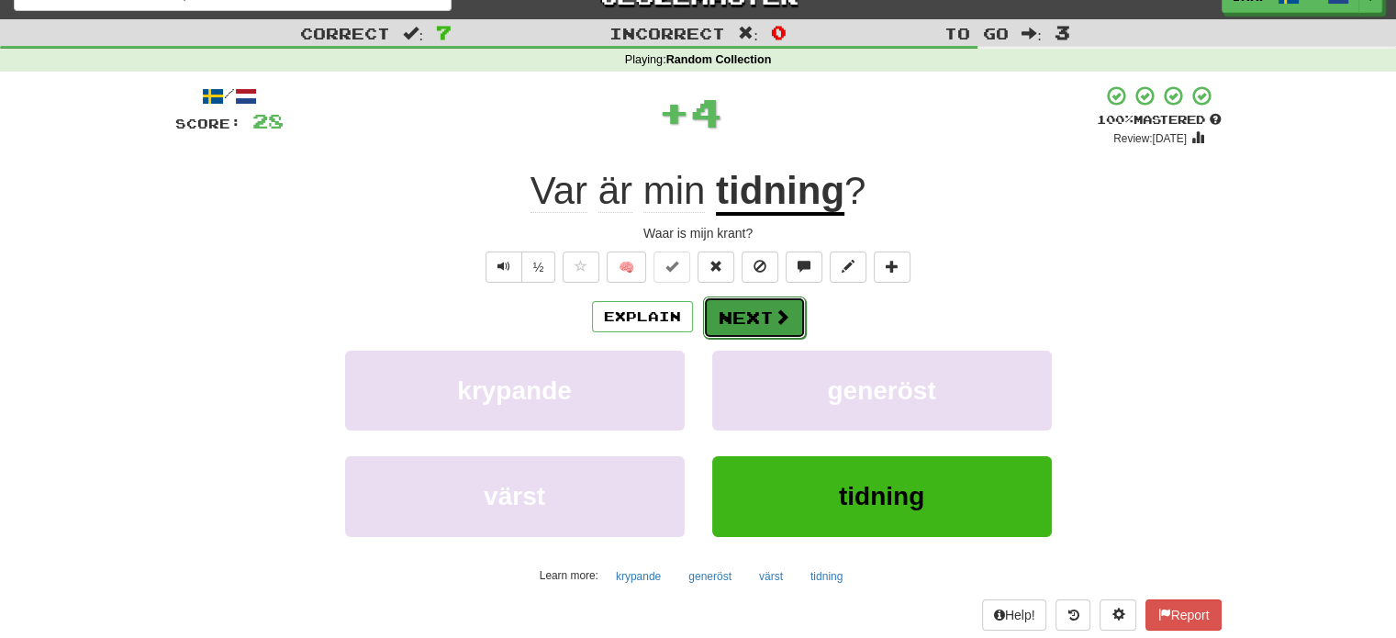
click at [766, 322] on button "Next" at bounding box center [754, 317] width 103 height 42
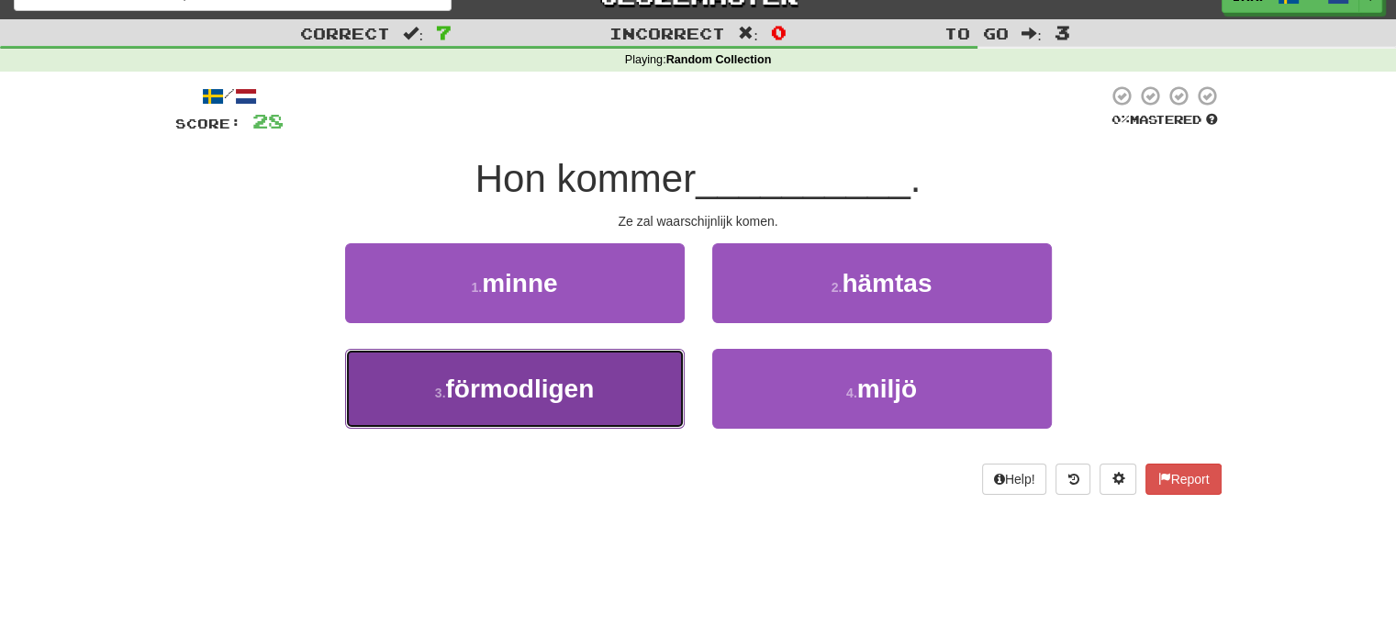
click at [591, 374] on span "förmodligen" at bounding box center [519, 388] width 149 height 28
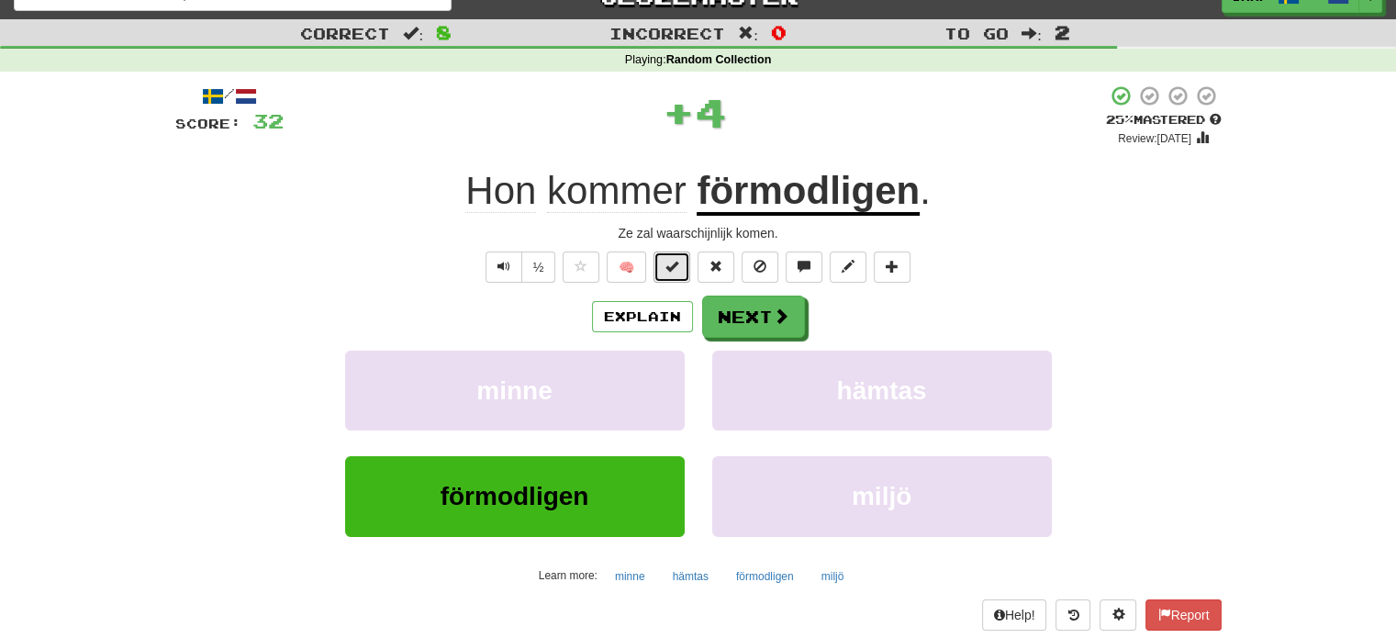
click at [671, 267] on span at bounding box center [671, 266] width 13 height 13
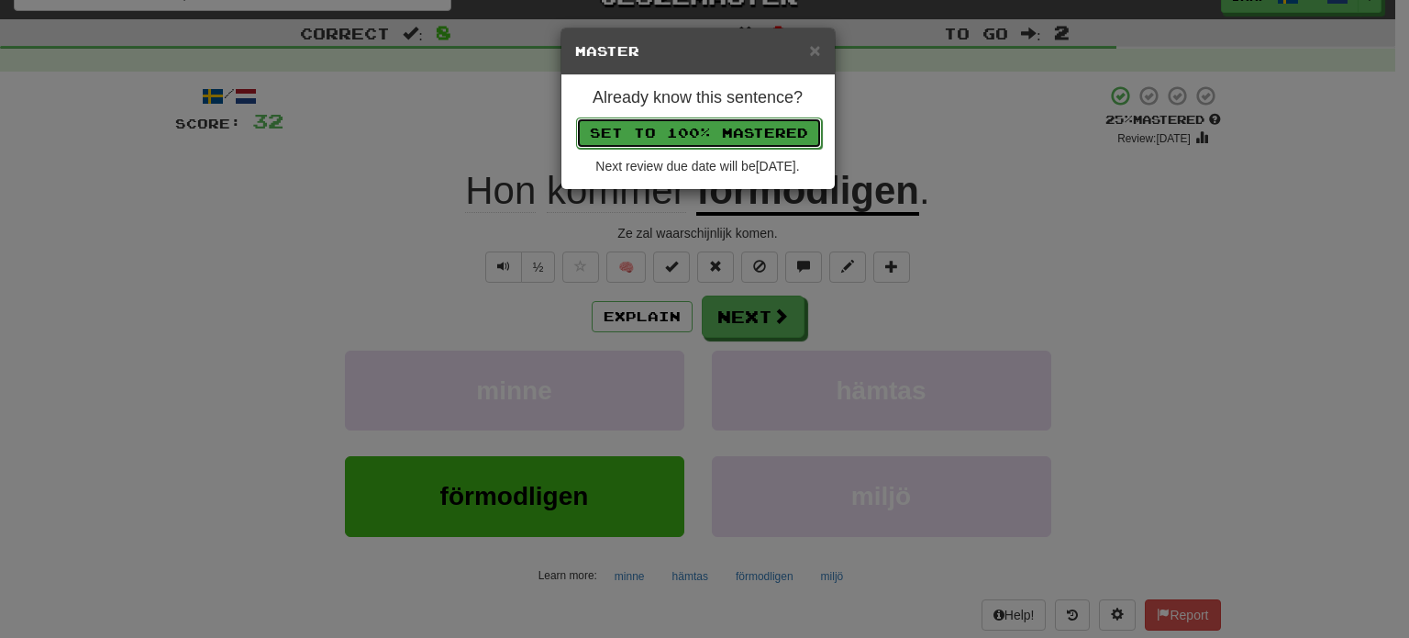
click at [716, 124] on button "Set to 100% Mastered" at bounding box center [699, 132] width 246 height 31
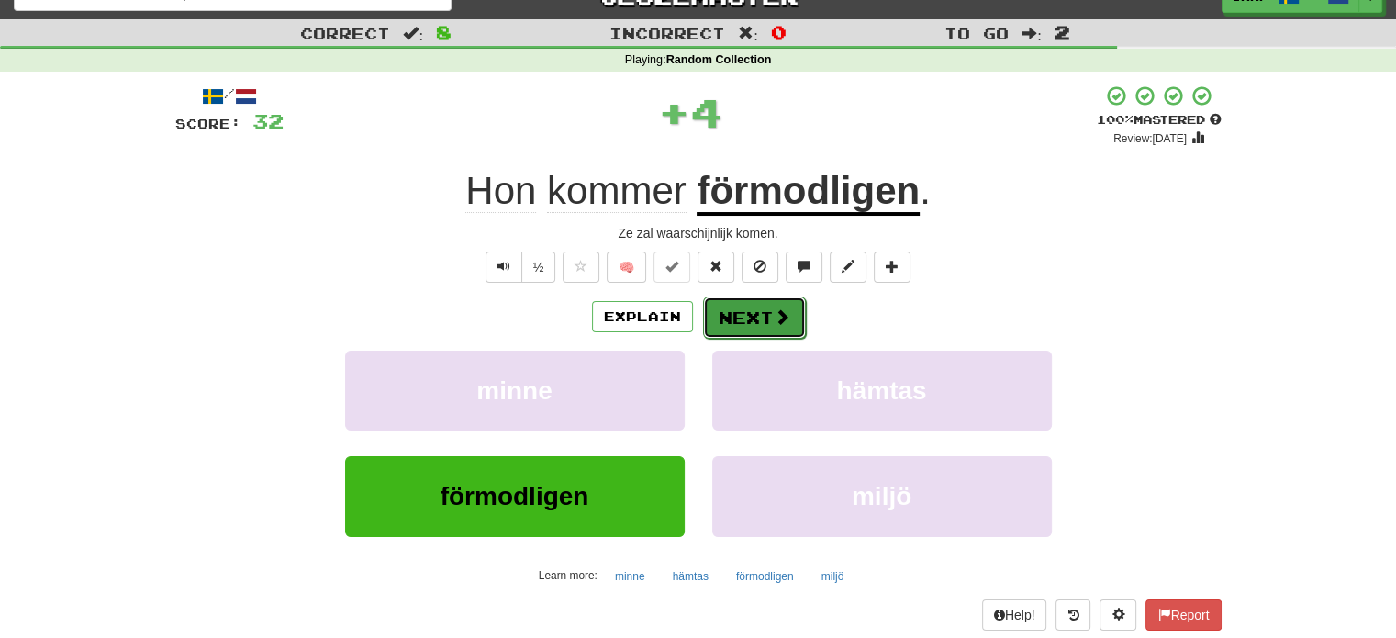
click at [744, 310] on button "Next" at bounding box center [754, 317] width 103 height 42
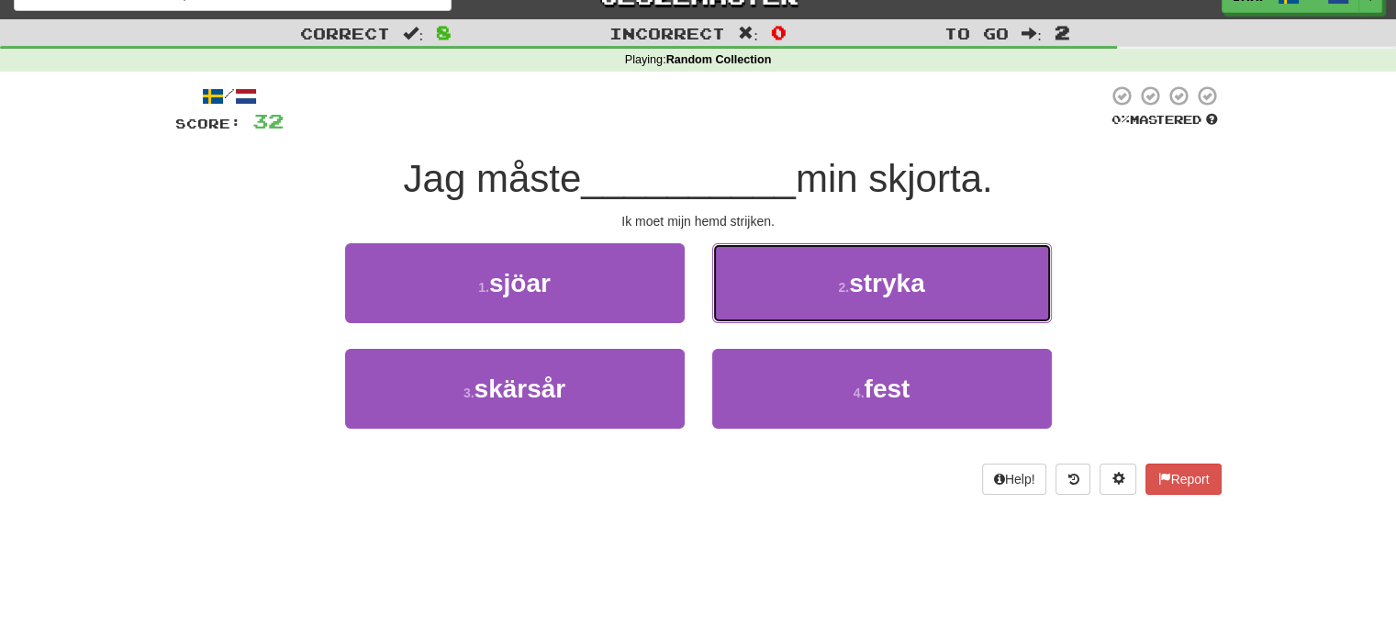
click at [744, 310] on button "2 . stryka" at bounding box center [881, 283] width 339 height 80
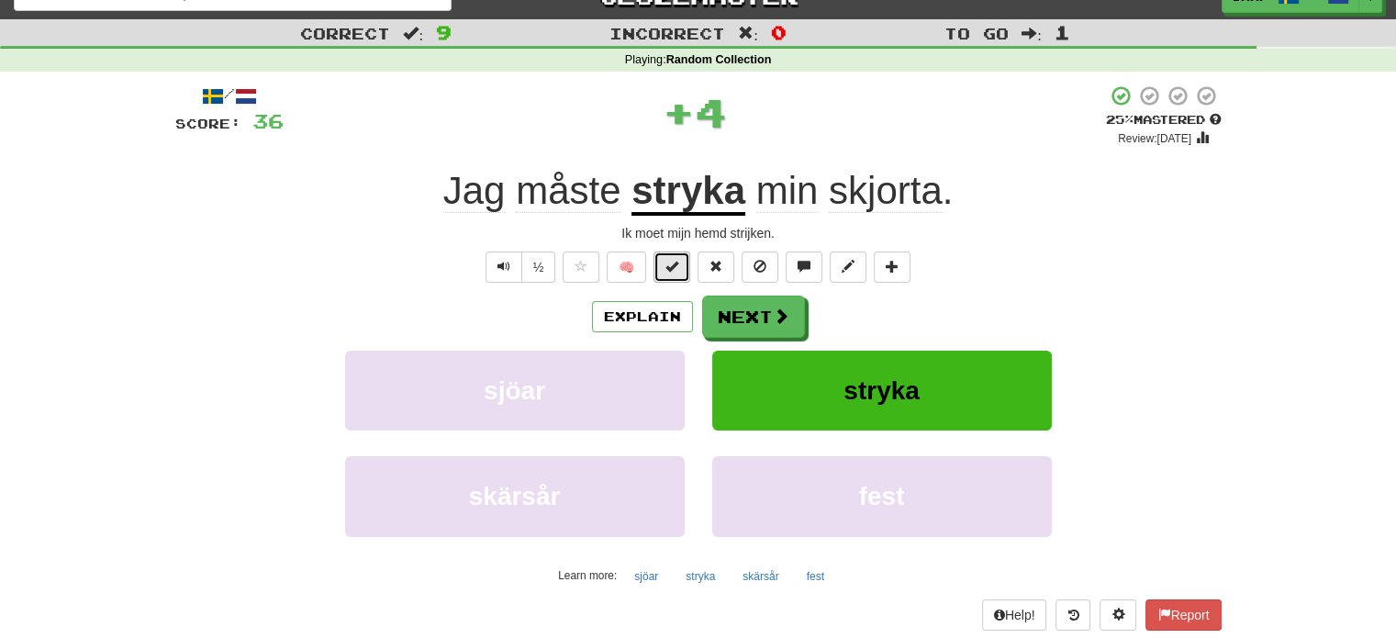
click at [673, 263] on span at bounding box center [671, 266] width 13 height 13
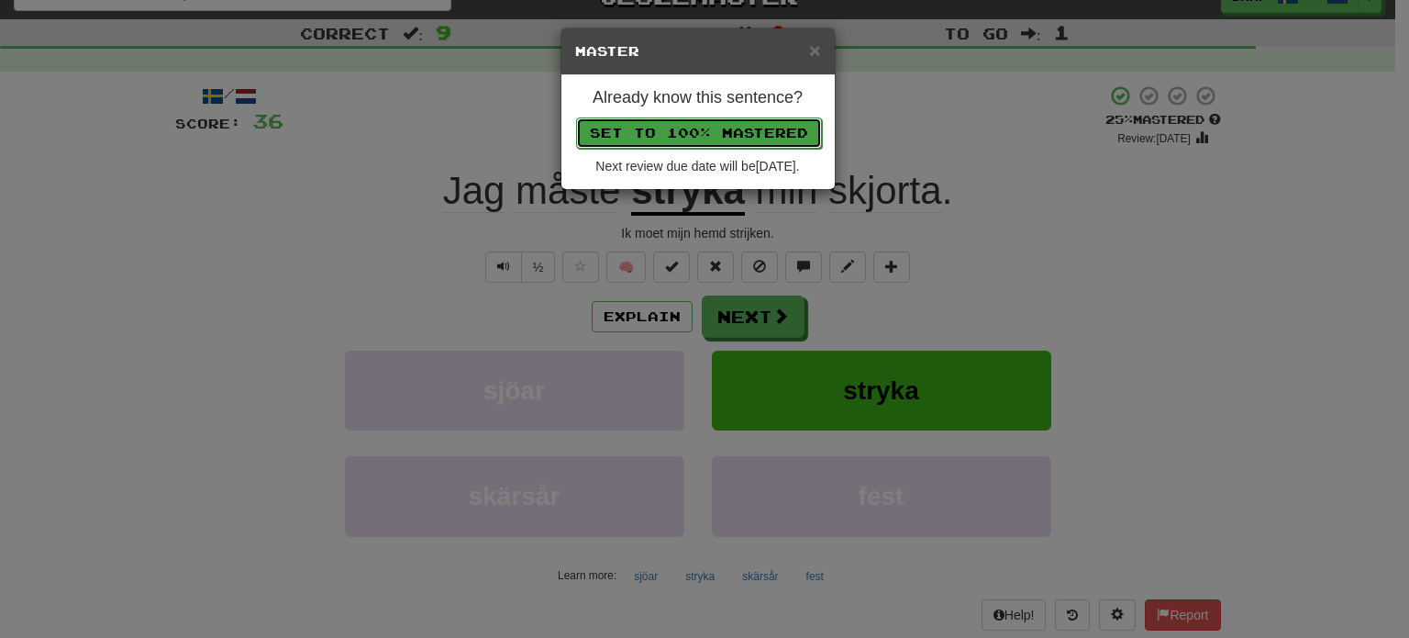
click at [694, 119] on button "Set to 100% Mastered" at bounding box center [699, 132] width 246 height 31
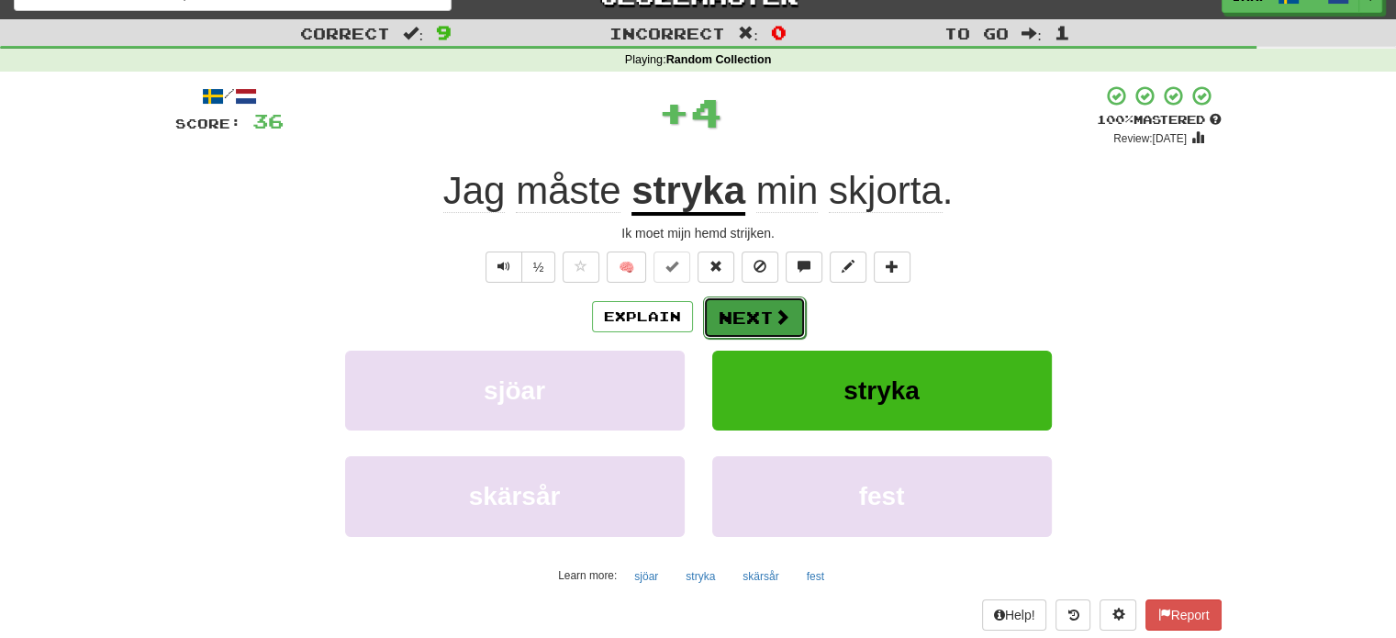
click at [751, 315] on button "Next" at bounding box center [754, 317] width 103 height 42
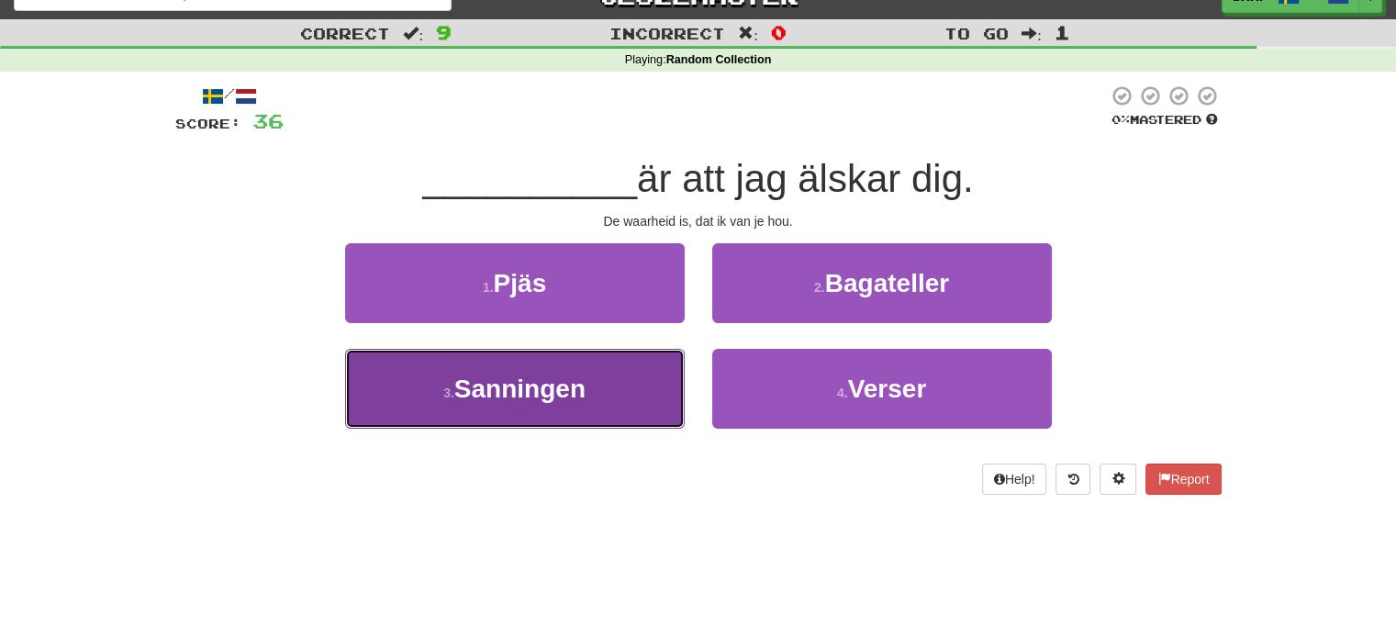
click at [631, 383] on button "3 . Sanningen" at bounding box center [514, 389] width 339 height 80
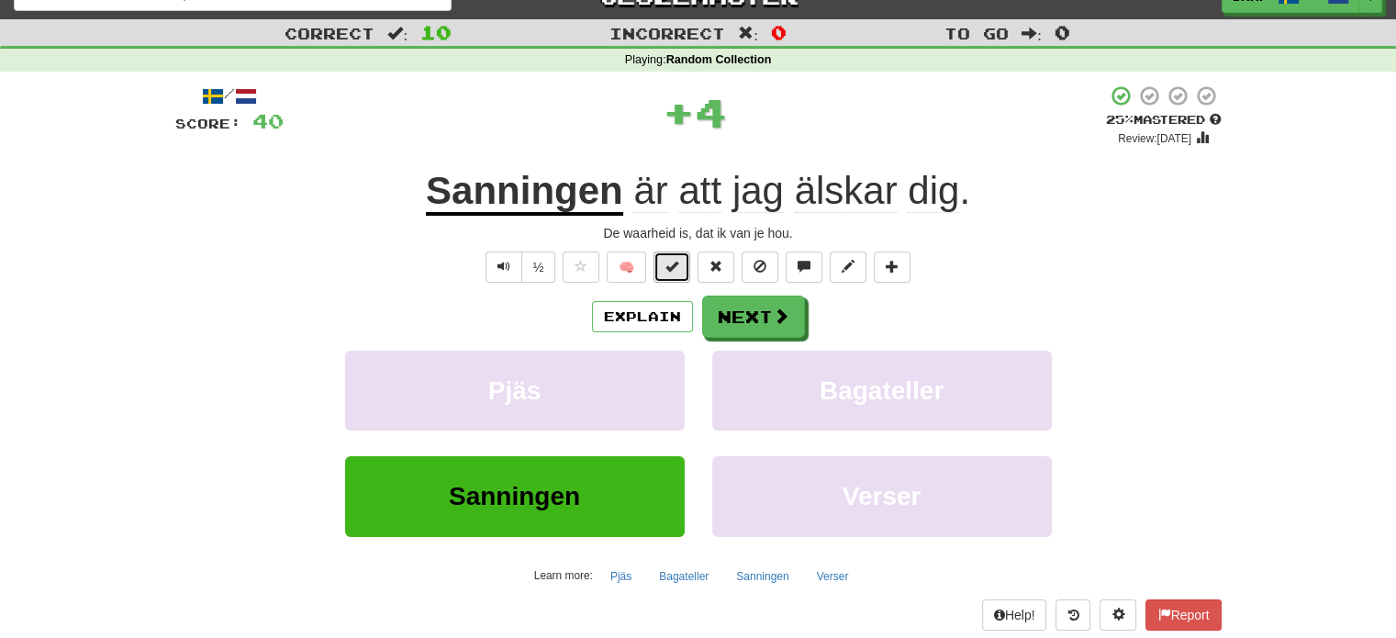
click at [675, 271] on span at bounding box center [671, 266] width 13 height 13
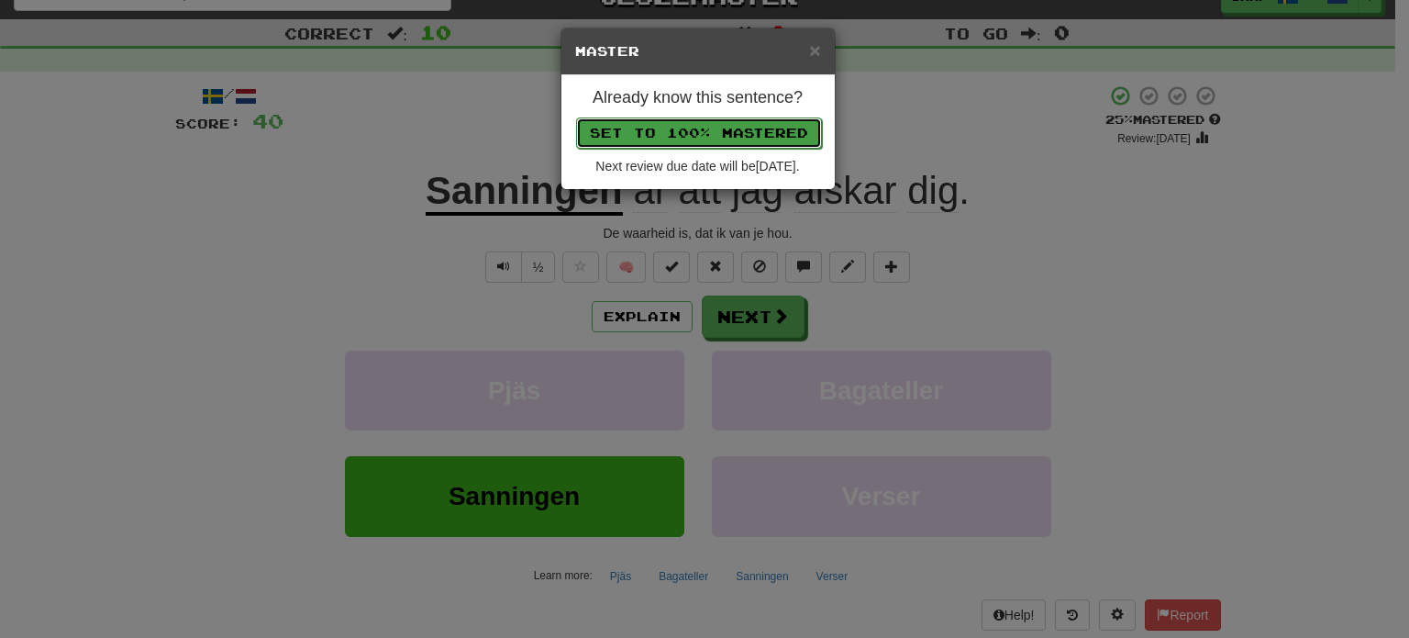
click at [705, 128] on button "Set to 100% Mastered" at bounding box center [699, 132] width 246 height 31
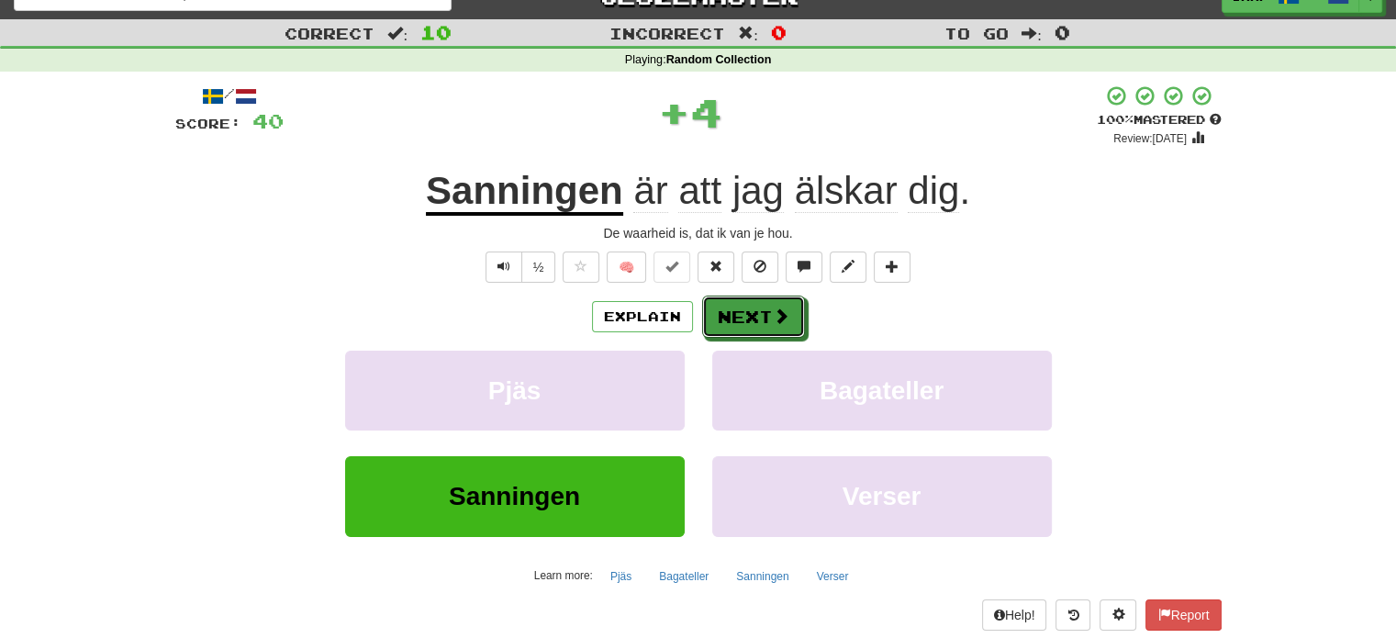
click at [742, 316] on button "Next" at bounding box center [753, 316] width 103 height 42
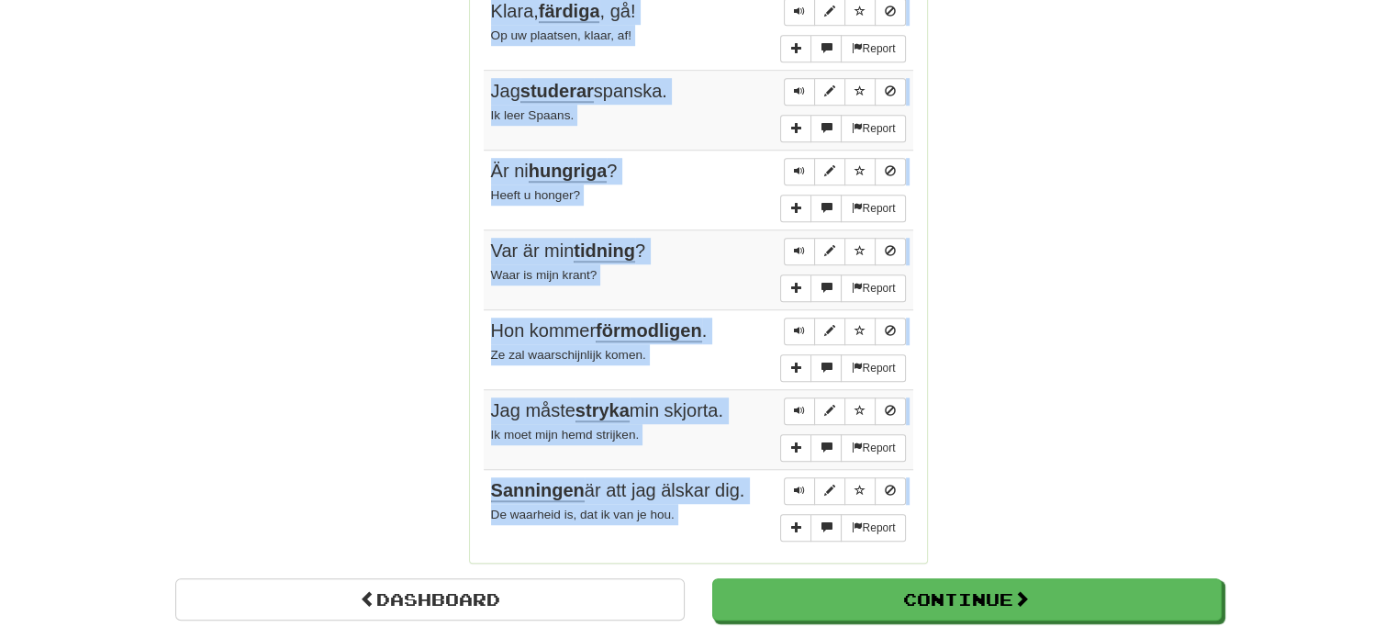
scroll to position [1308, 0]
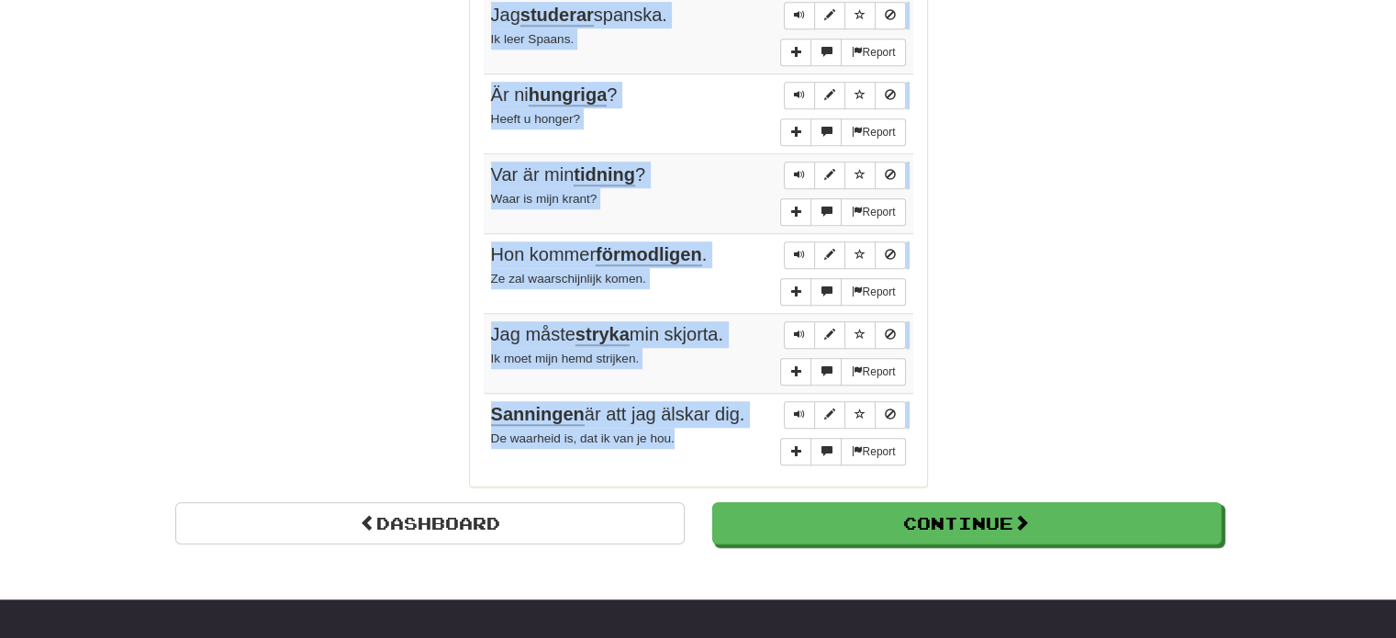
drag, startPoint x: 493, startPoint y: 126, endPoint x: 734, endPoint y: 429, distance: 387.9
click at [734, 429] on tbody "Report Han klagar alltid på maten. Hij beklaagt zich altijd over het eten. Repo…" at bounding box center [698, 65] width 429 height 816
copy tbody "Han klagar alltid på maten. Hij beklaagt zich altijd over het eten. Report Här …"
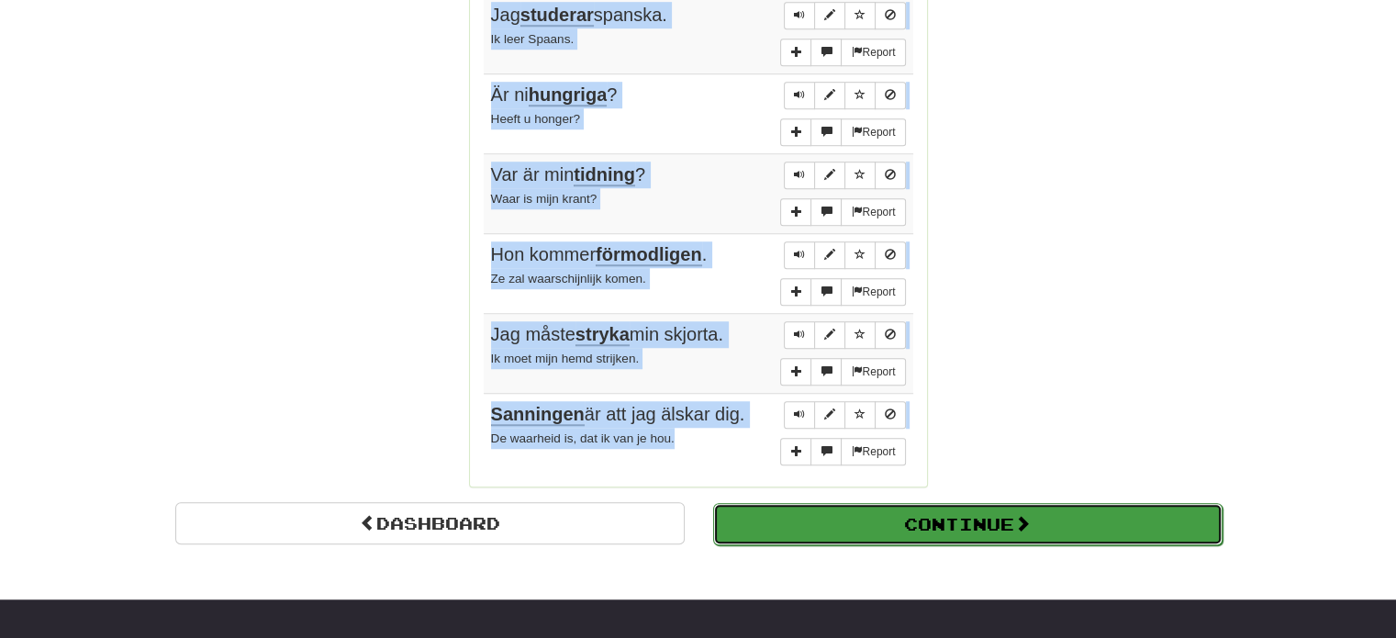
click at [995, 503] on button "Continue" at bounding box center [967, 524] width 509 height 42
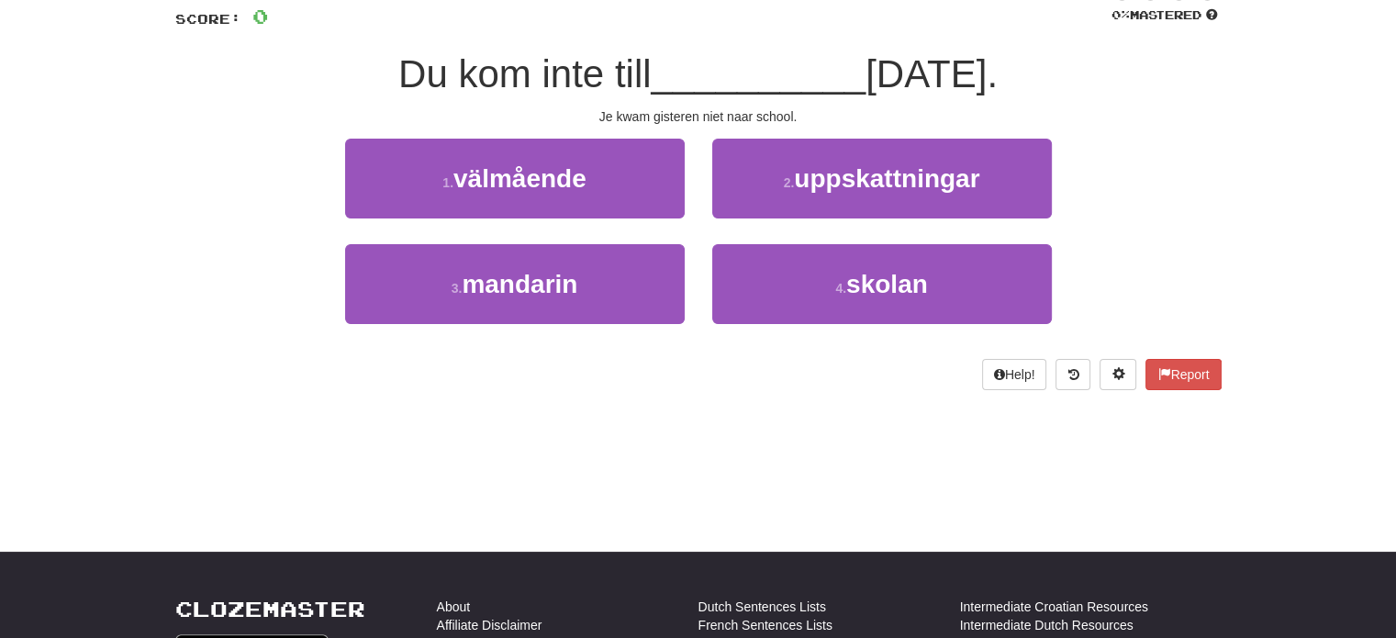
scroll to position [101, 0]
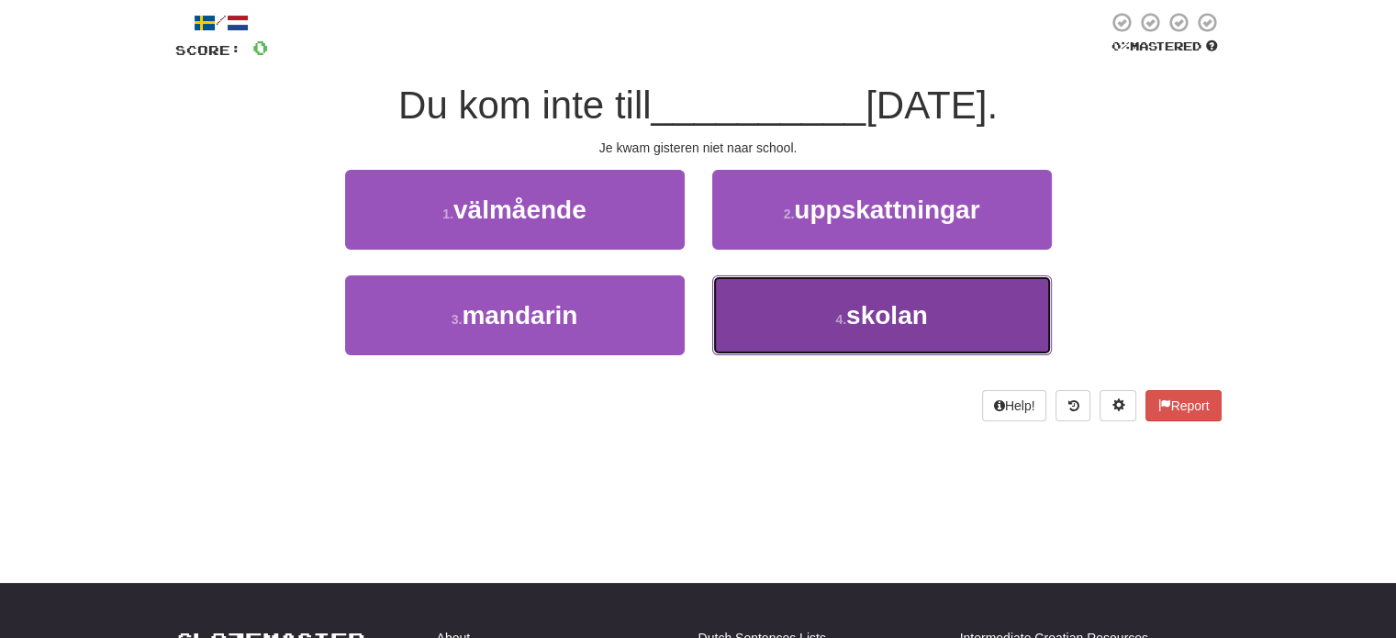
click at [890, 338] on button "4 . skolan" at bounding box center [881, 315] width 339 height 80
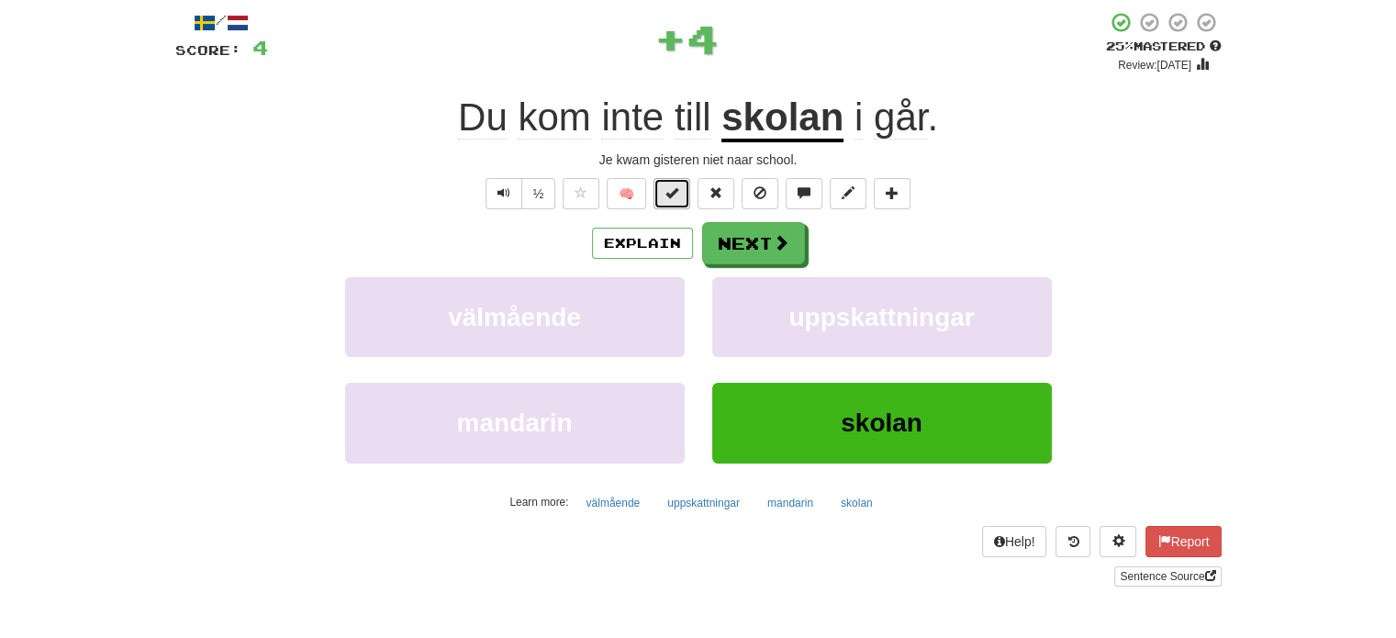
click at [679, 201] on button at bounding box center [671, 193] width 37 height 31
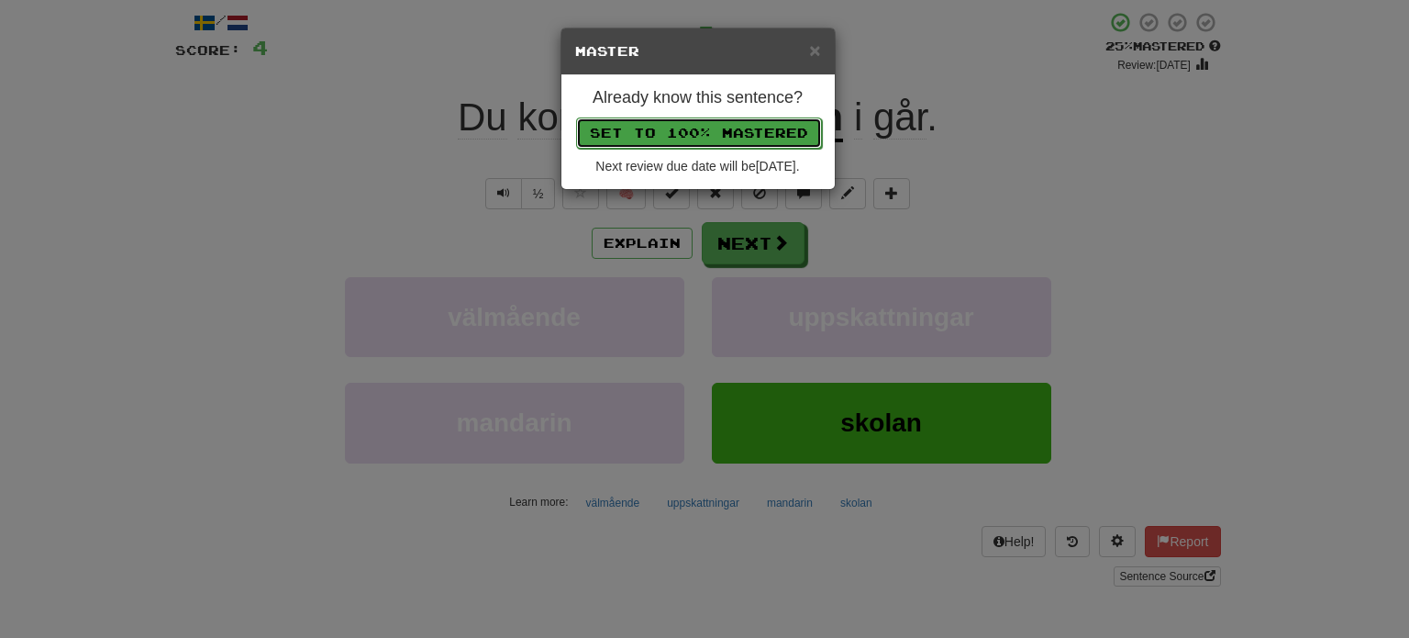
click at [702, 128] on button "Set to 100% Mastered" at bounding box center [699, 132] width 246 height 31
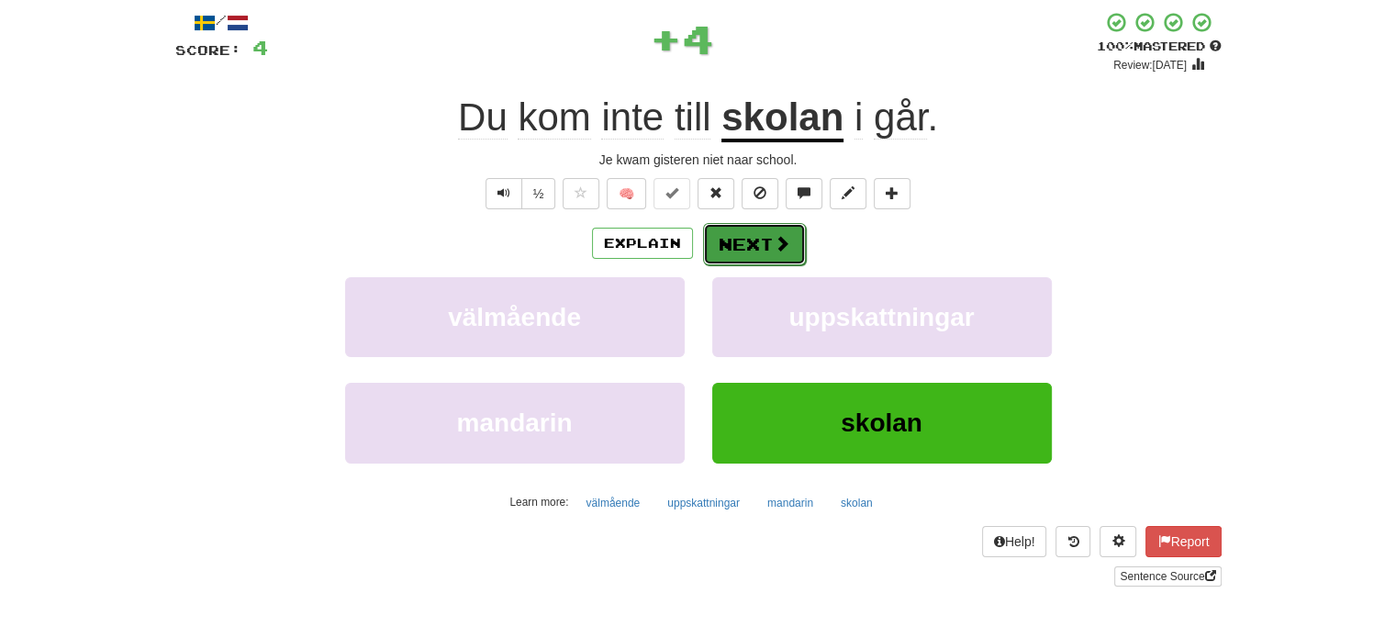
click at [767, 244] on button "Next" at bounding box center [754, 244] width 103 height 42
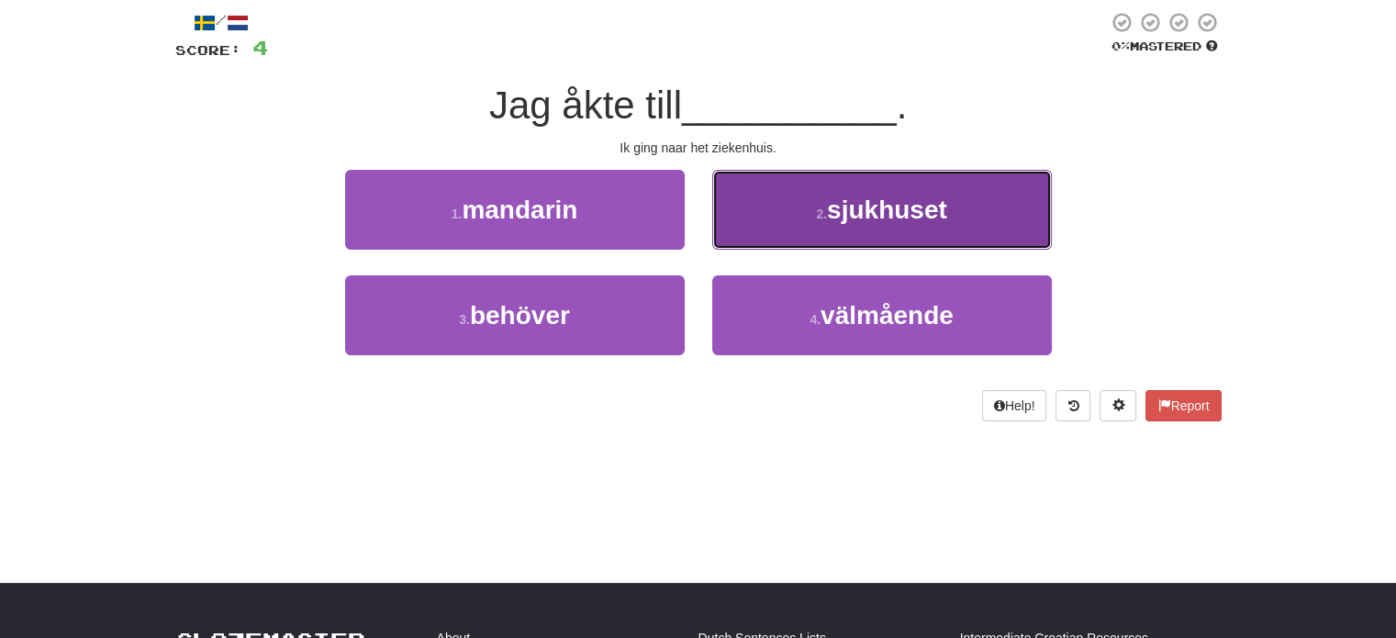
click at [778, 225] on button "2 . sjukhuset" at bounding box center [881, 210] width 339 height 80
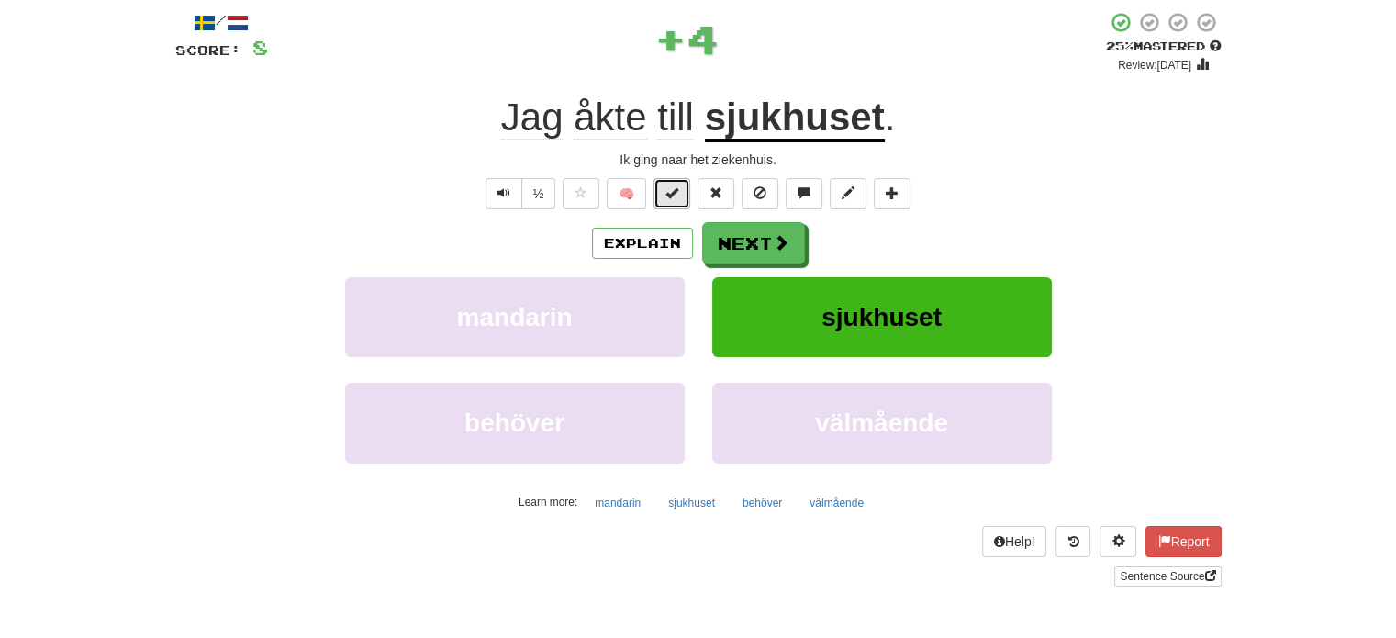
click at [668, 195] on span at bounding box center [671, 192] width 13 height 13
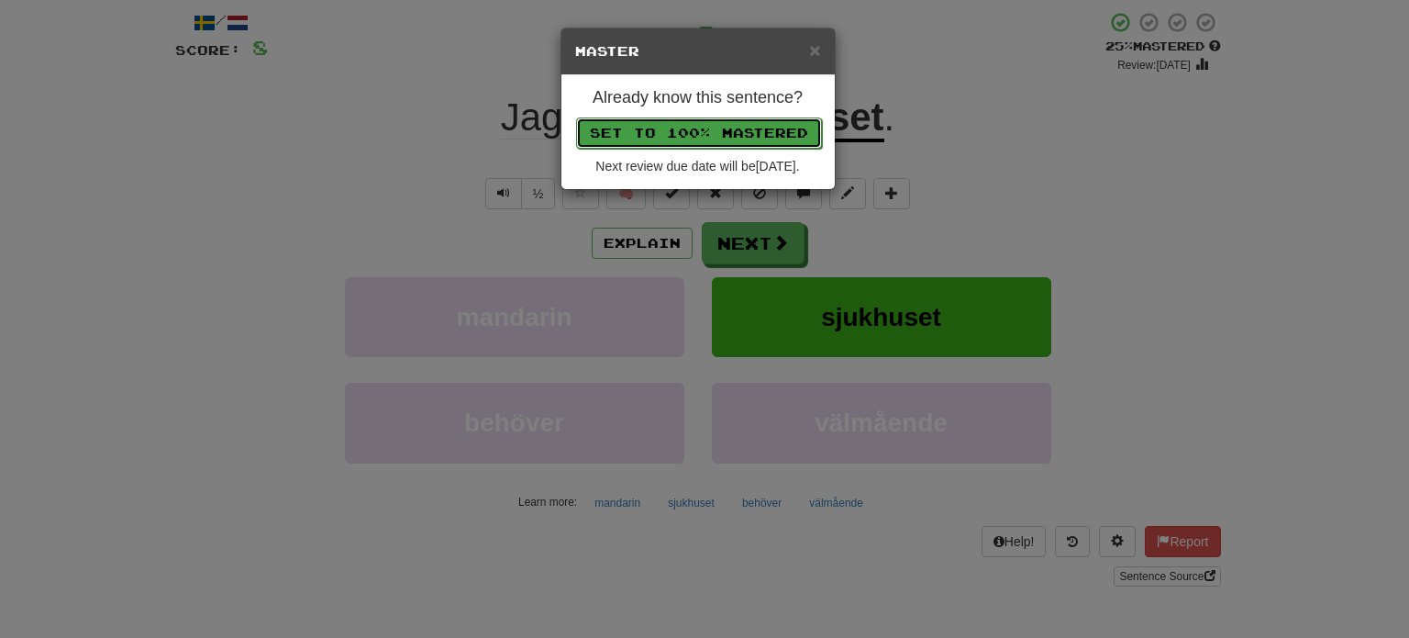
click at [689, 117] on button "Set to 100% Mastered" at bounding box center [699, 132] width 246 height 31
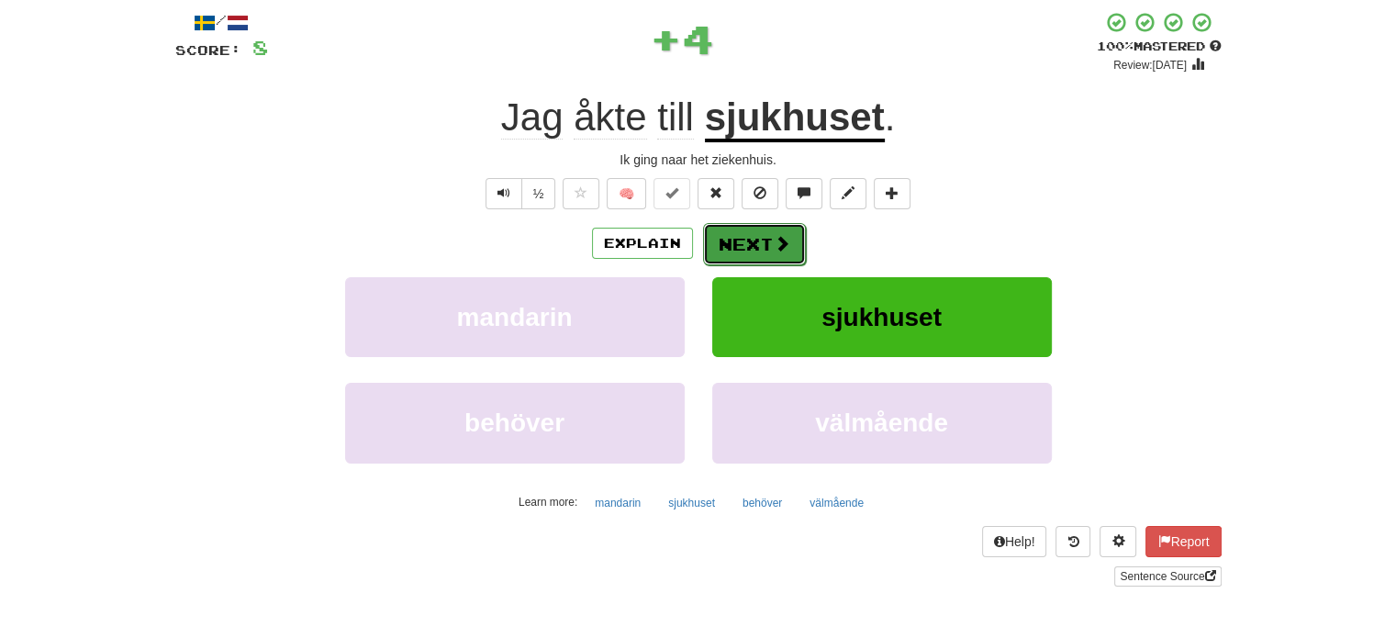
click at [758, 255] on button "Next" at bounding box center [754, 244] width 103 height 42
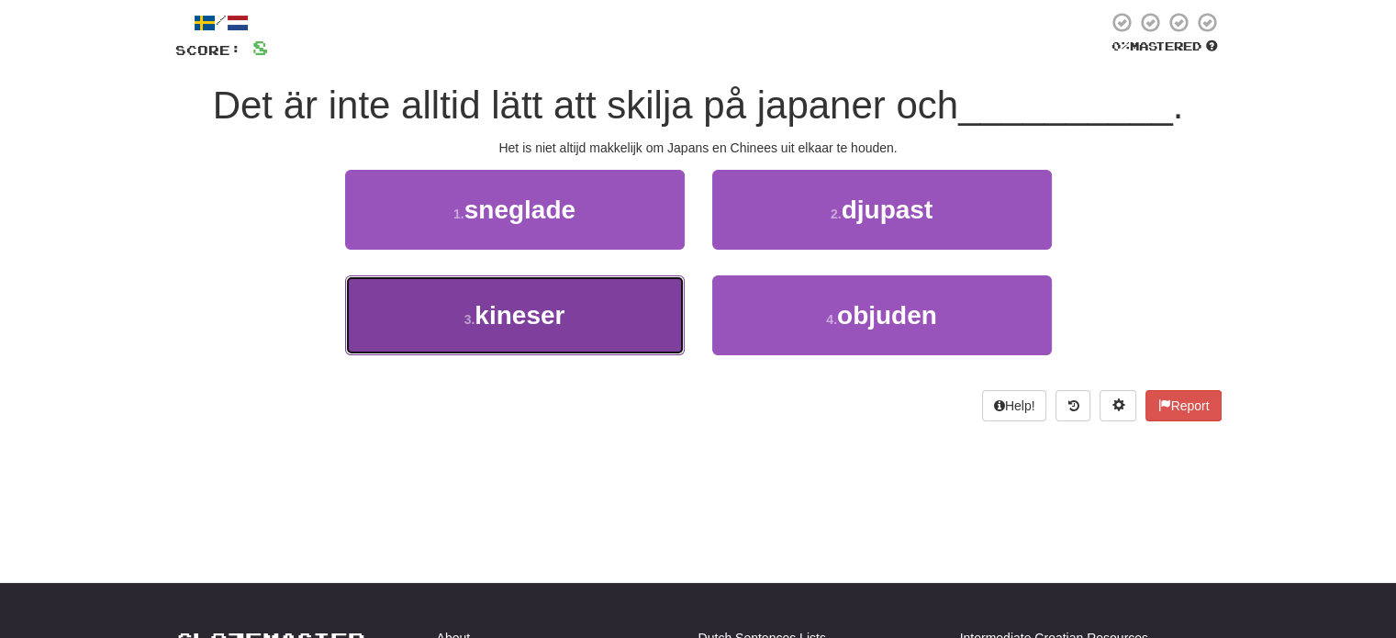
click at [617, 293] on button "3 . kineser" at bounding box center [514, 315] width 339 height 80
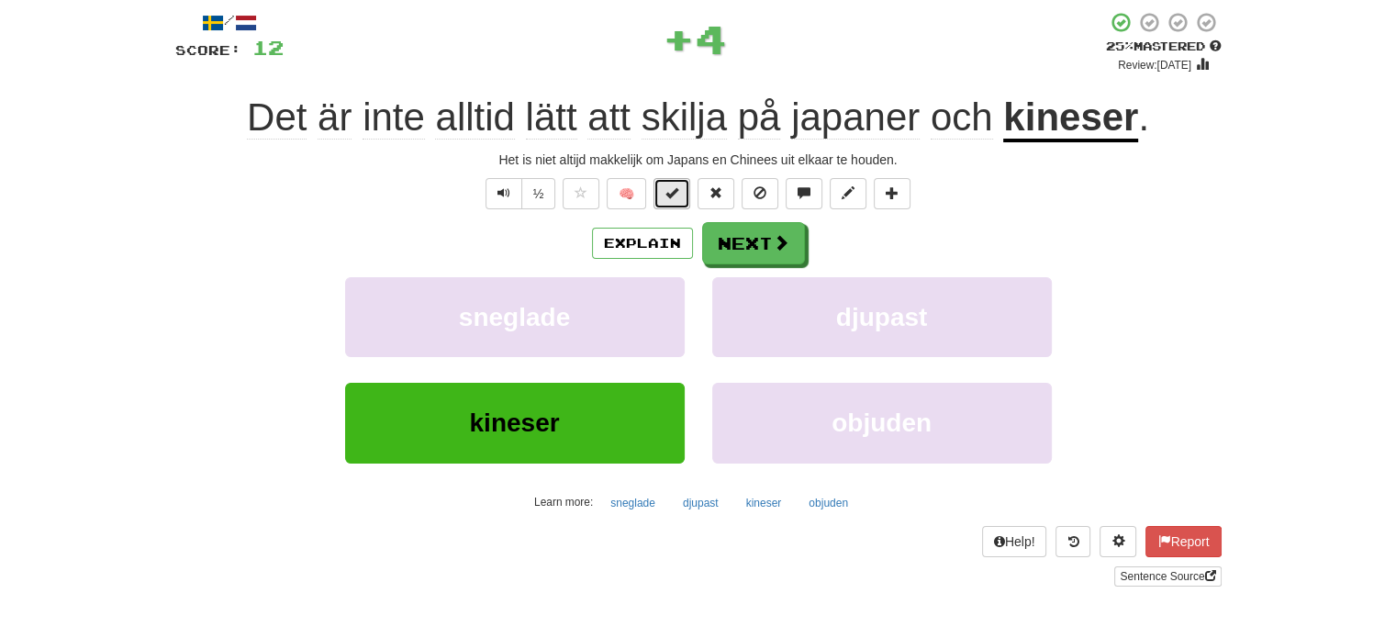
click at [678, 194] on span at bounding box center [671, 192] width 13 height 13
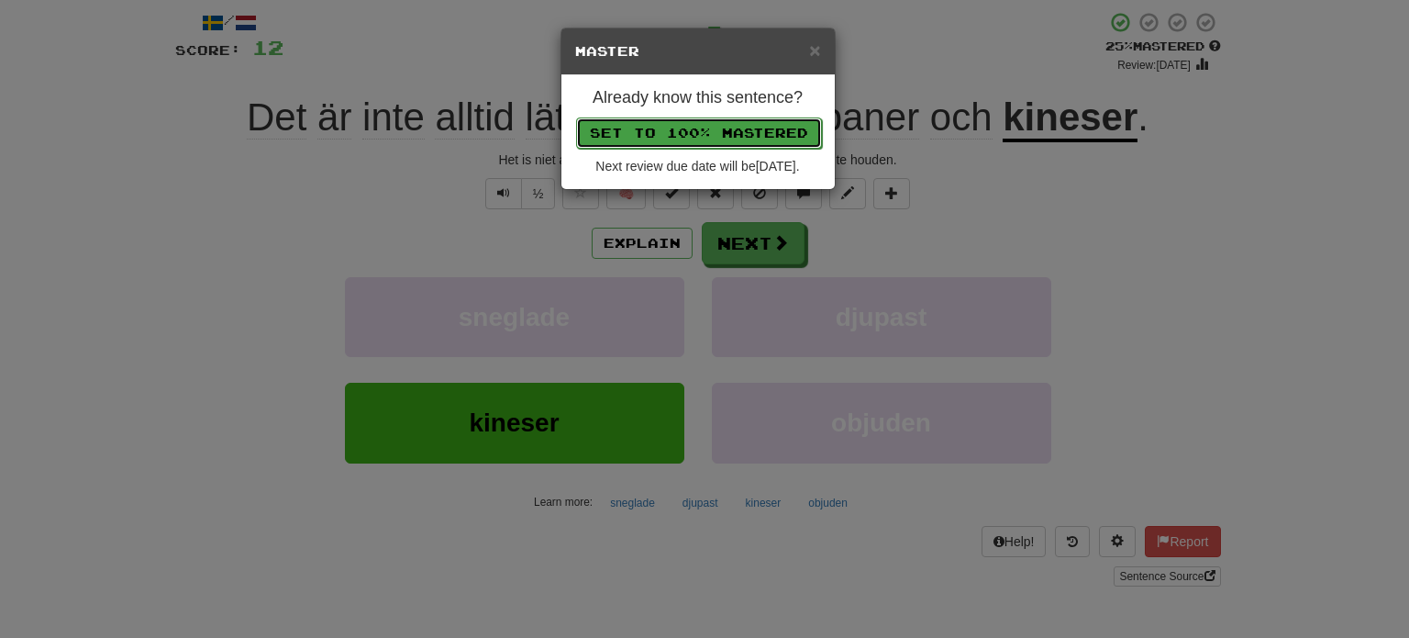
click at [701, 124] on button "Set to 100% Mastered" at bounding box center [699, 132] width 246 height 31
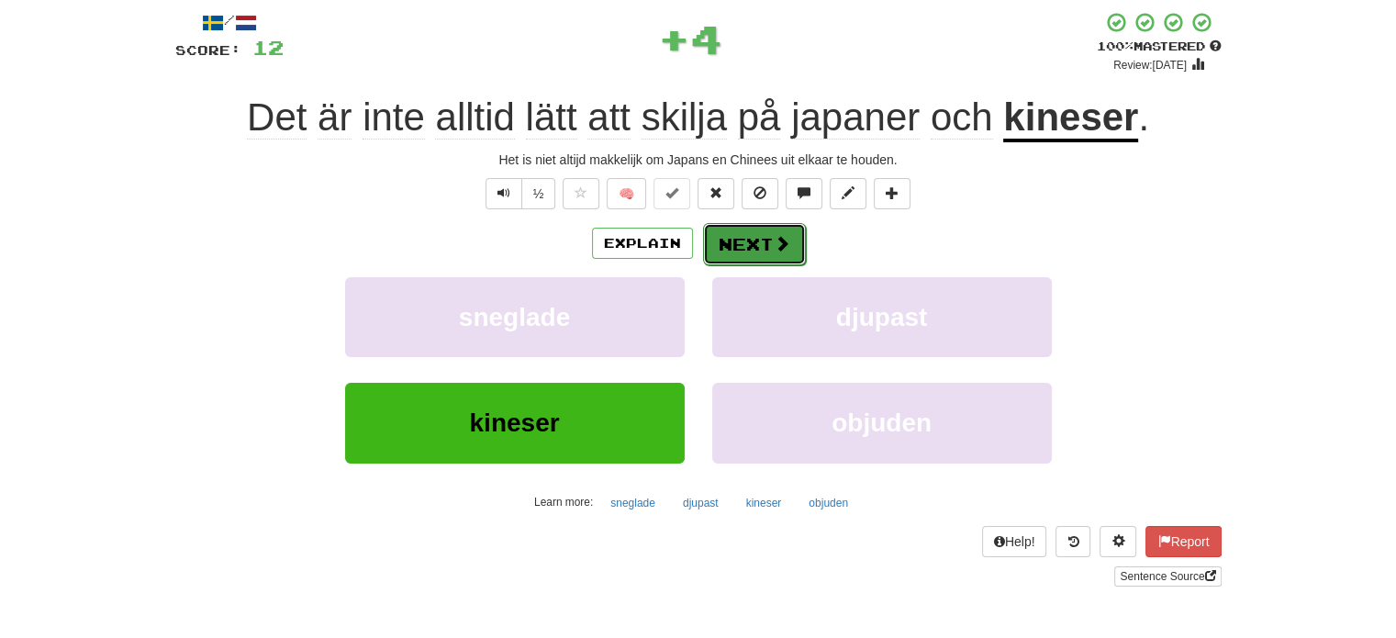
click at [766, 231] on button "Next" at bounding box center [754, 244] width 103 height 42
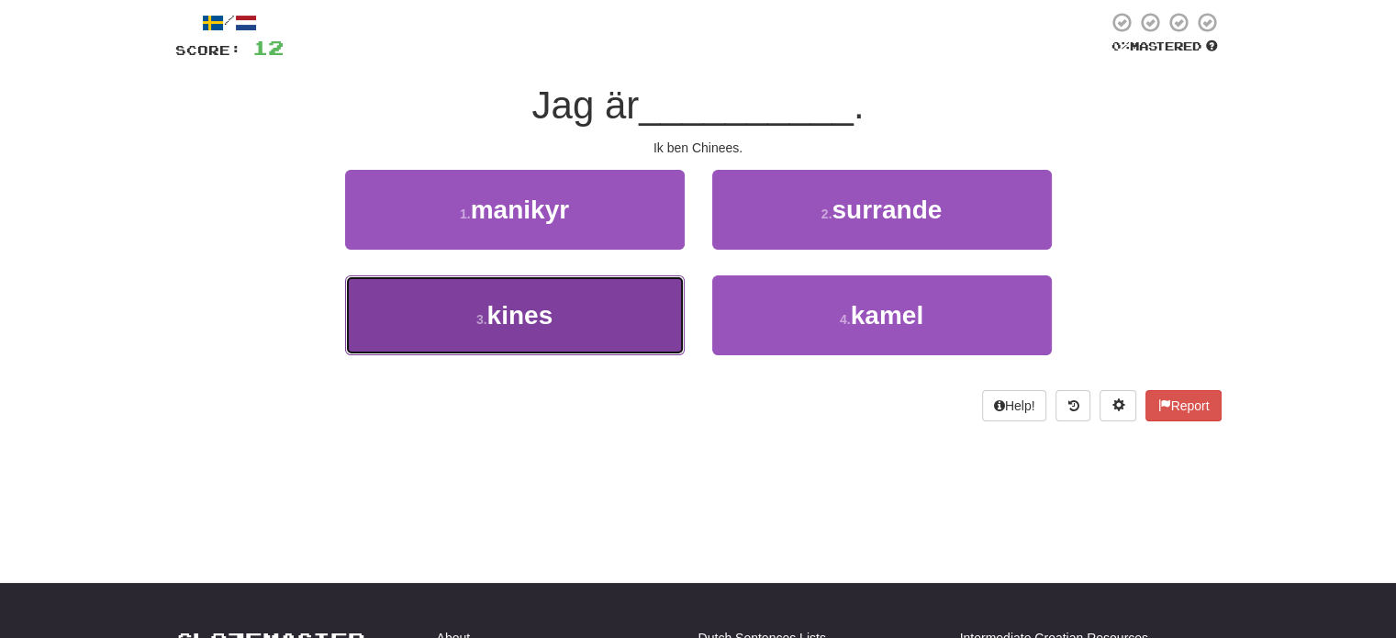
click at [623, 300] on button "3 . kines" at bounding box center [514, 315] width 339 height 80
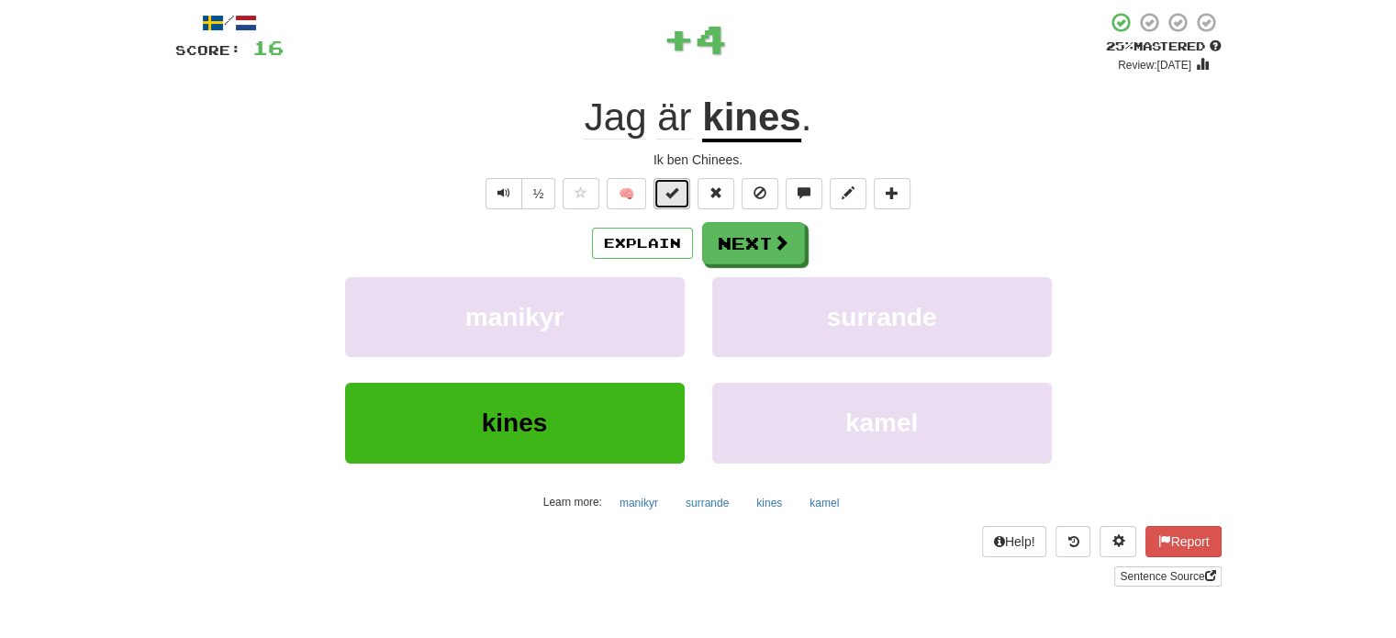
click at [672, 186] on span at bounding box center [671, 192] width 13 height 13
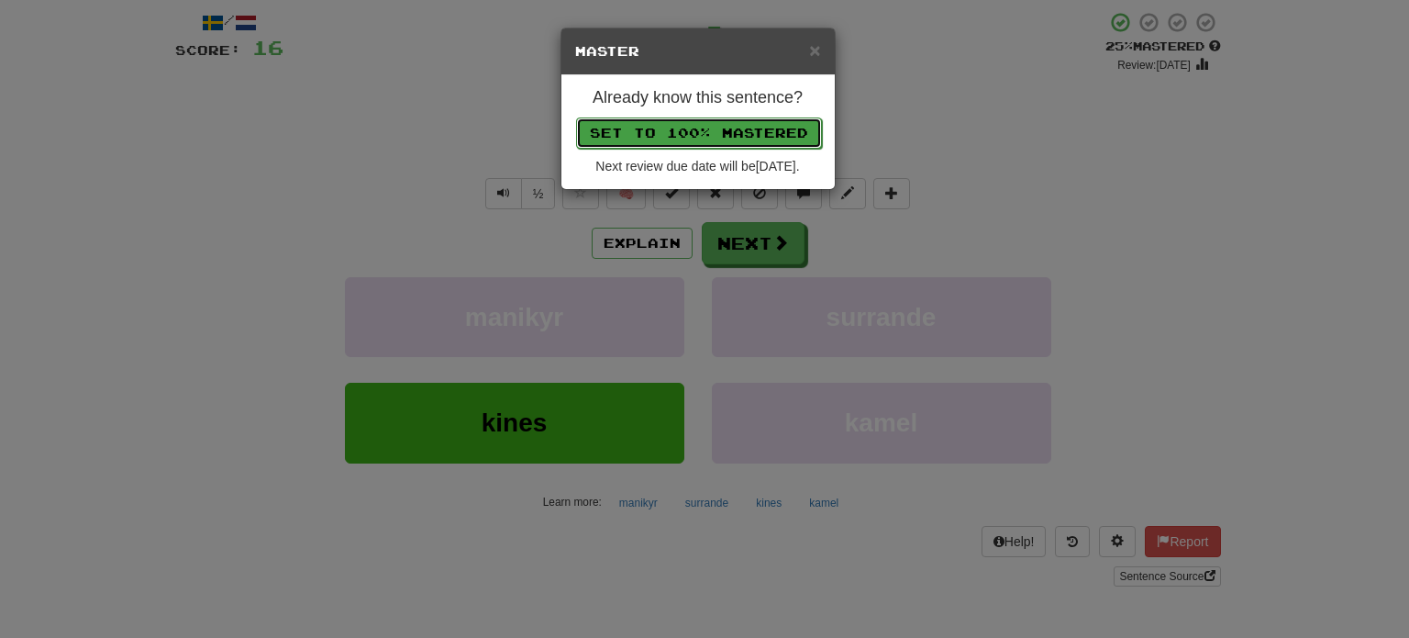
click at [696, 135] on button "Set to 100% Mastered" at bounding box center [699, 132] width 246 height 31
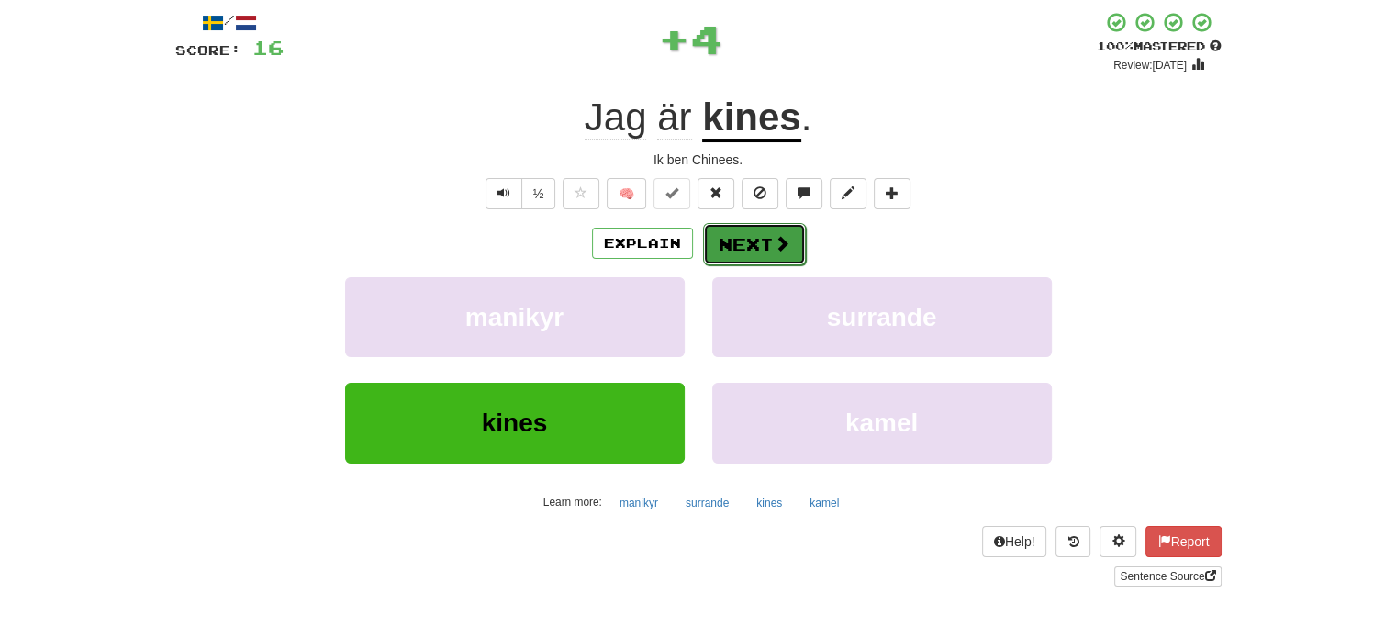
click at [724, 241] on button "Next" at bounding box center [754, 244] width 103 height 42
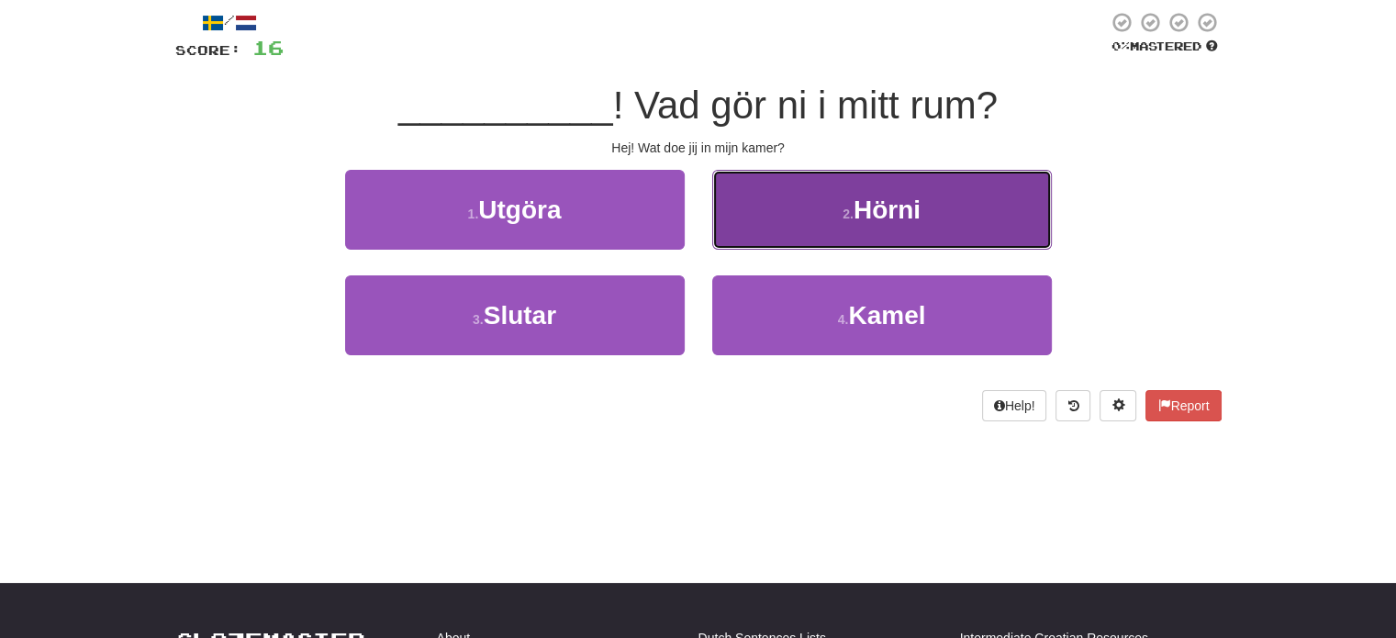
click at [800, 224] on button "2 . [GEOGRAPHIC_DATA]" at bounding box center [881, 210] width 339 height 80
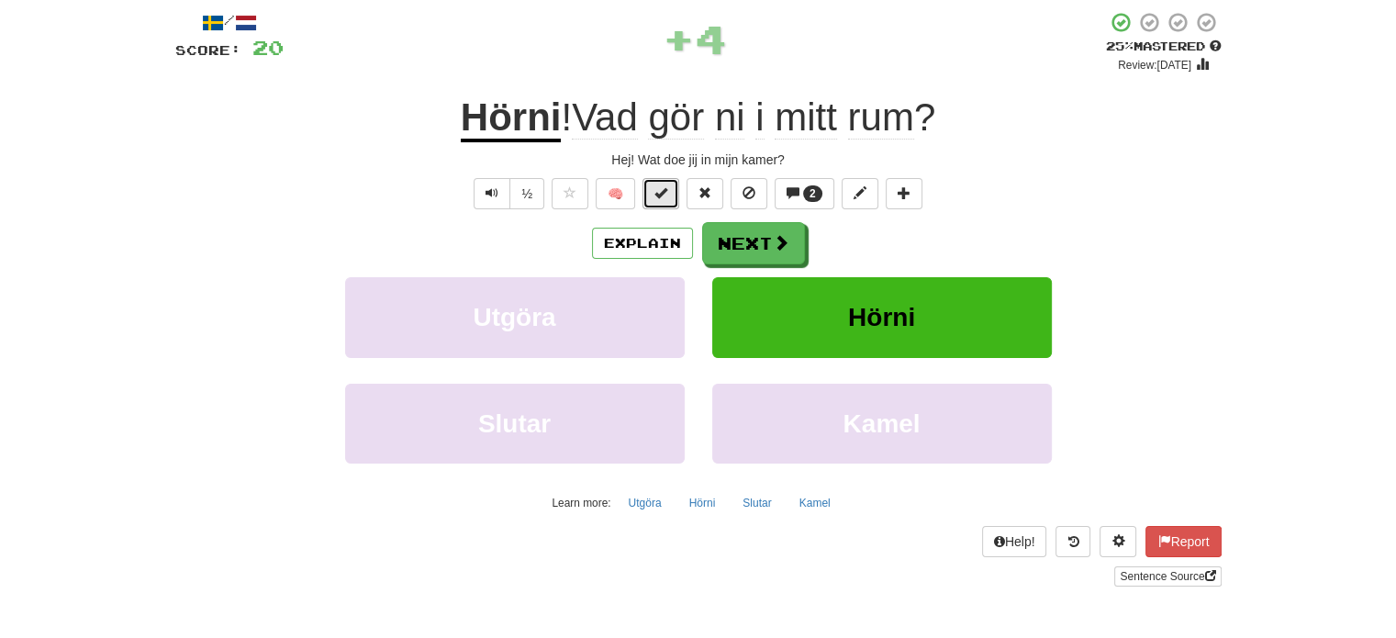
click at [667, 197] on span at bounding box center [660, 192] width 13 height 13
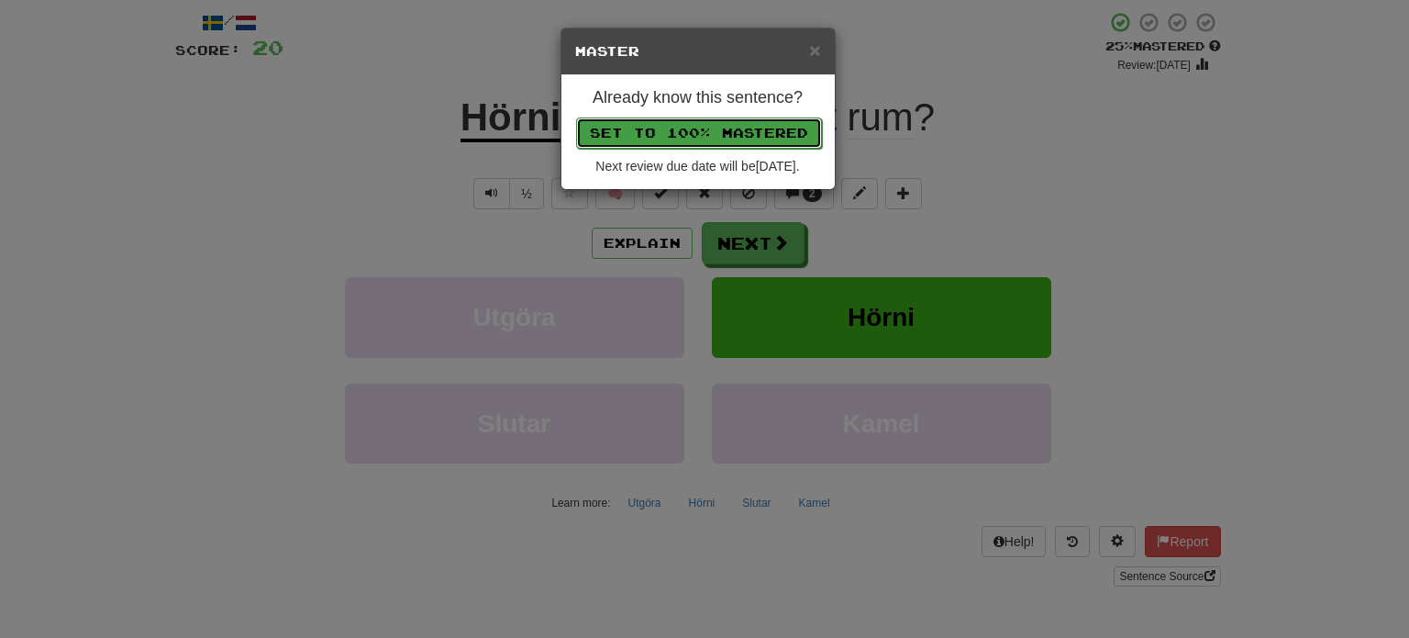
click at [677, 132] on button "Set to 100% Mastered" at bounding box center [699, 132] width 246 height 31
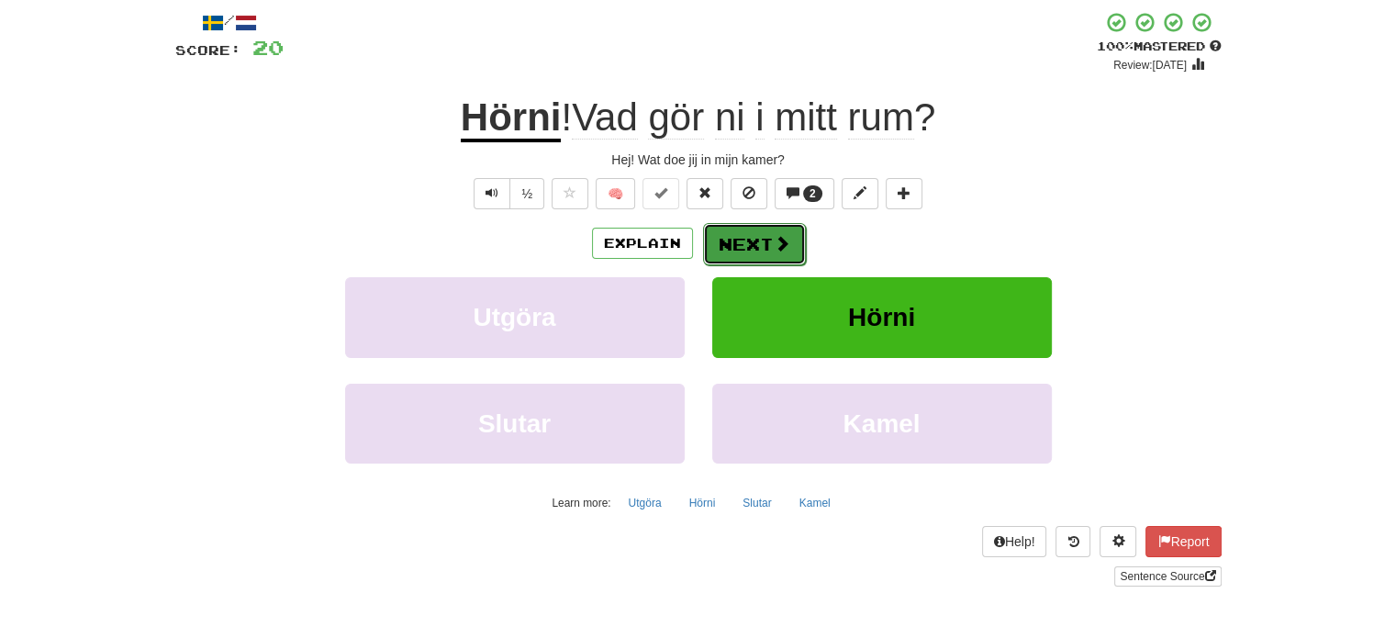
click at [750, 238] on button "Next" at bounding box center [754, 244] width 103 height 42
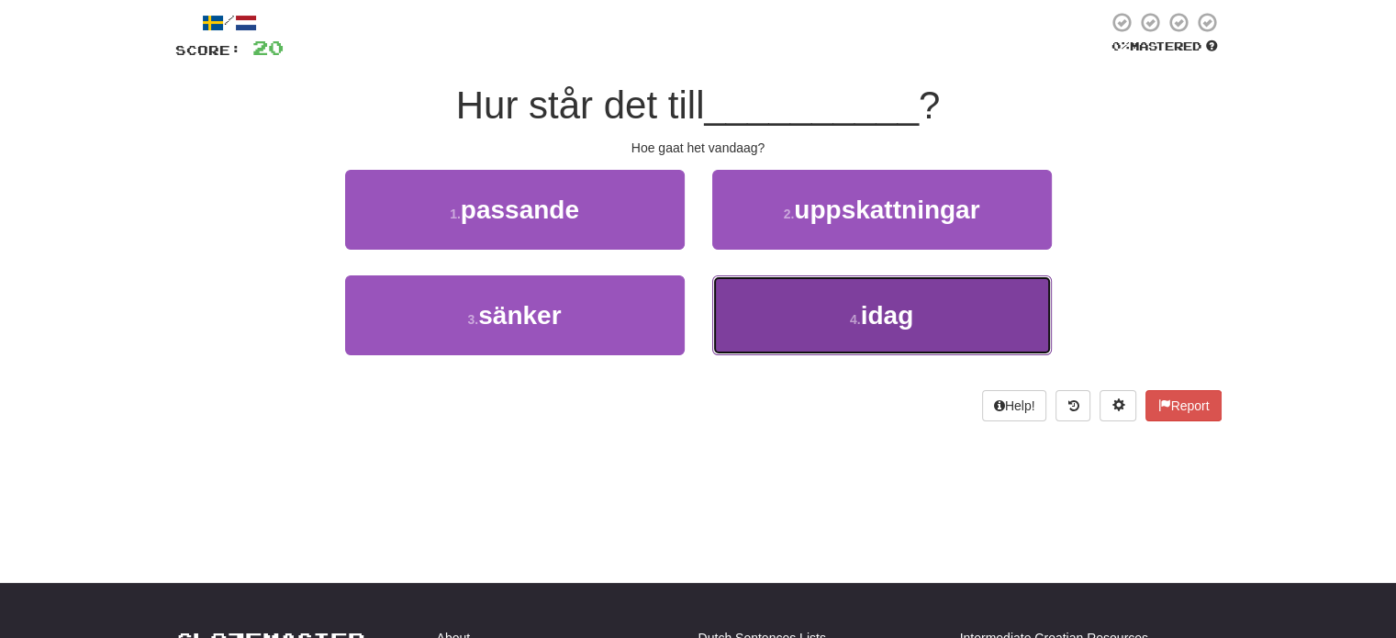
click at [841, 329] on button "4 . [DATE]" at bounding box center [881, 315] width 339 height 80
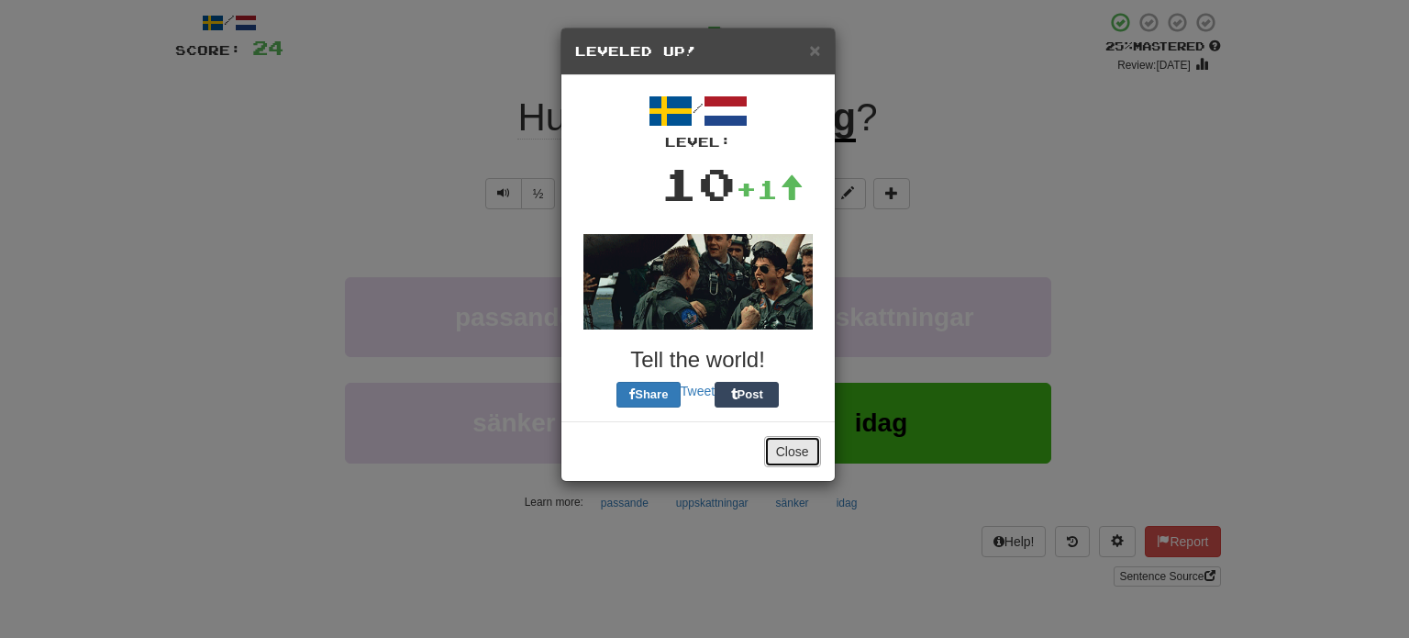
click at [802, 450] on button "Close" at bounding box center [792, 451] width 57 height 31
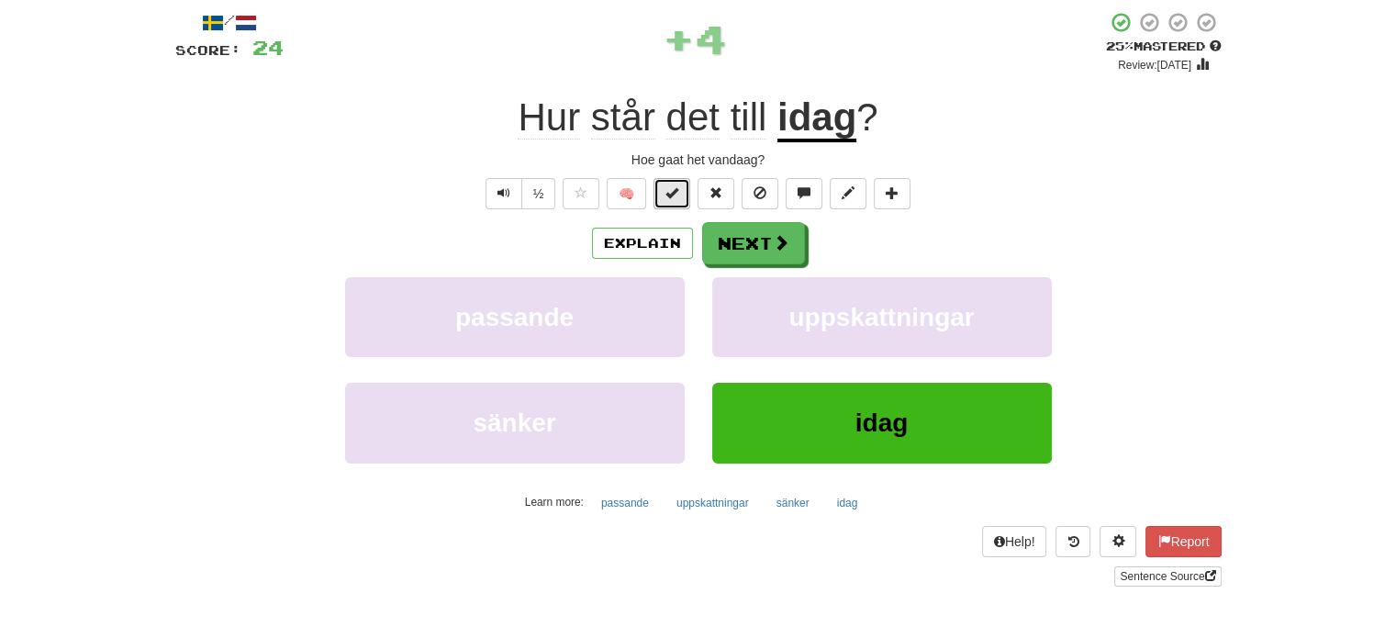
click at [672, 194] on span at bounding box center [671, 192] width 13 height 13
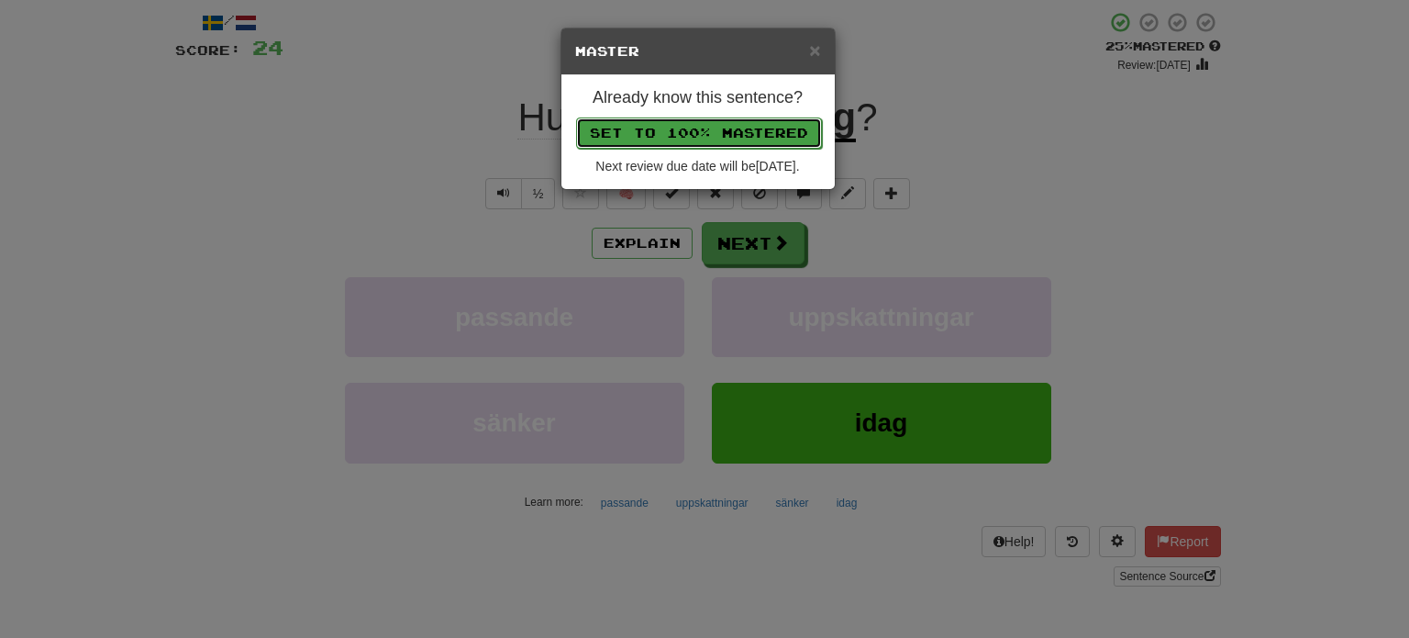
click at [701, 133] on button "Set to 100% Mastered" at bounding box center [699, 132] width 246 height 31
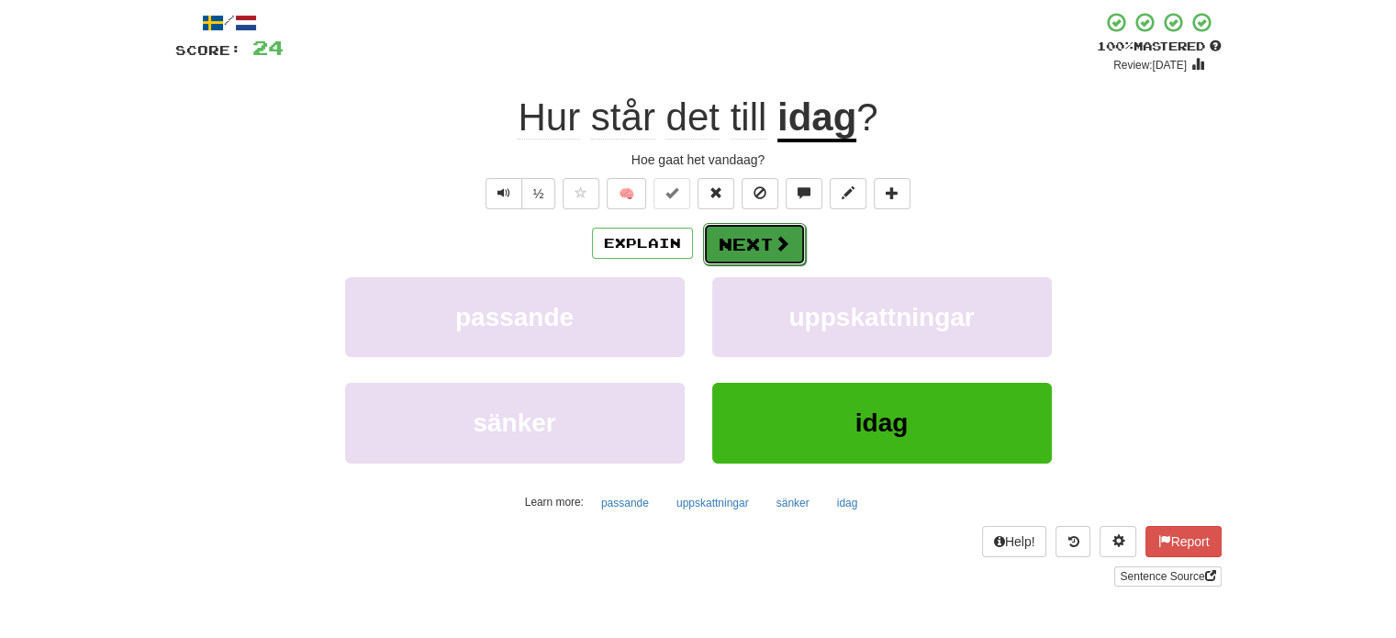
click at [751, 241] on button "Next" at bounding box center [754, 244] width 103 height 42
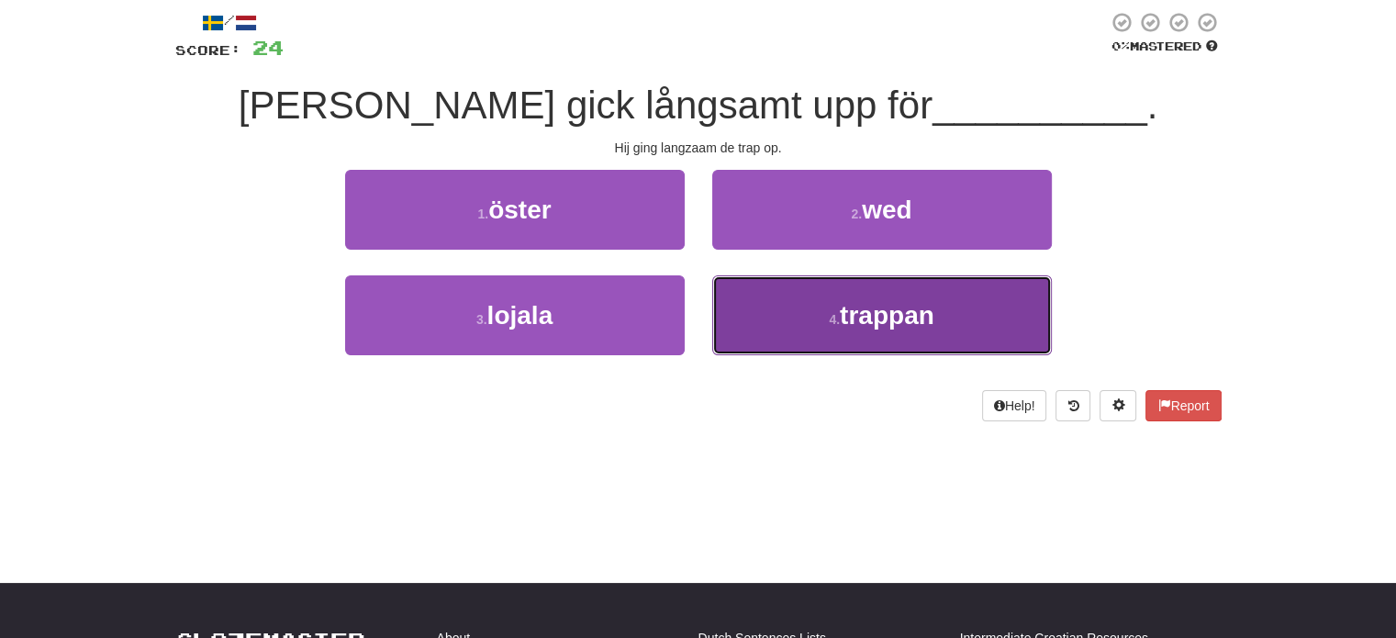
click at [768, 317] on button "4 . trappan" at bounding box center [881, 315] width 339 height 80
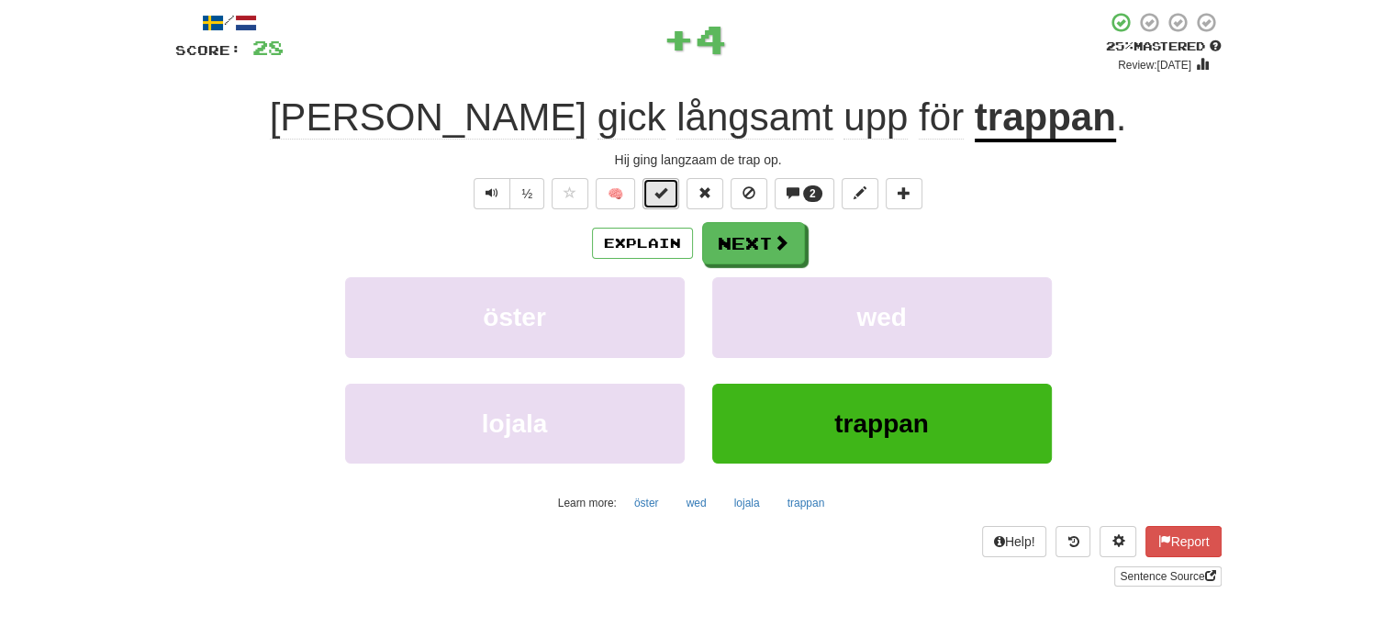
click at [659, 187] on span at bounding box center [660, 192] width 13 height 13
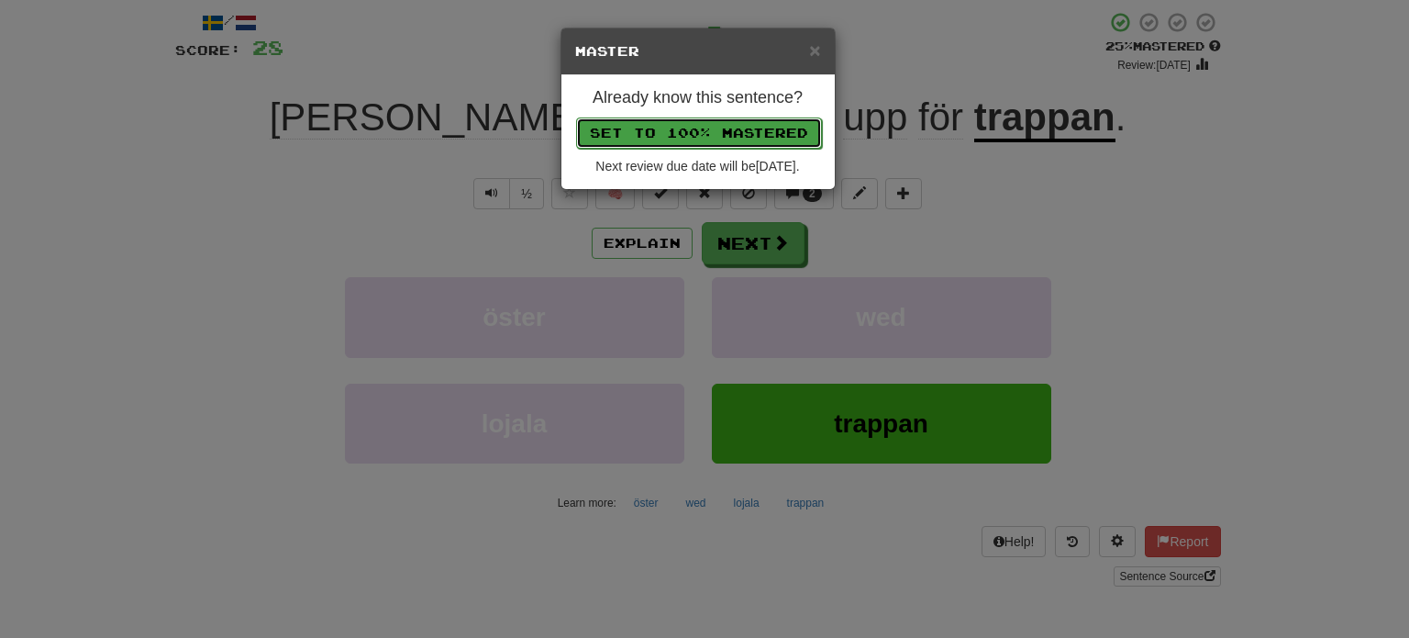
click at [667, 124] on button "Set to 100% Mastered" at bounding box center [699, 132] width 246 height 31
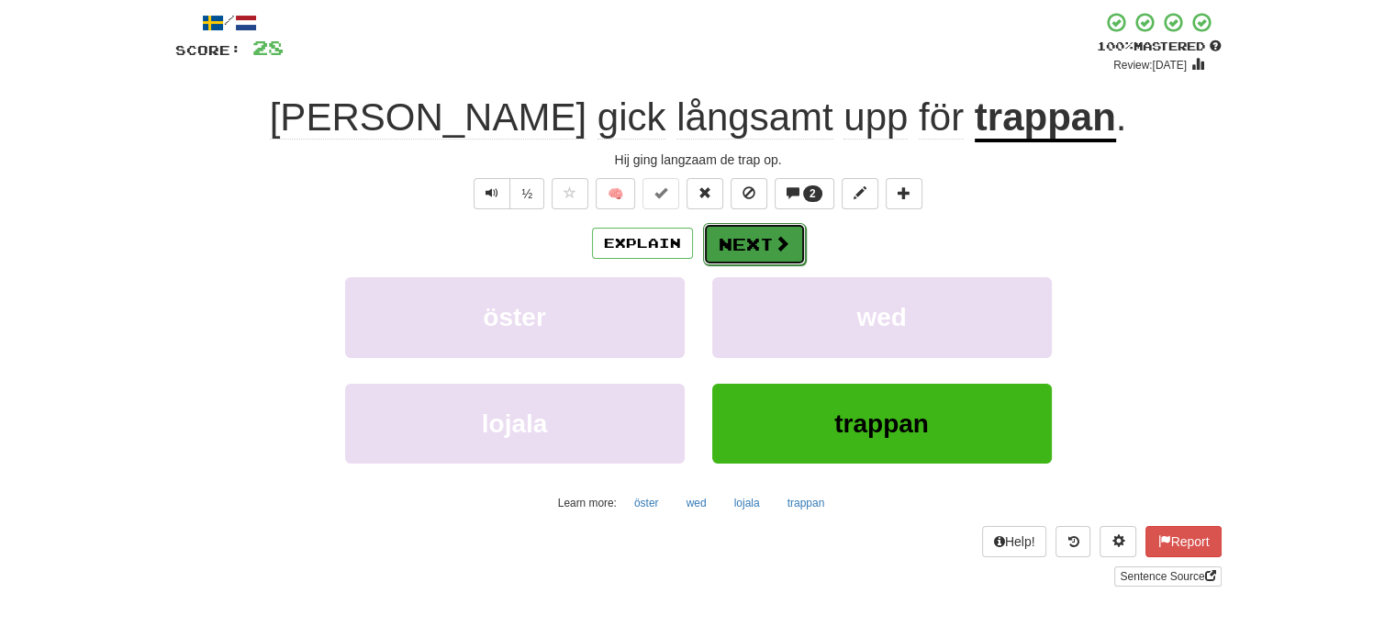
click at [778, 250] on span at bounding box center [781, 243] width 17 height 17
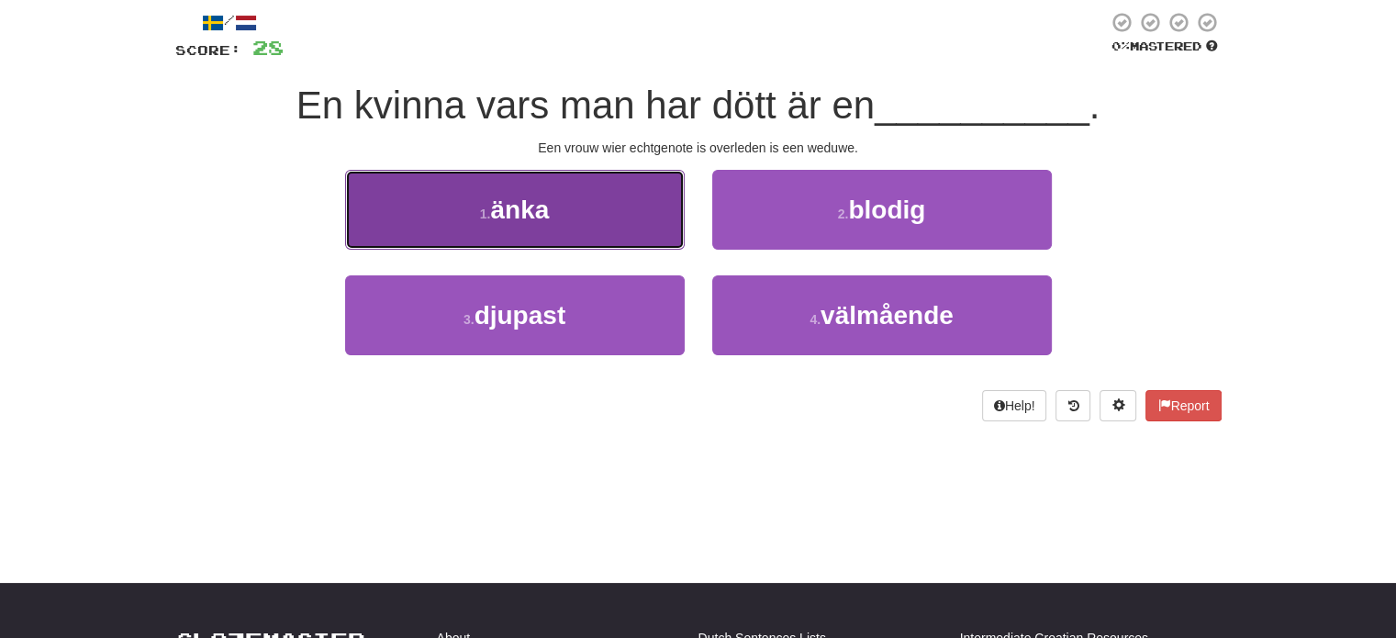
click at [606, 210] on button "1 . änka" at bounding box center [514, 210] width 339 height 80
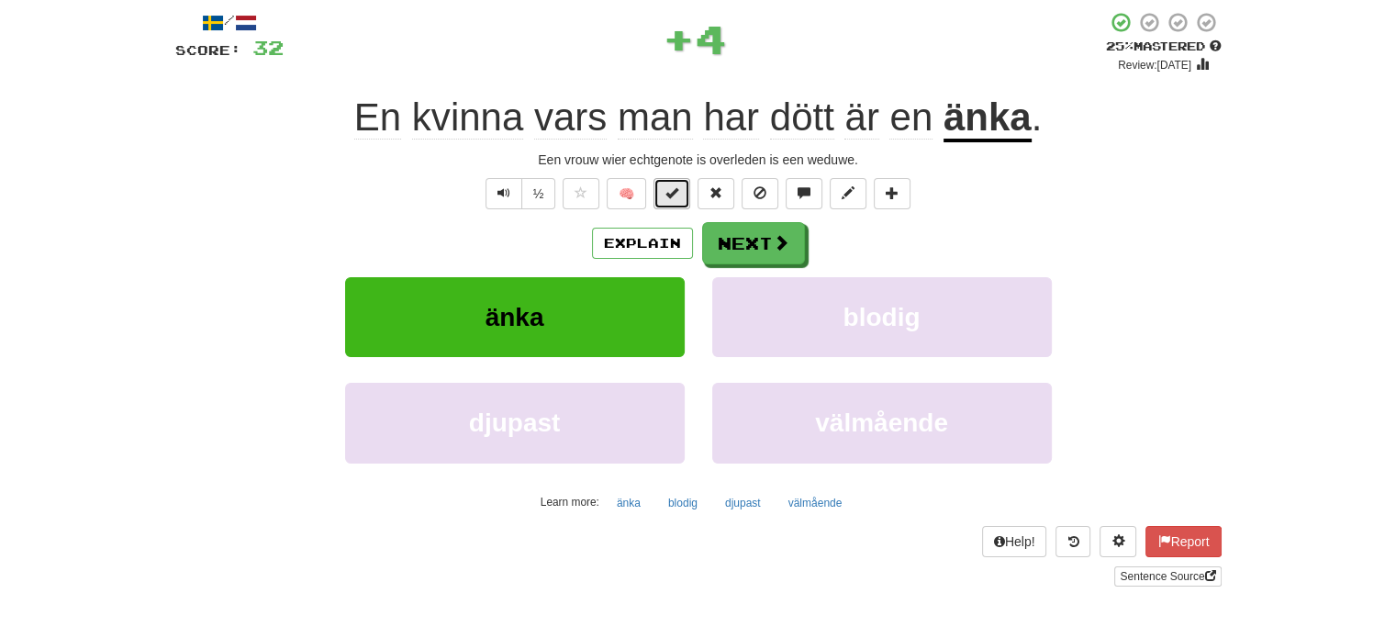
click at [670, 191] on span at bounding box center [671, 192] width 13 height 13
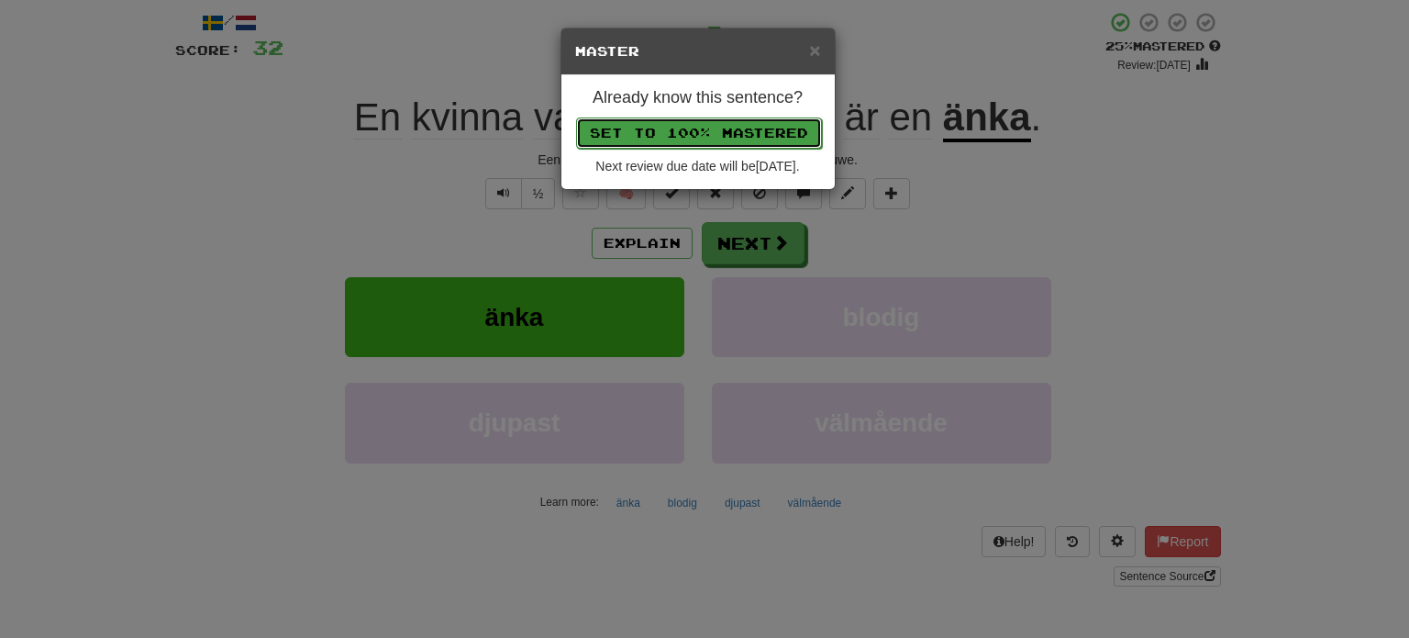
click at [674, 123] on button "Set to 100% Mastered" at bounding box center [699, 132] width 246 height 31
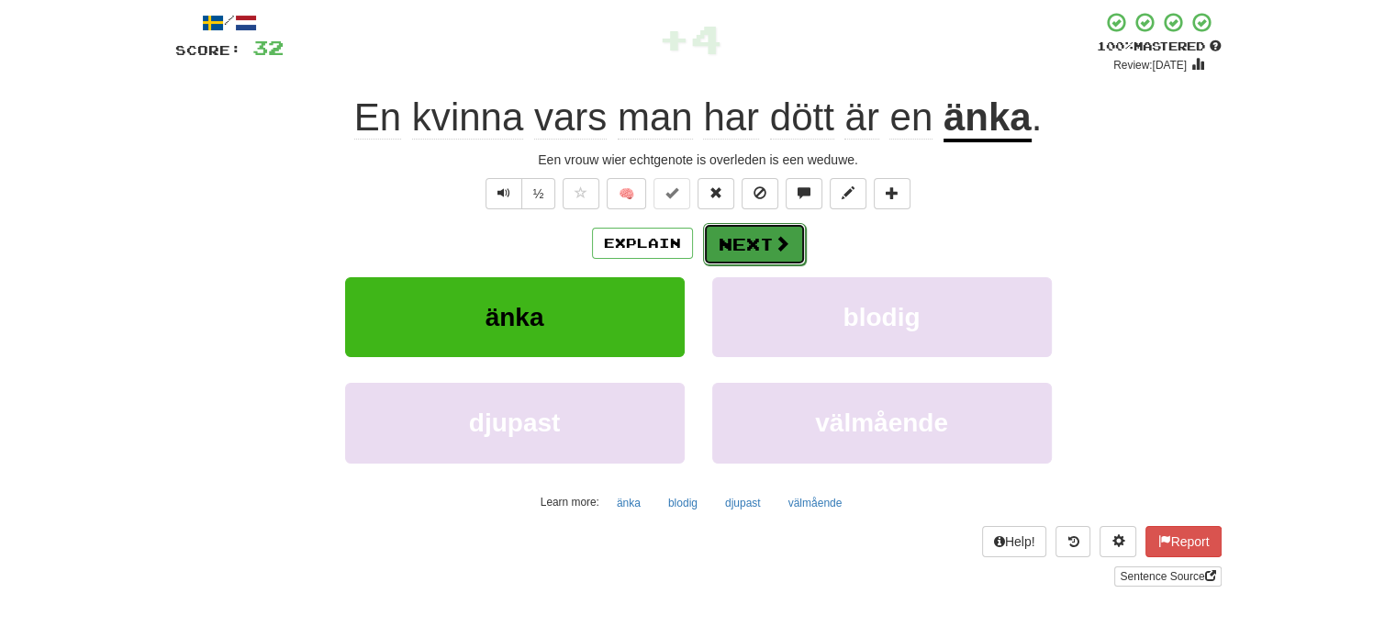
click at [754, 245] on button "Next" at bounding box center [754, 244] width 103 height 42
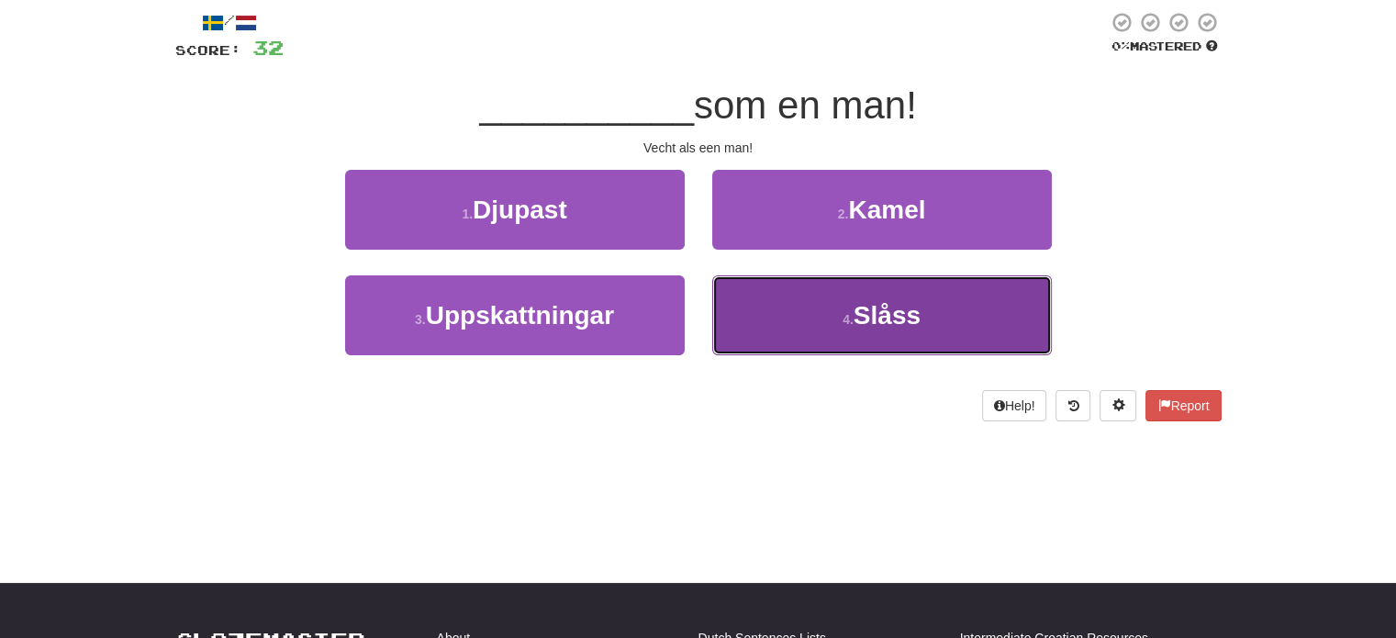
click at [774, 298] on button "4 . [GEOGRAPHIC_DATA]" at bounding box center [881, 315] width 339 height 80
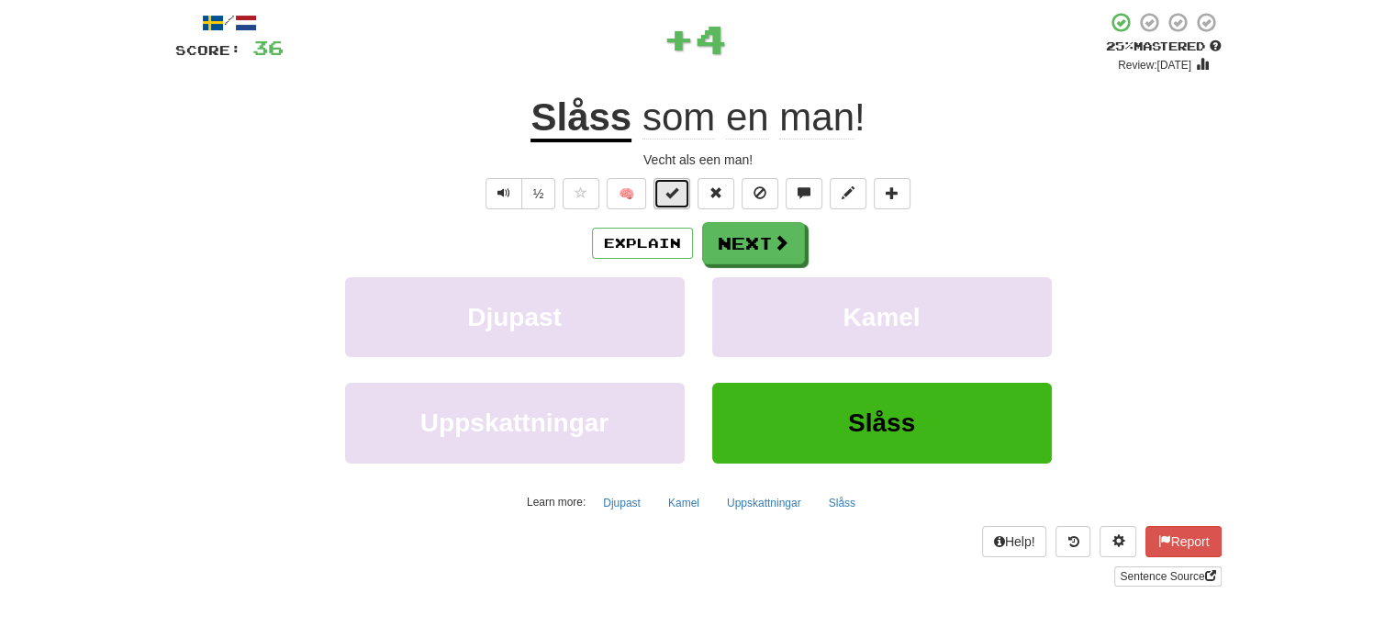
click at [675, 196] on span at bounding box center [671, 192] width 13 height 13
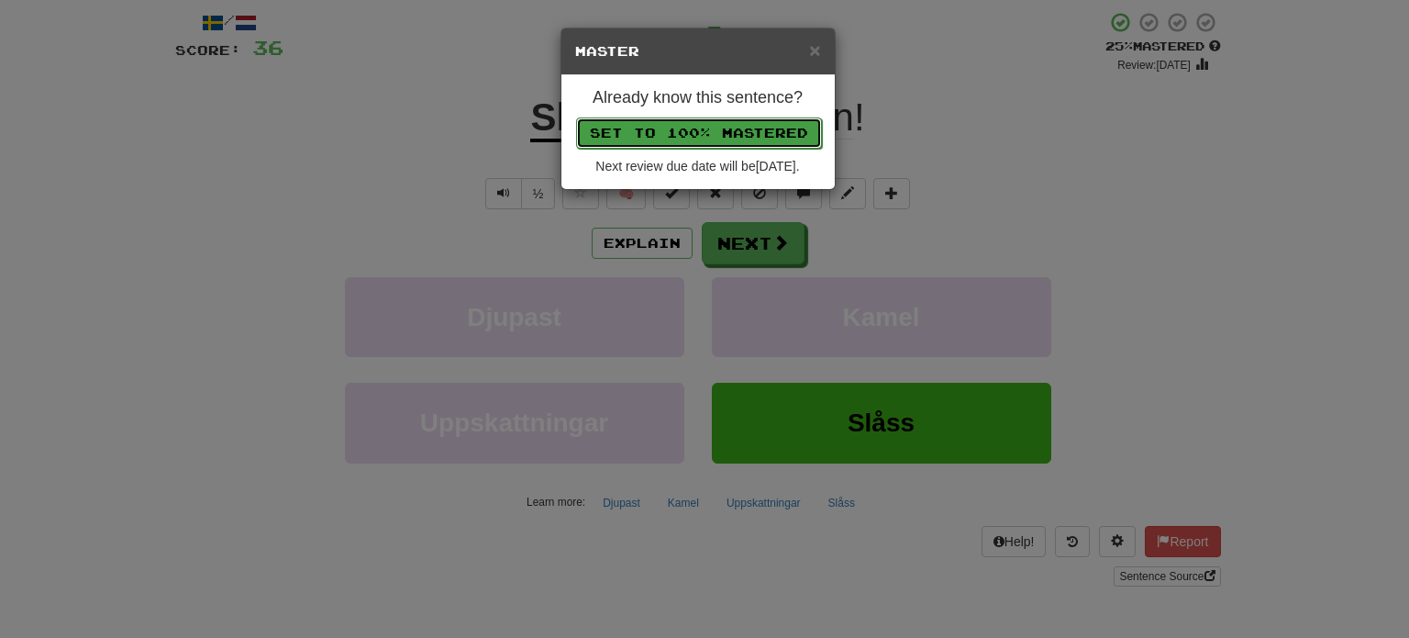
click at [686, 133] on button "Set to 100% Mastered" at bounding box center [699, 132] width 246 height 31
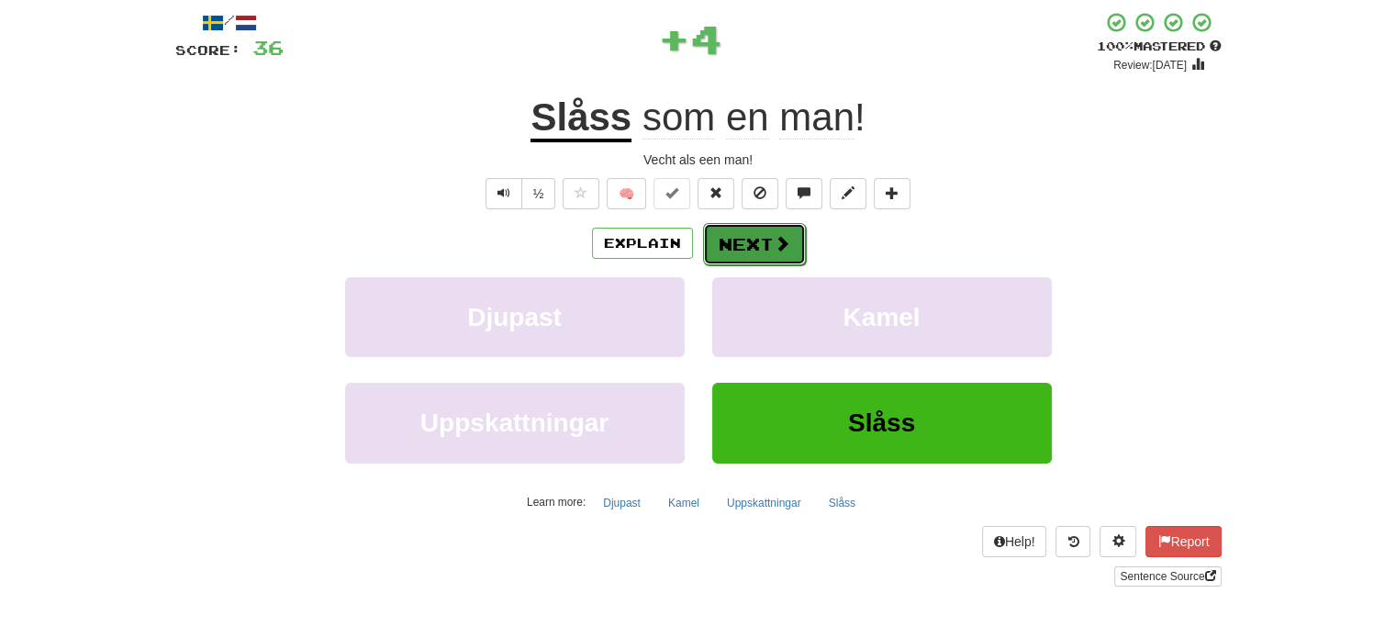
click at [760, 255] on button "Next" at bounding box center [754, 244] width 103 height 42
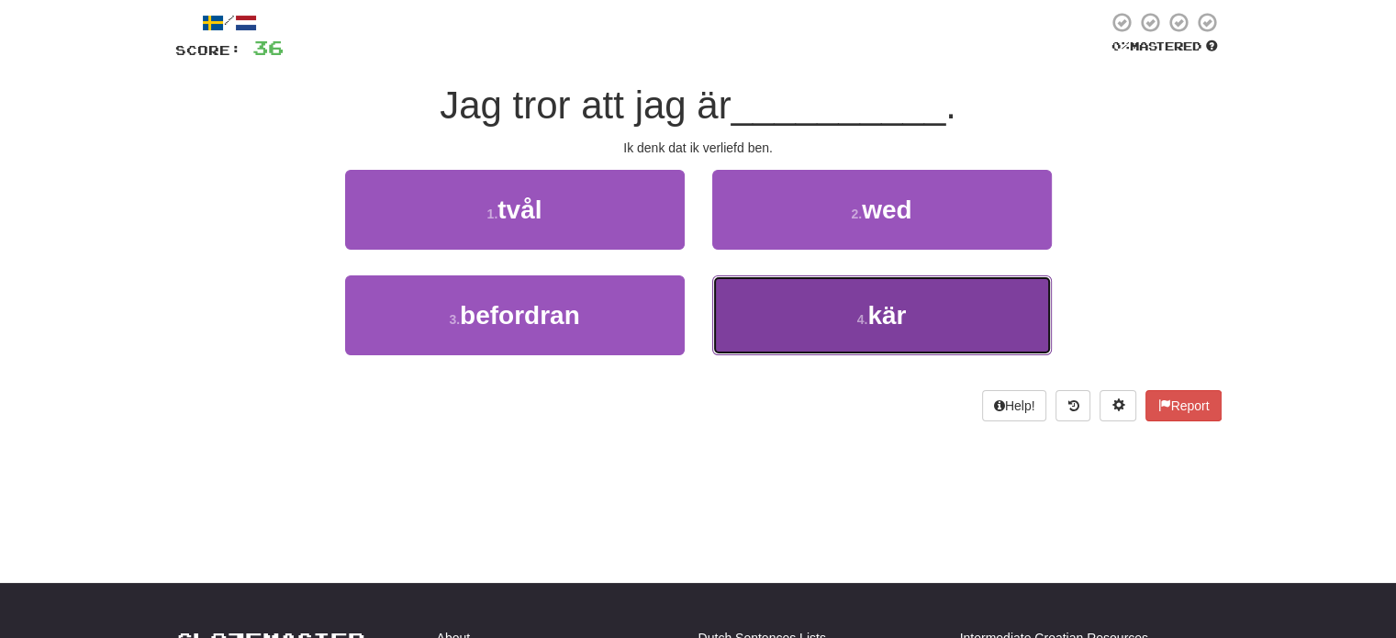
click at [749, 333] on button "4 . kär" at bounding box center [881, 315] width 339 height 80
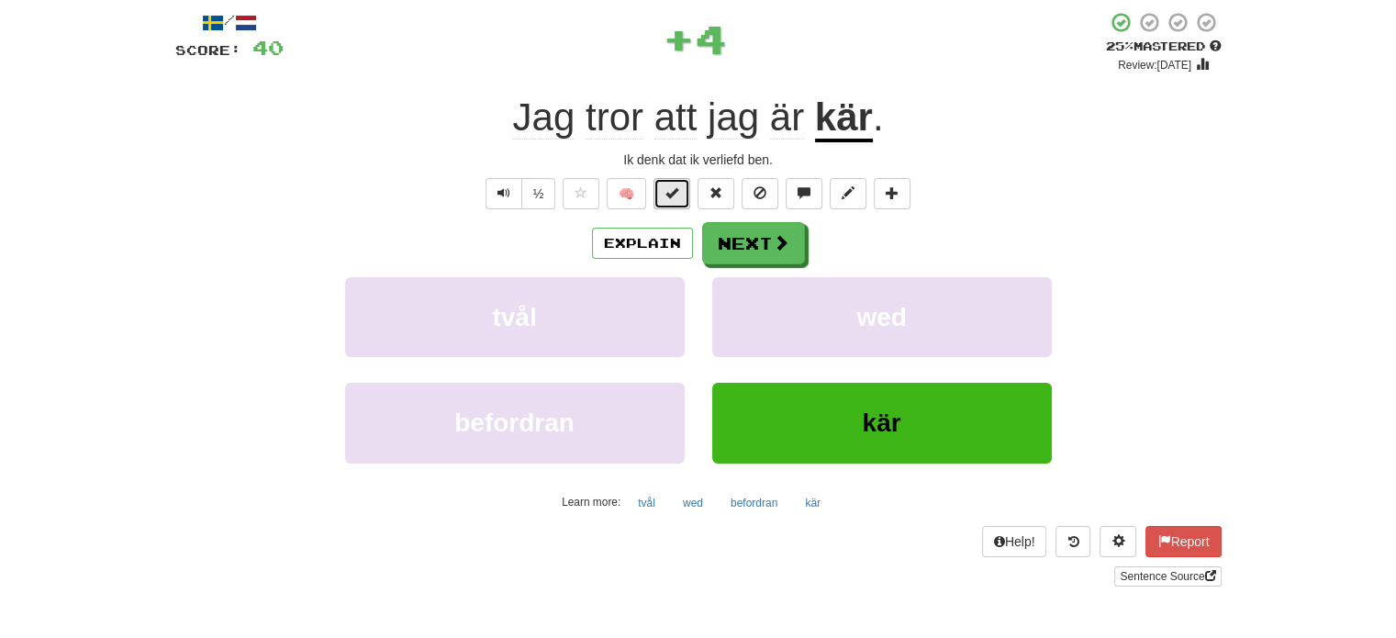
click at [672, 190] on span at bounding box center [671, 192] width 13 height 13
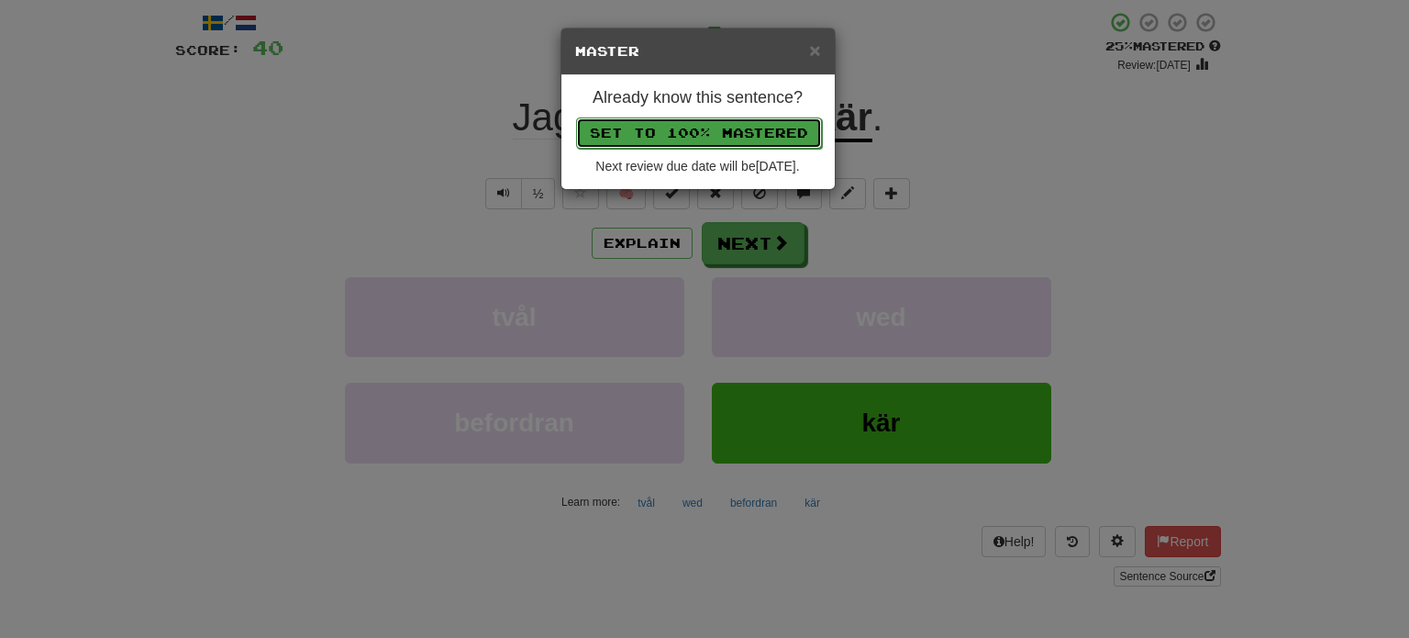
click at [683, 131] on button "Set to 100% Mastered" at bounding box center [699, 132] width 246 height 31
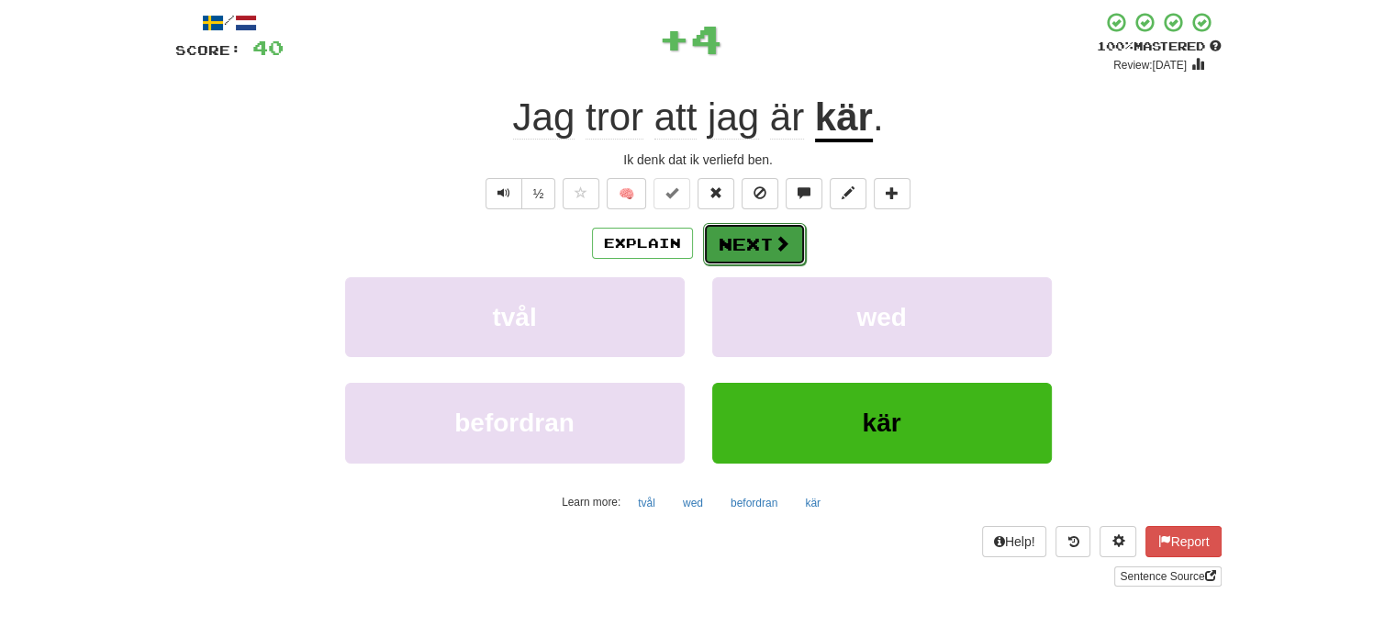
click at [746, 234] on button "Next" at bounding box center [754, 244] width 103 height 42
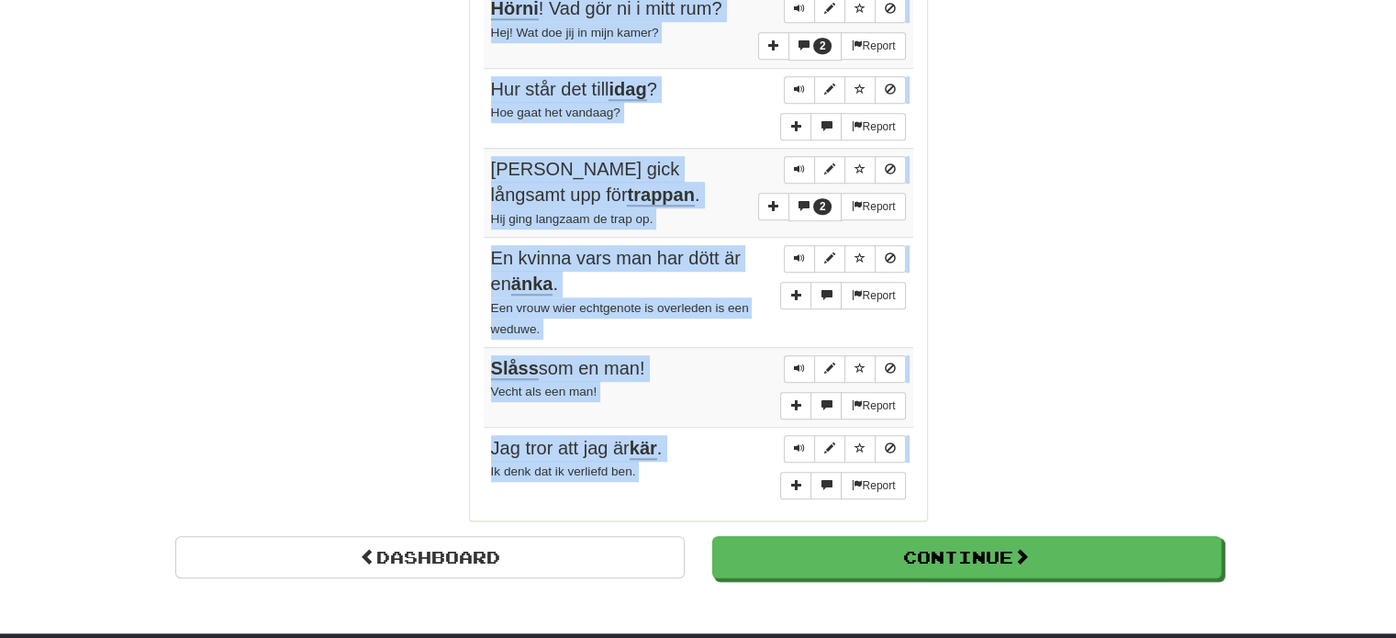
scroll to position [1384, 0]
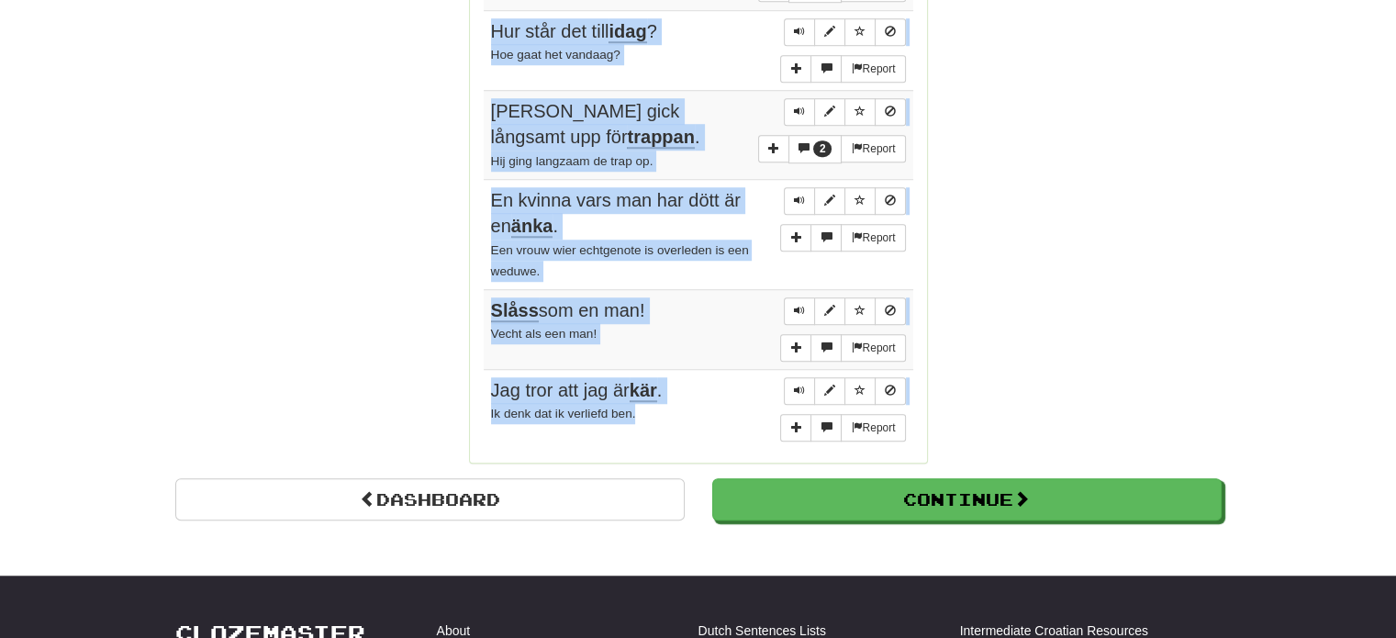
drag, startPoint x: 487, startPoint y: 152, endPoint x: 673, endPoint y: 414, distance: 321.0
click at [673, 414] on tbody "Report Du kom inte till skolan [DATE]. Je kwam gisteren niet naar school. Repor…" at bounding box center [698, 15] width 429 height 868
copy tbody "Du kom inte till skolan [DATE]. Je kwam gisteren niet naar school. Report Jag å…"
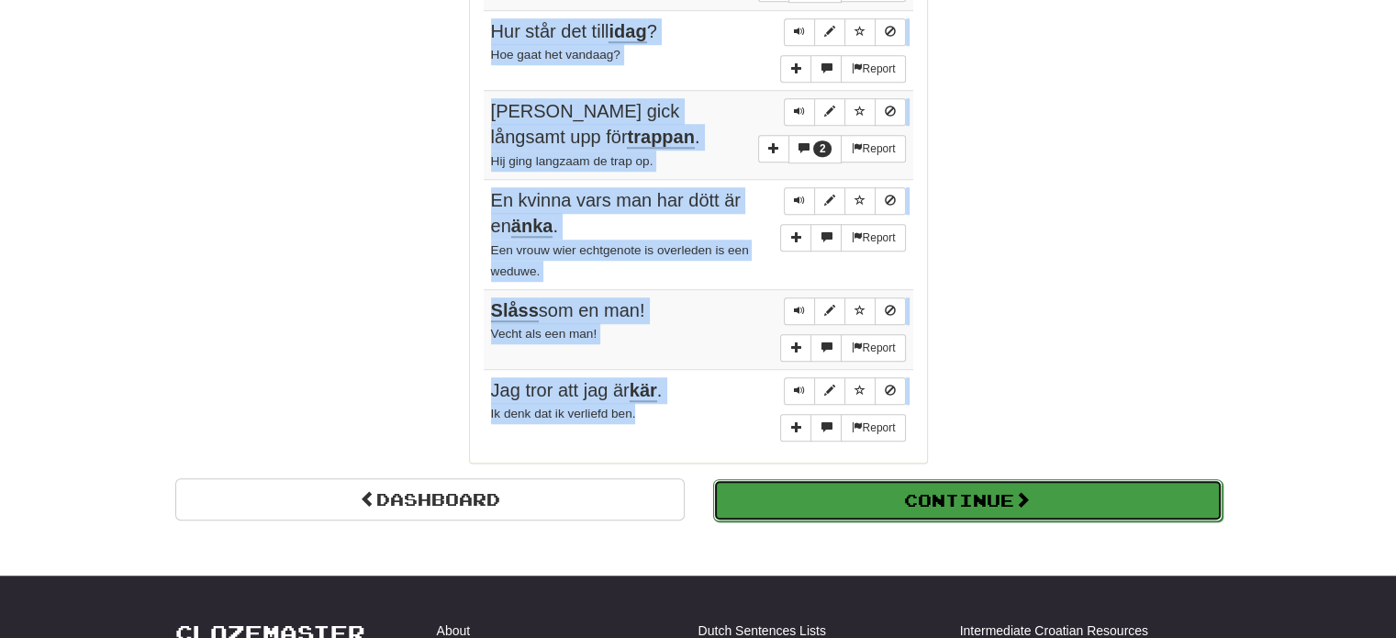
click at [918, 489] on button "Continue" at bounding box center [967, 500] width 509 height 42
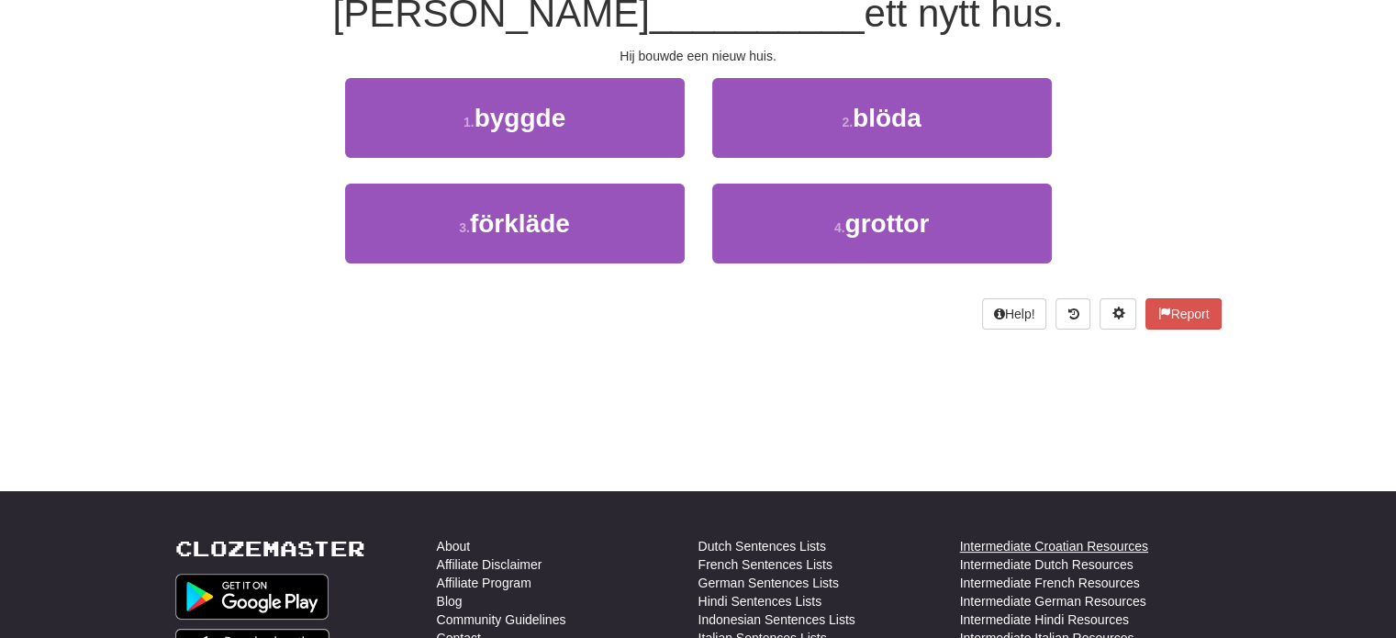
scroll to position [101, 0]
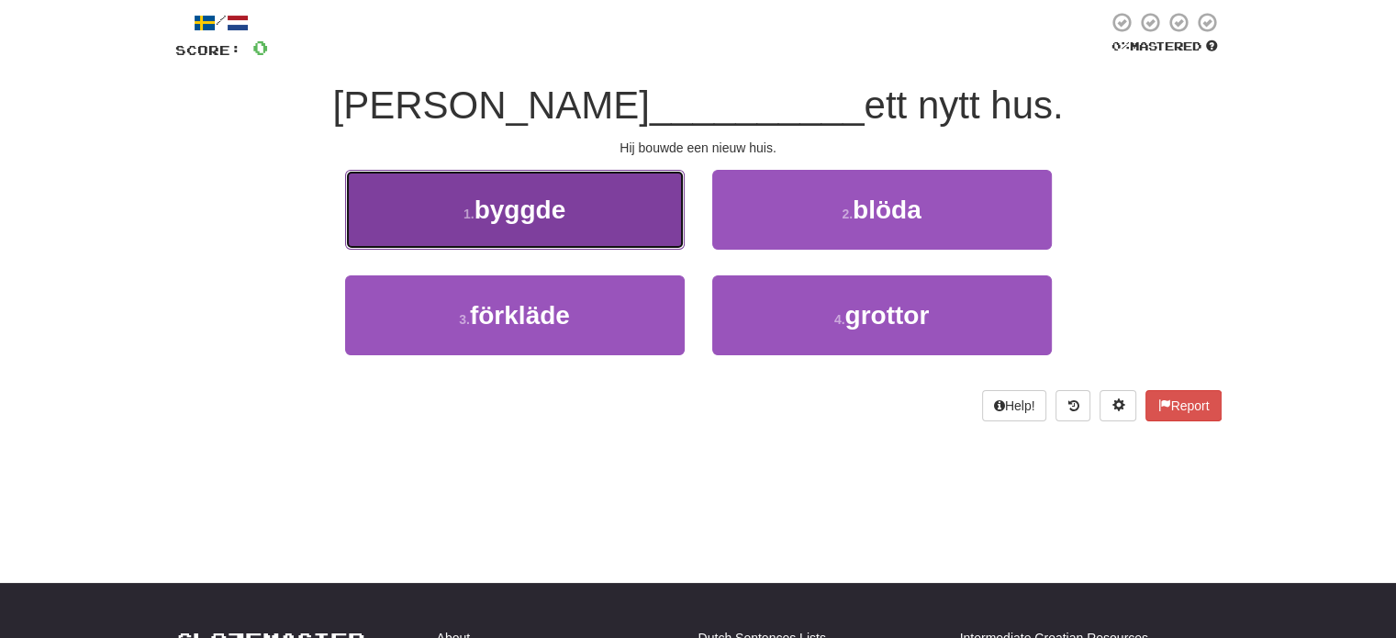
click at [611, 226] on button "1 . byggde" at bounding box center [514, 210] width 339 height 80
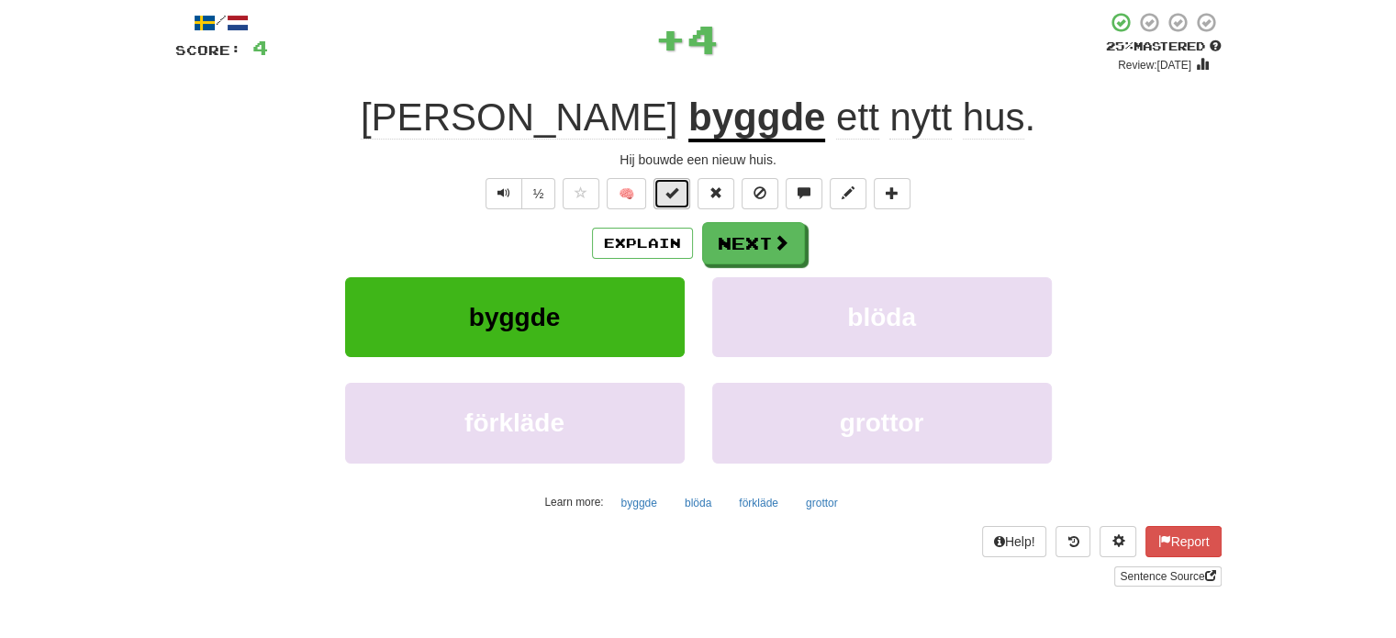
click at [675, 194] on span at bounding box center [671, 192] width 13 height 13
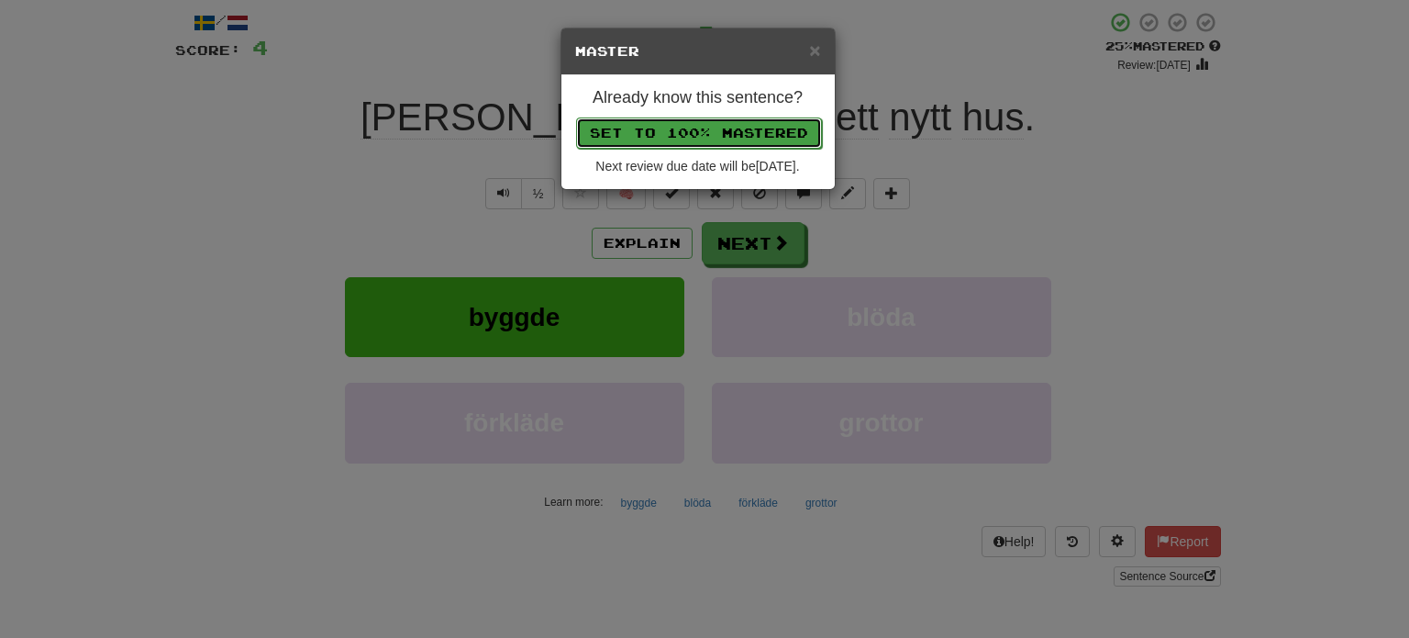
click at [736, 120] on button "Set to 100% Mastered" at bounding box center [699, 132] width 246 height 31
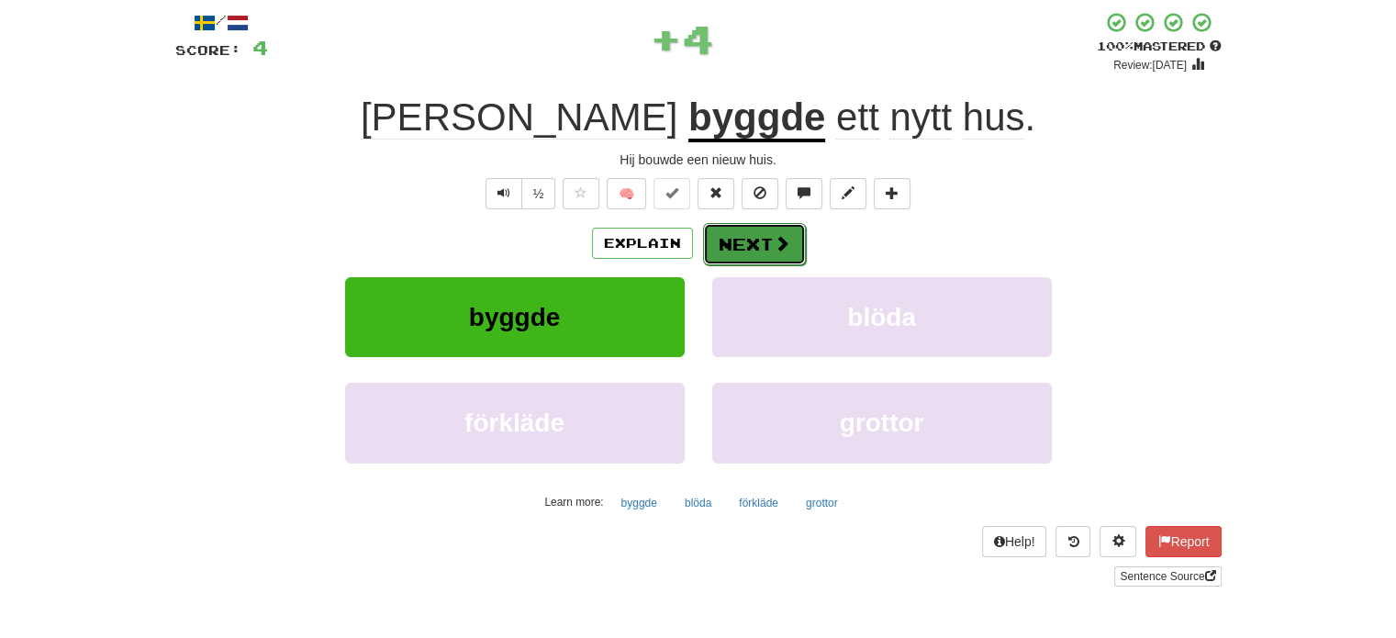
click at [770, 262] on button "Next" at bounding box center [754, 244] width 103 height 42
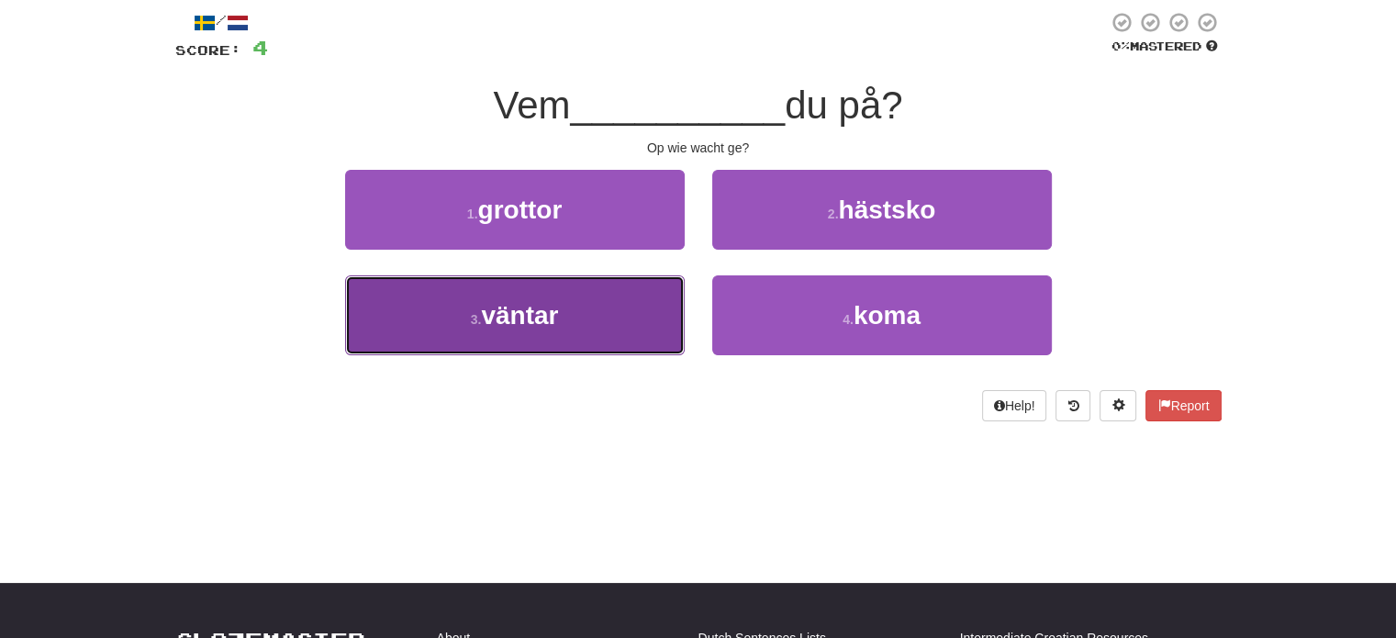
click at [639, 315] on button "3 . väntar" at bounding box center [514, 315] width 339 height 80
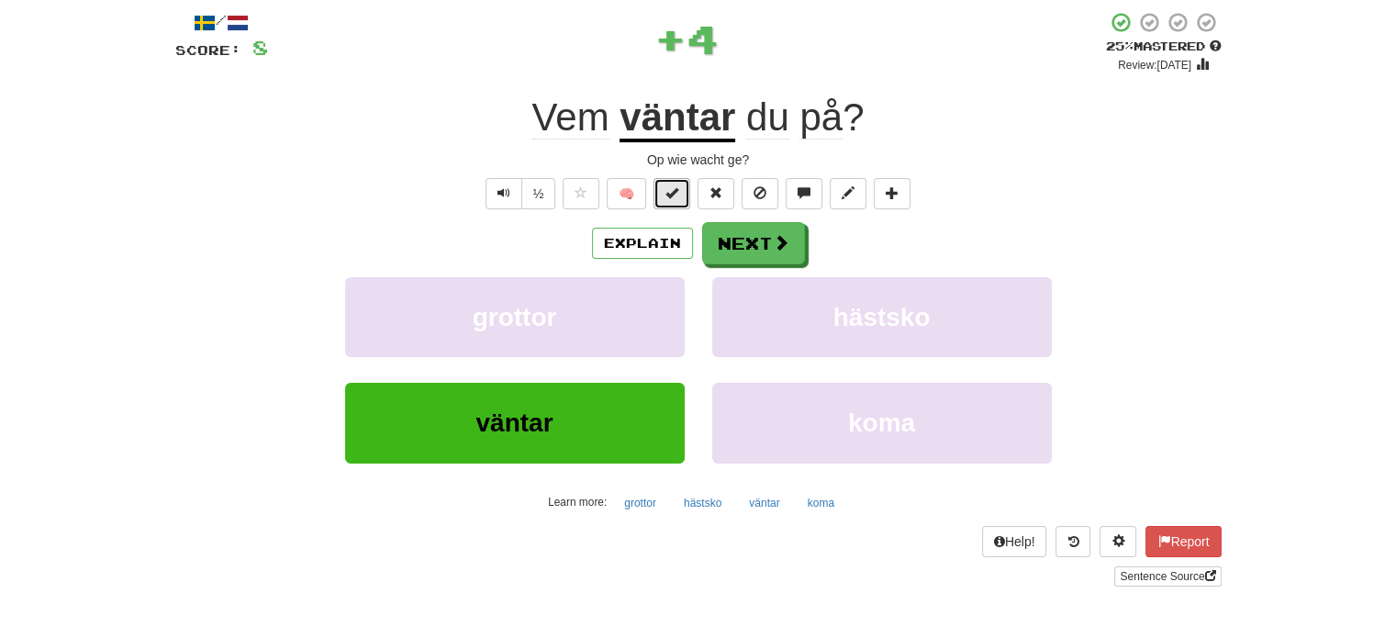
click at [672, 195] on span at bounding box center [671, 192] width 13 height 13
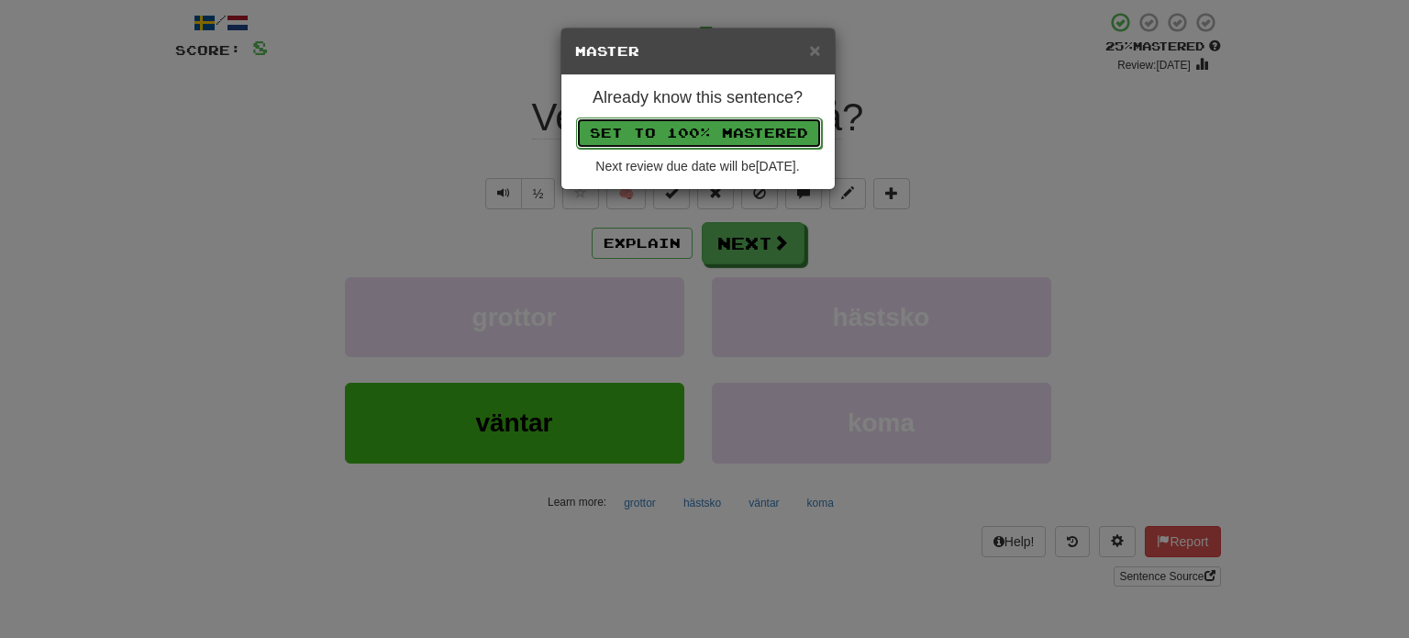
click at [719, 124] on button "Set to 100% Mastered" at bounding box center [699, 132] width 246 height 31
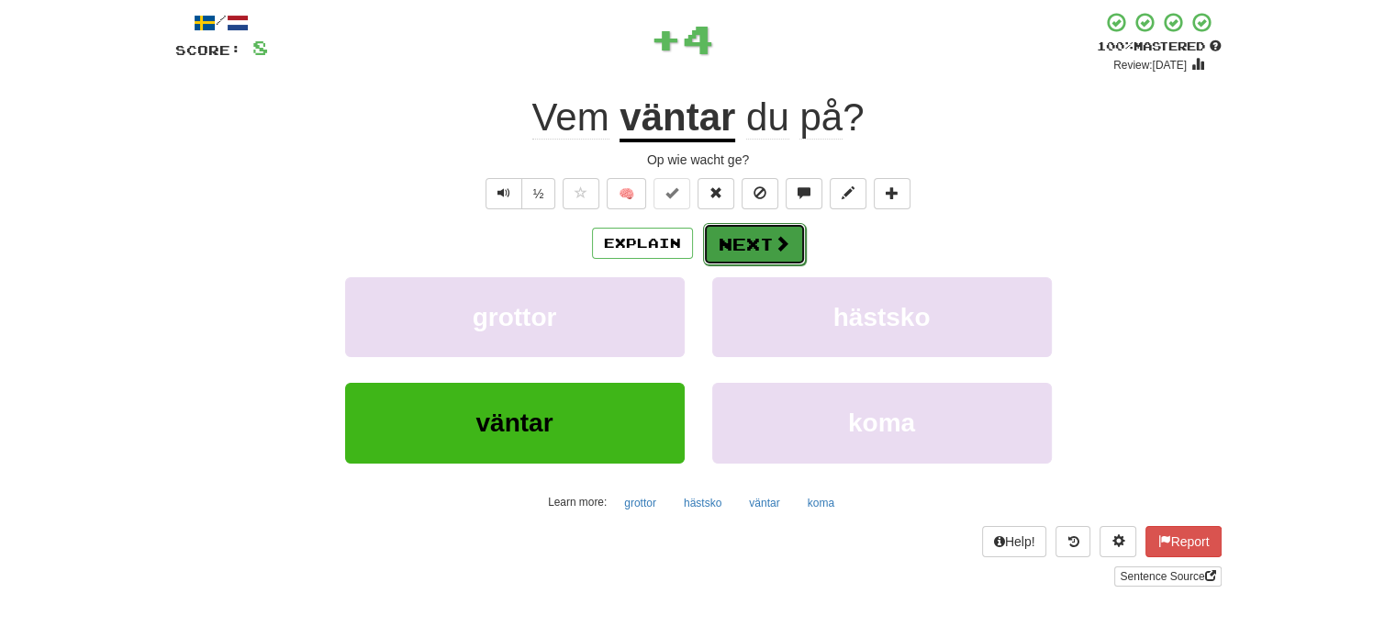
click at [732, 251] on button "Next" at bounding box center [754, 244] width 103 height 42
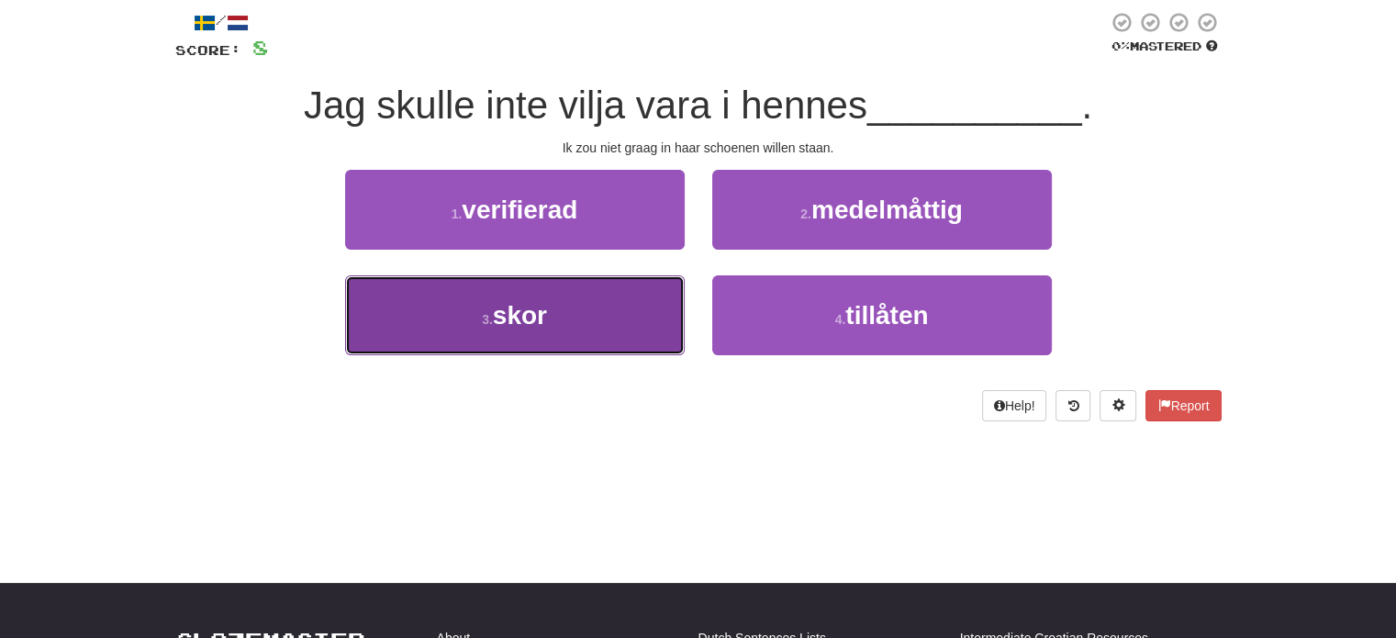
click at [641, 318] on button "3 . skor" at bounding box center [514, 315] width 339 height 80
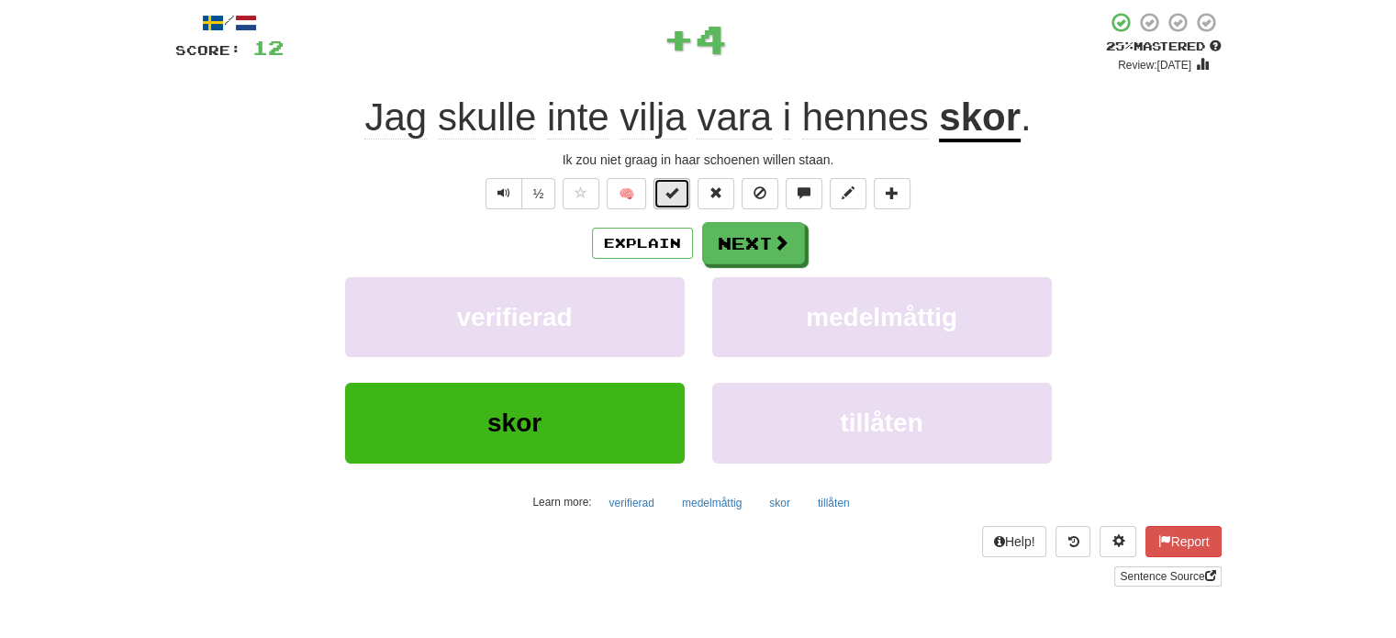
click at [673, 197] on span at bounding box center [671, 192] width 13 height 13
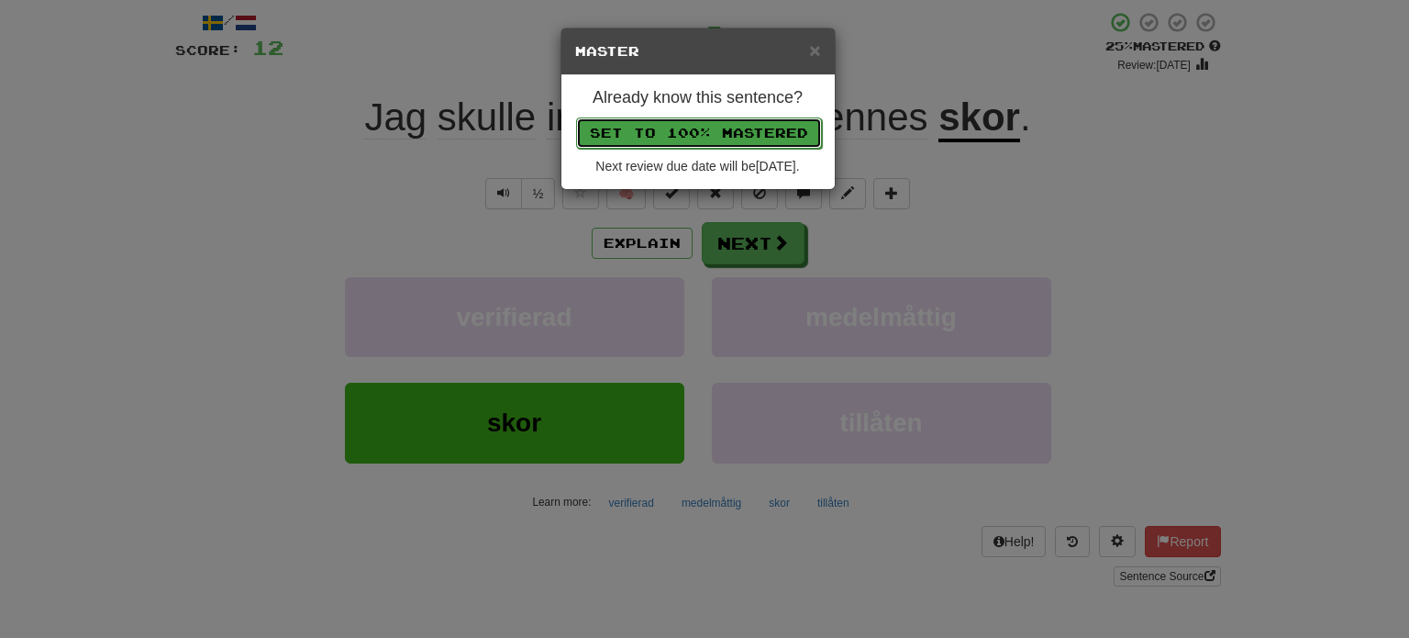
click at [705, 126] on button "Set to 100% Mastered" at bounding box center [699, 132] width 246 height 31
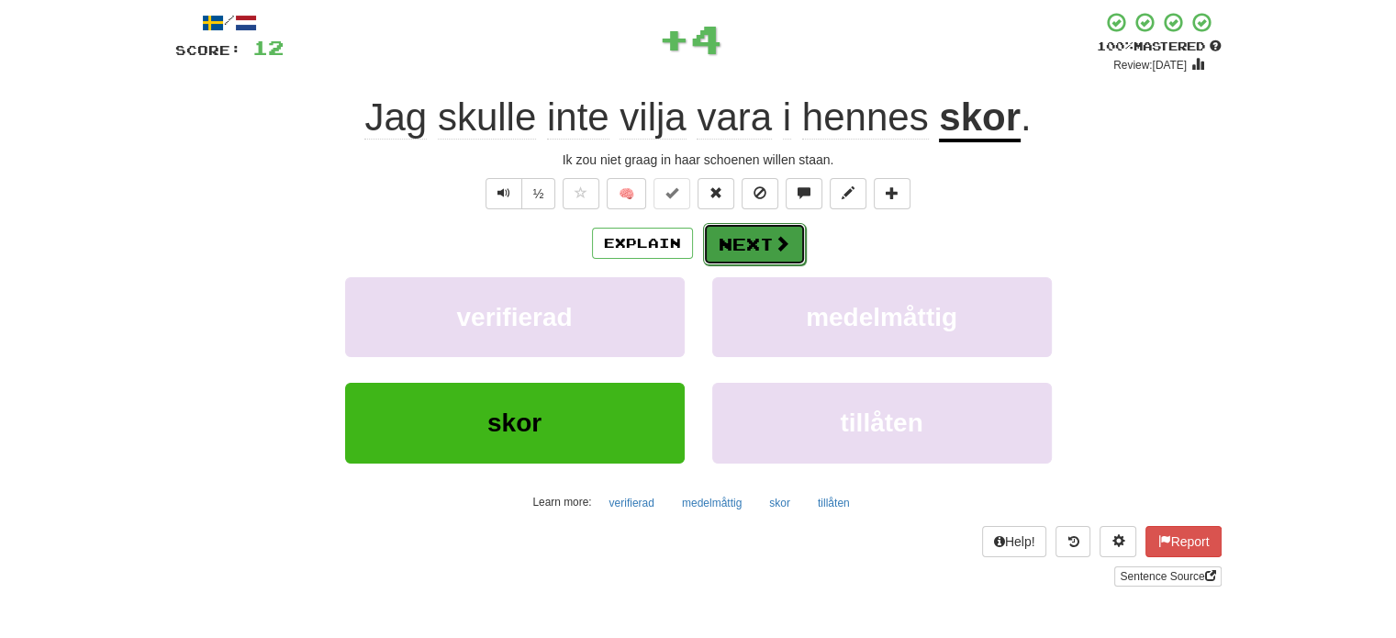
click at [741, 242] on button "Next" at bounding box center [754, 244] width 103 height 42
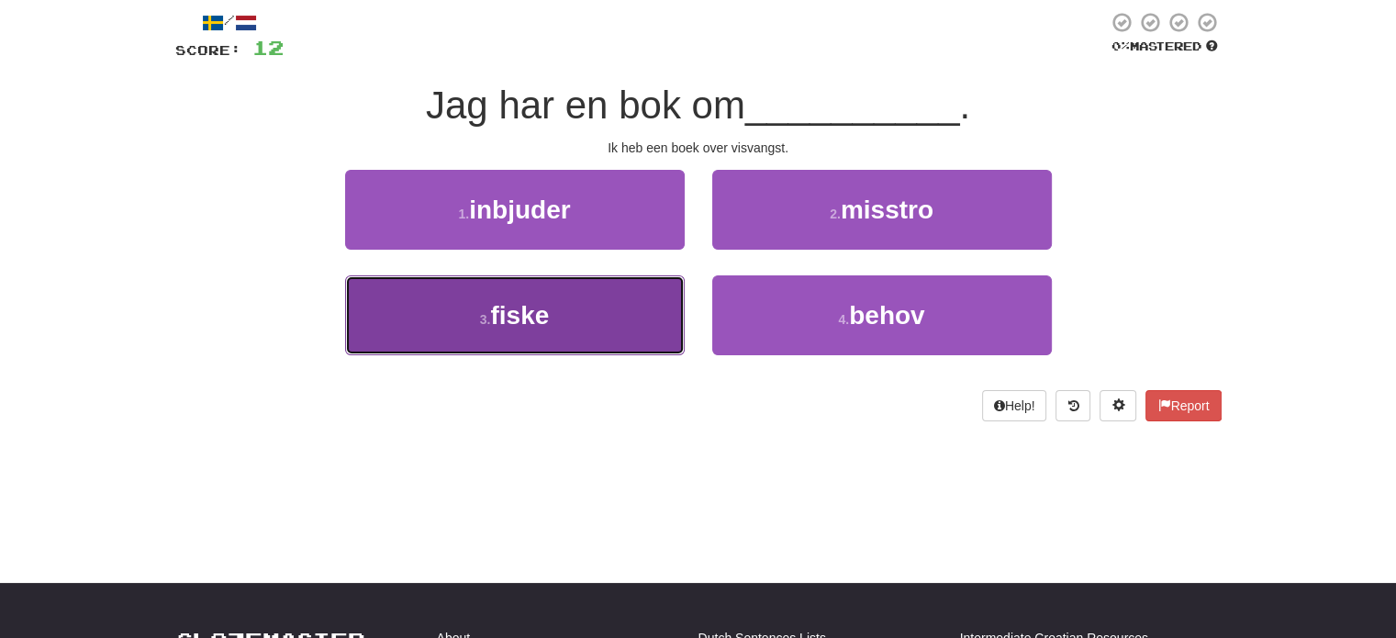
click at [650, 315] on button "3 . fiske" at bounding box center [514, 315] width 339 height 80
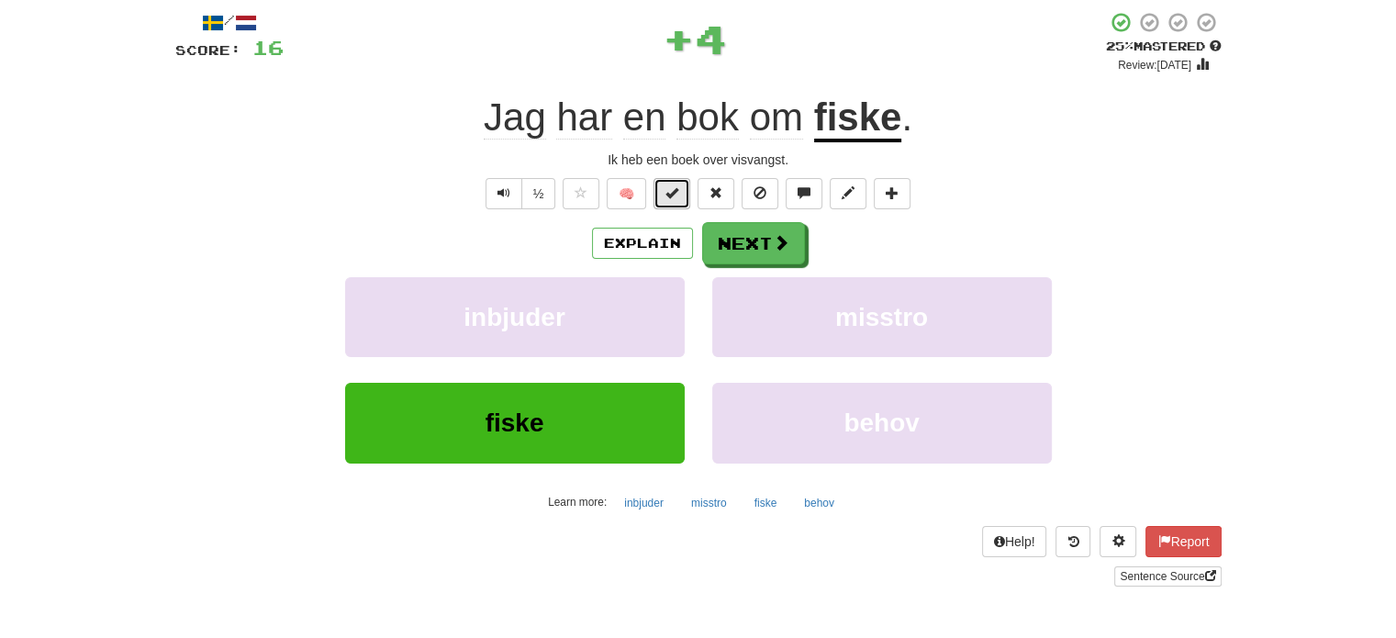
click at [674, 189] on span at bounding box center [671, 192] width 13 height 13
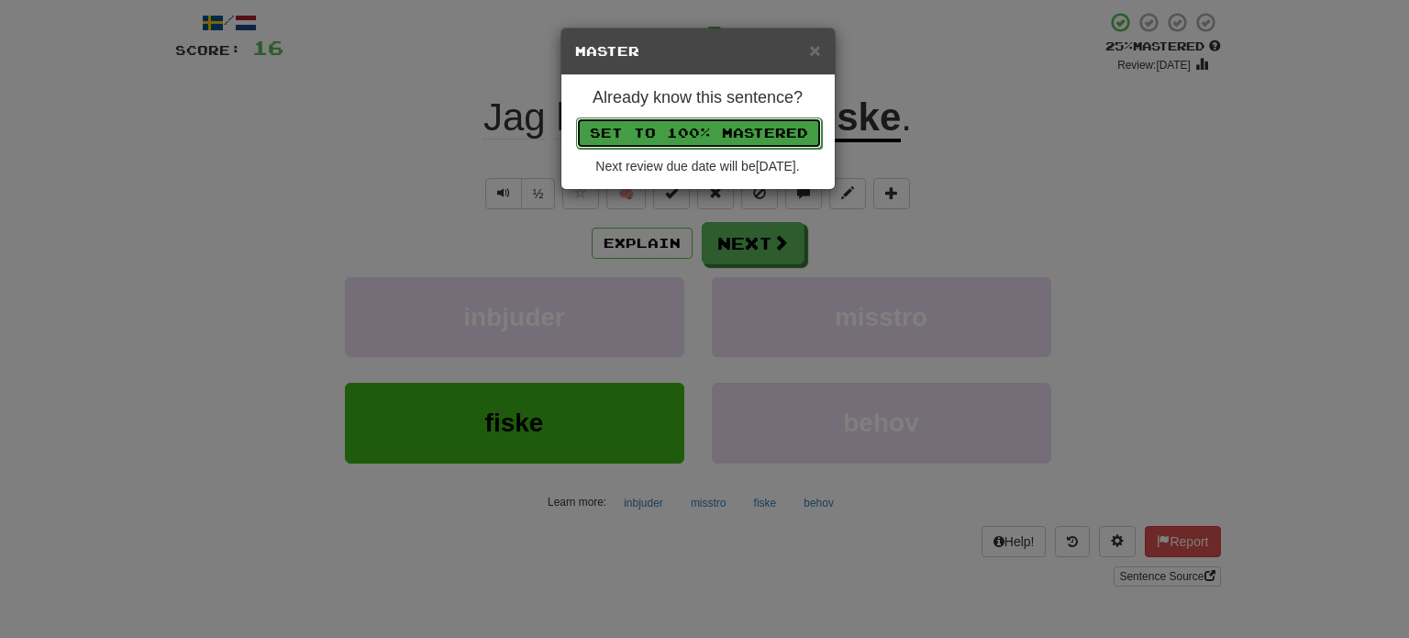
click at [718, 127] on button "Set to 100% Mastered" at bounding box center [699, 132] width 246 height 31
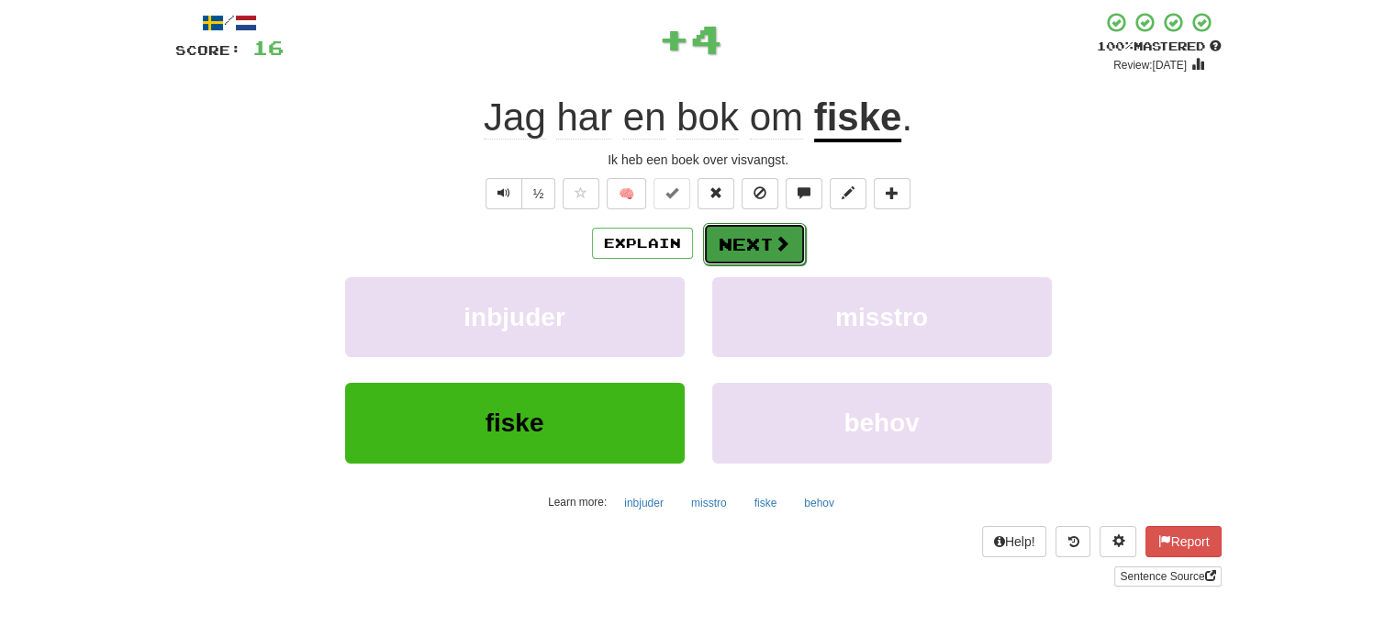
click at [745, 243] on button "Next" at bounding box center [754, 244] width 103 height 42
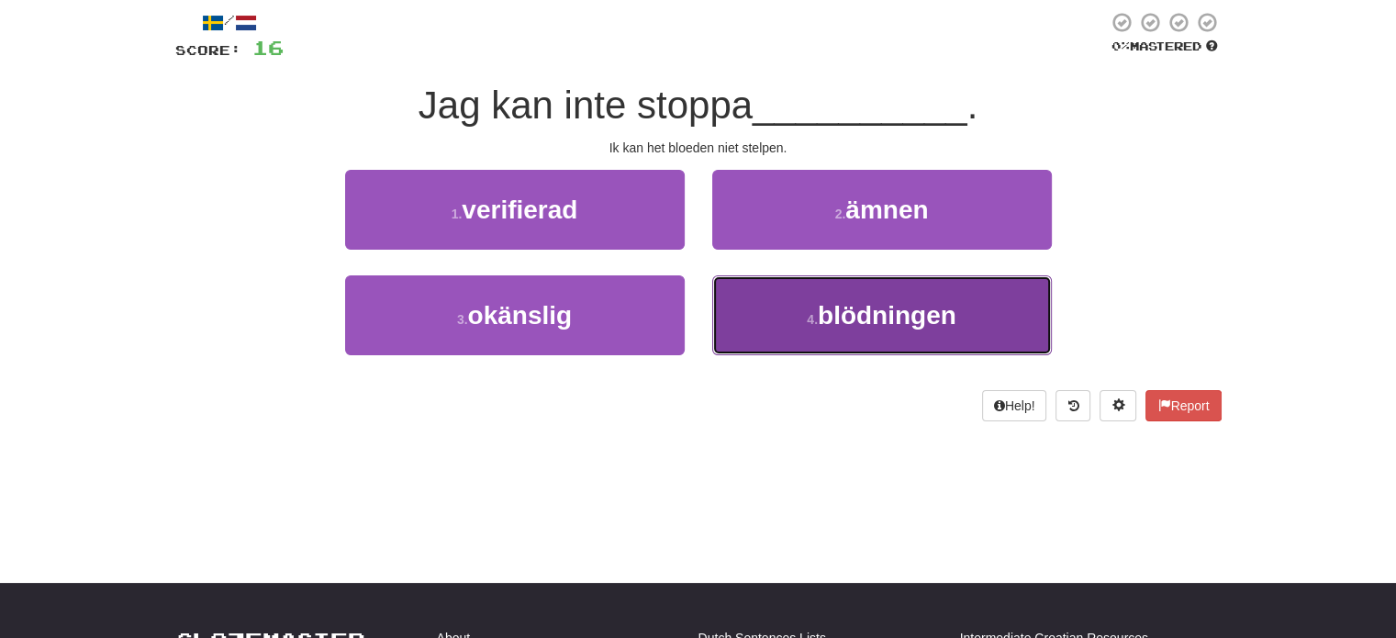
click at [785, 333] on button "4 . blödningen" at bounding box center [881, 315] width 339 height 80
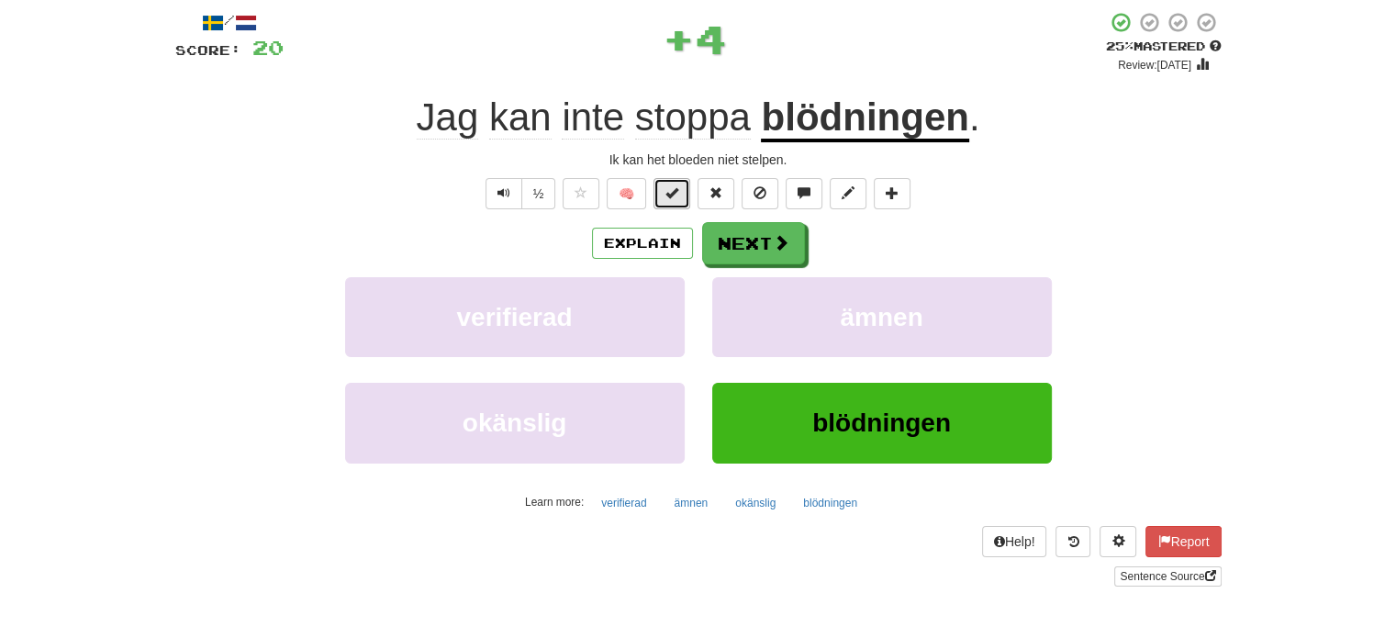
click at [683, 193] on button at bounding box center [671, 193] width 37 height 31
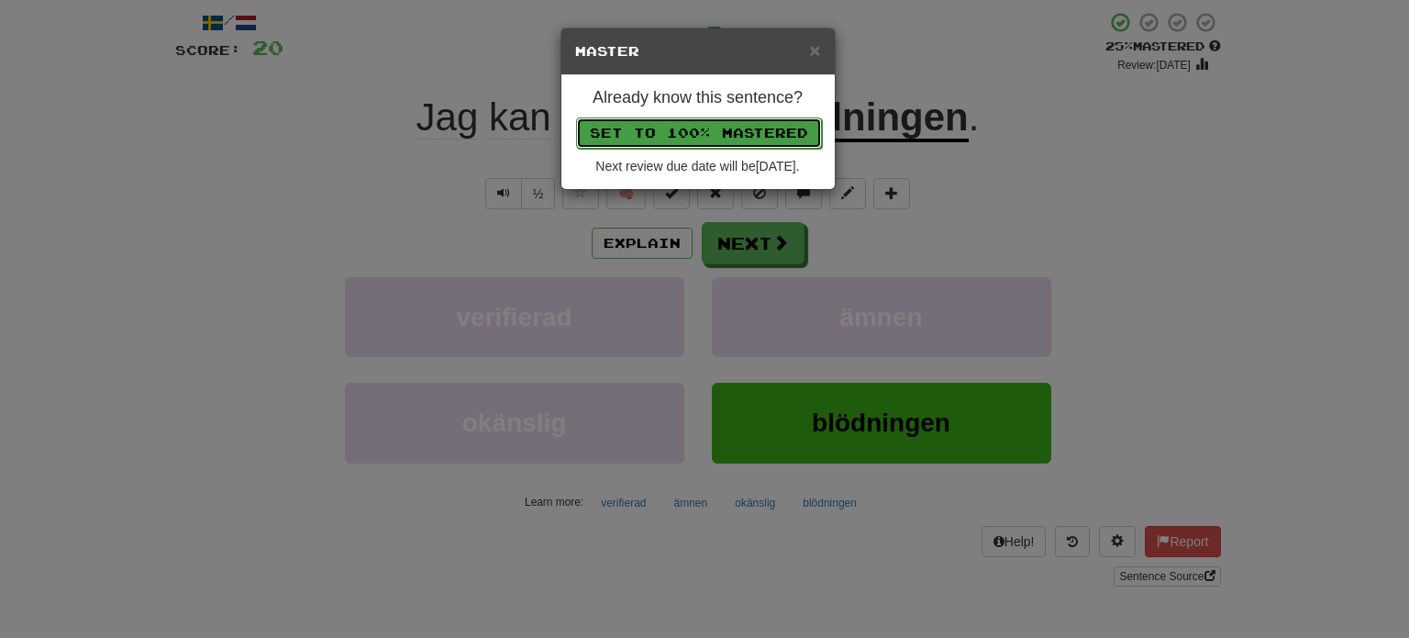
click at [727, 124] on button "Set to 100% Mastered" at bounding box center [699, 132] width 246 height 31
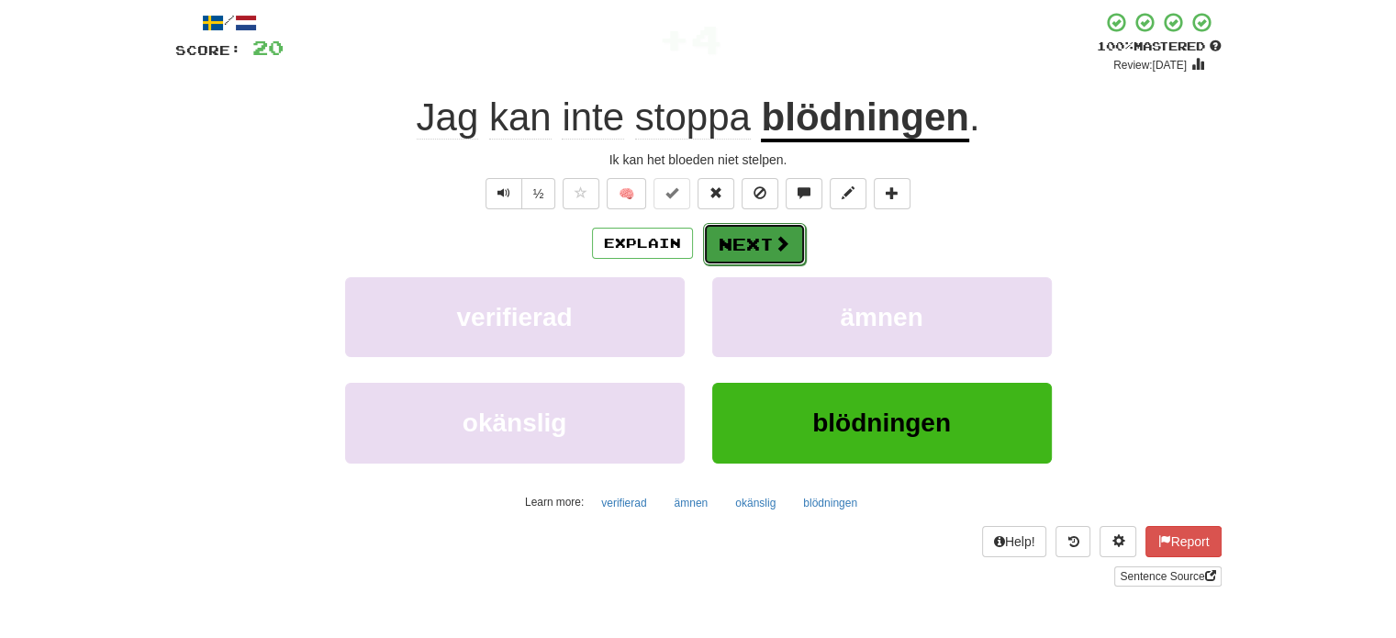
click at [757, 242] on button "Next" at bounding box center [754, 244] width 103 height 42
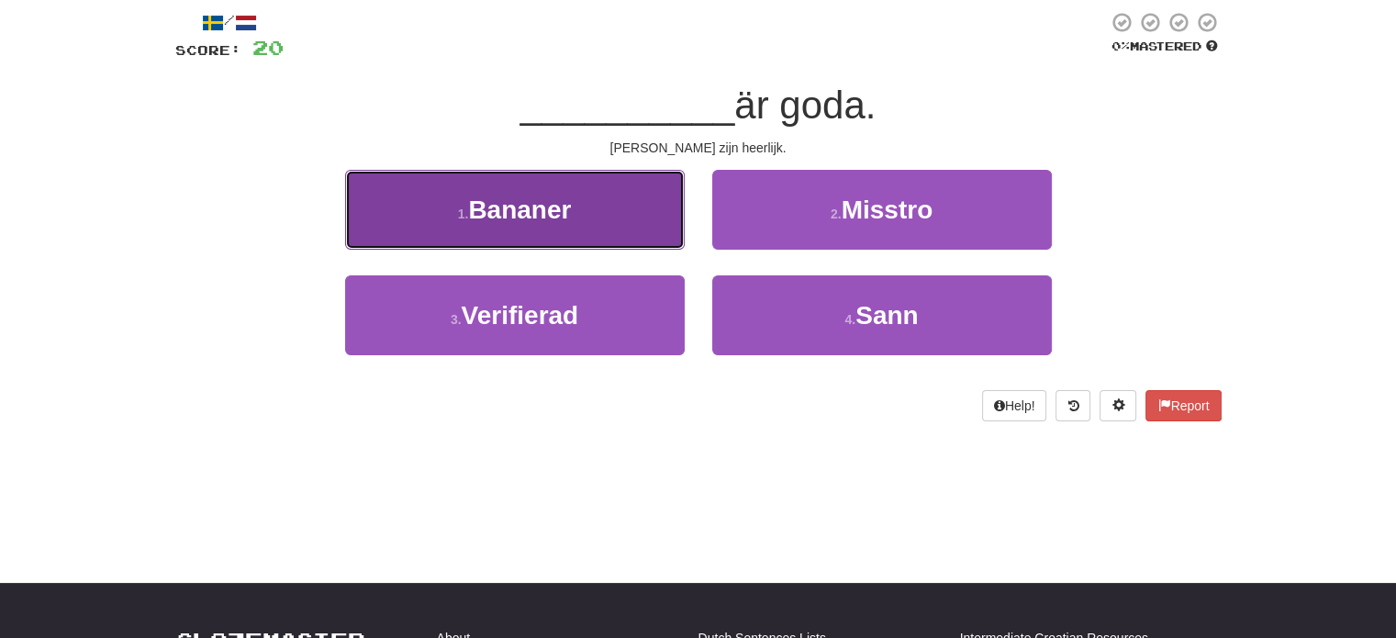
click at [617, 206] on button "1 . Bananer" at bounding box center [514, 210] width 339 height 80
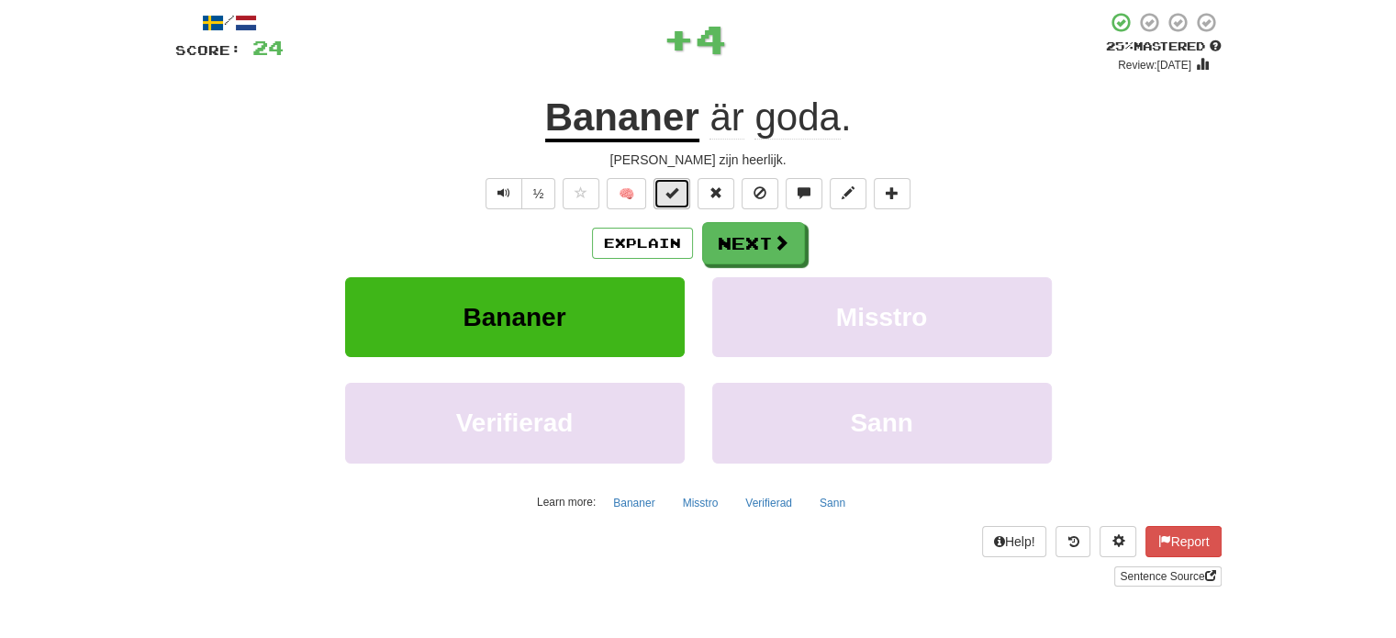
click at [672, 197] on span at bounding box center [671, 192] width 13 height 13
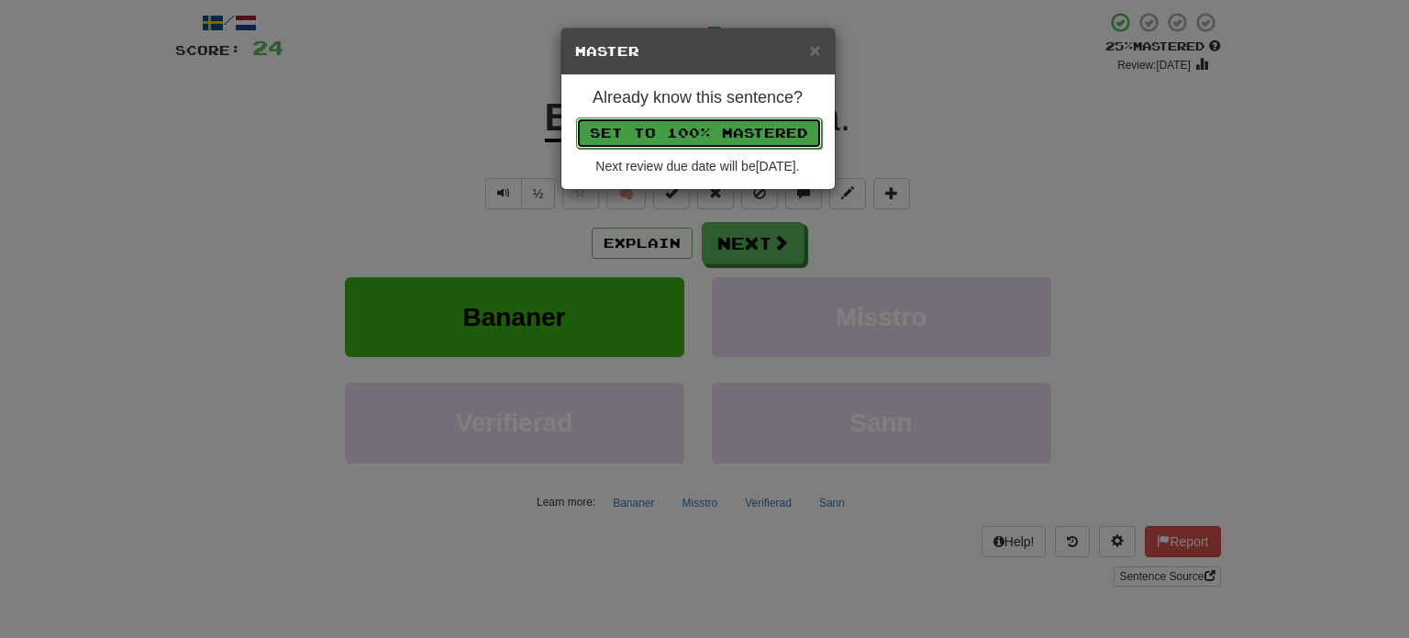
click at [704, 122] on button "Set to 100% Mastered" at bounding box center [699, 132] width 246 height 31
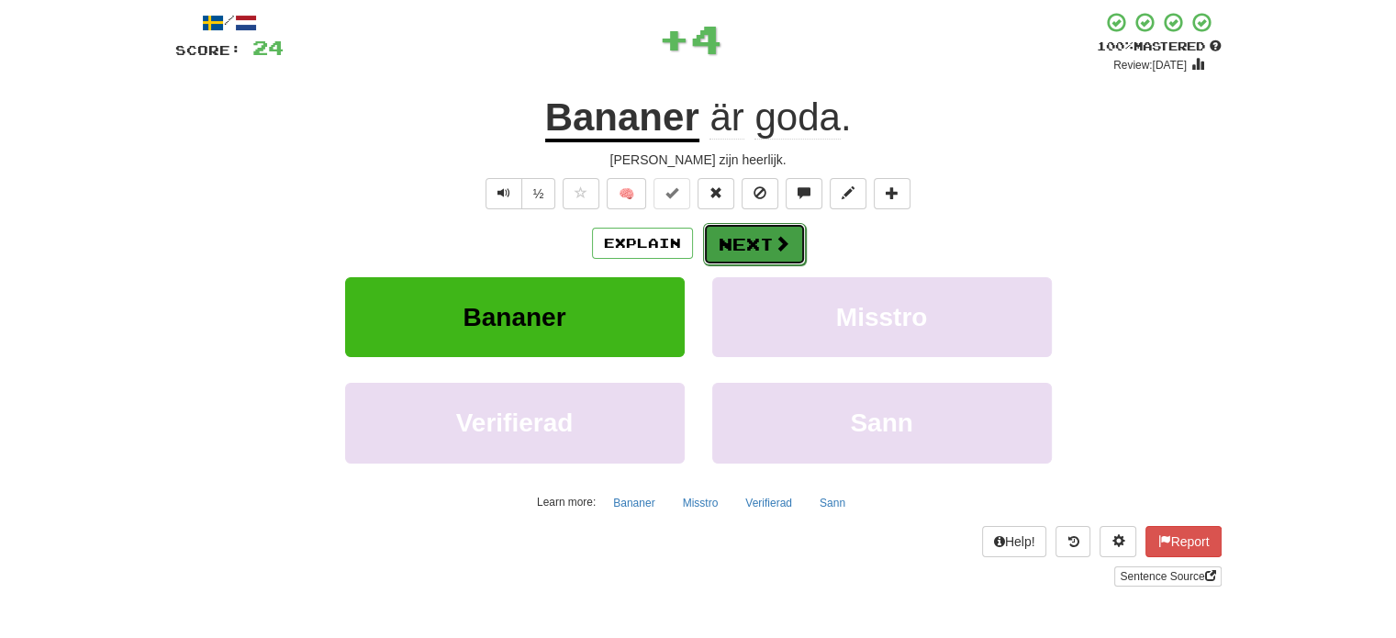
click at [749, 244] on button "Next" at bounding box center [754, 244] width 103 height 42
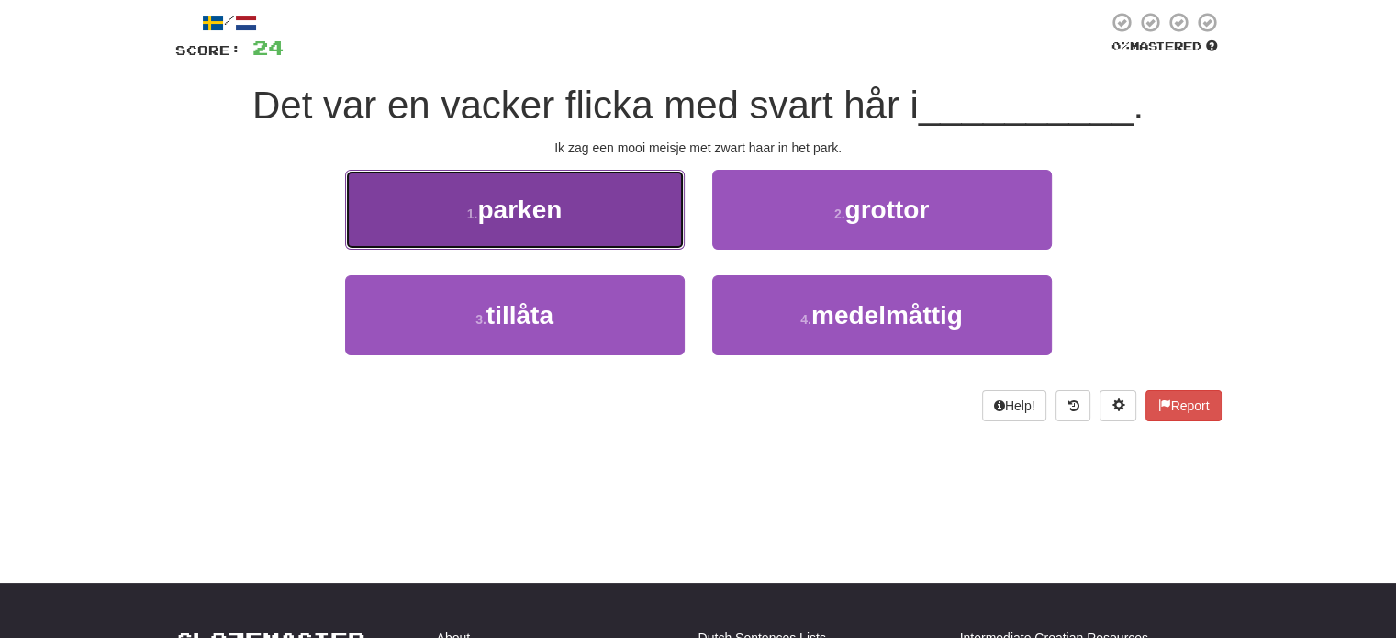
click at [605, 230] on button "1 . parken" at bounding box center [514, 210] width 339 height 80
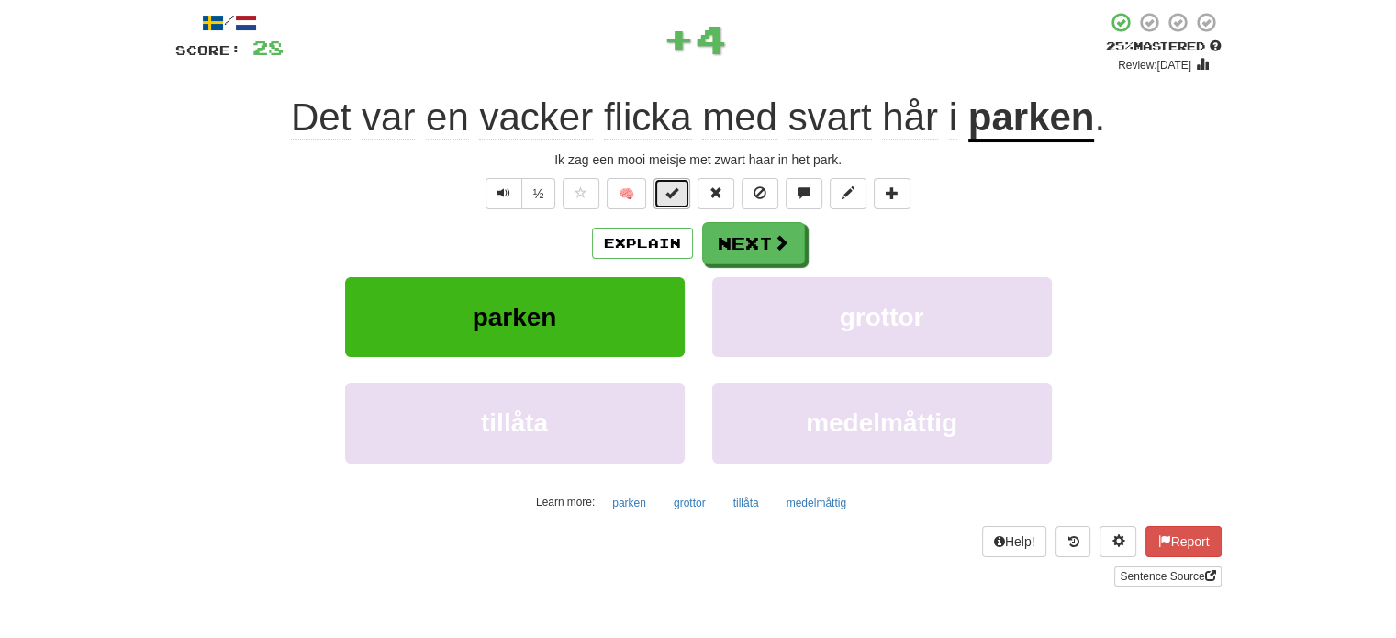
click at [679, 200] on button at bounding box center [671, 193] width 37 height 31
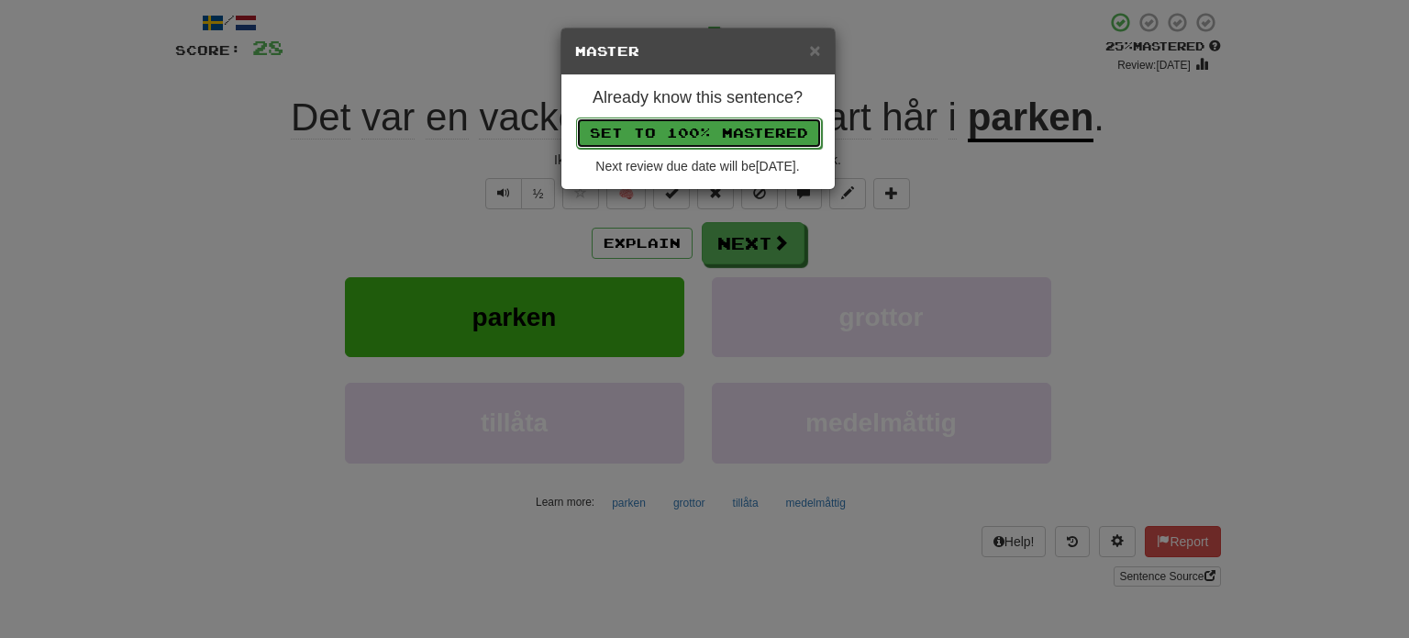
click at [730, 126] on button "Set to 100% Mastered" at bounding box center [699, 132] width 246 height 31
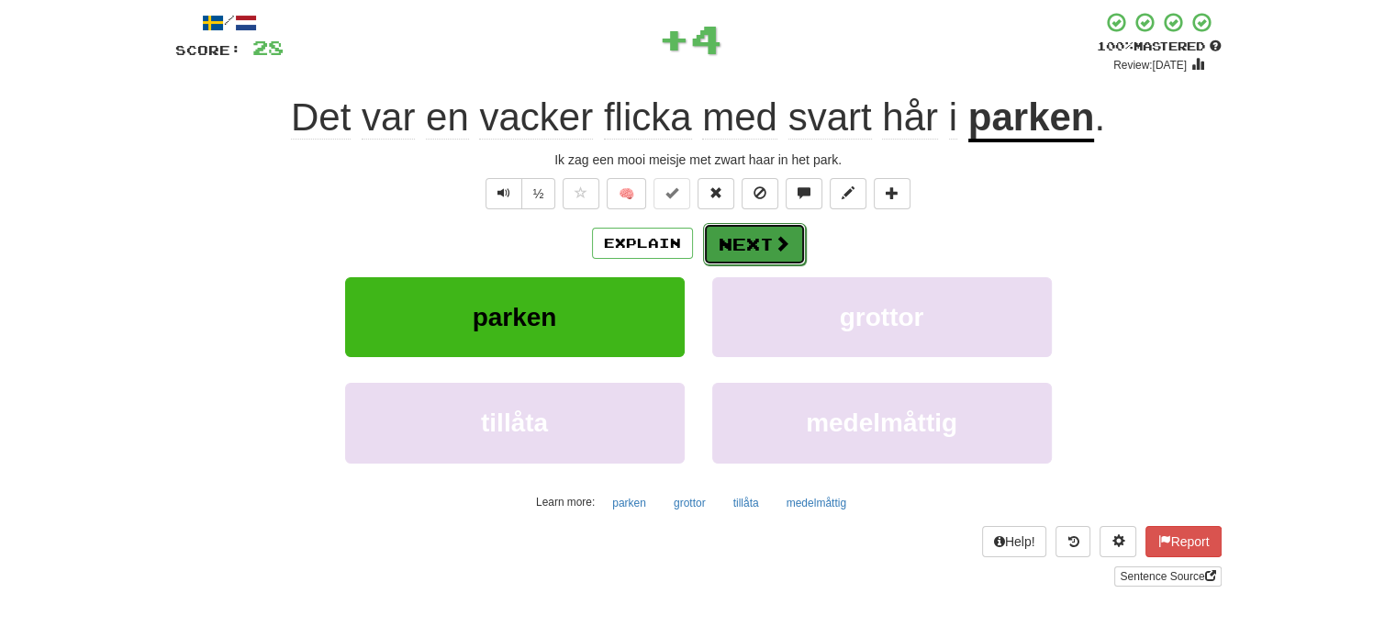
click at [751, 241] on button "Next" at bounding box center [754, 244] width 103 height 42
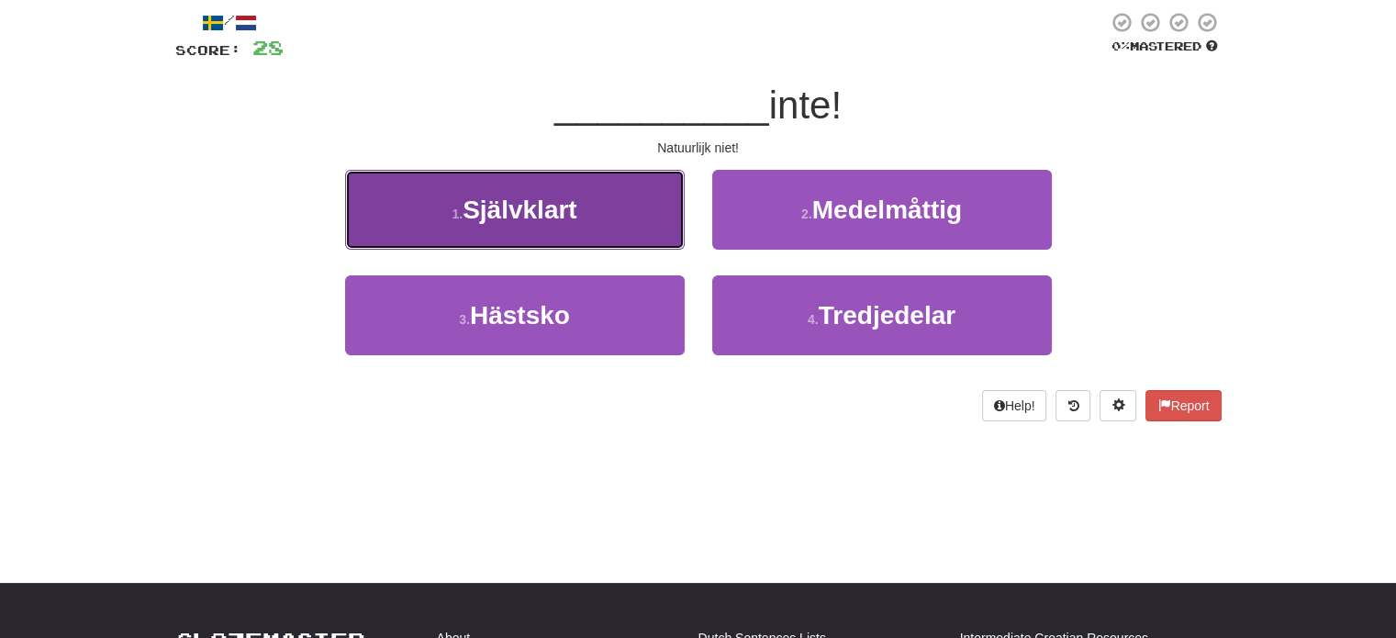
click at [634, 231] on button "1 . Självklart" at bounding box center [514, 210] width 339 height 80
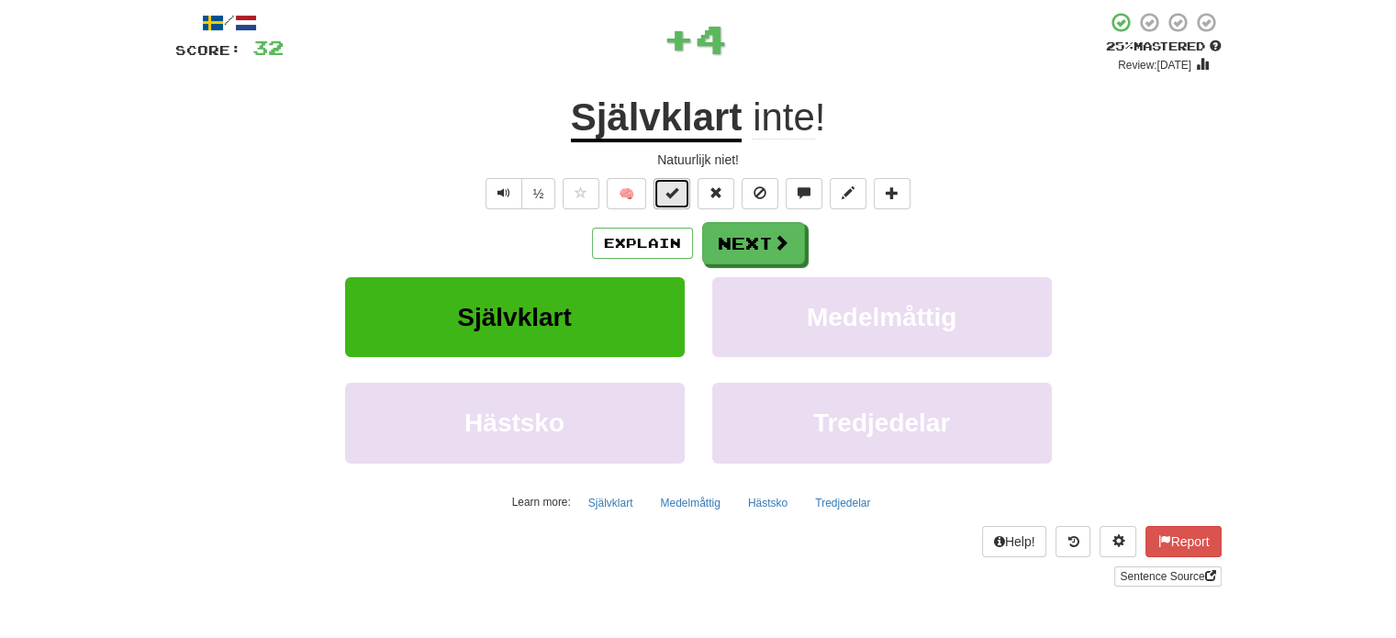
click at [672, 197] on span at bounding box center [671, 192] width 13 height 13
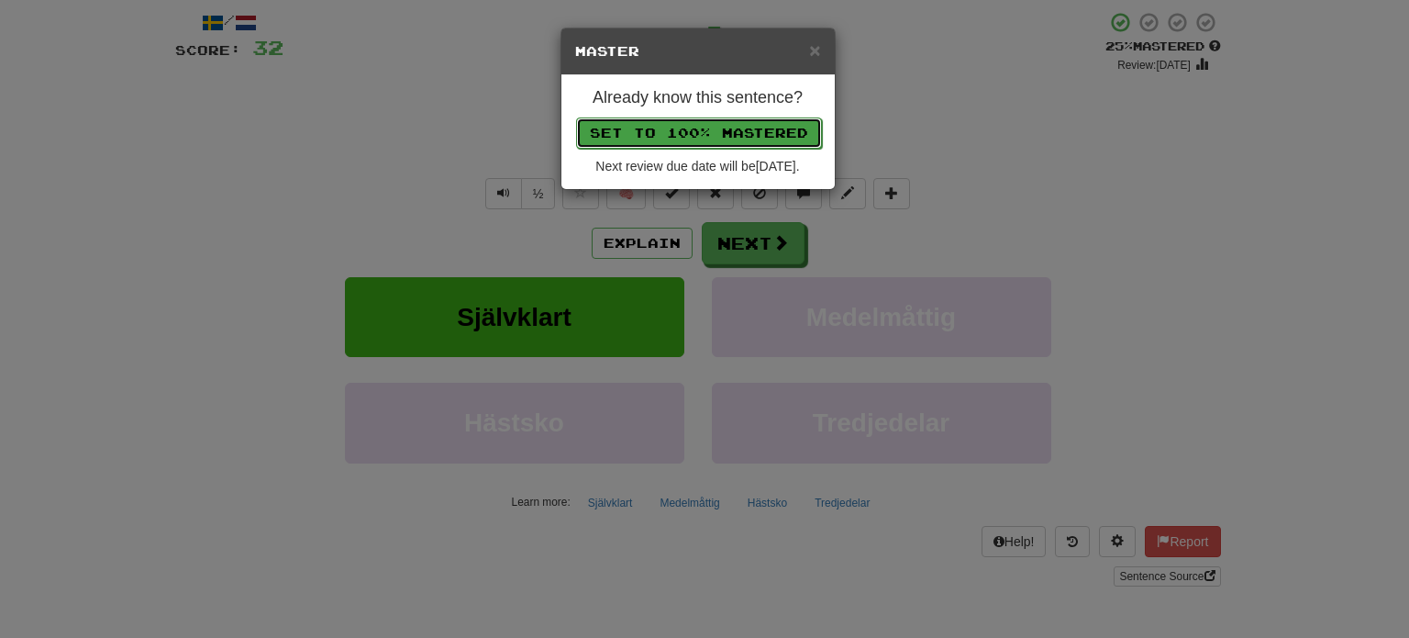
click at [716, 119] on button "Set to 100% Mastered" at bounding box center [699, 132] width 246 height 31
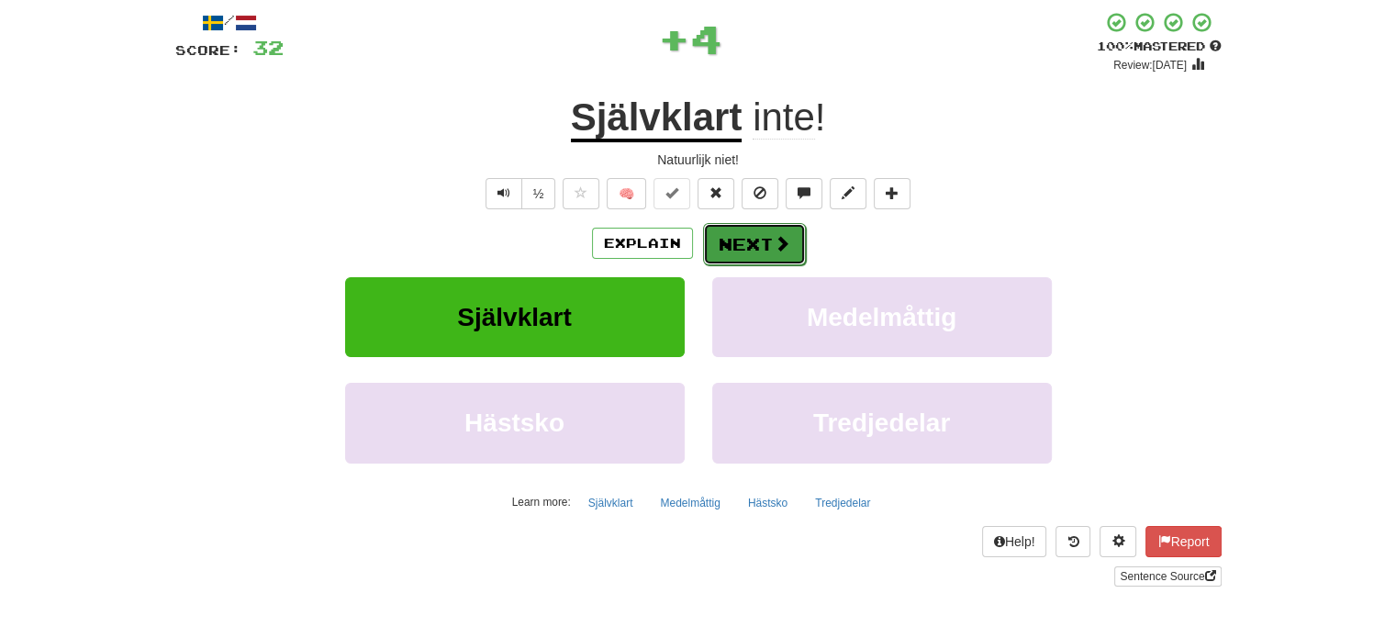
click at [757, 243] on button "Next" at bounding box center [754, 244] width 103 height 42
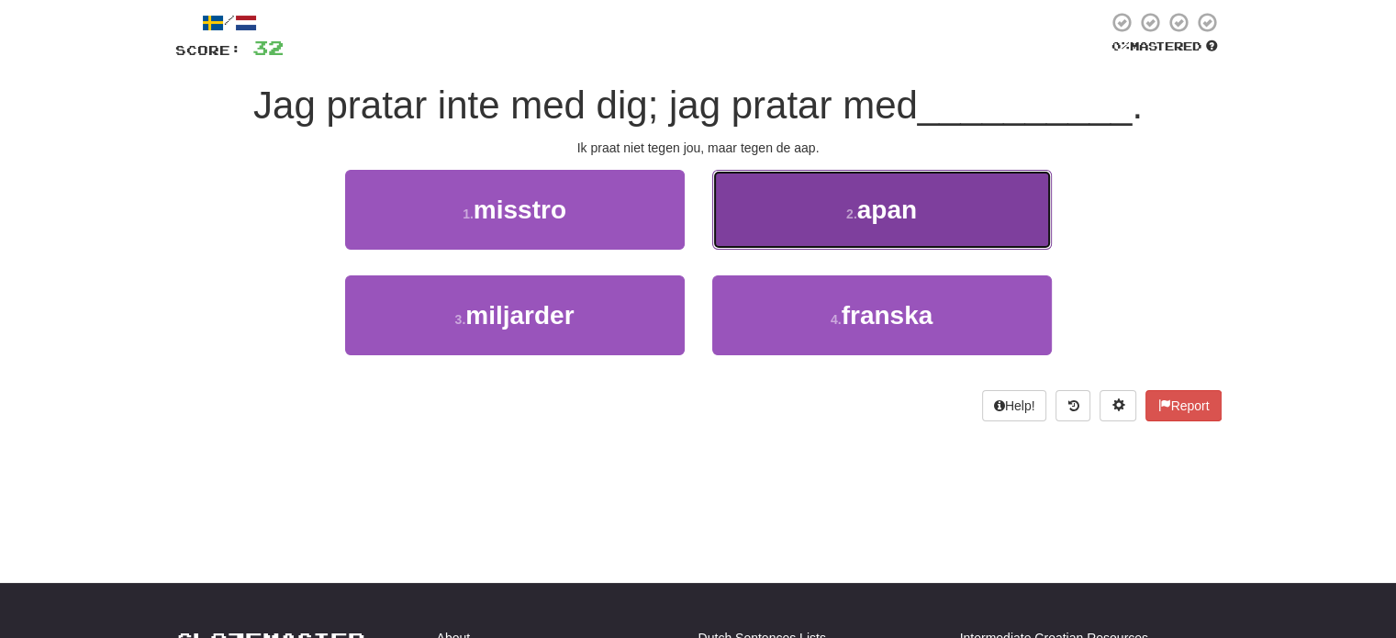
click at [811, 214] on button "2 . apan" at bounding box center [881, 210] width 339 height 80
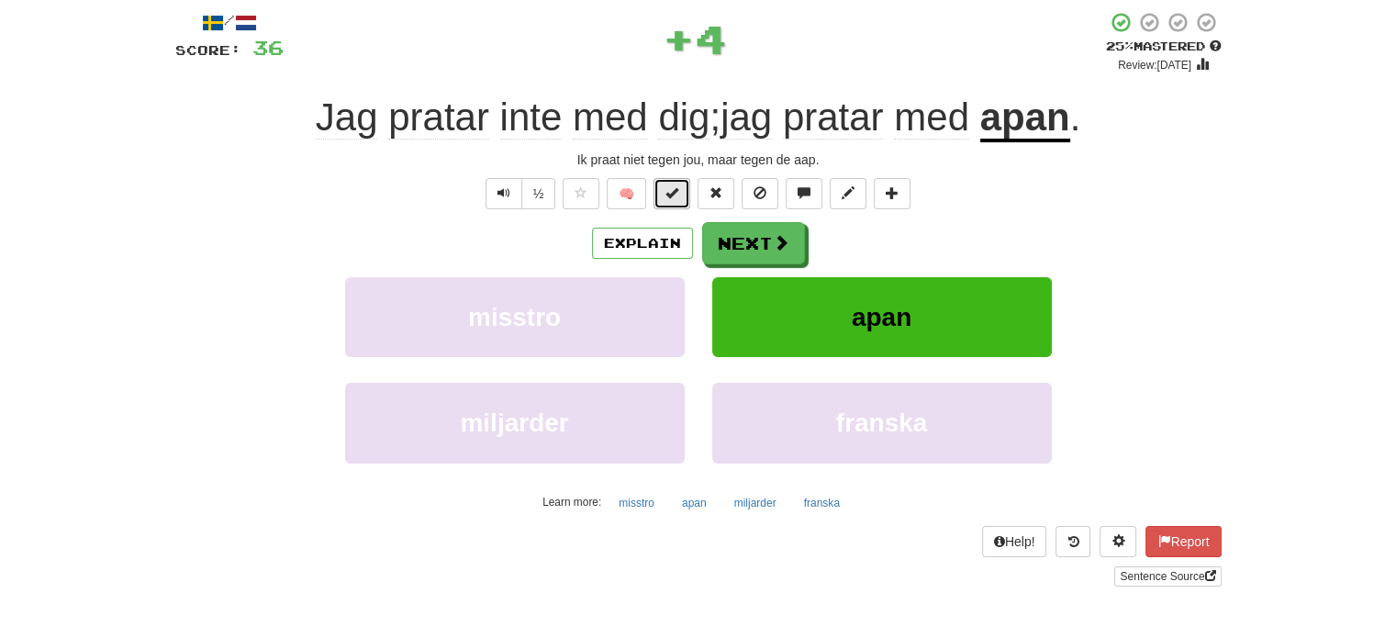
click at [661, 193] on button at bounding box center [671, 193] width 37 height 31
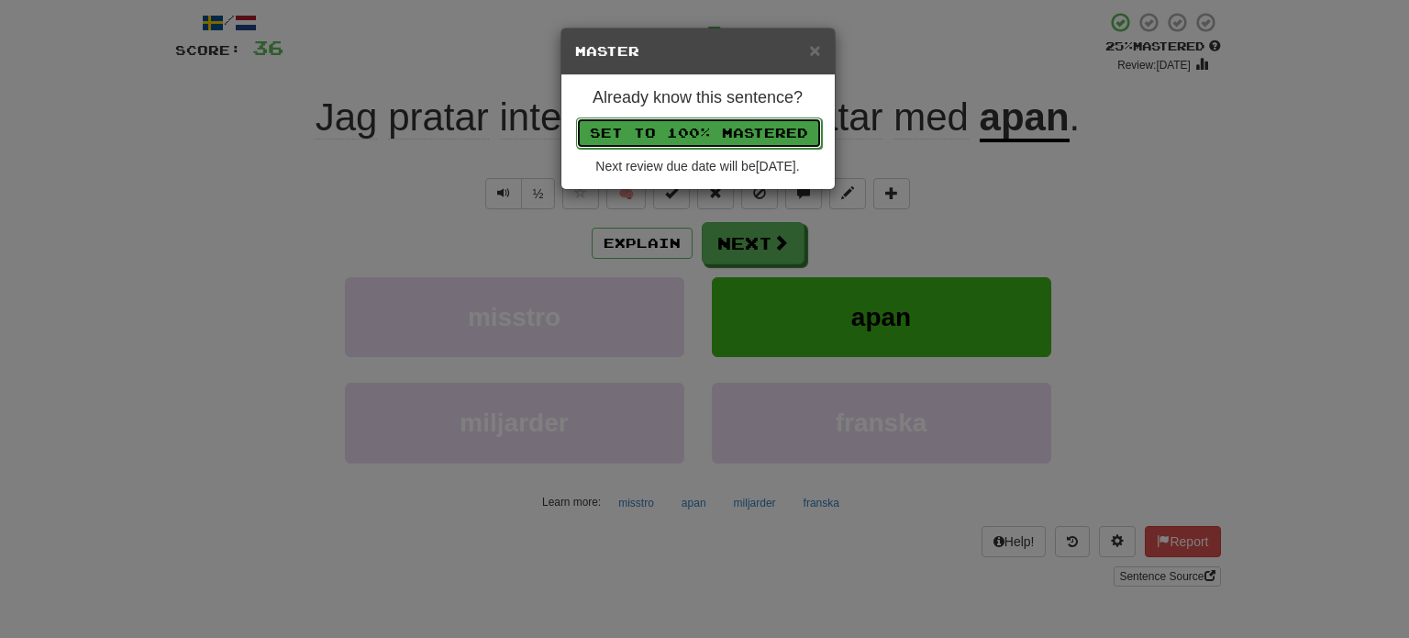
click at [701, 128] on button "Set to 100% Mastered" at bounding box center [699, 132] width 246 height 31
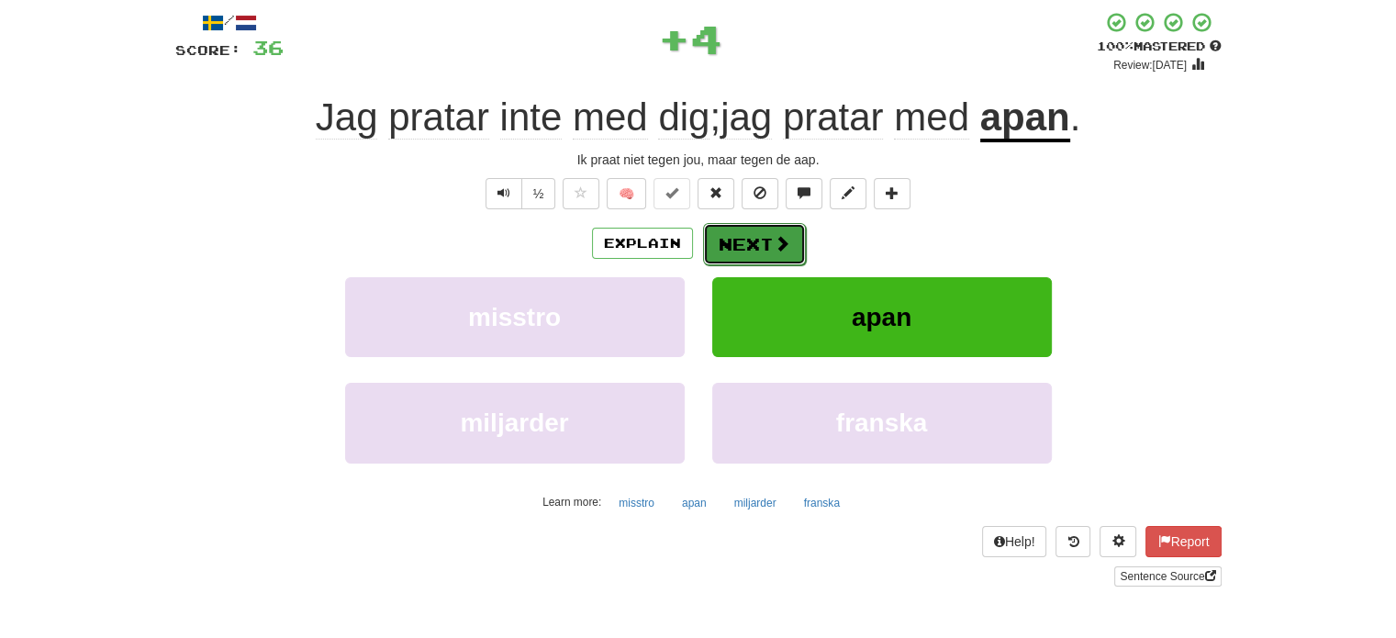
click at [745, 245] on button "Next" at bounding box center [754, 244] width 103 height 42
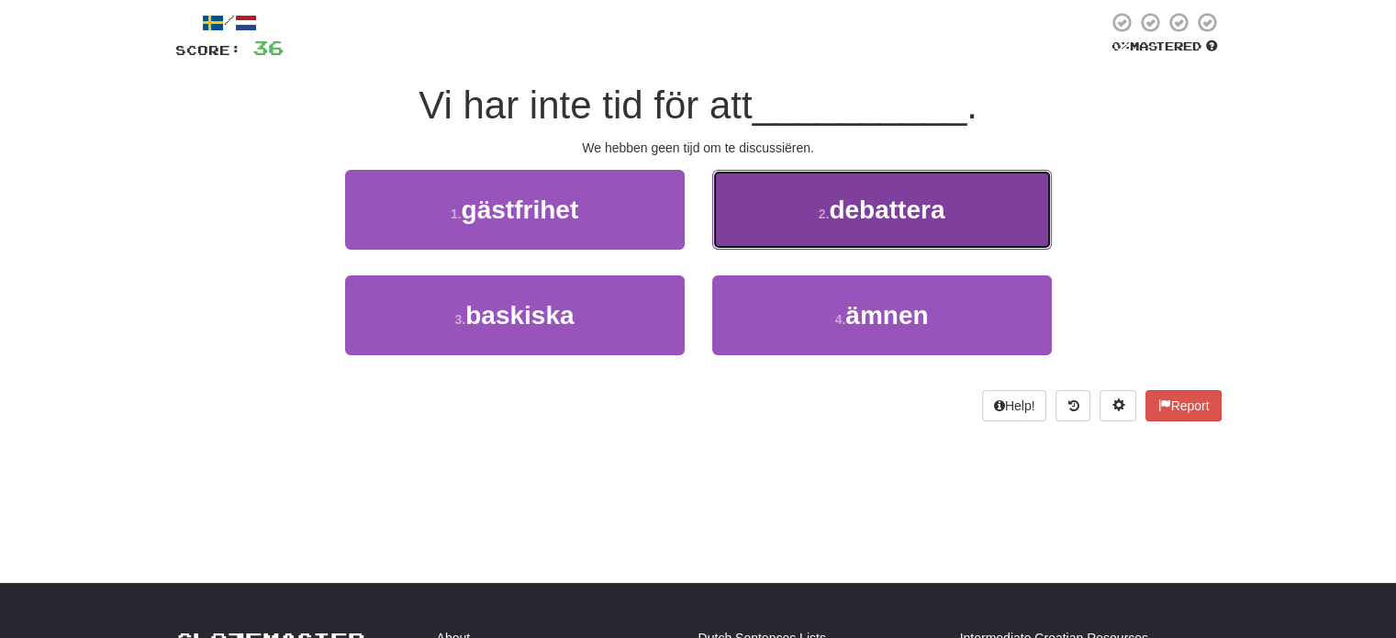
click at [800, 226] on button "2 . debattera" at bounding box center [881, 210] width 339 height 80
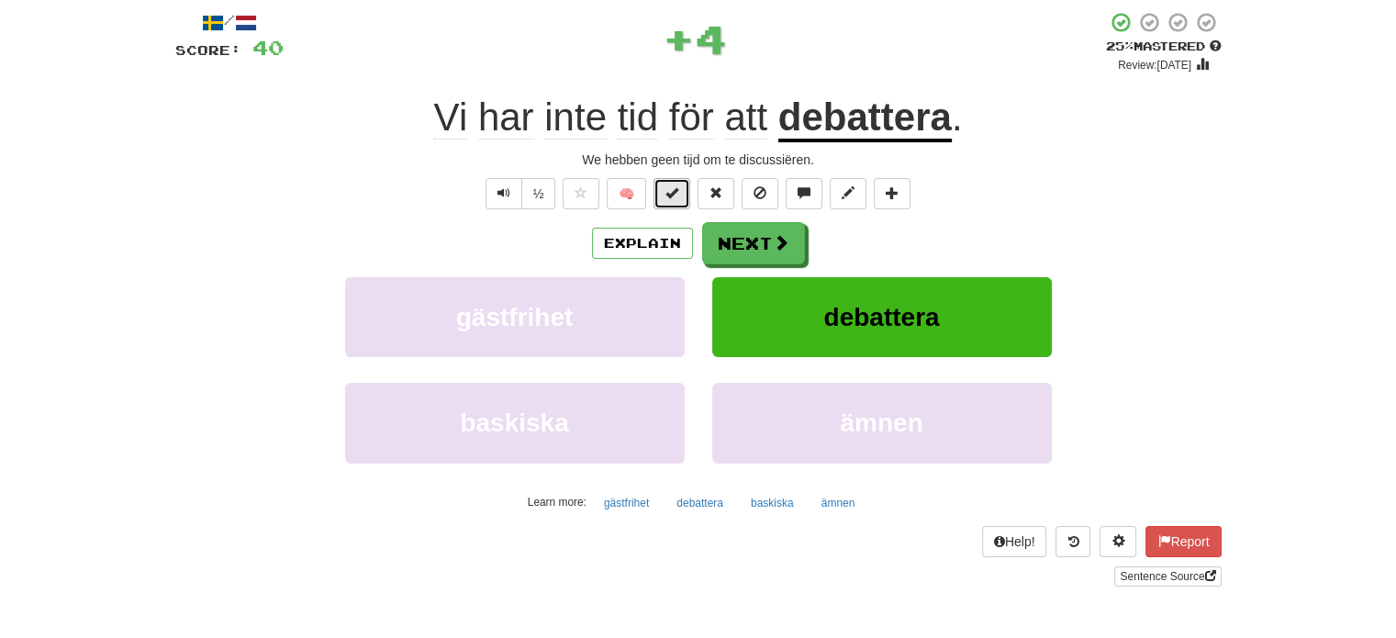
click at [672, 187] on span at bounding box center [671, 192] width 13 height 13
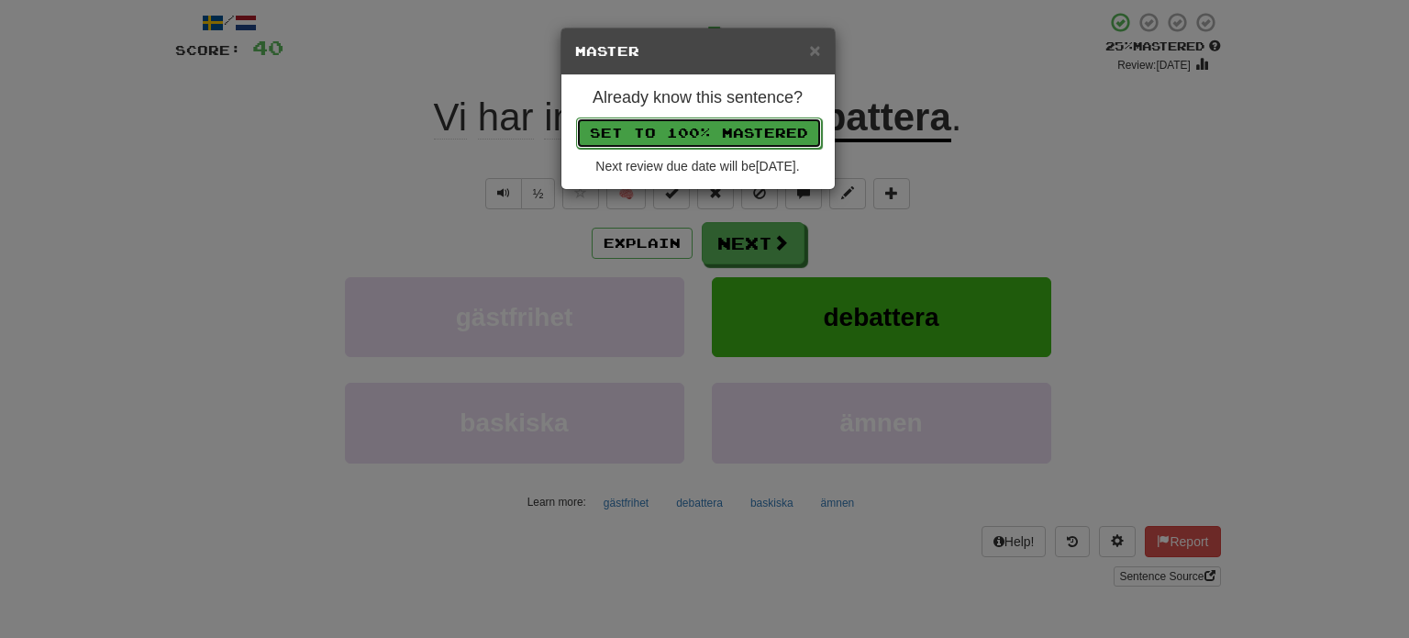
click at [717, 128] on button "Set to 100% Mastered" at bounding box center [699, 132] width 246 height 31
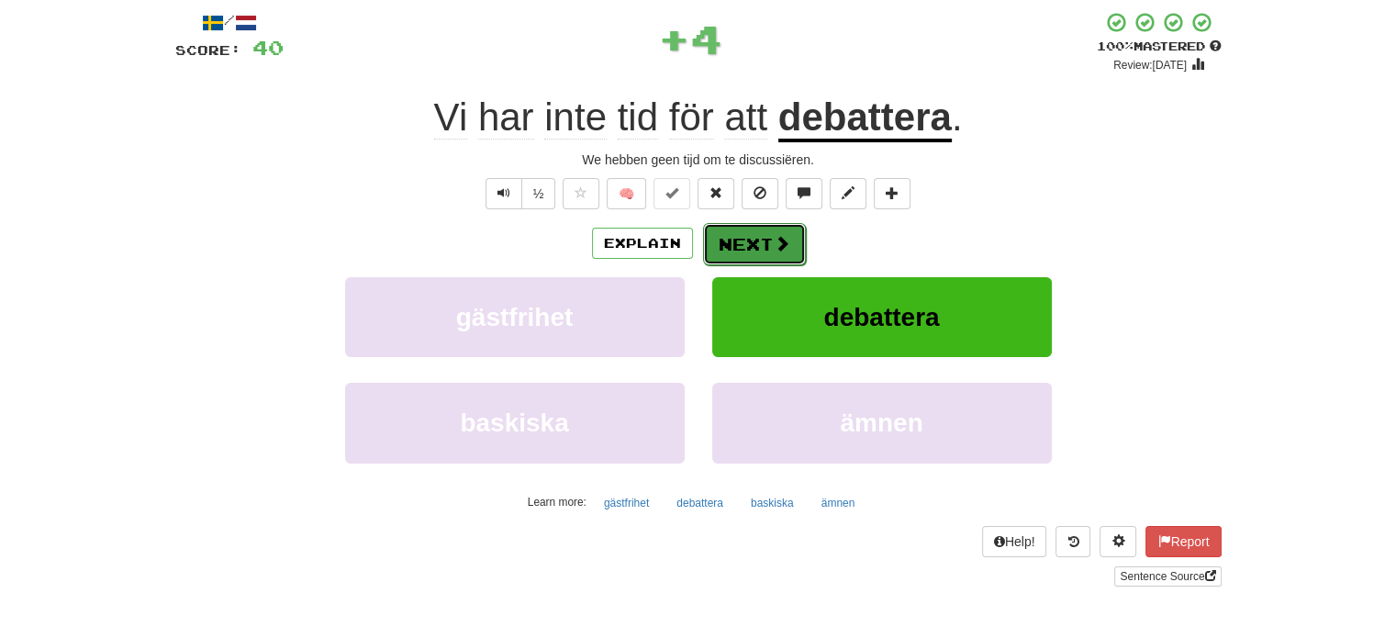
click at [763, 234] on button "Next" at bounding box center [754, 244] width 103 height 42
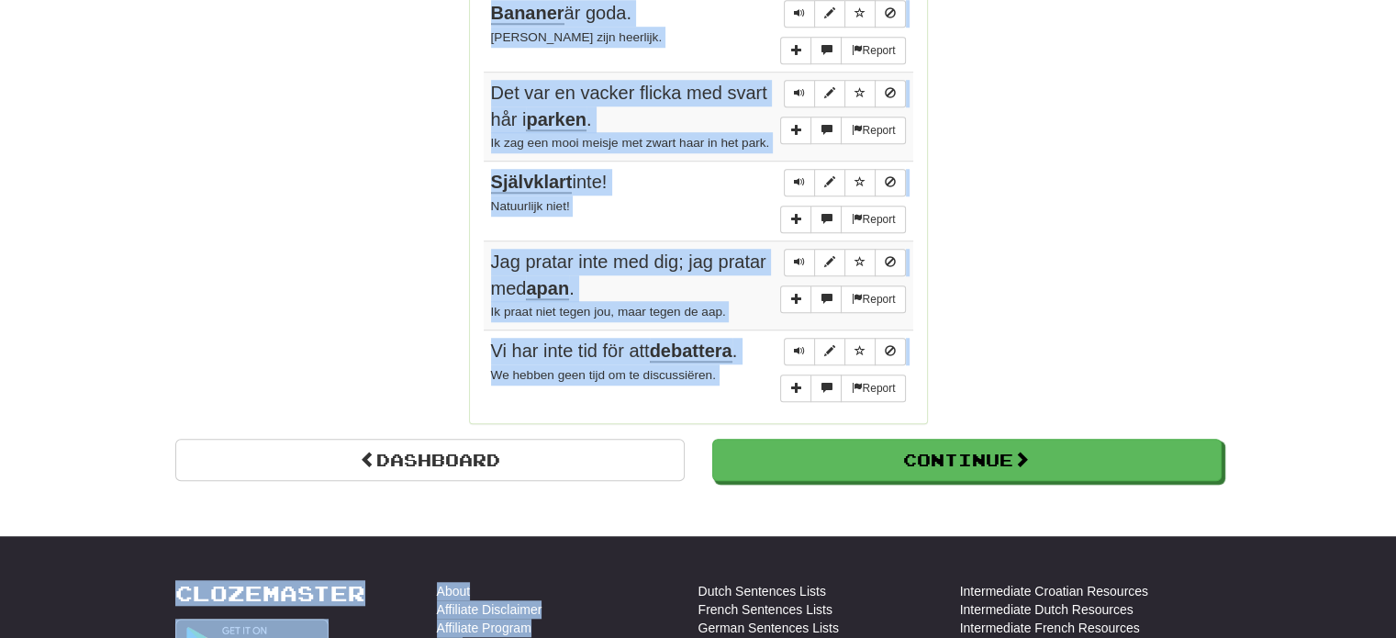
scroll to position [1419, 0]
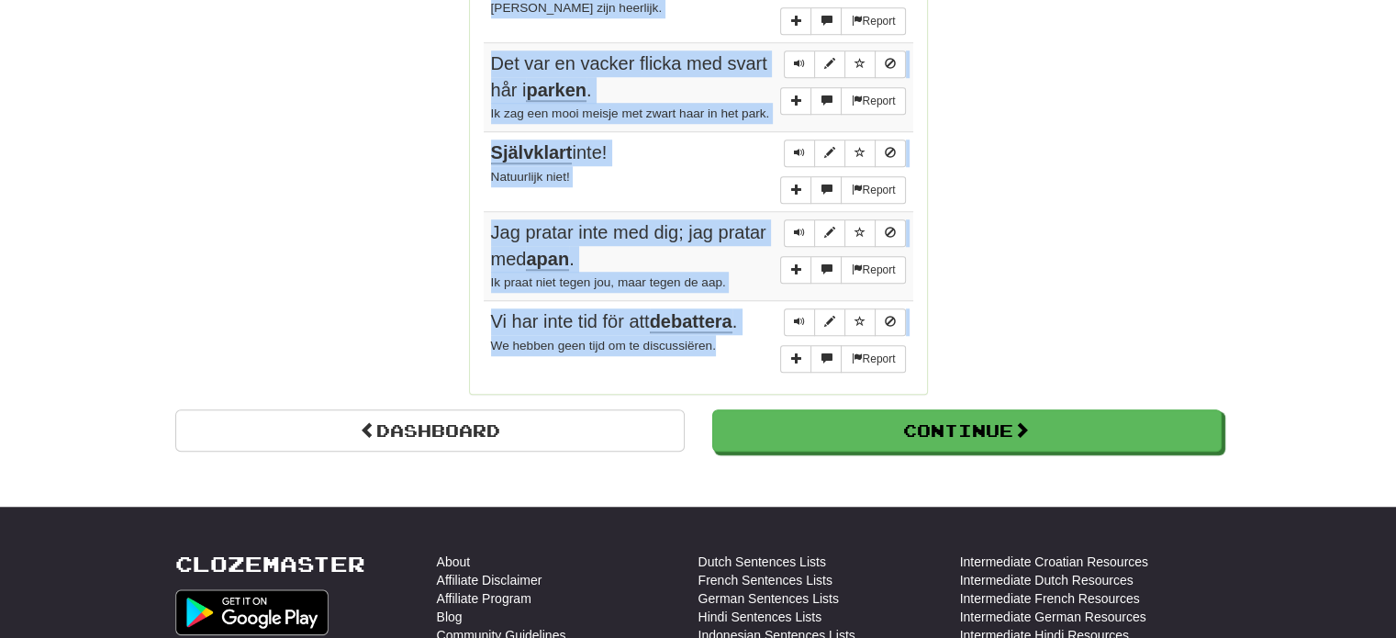
drag, startPoint x: 485, startPoint y: 153, endPoint x: 741, endPoint y: 318, distance: 304.6
copy tbody "Han byggde ett nytt hus. Hij bouwde een nieuw huis. Report Vem väntar du på? Op…"
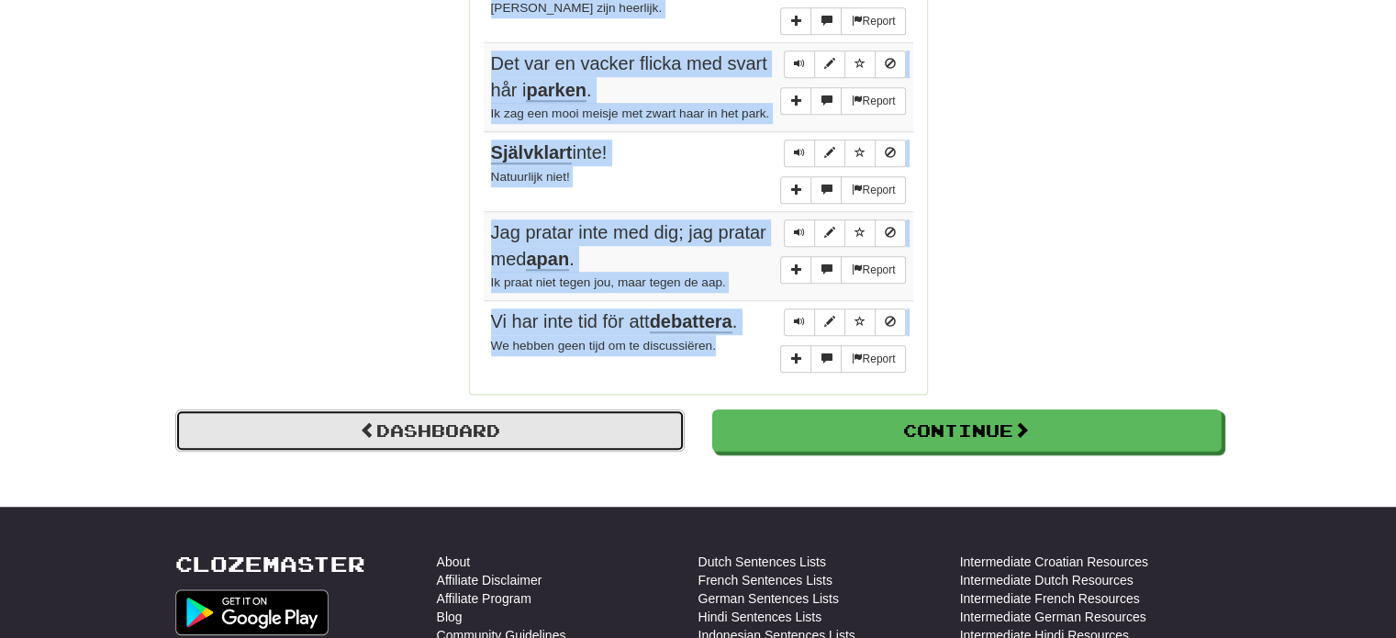
click at [444, 409] on link "Dashboard" at bounding box center [429, 430] width 509 height 42
